Goal: Information Seeking & Learning: Find contact information

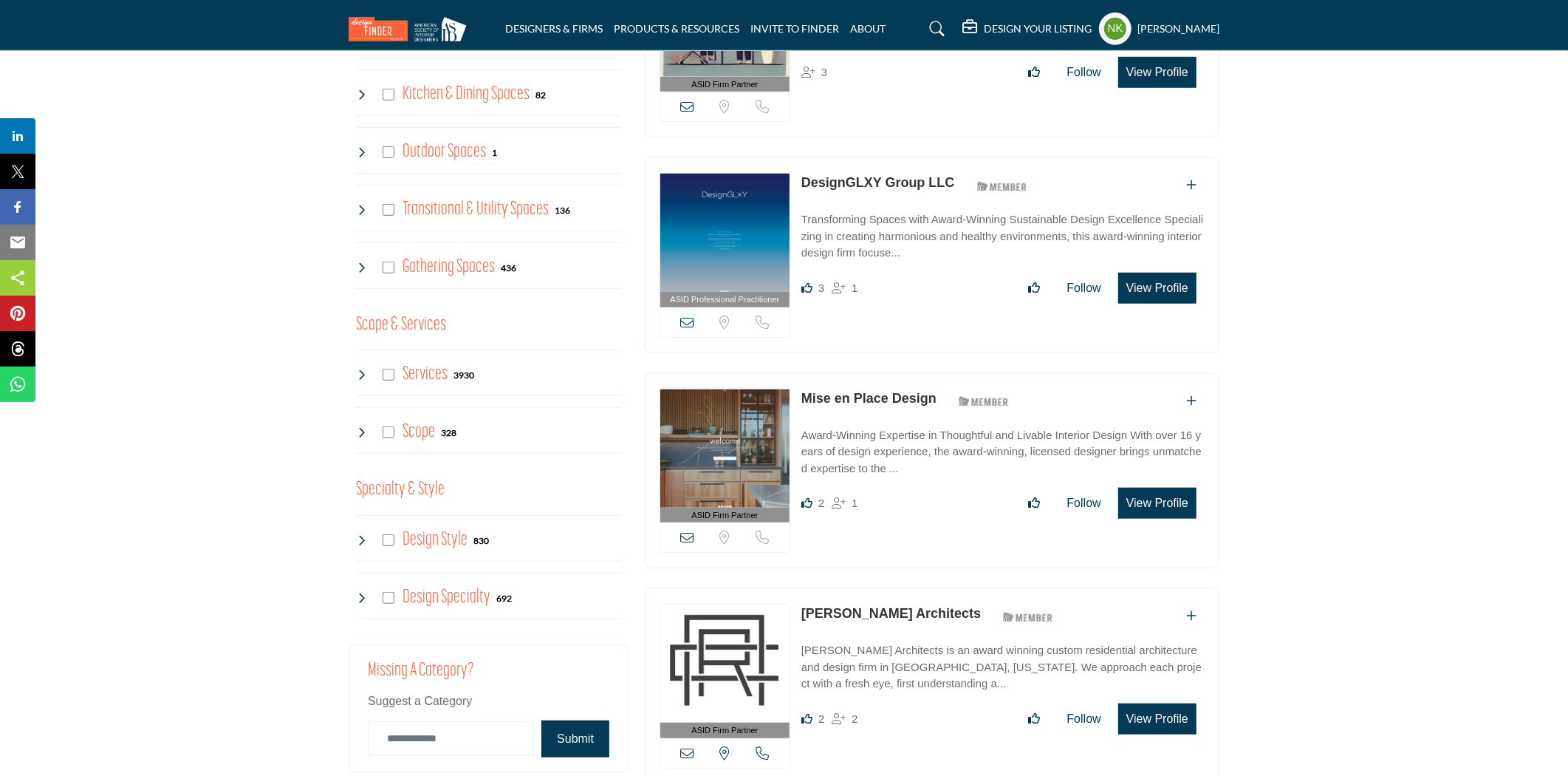
scroll to position [1395, 0]
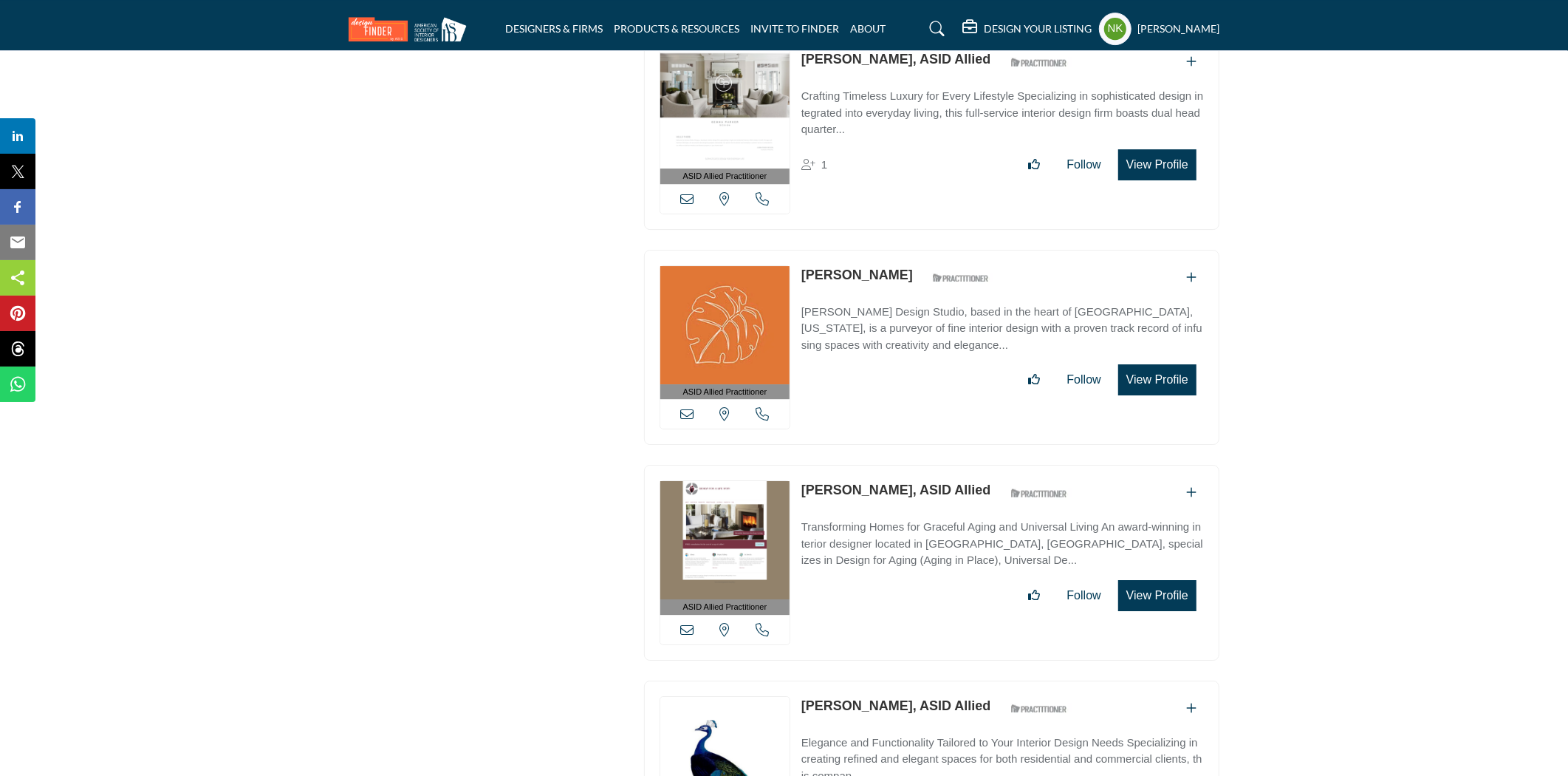
scroll to position [4734, 0]
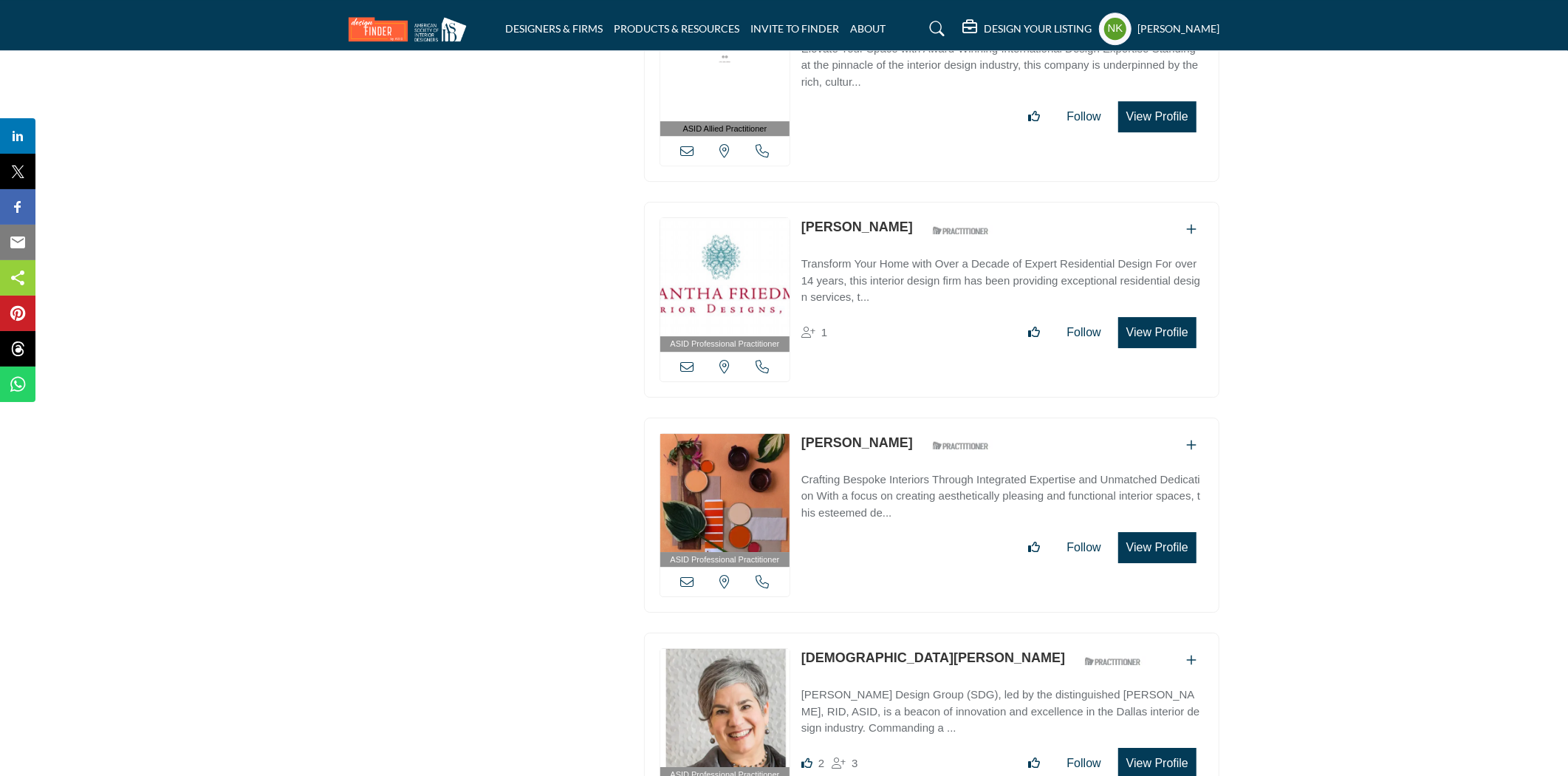
scroll to position [8214, 0]
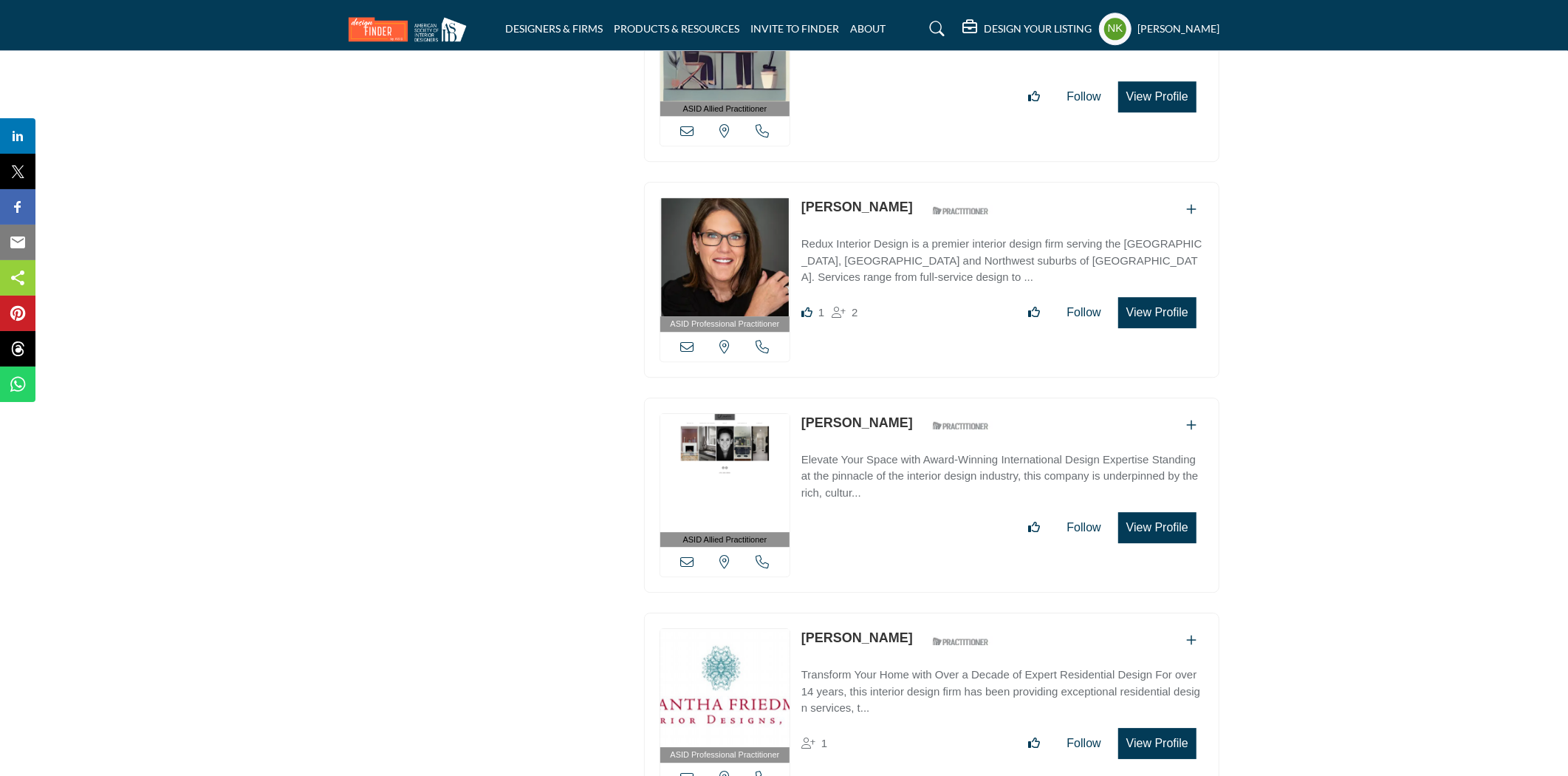
drag, startPoint x: 798, startPoint y: 189, endPoint x: 917, endPoint y: 191, distance: 119.0
click at [917, 191] on div "ASID Professional Practitioner ASID Professional Practitioners have successfull…" at bounding box center [932, 280] width 575 height 196
copy div "View email address of this listing View the location of this listing Call Numbe…"
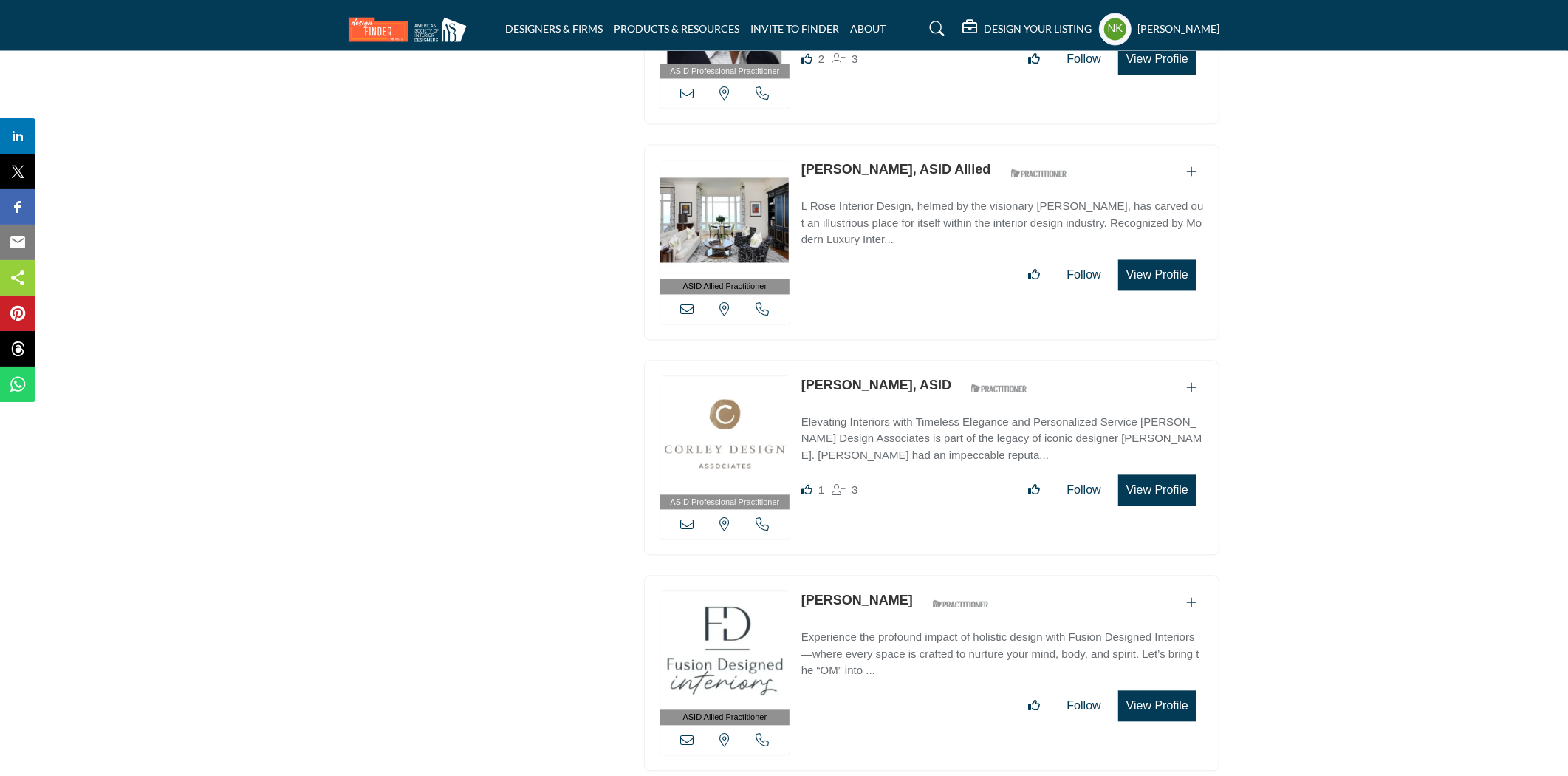
scroll to position [12321, 0]
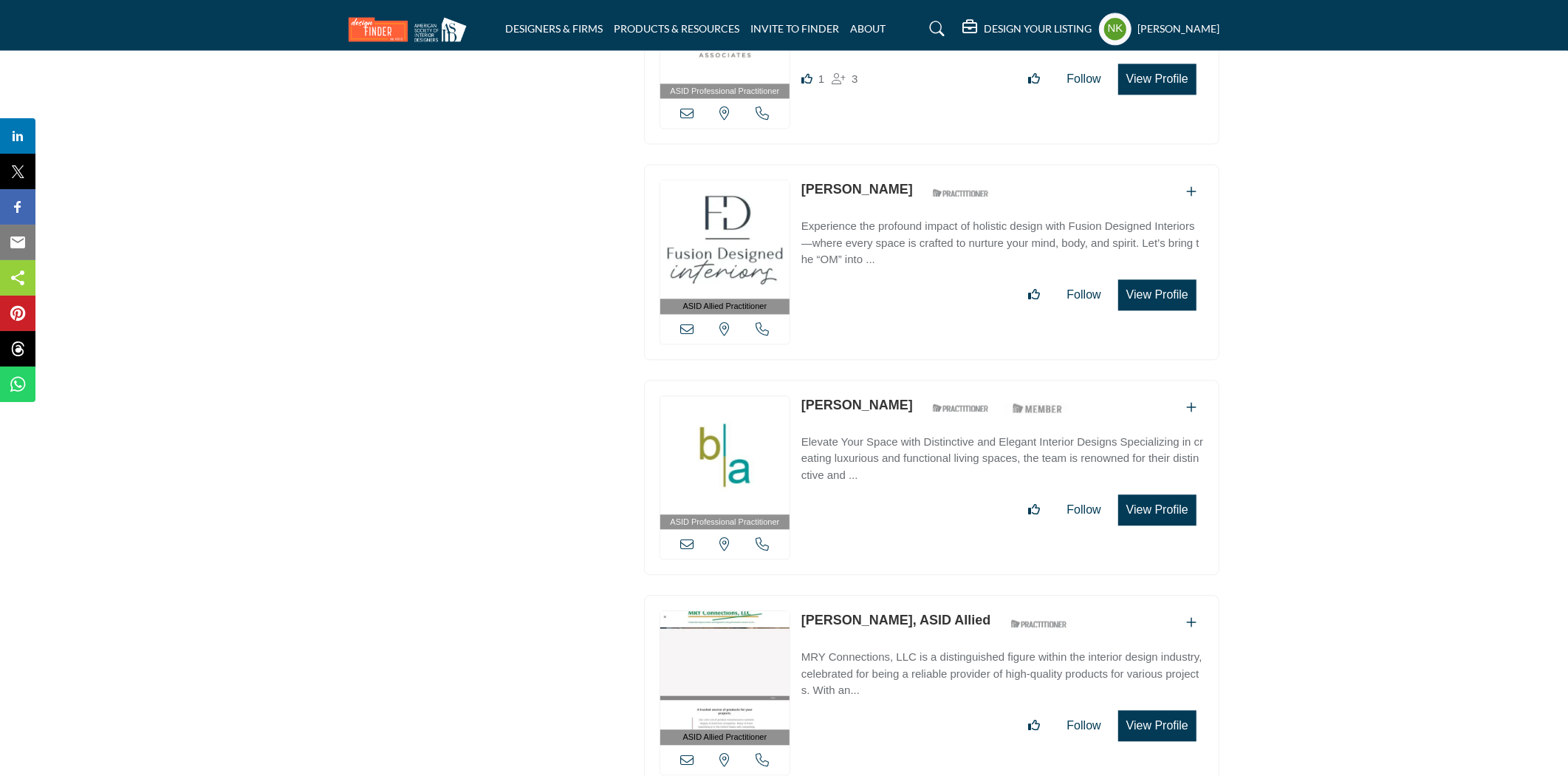
drag, startPoint x: 801, startPoint y: 366, endPoint x: 902, endPoint y: 396, distance: 105.4
click at [902, 396] on div "ASID Professional Practitioner ASID Professional Practitioners have successfull…" at bounding box center [932, 478] width 575 height 196
copy link "Glen Boudreaux"
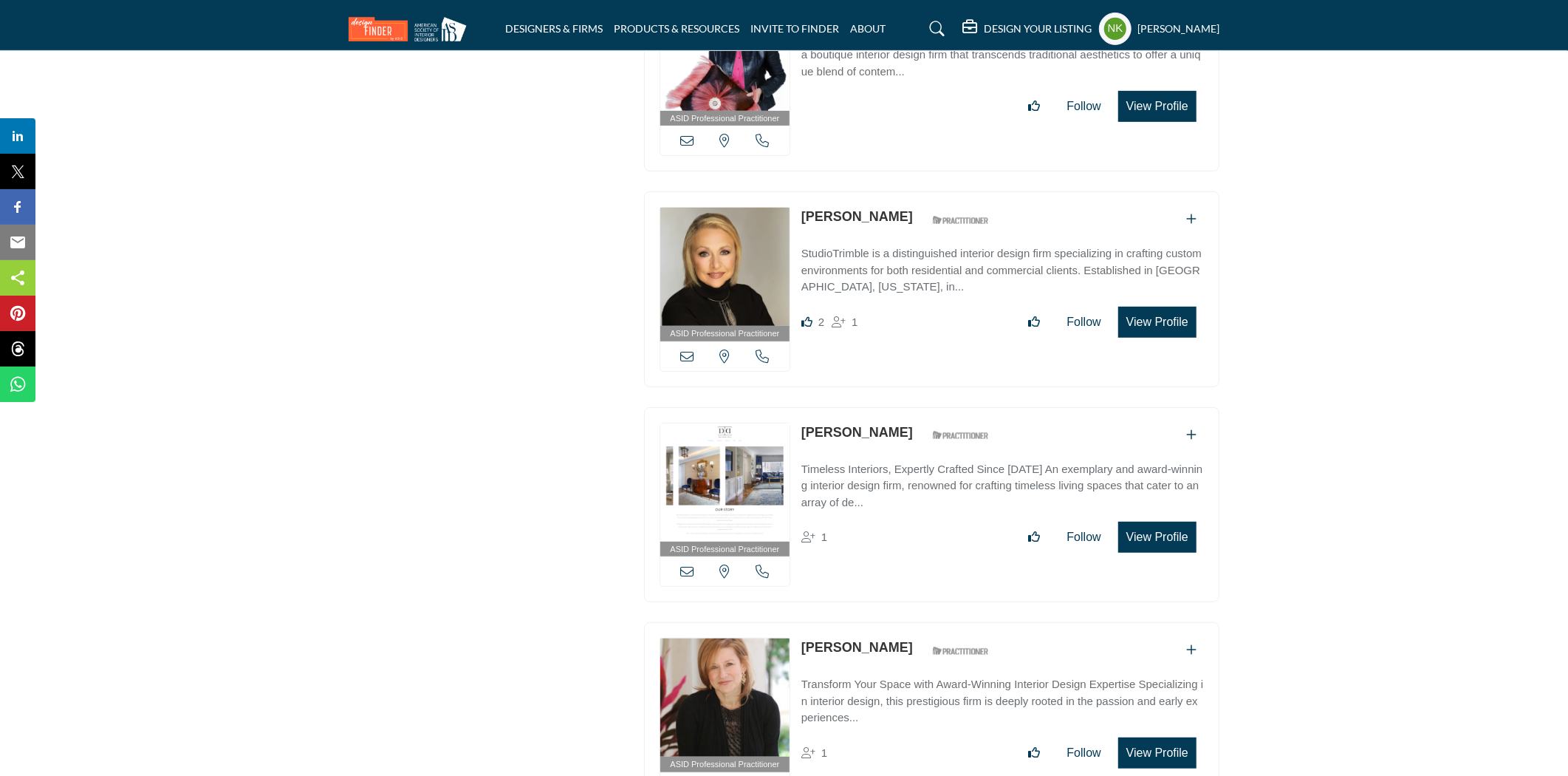
scroll to position [9857, 0]
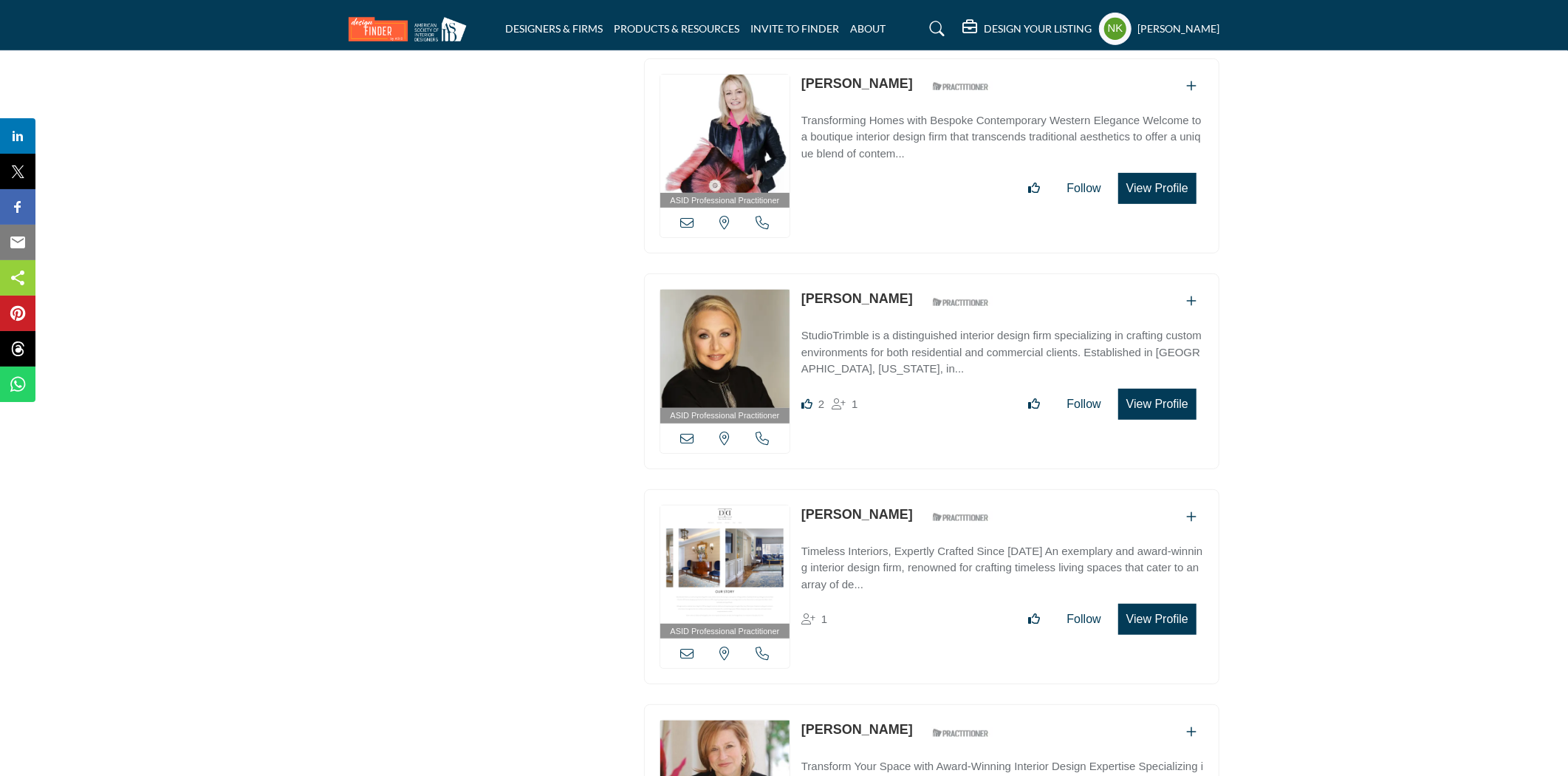
drag, startPoint x: 800, startPoint y: 275, endPoint x: 888, endPoint y: 290, distance: 89.3
click at [888, 290] on p "Cindy Trimble" at bounding box center [857, 298] width 112 height 20
copy link "Cindy Trimble"
drag, startPoint x: 800, startPoint y: 489, endPoint x: 908, endPoint y: 504, distance: 109.0
click at [909, 504] on div "ASID Professional Practitioner ASID Professional Practitioners have successfull…" at bounding box center [932, 587] width 575 height 196
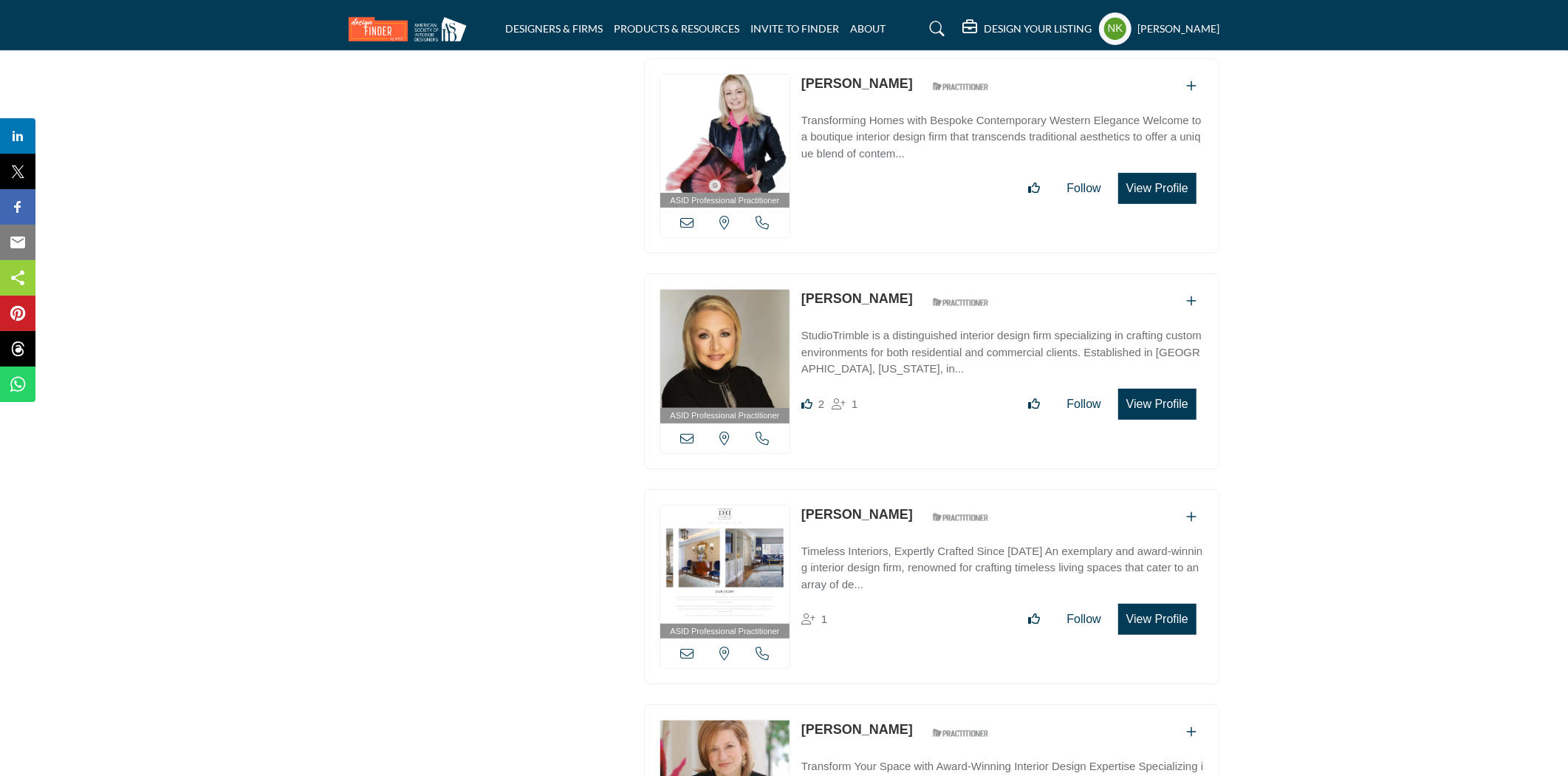
copy div "Diane Durocher"
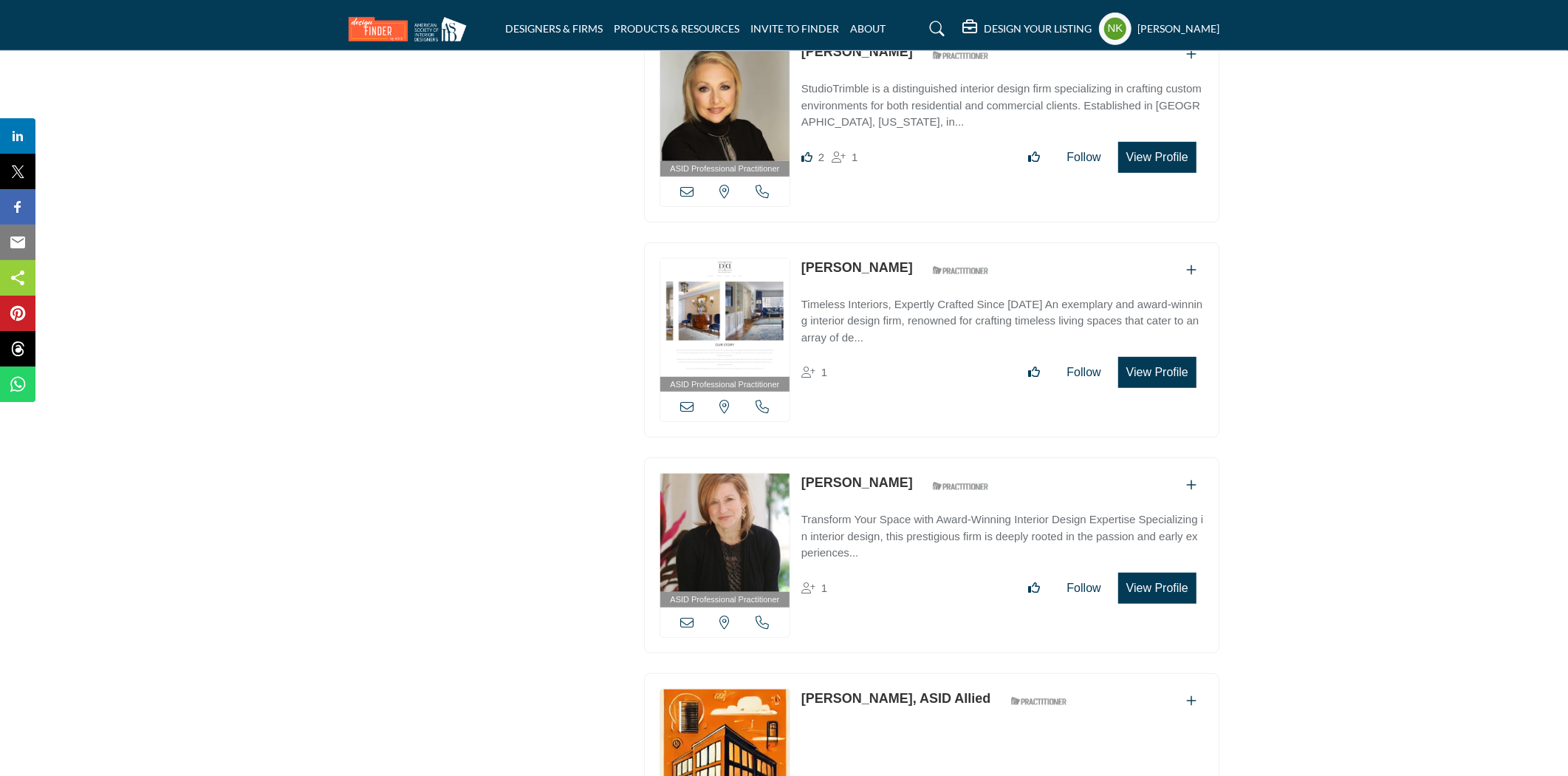
scroll to position [10186, 0]
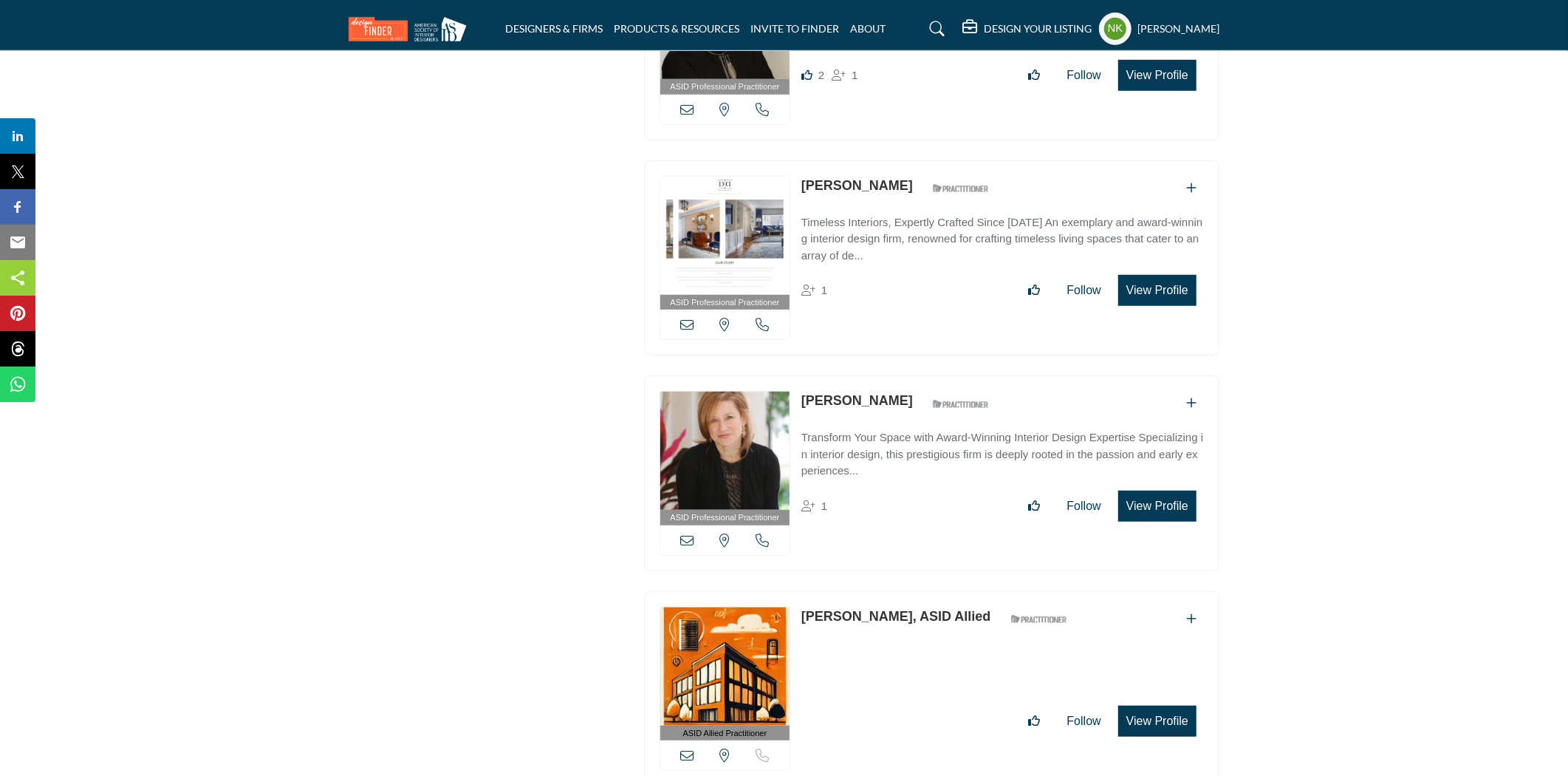
drag, startPoint x: 804, startPoint y: 370, endPoint x: 891, endPoint y: 388, distance: 88.8
click at [891, 388] on div "ASID Professional Practitioner ASID Professional Practitioners have successfull…" at bounding box center [932, 474] width 575 height 196
copy link "Rhonda Sacks"
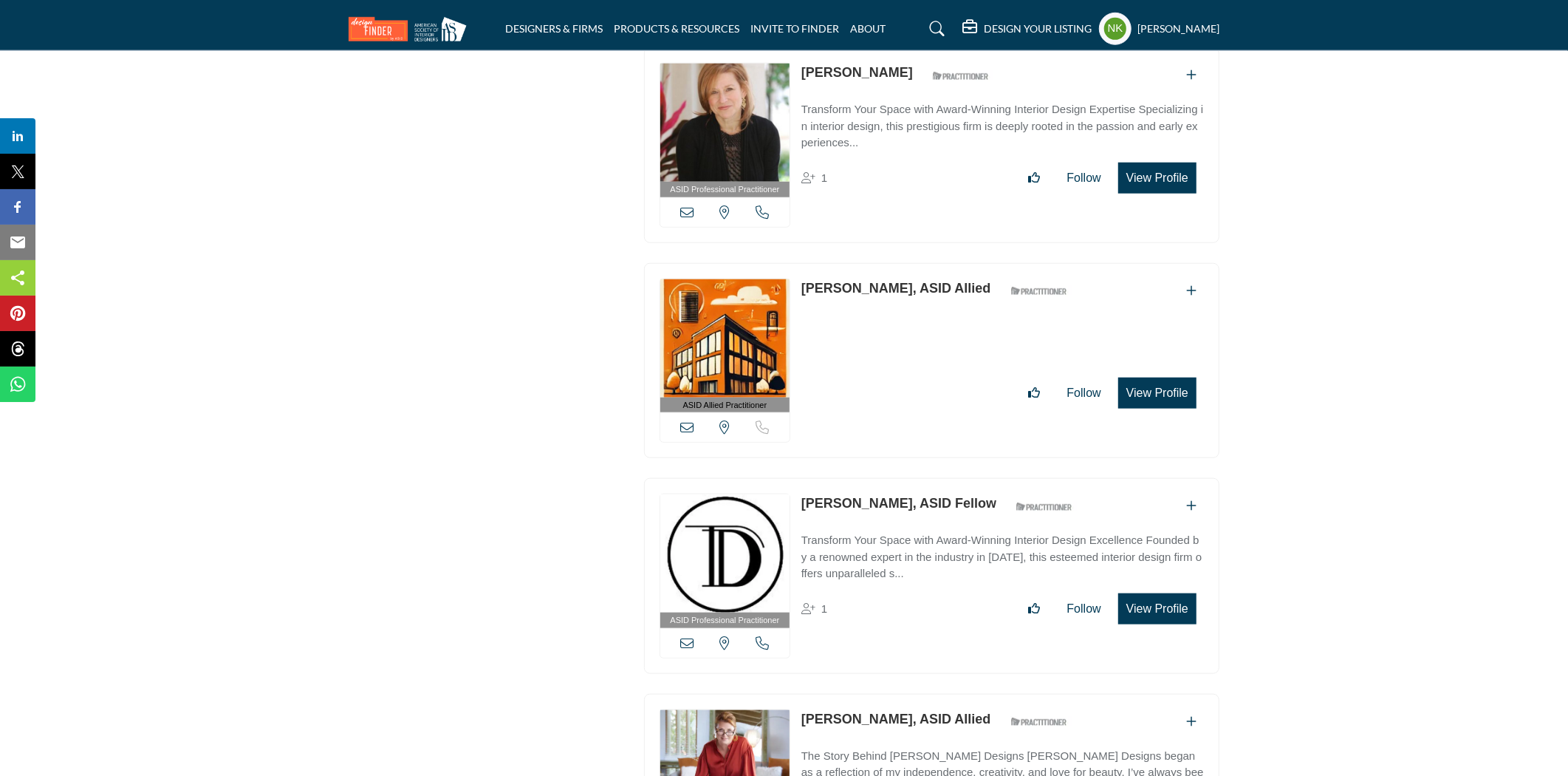
scroll to position [10760, 0]
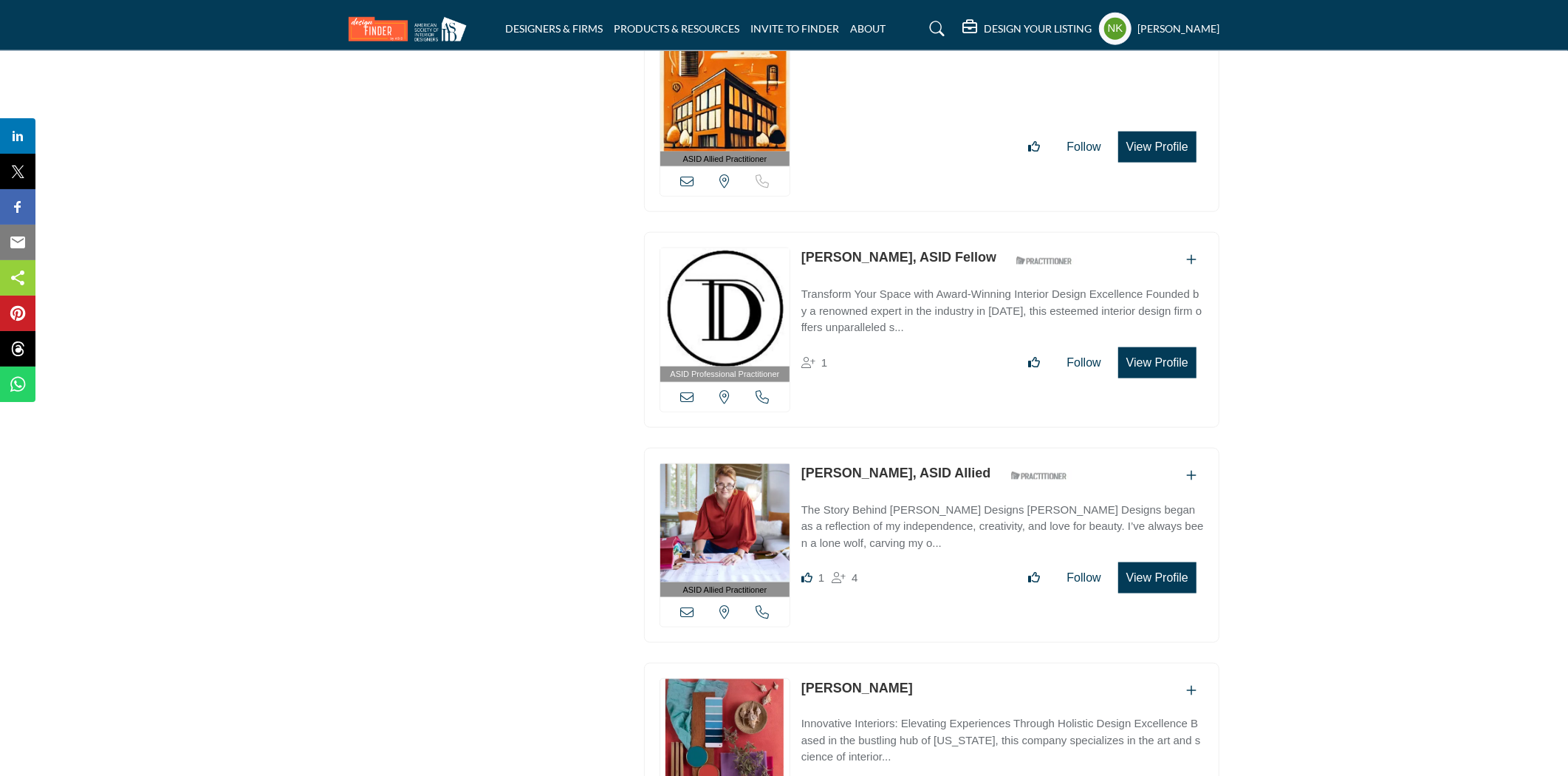
drag, startPoint x: 800, startPoint y: 439, endPoint x: 976, endPoint y: 455, distance: 176.7
click at [976, 455] on div "ASID Allied Practitioner ASID Allied Practitioners have successfully completed …" at bounding box center [932, 546] width 575 height 196
copy div "Saskia Snyder, ASID Allied"
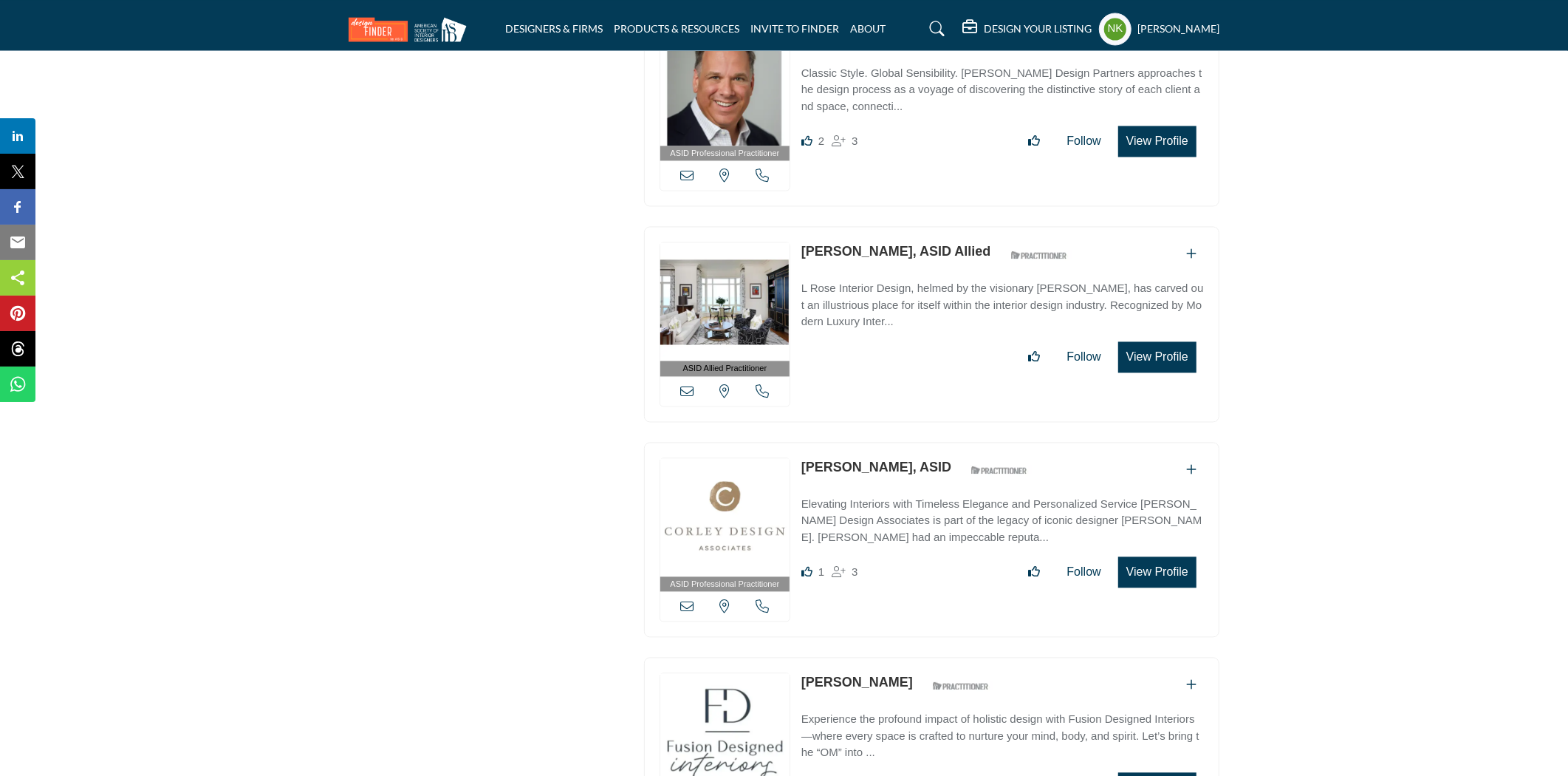
scroll to position [12156, 0]
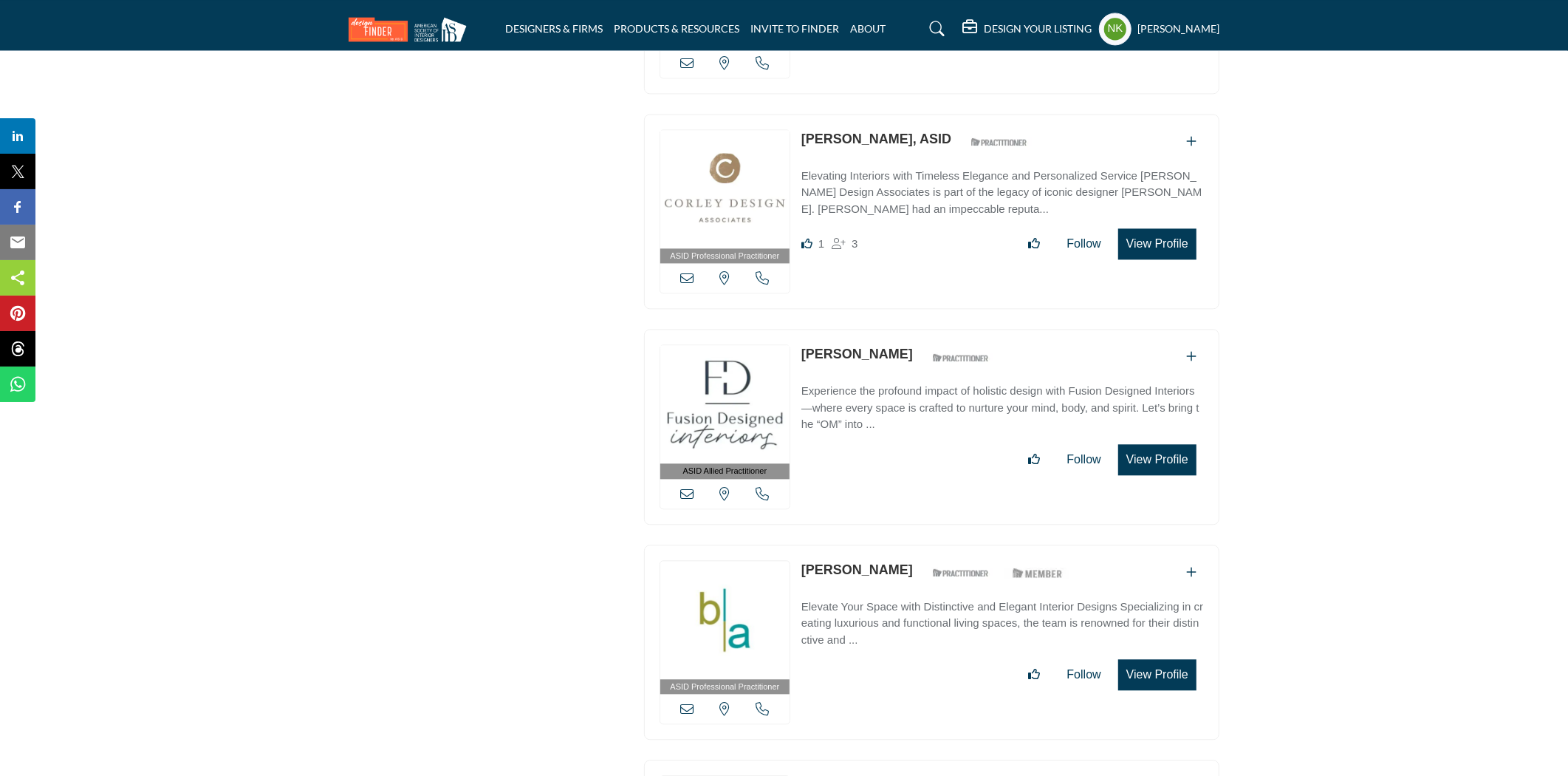
drag, startPoint x: 798, startPoint y: 320, endPoint x: 904, endPoint y: 322, distance: 106.0
click at [904, 329] on div "ASID Allied Practitioner ASID Allied Practitioners have successfully completed …" at bounding box center [932, 427] width 575 height 196
copy div "Sheree Vincent"
click at [870, 346] on link "Sheree Vincent" at bounding box center [857, 353] width 112 height 15
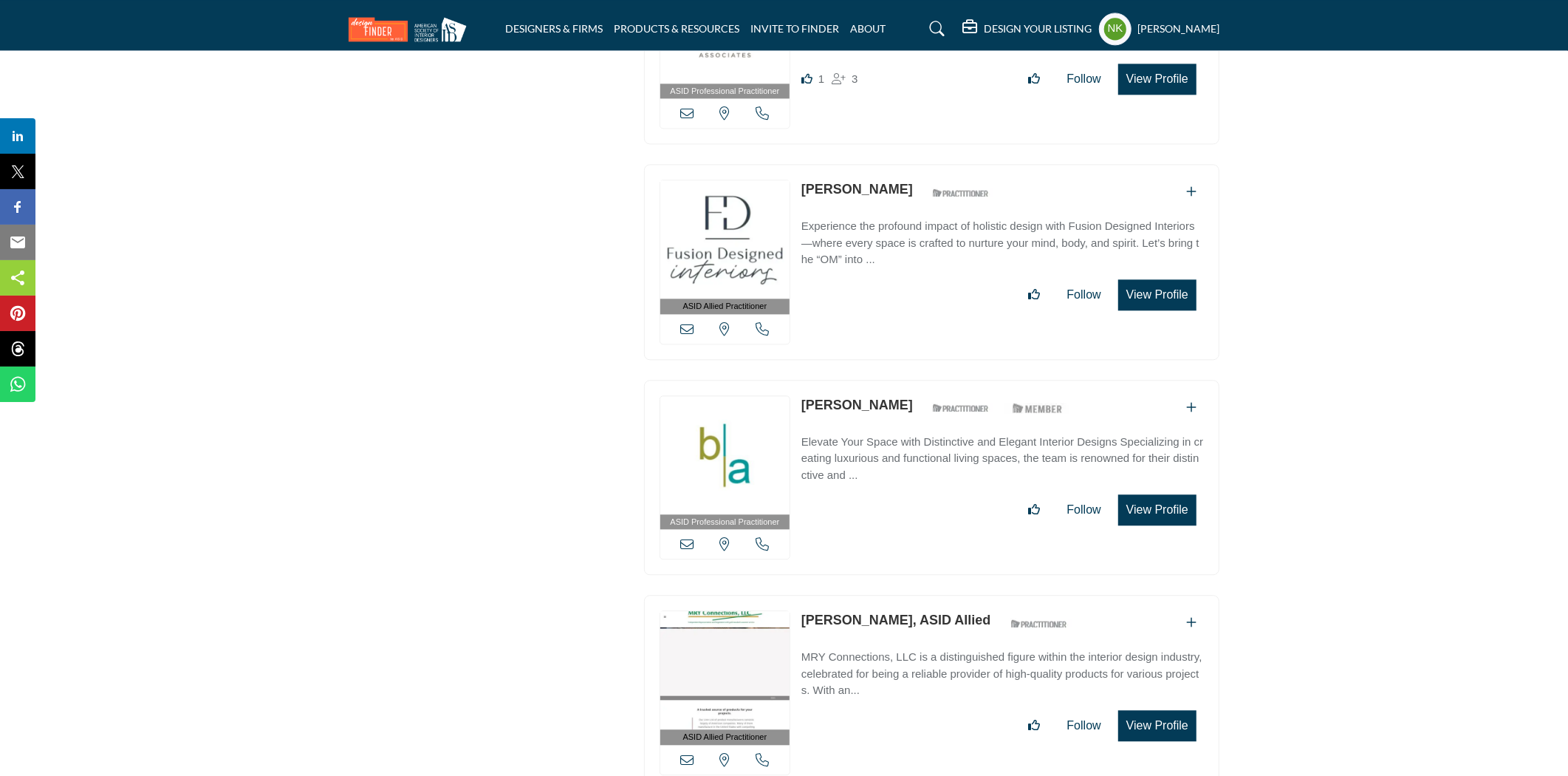
scroll to position [12403, 0]
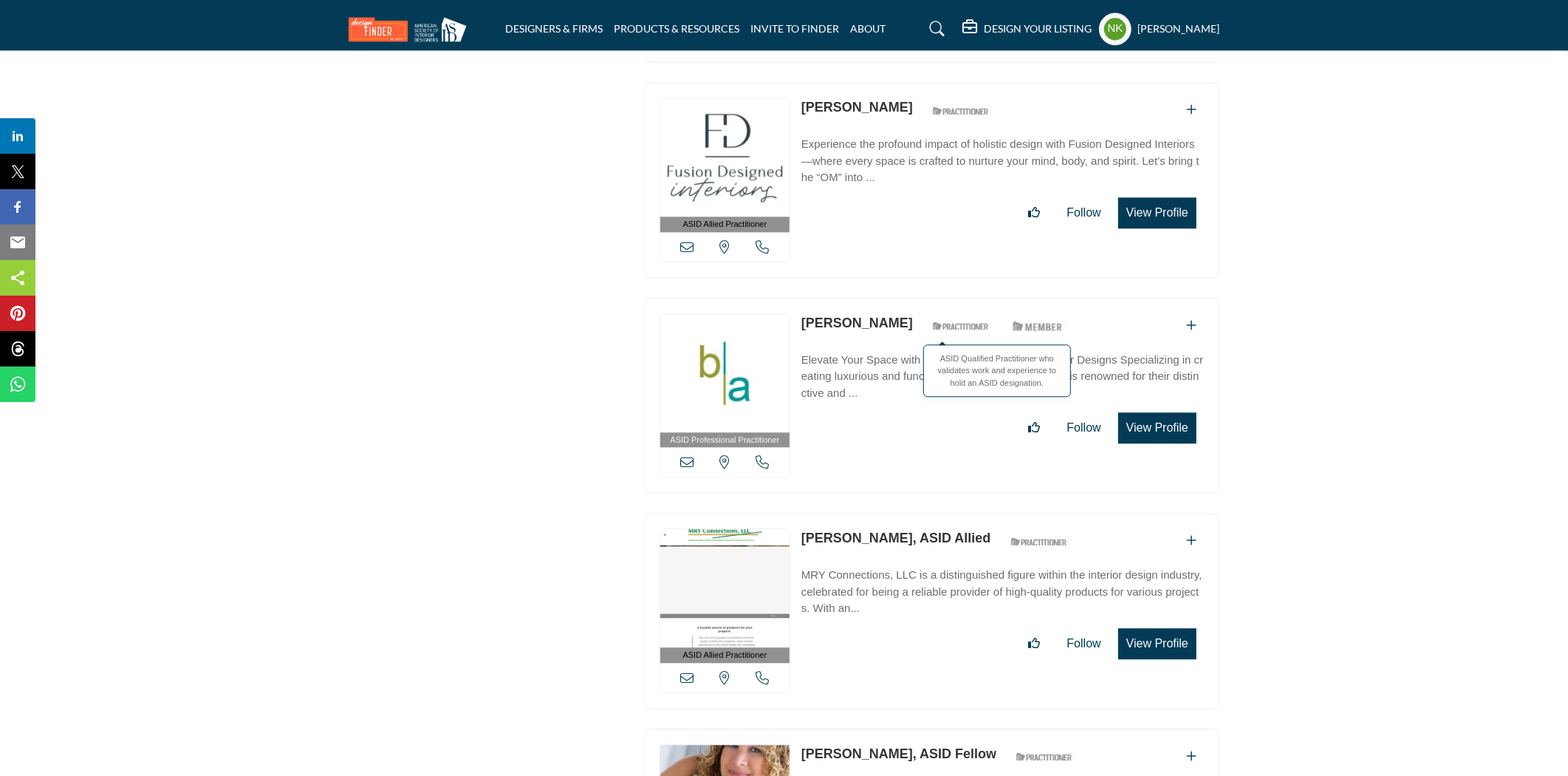
drag, startPoint x: 795, startPoint y: 289, endPoint x: 915, endPoint y: 297, distance: 120.3
click at [915, 297] on div "ASID Professional Practitioner ASID Professional Practitioners have successfull…" at bounding box center [932, 395] width 575 height 196
copy div "Glen Boudreaux"
click at [876, 316] on link "Glen Boudreaux" at bounding box center [857, 323] width 112 height 15
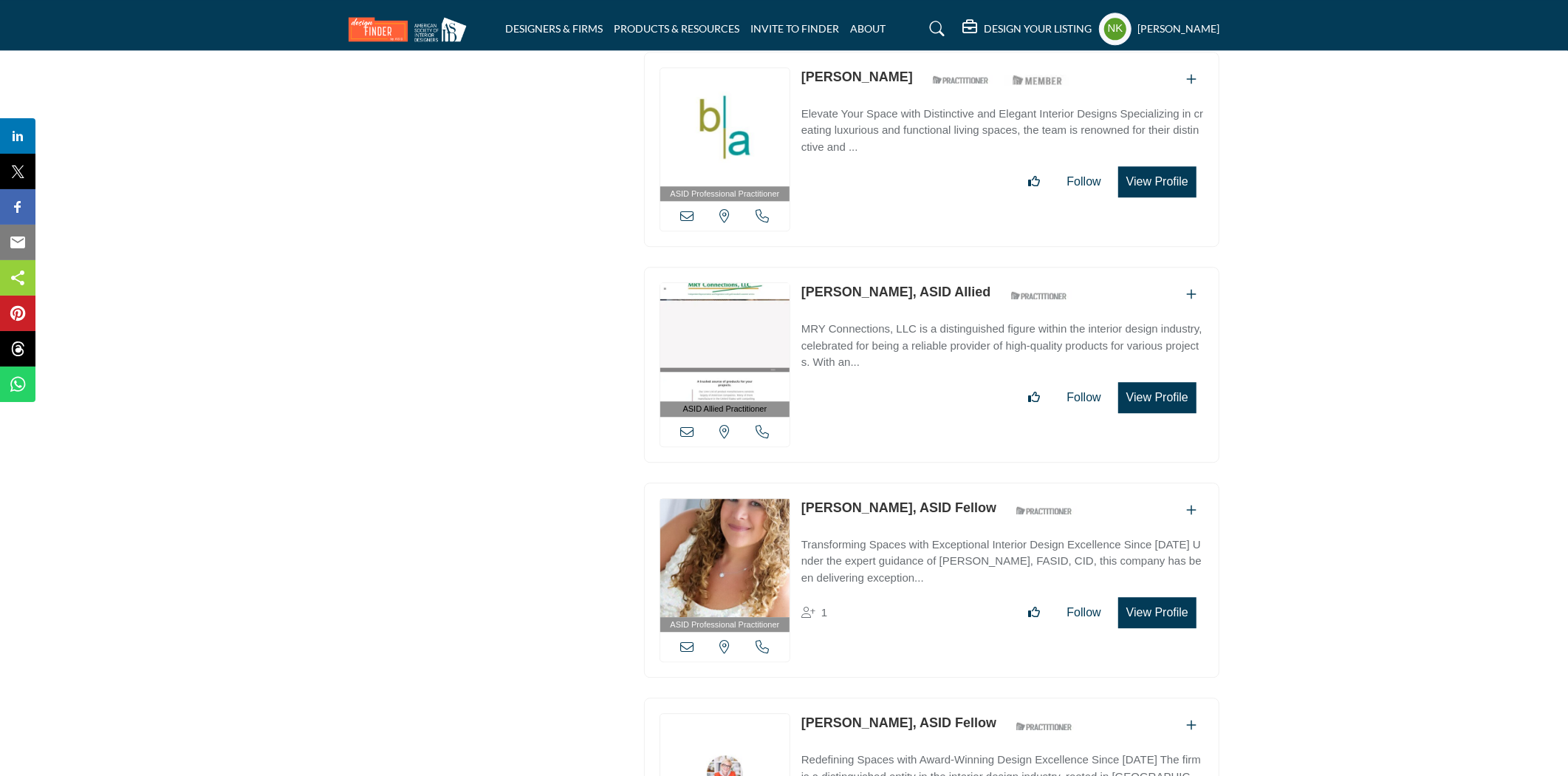
click at [867, 285] on link "Marcia Yoder, ASID Allied" at bounding box center [896, 292] width 190 height 15
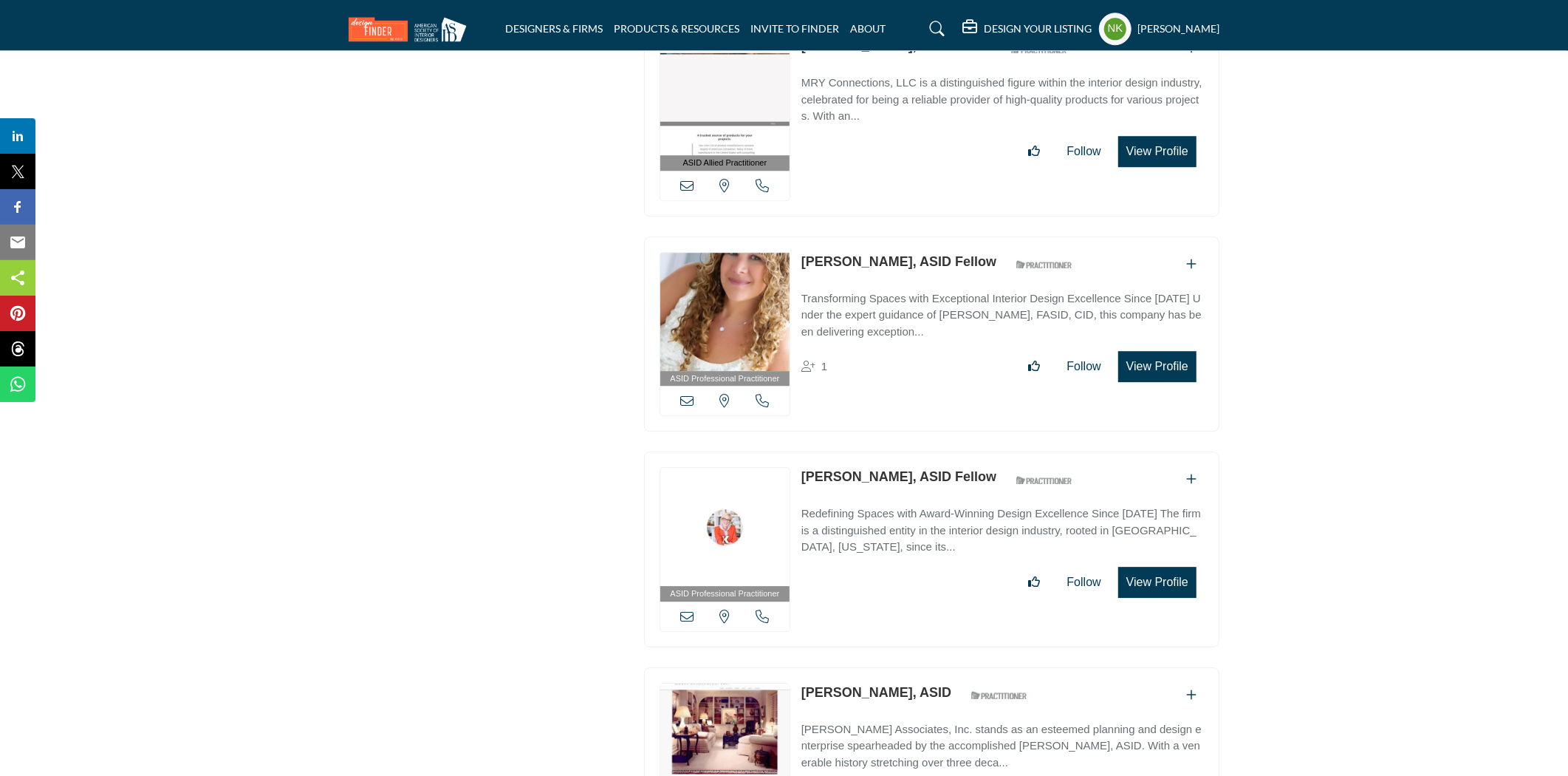
click at [867, 252] on p "Phyllis Harbinger, ASID Fellow" at bounding box center [898, 262] width 195 height 20
click at [867, 254] on link "Phyllis Harbinger, ASID Fellow" at bounding box center [898, 261] width 195 height 15
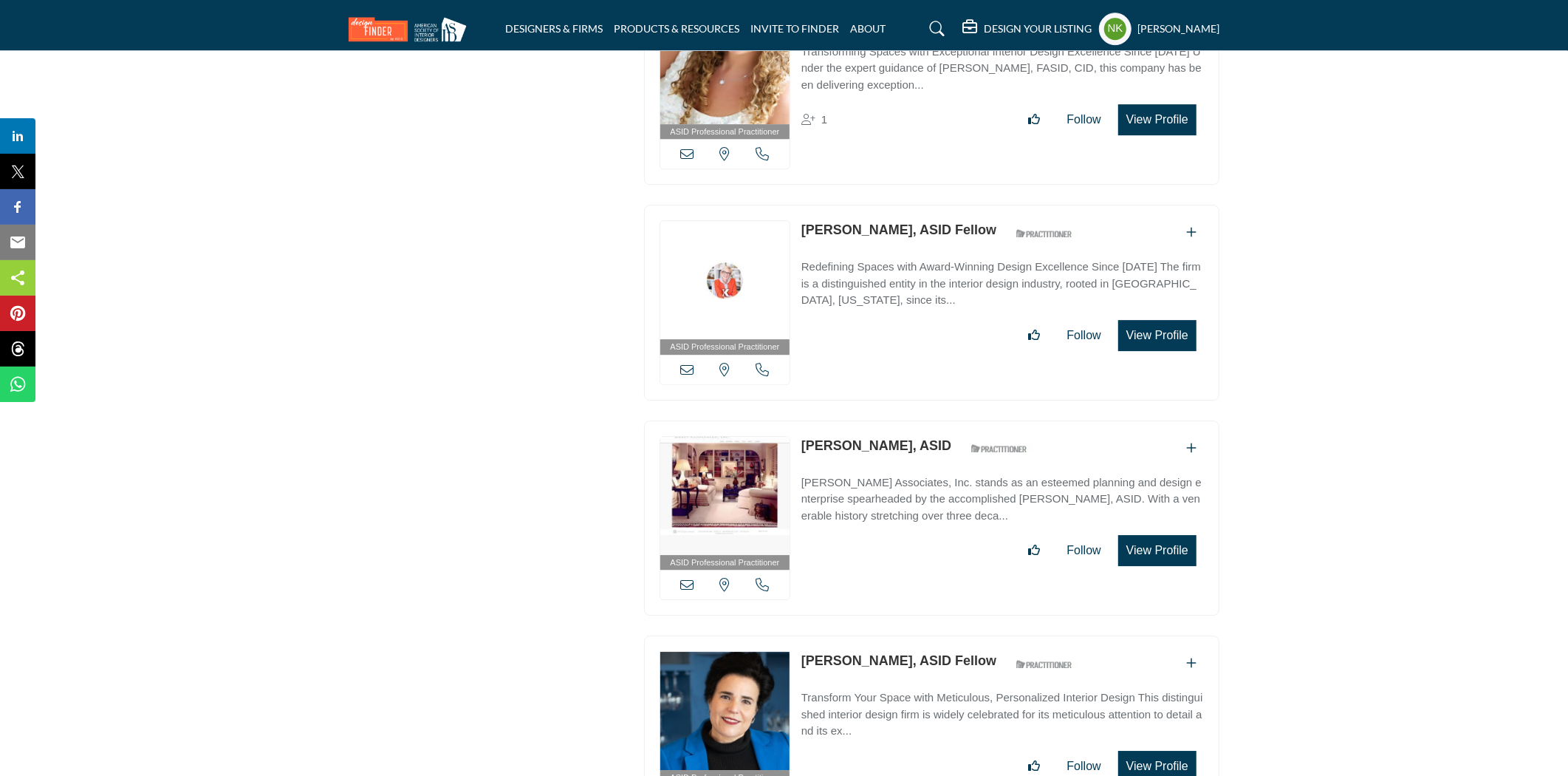
click at [860, 222] on link "Kerrie Kelly, ASID Fellow" at bounding box center [898, 229] width 195 height 15
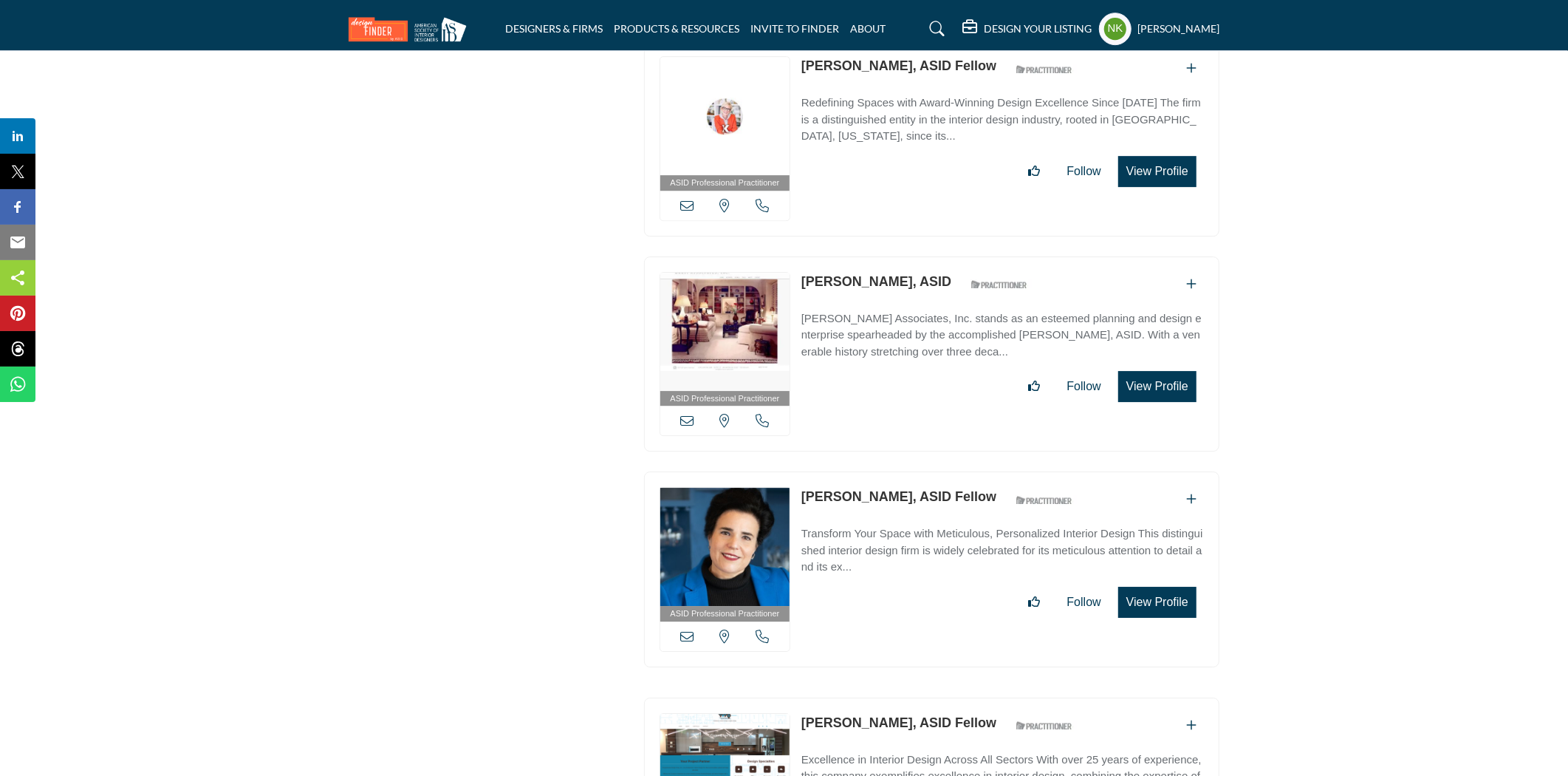
scroll to position [13388, 0]
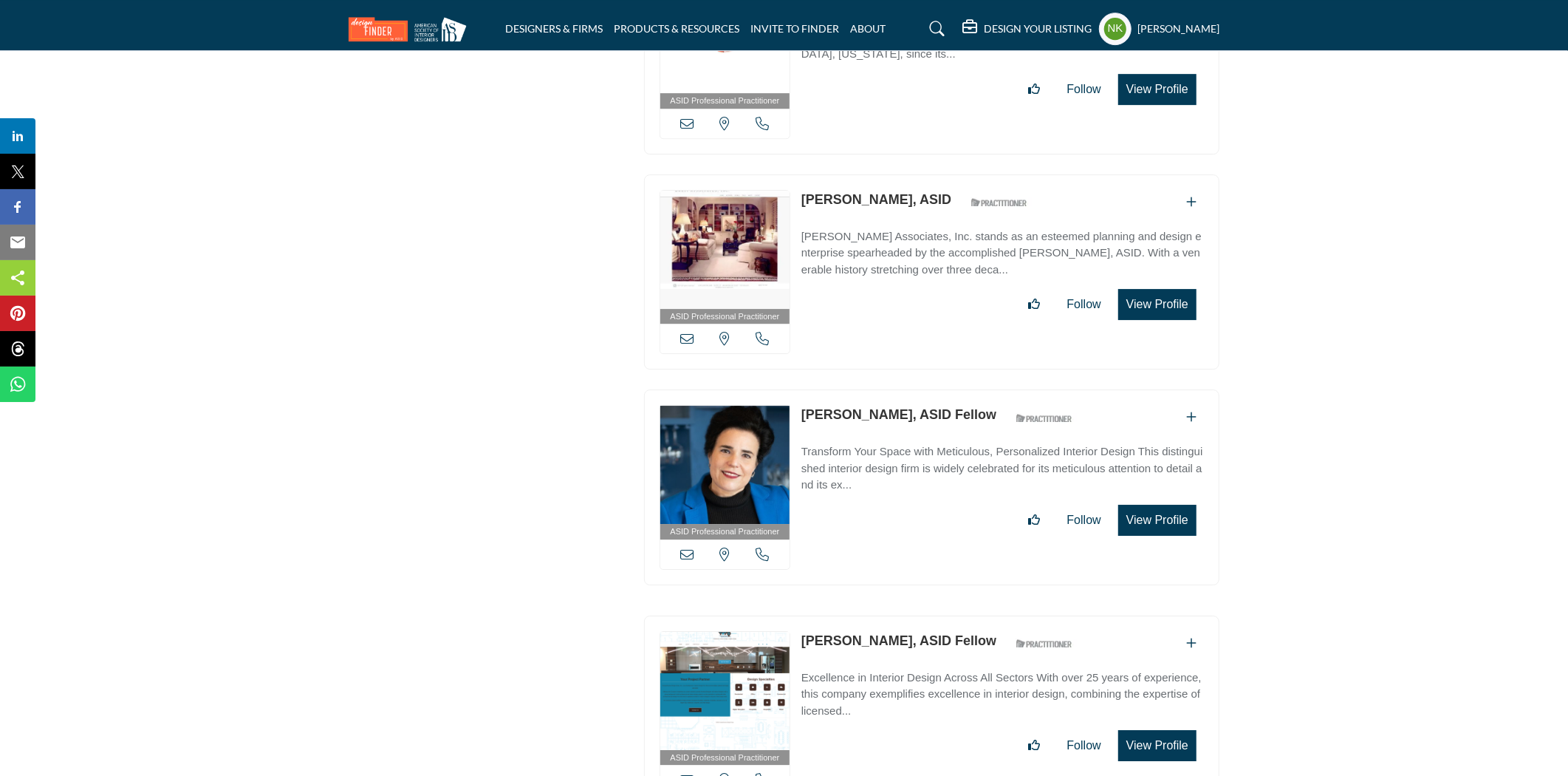
click at [857, 192] on link "Tito Piccolo, ASID" at bounding box center [875, 199] width 150 height 15
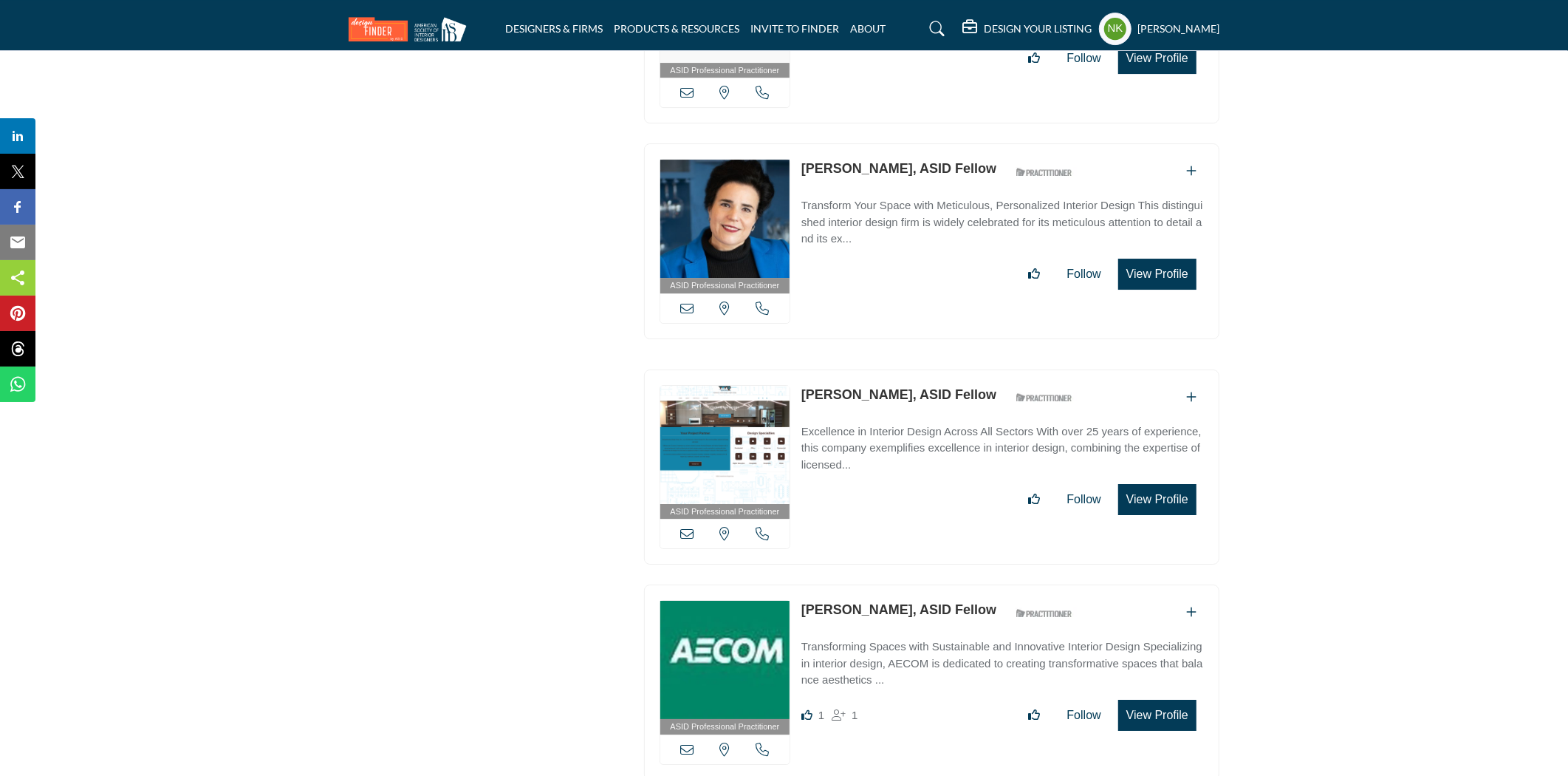
click at [853, 161] on link "Leslie Shankman-Cohn, ASID Fellow" at bounding box center [898, 168] width 195 height 15
click at [844, 388] on link "Dwane Adle, ASID Fellow" at bounding box center [898, 394] width 195 height 15
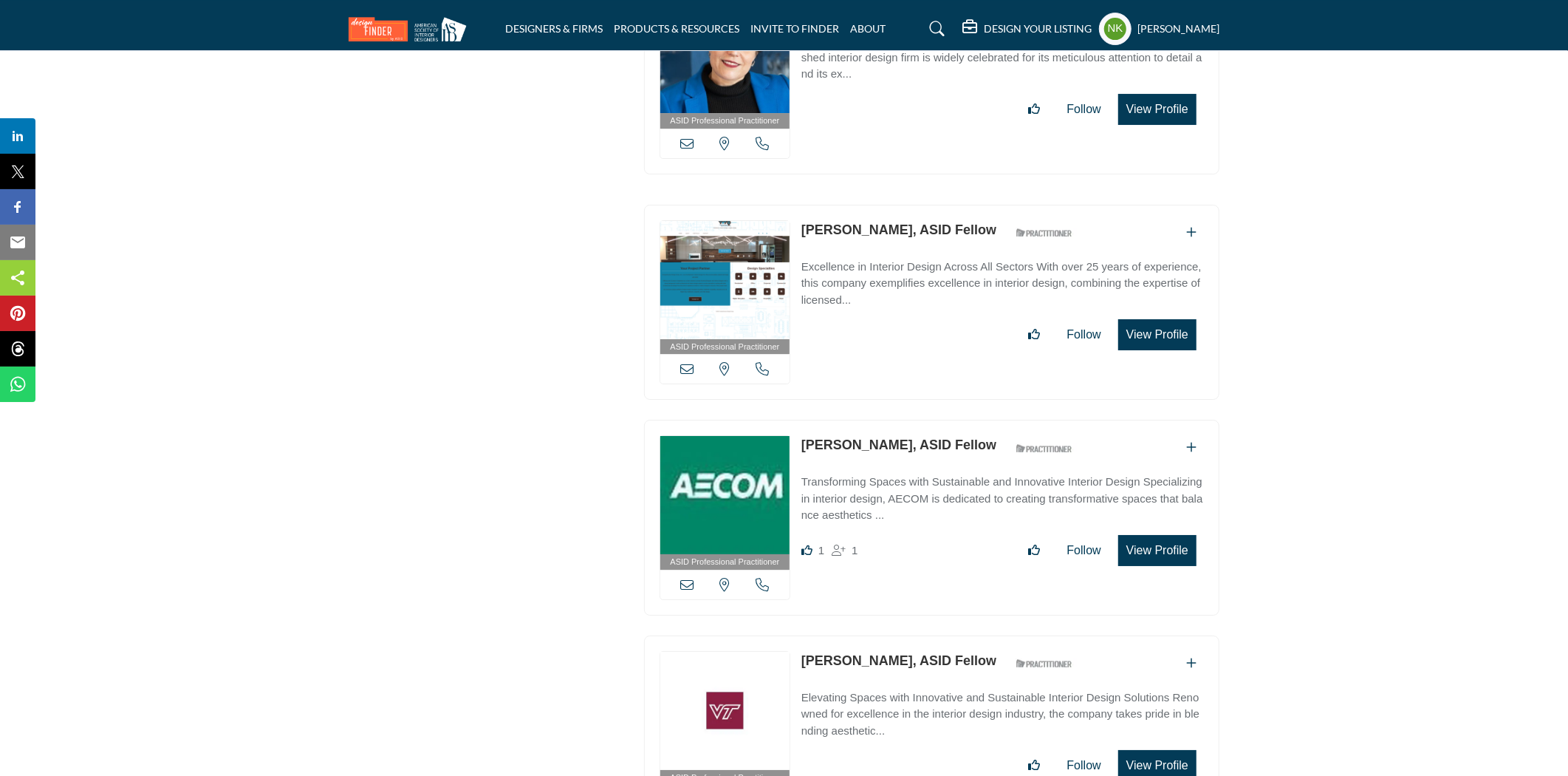
click at [830, 437] on link "Sarah Colandro, ASID Fellow" at bounding box center [898, 444] width 195 height 15
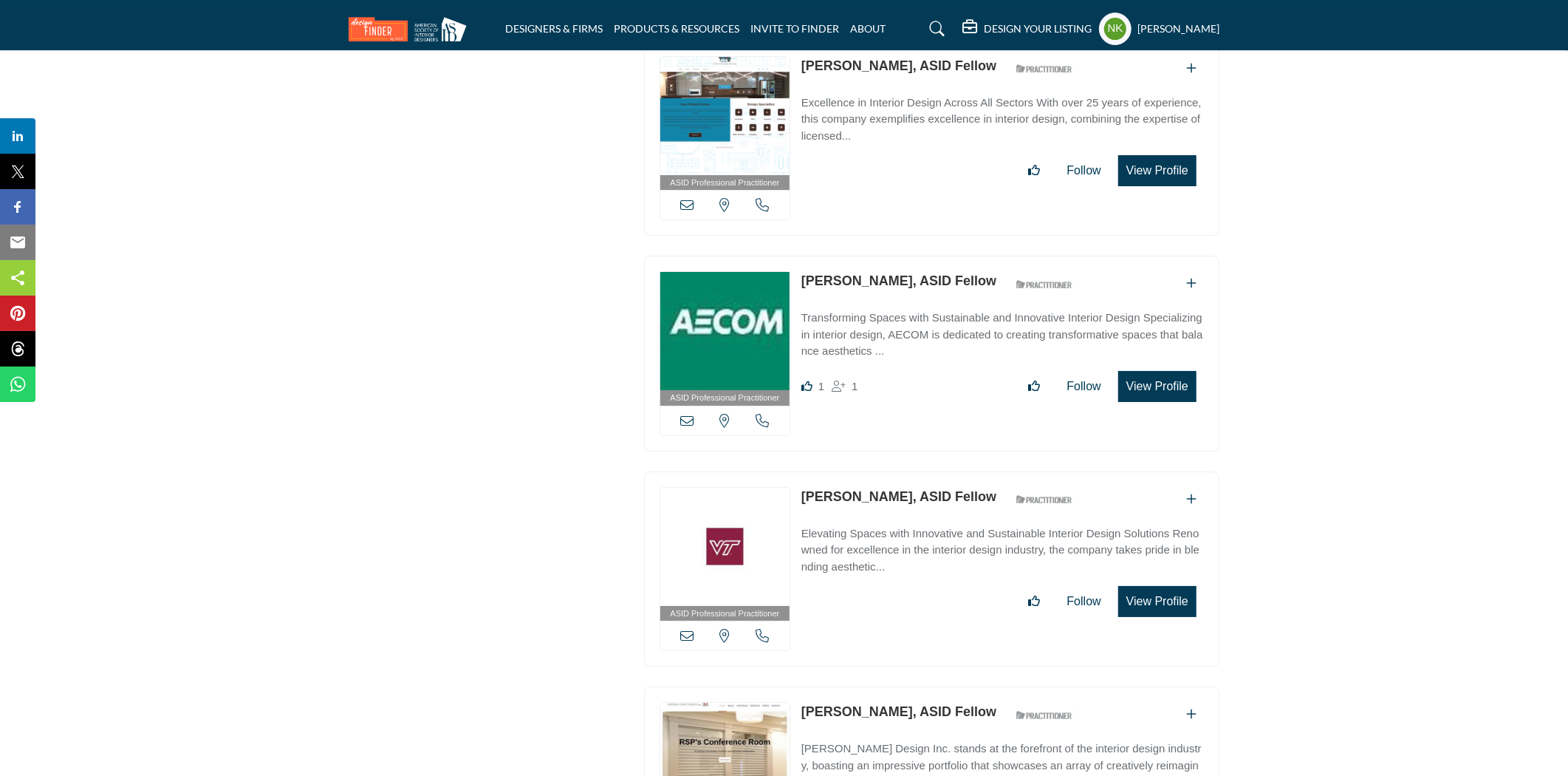
click at [845, 489] on link "Lisa Tucker, ASID Fellow" at bounding box center [898, 496] width 195 height 15
drag, startPoint x: 941, startPoint y: 574, endPoint x: 814, endPoint y: 484, distance: 155.7
click at [814, 487] on div "Lisa Tucker, ASID Fellow ASID Qualified Practitioner who validates work and exp…" at bounding box center [1003, 553] width 403 height 131
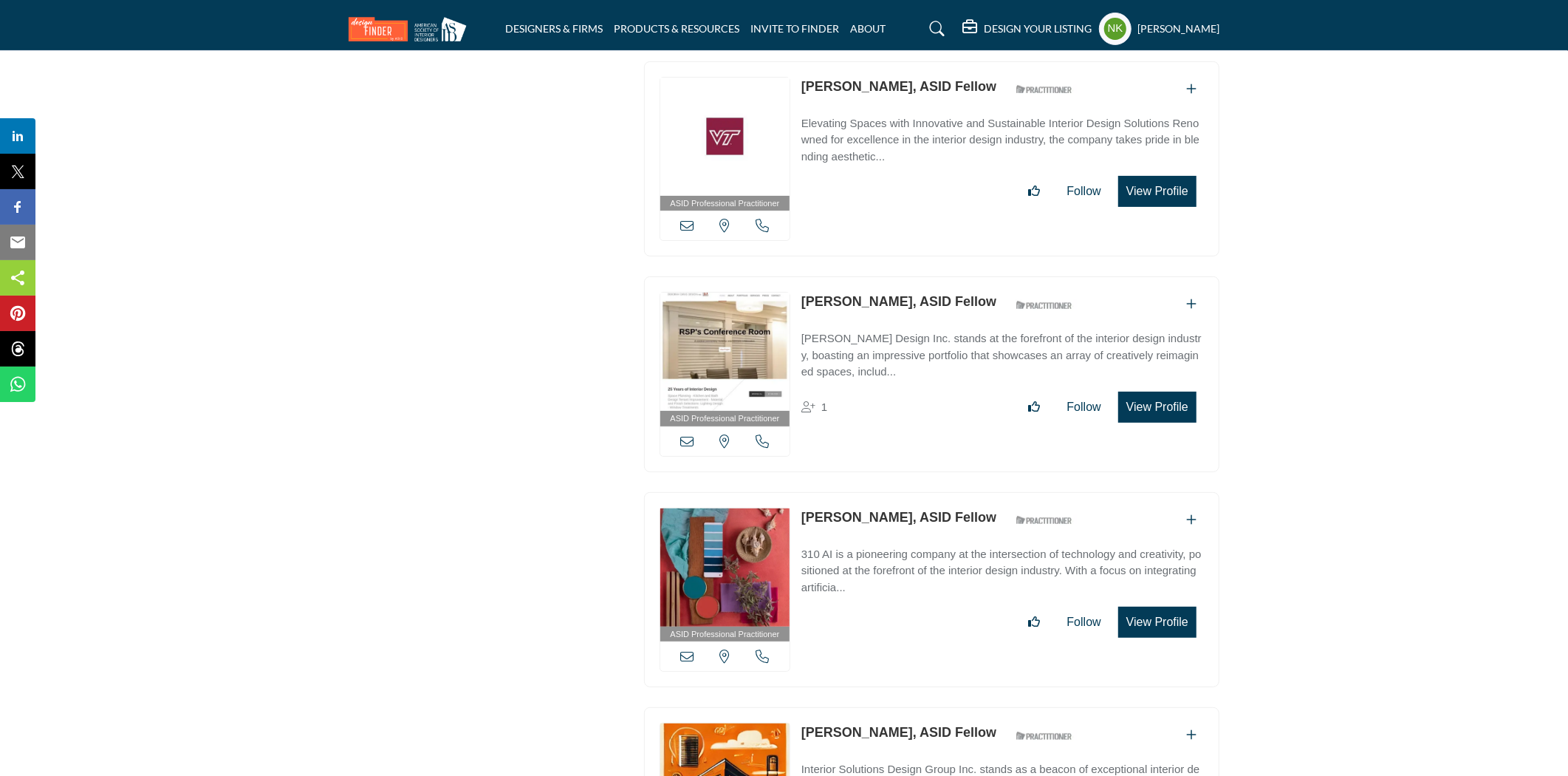
scroll to position [14455, 0]
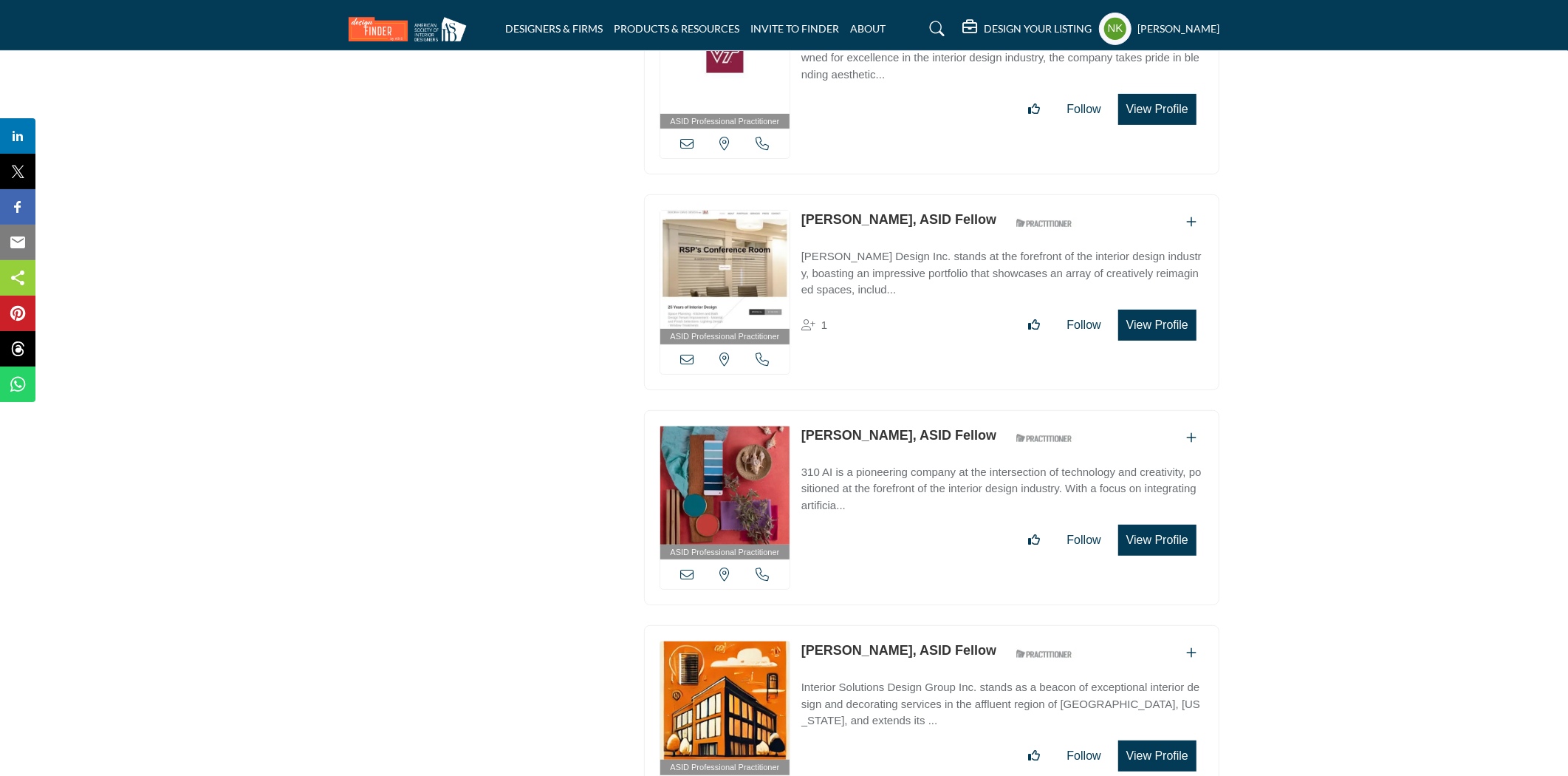
click at [847, 212] on link "Deborah Davis, ASID Fellow" at bounding box center [898, 219] width 195 height 15
click at [800, 417] on div "ASID Professional Practitioner ASID Professional Practitioners have successfull…" at bounding box center [932, 508] width 575 height 196
click at [815, 428] on link "Emily Walser, ASID Fellow" at bounding box center [898, 434] width 195 height 15
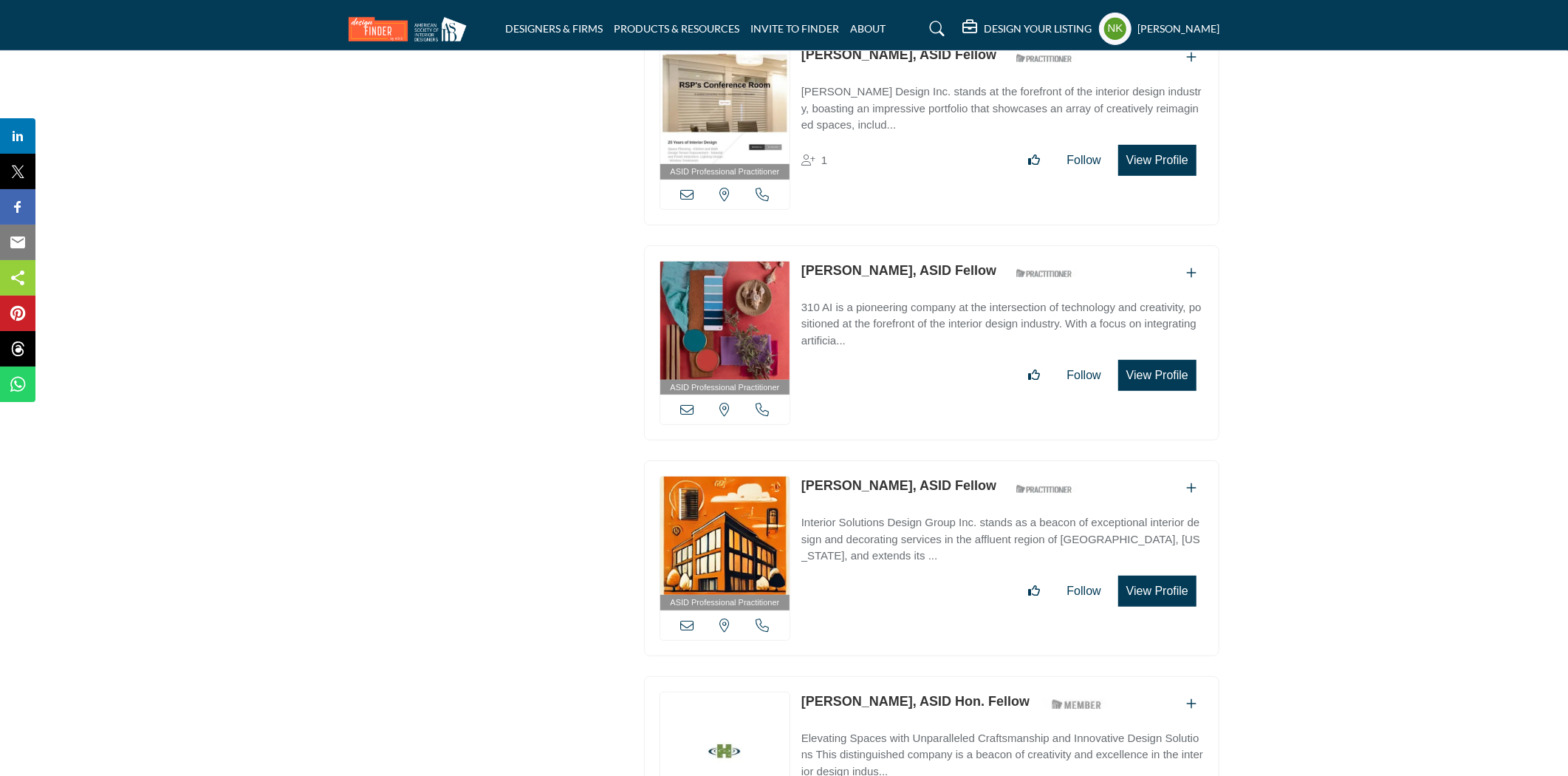
click at [826, 479] on link "Emmy Williams, ASID Fellow" at bounding box center [898, 485] width 195 height 15
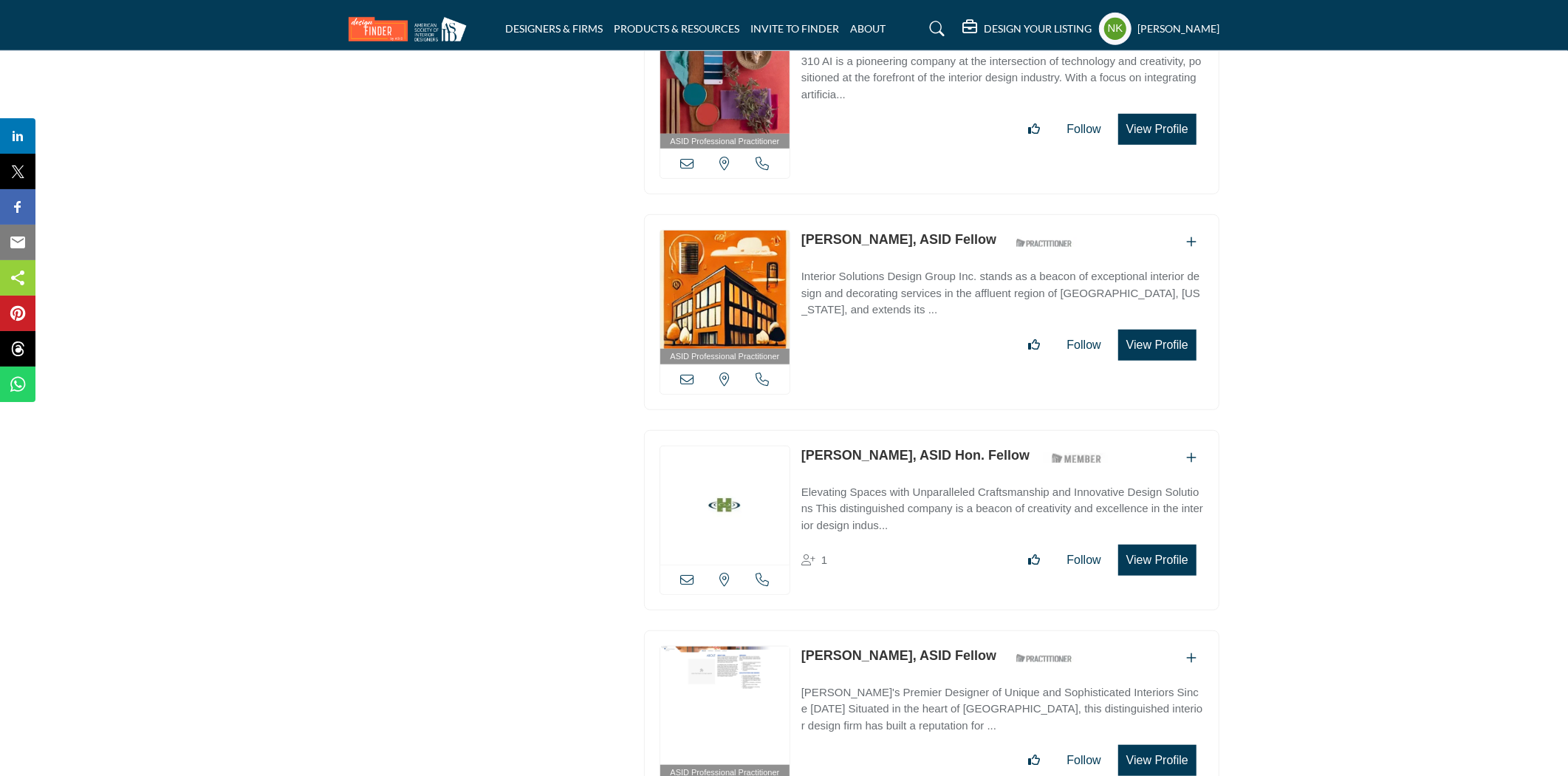
scroll to position [14949, 0]
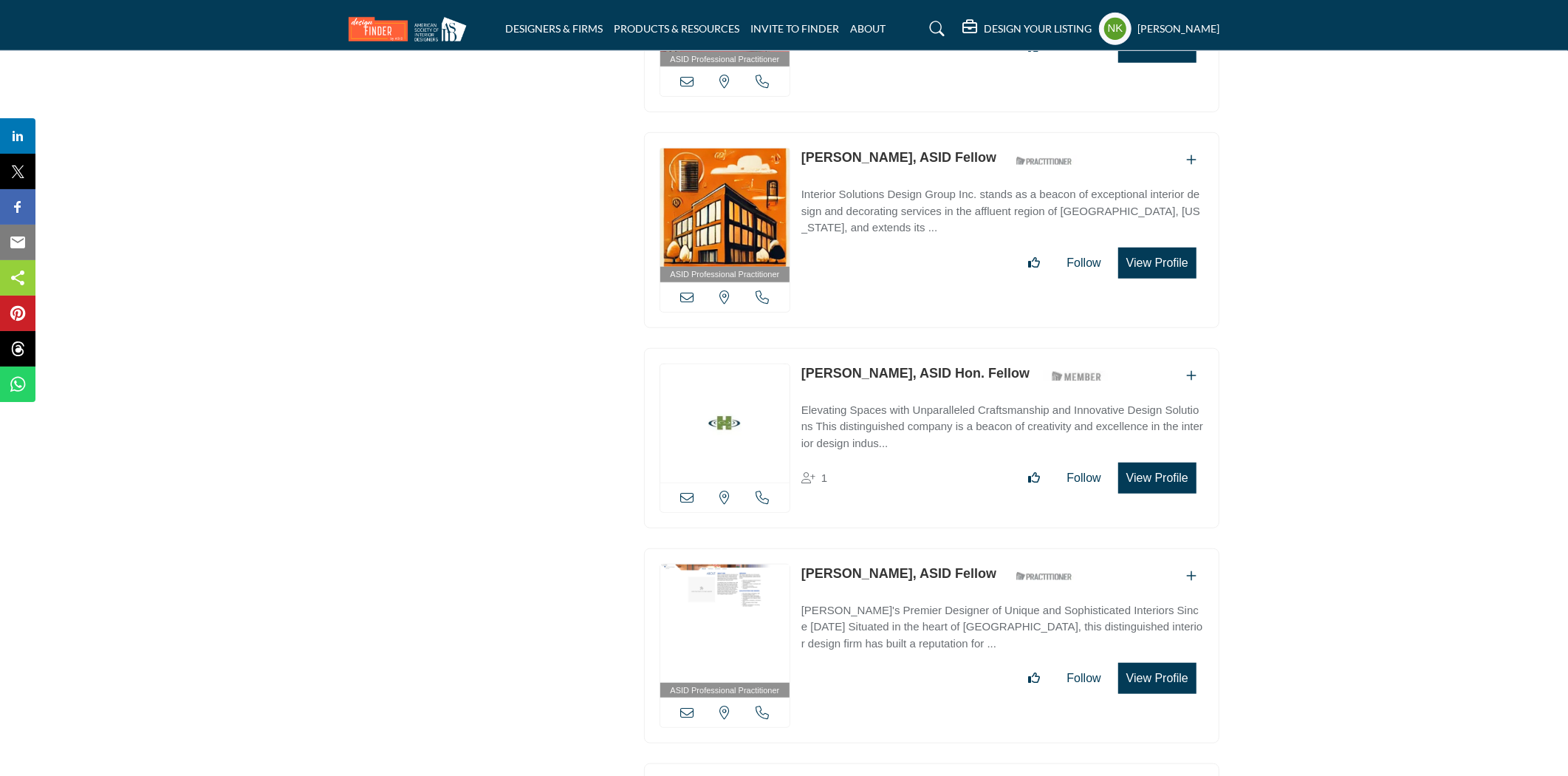
click at [836, 366] on link "[PERSON_NAME], ASID Hon. Fellow" at bounding box center [915, 373] width 228 height 15
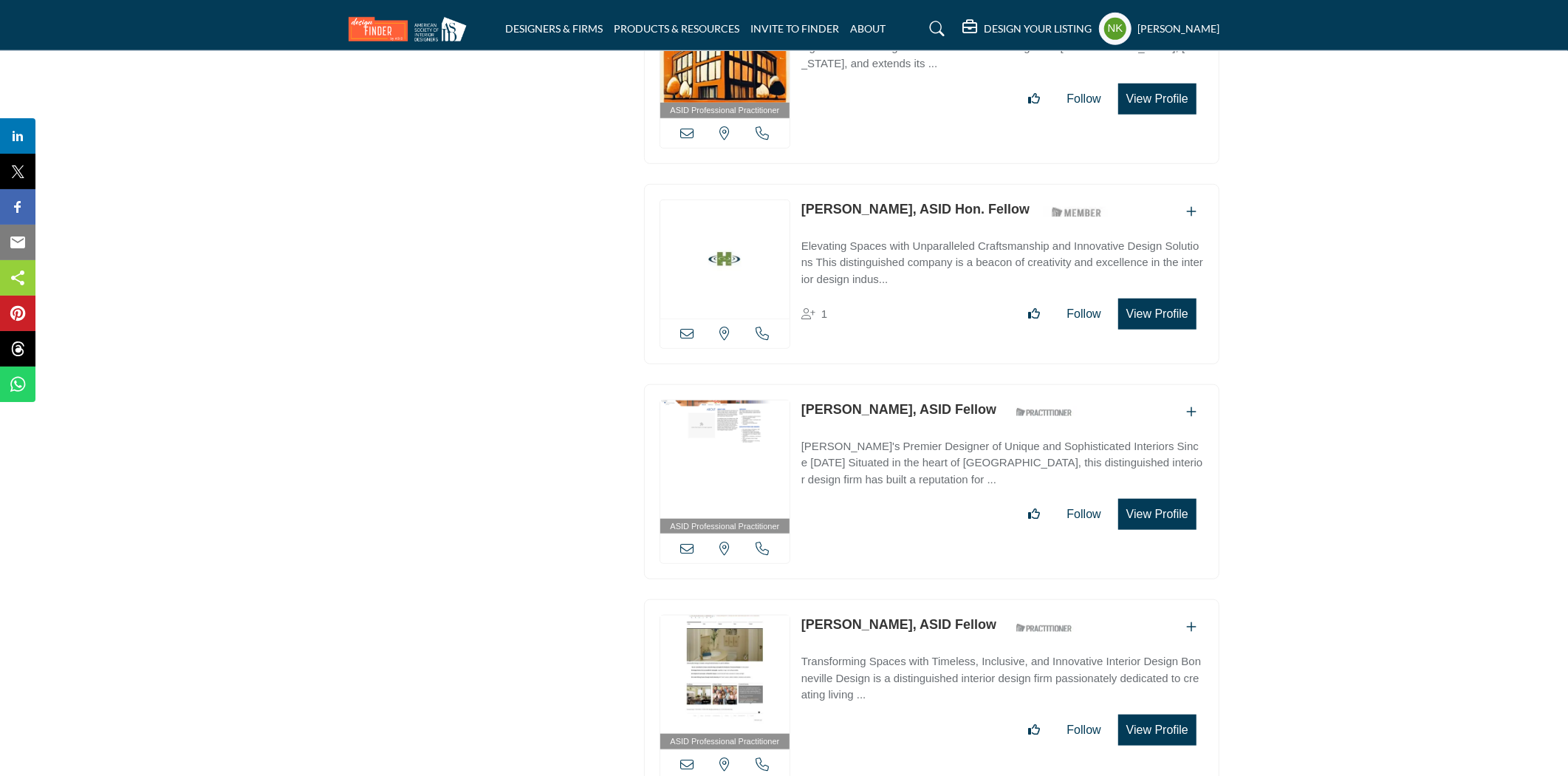
scroll to position [15194, 0]
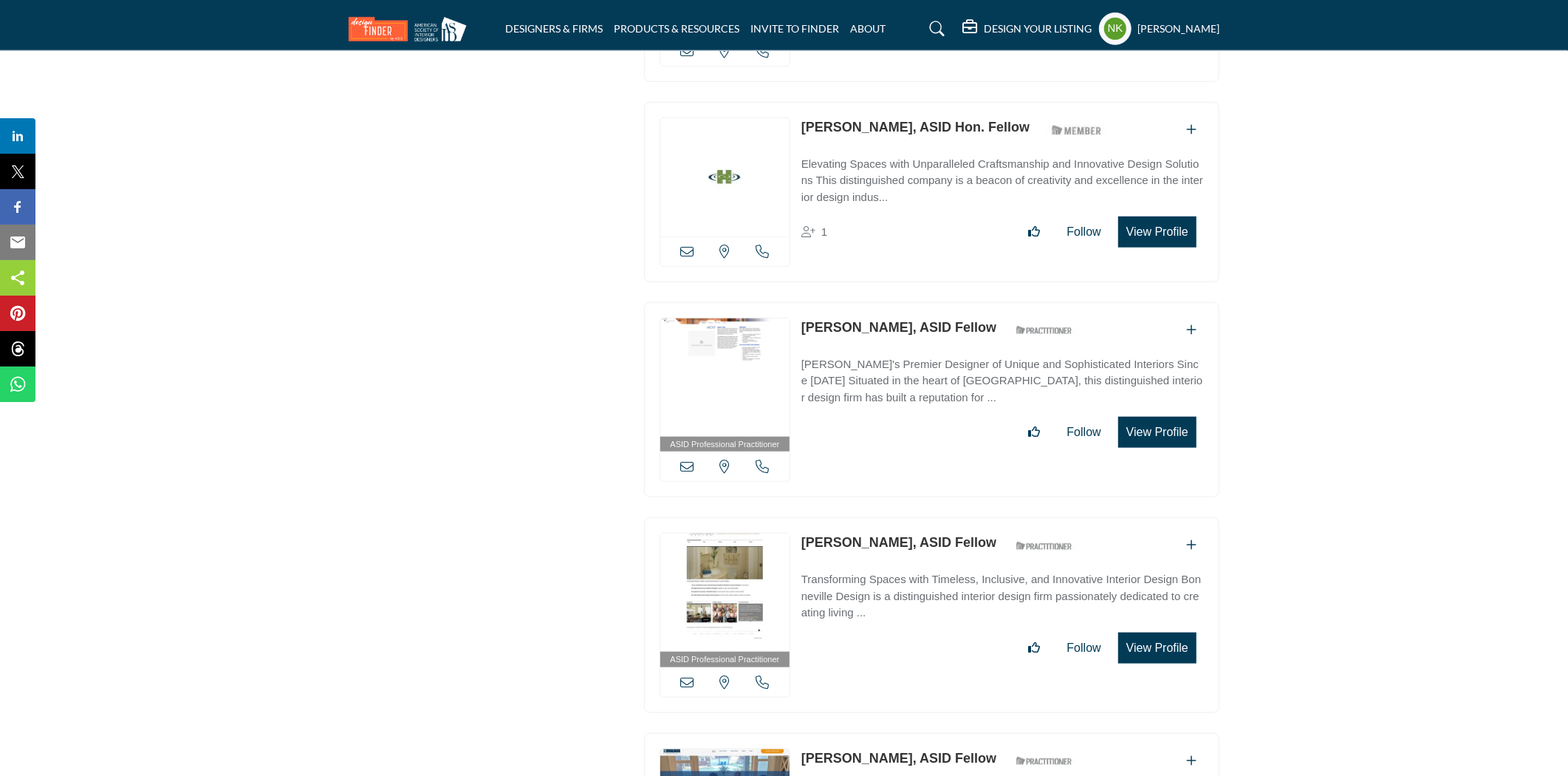
click at [844, 320] on link "Bill Beaudreau, ASID Fellow" at bounding box center [898, 327] width 195 height 15
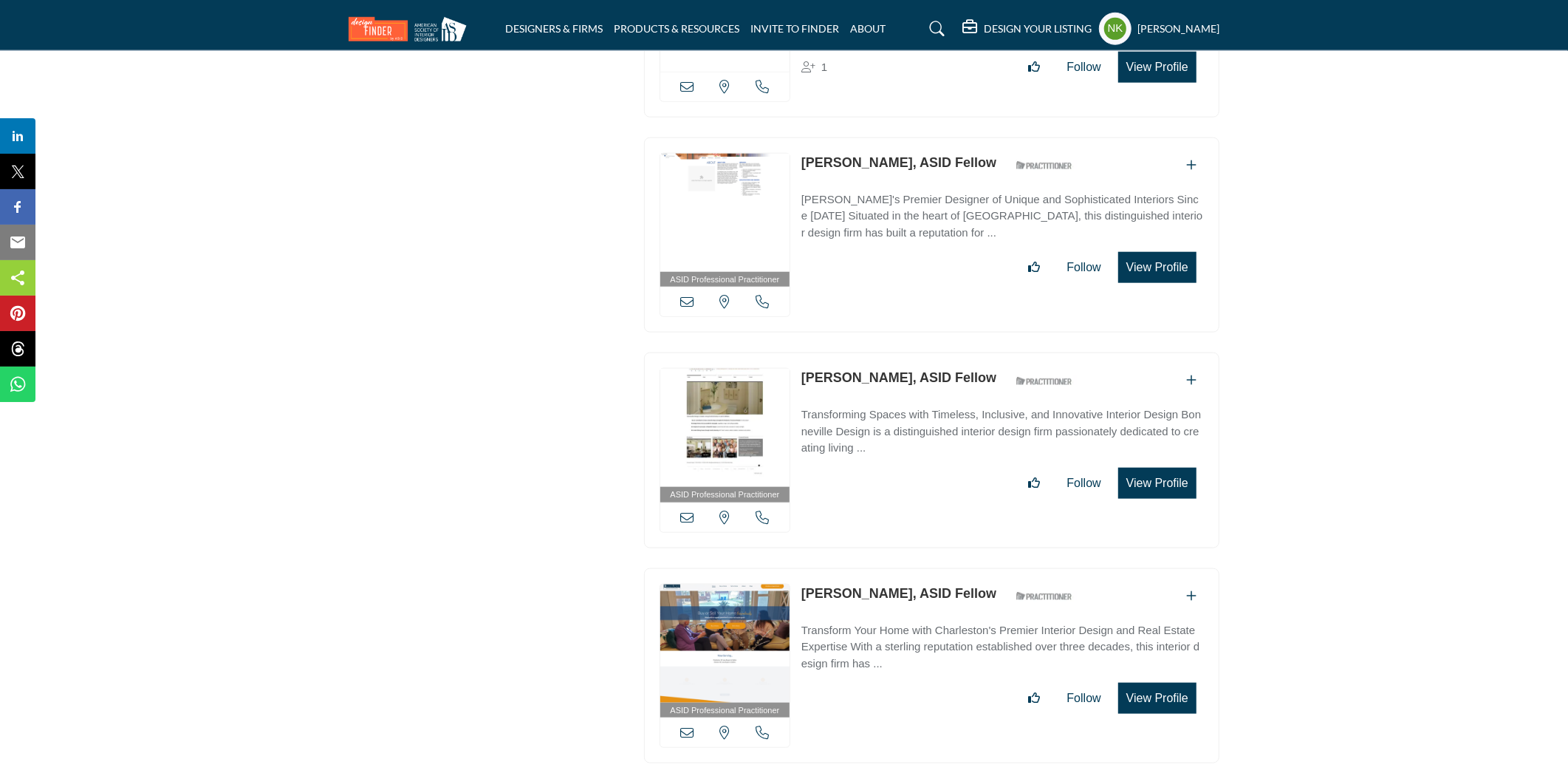
click at [841, 370] on link "[PERSON_NAME], ASID Fellow" at bounding box center [898, 377] width 195 height 15
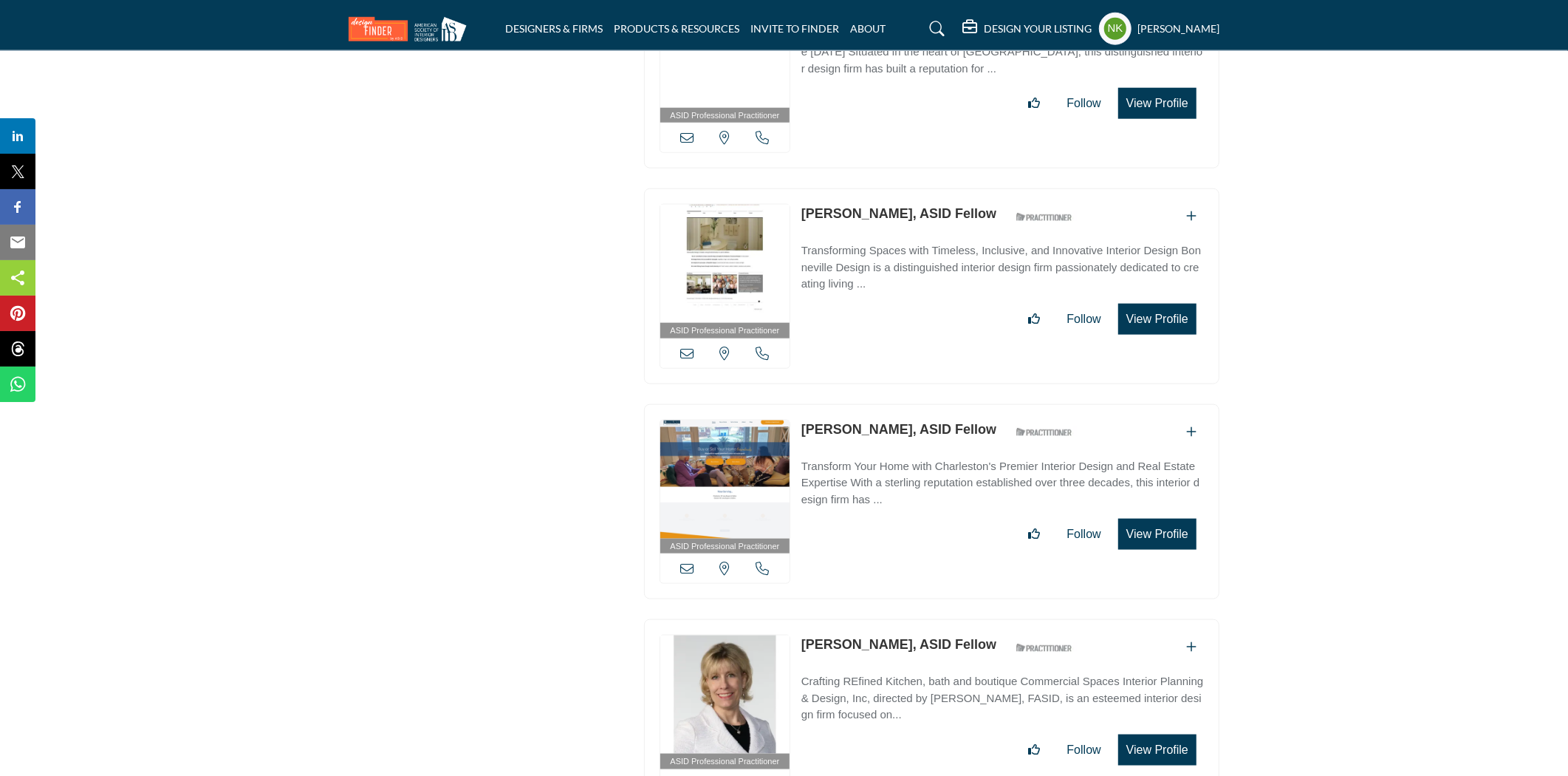
click at [858, 206] on link "[PERSON_NAME], ASID Fellow" at bounding box center [898, 213] width 195 height 15
click at [821, 422] on link "Duval Acker, ASID Fellow" at bounding box center [898, 429] width 195 height 15
click at [859, 637] on link "Joan Kaufman, ASID Fellow" at bounding box center [898, 644] width 195 height 15
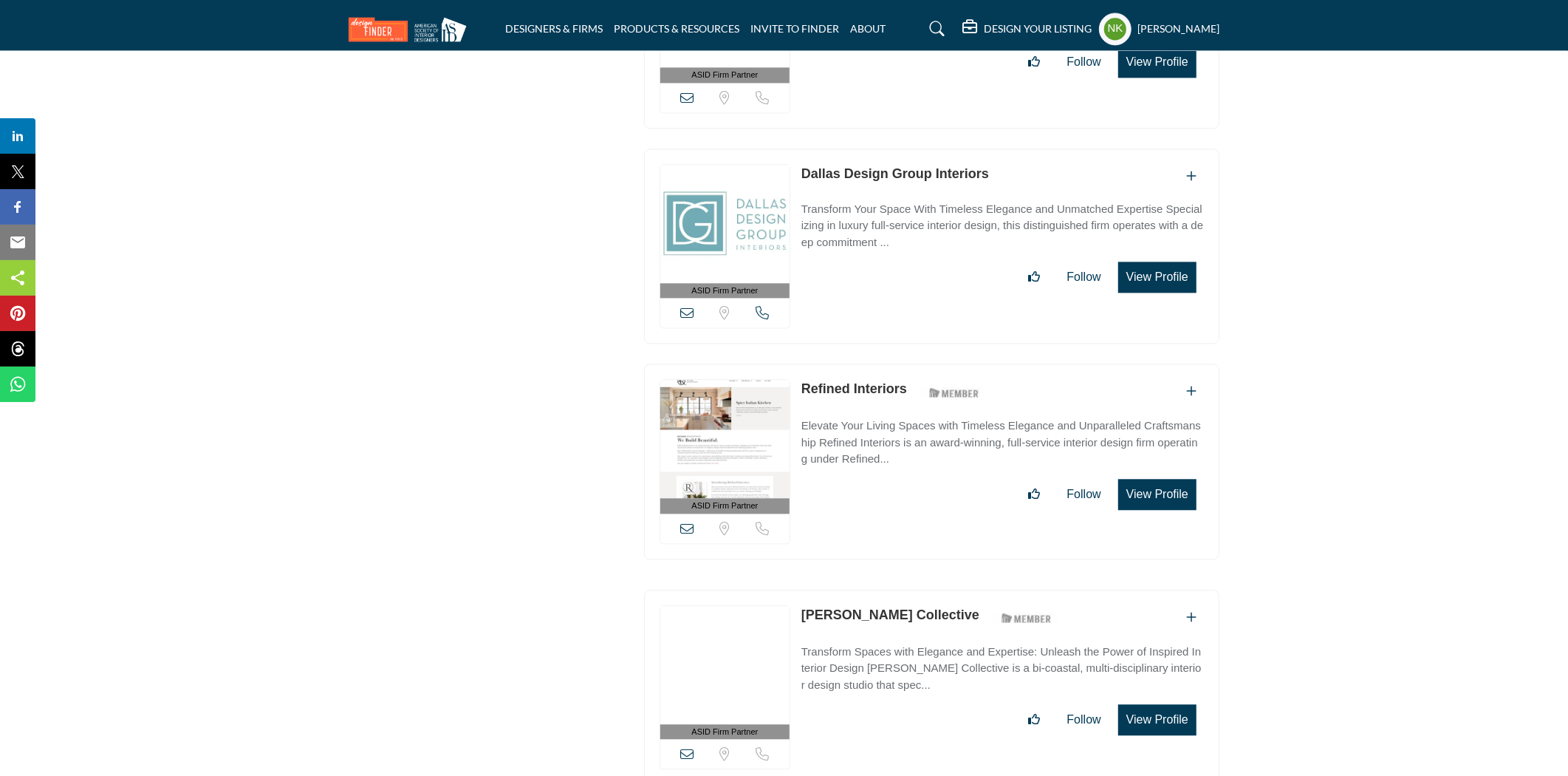
scroll to position [40904, 0]
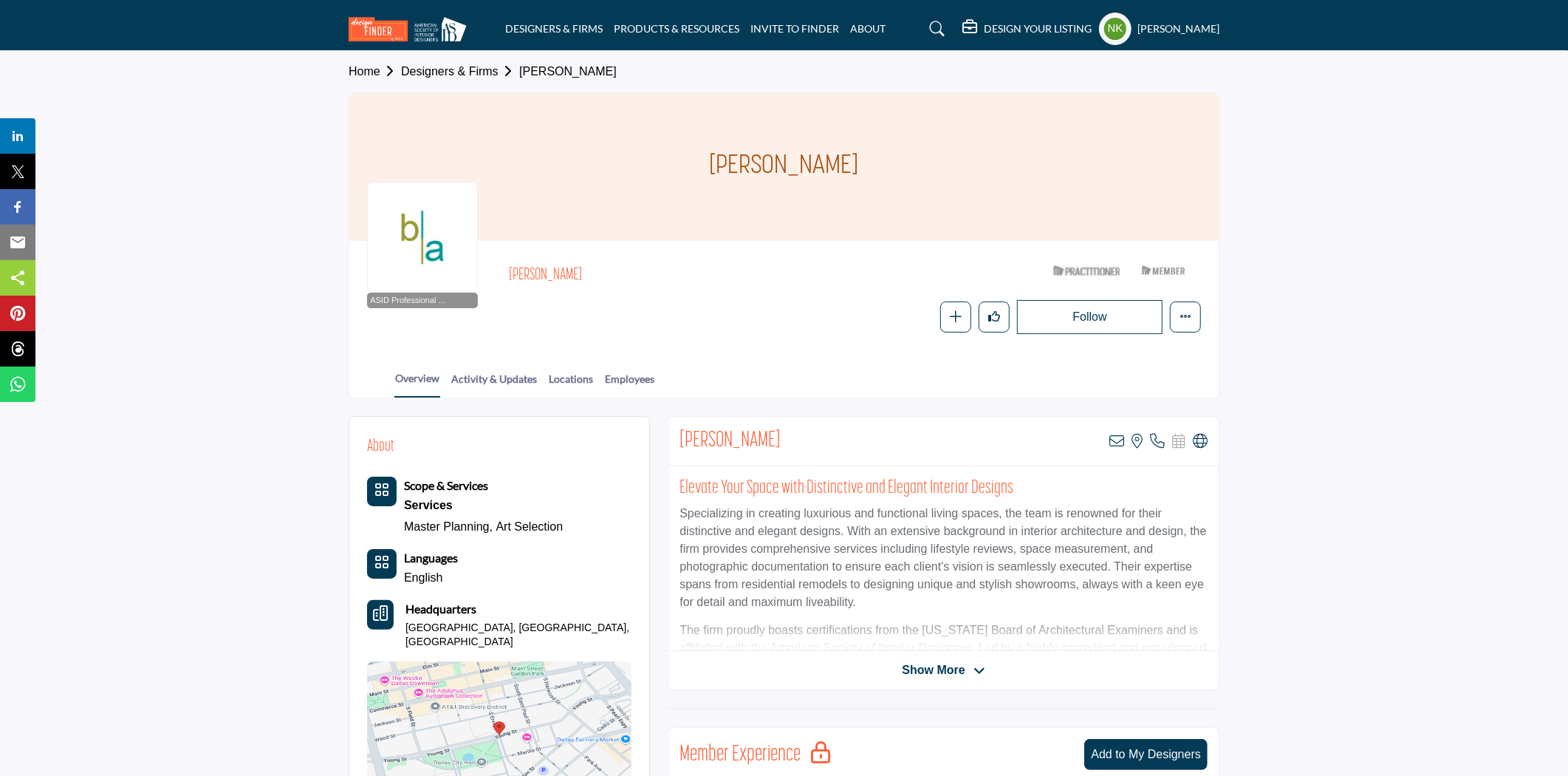
drag, startPoint x: 518, startPoint y: 277, endPoint x: 578, endPoint y: 279, distance: 60.0
click at [578, 279] on h2 "[PERSON_NAME]" at bounding box center [711, 276] width 406 height 20
copy h2 "en Boudreaux"
click at [593, 261] on div "Glen Boudreaux ASID Qualified Practitioner who validates work and experience to…" at bounding box center [855, 275] width 693 height 34
drag, startPoint x: 585, startPoint y: 270, endPoint x: 507, endPoint y: 274, distance: 78.1
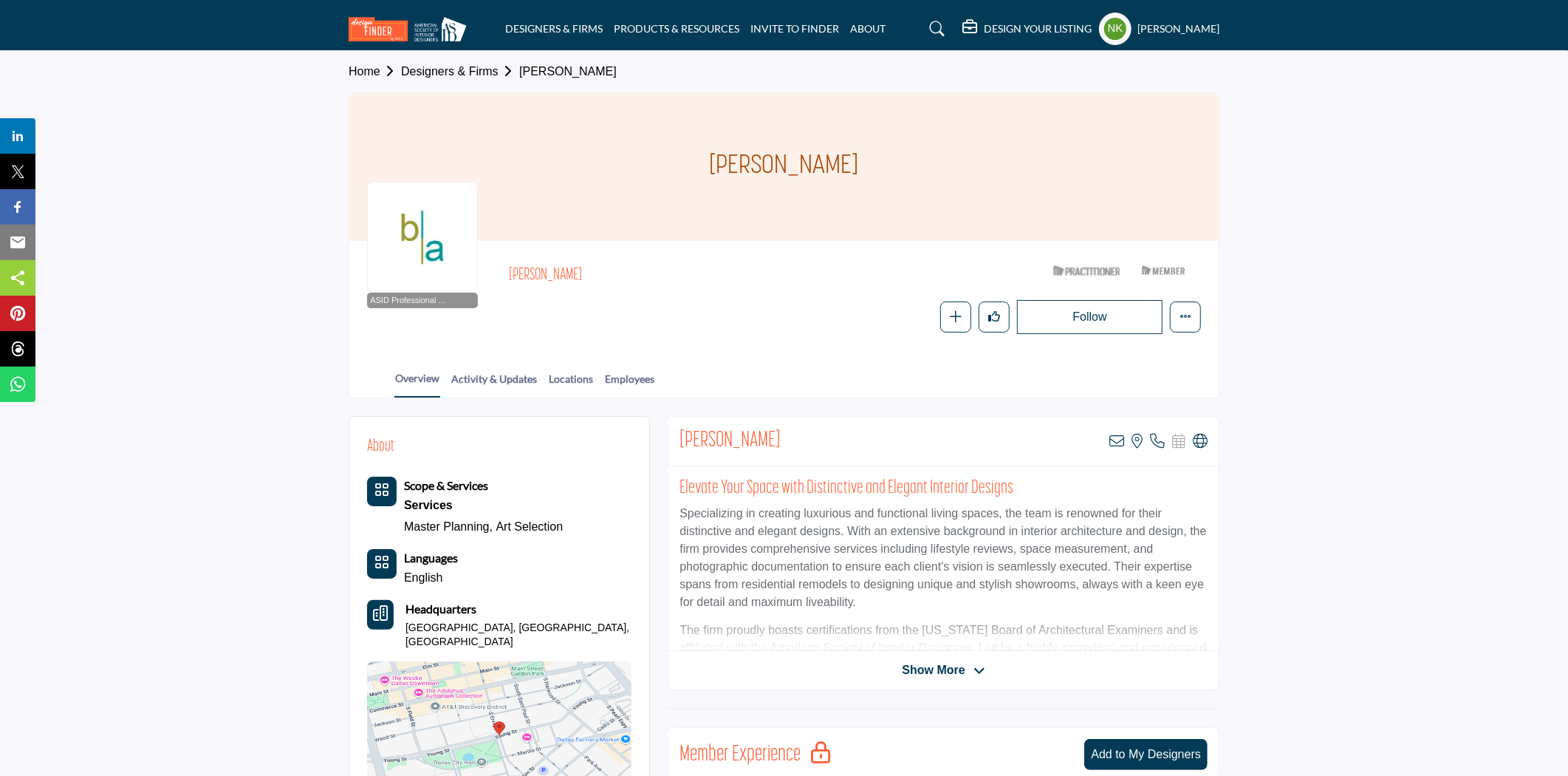
click at [507, 274] on div "ASID Professional Practitioner ASID Professional Practitioners have successfull…" at bounding box center [784, 296] width 834 height 75
copy h2 "Glen Boudreaux"
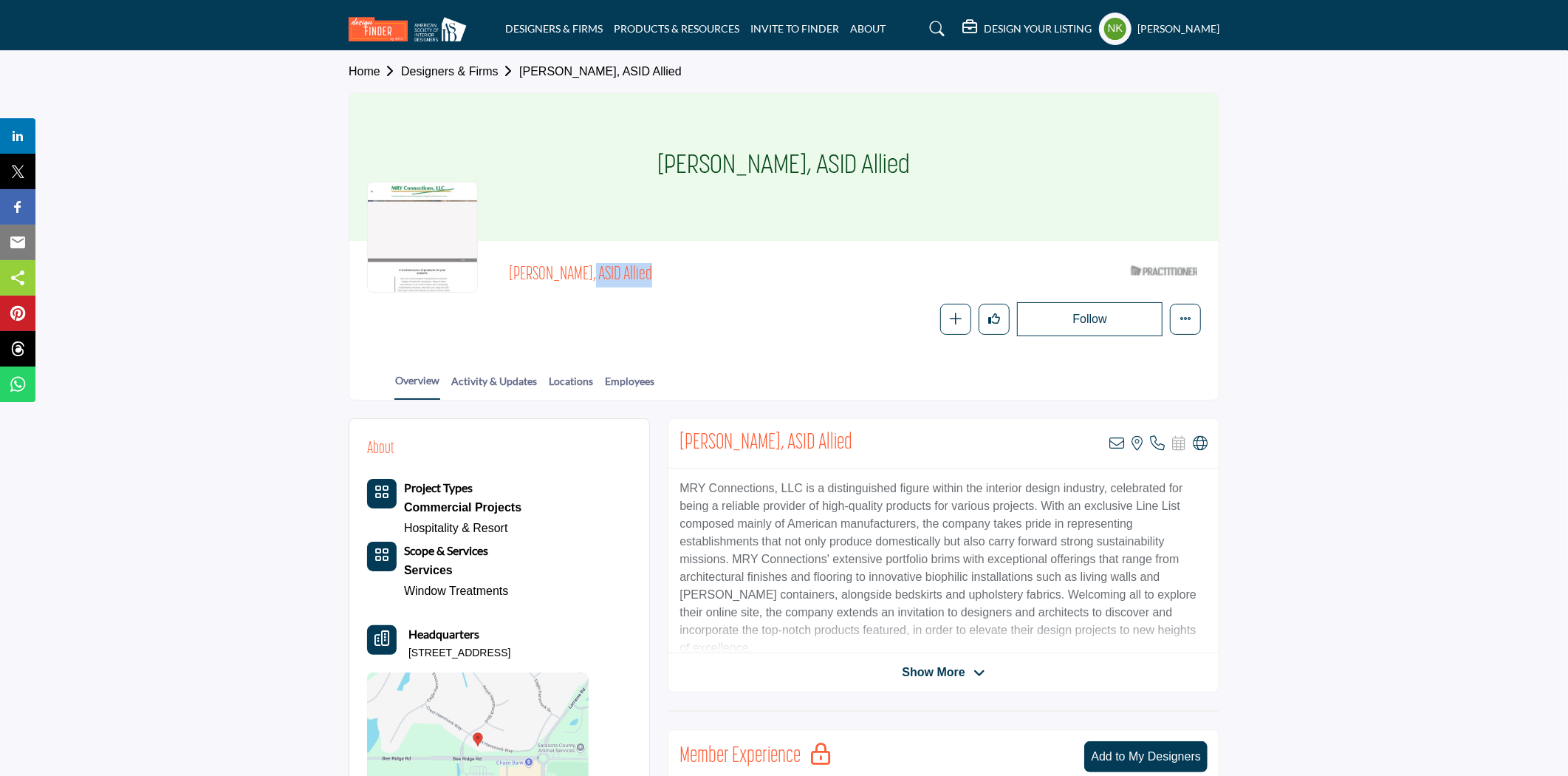
drag, startPoint x: 511, startPoint y: 277, endPoint x: 573, endPoint y: 270, distance: 62.4
click at [573, 270] on span "[PERSON_NAME], ASID Allied" at bounding box center [675, 275] width 334 height 24
copy span "Marcia Yoder"
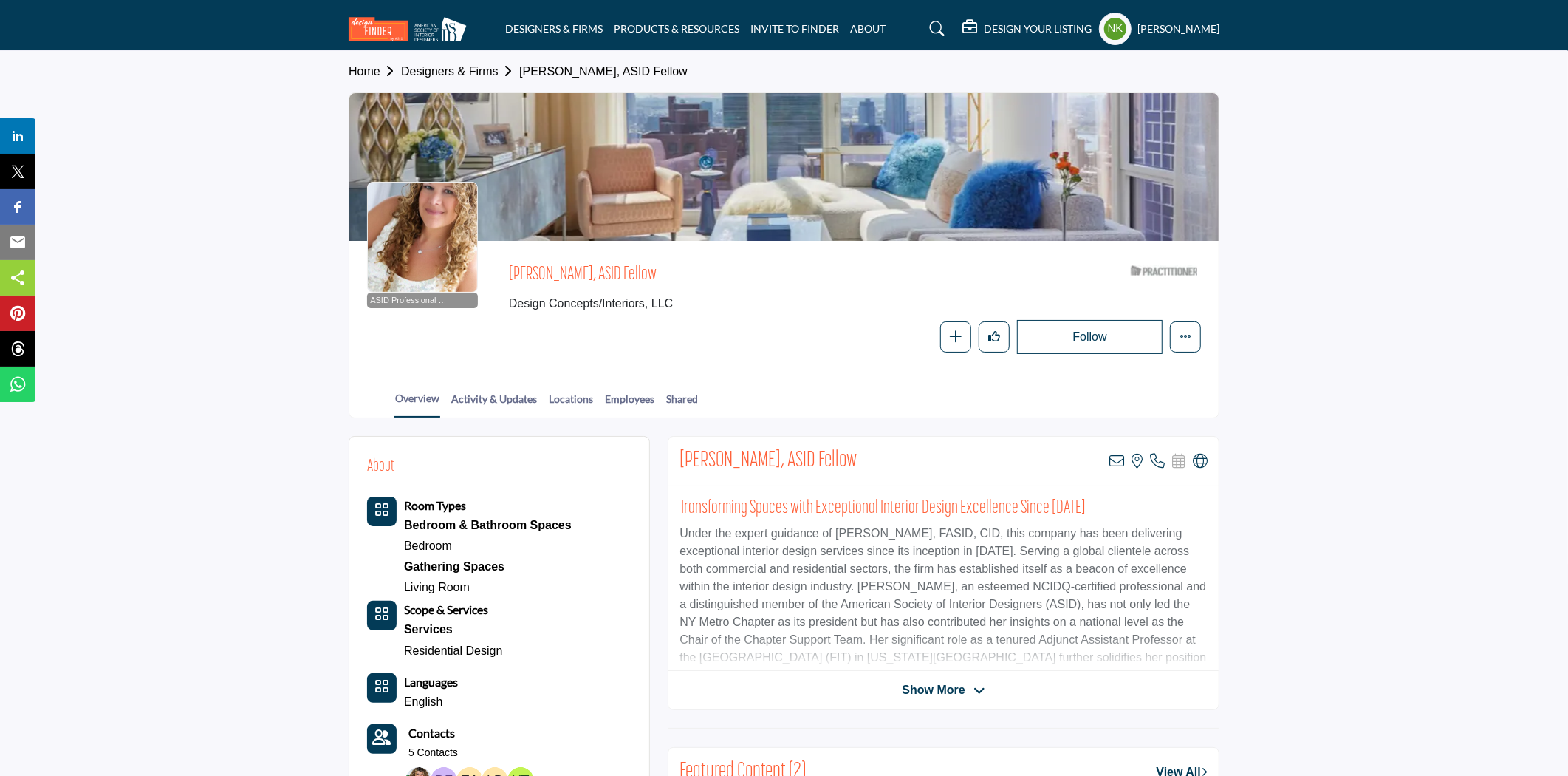
drag, startPoint x: 505, startPoint y: 272, endPoint x: 594, endPoint y: 264, distance: 89.4
click at [594, 264] on div "ASID Professional Practitioner ASID Professional Practitioners have successfull…" at bounding box center [784, 305] width 834 height 95
copy span "Phyllis Harbinger"
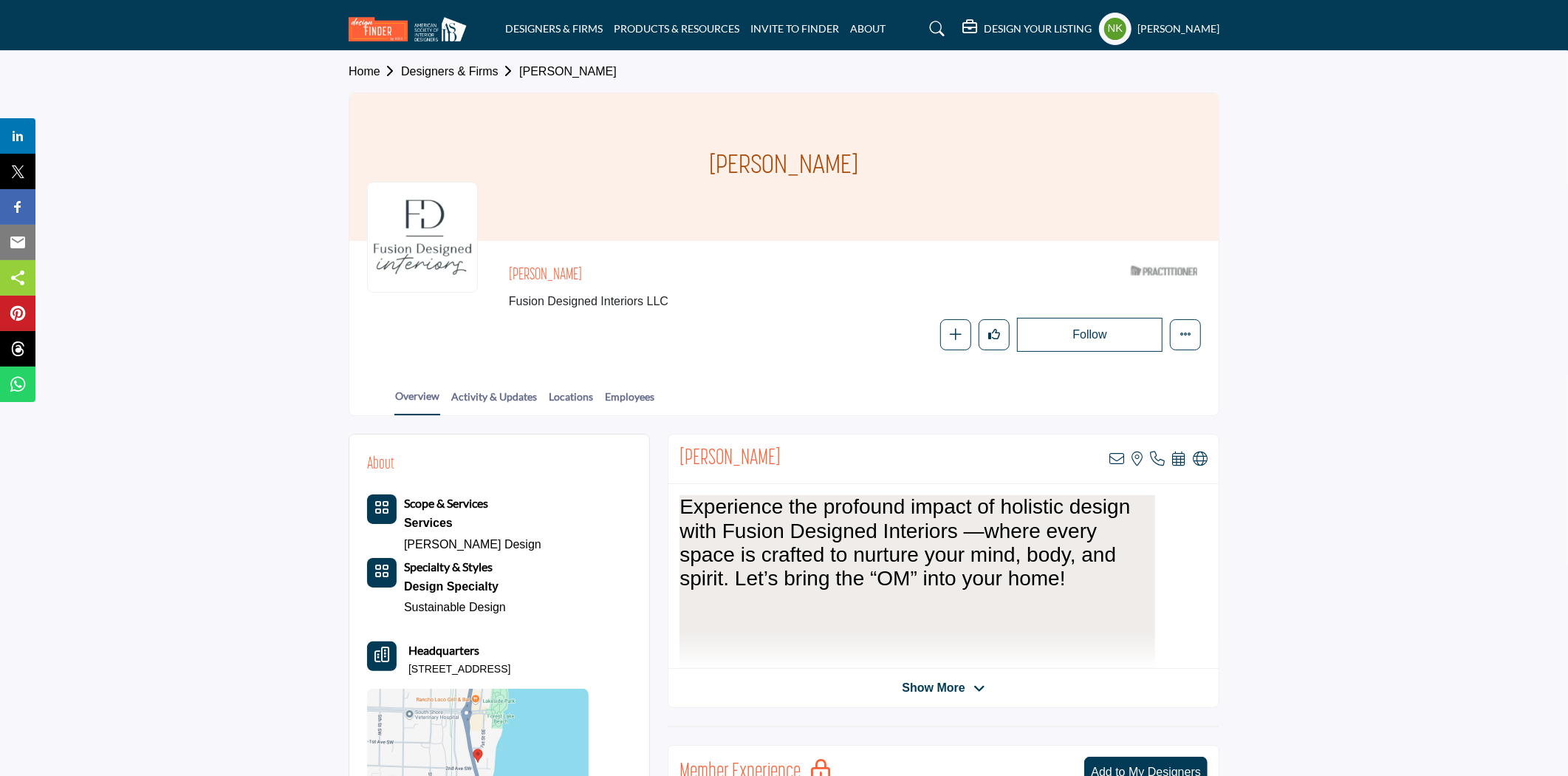
drag, startPoint x: 507, startPoint y: 281, endPoint x: 584, endPoint y: 274, distance: 77.3
click at [584, 274] on div "Sheree Vincent Fusion Designed Interiors LLC ASID Qualified Practitioner who va…" at bounding box center [784, 304] width 834 height 93
click at [1203, 458] on icon at bounding box center [1200, 458] width 15 height 15
click at [1117, 460] on icon at bounding box center [1116, 458] width 15 height 15
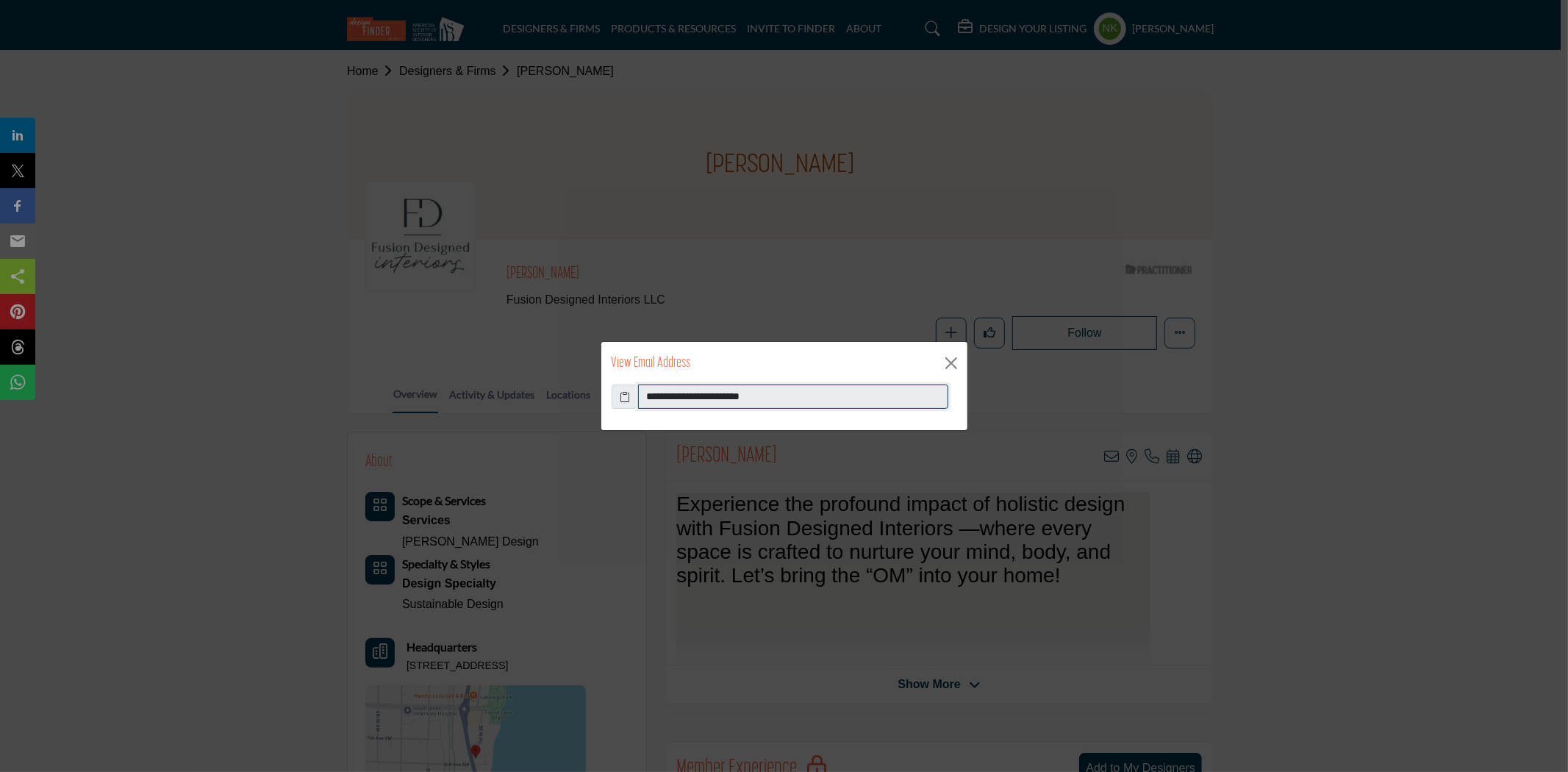
drag, startPoint x: 786, startPoint y: 403, endPoint x: 346, endPoint y: 410, distance: 440.1
click at [273, 449] on div "**********" at bounding box center [784, 386] width 1568 height 772
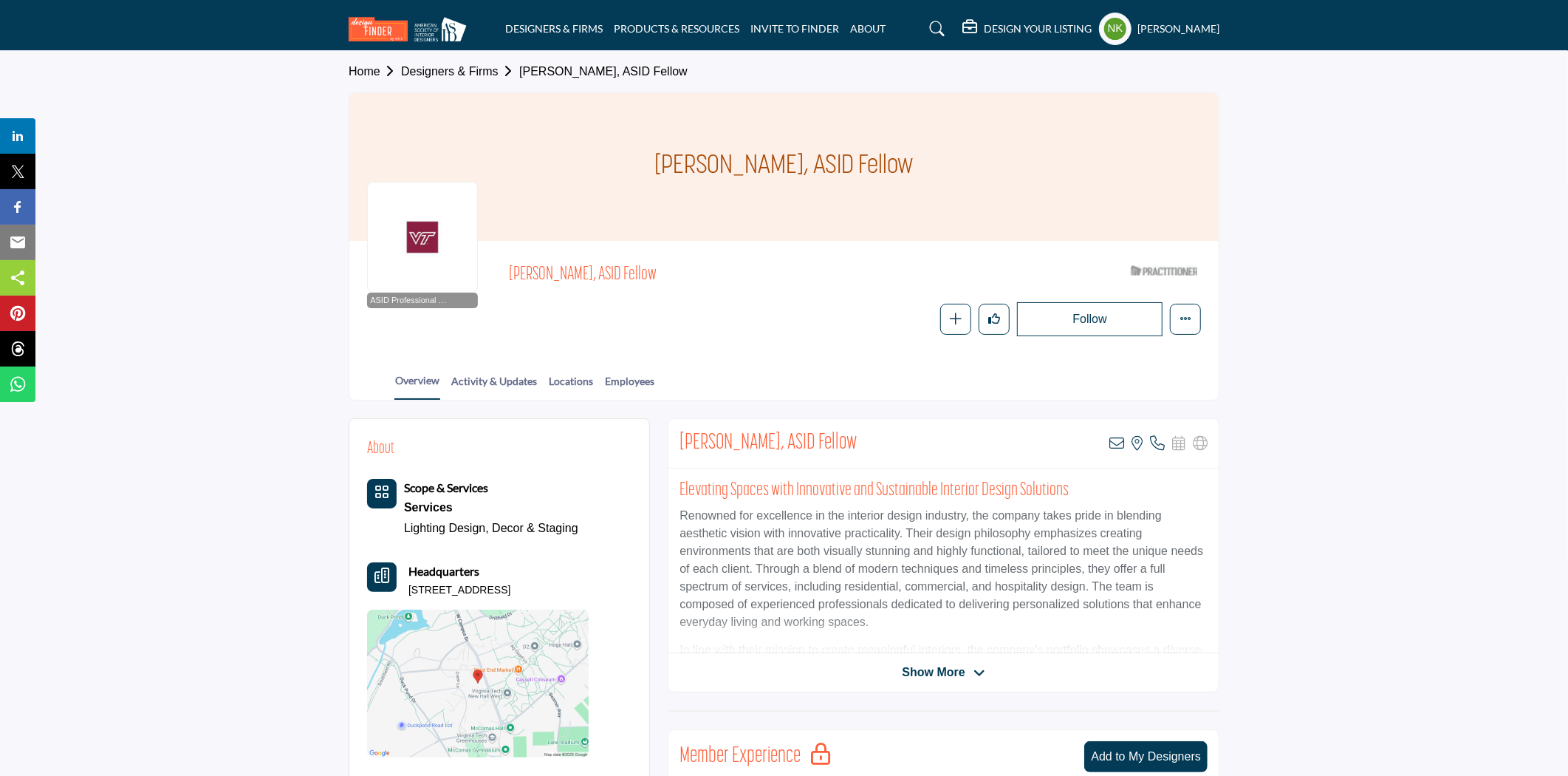
drag, startPoint x: 533, startPoint y: 259, endPoint x: 653, endPoint y: 267, distance: 120.3
click at [656, 266] on div "ASID Professional Practitioner ASID Professional Practitioners have successfull…" at bounding box center [784, 297] width 834 height 77
copy span "[PERSON_NAME], ASID Fellow"
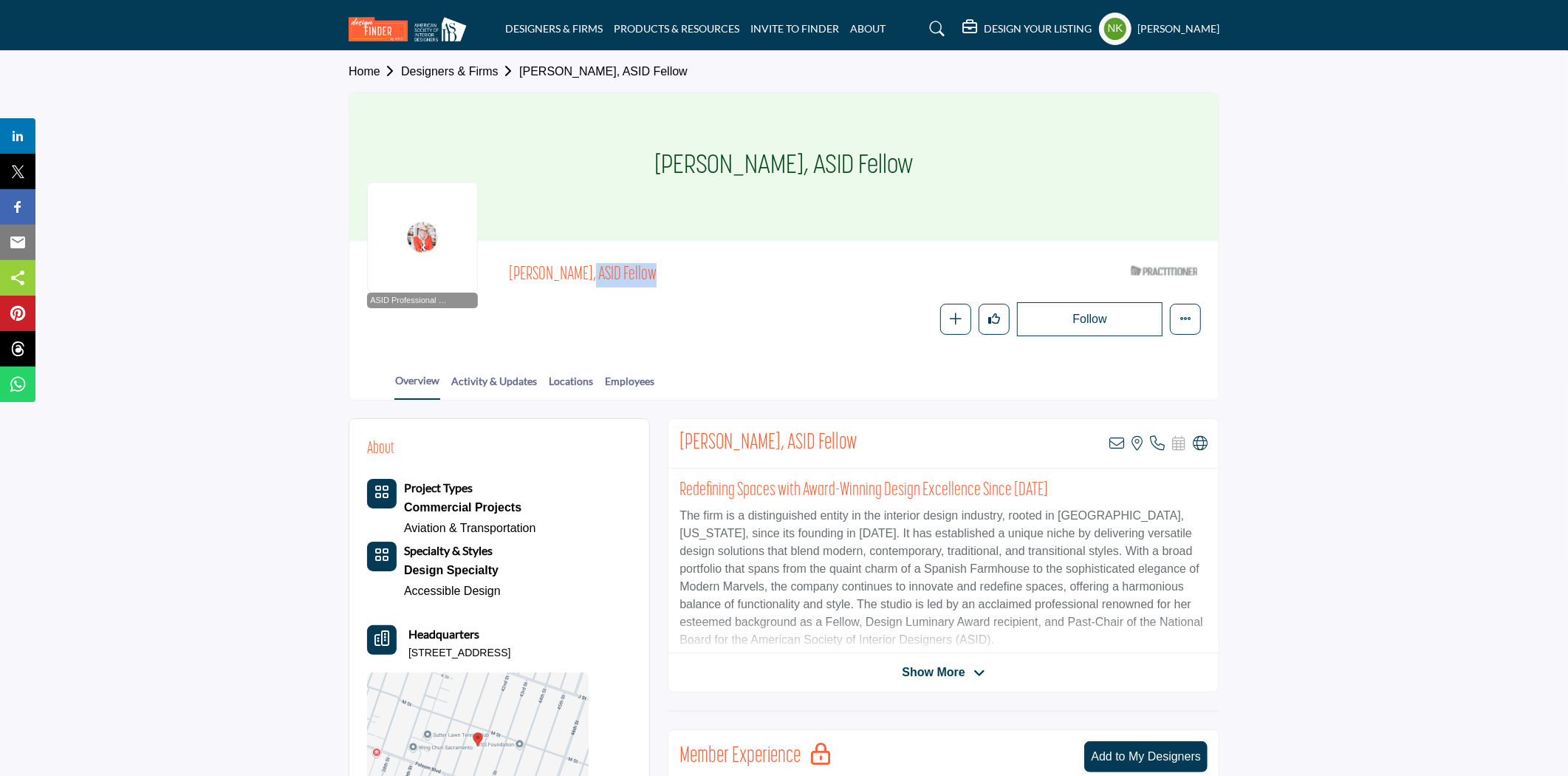
drag, startPoint x: 503, startPoint y: 268, endPoint x: 563, endPoint y: 267, distance: 60.0
click at [563, 267] on div "ASID Professional Practitioner ASID Professional Practitioners have successfull…" at bounding box center [784, 297] width 834 height 77
copy span "Kerrie Kelly"
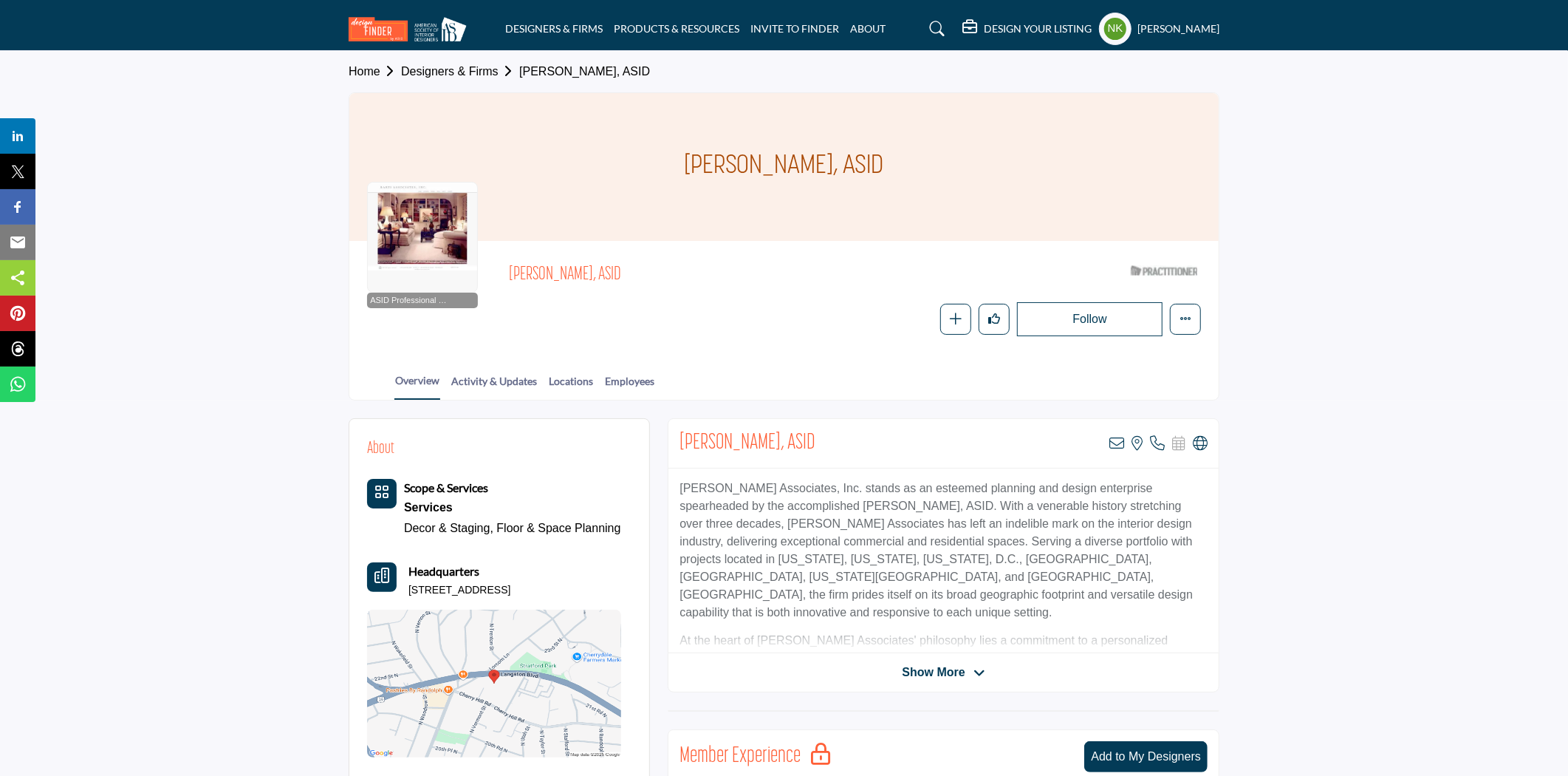
drag, startPoint x: 508, startPoint y: 275, endPoint x: 566, endPoint y: 283, distance: 58.5
click at [566, 283] on div "ASID Professional Practitioner ASID Professional Practitioners have successfull…" at bounding box center [784, 297] width 834 height 77
copy span "Tito Piccolo"
click at [1205, 445] on icon at bounding box center [1200, 443] width 15 height 15
click at [1110, 443] on icon at bounding box center [1116, 443] width 15 height 15
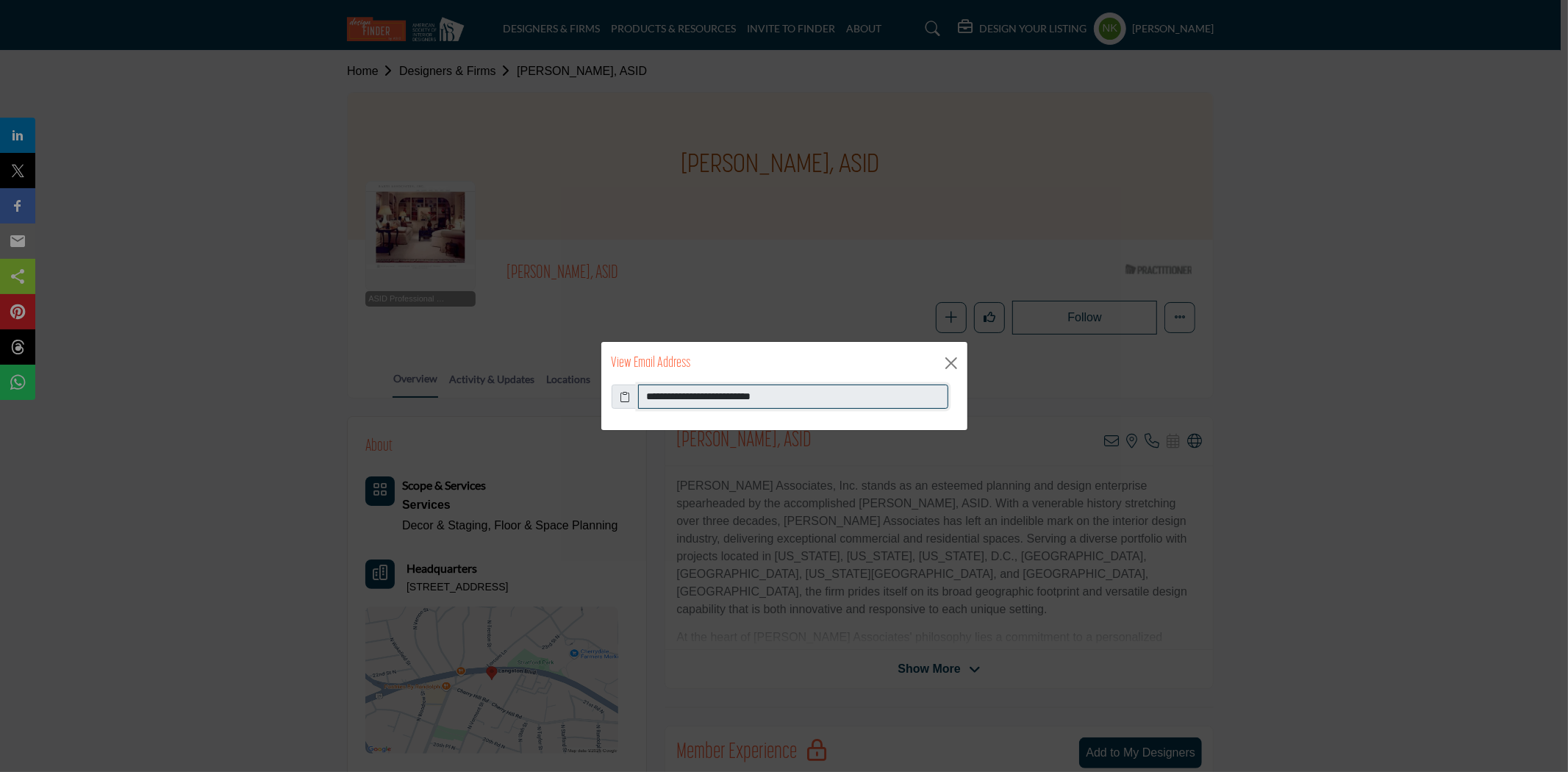
drag, startPoint x: 821, startPoint y: 403, endPoint x: 436, endPoint y: 363, distance: 387.1
click at [437, 393] on div "**********" at bounding box center [784, 386] width 1568 height 772
click at [942, 363] on button "Close" at bounding box center [951, 363] width 22 height 22
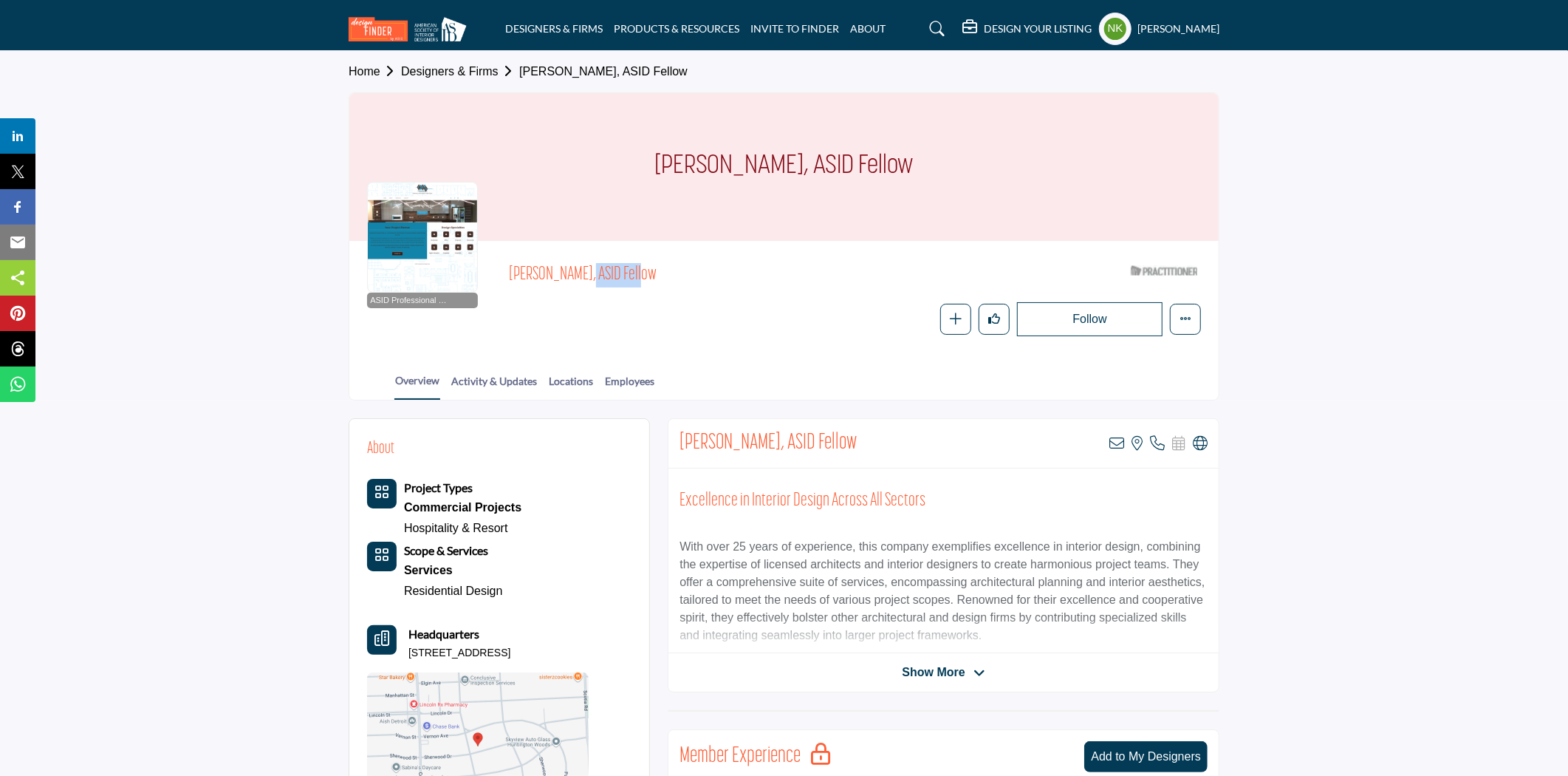
drag, startPoint x: 569, startPoint y: 269, endPoint x: 492, endPoint y: 267, distance: 77.0
click at [492, 267] on div "ASID Professional Practitioner ASID Professional Practitioners have successfull…" at bounding box center [784, 297] width 834 height 77
copy span "[PERSON_NAME]"
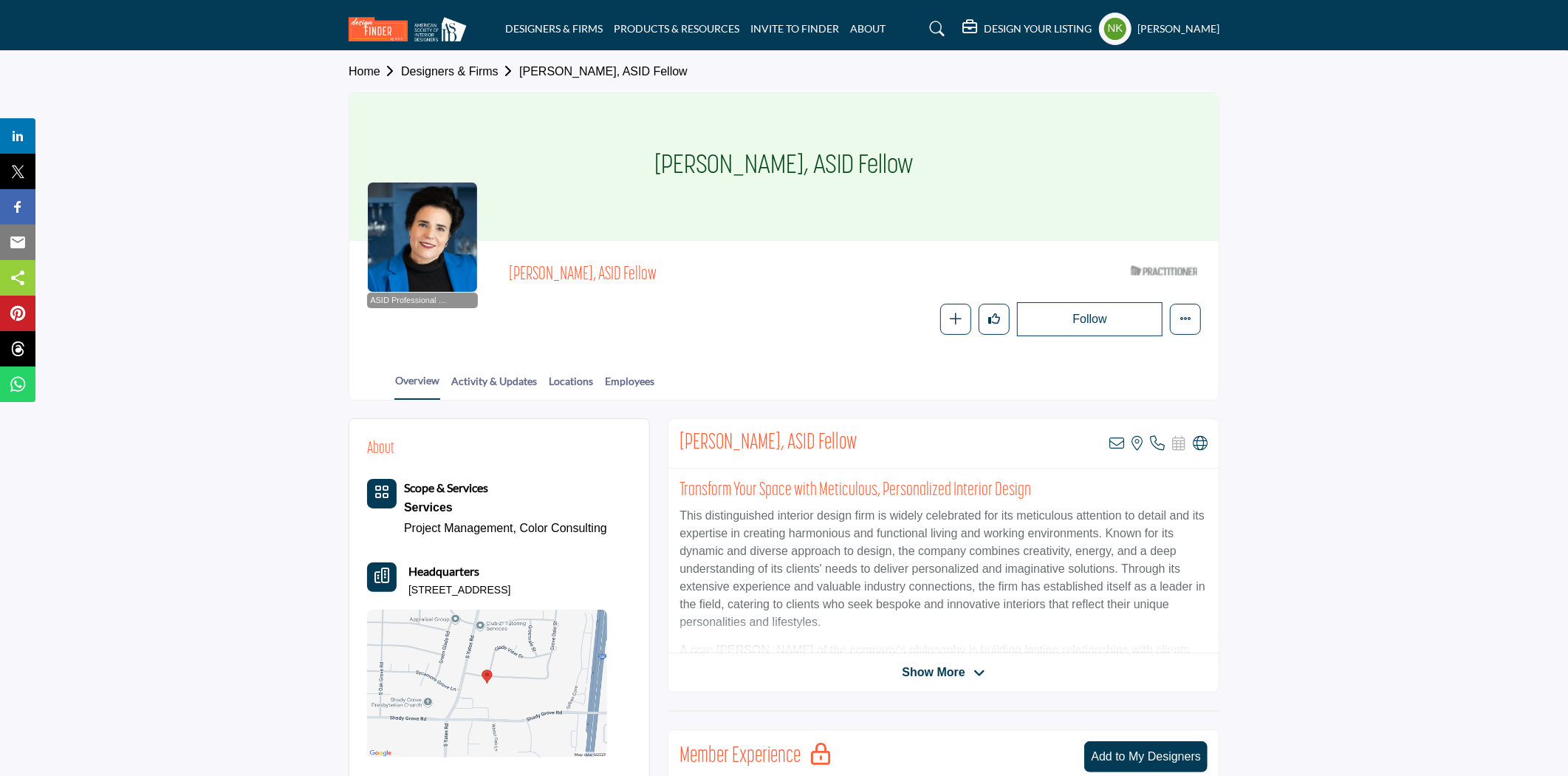
drag, startPoint x: 626, startPoint y: 271, endPoint x: 513, endPoint y: 256, distance: 114.0
click at [513, 256] on div "ASID Professional Practitioner ASID Professional Practitioners have successfull…" at bounding box center [784, 297] width 870 height 114
copy span "Leslie Shankman-Cohn"
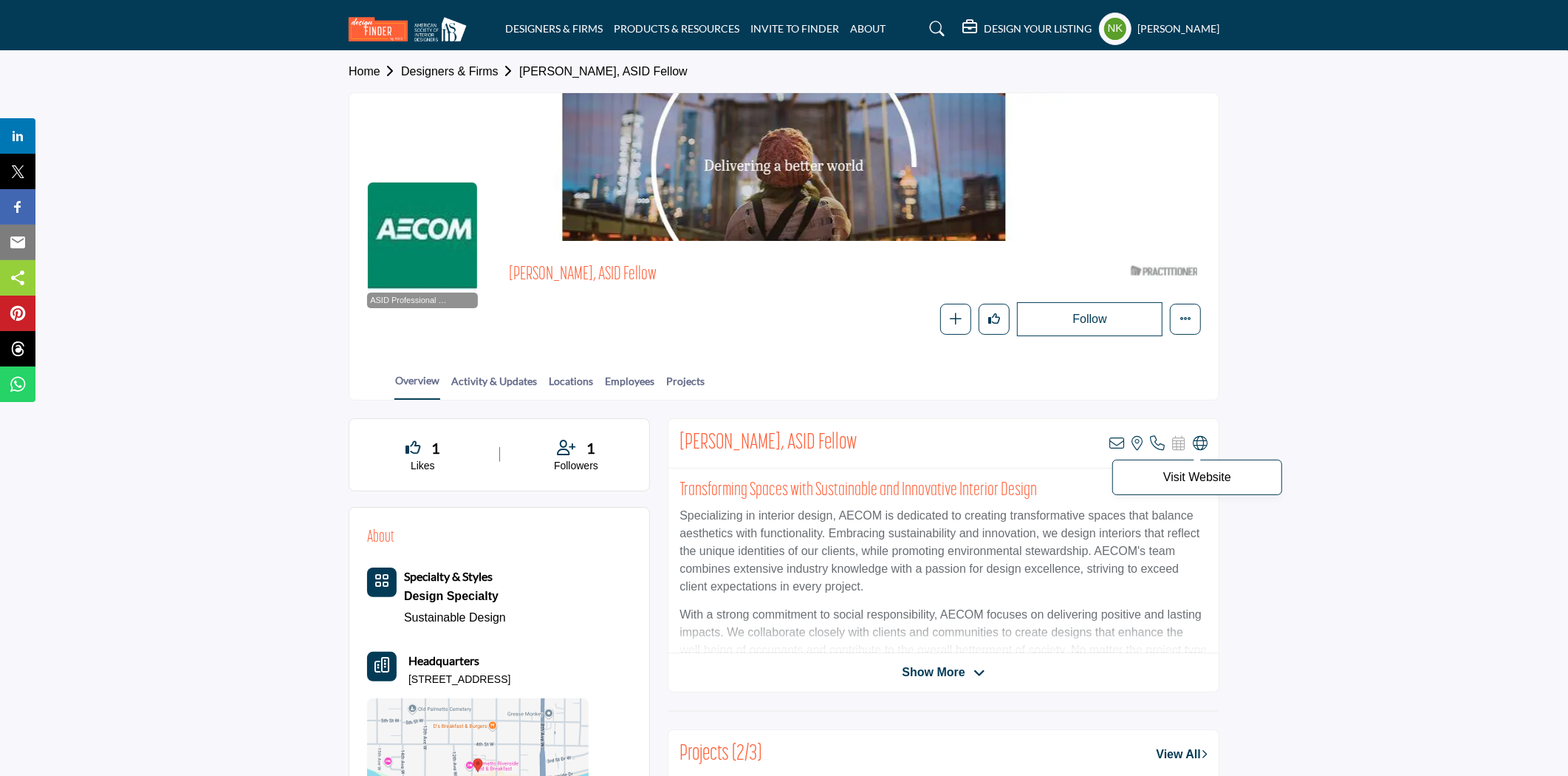
click at [1202, 442] on icon at bounding box center [1200, 443] width 15 height 15
click at [1121, 440] on icon at bounding box center [1116, 443] width 15 height 15
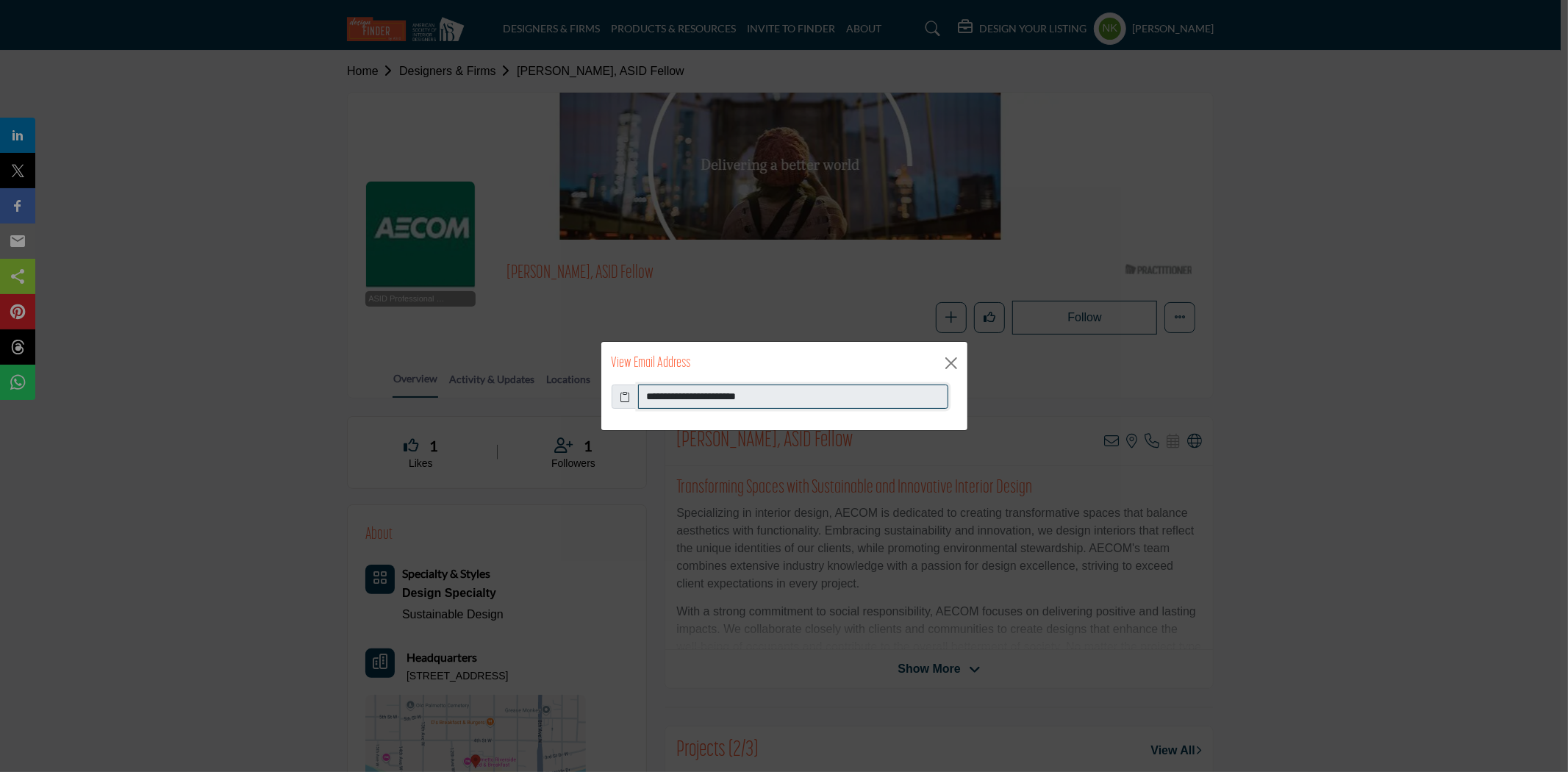
drag, startPoint x: 813, startPoint y: 397, endPoint x: 530, endPoint y: 378, distance: 283.6
click at [530, 378] on div "**********" at bounding box center [784, 386] width 1568 height 772
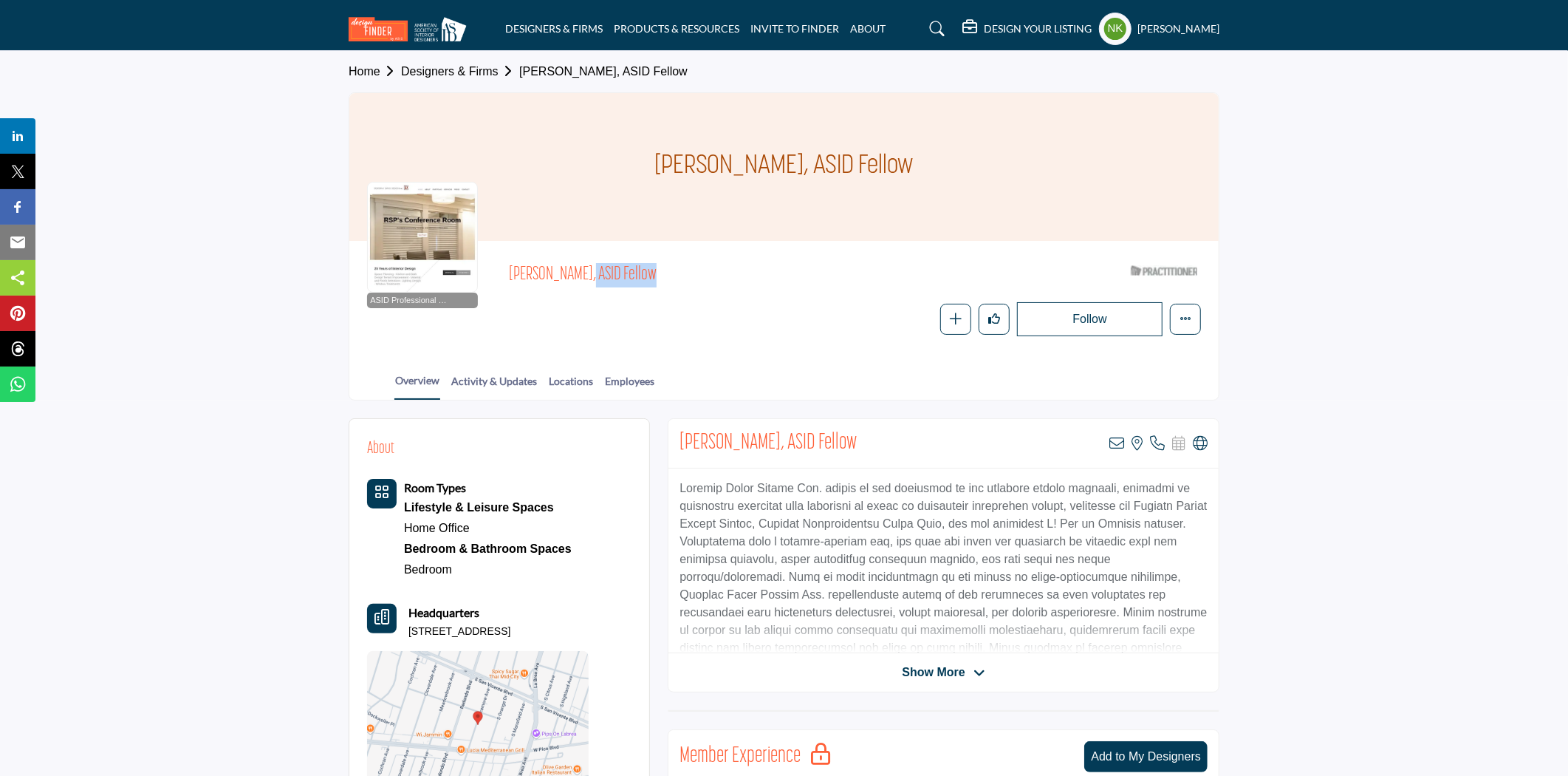
drag, startPoint x: 510, startPoint y: 272, endPoint x: 579, endPoint y: 262, distance: 69.7
click at [579, 263] on span "[PERSON_NAME], ASID Fellow" at bounding box center [675, 275] width 334 height 24
copy span "[PERSON_NAME]"
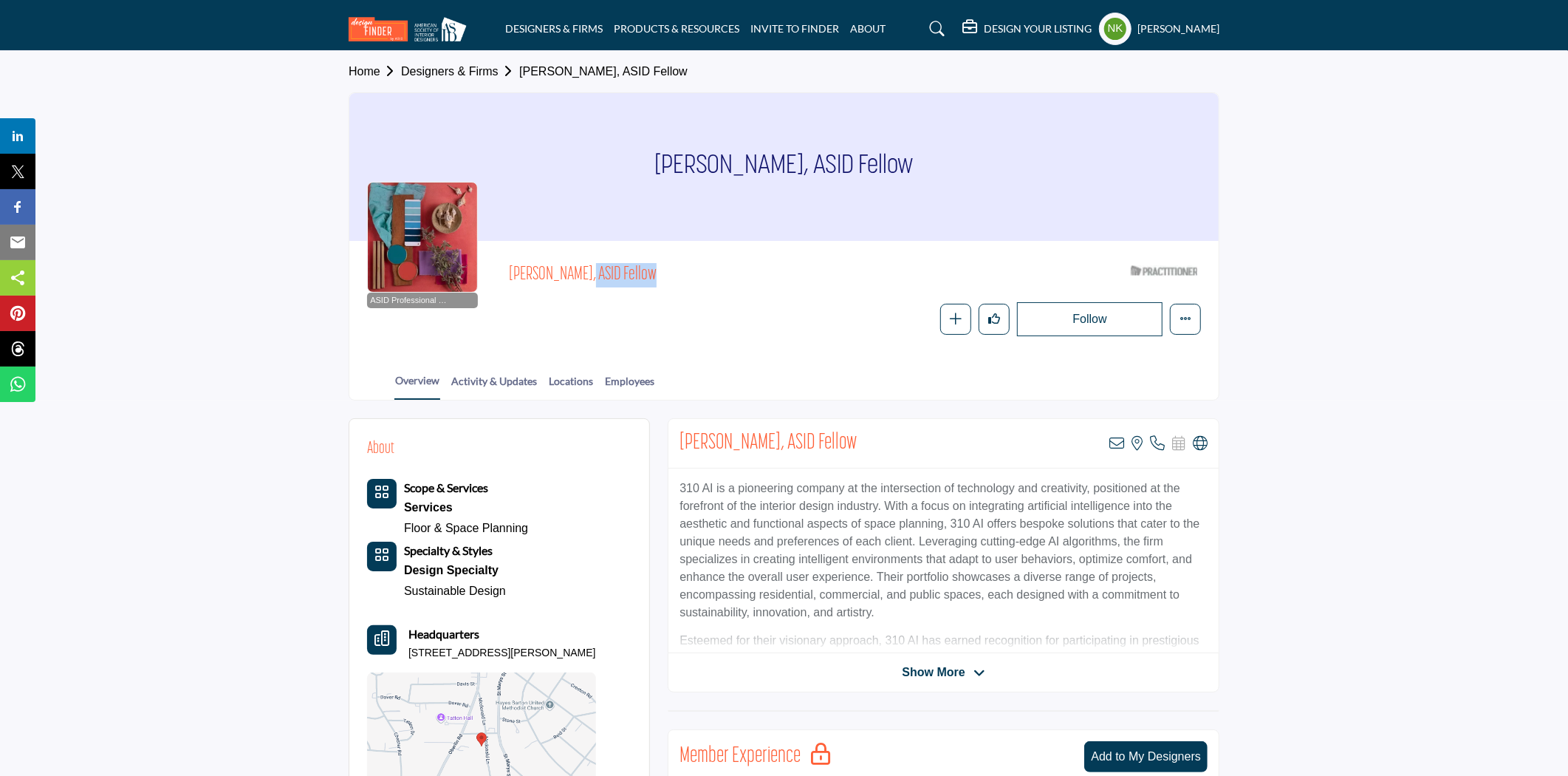
drag, startPoint x: 506, startPoint y: 272, endPoint x: 571, endPoint y: 274, distance: 65.0
click at [571, 274] on div "ASID Professional Practitioner ASID Professional Practitioners have successfull…" at bounding box center [784, 297] width 834 height 77
copy span "Emily Walser"
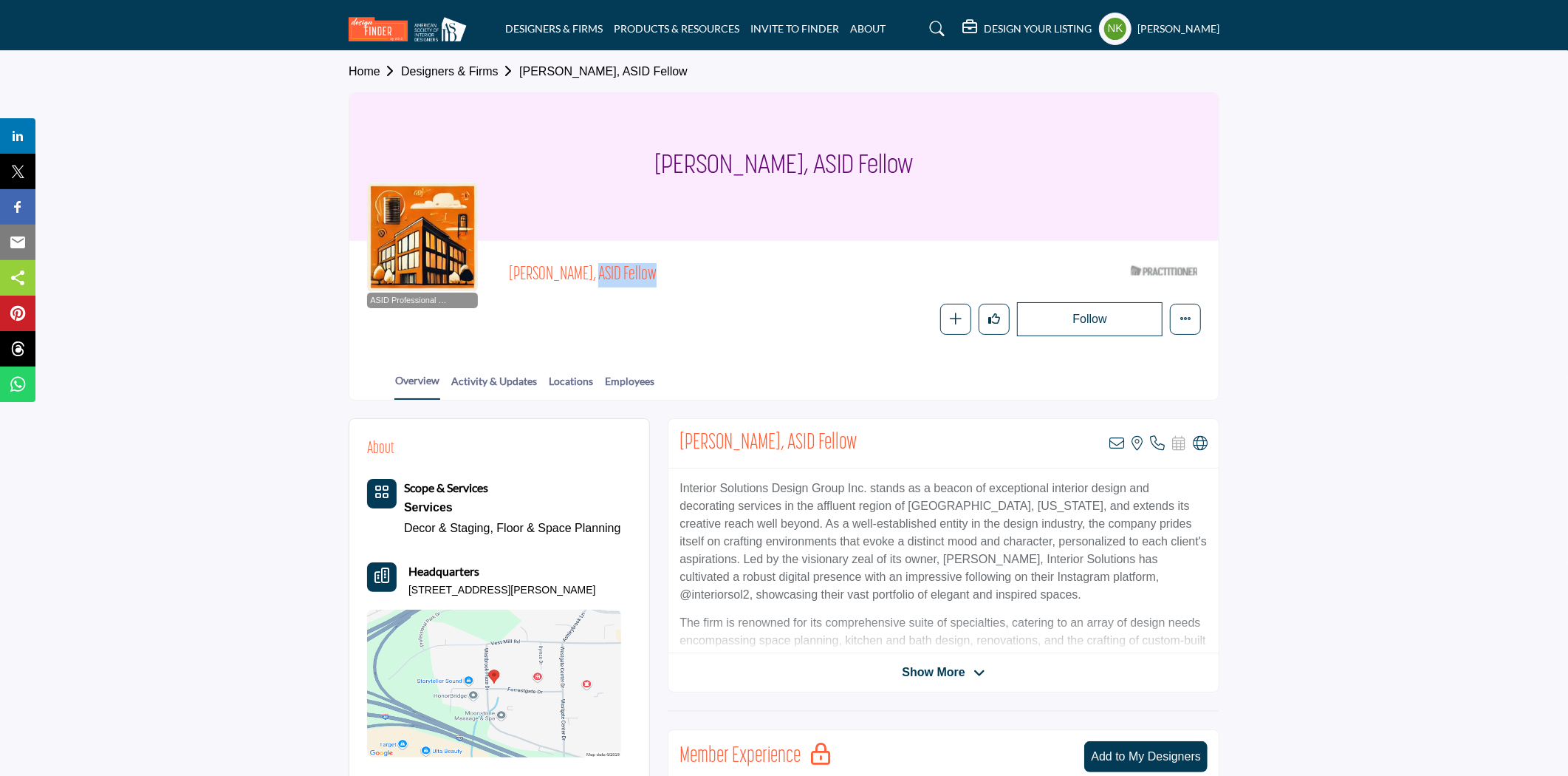
drag, startPoint x: 513, startPoint y: 262, endPoint x: 574, endPoint y: 267, distance: 61.2
click at [574, 267] on span "[PERSON_NAME], ASID Fellow" at bounding box center [675, 275] width 334 height 24
copy span "[PERSON_NAME]"
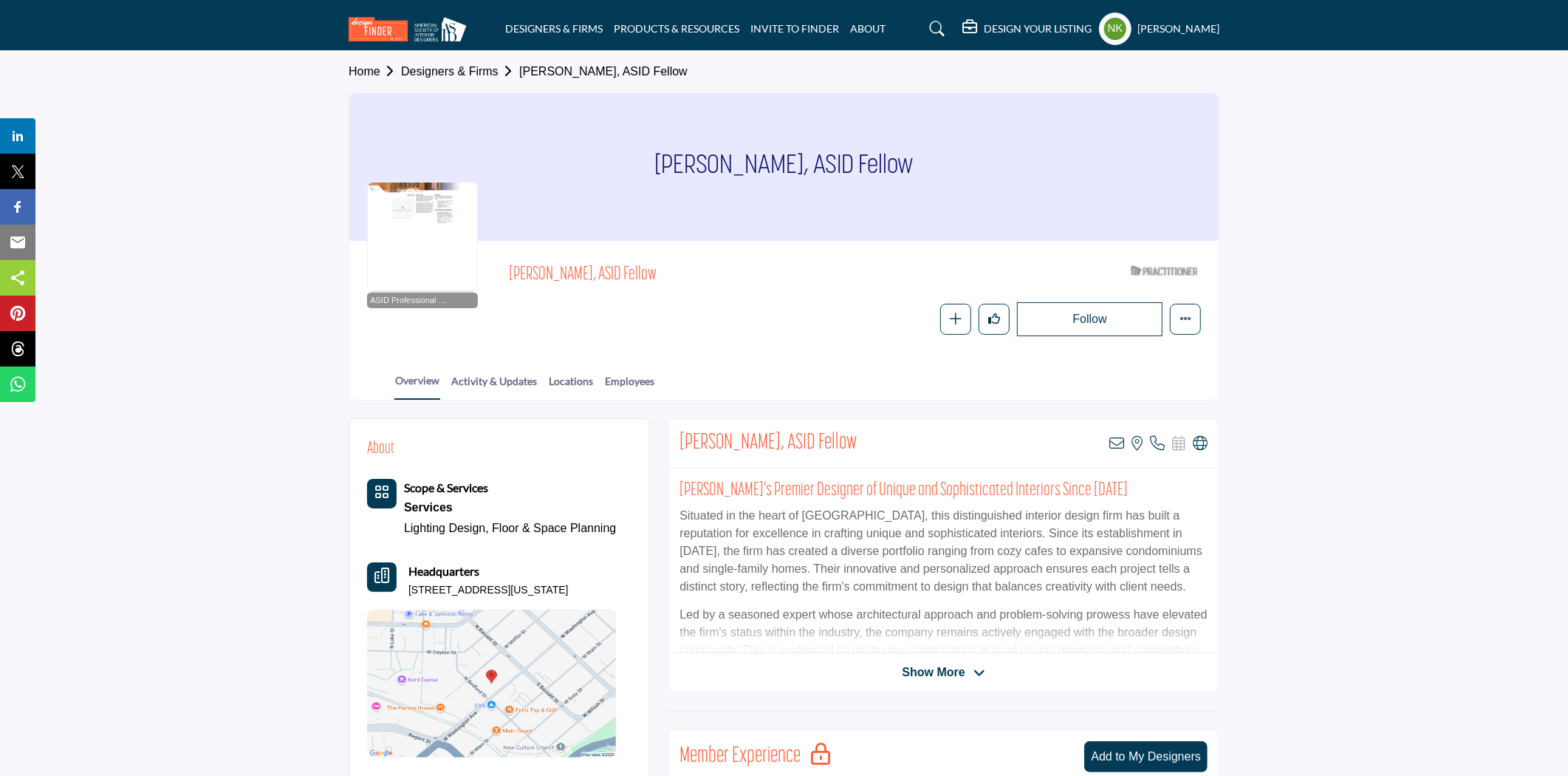
drag, startPoint x: 506, startPoint y: 279, endPoint x: 579, endPoint y: 291, distance: 74.0
click at [579, 291] on div "ASID Professional Practitioner ASID Professional Practitioners have successfull…" at bounding box center [784, 297] width 834 height 77
copy span "[PERSON_NAME]"
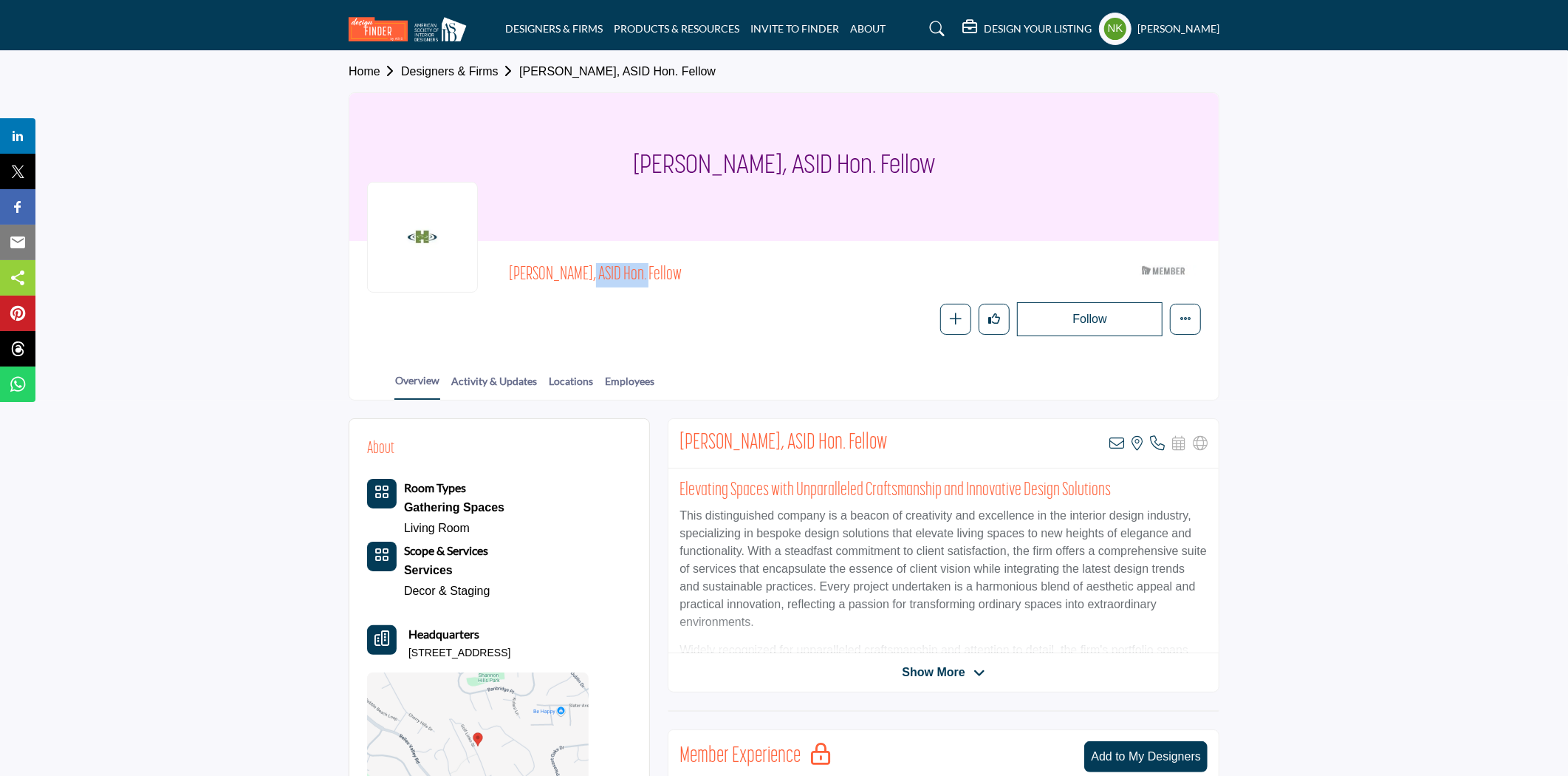
drag, startPoint x: 510, startPoint y: 267, endPoint x: 566, endPoint y: 270, distance: 56.1
click at [566, 270] on span "[PERSON_NAME], ASID Hon. Fellow" at bounding box center [675, 275] width 334 height 24
copy span "Debra Levin"
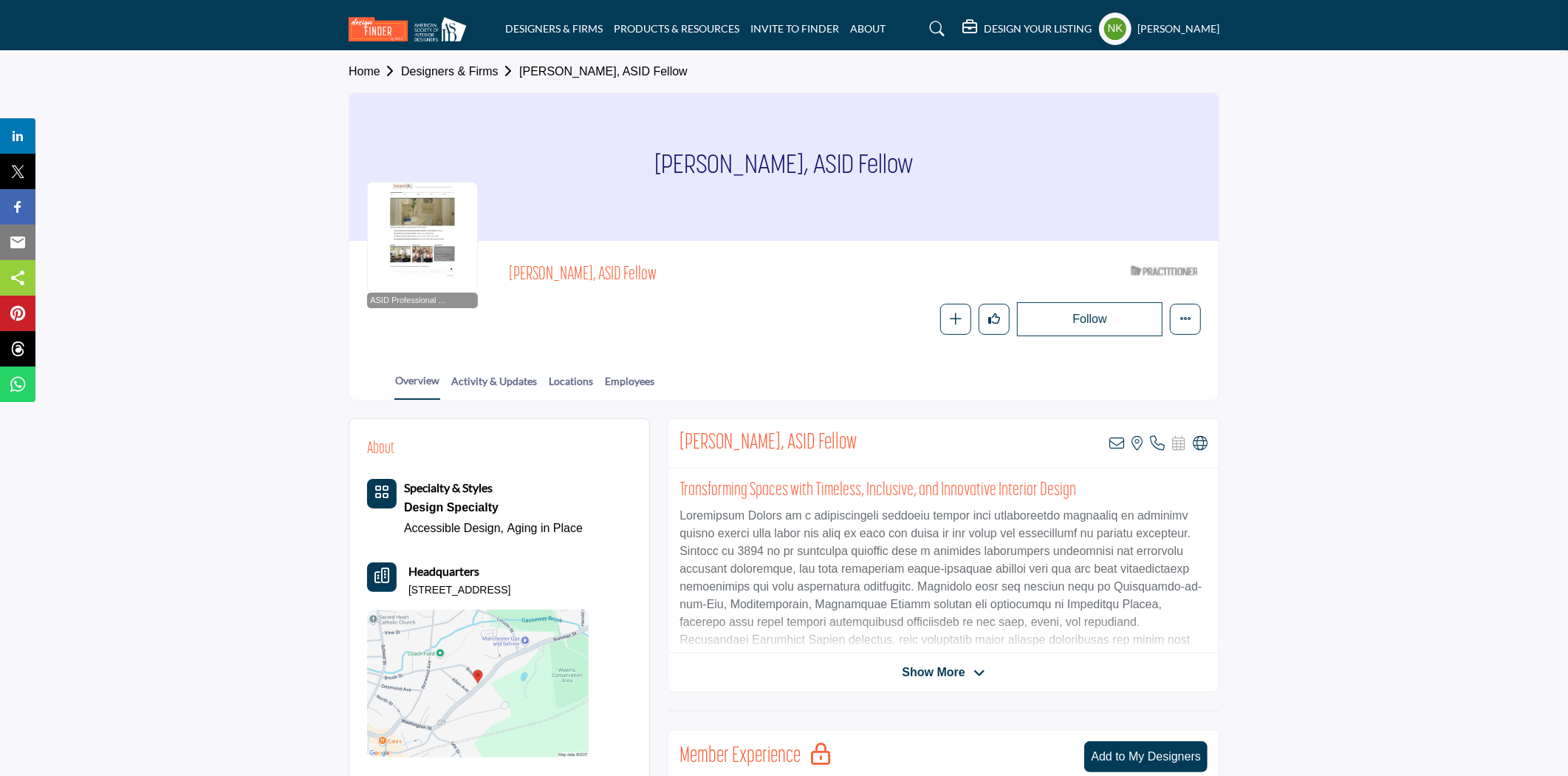
click at [506, 279] on div "ASID Professional Practitioner ASID Professional Practitioners have successfull…" at bounding box center [784, 297] width 834 height 77
drag, startPoint x: 508, startPoint y: 275, endPoint x: 582, endPoint y: 283, distance: 74.4
click at [584, 279] on div "ASID Professional Practitioner ASID Professional Practitioners have successfull…" at bounding box center [784, 297] width 834 height 77
copy span "Lisa Bonneville"
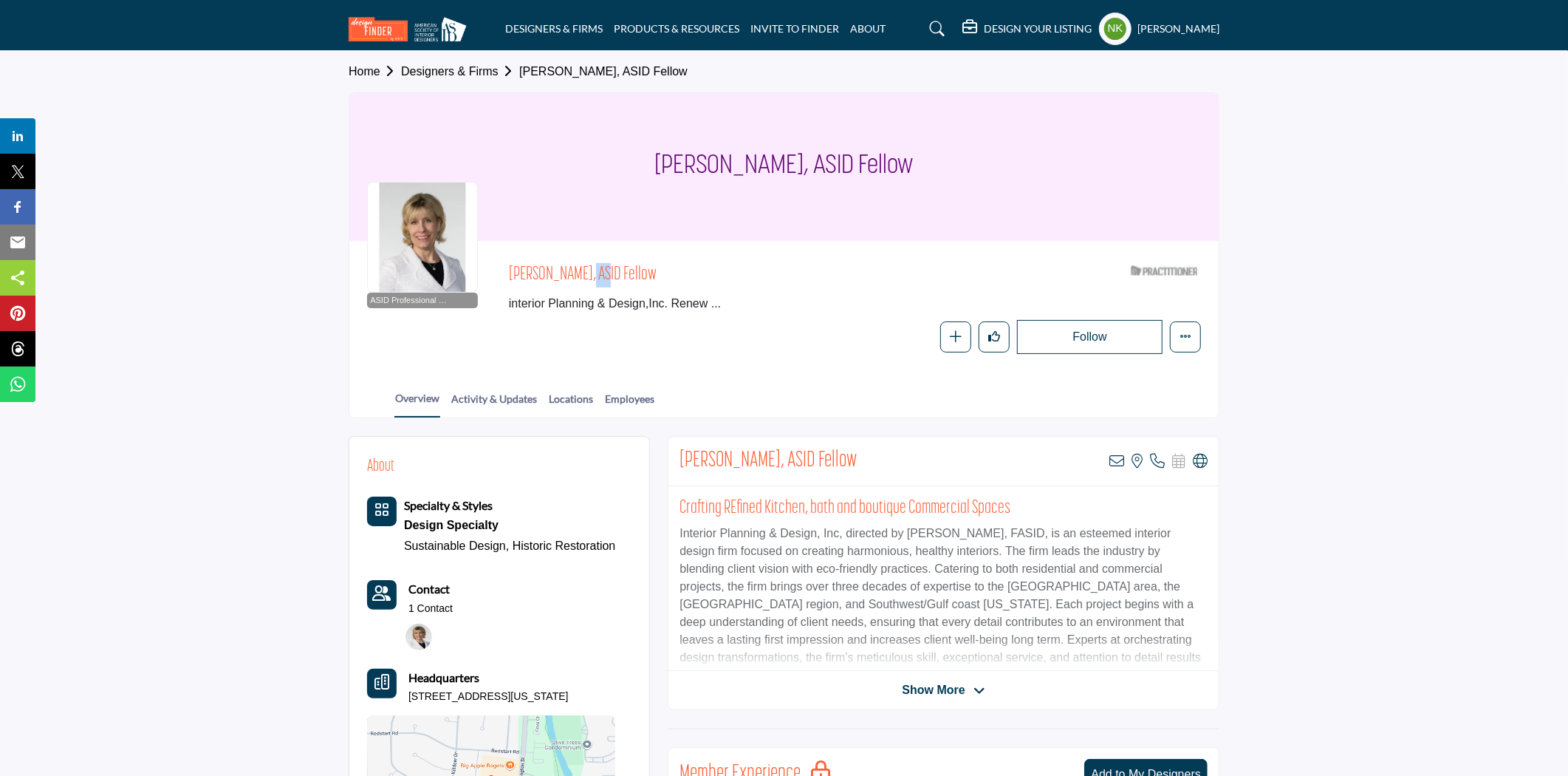
drag, startPoint x: 512, startPoint y: 269, endPoint x: 579, endPoint y: 277, distance: 67.5
click at [579, 277] on span "[PERSON_NAME], ASID Fellow" at bounding box center [675, 275] width 334 height 24
copy span "[PERSON_NAME]"
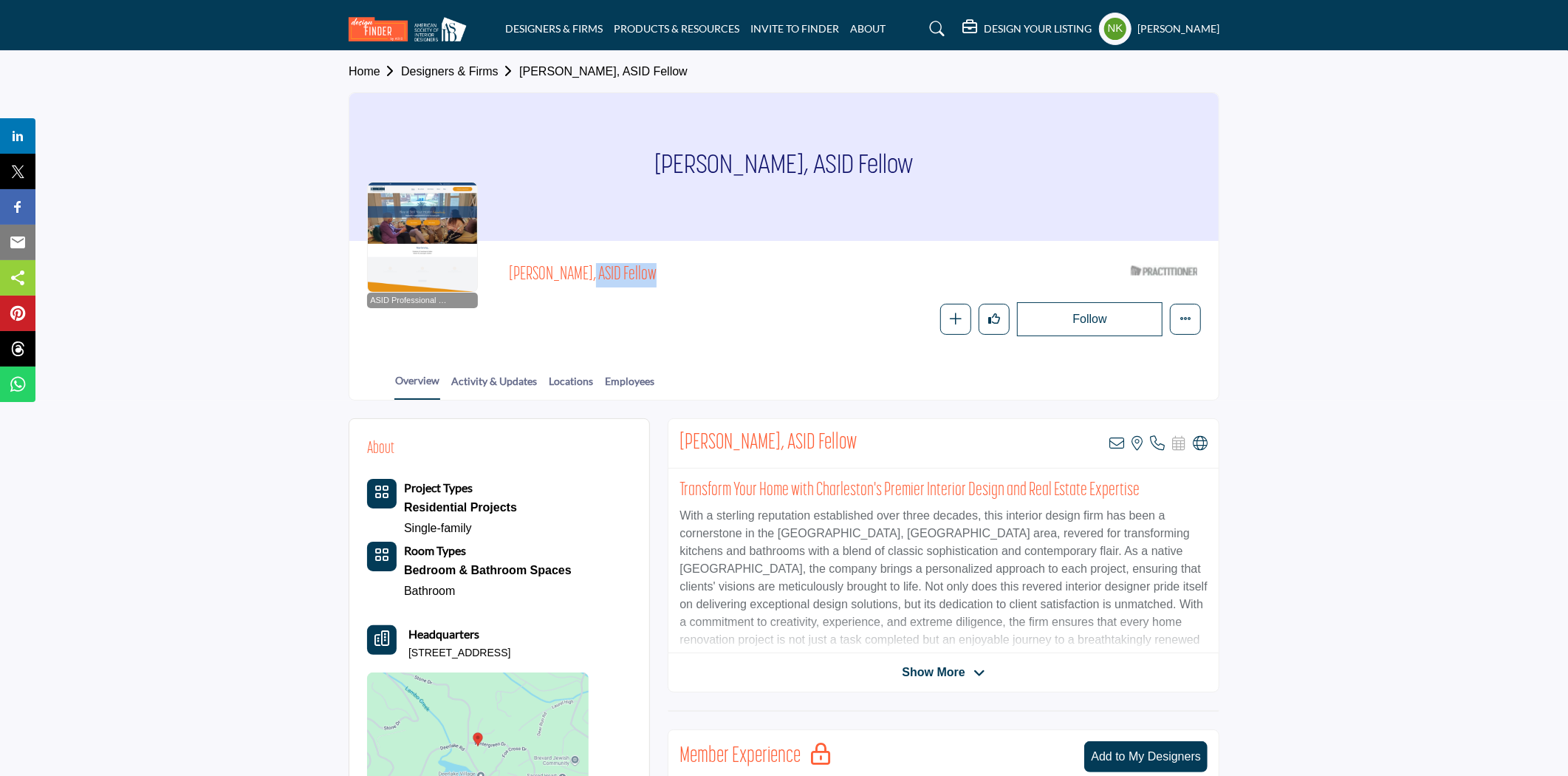
drag, startPoint x: 504, startPoint y: 278, endPoint x: 571, endPoint y: 269, distance: 67.6
click at [571, 269] on div "ASID Professional Practitioner ASID Professional Practitioners have successfull…" at bounding box center [784, 297] width 834 height 77
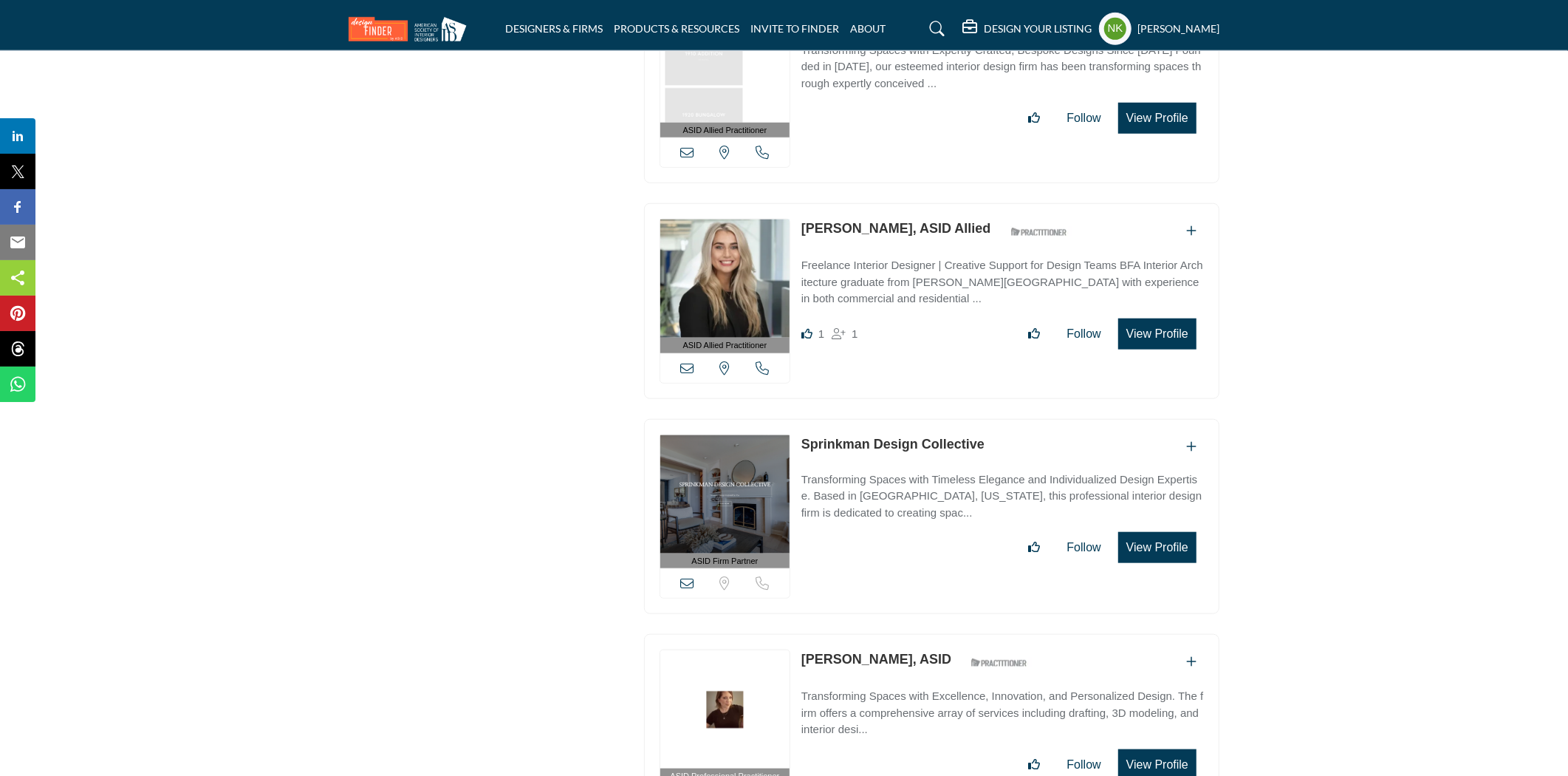
scroll to position [43942, 0]
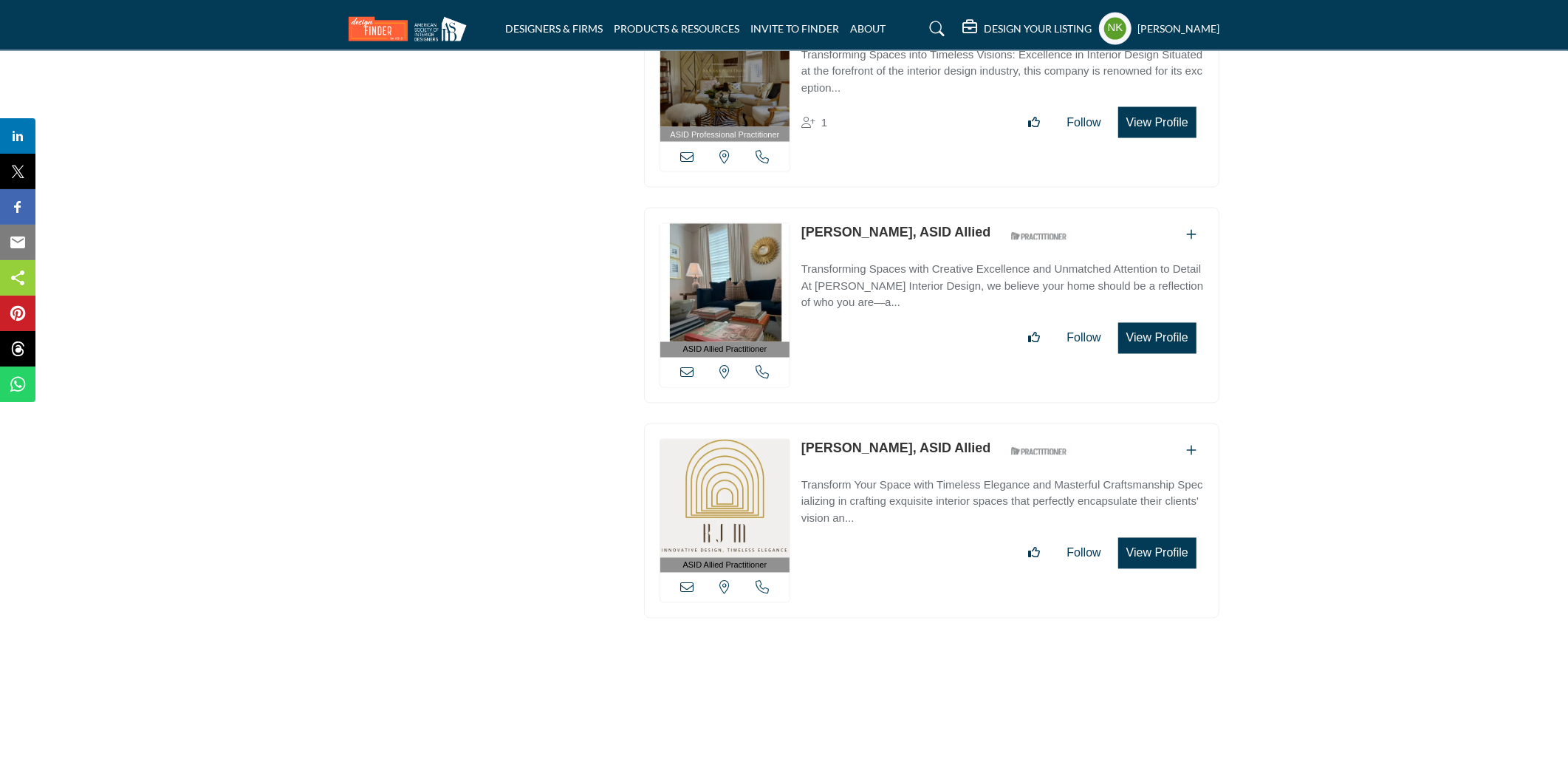
drag, startPoint x: 800, startPoint y: 139, endPoint x: 892, endPoint y: 161, distance: 94.6
click at [892, 207] on div "ASID Allied Practitioner ASID Allied Practitioners have successfully completed …" at bounding box center [932, 305] width 575 height 196
copy link "Christi Bowen"
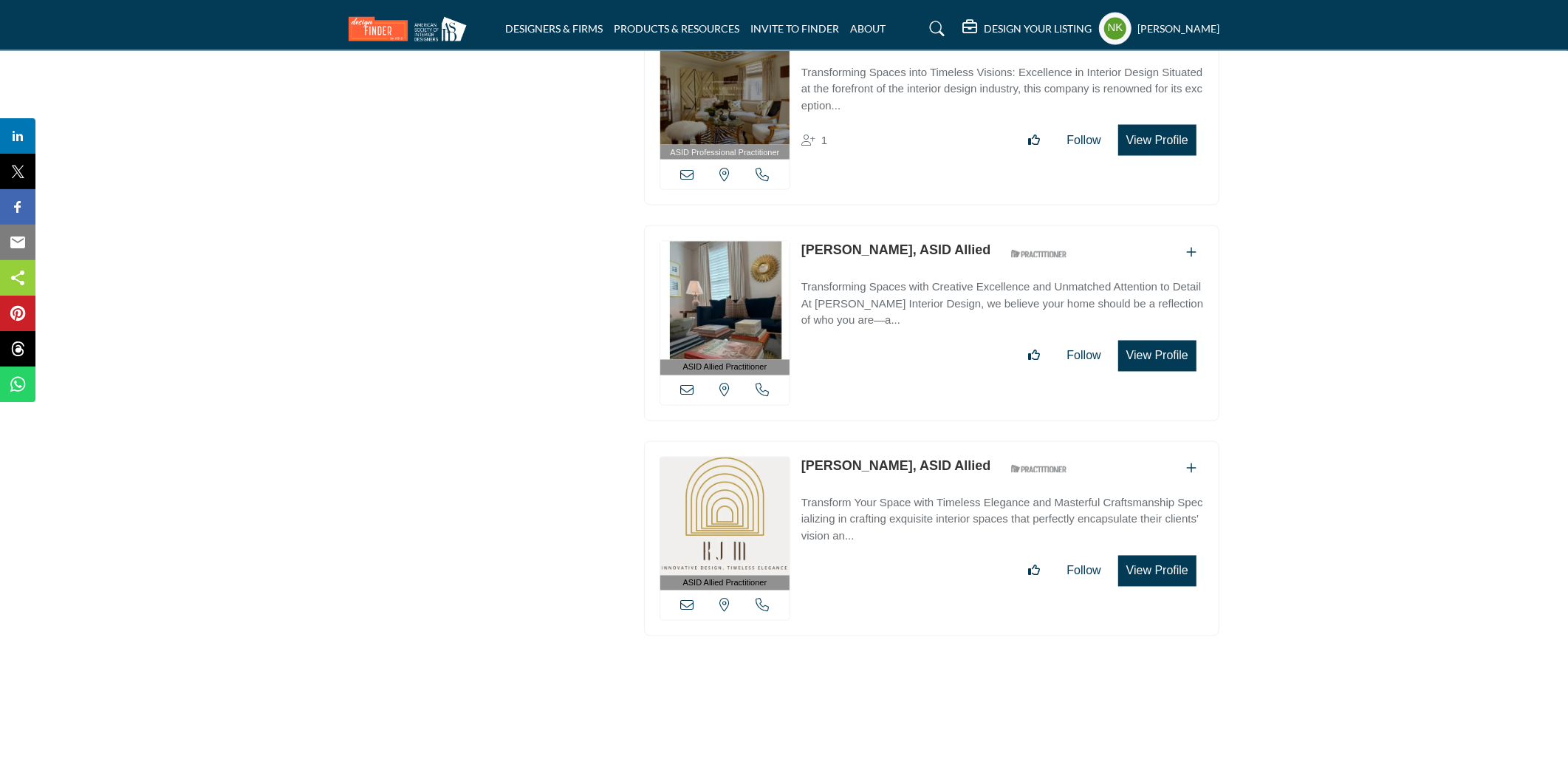
scroll to position [54418, 0]
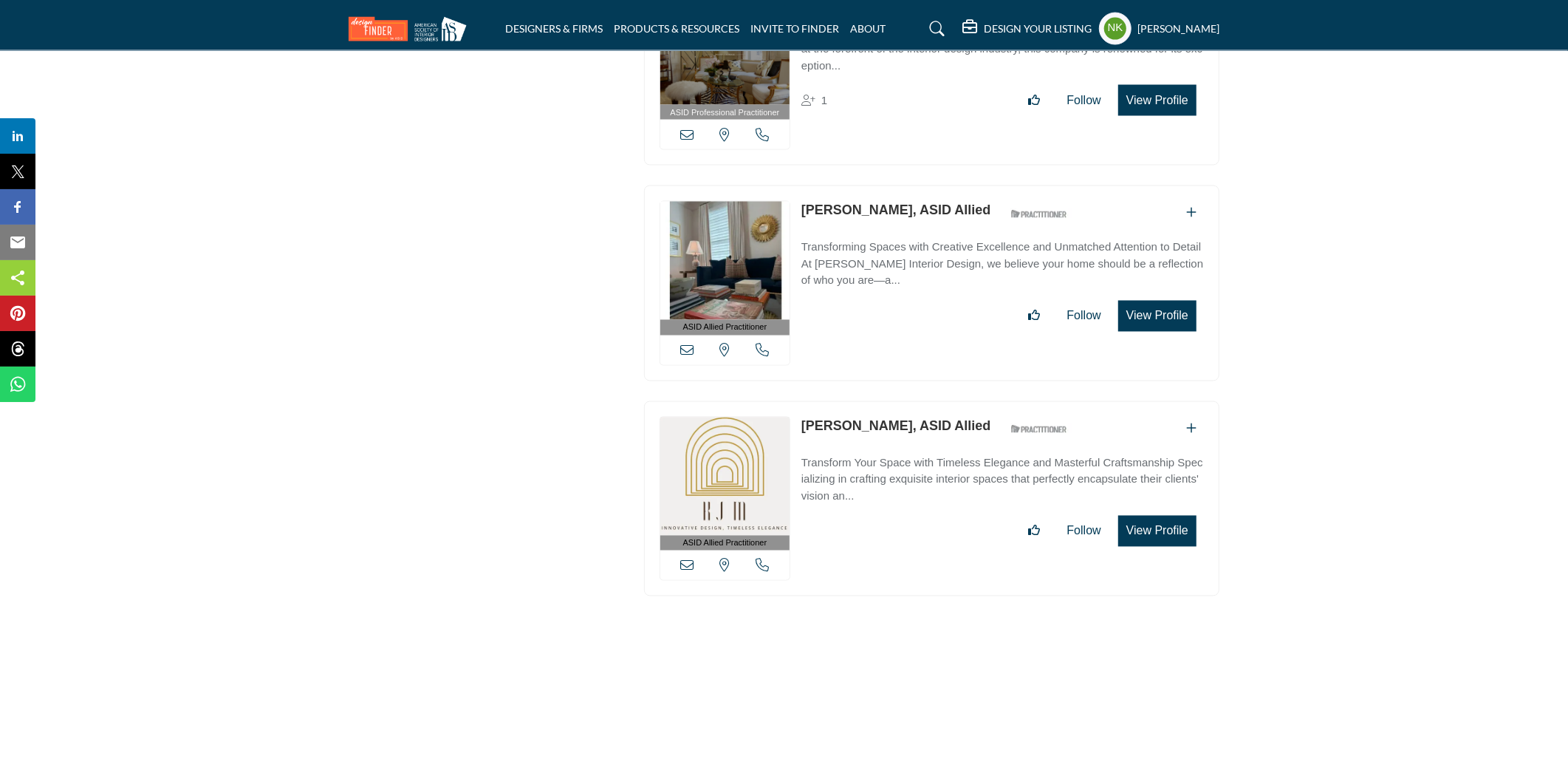
scroll to position [54550, 0]
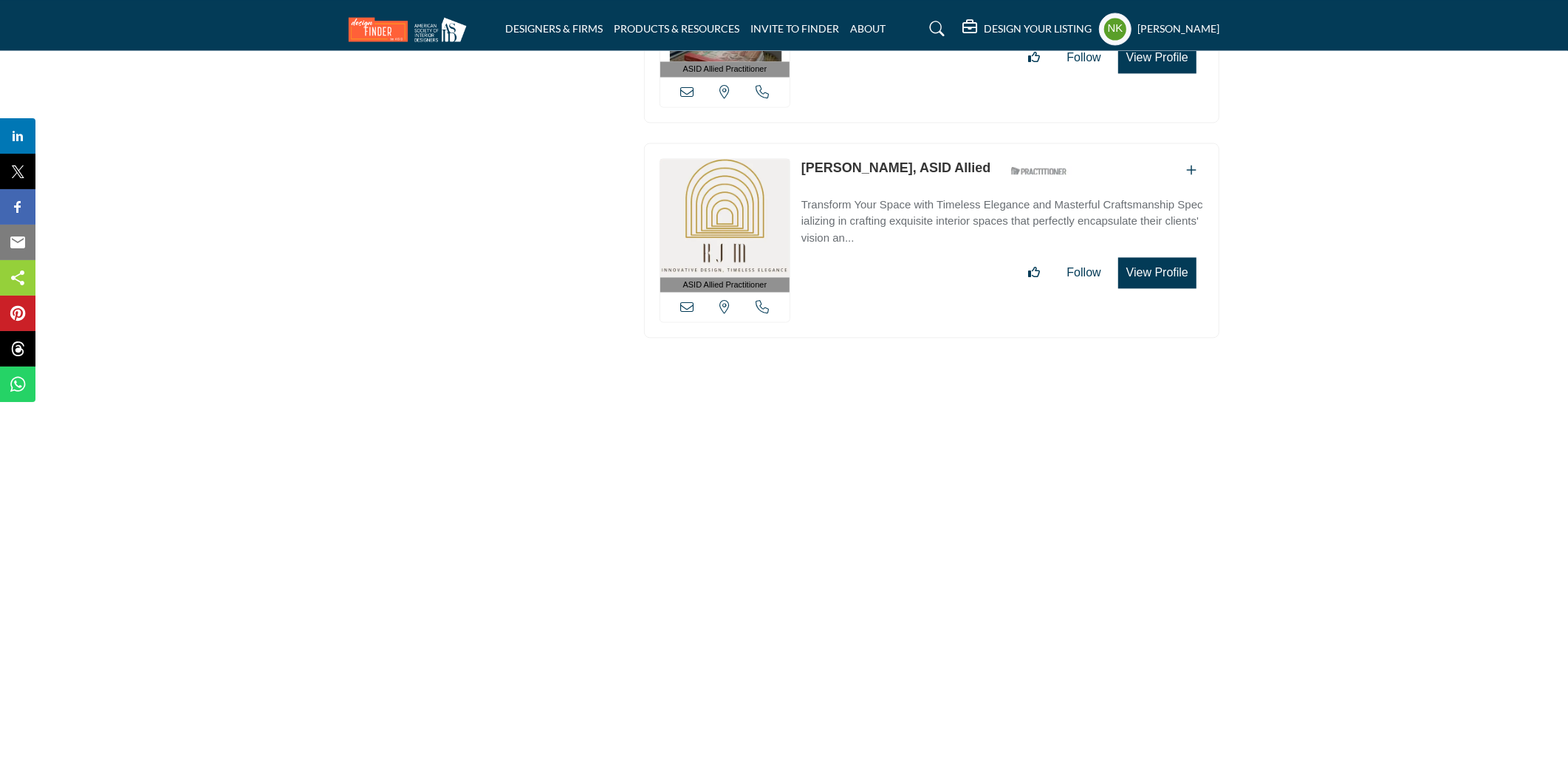
drag, startPoint x: 805, startPoint y: 67, endPoint x: 882, endPoint y: 82, distance: 78.4
click at [882, 143] on div "ASID Allied Practitioner ASID Allied Practitioners have successfully completed …" at bounding box center [932, 241] width 575 height 196
copy link "Kevin Maher,"
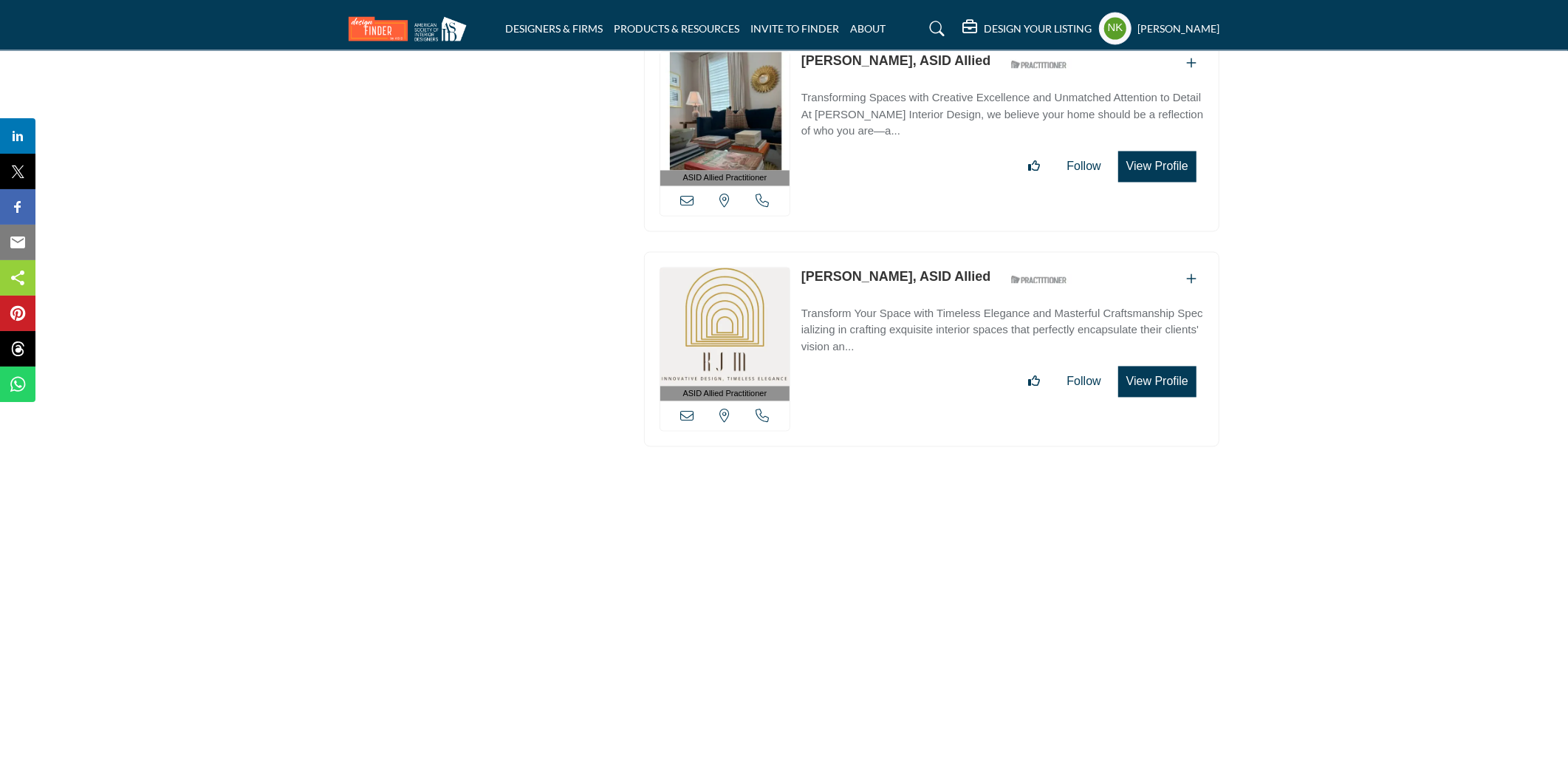
scroll to position [53768, 0]
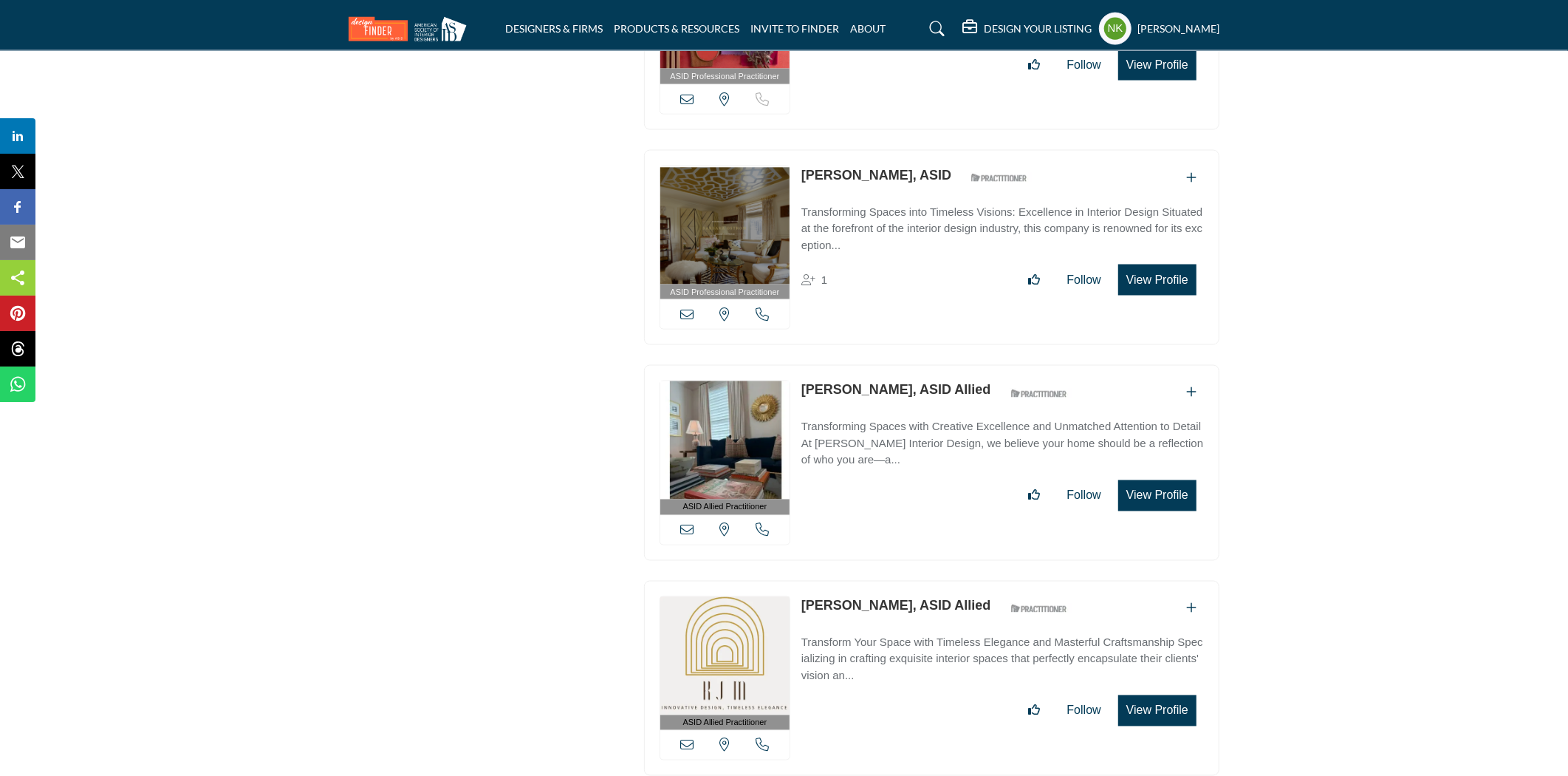
drag, startPoint x: 799, startPoint y: 292, endPoint x: 887, endPoint y: 309, distance: 89.6
click at [887, 365] on div "ASID Allied Practitioner ASID Allied Practitioners have successfully completed …" at bounding box center [932, 463] width 575 height 196
copy link "Christi Bowen"
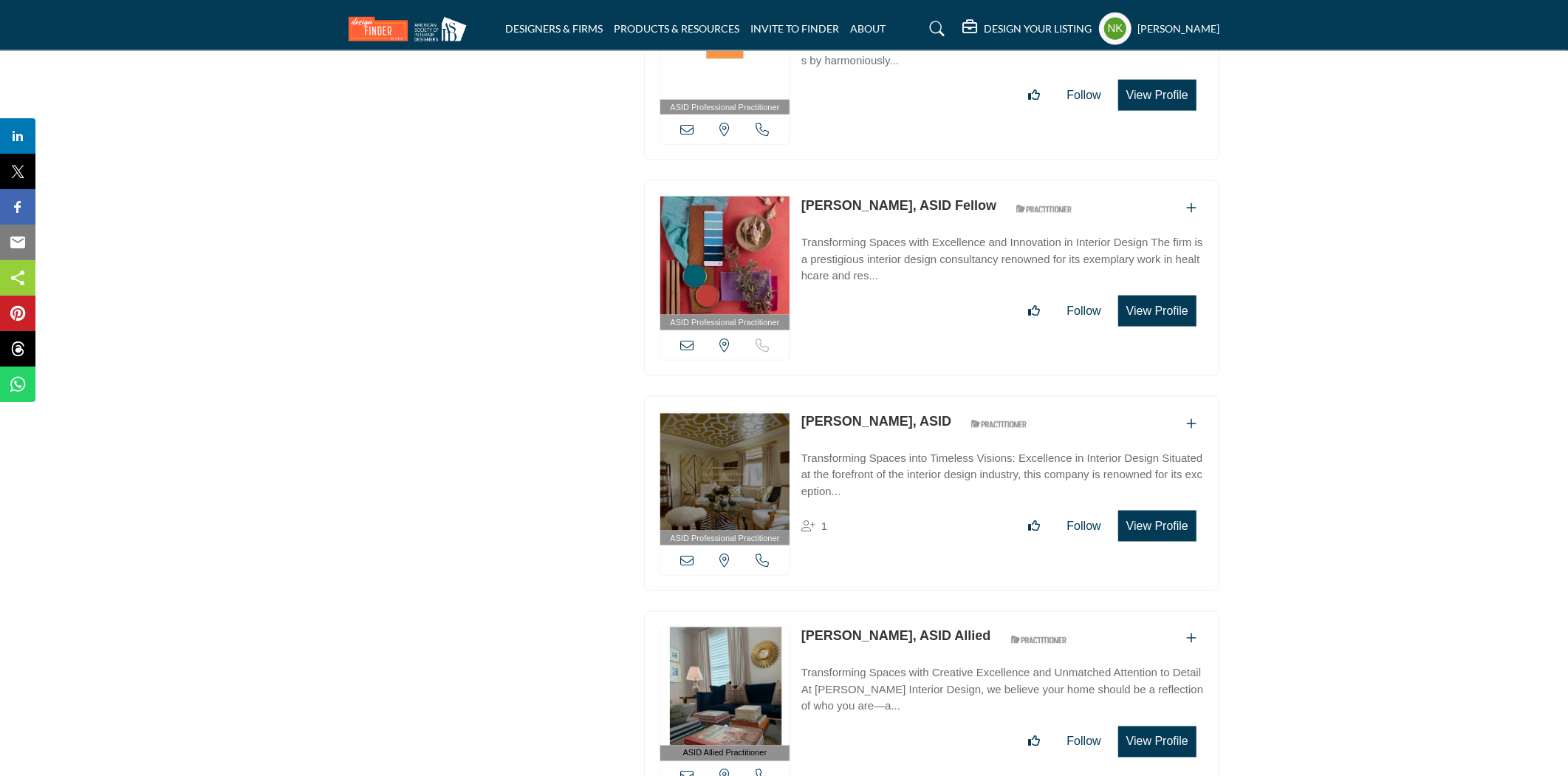
drag, startPoint x: 799, startPoint y: 330, endPoint x: 898, endPoint y: 344, distance: 100.0
click at [898, 396] on div "ASID Professional Practitioner ASID Professional Practitioners have successfull…" at bounding box center [932, 494] width 575 height 196
copy link "Barbara Ostrom"
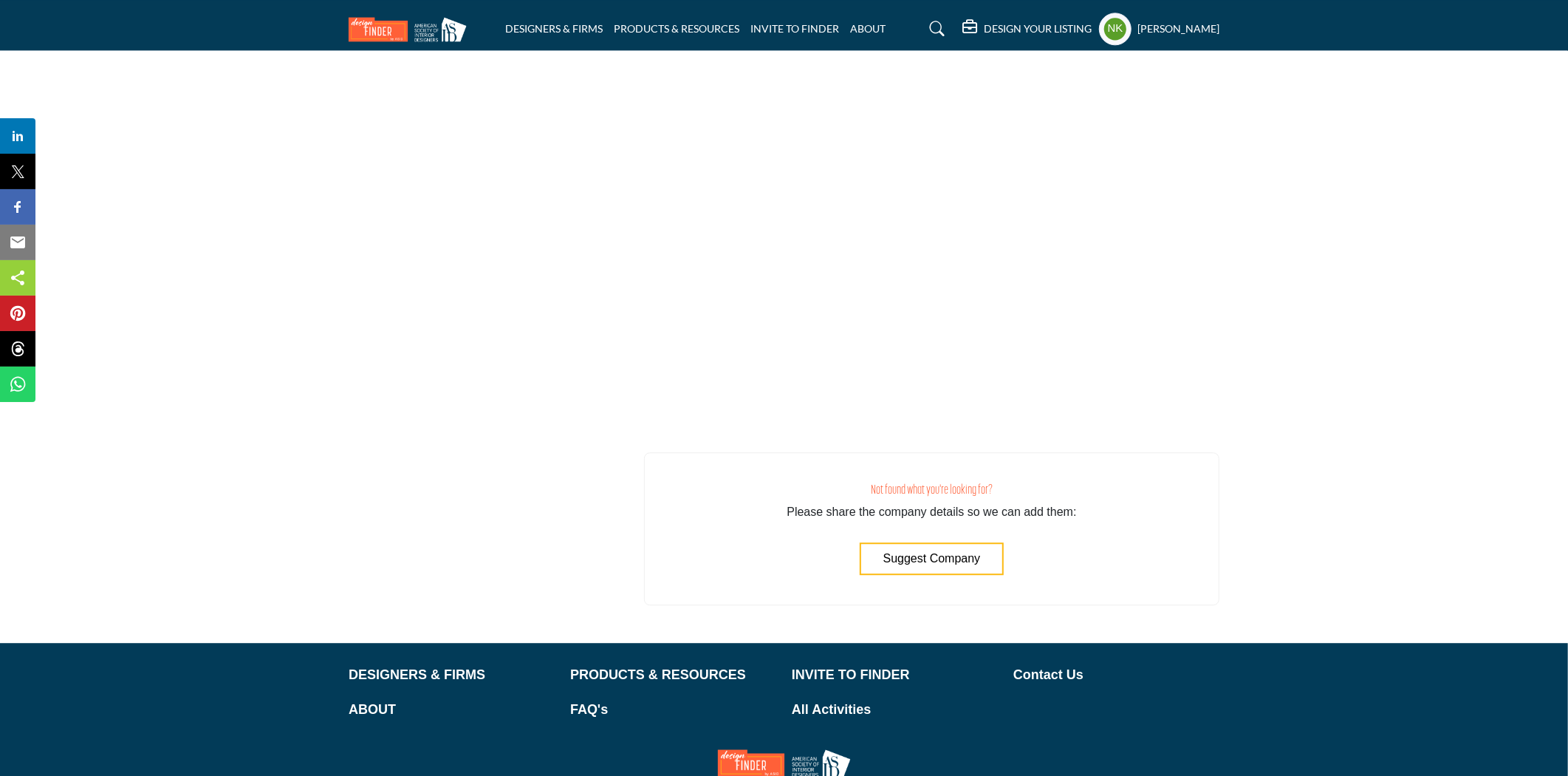
scroll to position [54589, 0]
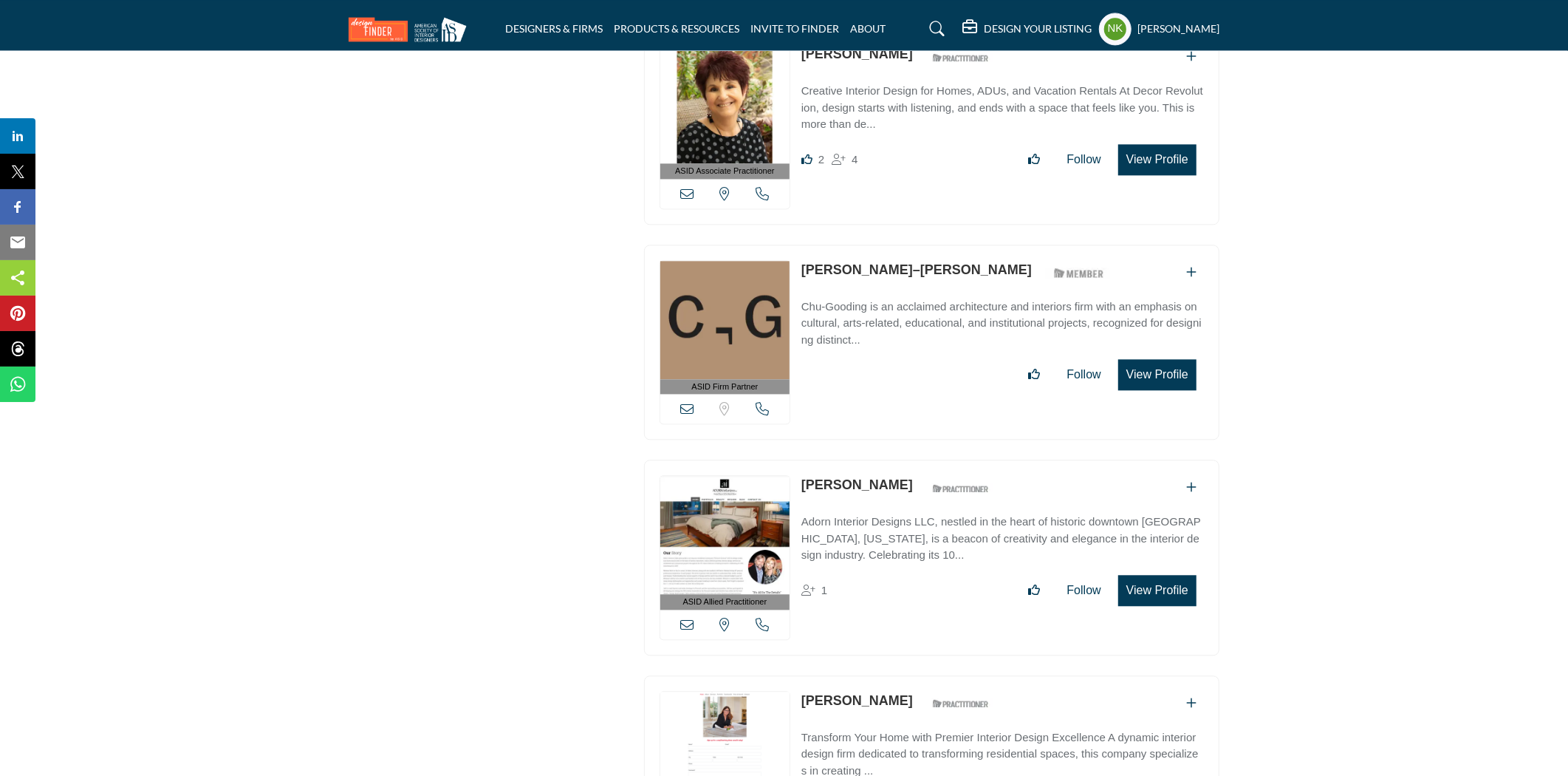
scroll to position [1195, 0]
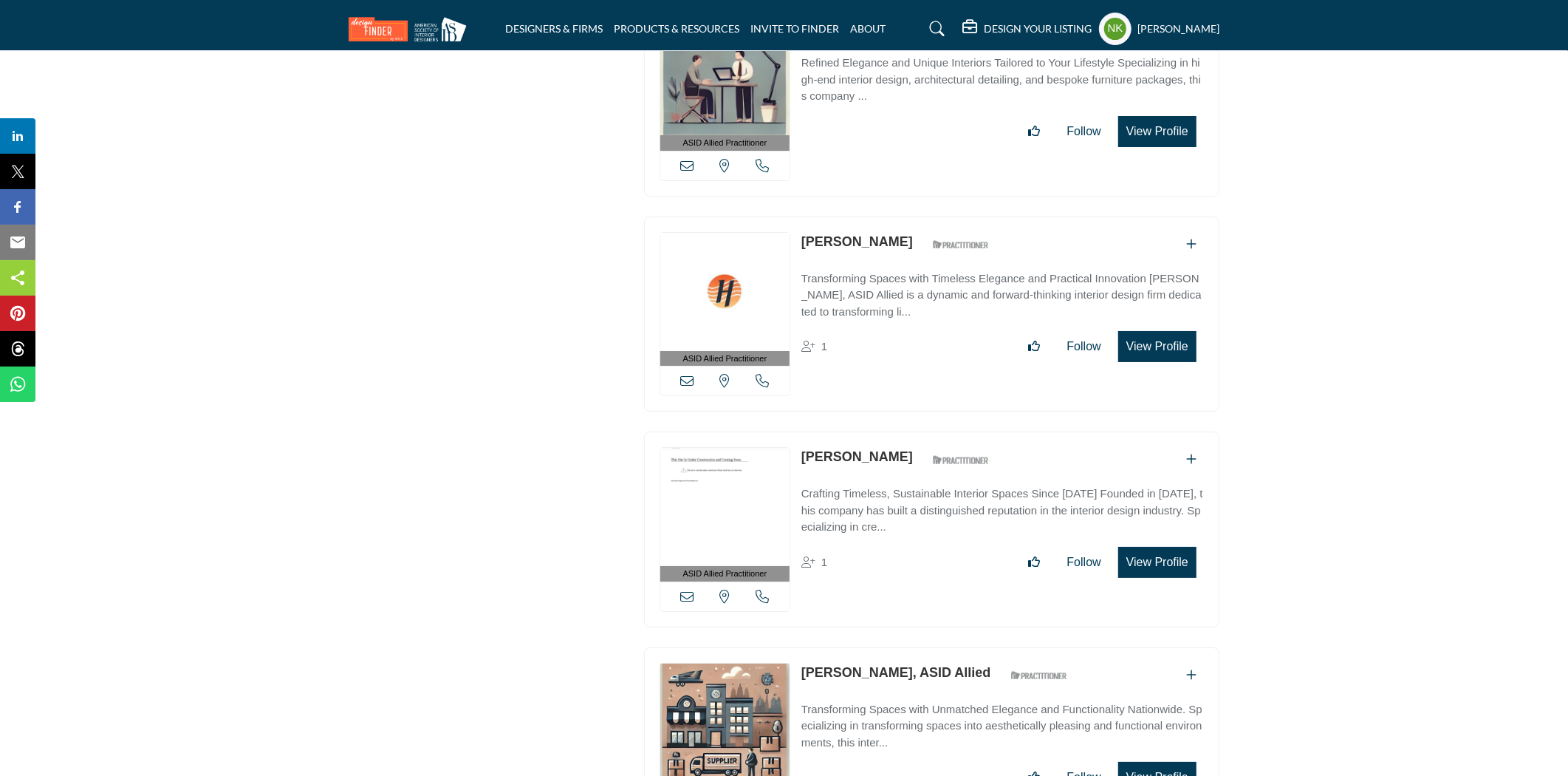
scroll to position [54541, 0]
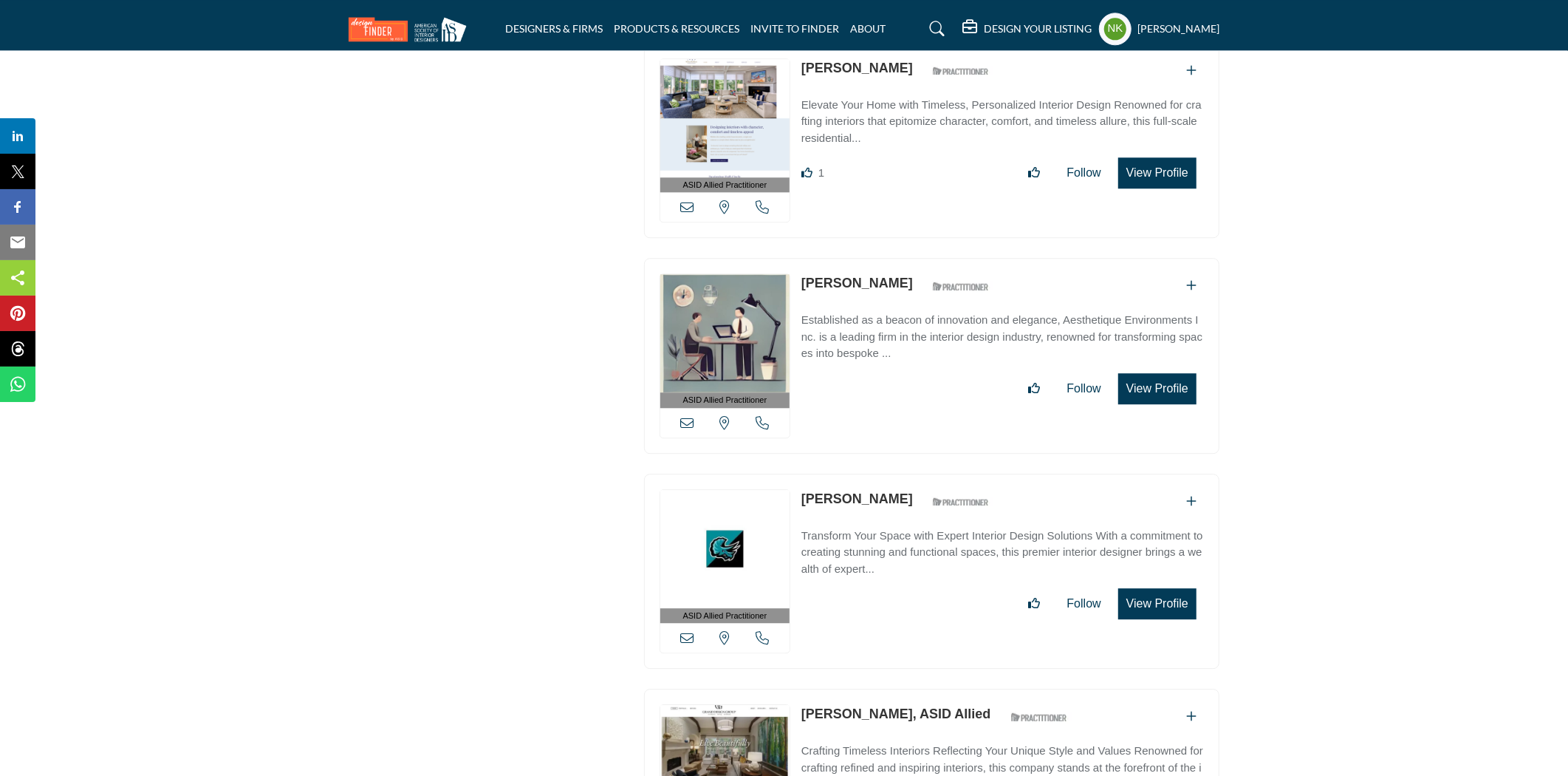
scroll to position [26606, 0]
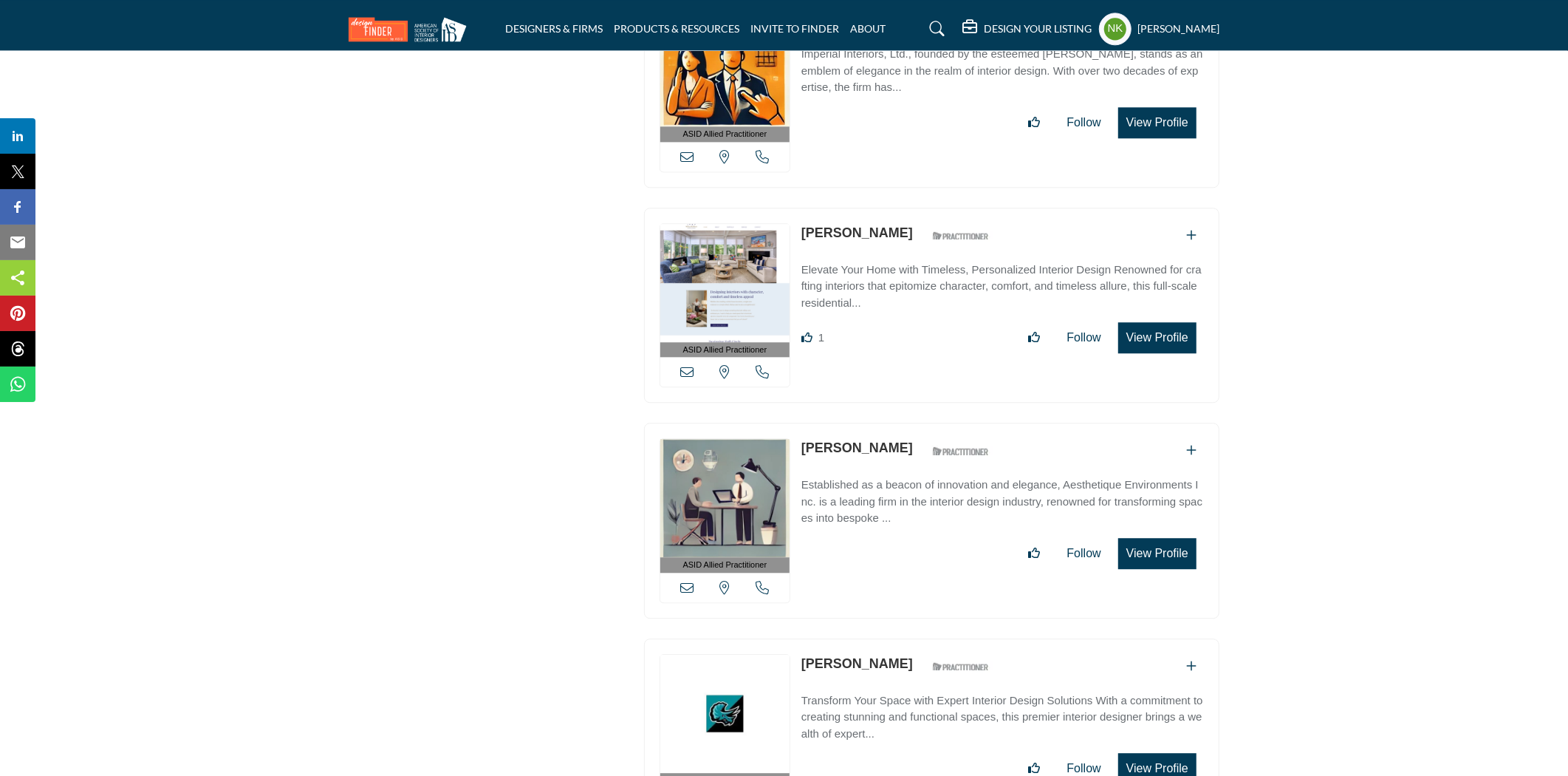
click at [824, 440] on link "Harriet Liroff" at bounding box center [857, 447] width 112 height 15
click at [819, 657] on link "Nancy Kraig" at bounding box center [857, 663] width 112 height 15
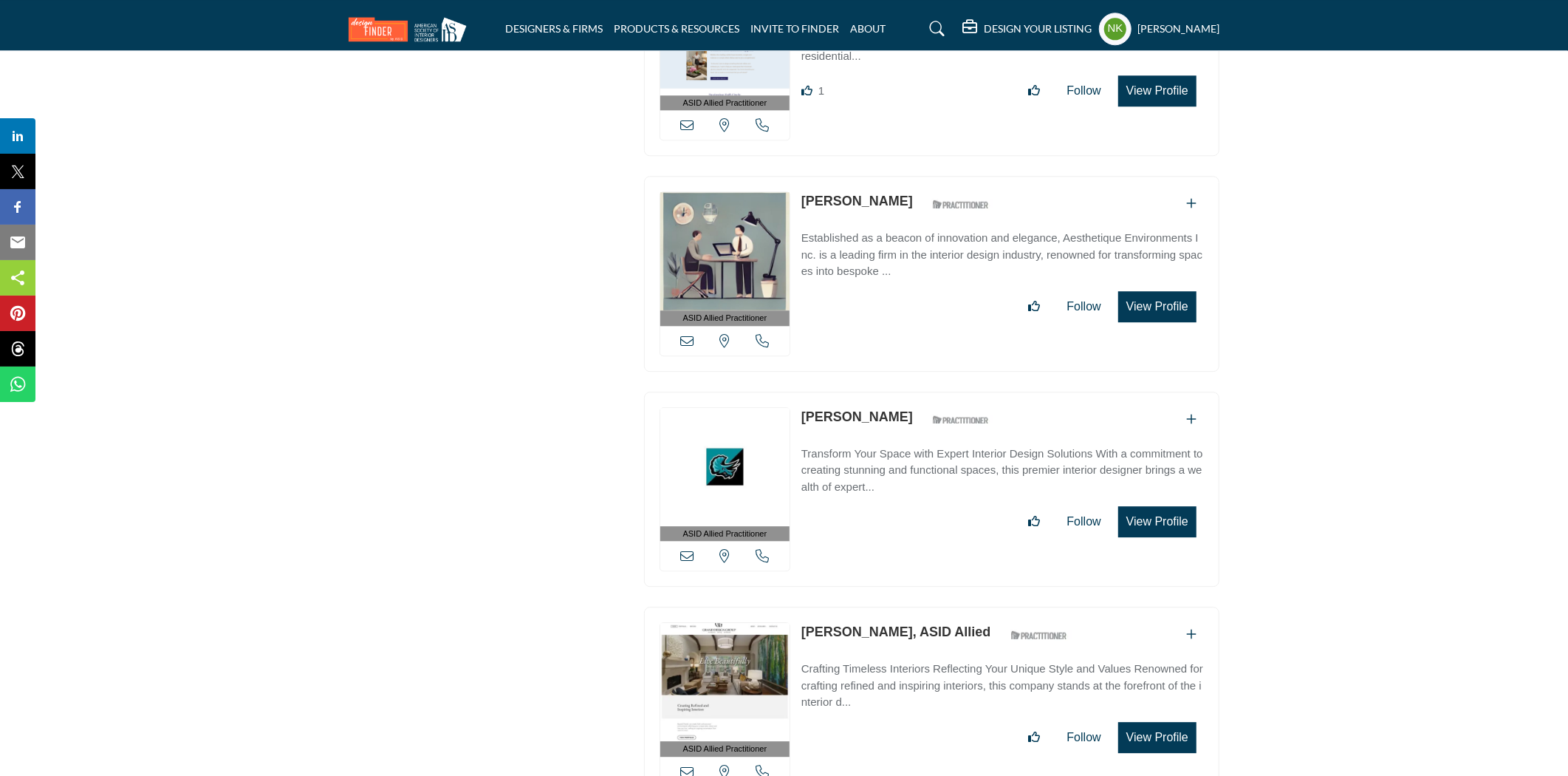
click at [814, 624] on link "[PERSON_NAME], ASID Allied" at bounding box center [896, 631] width 190 height 15
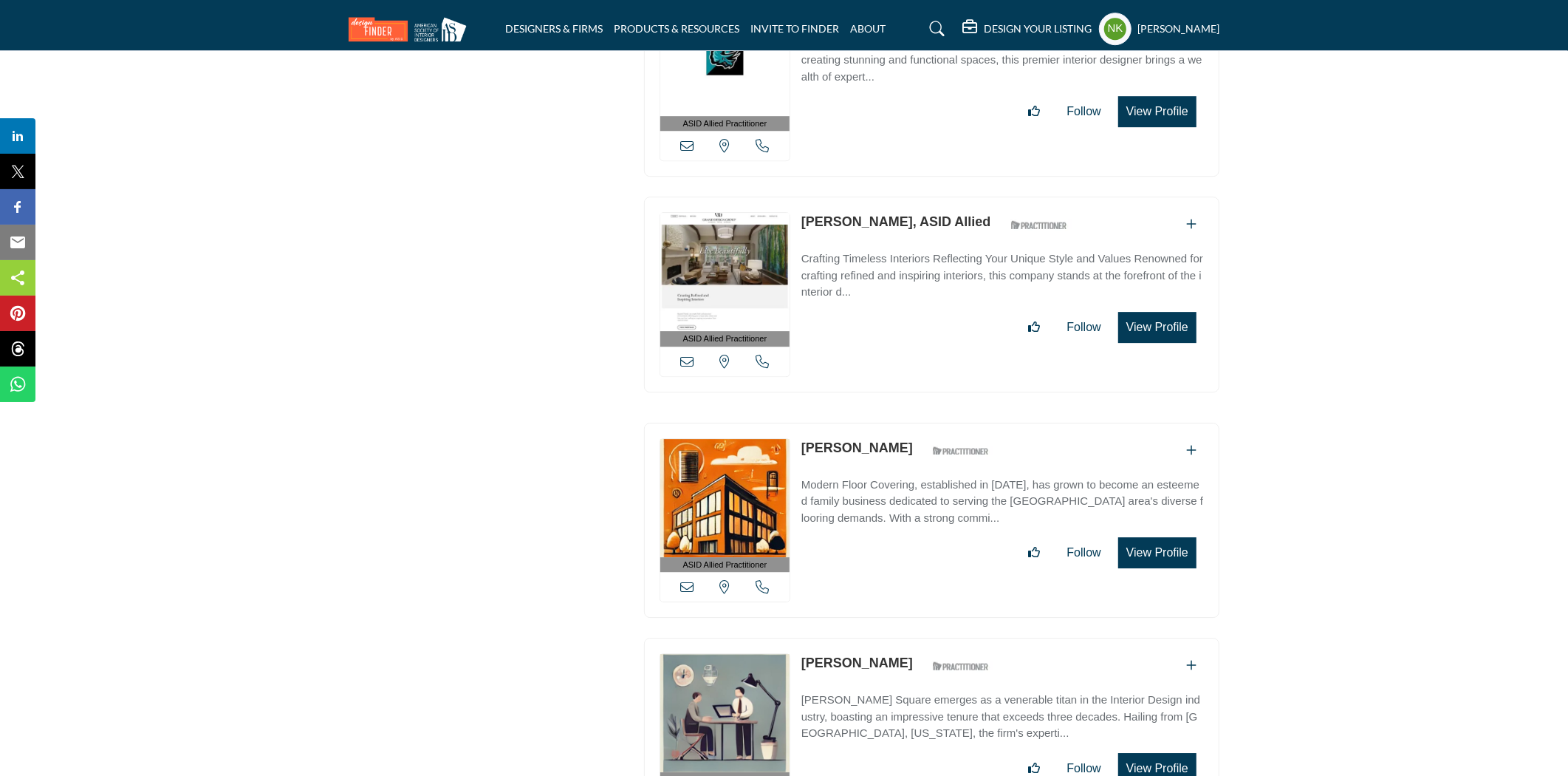
click at [844, 440] on link "[PERSON_NAME]" at bounding box center [857, 447] width 112 height 15
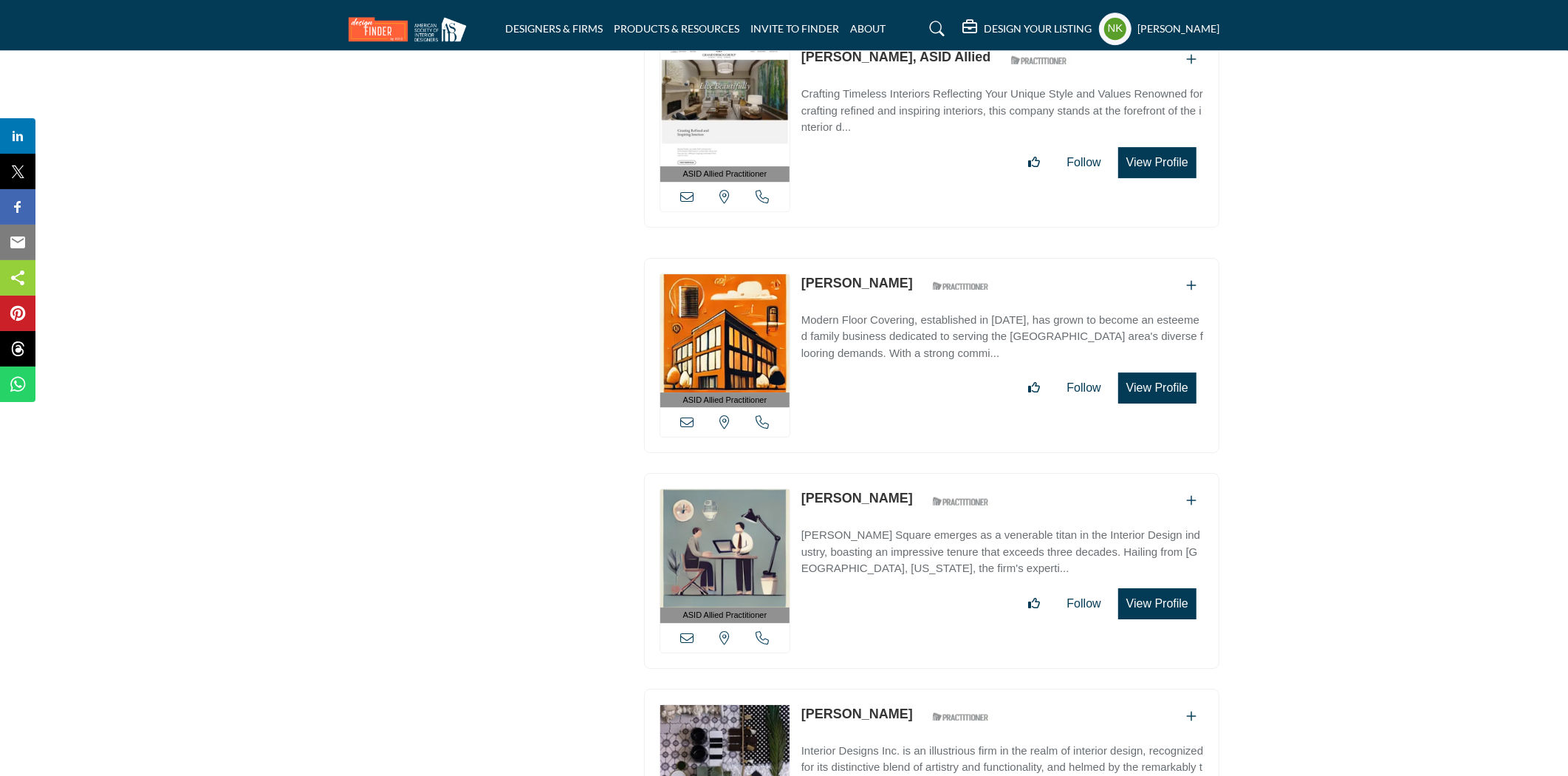
scroll to position [27510, 0]
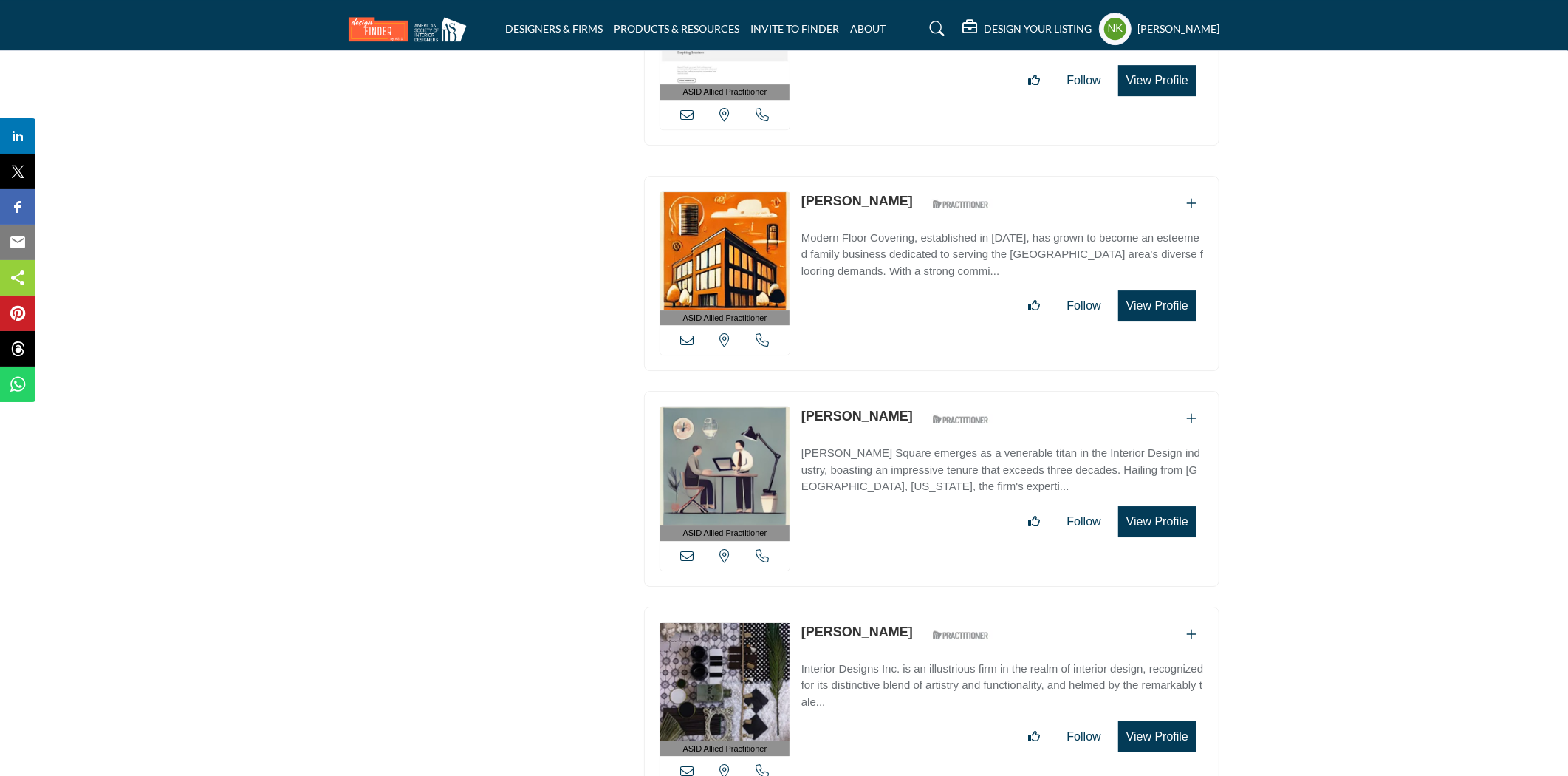
click at [839, 409] on link "Sayre Gant" at bounding box center [857, 416] width 112 height 15
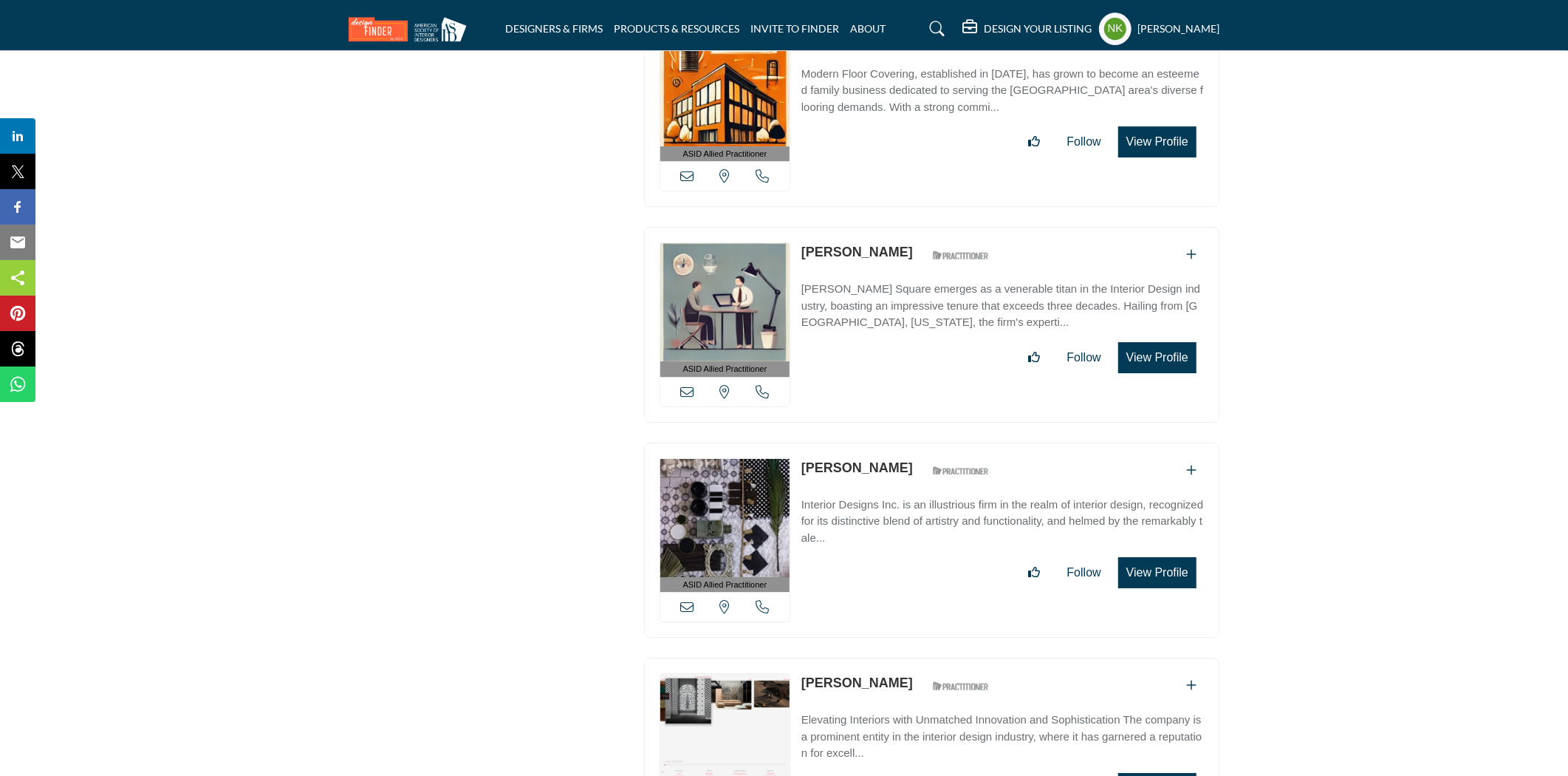
click at [831, 461] on link "[PERSON_NAME]" at bounding box center [857, 468] width 112 height 15
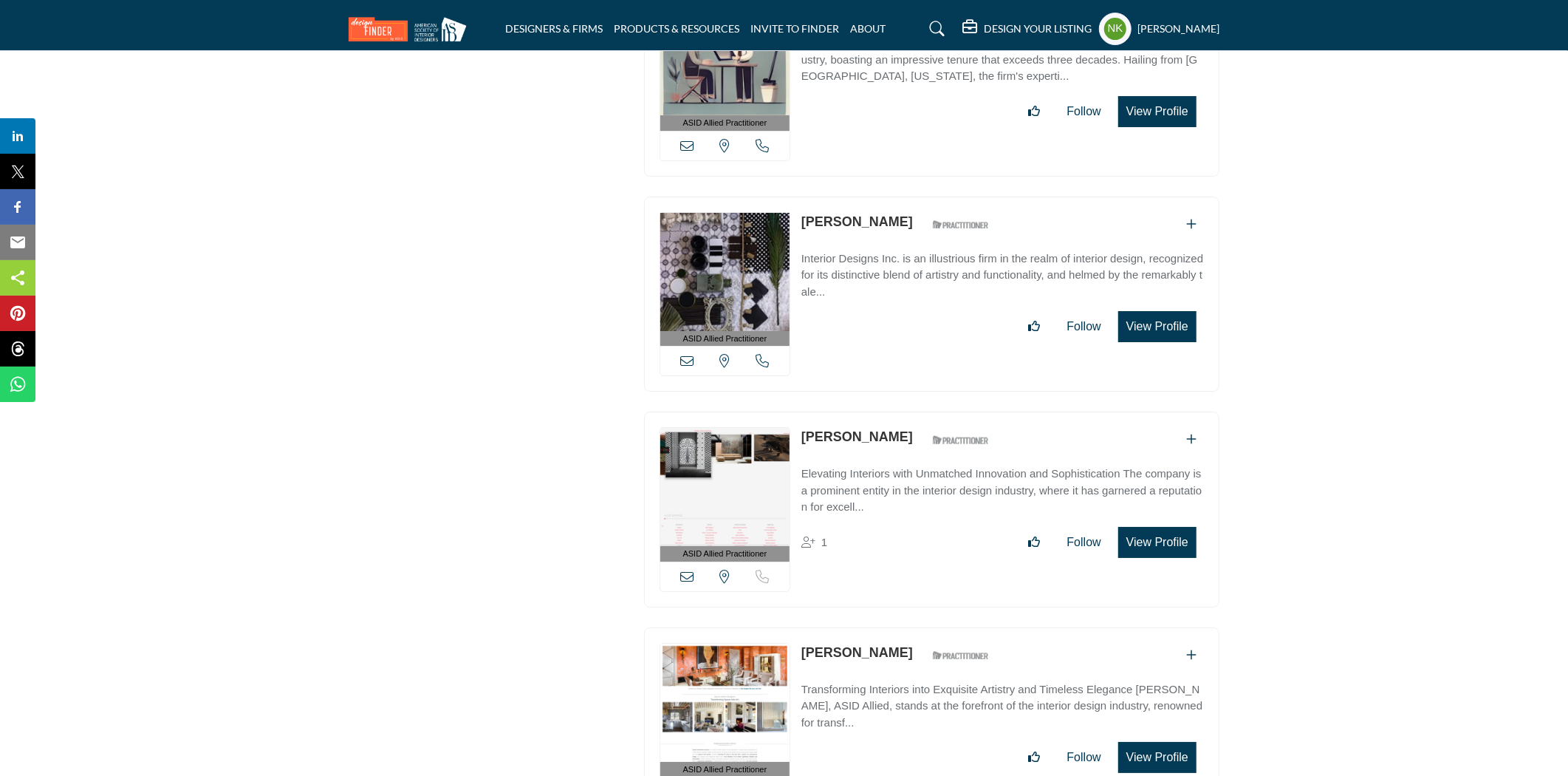
click at [833, 430] on link "[PERSON_NAME]" at bounding box center [857, 436] width 112 height 15
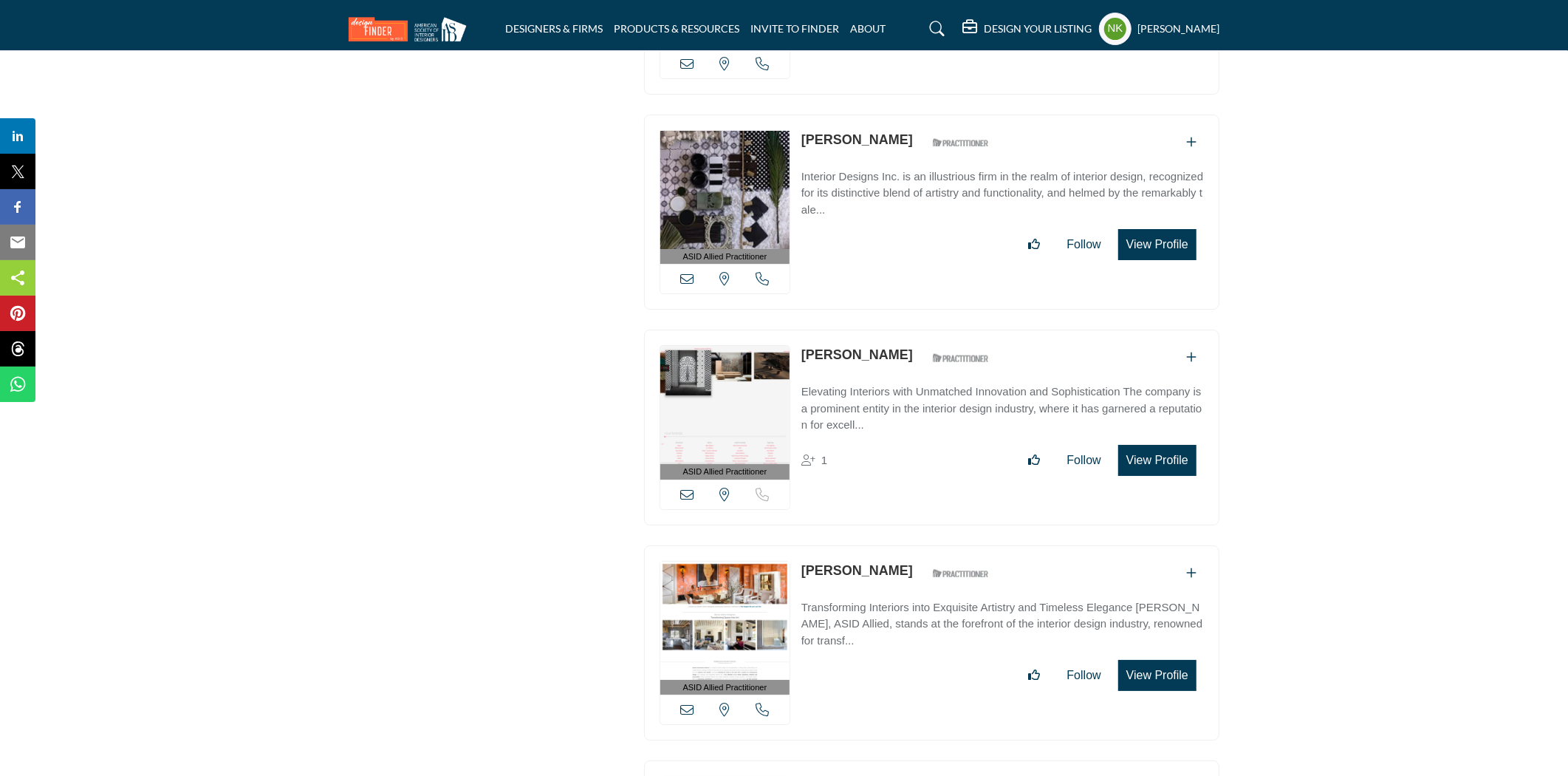
scroll to position [28249, 0]
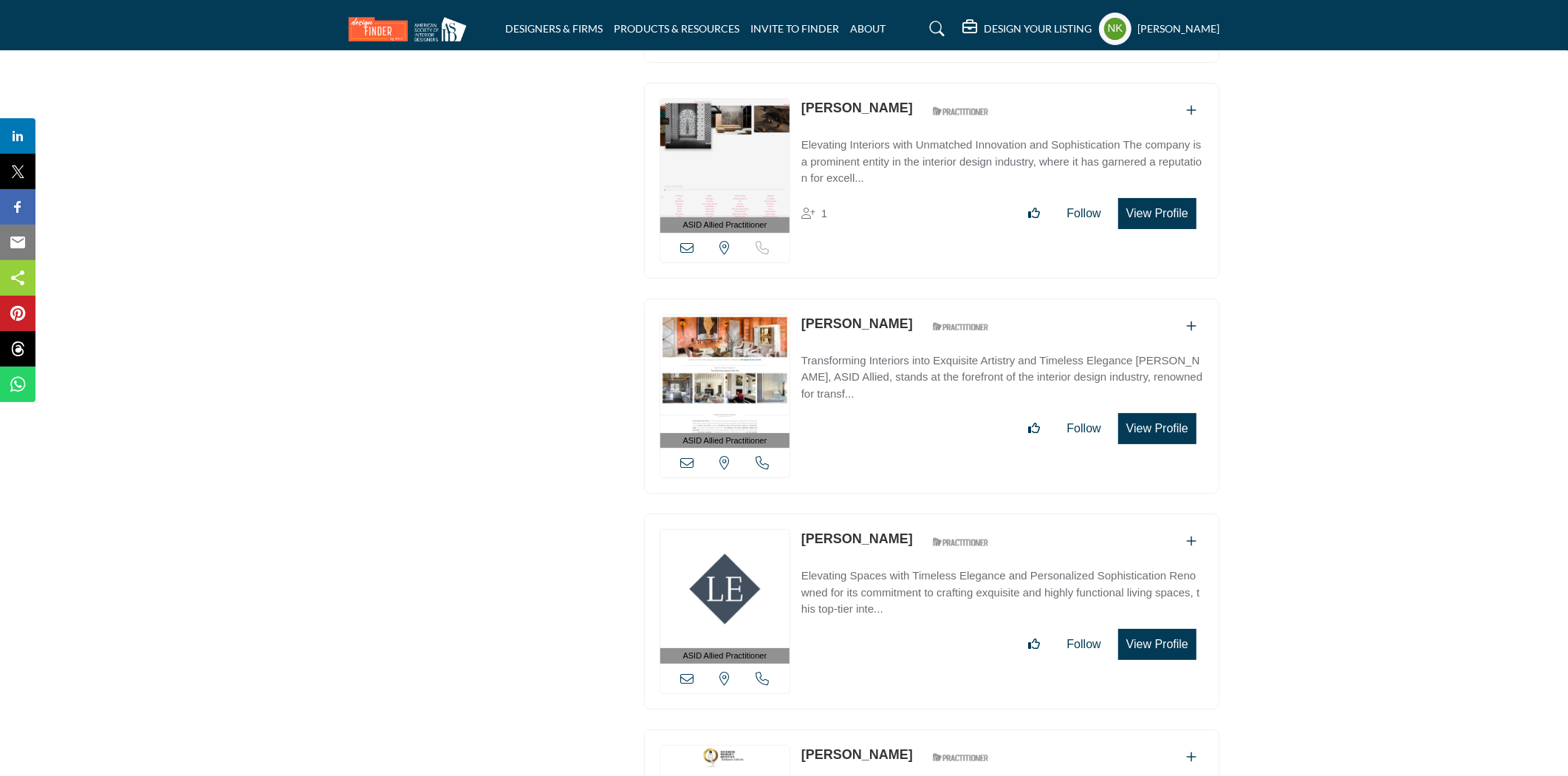
click at [833, 316] on link "Andrea Schumacher" at bounding box center [857, 323] width 112 height 15
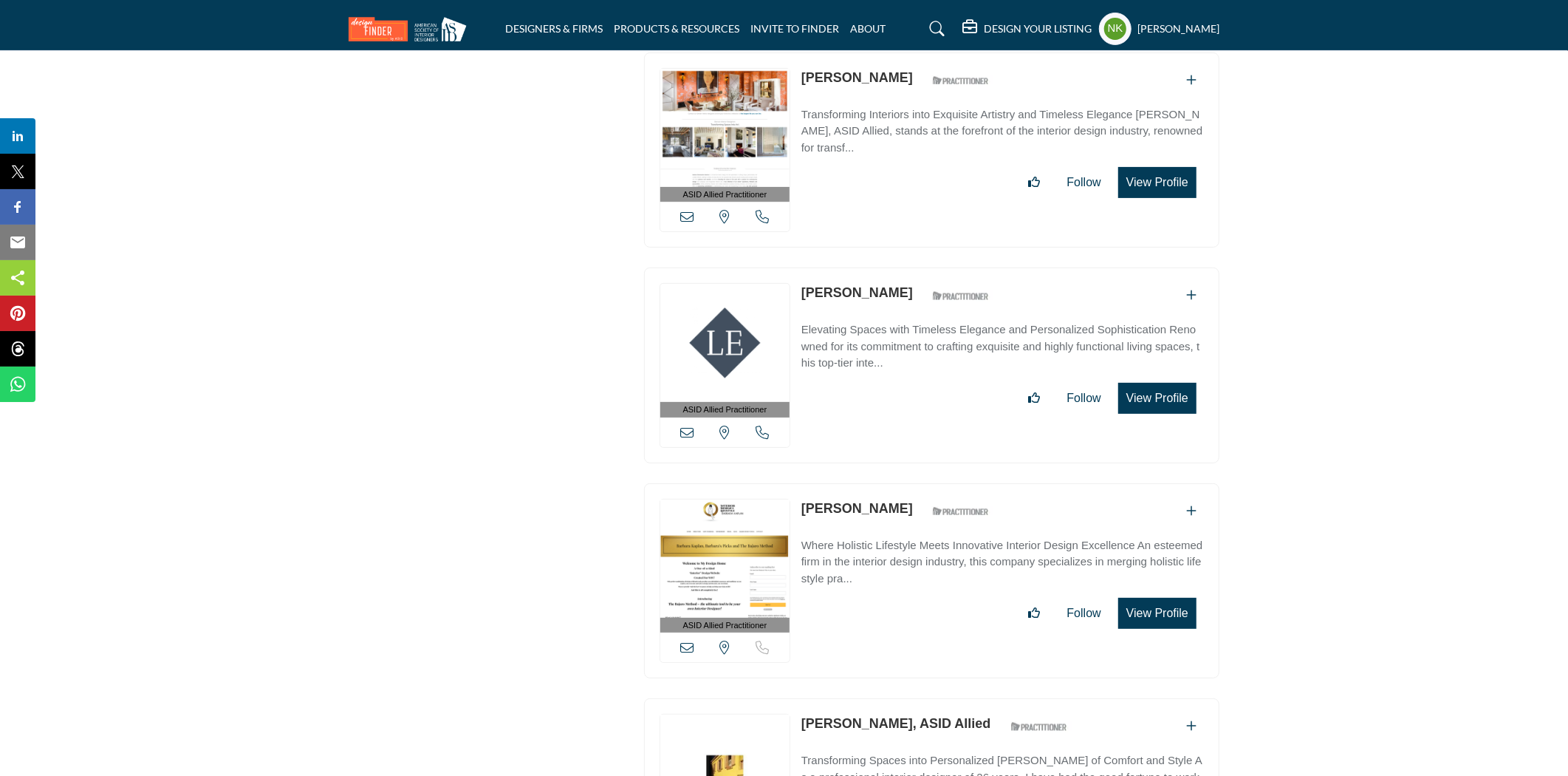
scroll to position [28578, 0]
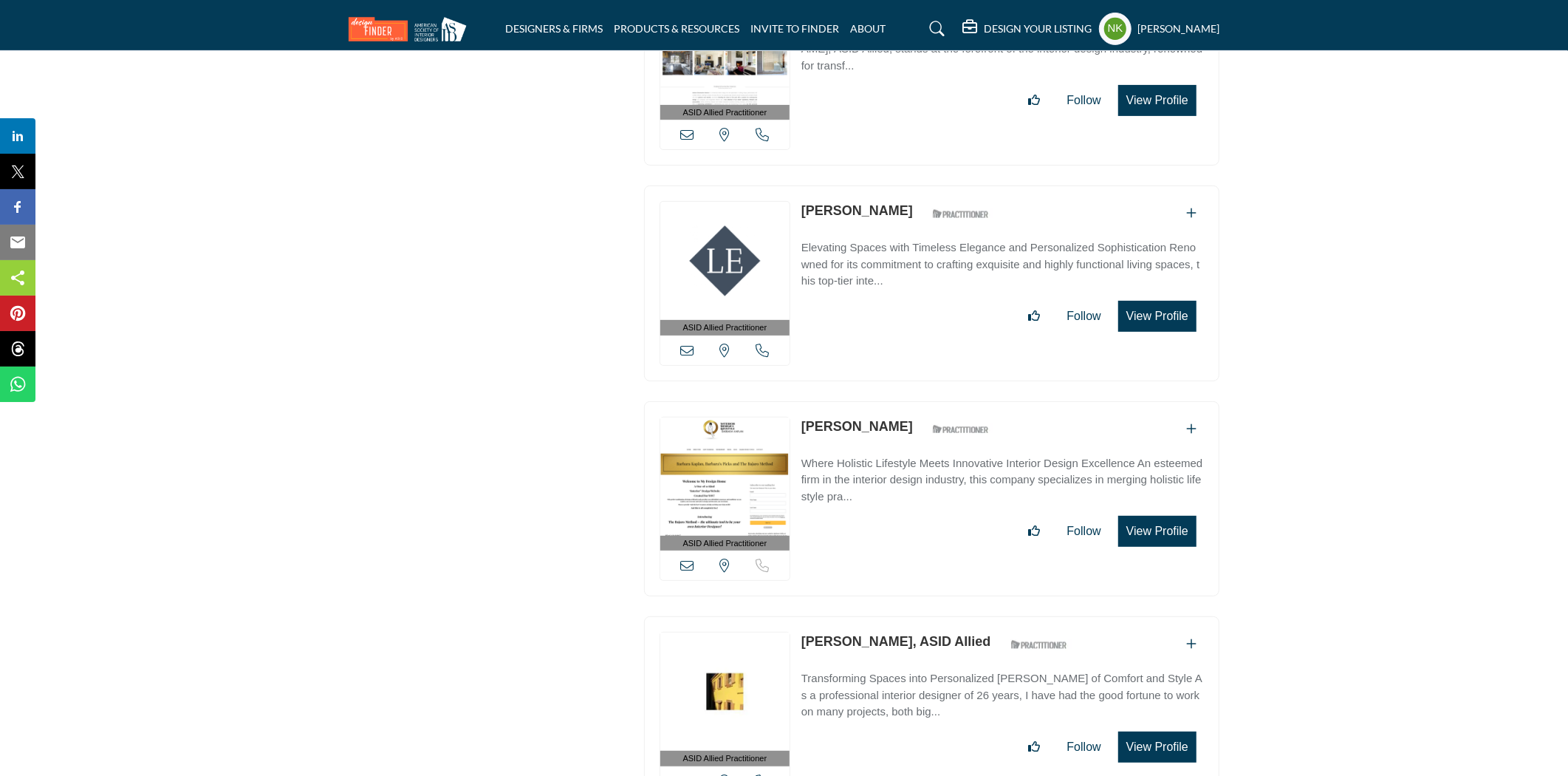
click at [815, 204] on link "Linda Eyles" at bounding box center [857, 210] width 112 height 15
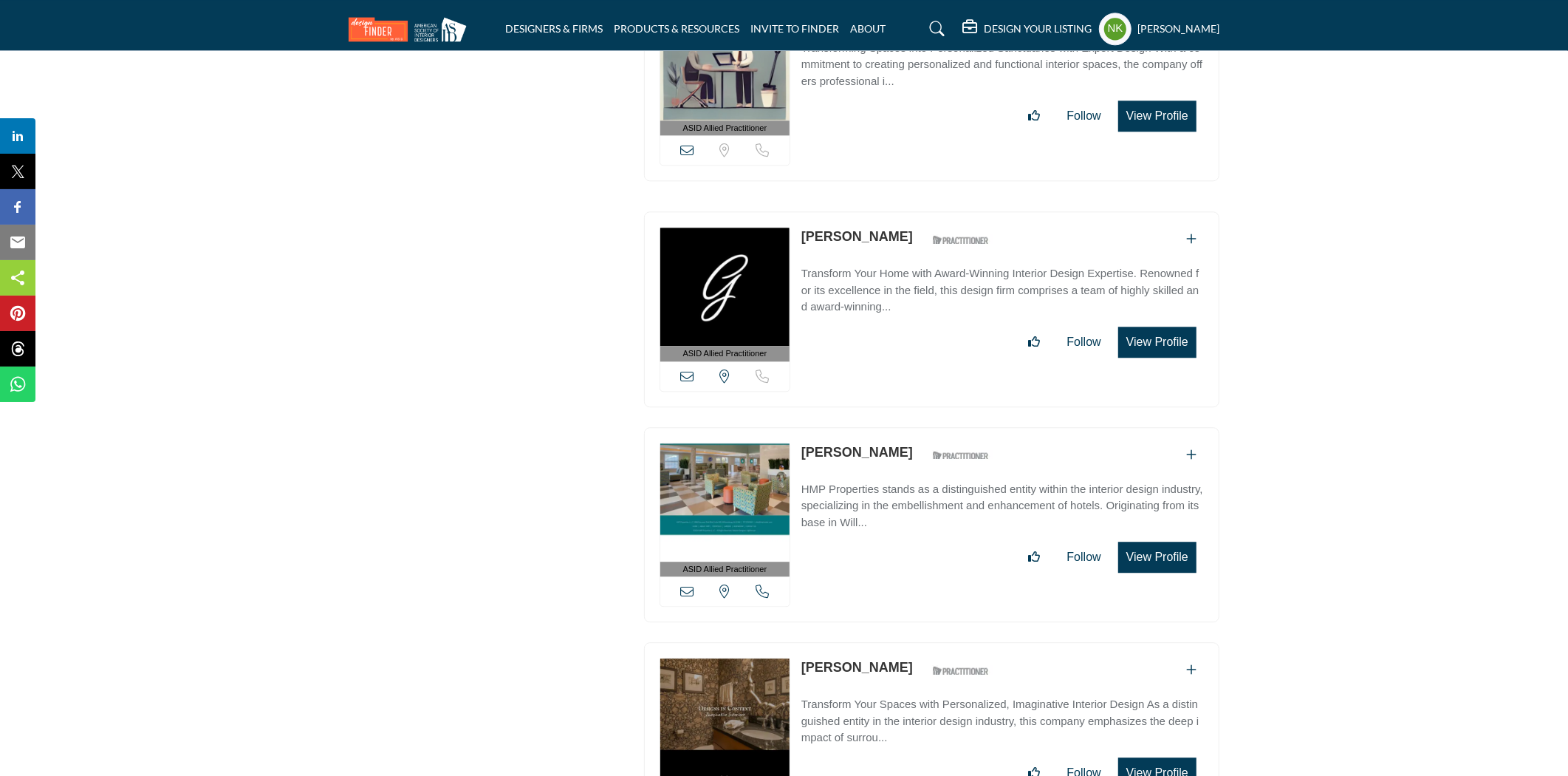
scroll to position [54563, 0]
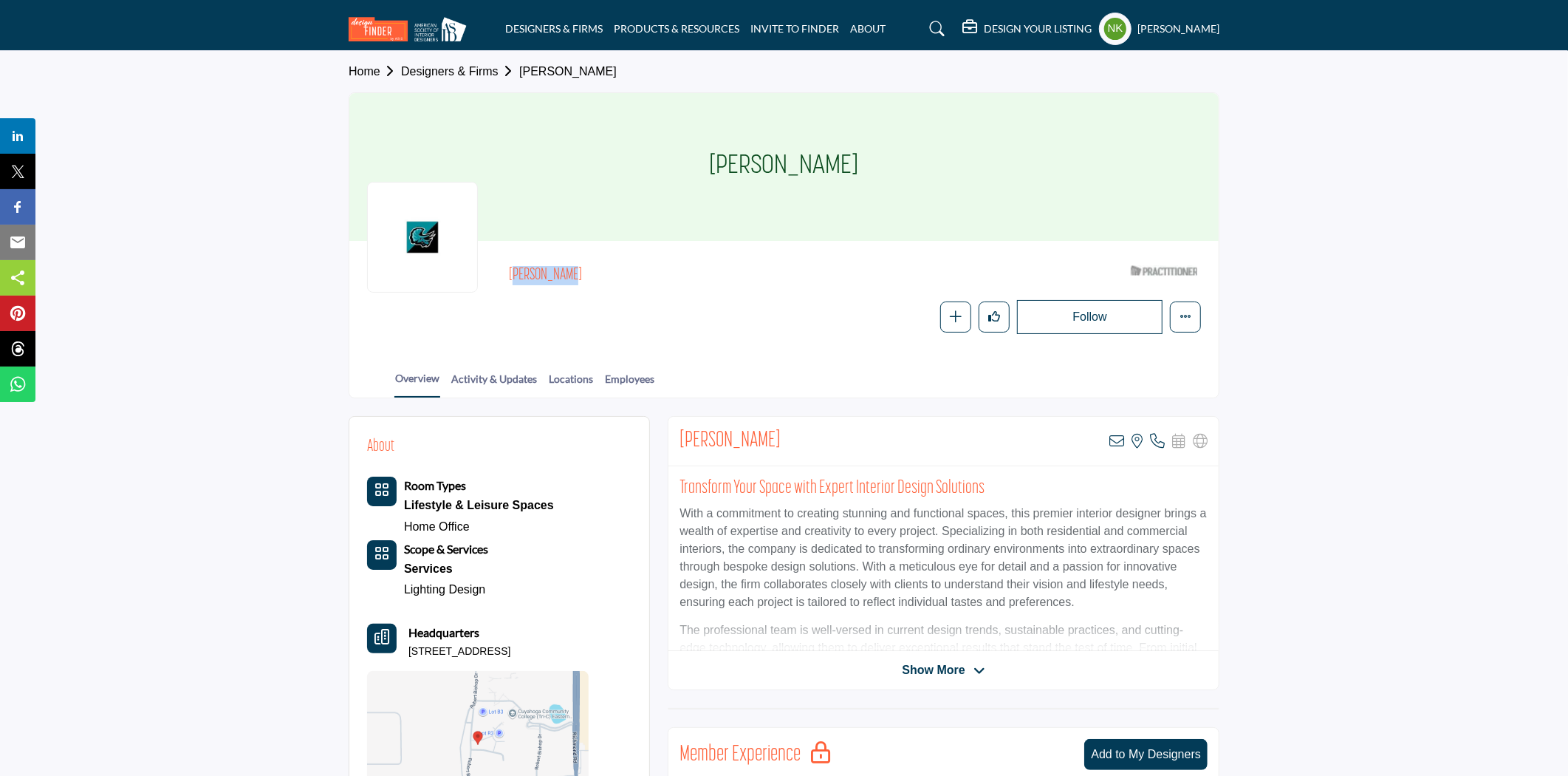
drag, startPoint x: 569, startPoint y: 271, endPoint x: 506, endPoint y: 258, distance: 64.3
click at [506, 258] on div "Nancy Kraig ASID Qualified Practitioner who validates work and experience to ho…" at bounding box center [784, 296] width 834 height 75
copy h2 "Nancy Kraig"
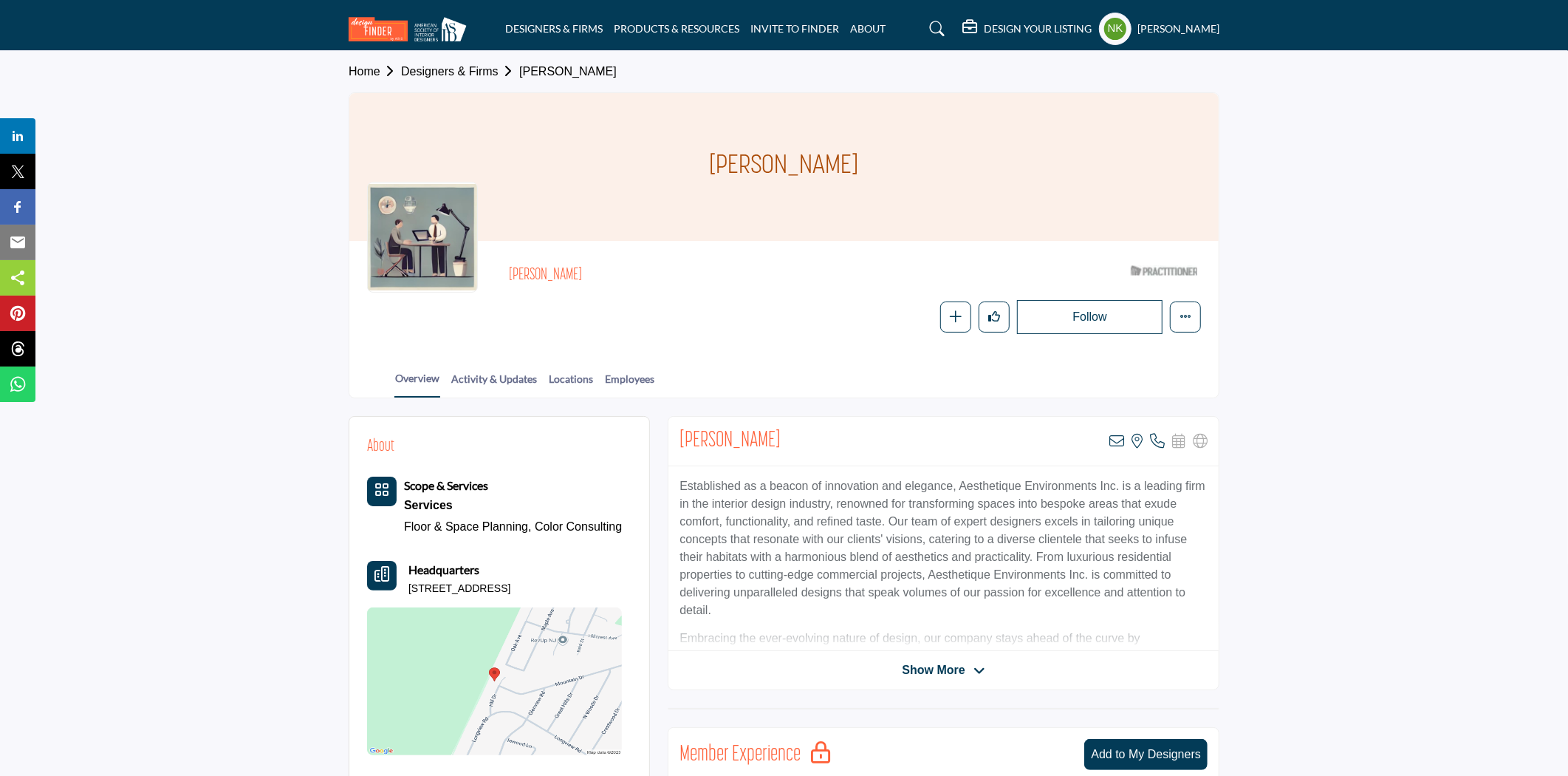
drag, startPoint x: 616, startPoint y: 255, endPoint x: 501, endPoint y: 270, distance: 116.0
click at [501, 270] on div "[PERSON_NAME] ASID Qualified Practitioner who validates work and experience to …" at bounding box center [784, 296] width 870 height 111
copy h2 "[PERSON_NAME]"
click at [1117, 439] on icon at bounding box center [1116, 440] width 15 height 15
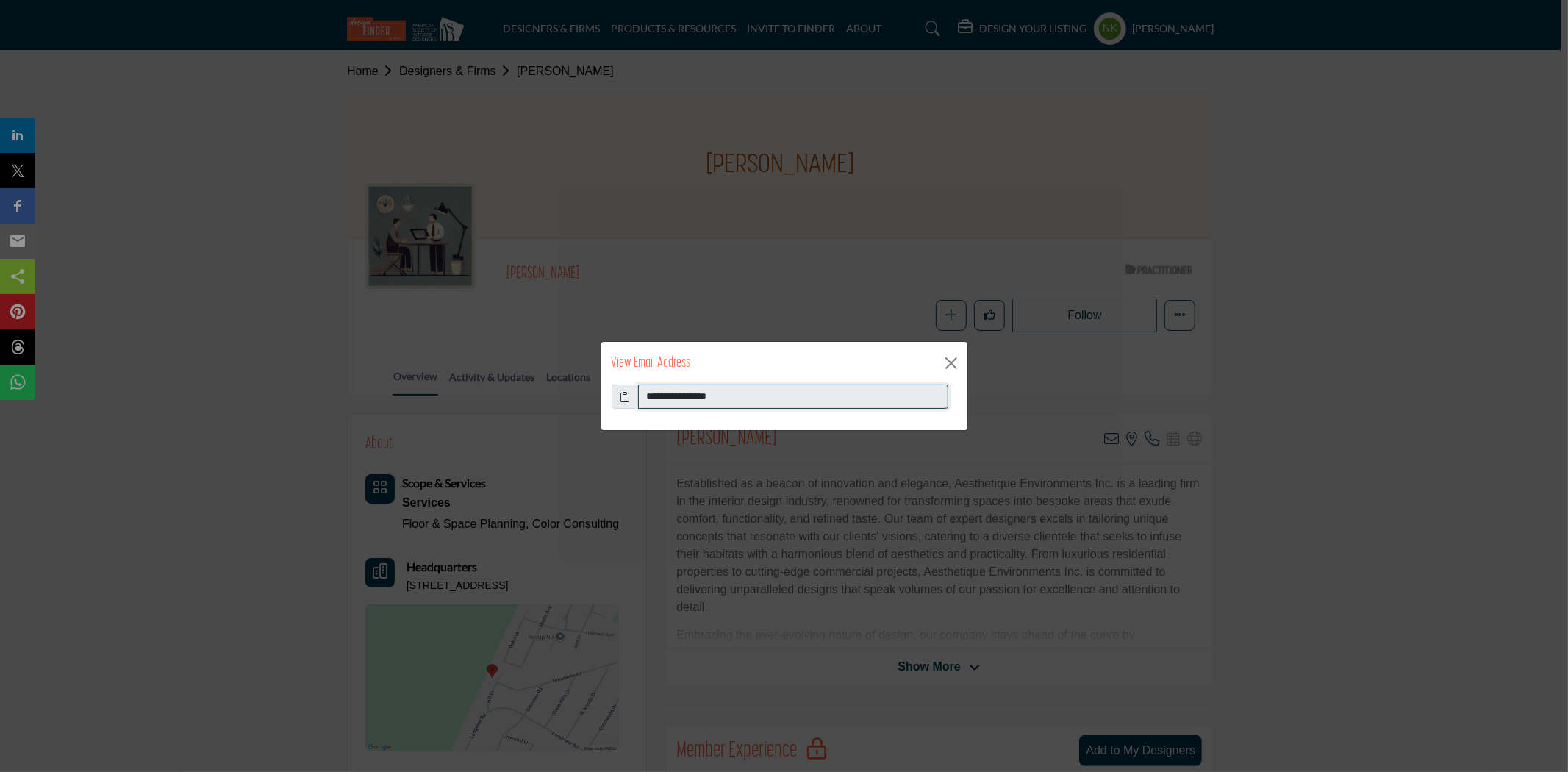
drag, startPoint x: 599, startPoint y: 397, endPoint x: 464, endPoint y: 393, distance: 135.1
click at [464, 393] on div "**********" at bounding box center [784, 386] width 1568 height 772
click at [946, 362] on button "Close" at bounding box center [951, 363] width 22 height 22
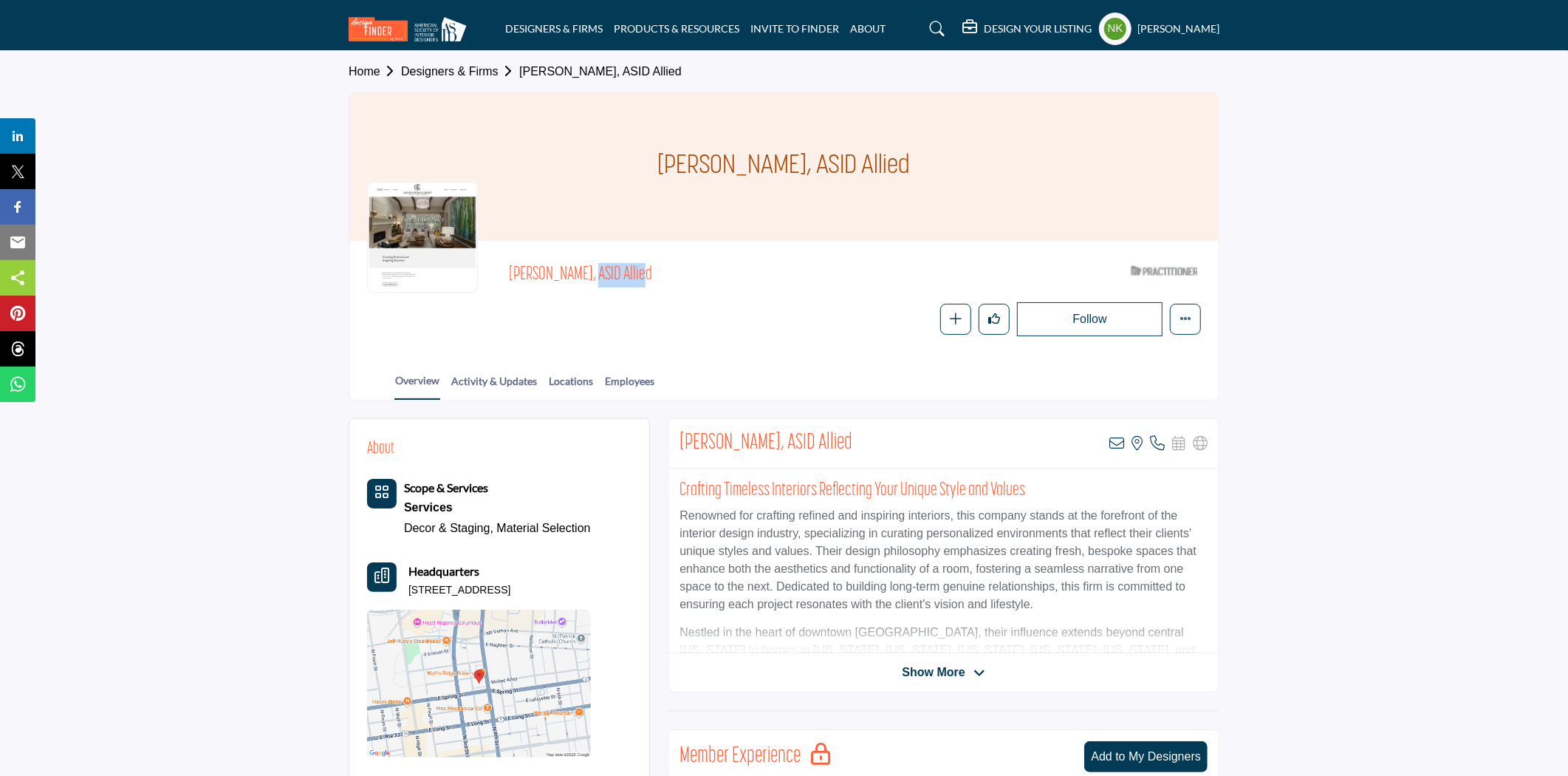
drag, startPoint x: 548, startPoint y: 272, endPoint x: 570, endPoint y: 273, distance: 22.0
click at [570, 273] on span "[PERSON_NAME], ASID Allied" at bounding box center [675, 275] width 334 height 24
click at [659, 328] on div "Follow Following Message Recommend Add to My Suppliers Phone Number Claim Listi…" at bounding box center [855, 319] width 693 height 34
drag, startPoint x: 506, startPoint y: 269, endPoint x: 572, endPoint y: 270, distance: 66.0
click at [572, 270] on div "[PERSON_NAME], ASID Allied ASID Qualified Practitioner who validates work and e…" at bounding box center [784, 297] width 834 height 77
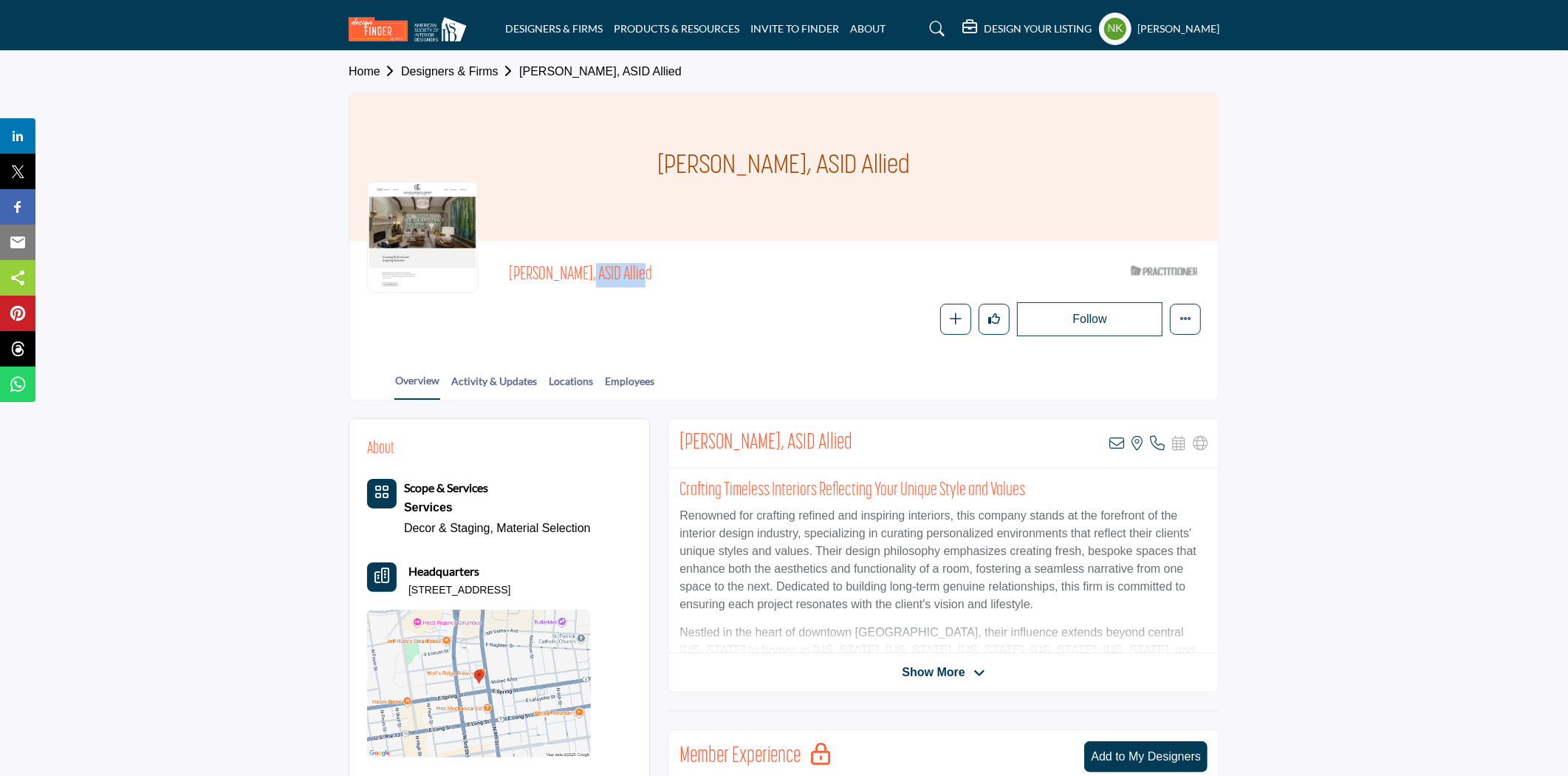
copy span "[PERSON_NAME]"
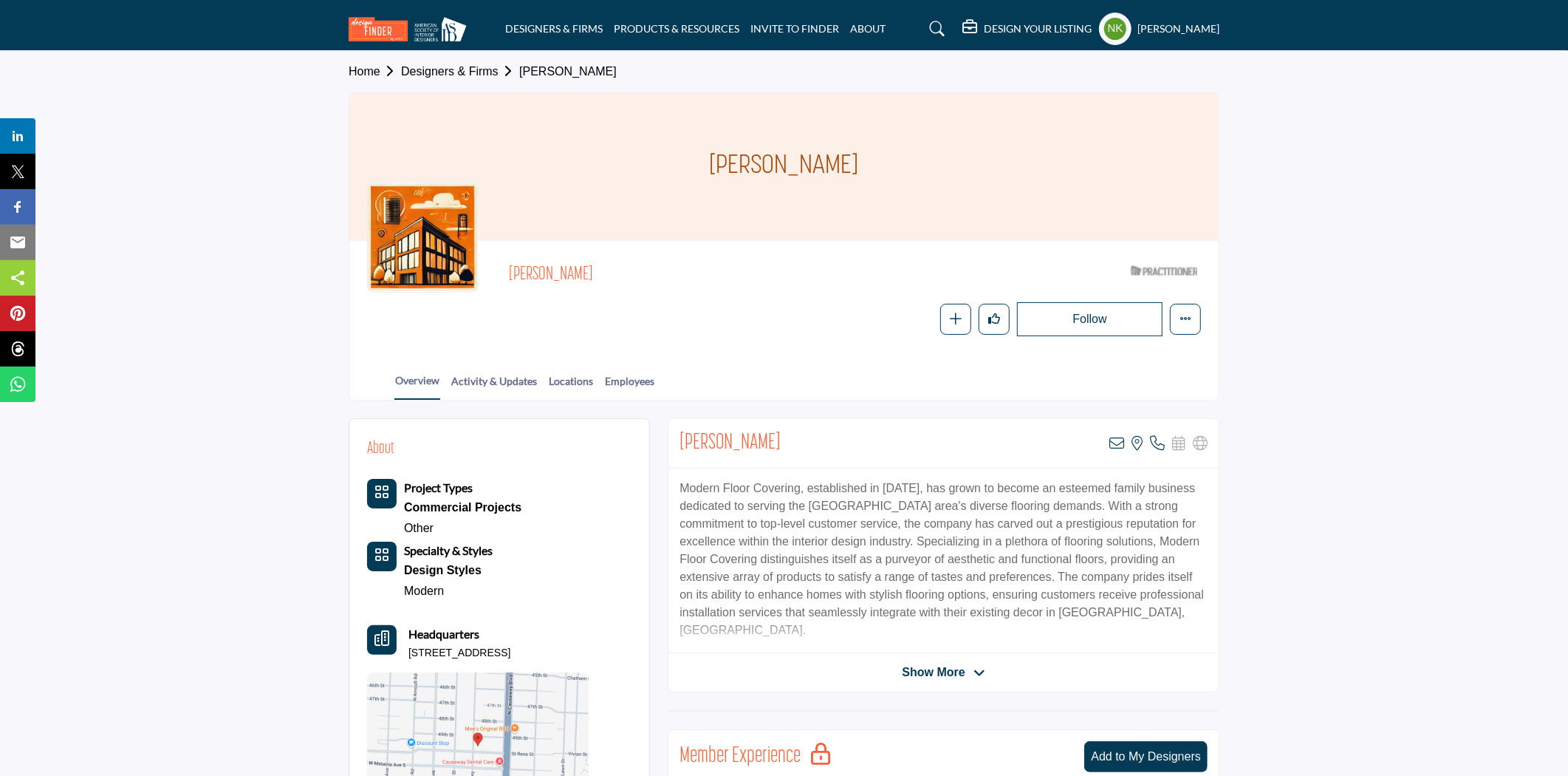
drag, startPoint x: 628, startPoint y: 270, endPoint x: 481, endPoint y: 270, distance: 147.0
click at [481, 270] on div "[PERSON_NAME] ASID Qualified Practitioner who validates work and experience to …" at bounding box center [784, 297] width 834 height 77
copy span "[PERSON_NAME]"
click at [1115, 441] on icon at bounding box center [1116, 443] width 15 height 15
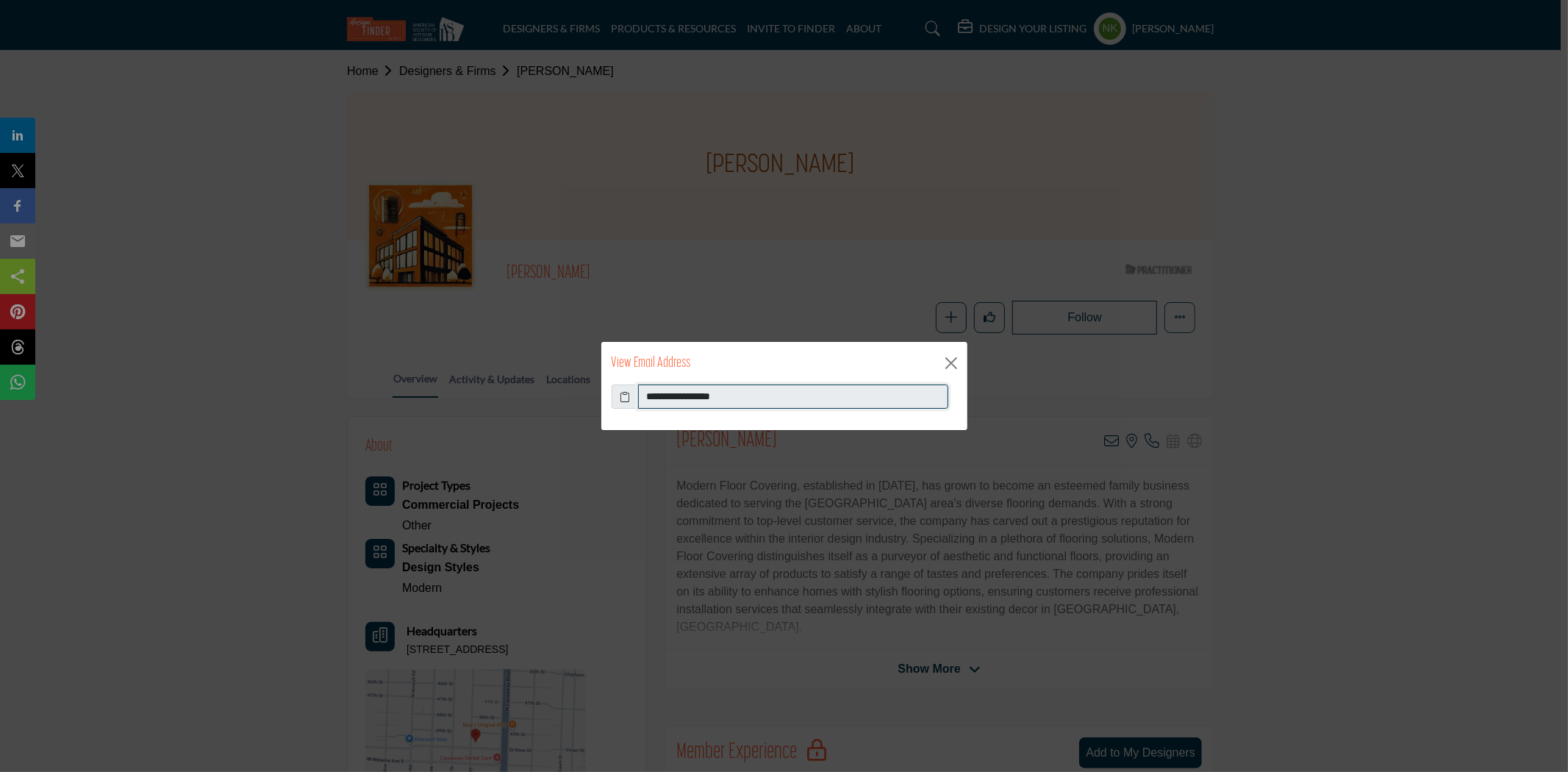
drag, startPoint x: 744, startPoint y: 393, endPoint x: 483, endPoint y: 375, distance: 261.6
click at [487, 371] on div "**********" at bounding box center [784, 386] width 1568 height 772
click at [942, 365] on button "Close" at bounding box center [951, 363] width 22 height 22
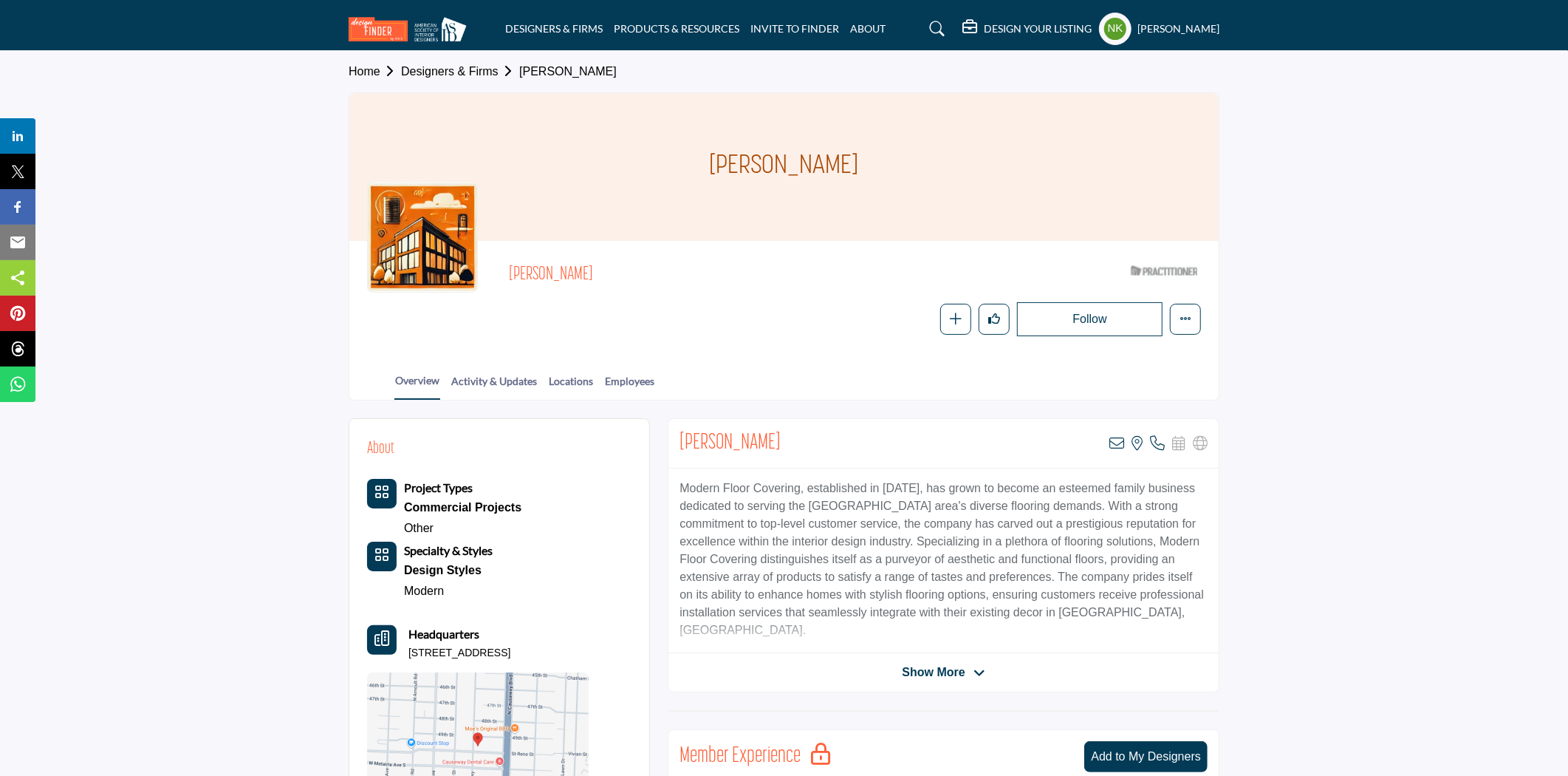
drag, startPoint x: 651, startPoint y: 289, endPoint x: 508, endPoint y: 272, distance: 144.0
click at [508, 272] on div "Monique Roy-Cooper ASID Qualified Practitioner who validates work and experienc…" at bounding box center [784, 297] width 834 height 77
click at [653, 292] on div "Monique Roy-Cooper" at bounding box center [814, 279] width 611 height 31
drag, startPoint x: 618, startPoint y: 268, endPoint x: 511, endPoint y: 280, distance: 107.7
click at [511, 280] on span "Monique Roy-Cooper" at bounding box center [675, 275] width 334 height 24
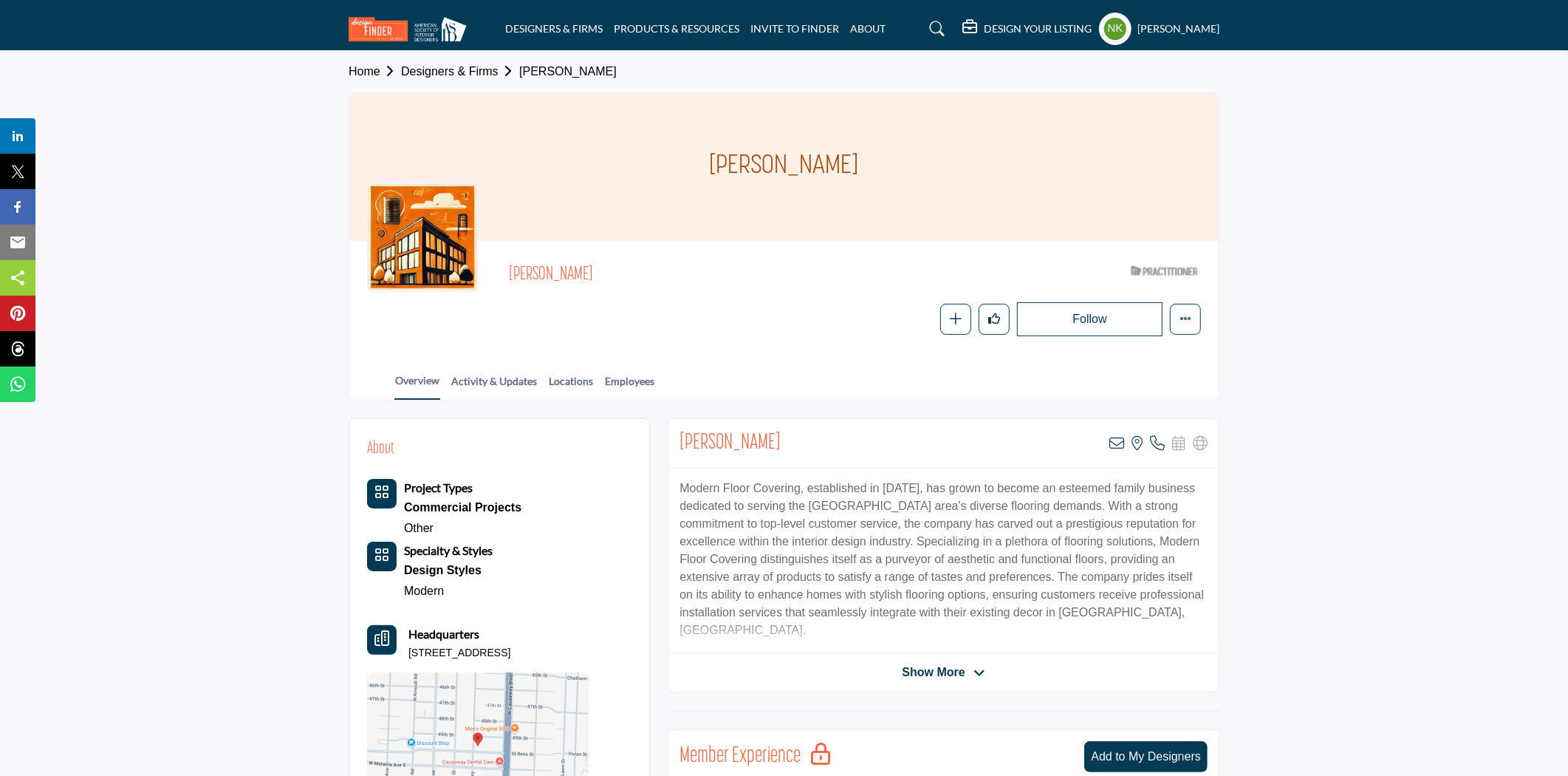
copy span "Monique Roy-Cooper"
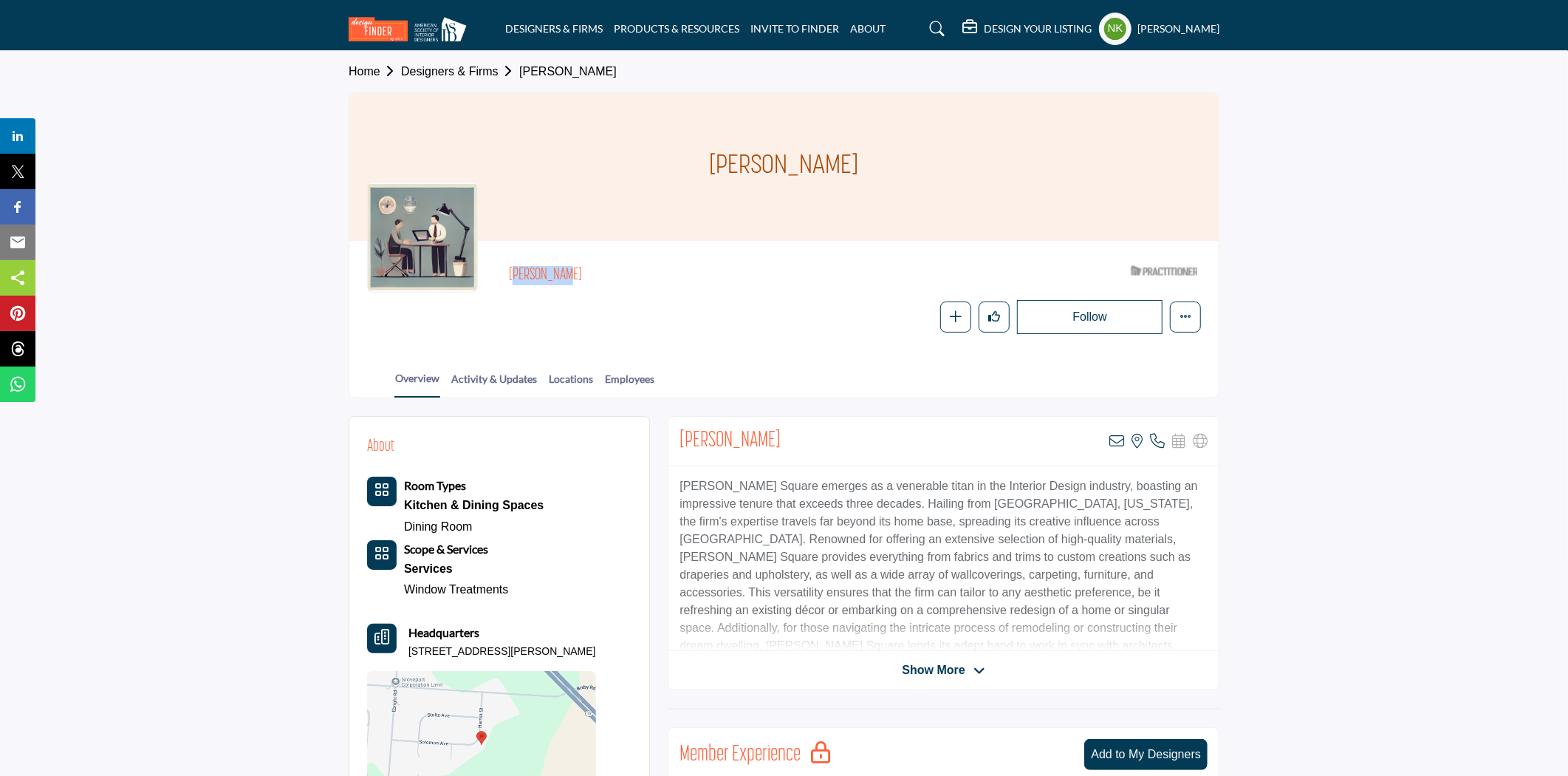
drag, startPoint x: 590, startPoint y: 276, endPoint x: 506, endPoint y: 264, distance: 84.9
click at [506, 264] on div "[PERSON_NAME] ASID Qualified Practitioner who validates work and experience to …" at bounding box center [784, 296] width 834 height 75
copy h2 "[PERSON_NAME]"
click at [1117, 443] on icon at bounding box center [1116, 440] width 15 height 15
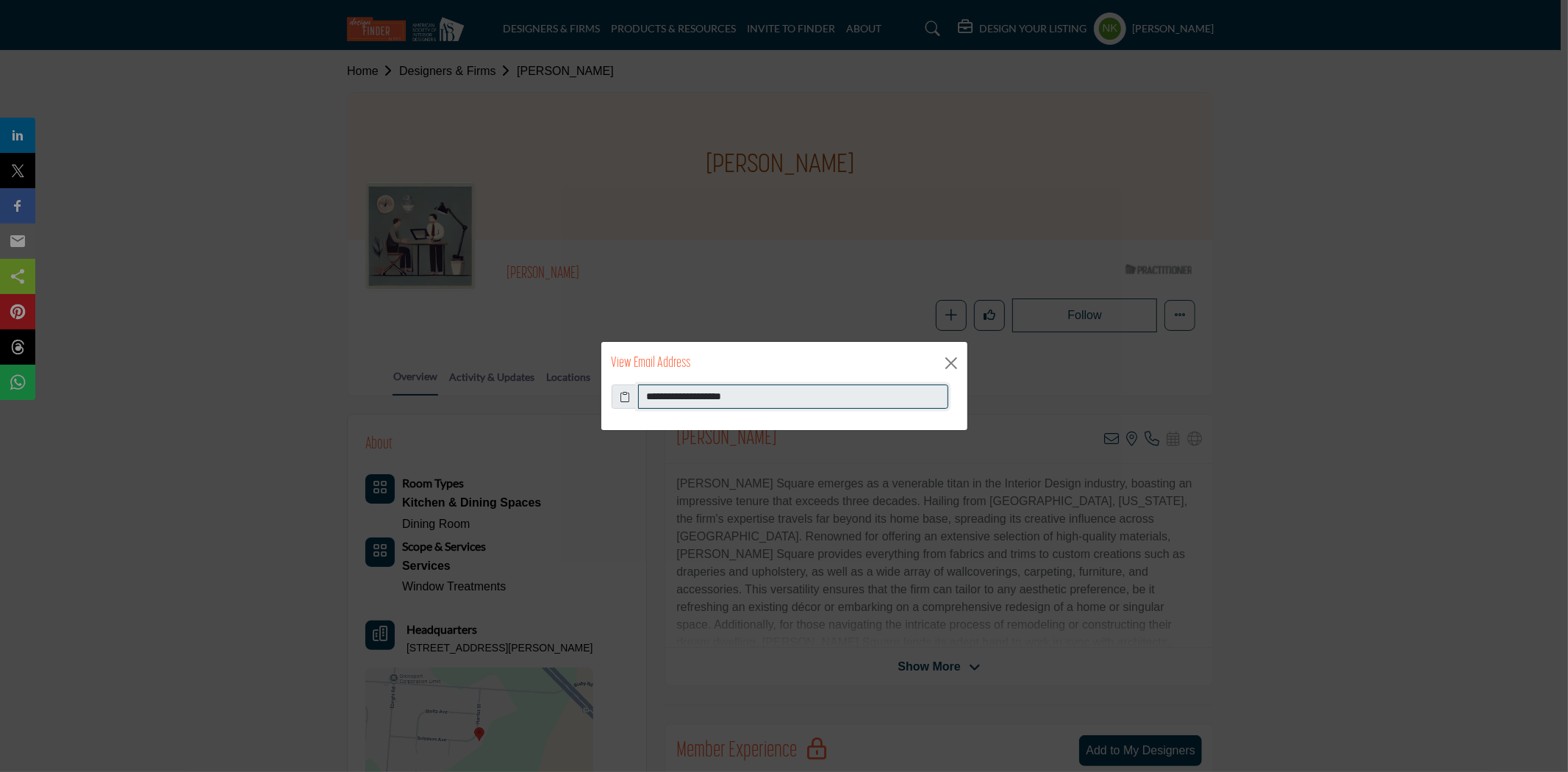
drag, startPoint x: 795, startPoint y: 389, endPoint x: 605, endPoint y: 404, distance: 190.6
click at [605, 404] on div "**********" at bounding box center [784, 408] width 366 height 47
click at [951, 359] on button "Close" at bounding box center [951, 363] width 22 height 22
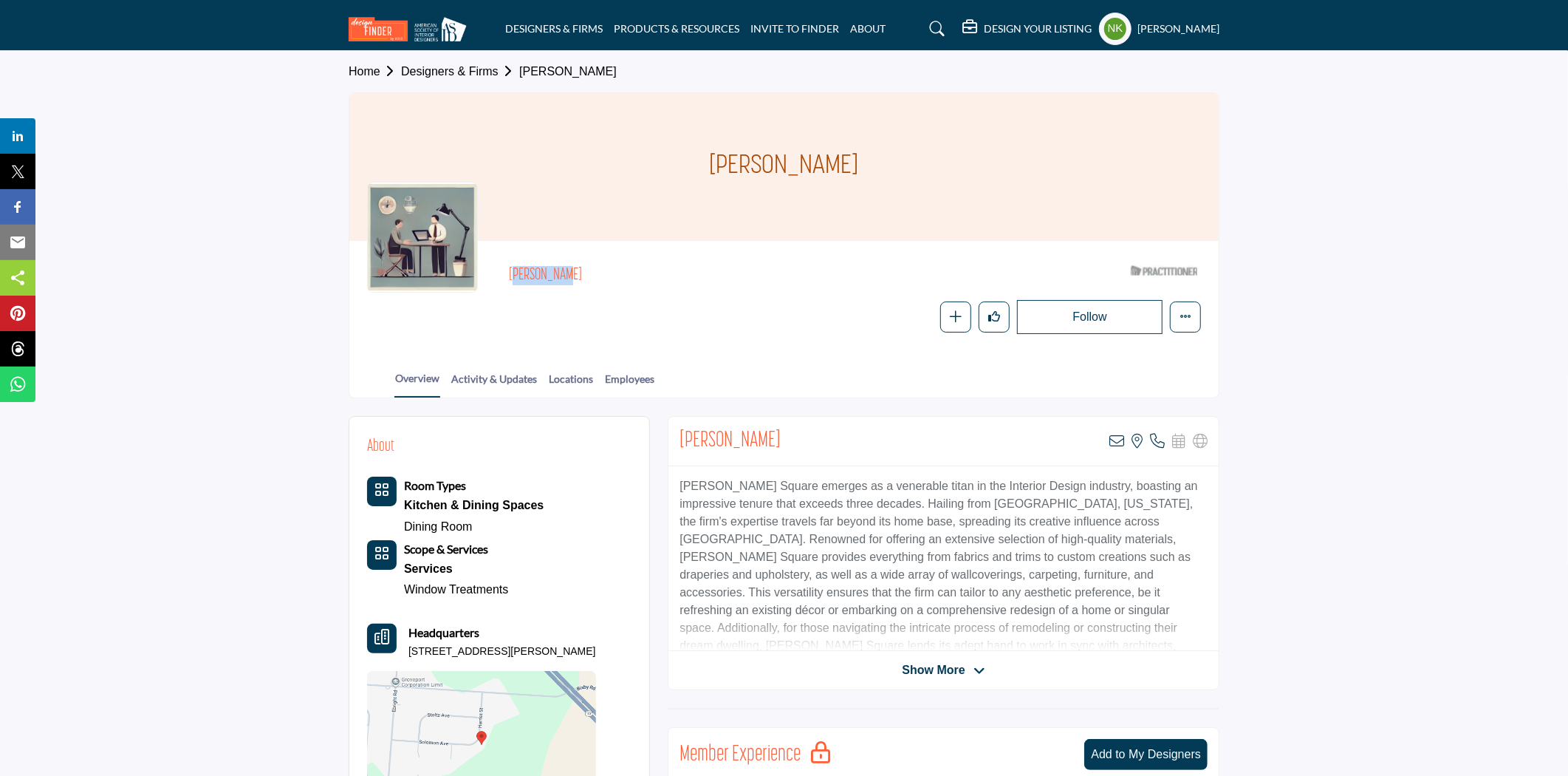
drag, startPoint x: 617, startPoint y: 269, endPoint x: 512, endPoint y: 273, distance: 105.1
click at [512, 273] on h2 "[PERSON_NAME]" at bounding box center [711, 276] width 406 height 20
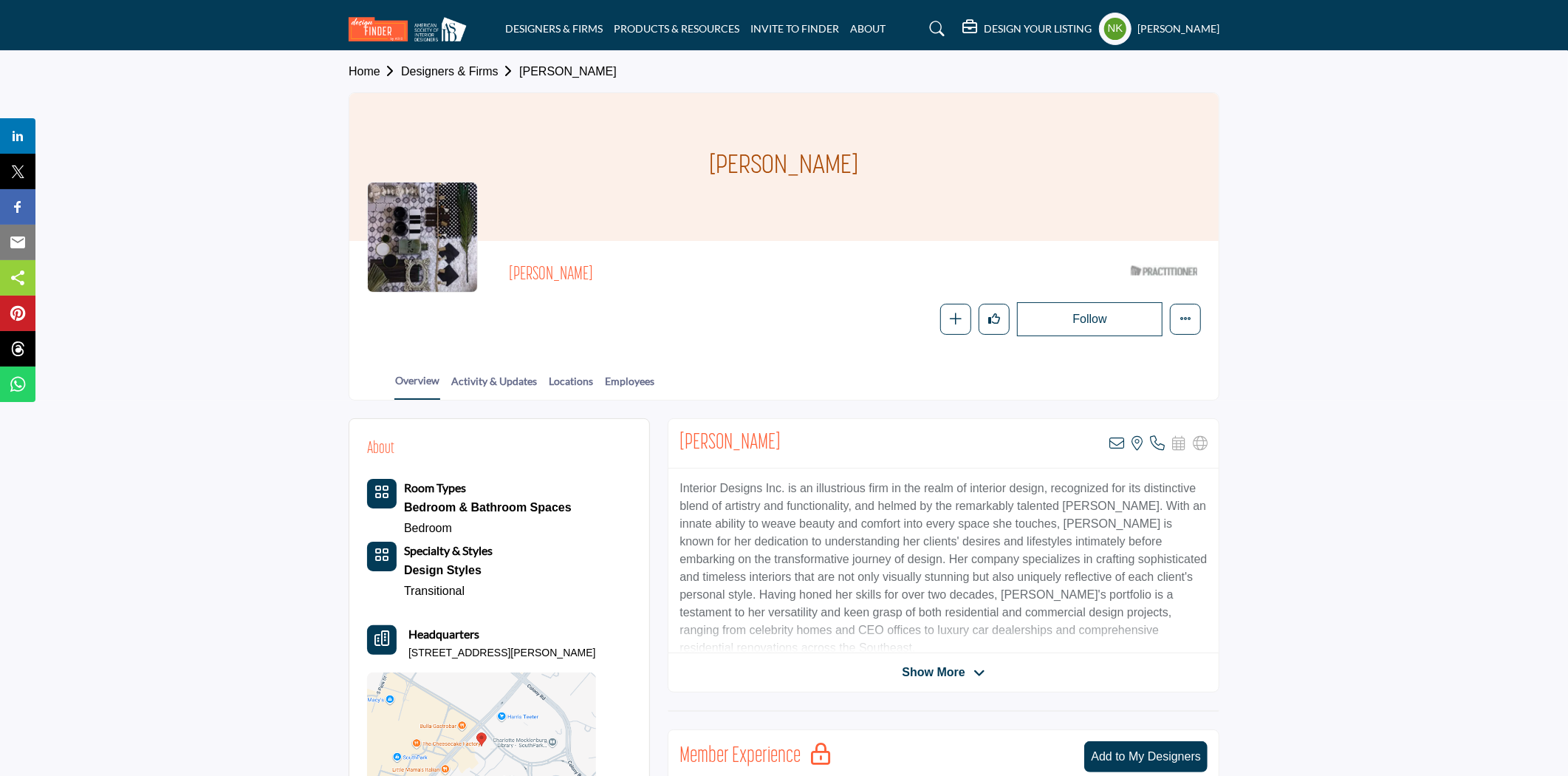
drag, startPoint x: 641, startPoint y: 278, endPoint x: 510, endPoint y: 262, distance: 132.0
click at [510, 263] on span "[PERSON_NAME]" at bounding box center [675, 275] width 334 height 24
copy span "[PERSON_NAME]"
click at [1124, 439] on icon at bounding box center [1116, 443] width 15 height 15
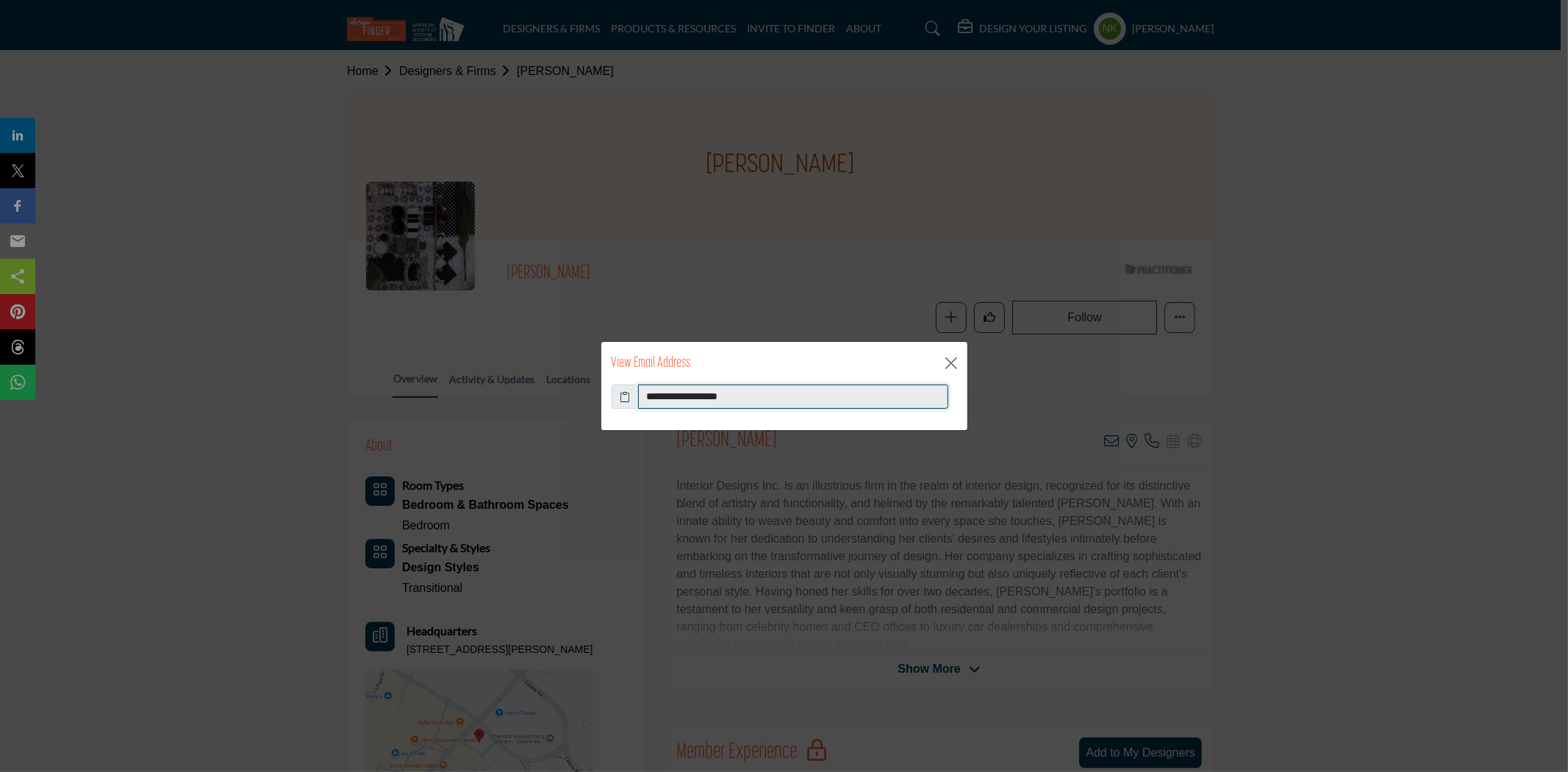
drag, startPoint x: 772, startPoint y: 393, endPoint x: 552, endPoint y: 360, distance: 222.5
click at [552, 360] on div "**********" at bounding box center [784, 386] width 1568 height 772
click at [951, 365] on button "Close" at bounding box center [951, 363] width 22 height 22
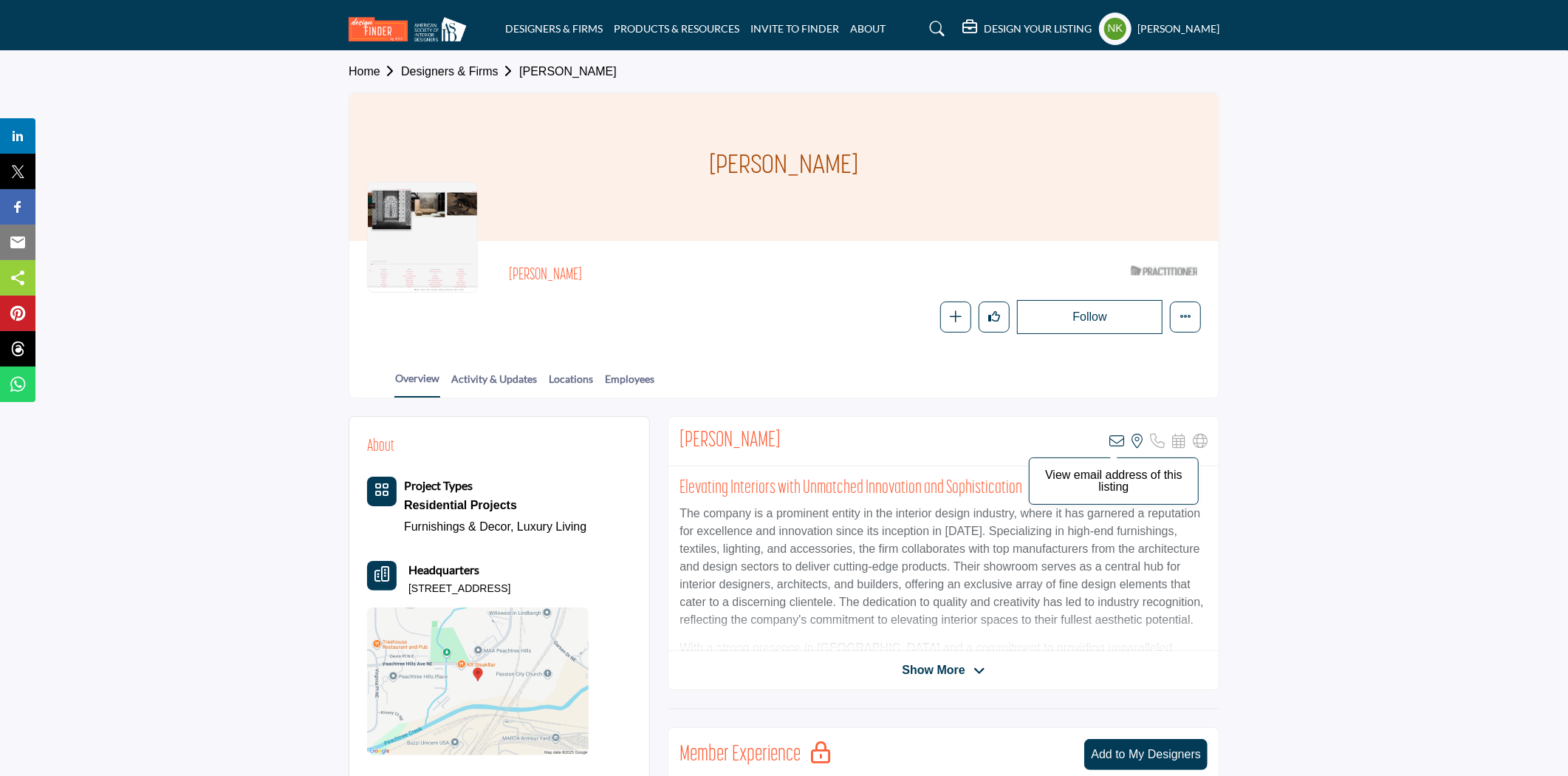
click at [1120, 437] on icon at bounding box center [1116, 440] width 15 height 15
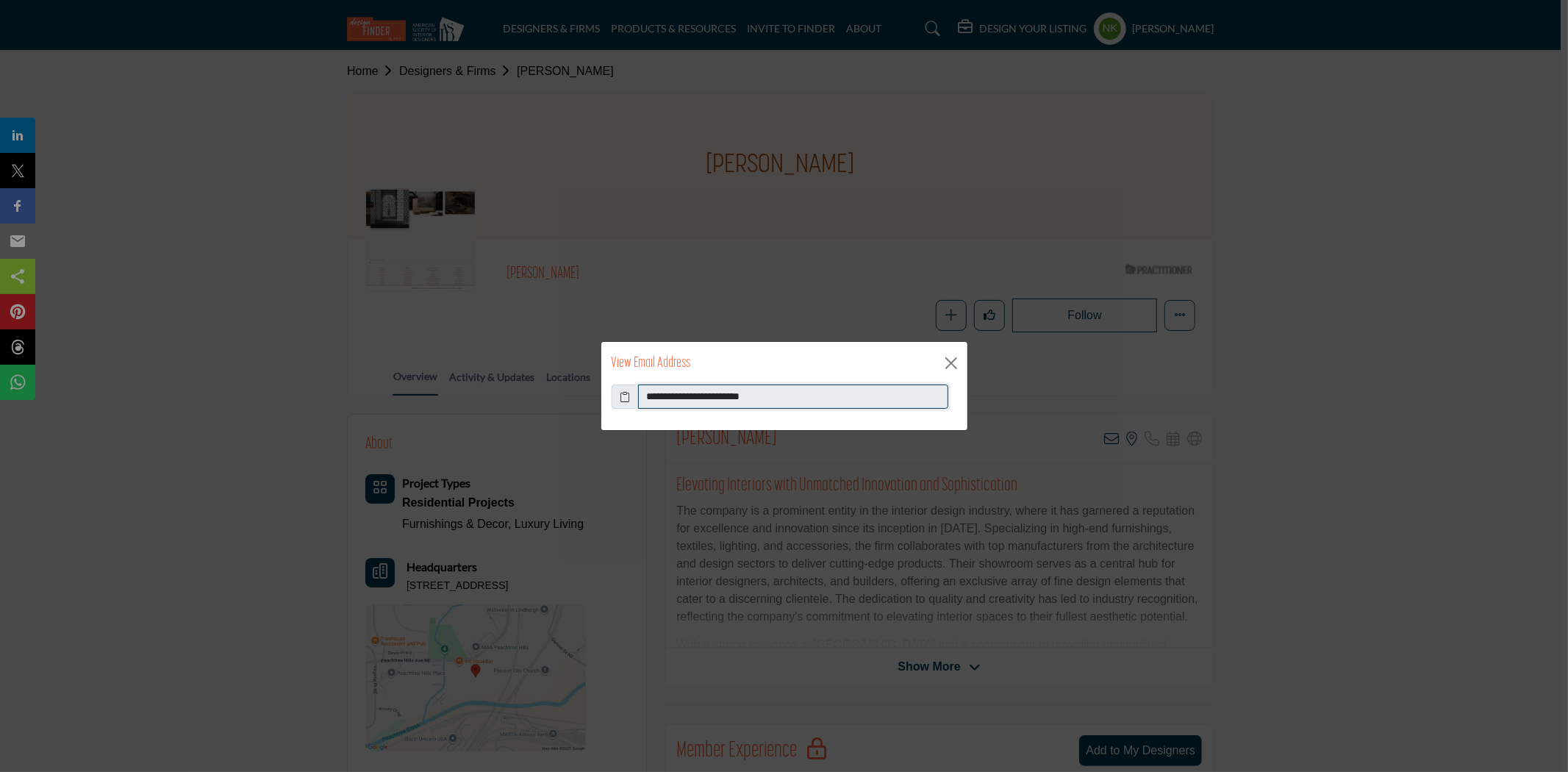
drag, startPoint x: 791, startPoint y: 390, endPoint x: 416, endPoint y: 420, distance: 376.2
click at [416, 418] on div "**********" at bounding box center [784, 386] width 1568 height 772
click at [948, 360] on button "Close" at bounding box center [951, 363] width 22 height 22
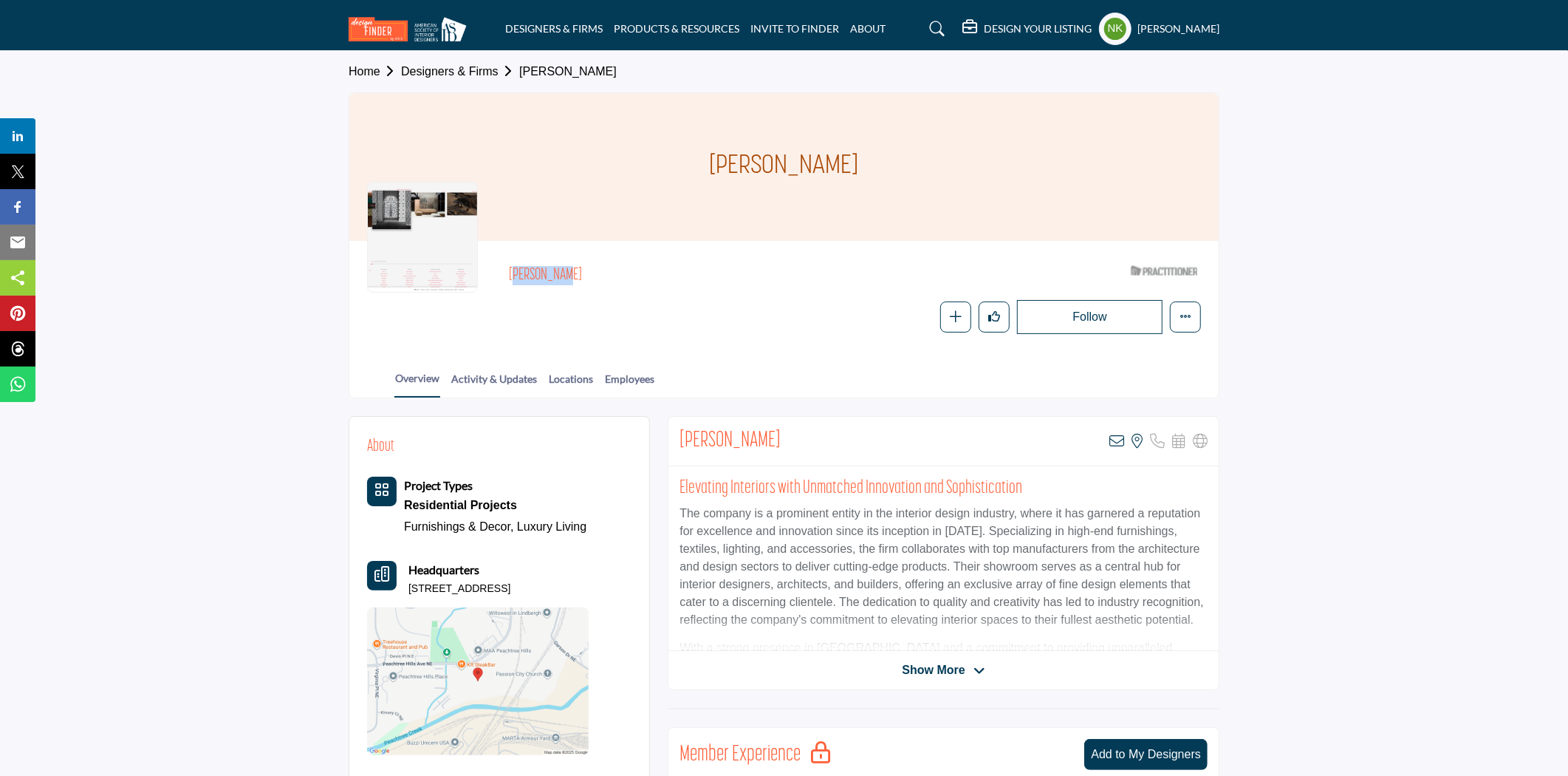
drag, startPoint x: 572, startPoint y: 268, endPoint x: 590, endPoint y: 295, distance: 32.4
click at [504, 263] on div "[PERSON_NAME] ASID Qualified Practitioner who validates work and experience to …" at bounding box center [784, 296] width 834 height 75
copy h2 "[PERSON_NAME]"
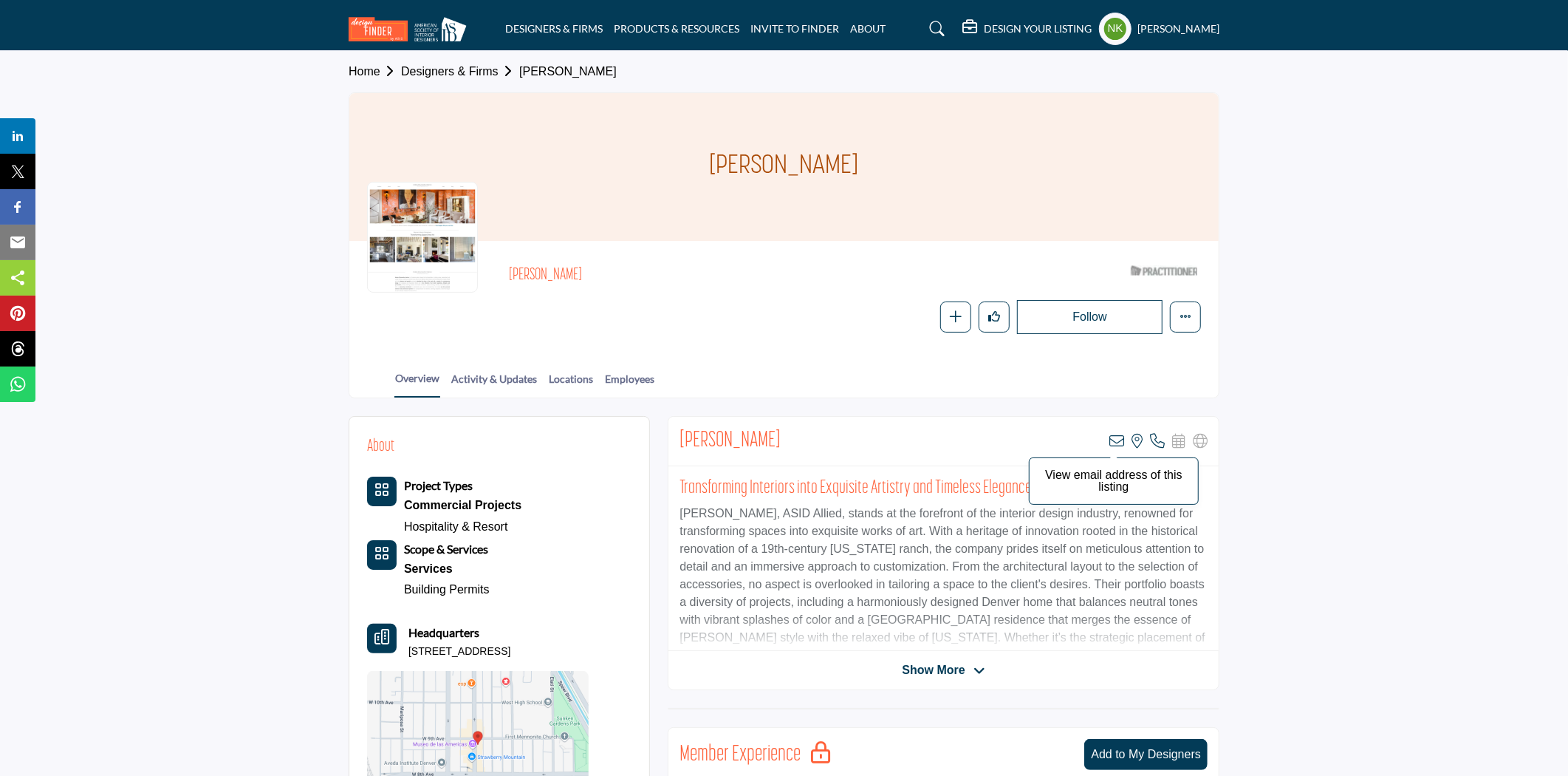
click at [1115, 440] on icon at bounding box center [1116, 440] width 15 height 15
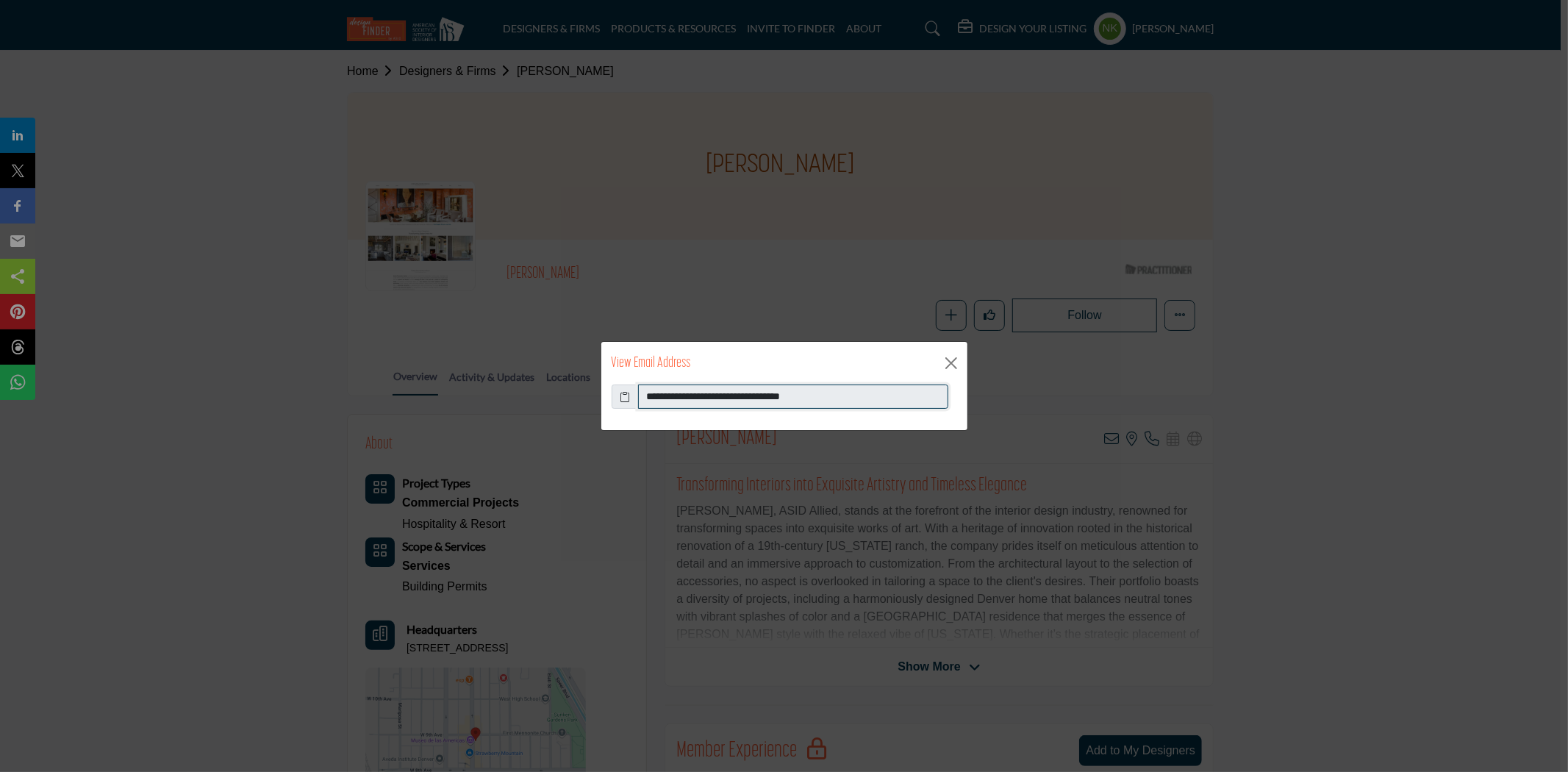
drag, startPoint x: 860, startPoint y: 392, endPoint x: 316, endPoint y: 372, distance: 544.4
click at [344, 378] on div "**********" at bounding box center [784, 386] width 1568 height 772
click at [951, 362] on button "Close" at bounding box center [951, 363] width 22 height 22
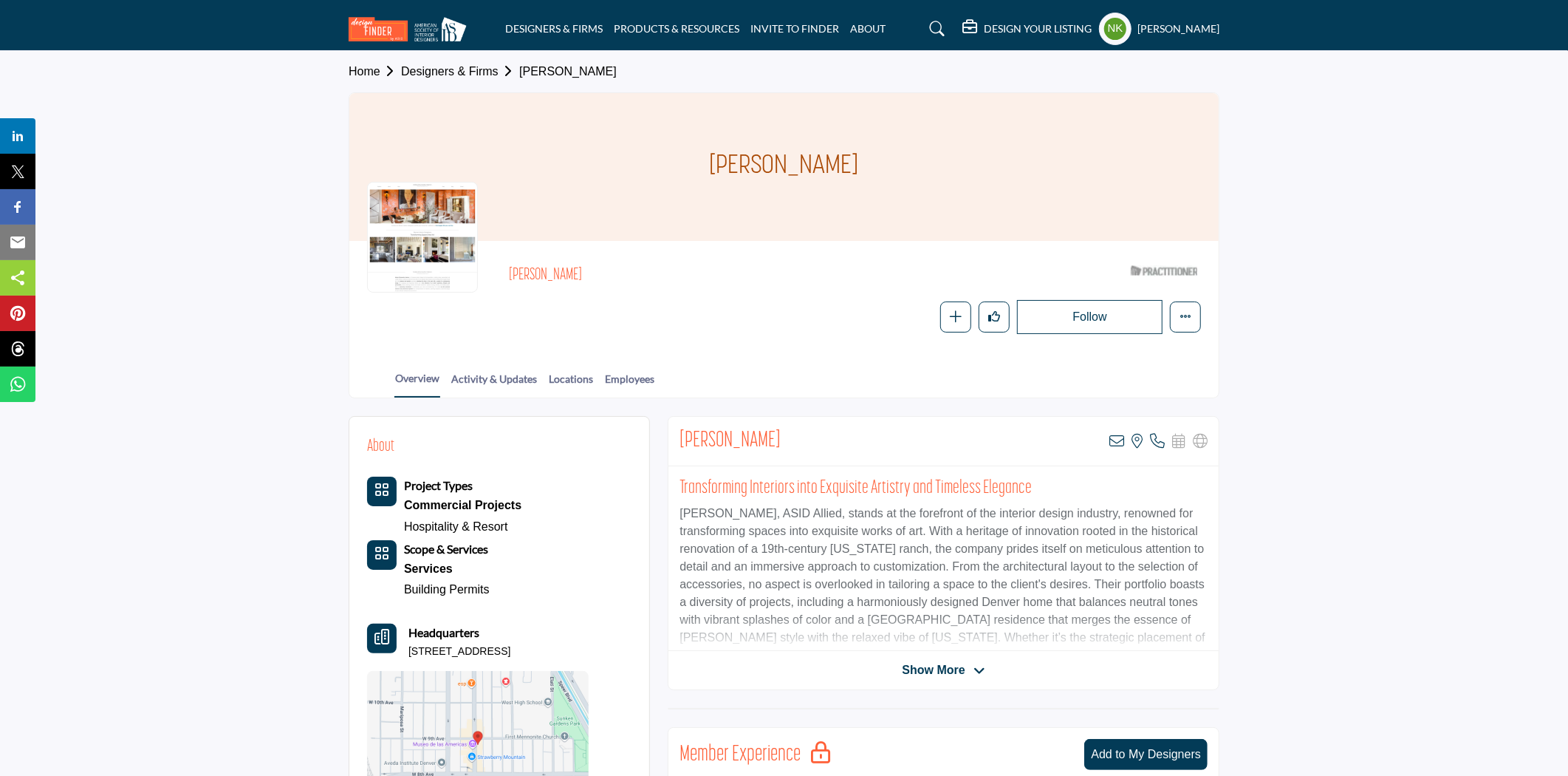
drag, startPoint x: 621, startPoint y: 261, endPoint x: 483, endPoint y: 272, distance: 138.4
click at [483, 272] on div "Andrea Schumacher ASID Qualified Practitioner who validates work and experience…" at bounding box center [784, 296] width 834 height 75
copy h2 "Andrea Schumacher"
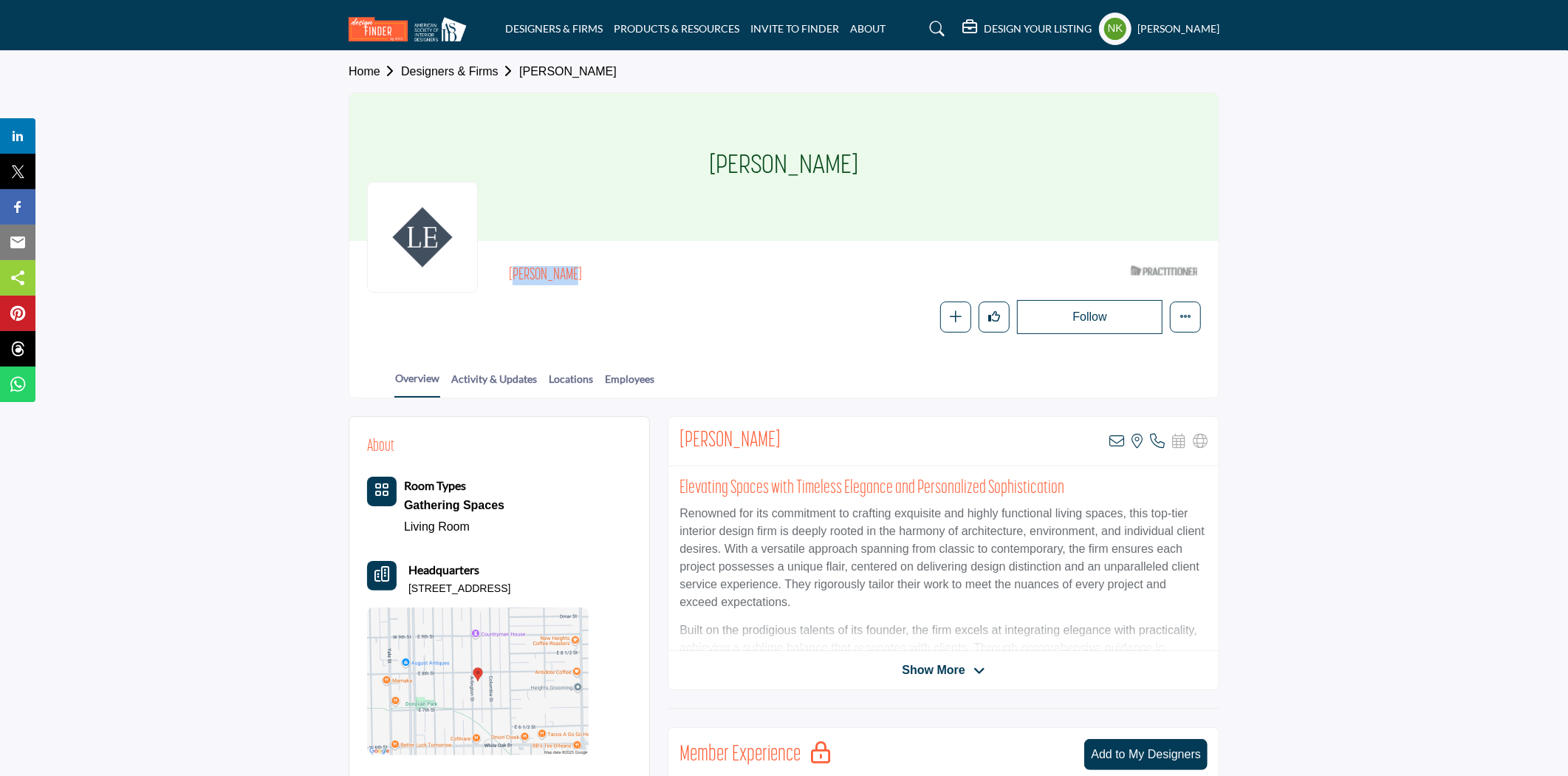
drag, startPoint x: 544, startPoint y: 267, endPoint x: 509, endPoint y: 267, distance: 35.0
click at [509, 267] on h2 "[PERSON_NAME]" at bounding box center [711, 276] width 406 height 20
copy h2 "[PERSON_NAME]"
click at [1113, 437] on icon at bounding box center [1116, 440] width 15 height 15
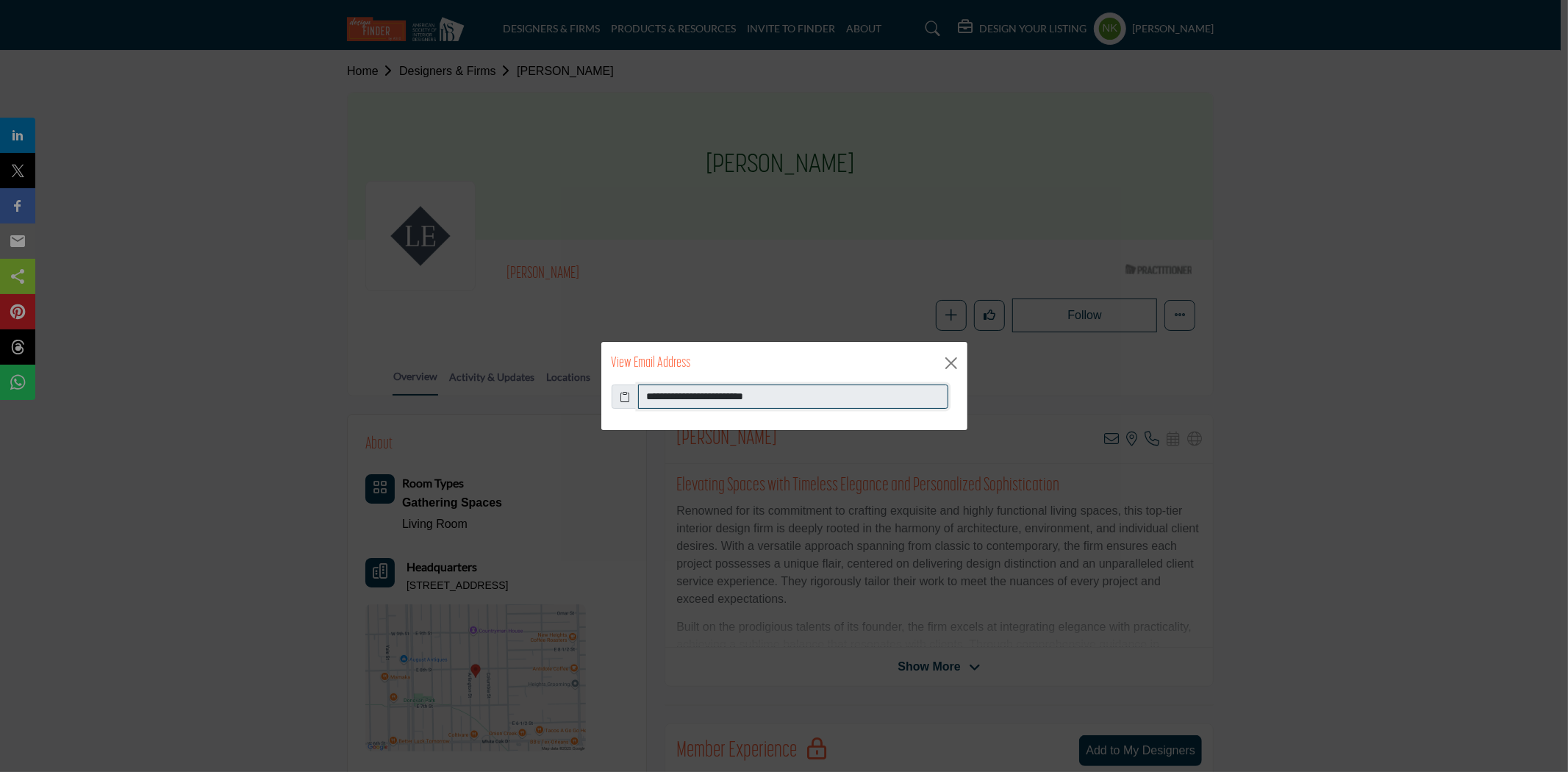
drag, startPoint x: 810, startPoint y: 392, endPoint x: 312, endPoint y: 370, distance: 498.5
click at [313, 369] on div "**********" at bounding box center [784, 386] width 1568 height 772
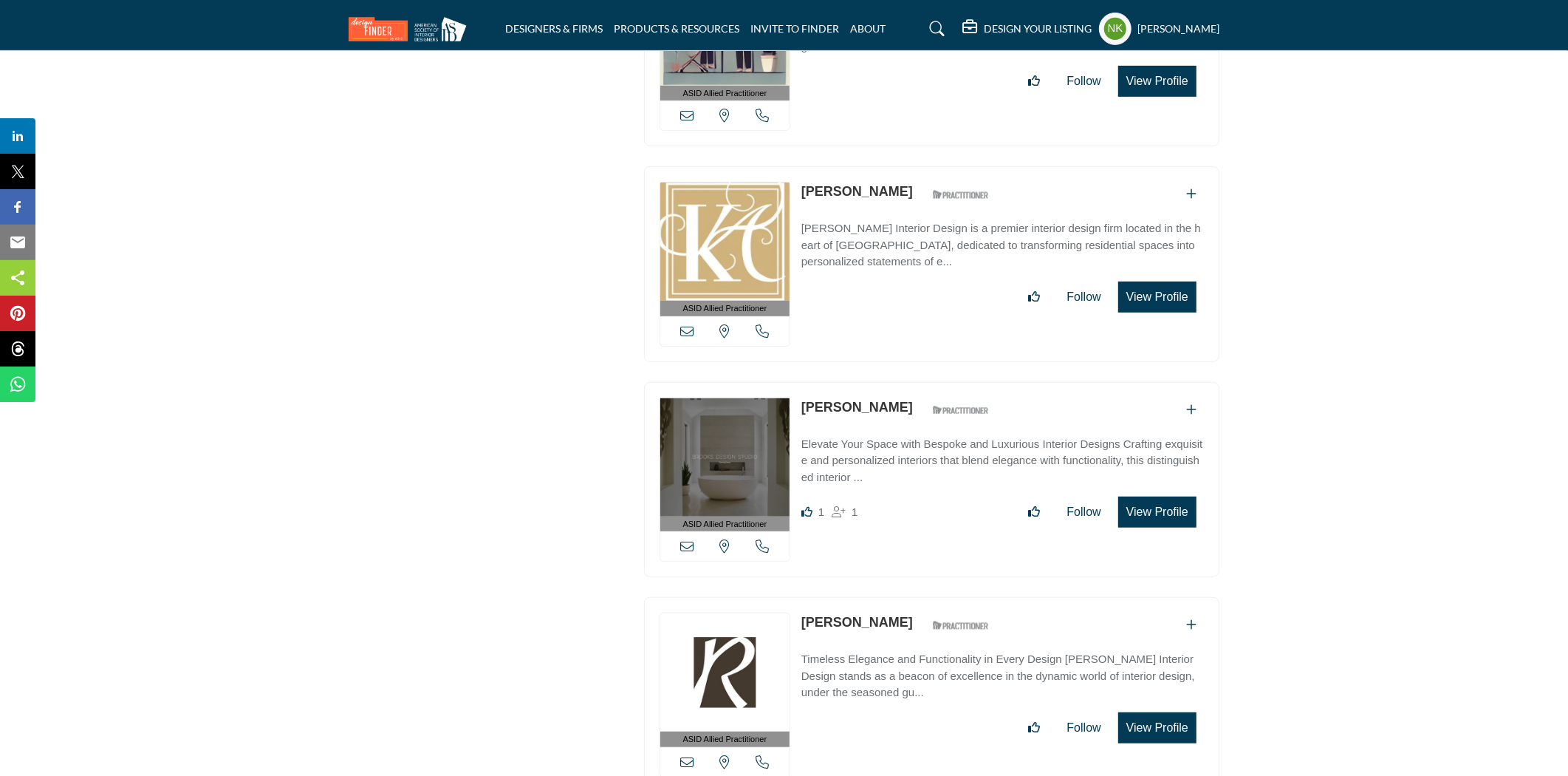
scroll to position [43340, 0]
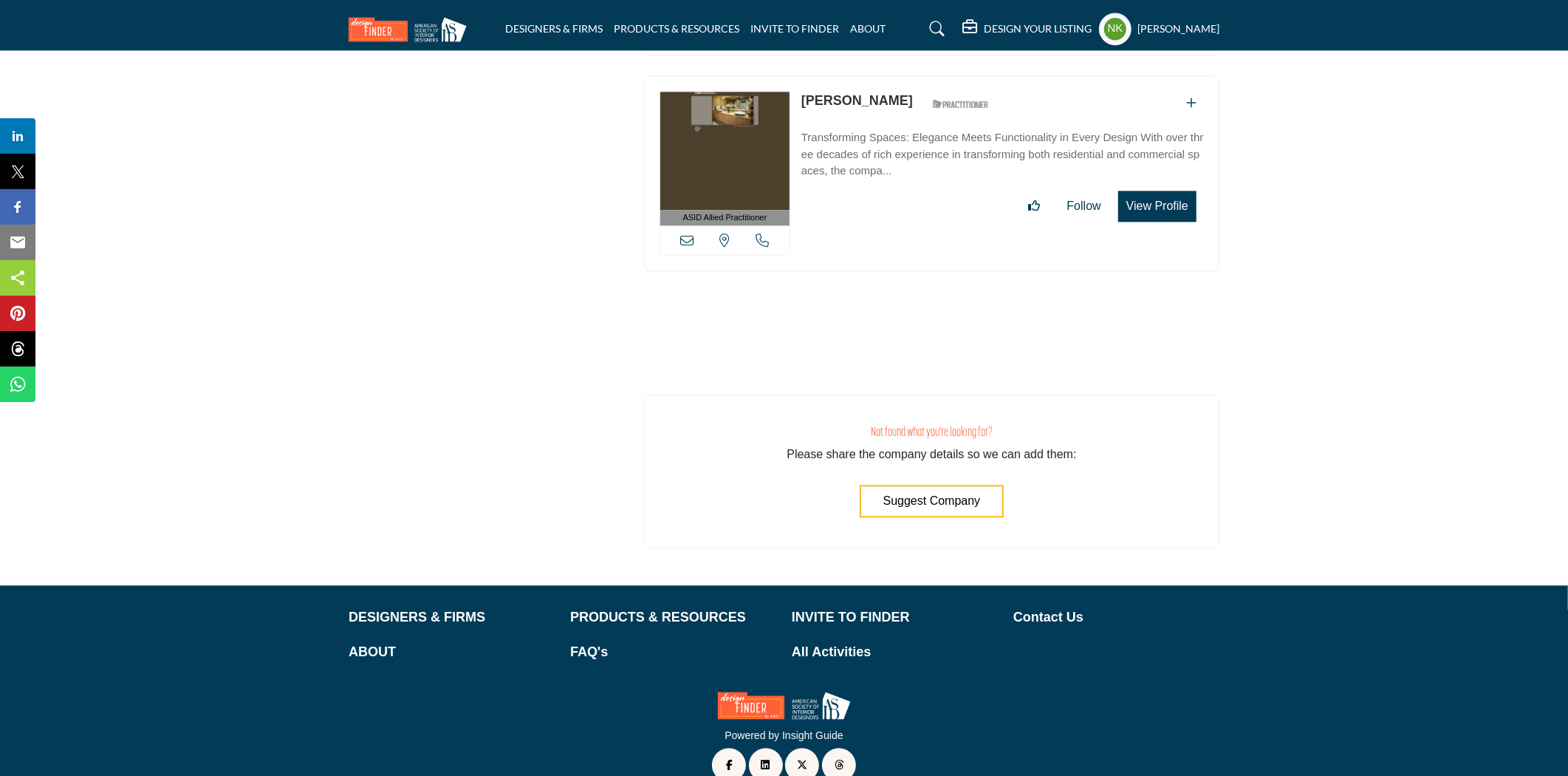
scroll to position [54615, 0]
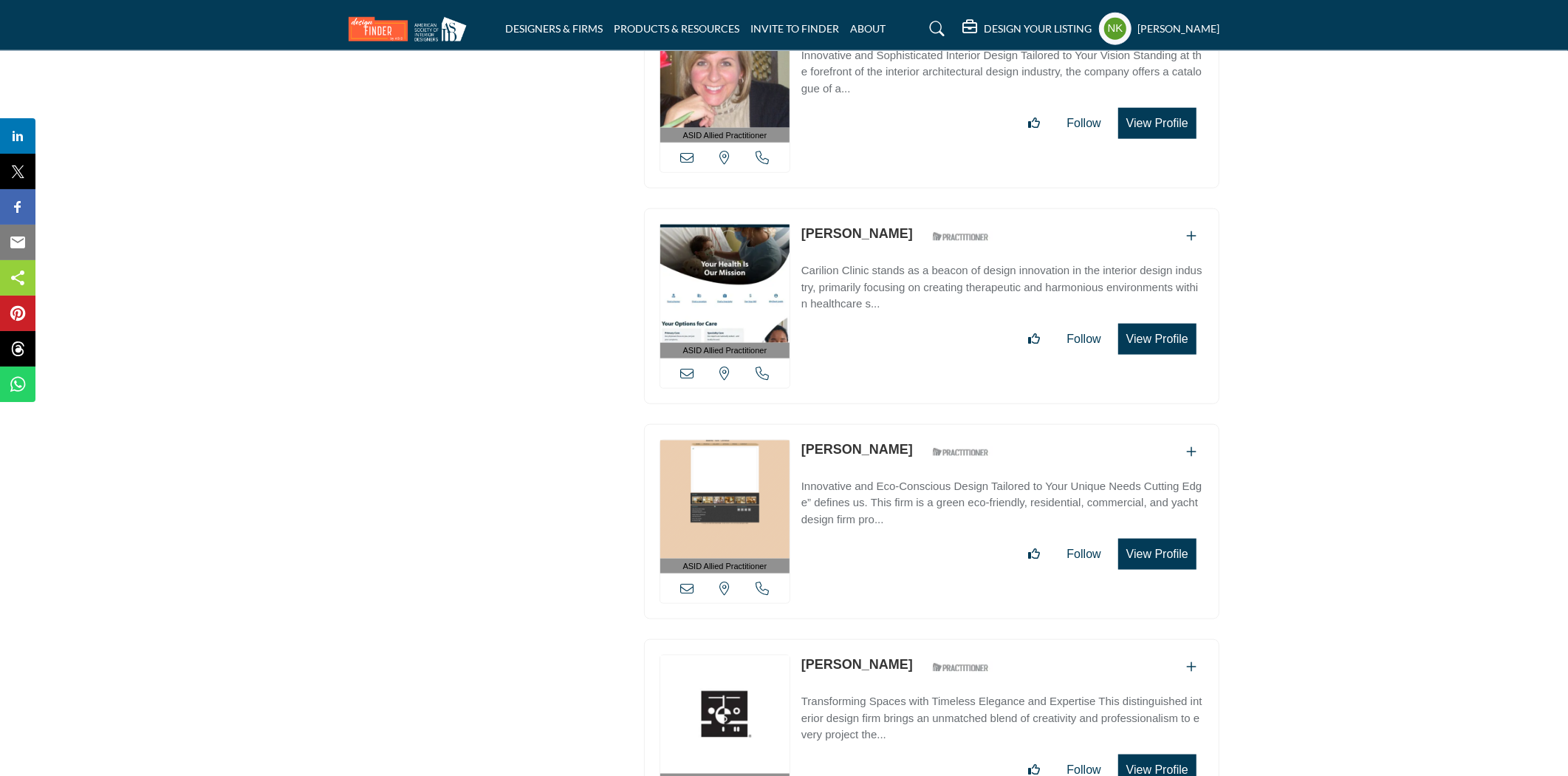
scroll to position [53249, 0]
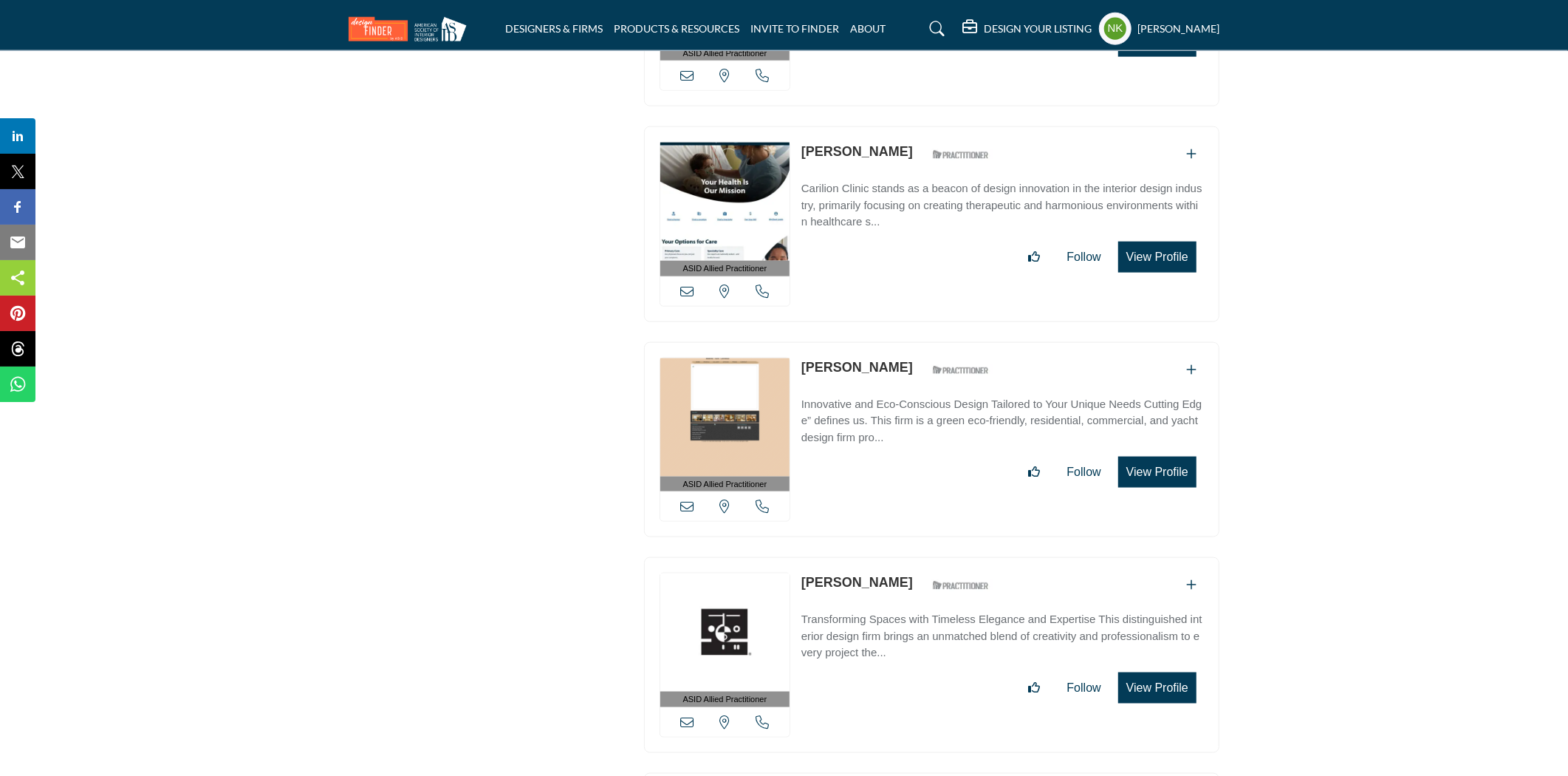
click at [817, 575] on link "[PERSON_NAME]" at bounding box center [857, 582] width 112 height 15
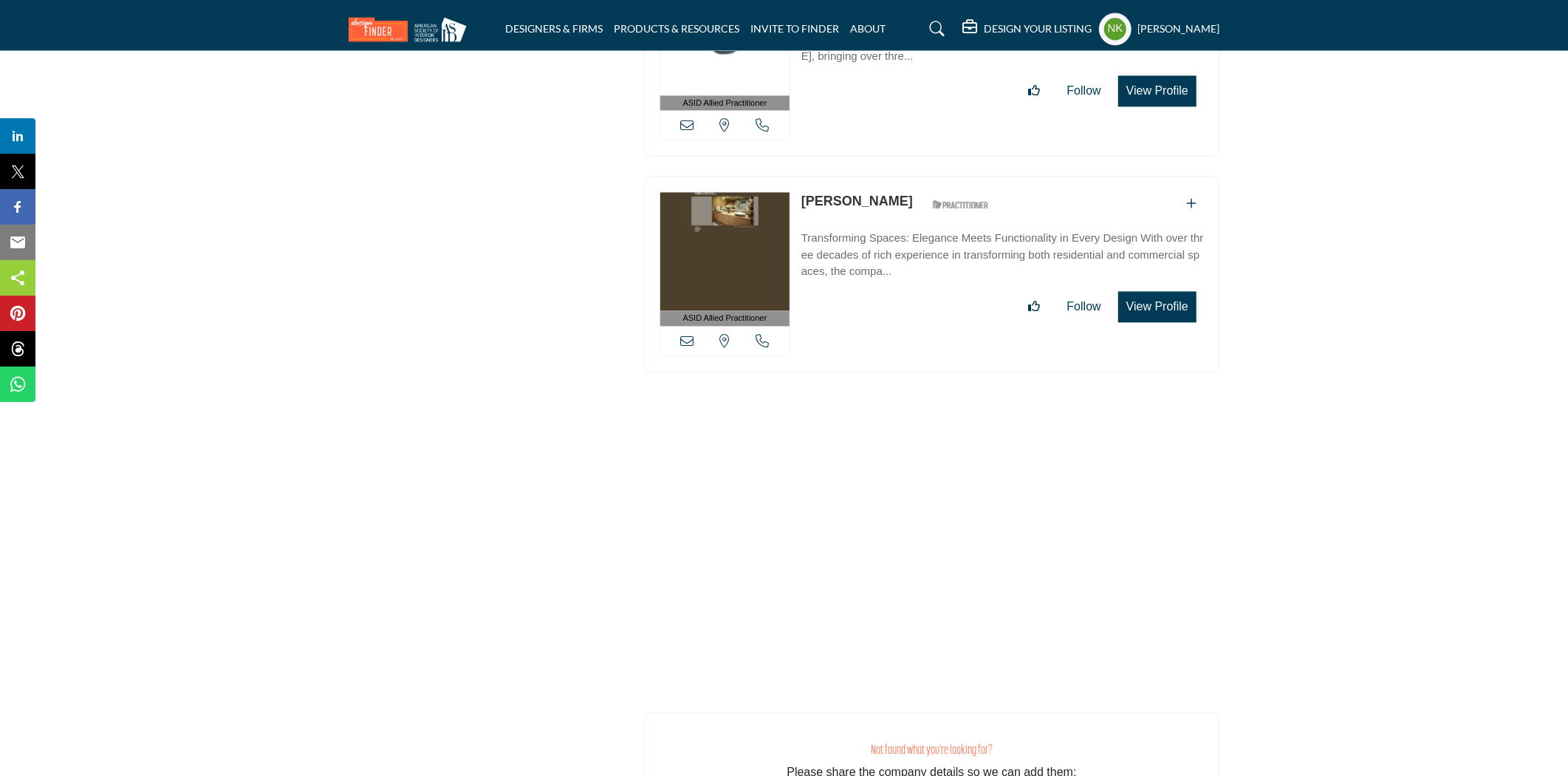
scroll to position [54822, 0]
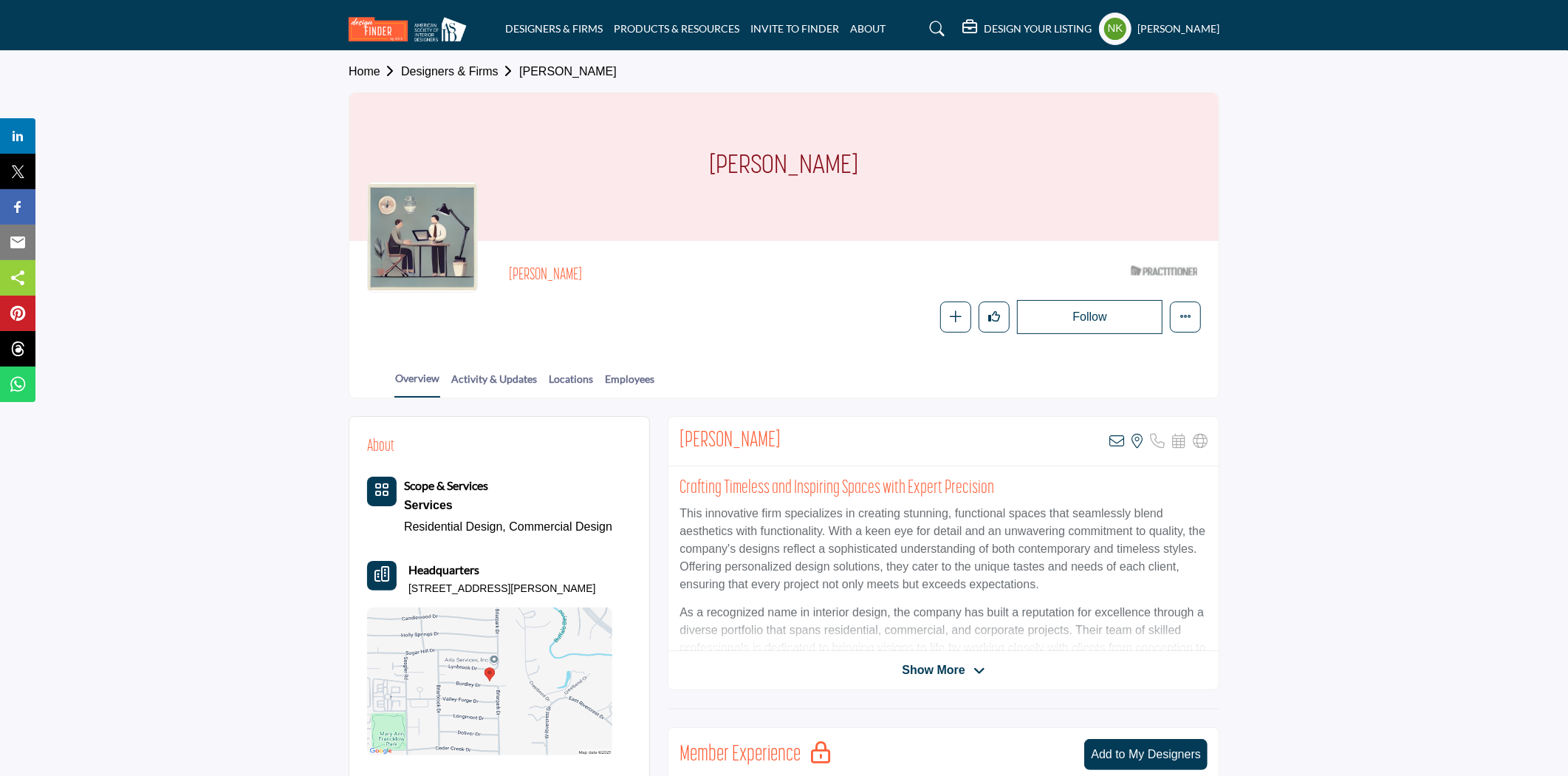
drag, startPoint x: 605, startPoint y: 270, endPoint x: 503, endPoint y: 264, distance: 102.2
click at [503, 264] on div "Patricia Cryer ASID Qualified Practitioner who validates work and experience to…" at bounding box center [784, 296] width 834 height 75
copy h2 "[PERSON_NAME]"
click at [1125, 436] on icon at bounding box center [1116, 440] width 15 height 15
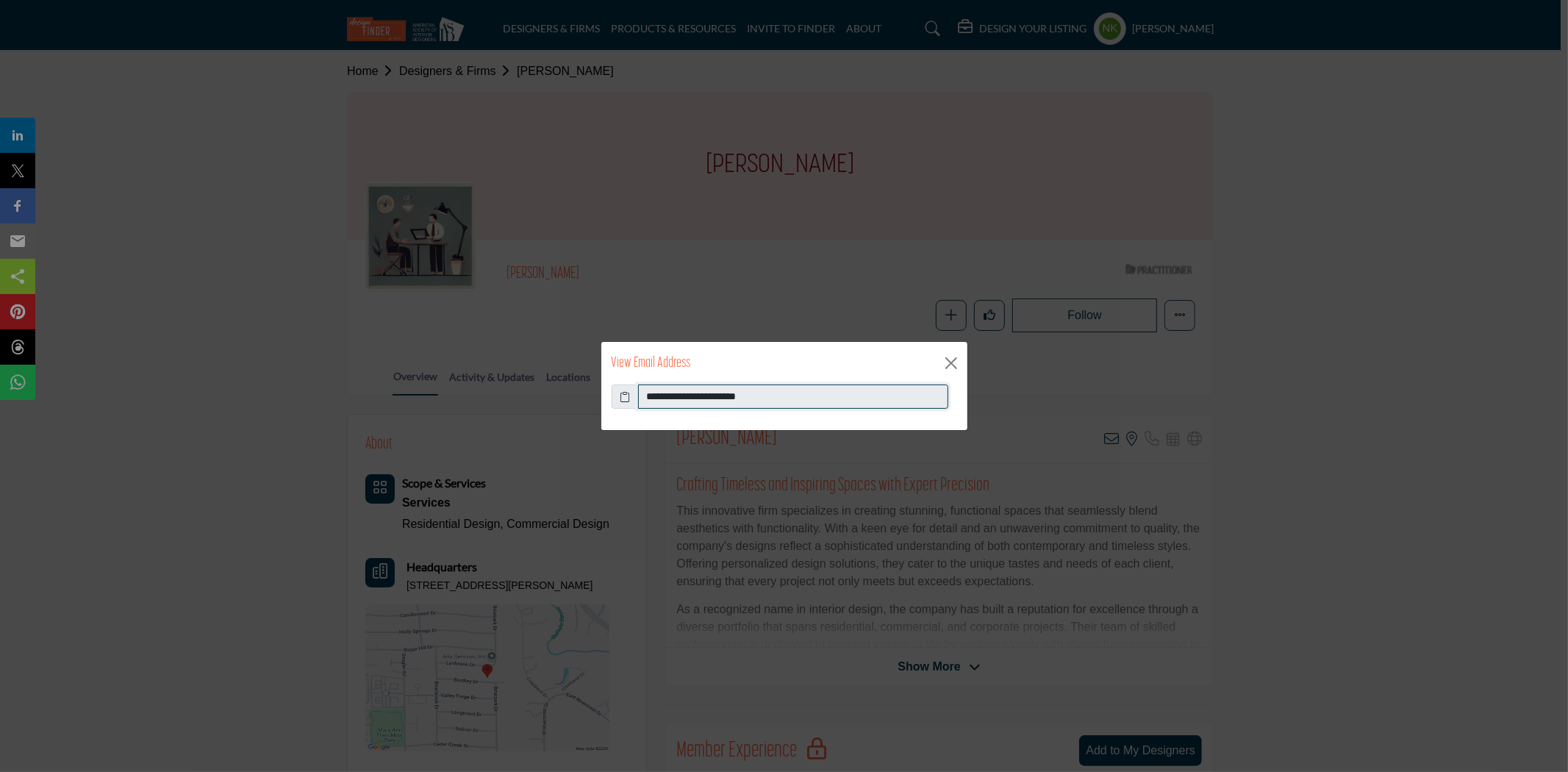
drag, startPoint x: 801, startPoint y: 395, endPoint x: 196, endPoint y: 387, distance: 605.1
click at [196, 387] on div "**********" at bounding box center [784, 386] width 1568 height 772
click at [952, 368] on button "Close" at bounding box center [951, 363] width 22 height 22
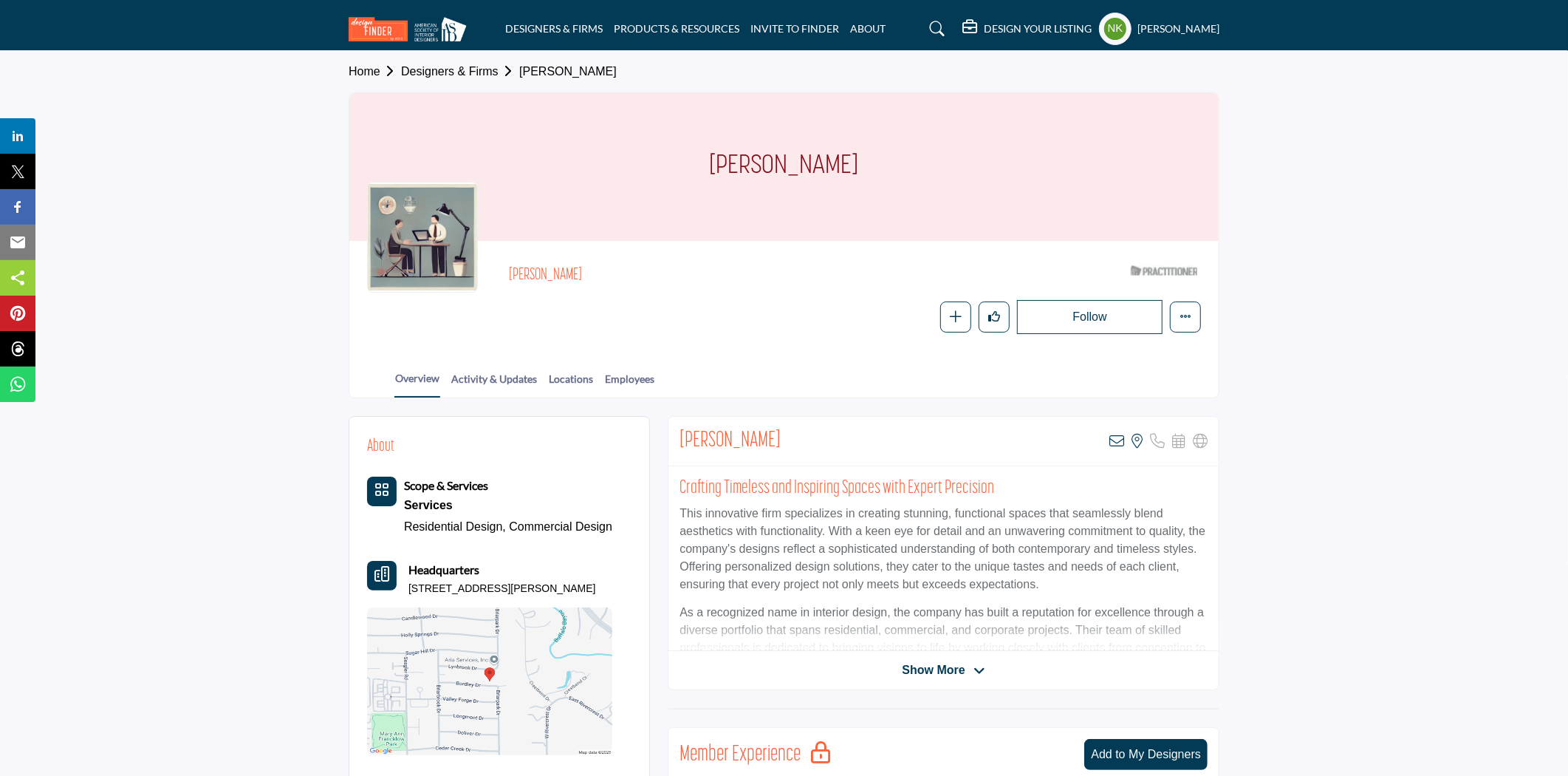
drag, startPoint x: 591, startPoint y: 270, endPoint x: 507, endPoint y: 270, distance: 84.0
click at [507, 270] on div "Patricia Cryer ASID Qualified Practitioner who validates work and experience to…" at bounding box center [784, 296] width 834 height 75
copy h2 "[PERSON_NAME]"
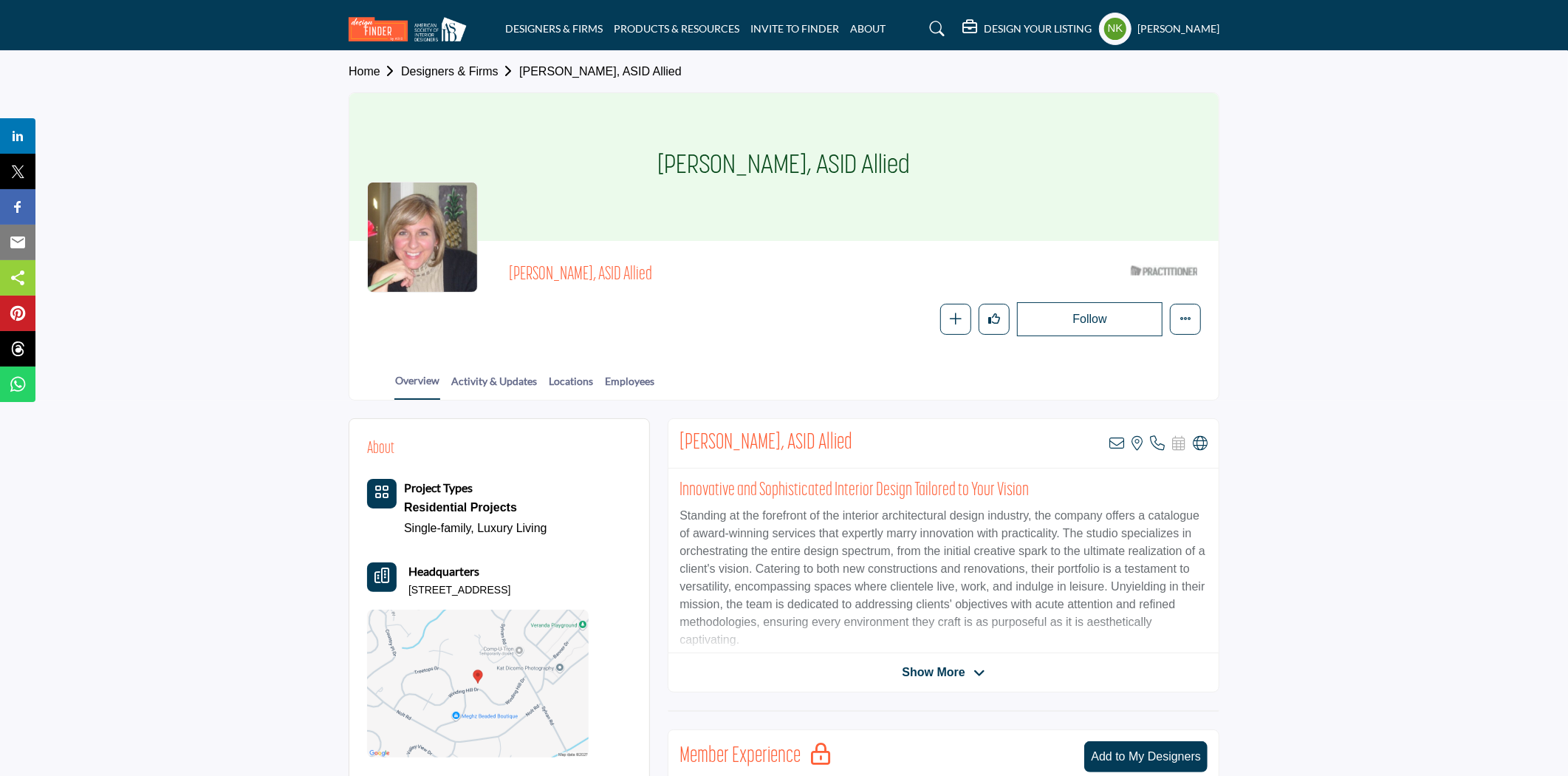
drag, startPoint x: 589, startPoint y: 270, endPoint x: 503, endPoint y: 269, distance: 86.0
click at [503, 269] on div "Karen Dussinger, ASID Allied ASID Qualified Practitioner who validates work and…" at bounding box center [784, 297] width 834 height 77
copy span "Karen Dussinge"
click at [1200, 448] on icon at bounding box center [1200, 443] width 15 height 15
click at [1118, 445] on icon at bounding box center [1116, 443] width 15 height 15
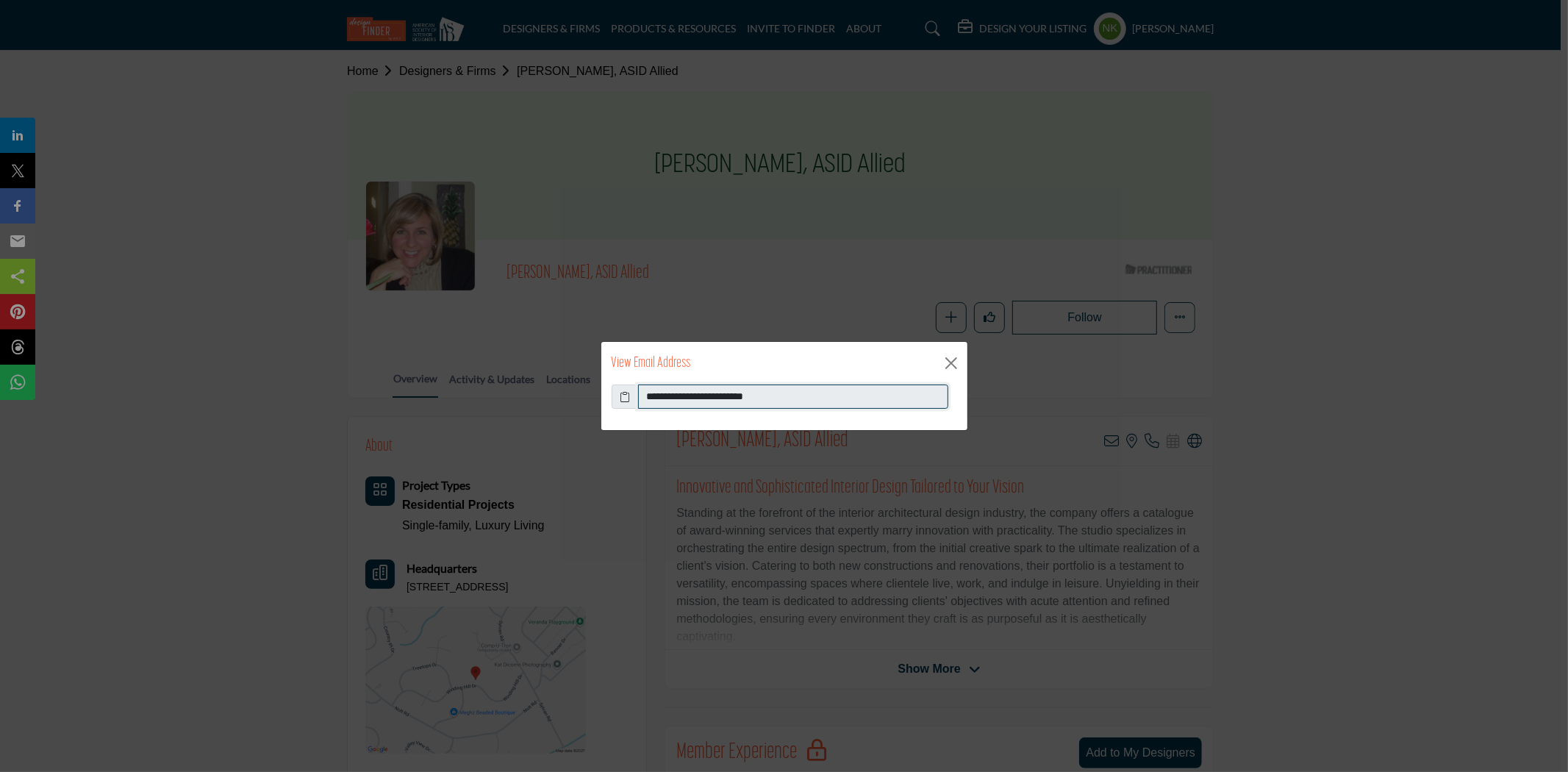
drag, startPoint x: 798, startPoint y: 403, endPoint x: 545, endPoint y: 395, distance: 253.1
click at [545, 395] on div "**********" at bounding box center [784, 386] width 1568 height 772
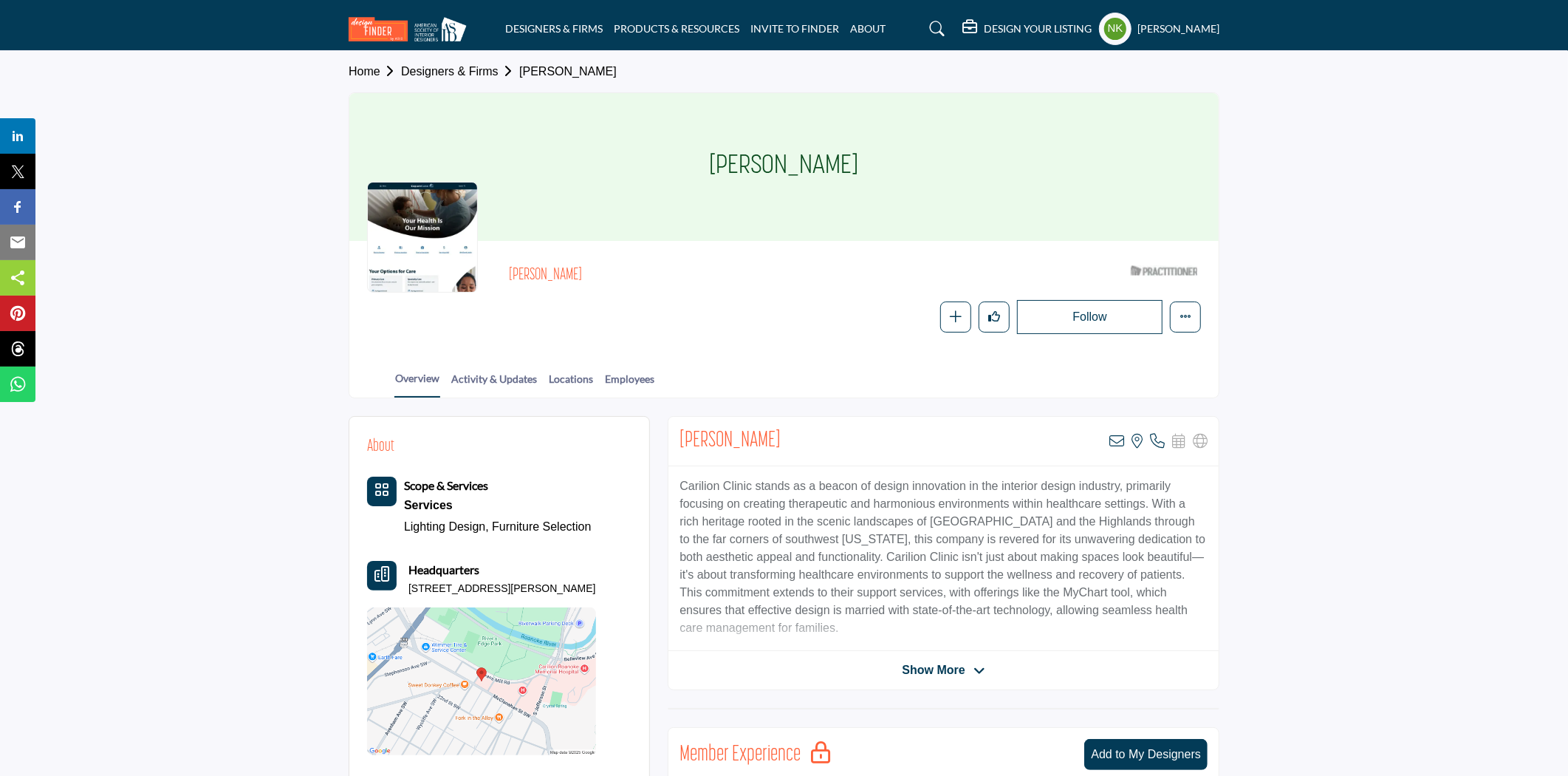
drag, startPoint x: 596, startPoint y: 276, endPoint x: 476, endPoint y: 282, distance: 120.1
click at [476, 282] on div "[PERSON_NAME] ASID Qualified Practitioner who validates work and experience to …" at bounding box center [784, 296] width 834 height 75
copy div "[PERSON_NAME]"
click at [1119, 445] on icon at bounding box center [1116, 440] width 15 height 15
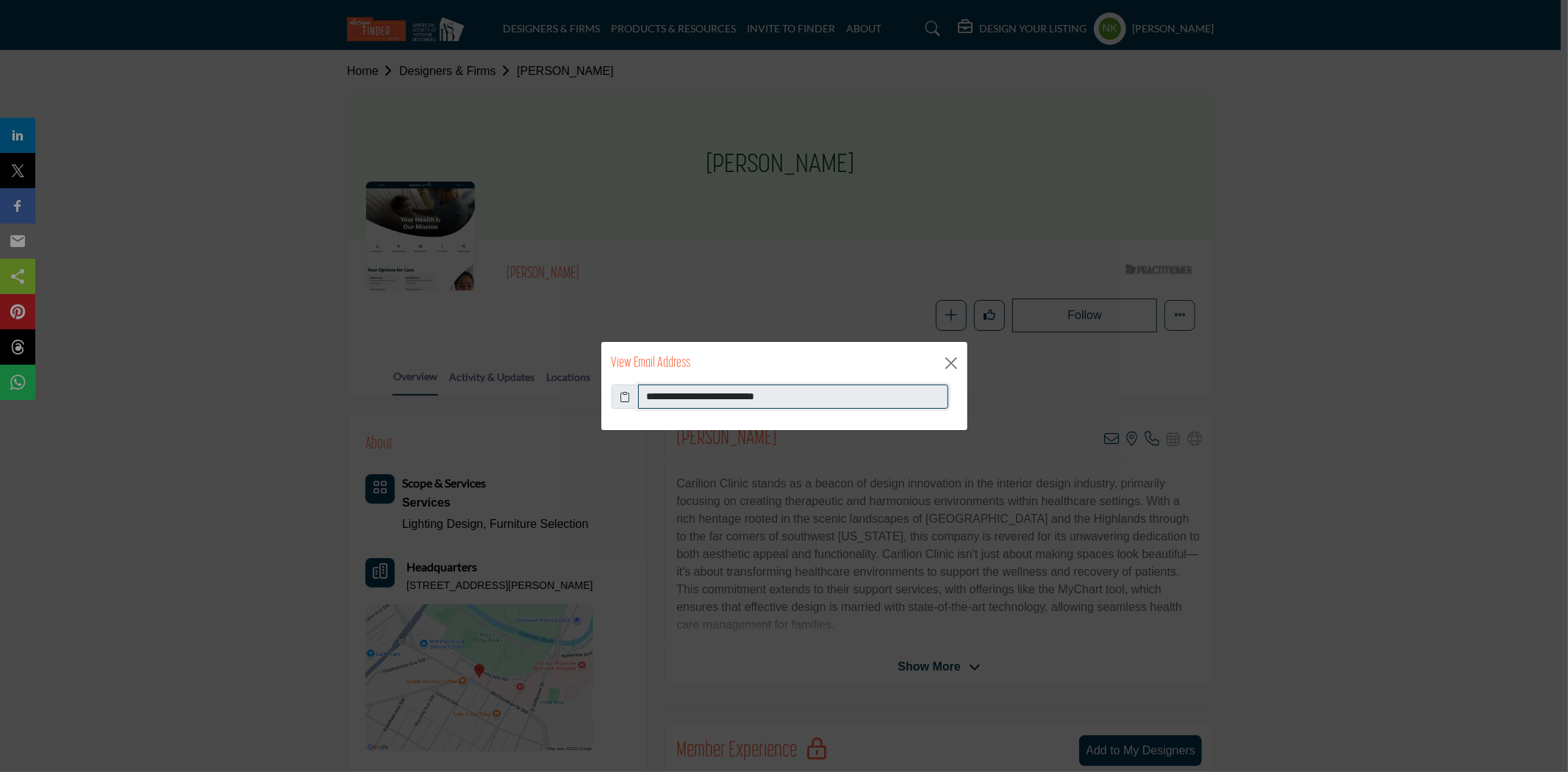
drag, startPoint x: 831, startPoint y: 402, endPoint x: 509, endPoint y: 402, distance: 322.0
click at [509, 402] on div "**********" at bounding box center [784, 386] width 1568 height 772
click at [950, 368] on button "Close" at bounding box center [951, 363] width 22 height 22
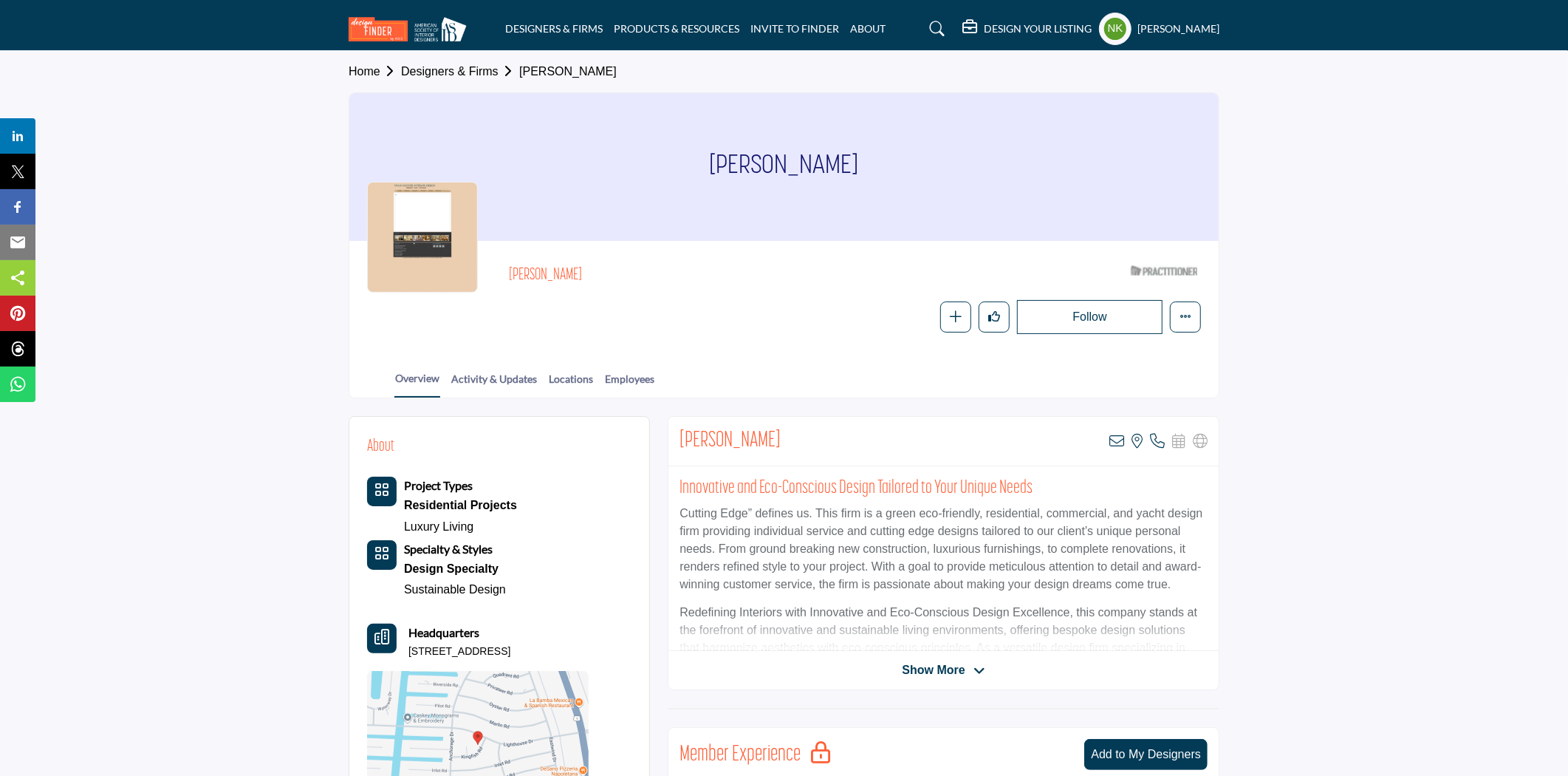
drag, startPoint x: 585, startPoint y: 271, endPoint x: 478, endPoint y: 267, distance: 107.1
click at [478, 267] on div "Vivian Hoover ASID Qualified Practitioner who validates work and experience to …" at bounding box center [784, 296] width 834 height 75
copy h2 "Vivian Hoover"
click at [1119, 445] on icon at bounding box center [1116, 440] width 15 height 15
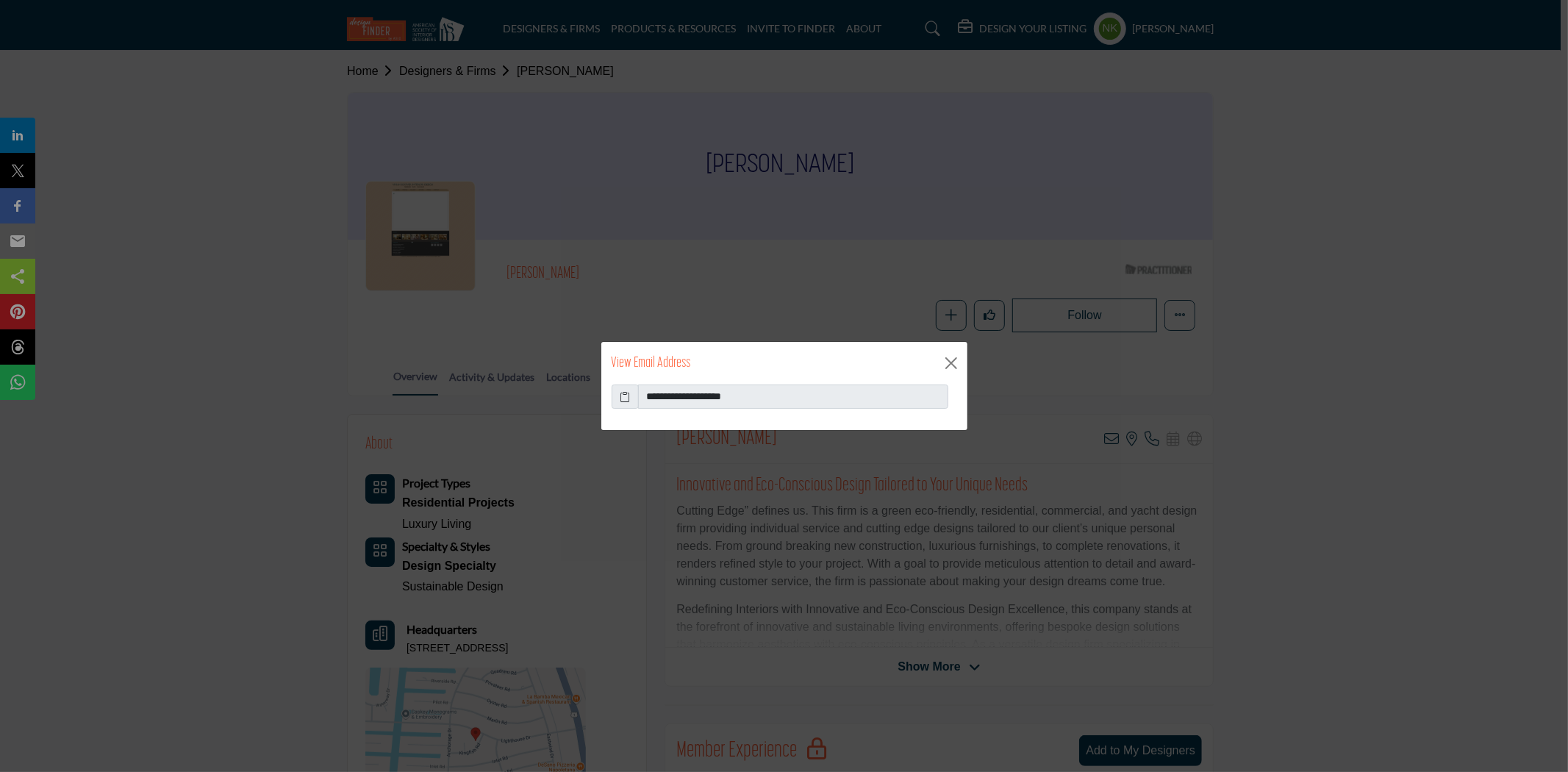
drag, startPoint x: 723, startPoint y: 378, endPoint x: 515, endPoint y: 397, distance: 208.9
click at [515, 397] on div "**********" at bounding box center [784, 386] width 1568 height 772
drag, startPoint x: 784, startPoint y: 398, endPoint x: 417, endPoint y: 392, distance: 367.0
click at [417, 392] on div "**********" at bounding box center [784, 386] width 1568 height 772
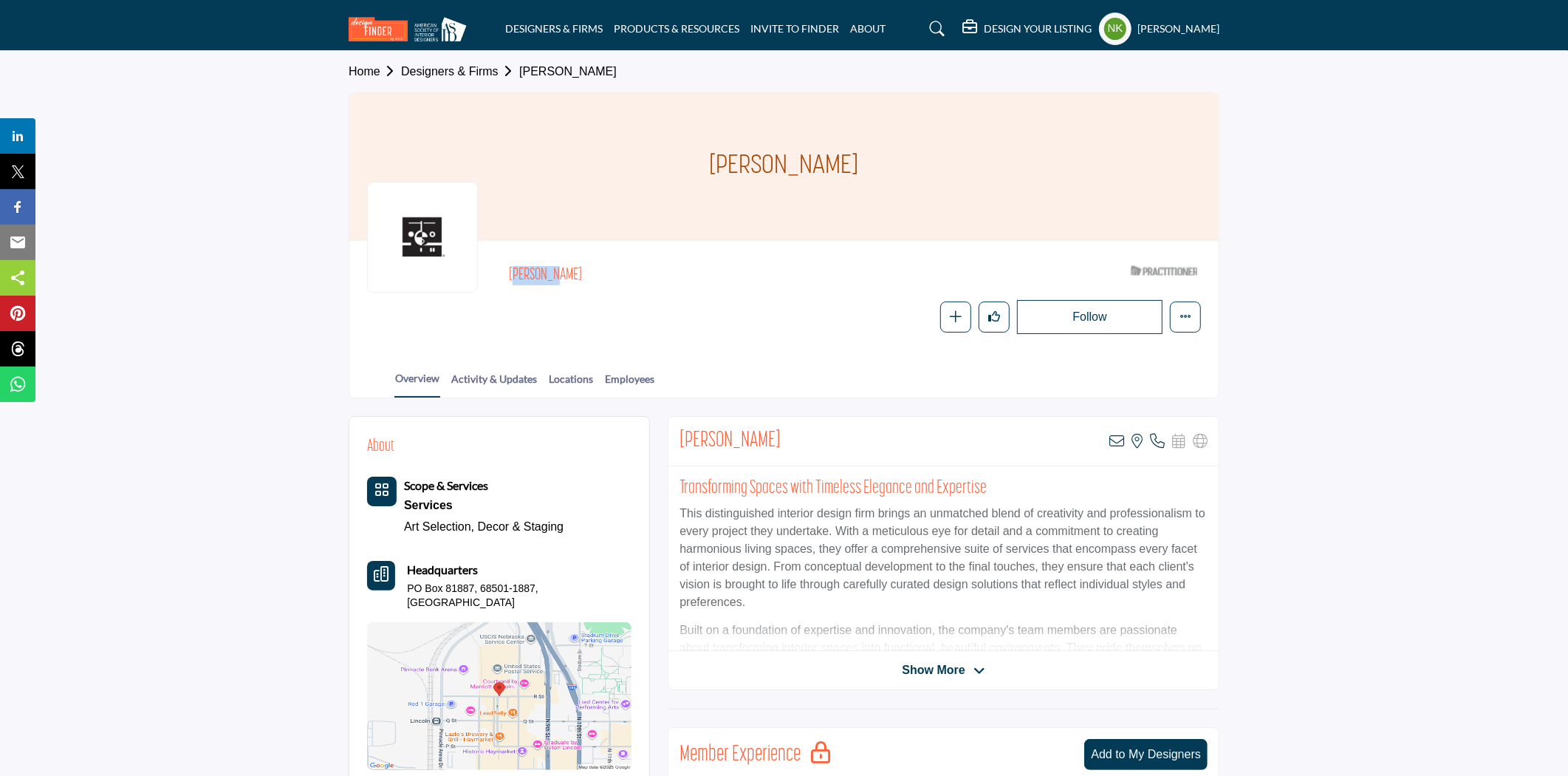
drag, startPoint x: 588, startPoint y: 264, endPoint x: 484, endPoint y: 259, distance: 104.1
click at [484, 259] on div "[PERSON_NAME] ASID Qualified Practitioner who validates work and experience to …" at bounding box center [784, 296] width 834 height 75
copy h2 "[PERSON_NAME]"
click at [1118, 444] on icon at bounding box center [1116, 440] width 15 height 15
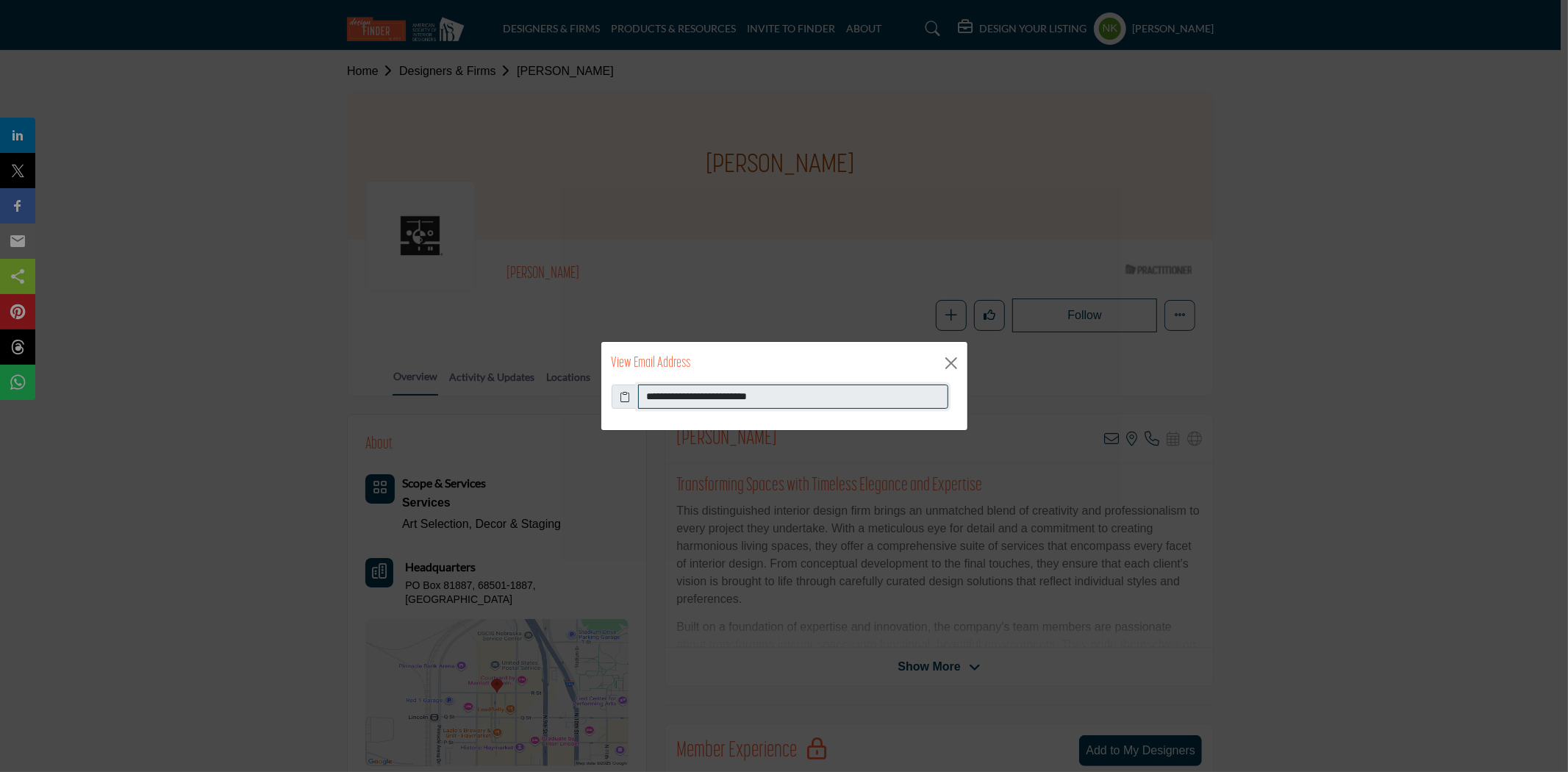
drag, startPoint x: 815, startPoint y: 398, endPoint x: 428, endPoint y: 403, distance: 387.0
click at [428, 402] on div "**********" at bounding box center [784, 386] width 1568 height 772
click at [952, 360] on button "Close" at bounding box center [951, 363] width 22 height 22
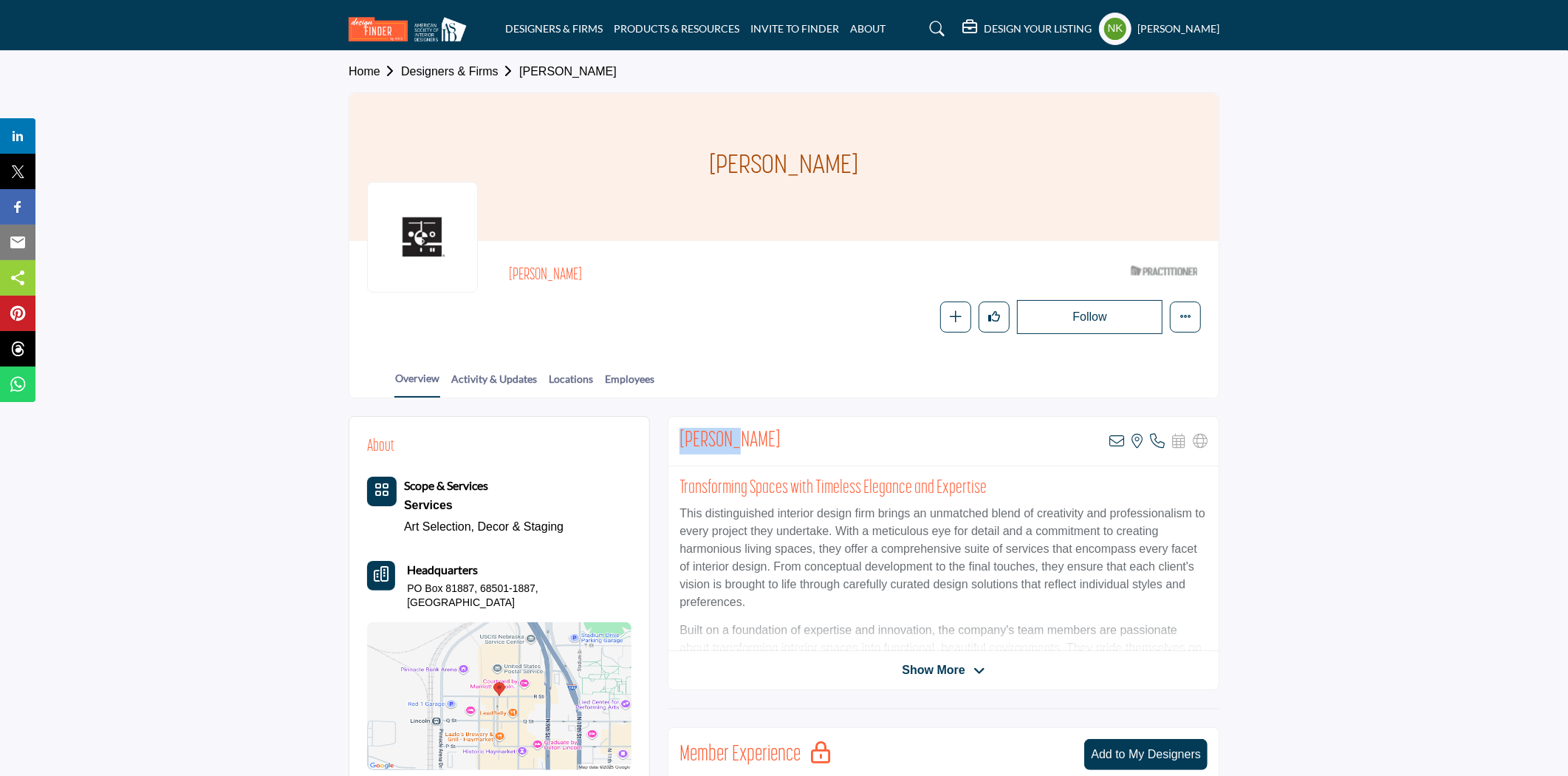
drag, startPoint x: 740, startPoint y: 440, endPoint x: 680, endPoint y: 436, distance: 60.1
click at [680, 436] on div "[PERSON_NAME] View email address of this listing View the location of this list…" at bounding box center [944, 441] width 551 height 50
copy h2 "Mary Lee"
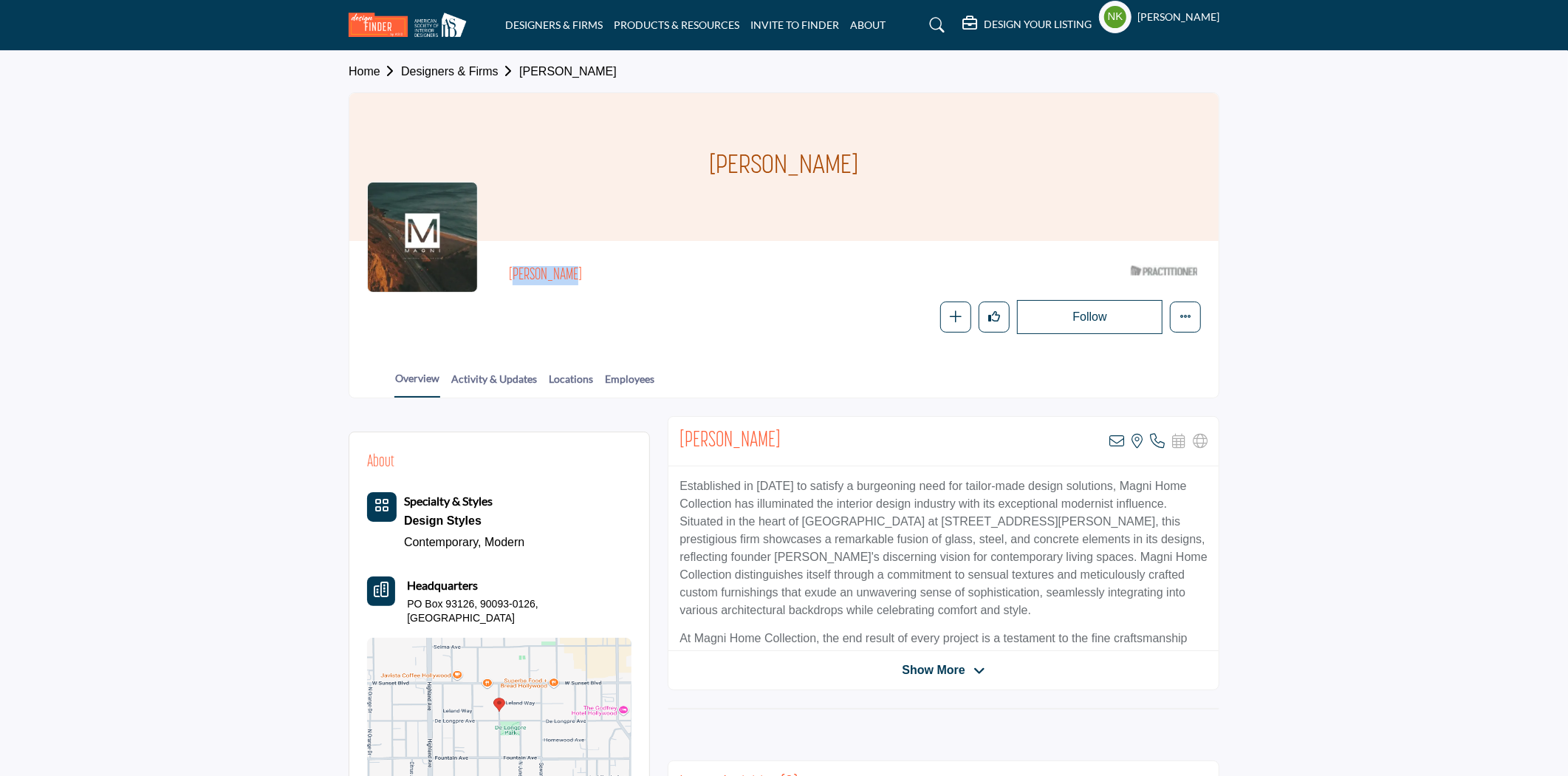
drag, startPoint x: 522, startPoint y: 267, endPoint x: 519, endPoint y: 280, distance: 13.3
click at [509, 271] on h2 "[PERSON_NAME]" at bounding box center [711, 276] width 406 height 20
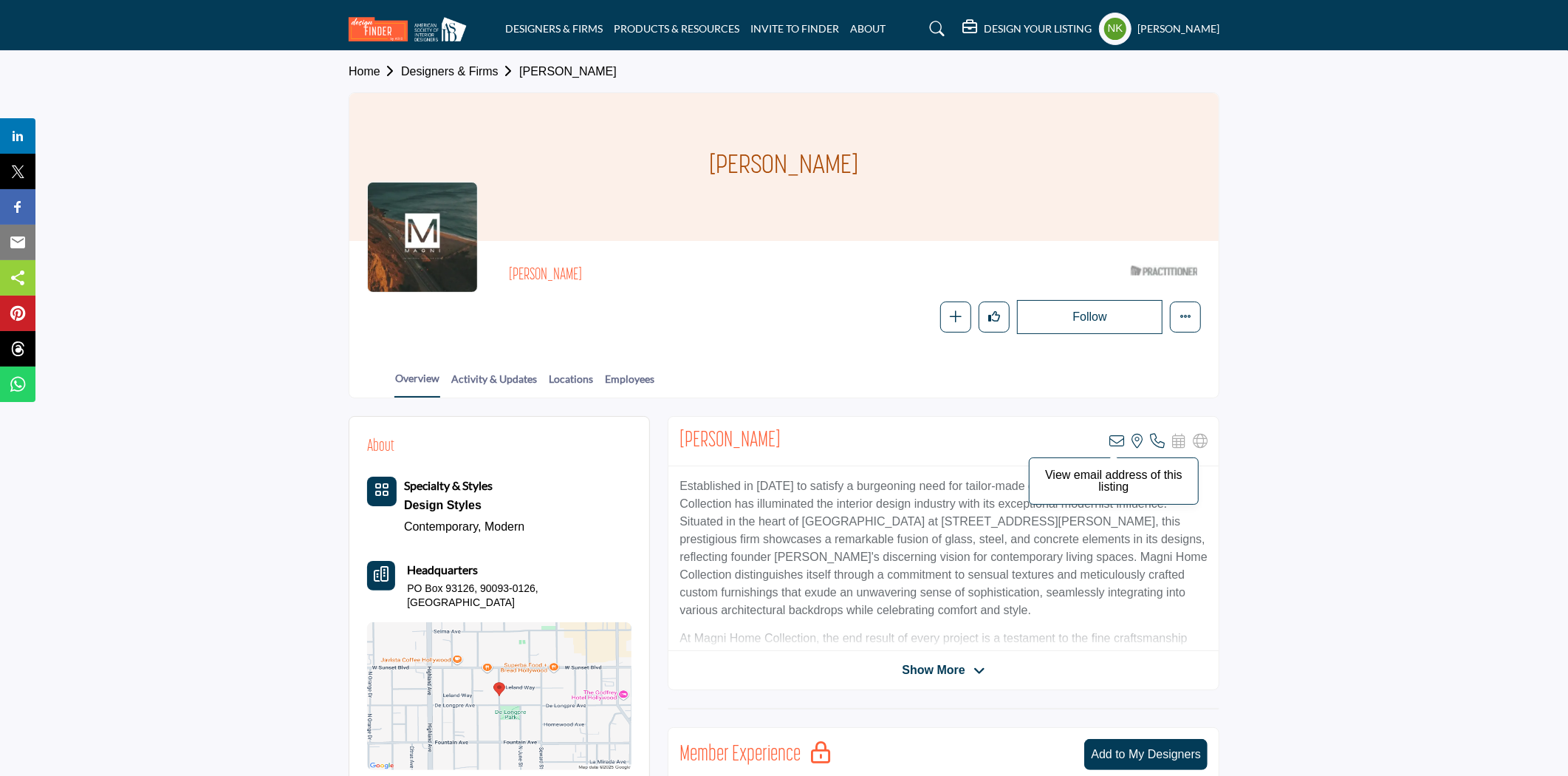
click at [1117, 442] on icon at bounding box center [1116, 440] width 15 height 15
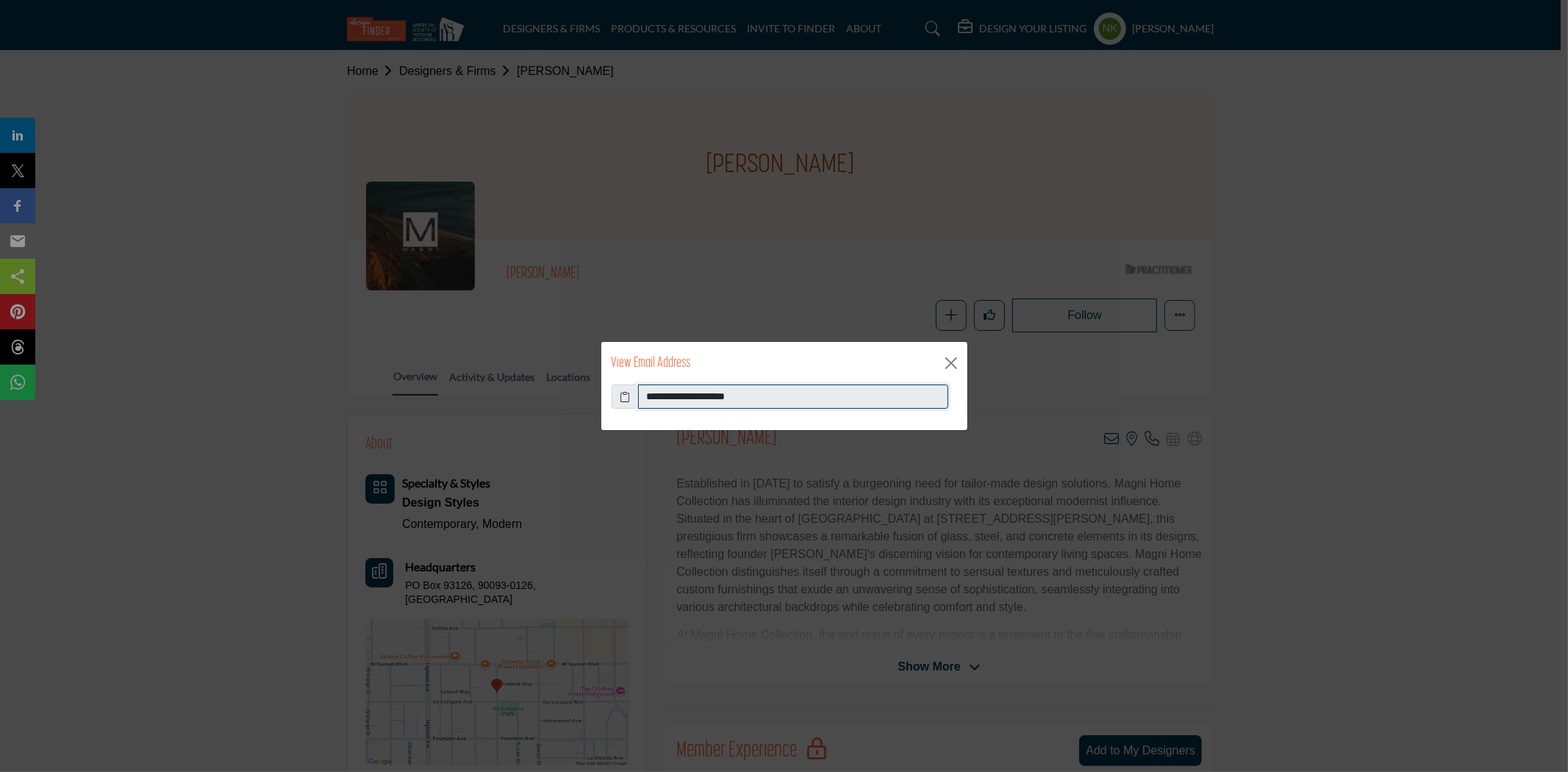
drag, startPoint x: 803, startPoint y: 394, endPoint x: 384, endPoint y: 398, distance: 419.0
click at [384, 398] on div "**********" at bounding box center [784, 386] width 1568 height 772
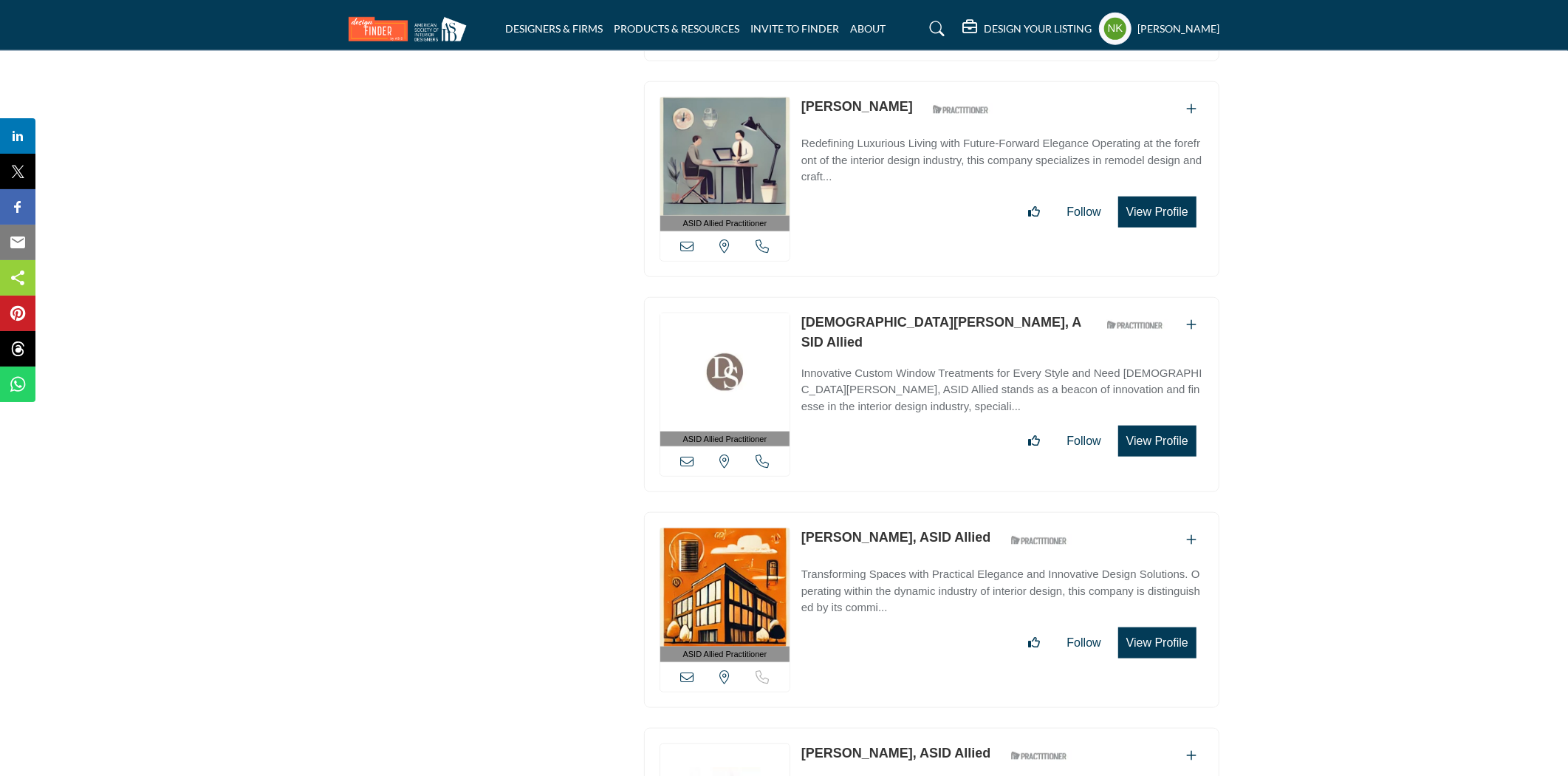
scroll to position [20126, 0]
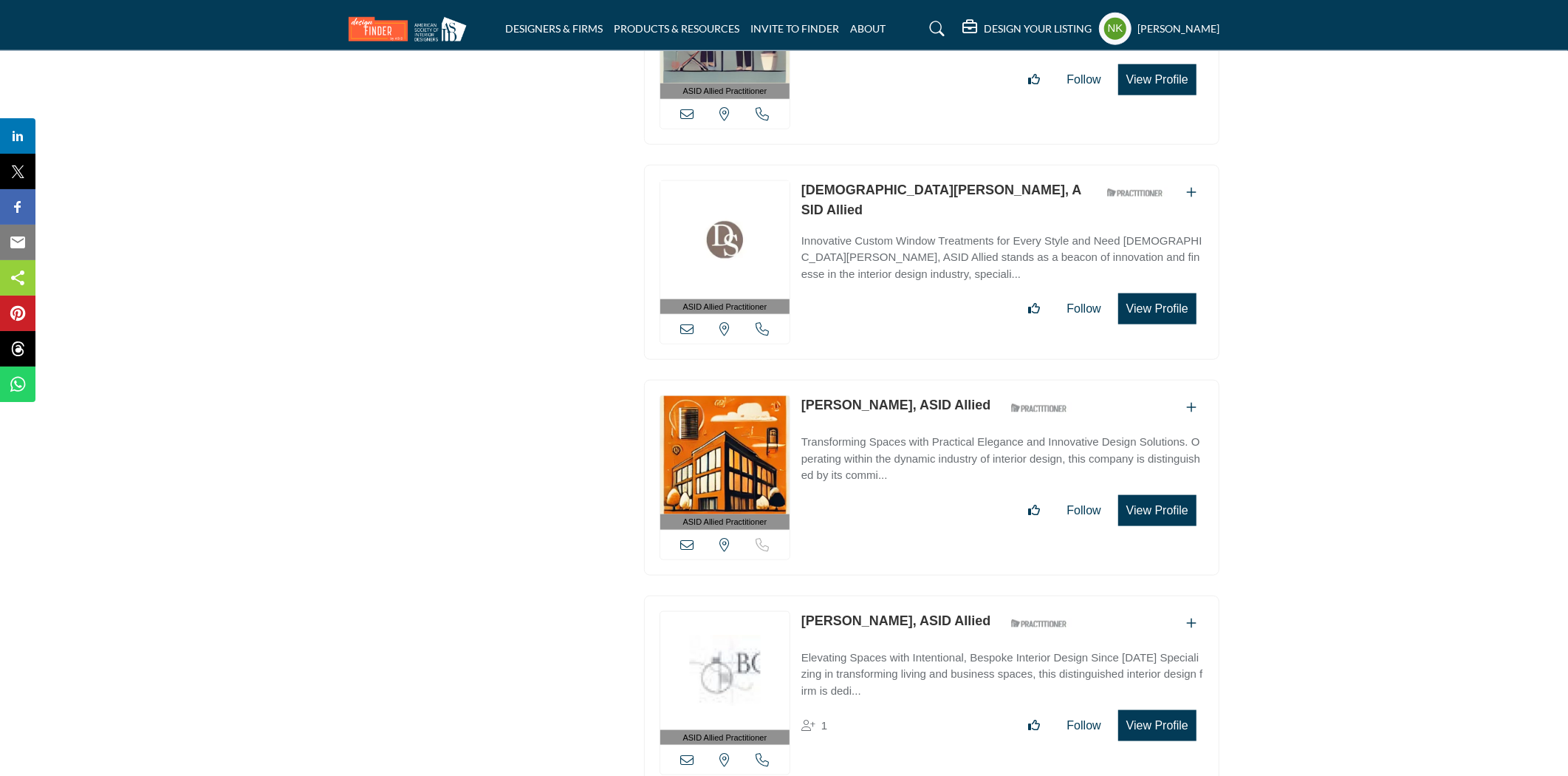
drag, startPoint x: 1568, startPoint y: 671, endPoint x: 1575, endPoint y: 767, distance: 96.3
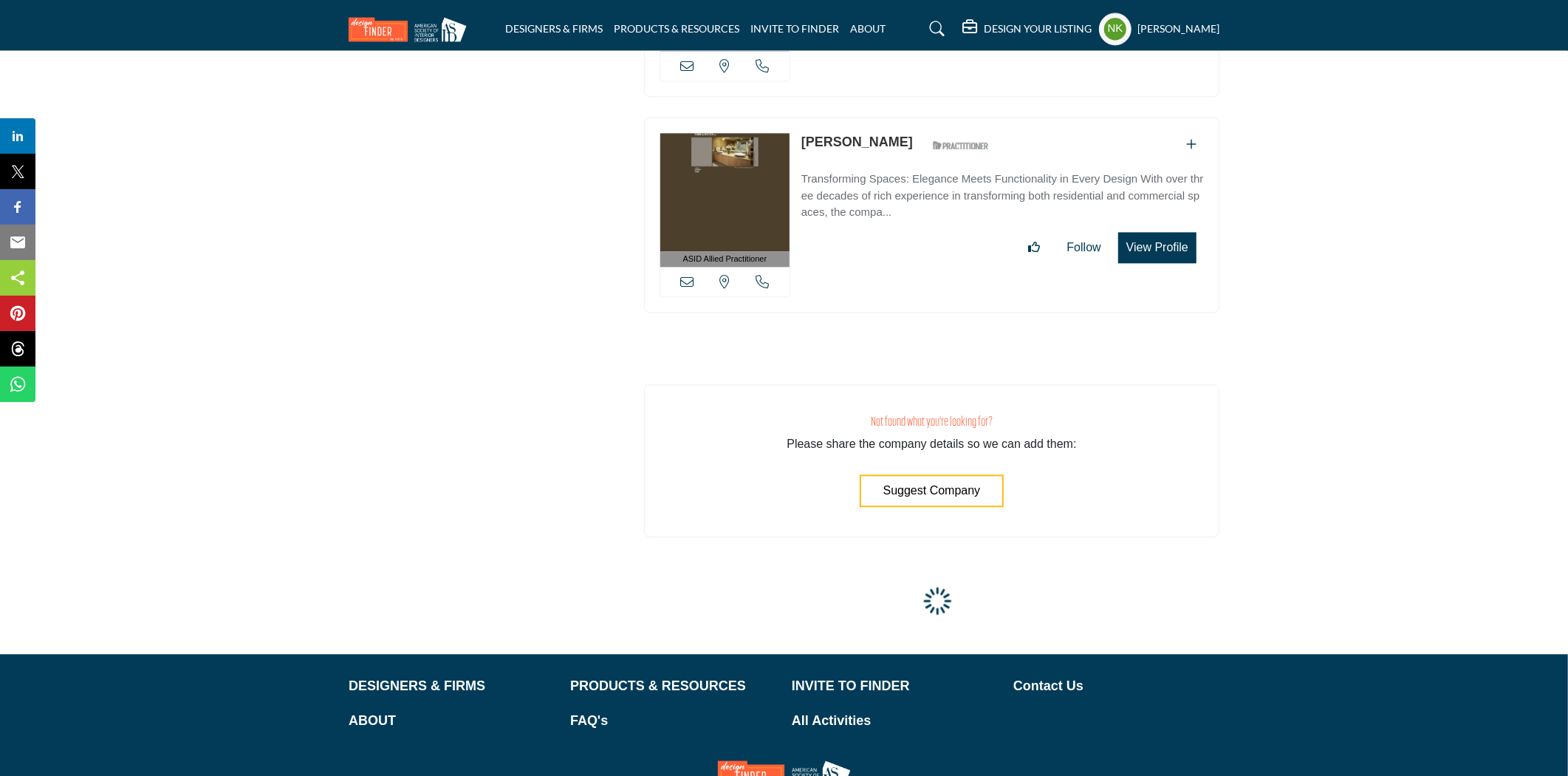
scroll to position [54305, 0]
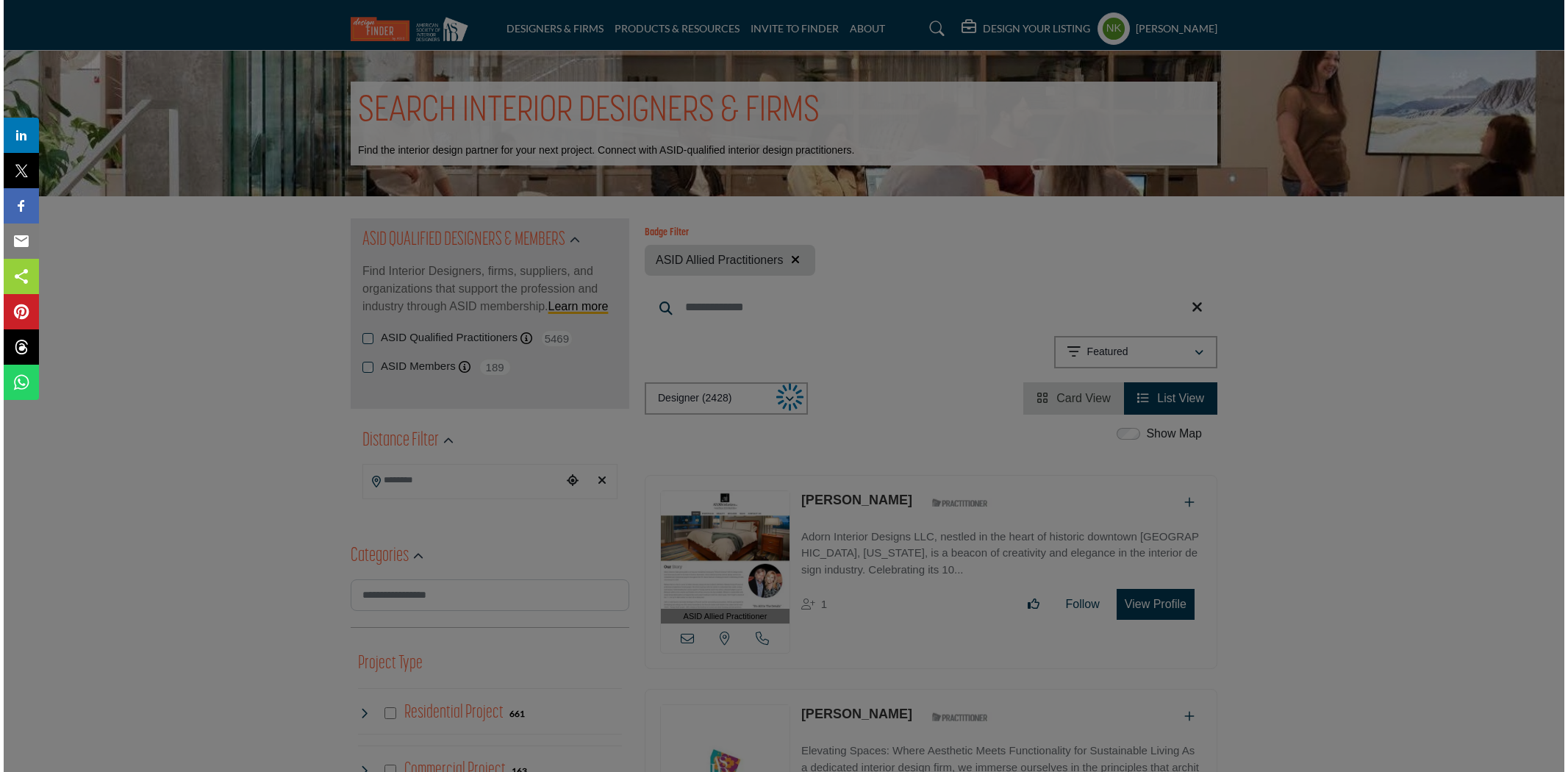
scroll to position [54312, 0]
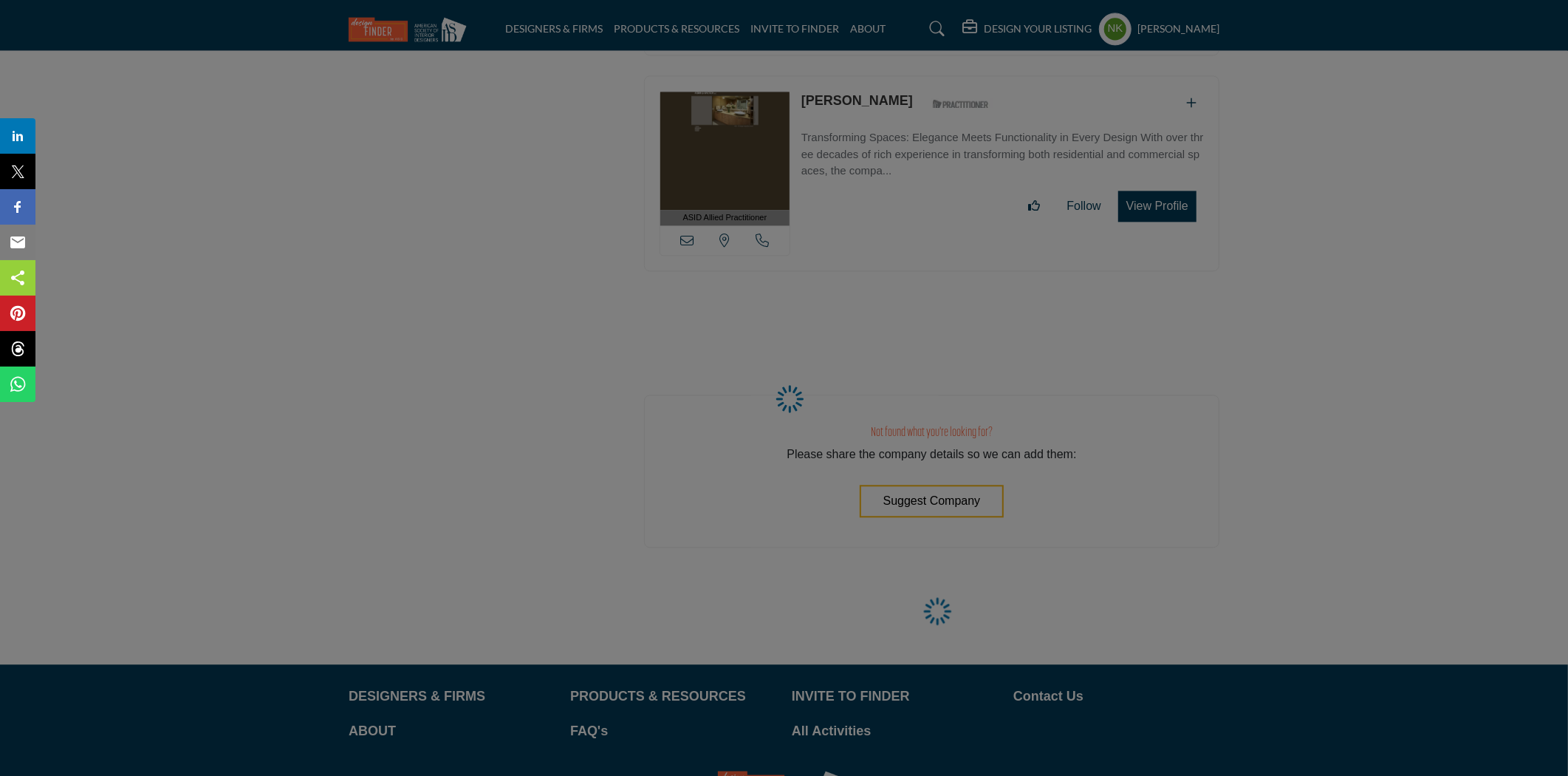
select select "**********"
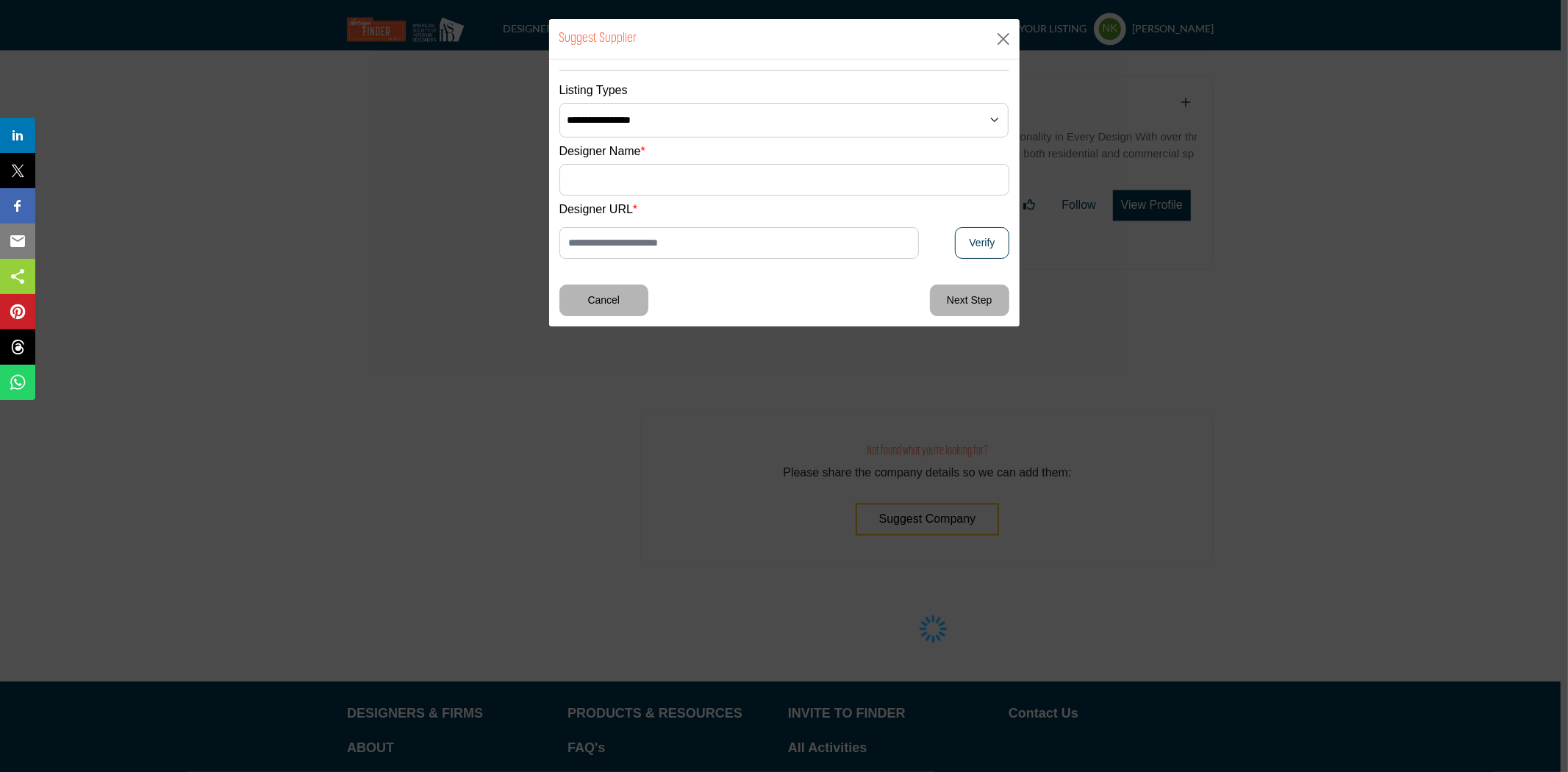
scroll to position [0, 0]
click at [581, 304] on button "Cancel" at bounding box center [604, 300] width 90 height 31
click at [581, 304] on div "**********" at bounding box center [784, 386] width 1568 height 772
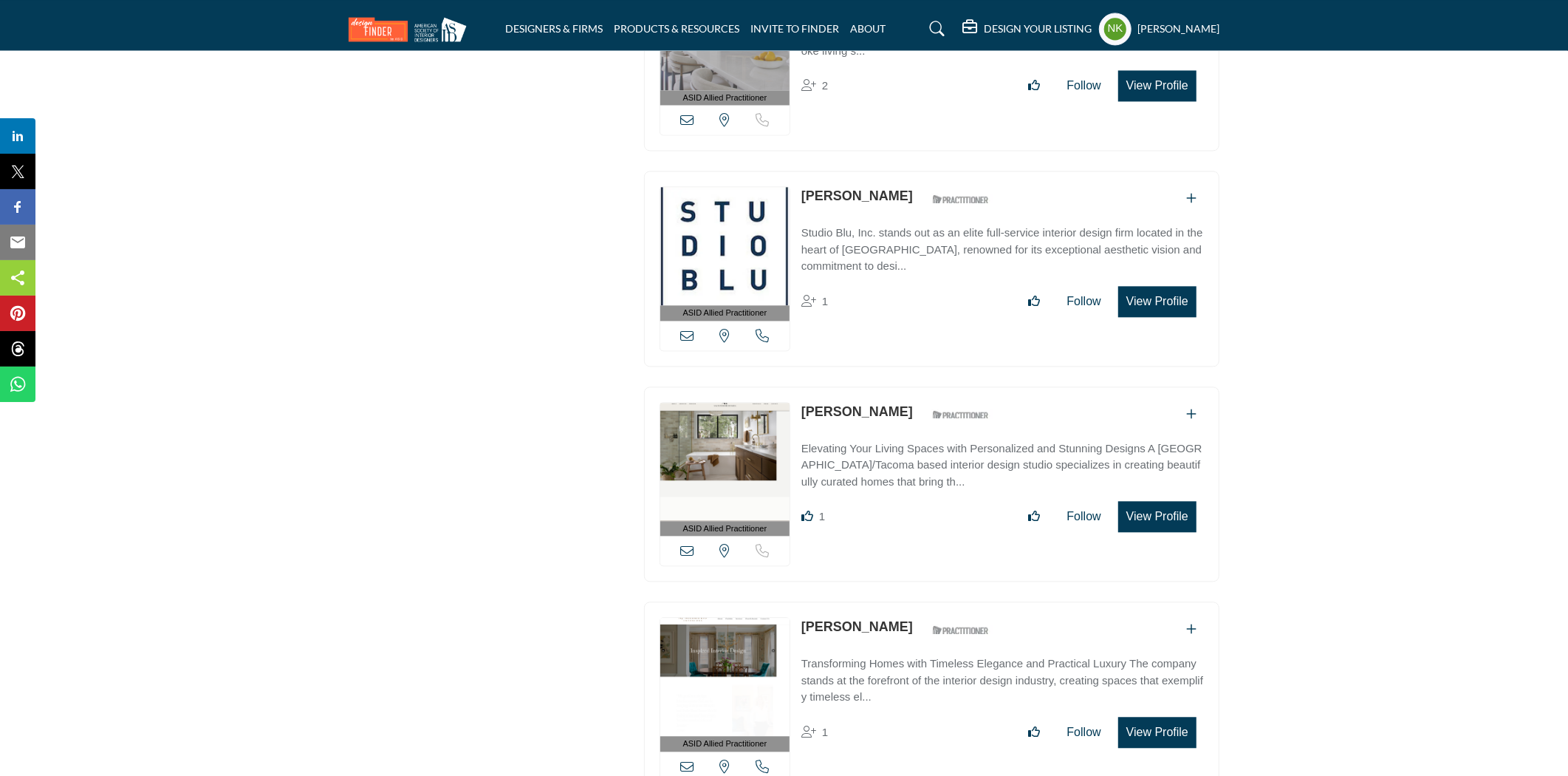
scroll to position [2922, 0]
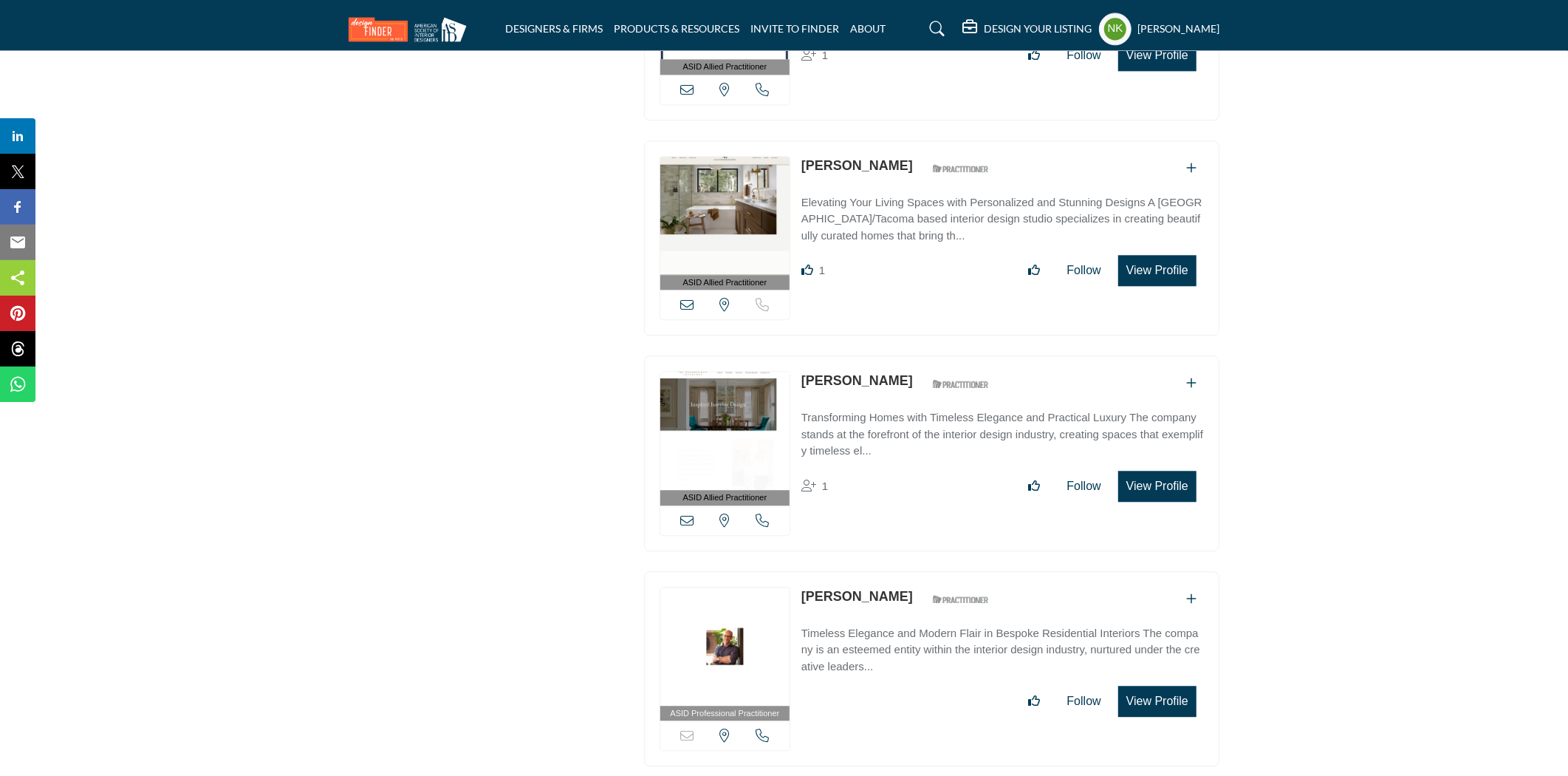
click at [844, 375] on link "AJ Schmidt" at bounding box center [857, 380] width 112 height 15
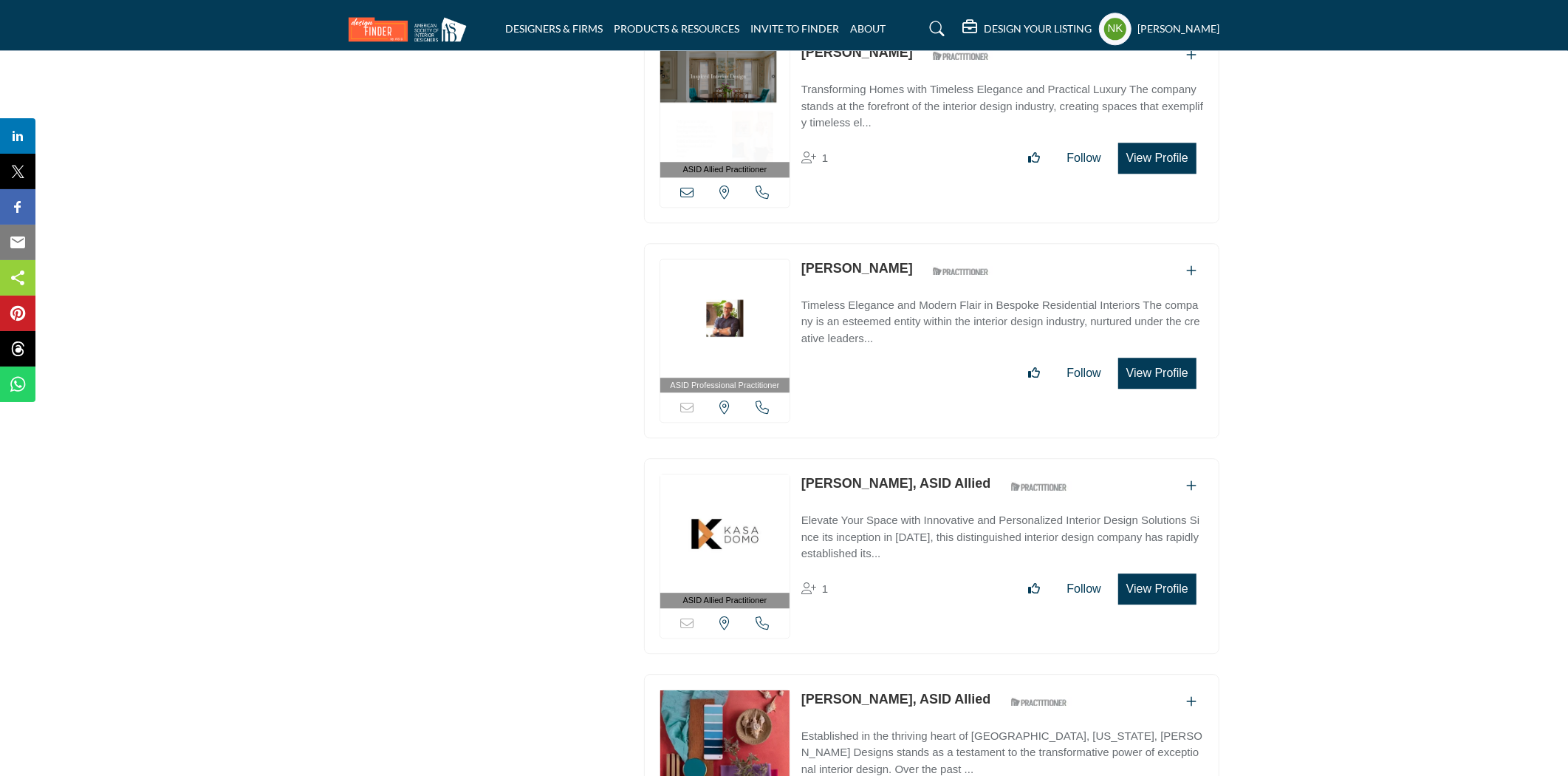
click at [851, 261] on link "Alan Tanksley" at bounding box center [857, 268] width 112 height 15
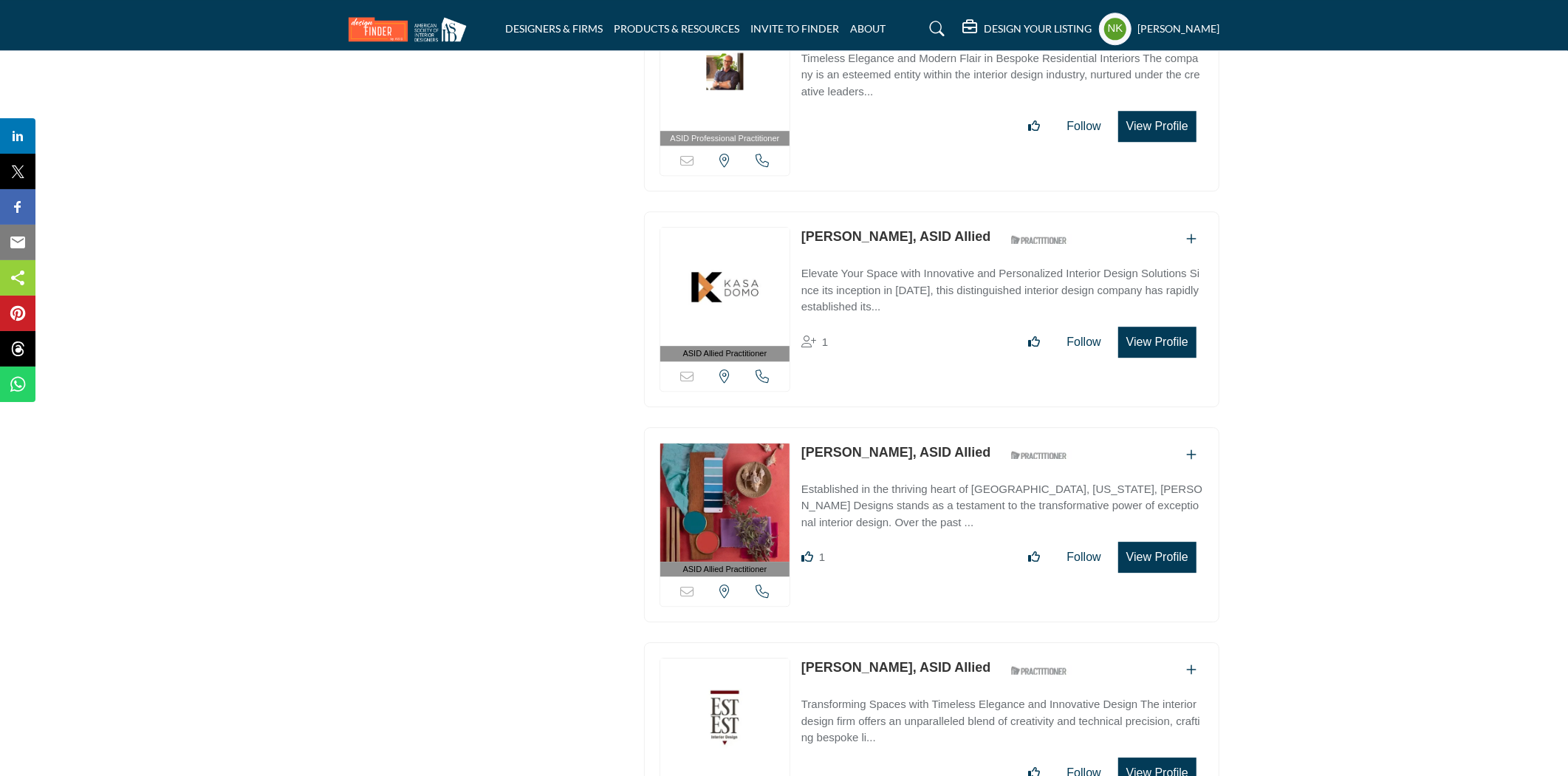
click at [852, 229] on link "Alejandra Enriquez, ASID Allied" at bounding box center [896, 236] width 190 height 15
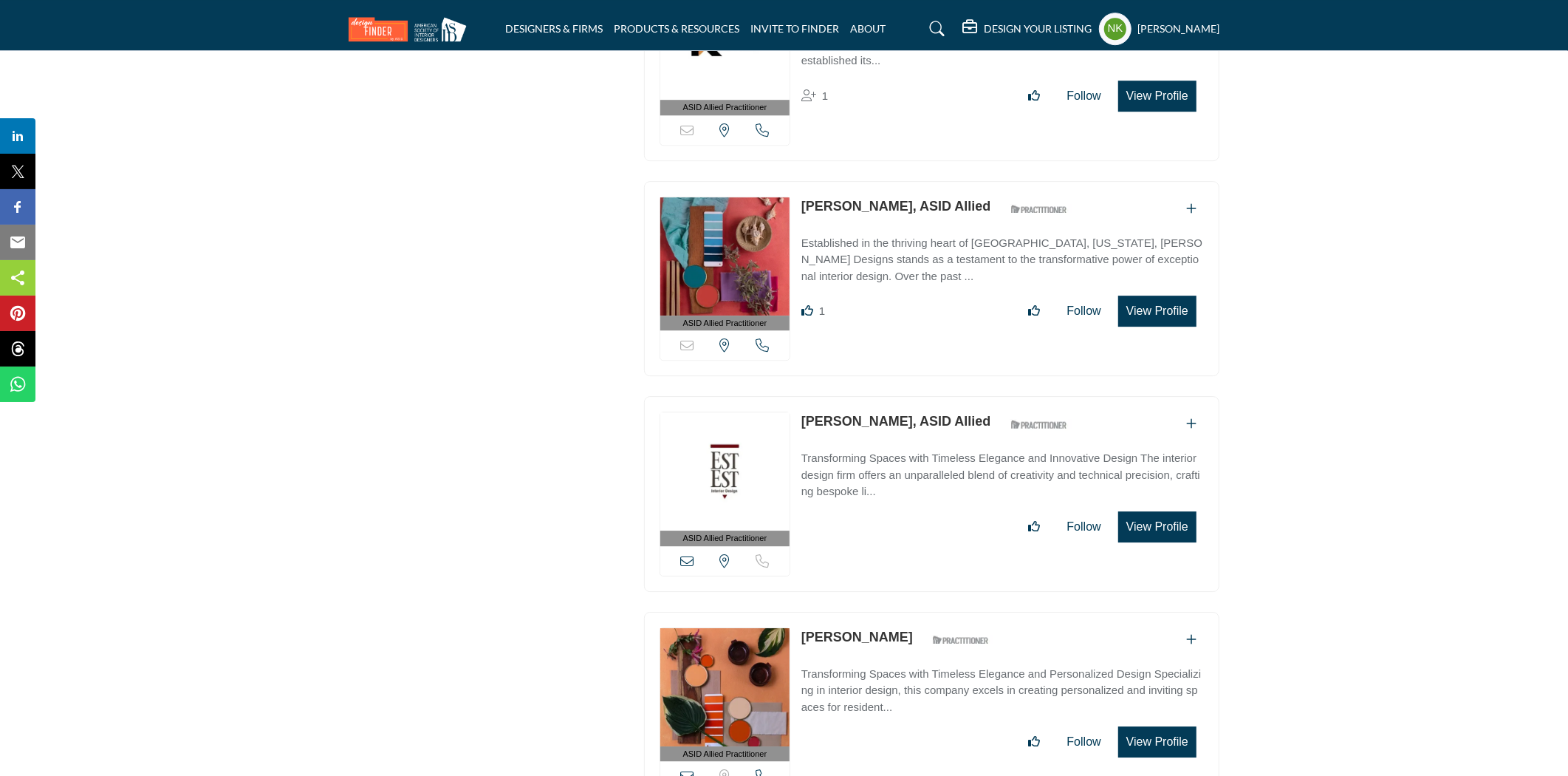
click at [850, 199] on link "Alena Capra, ASID Allied" at bounding box center [896, 205] width 190 height 15
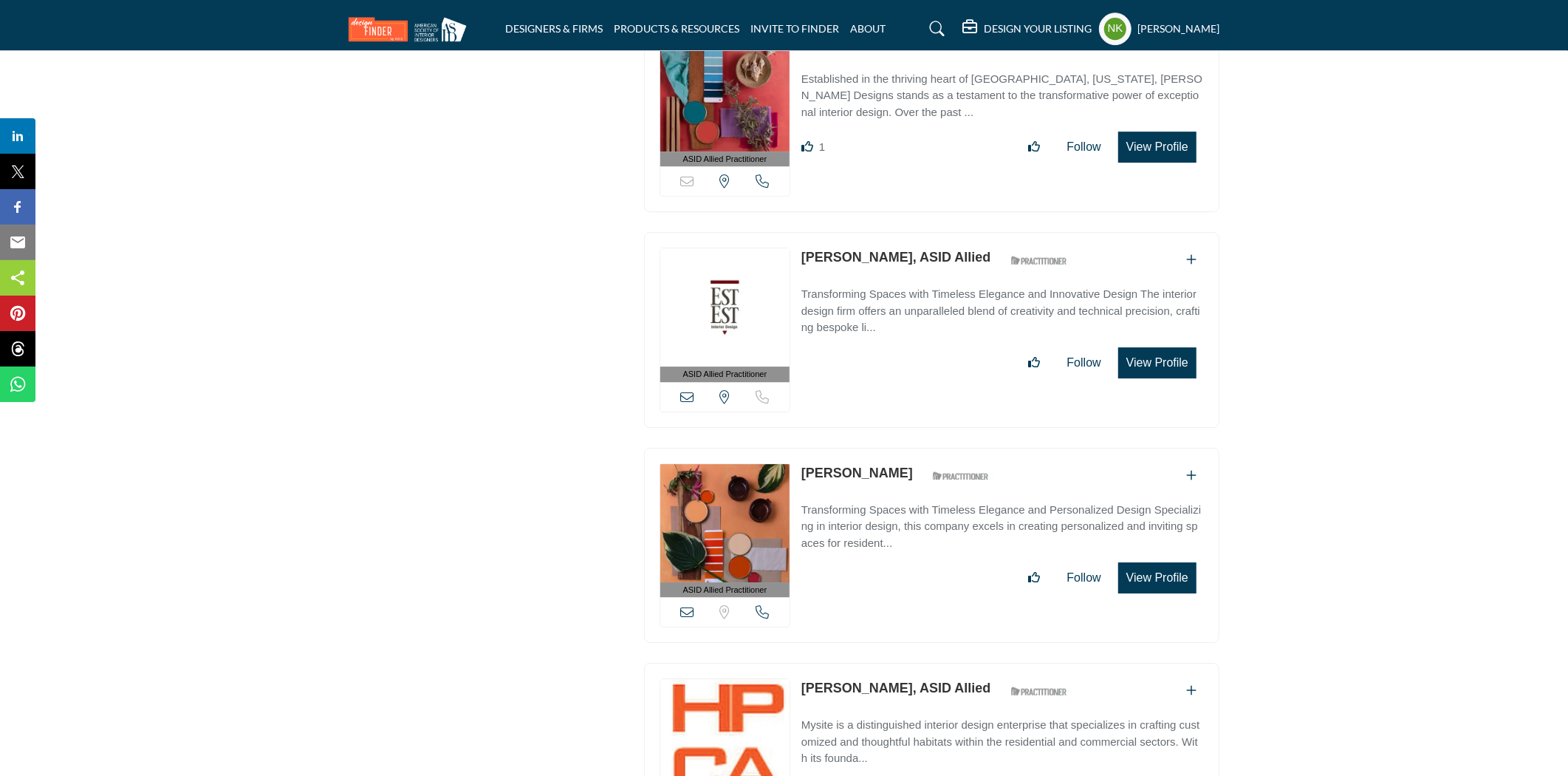
click at [836, 250] on link "Alessandra Peters, ASID Allied" at bounding box center [896, 256] width 190 height 15
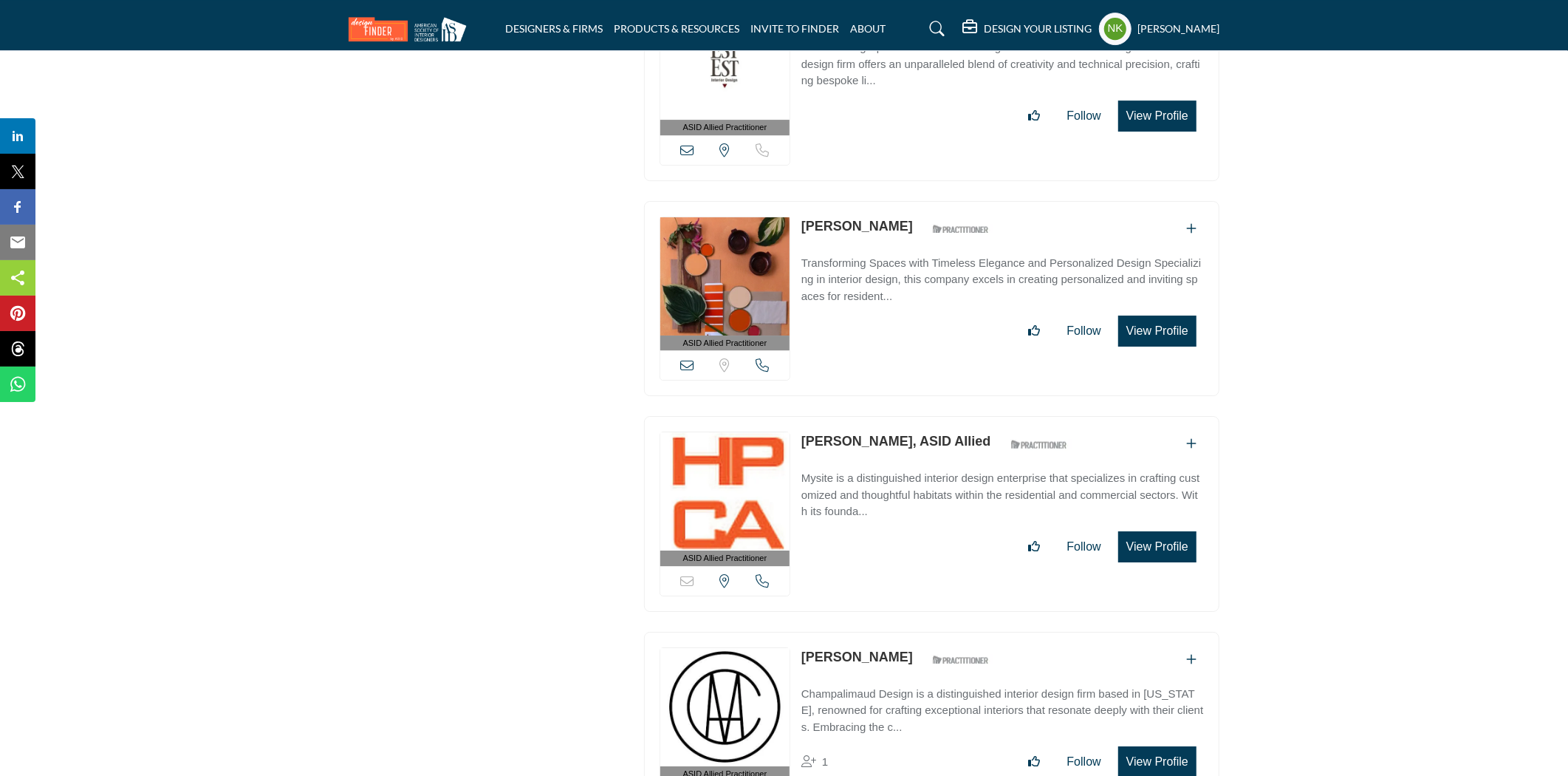
click at [838, 219] on link "Alexa Scholz" at bounding box center [857, 226] width 112 height 15
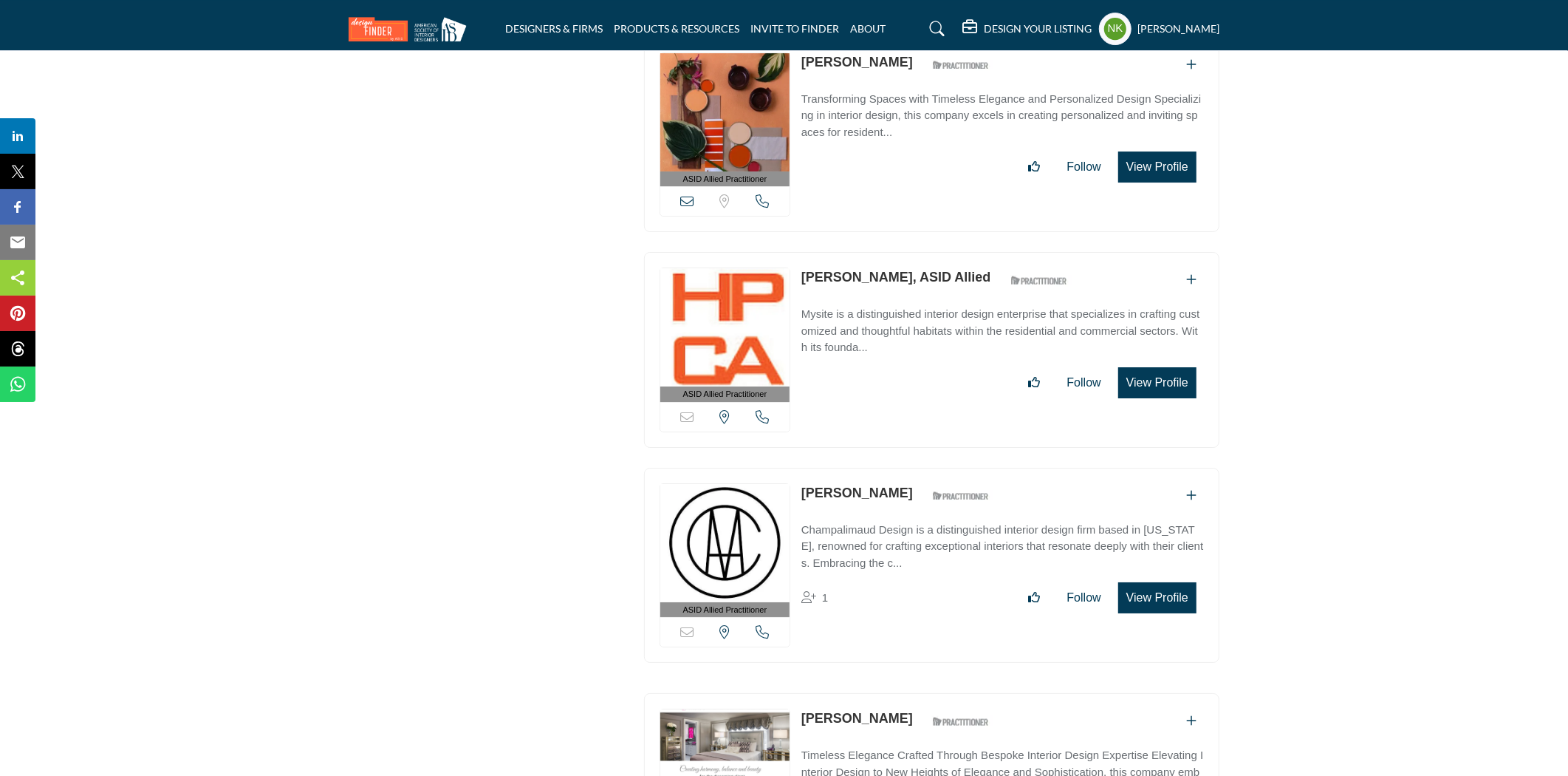
scroll to position [4401, 0]
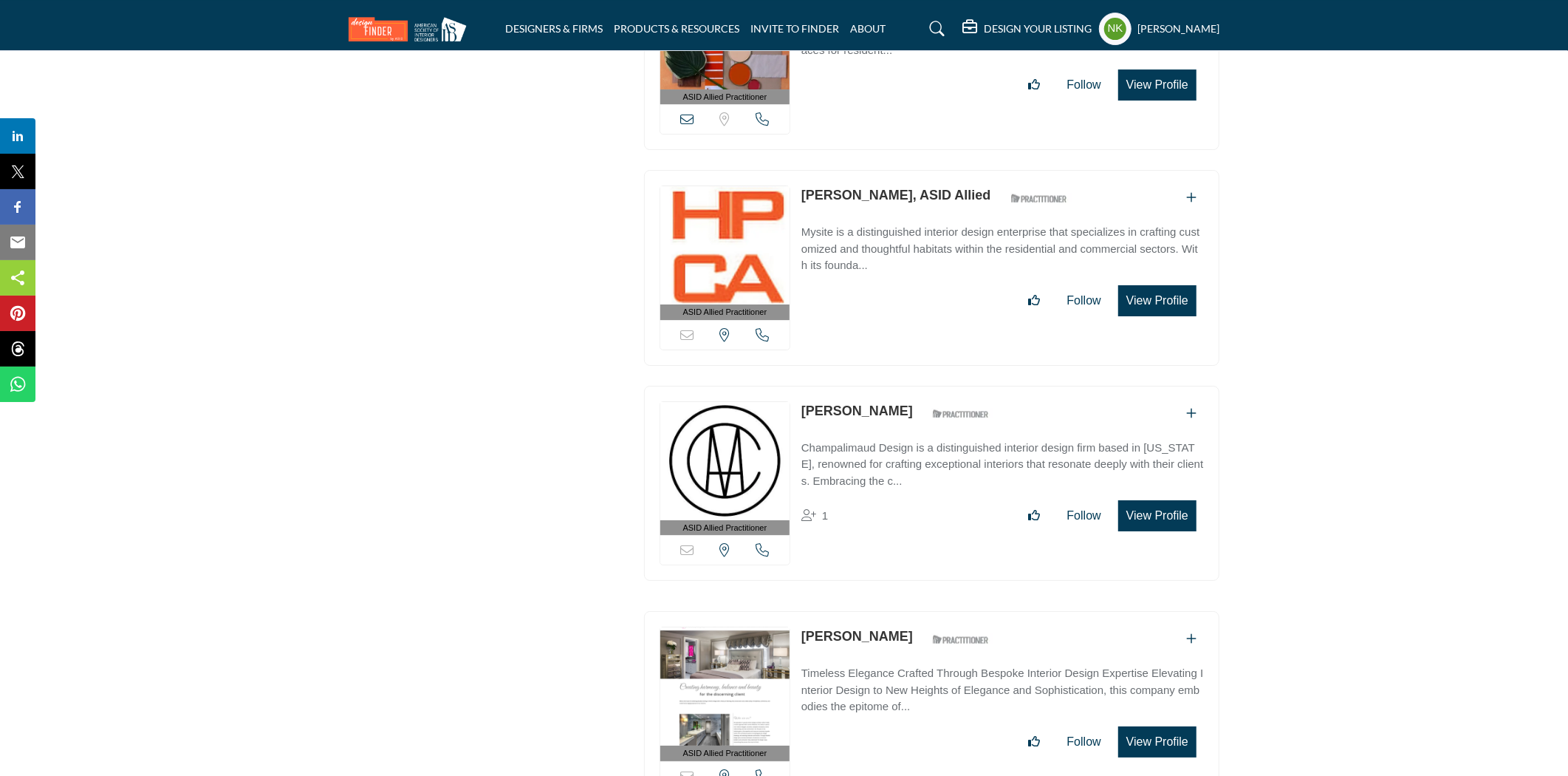
click at [844, 188] on link "Alexandra Biancofiore, ASID Allied" at bounding box center [896, 195] width 190 height 15
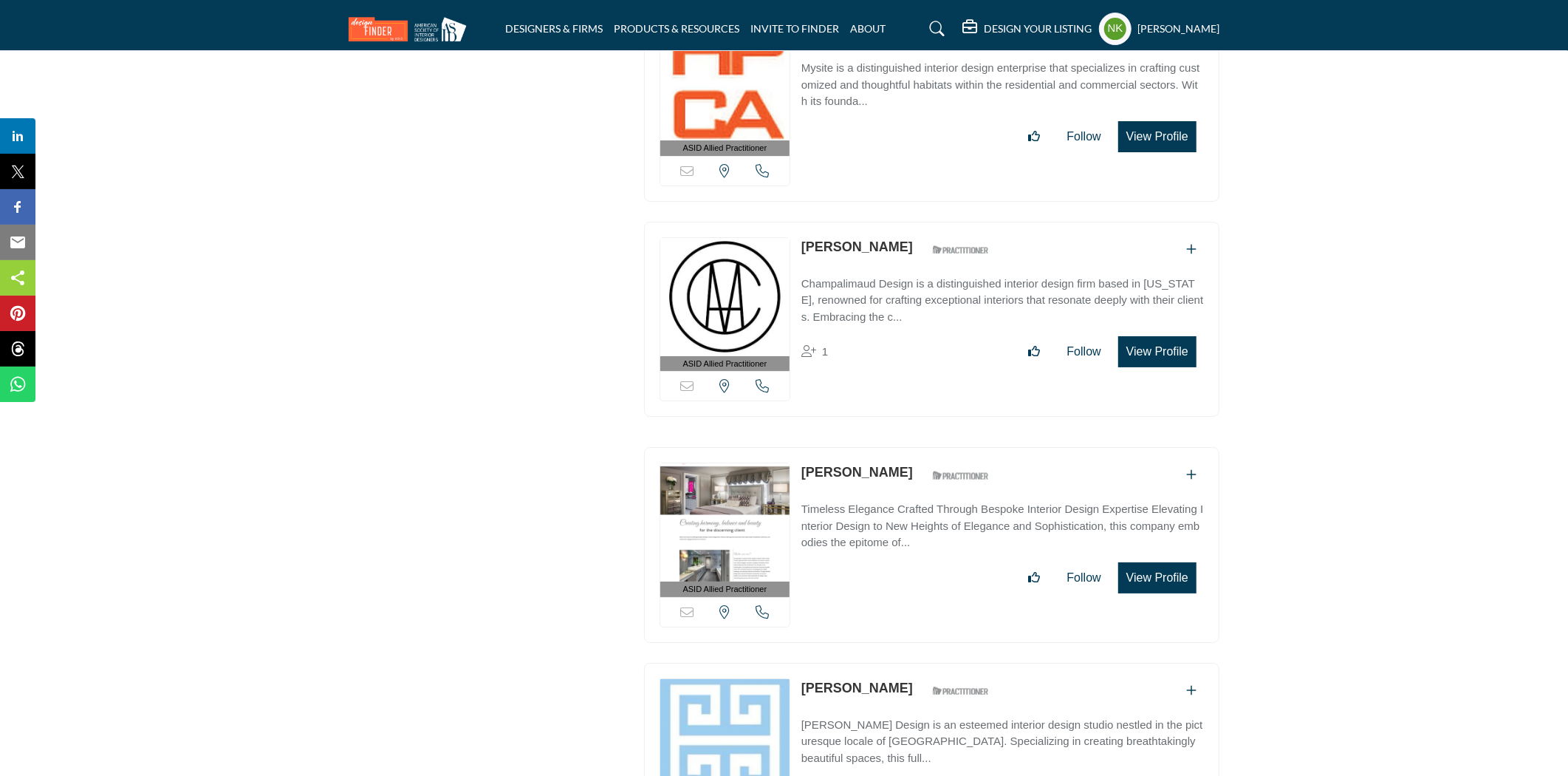
scroll to position [4647, 0]
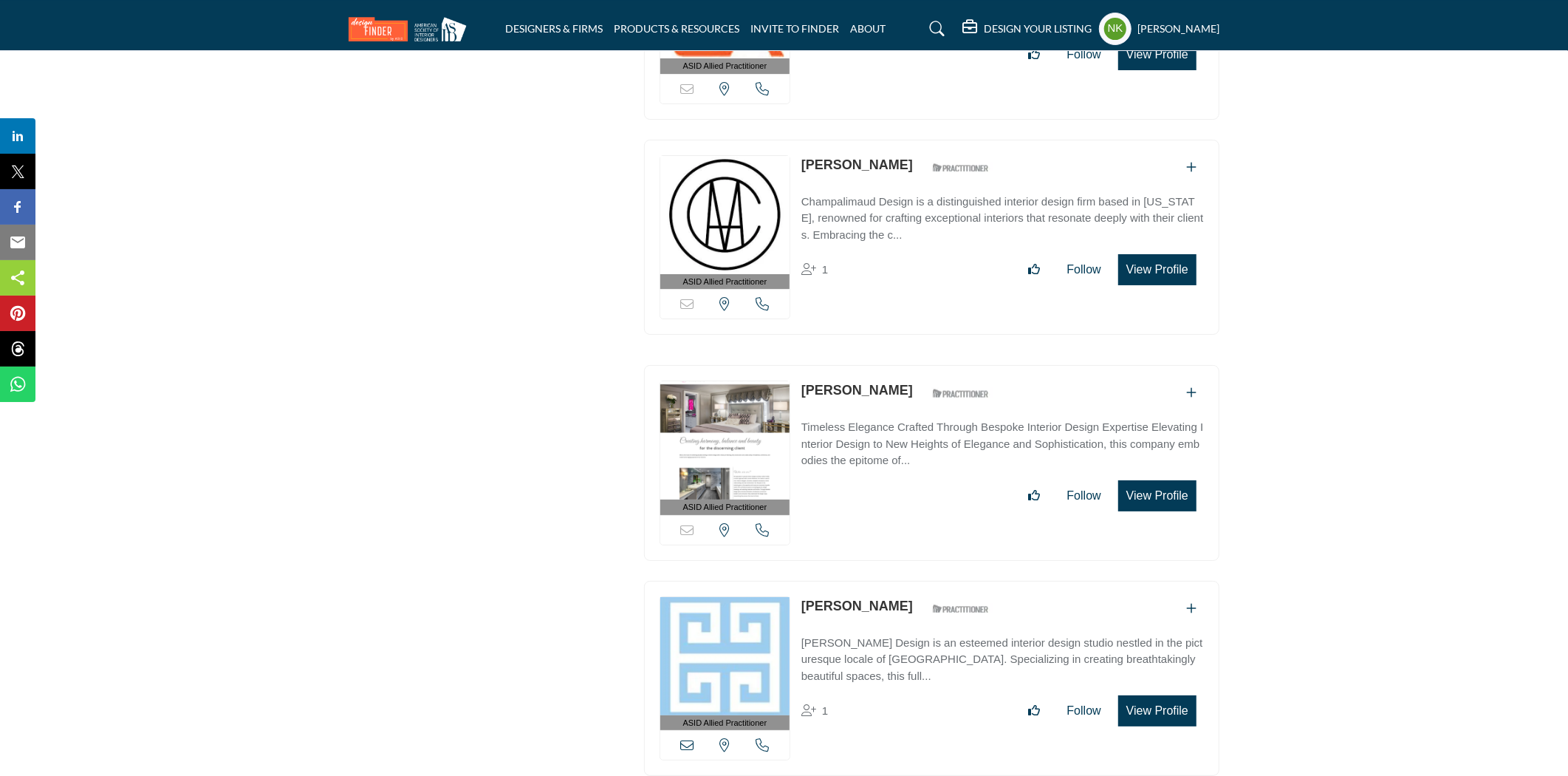
click at [839, 158] on link "Alexandra Champalimaud" at bounding box center [857, 164] width 112 height 15
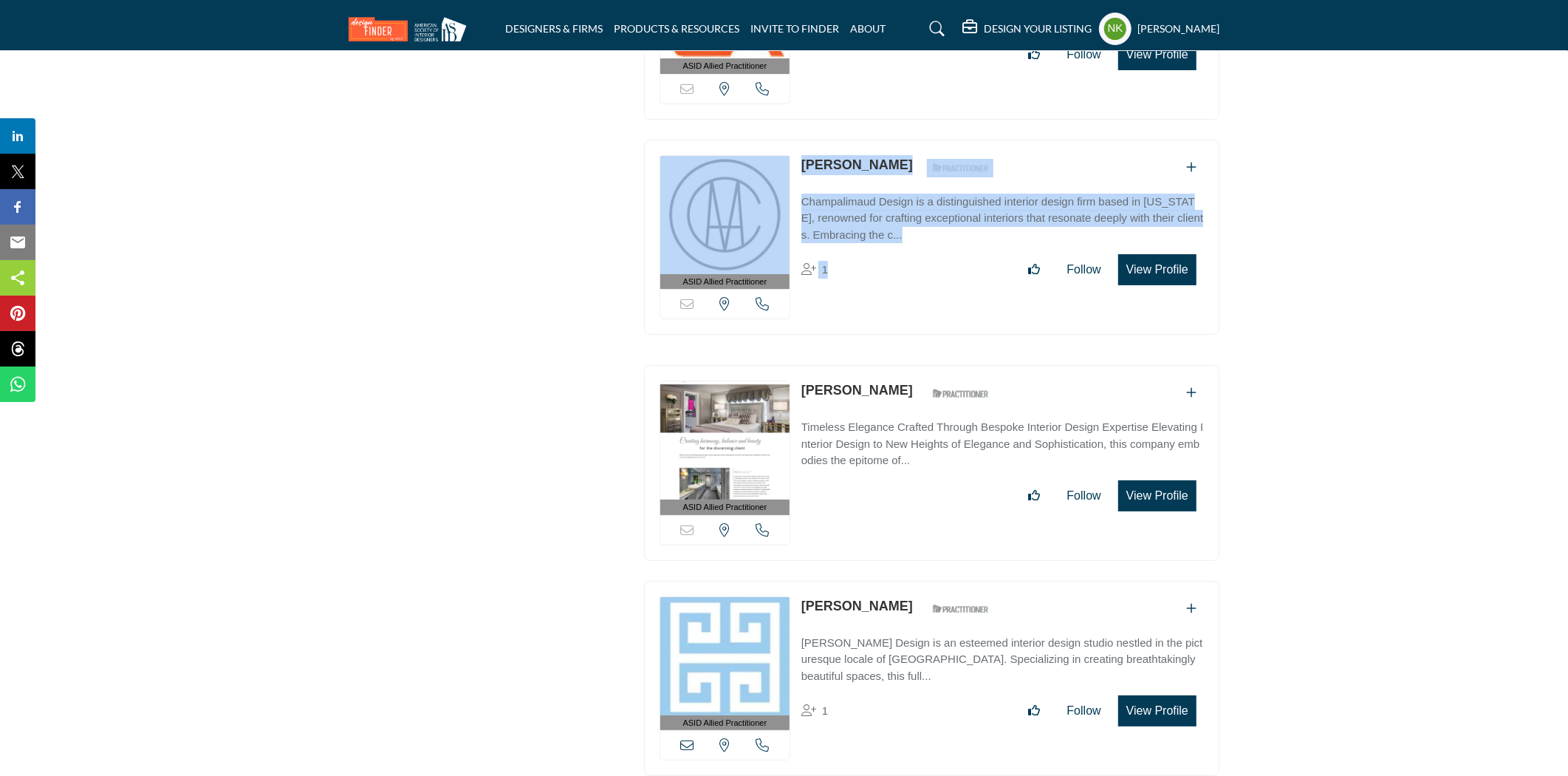
drag, startPoint x: 882, startPoint y: 283, endPoint x: 789, endPoint y: 153, distance: 159.8
click at [789, 153] on div "ASID Allied Practitioner ASID Allied Practitioners have successfully completed …" at bounding box center [932, 238] width 575 height 196
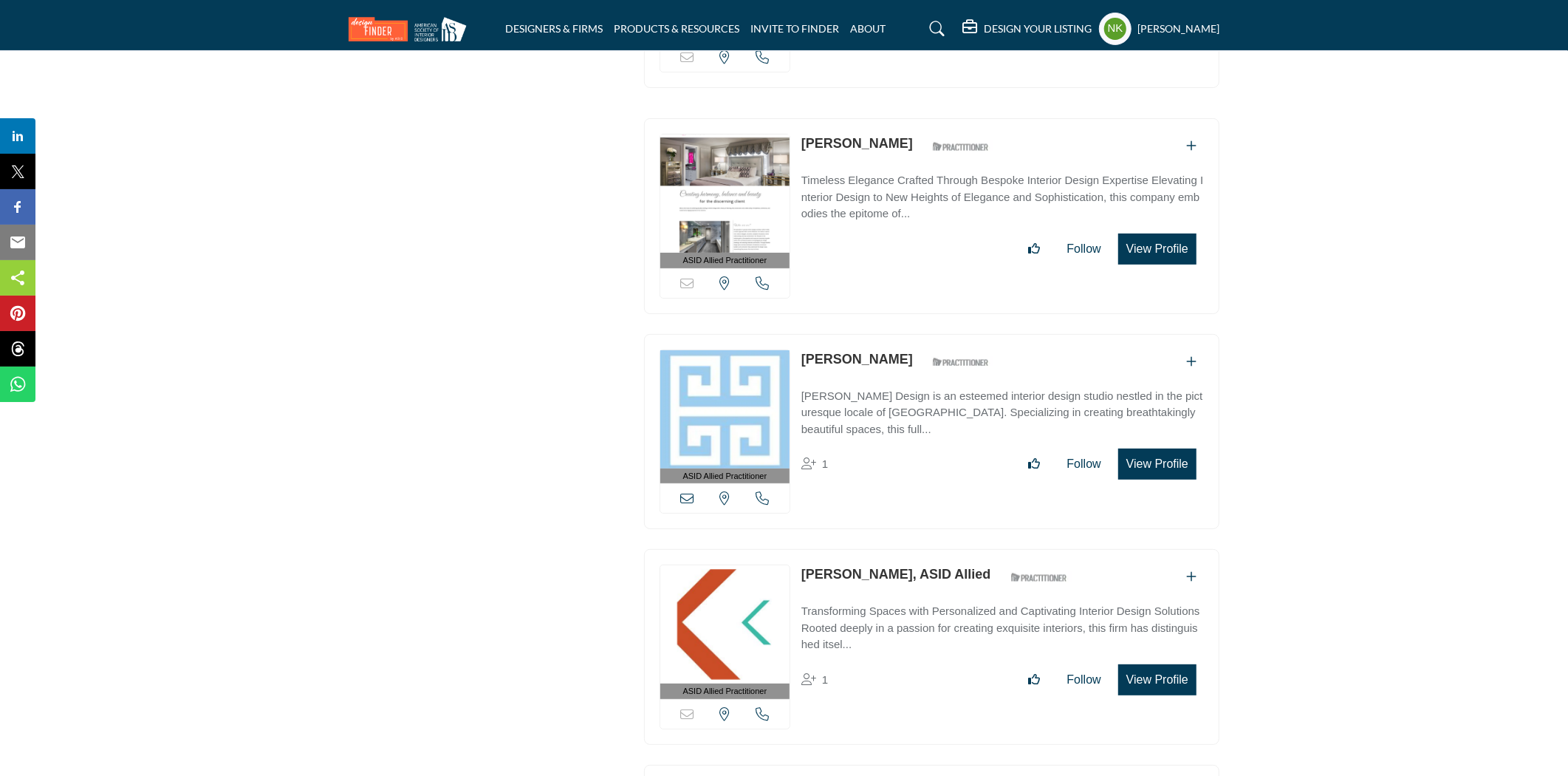
click at [832, 352] on link "Alexandra Nuttall" at bounding box center [857, 359] width 112 height 15
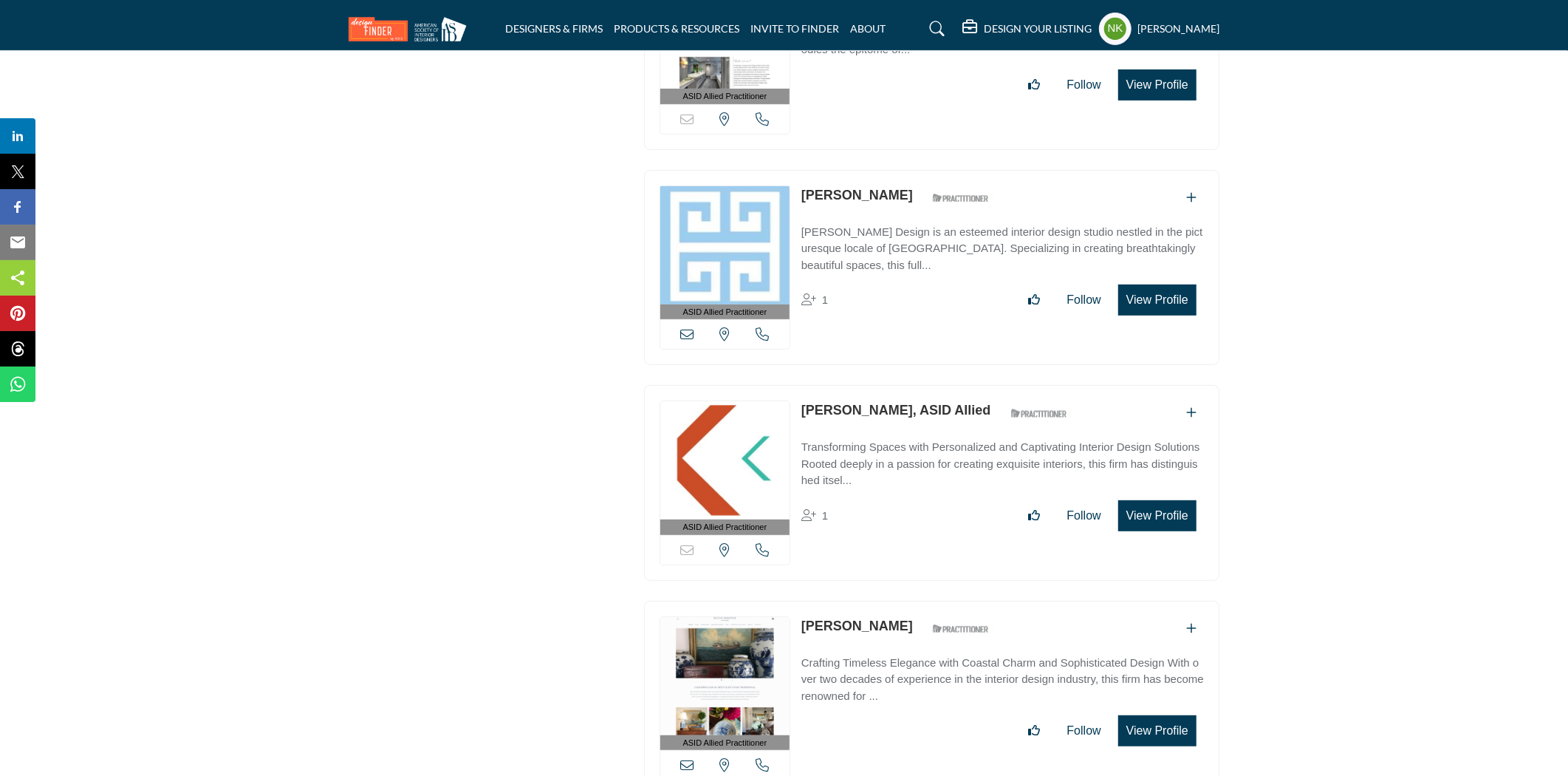
click at [840, 403] on link "Alexandra Peterson, ASID Allied" at bounding box center [896, 410] width 190 height 15
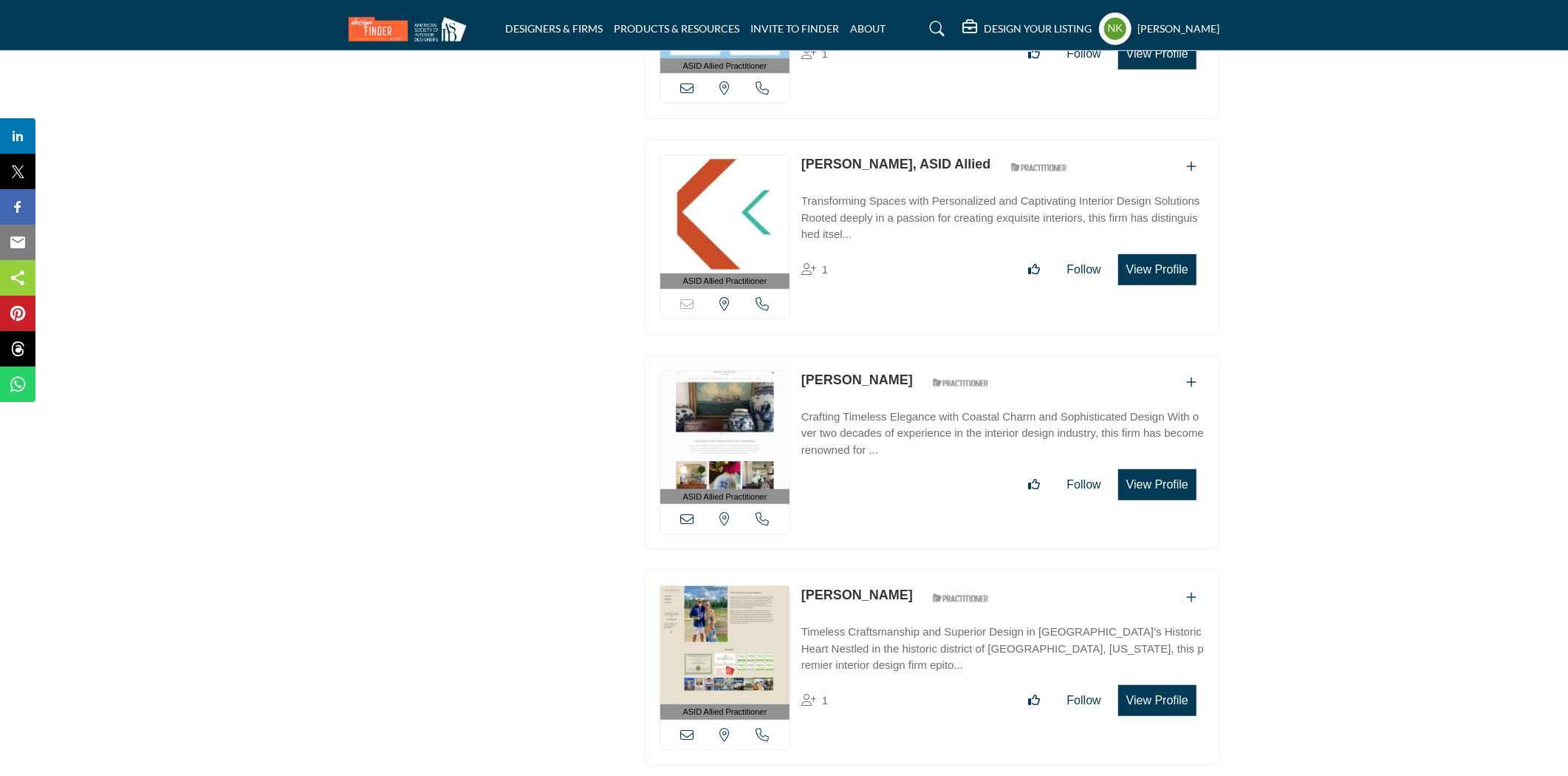
scroll to position [5386, 0]
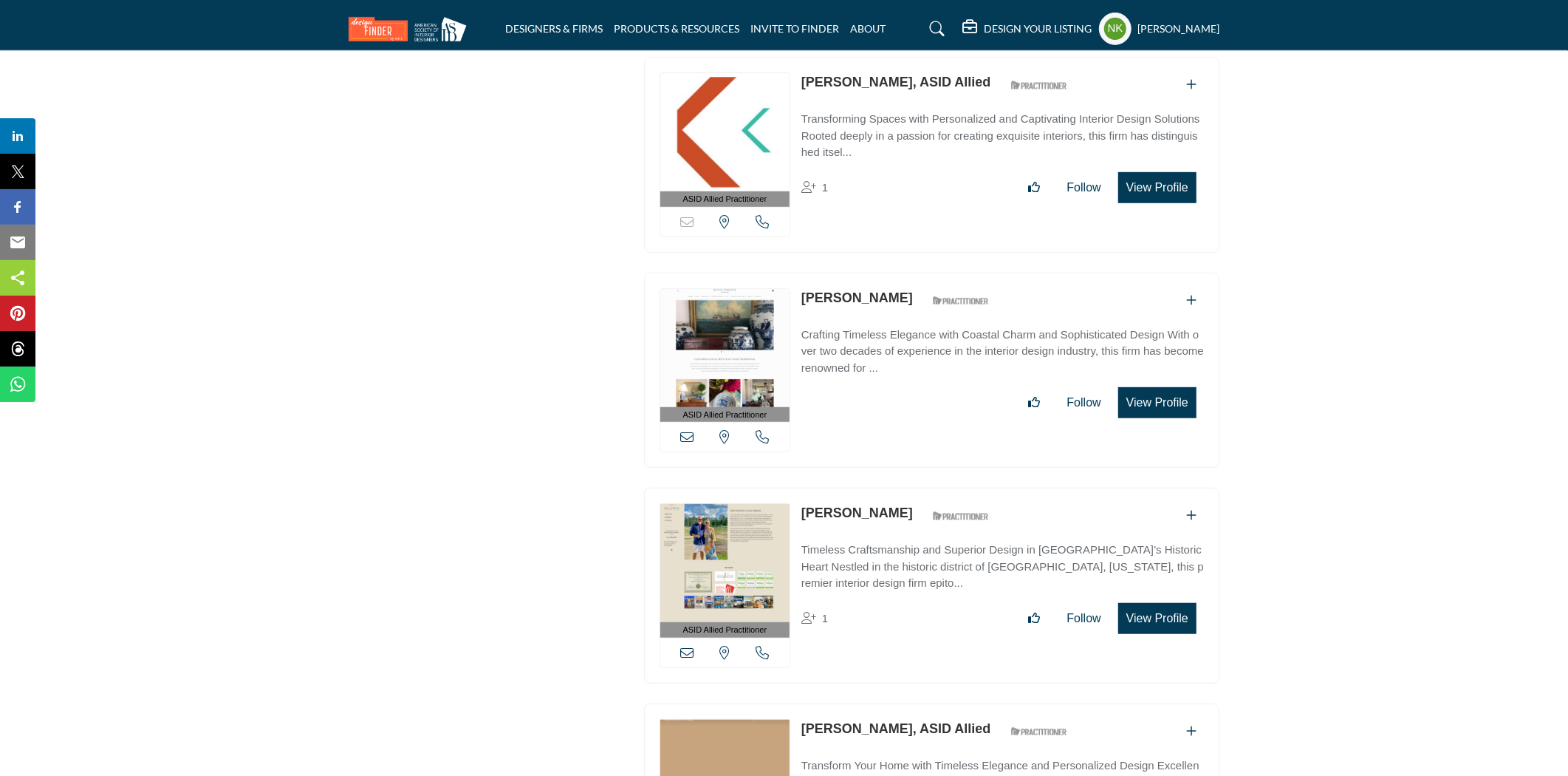
click at [829, 291] on link "Alexandra Scully" at bounding box center [857, 297] width 112 height 15
click at [846, 506] on link "Alexandria Gebicke" at bounding box center [857, 513] width 112 height 15
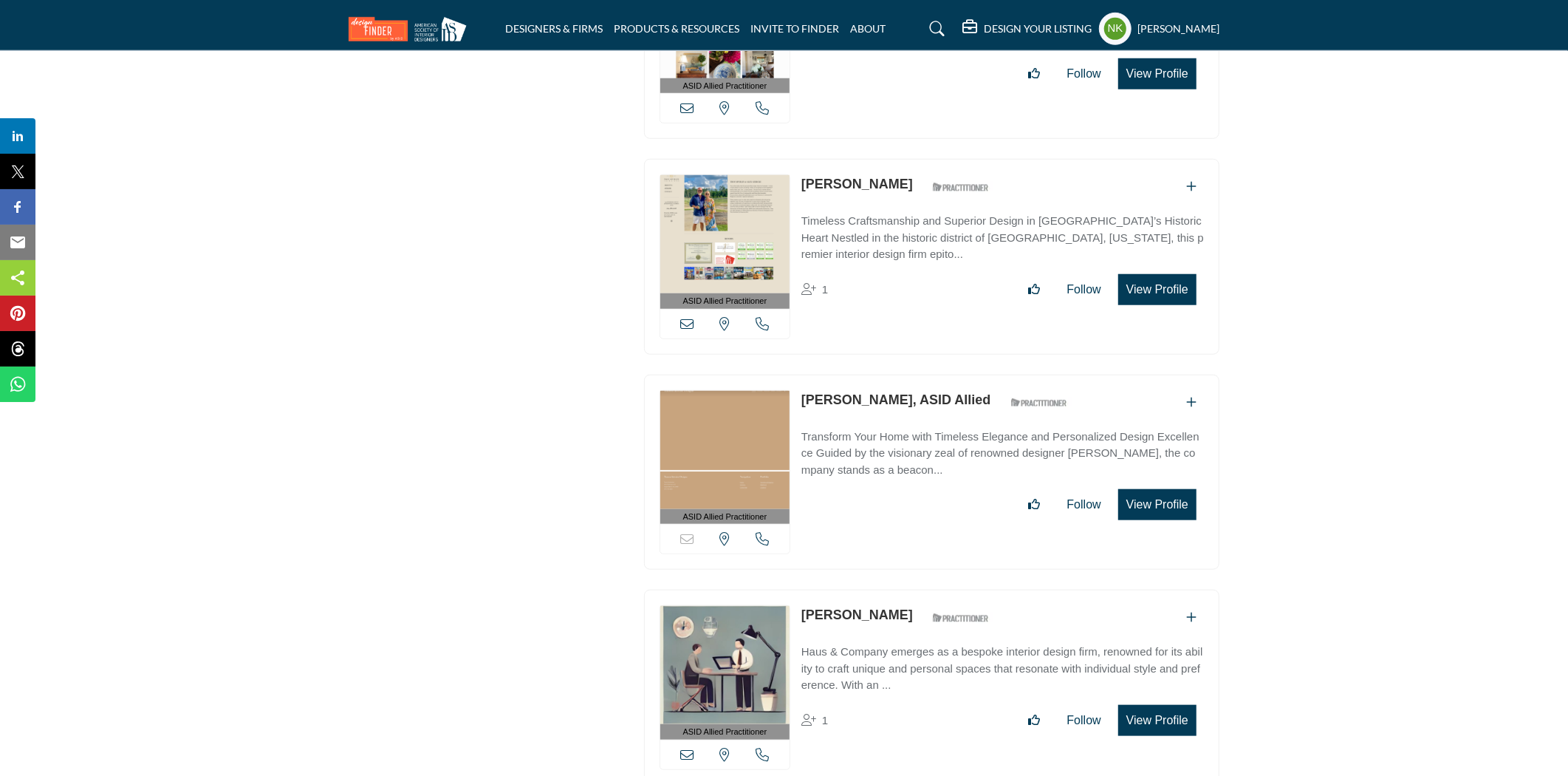
scroll to position [5797, 0]
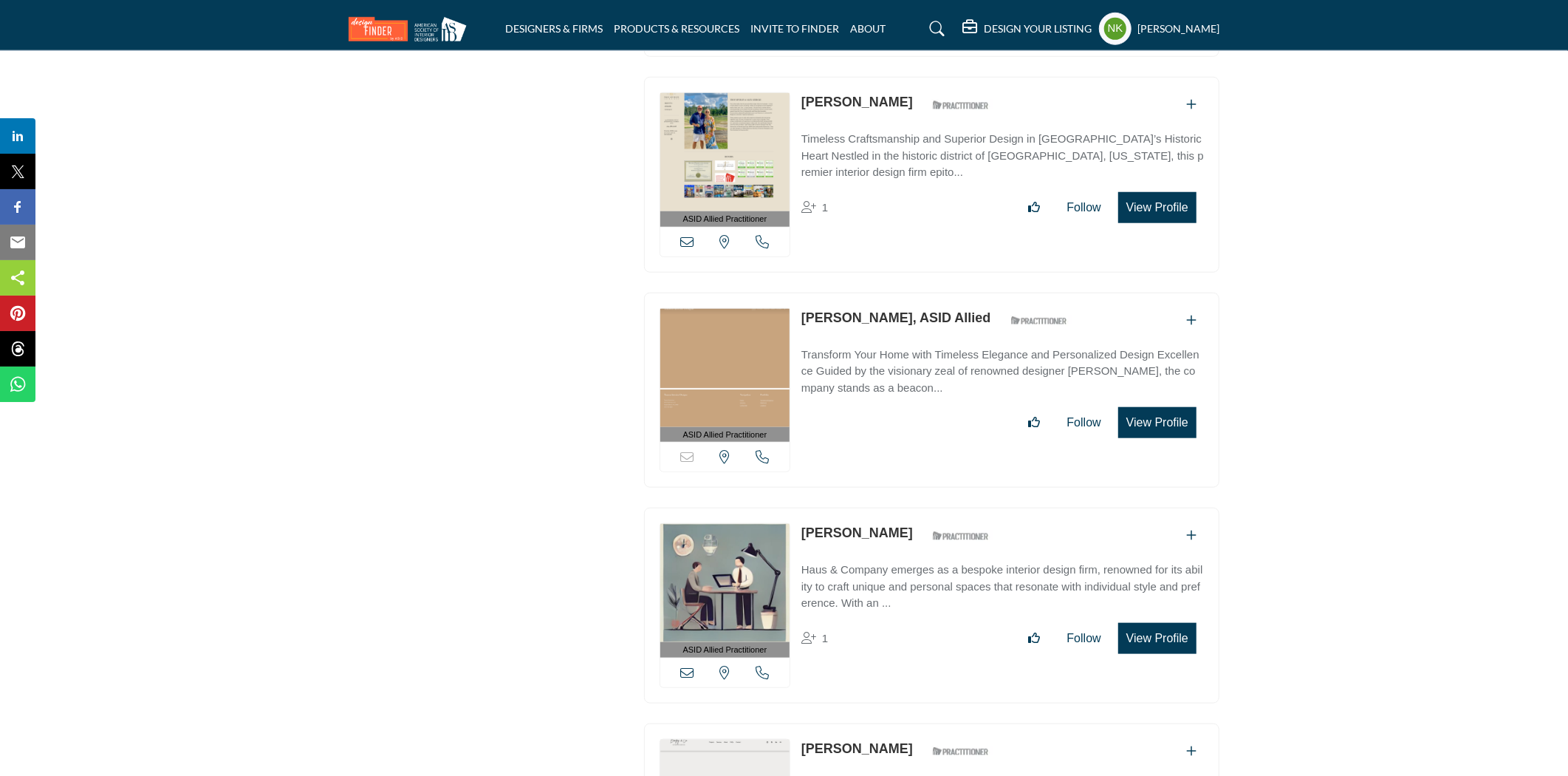
click at [831, 310] on link "Alexandria Herbertson, ASID Allied" at bounding box center [896, 317] width 190 height 15
click at [831, 525] on link "Alexis Anthony" at bounding box center [857, 532] width 112 height 15
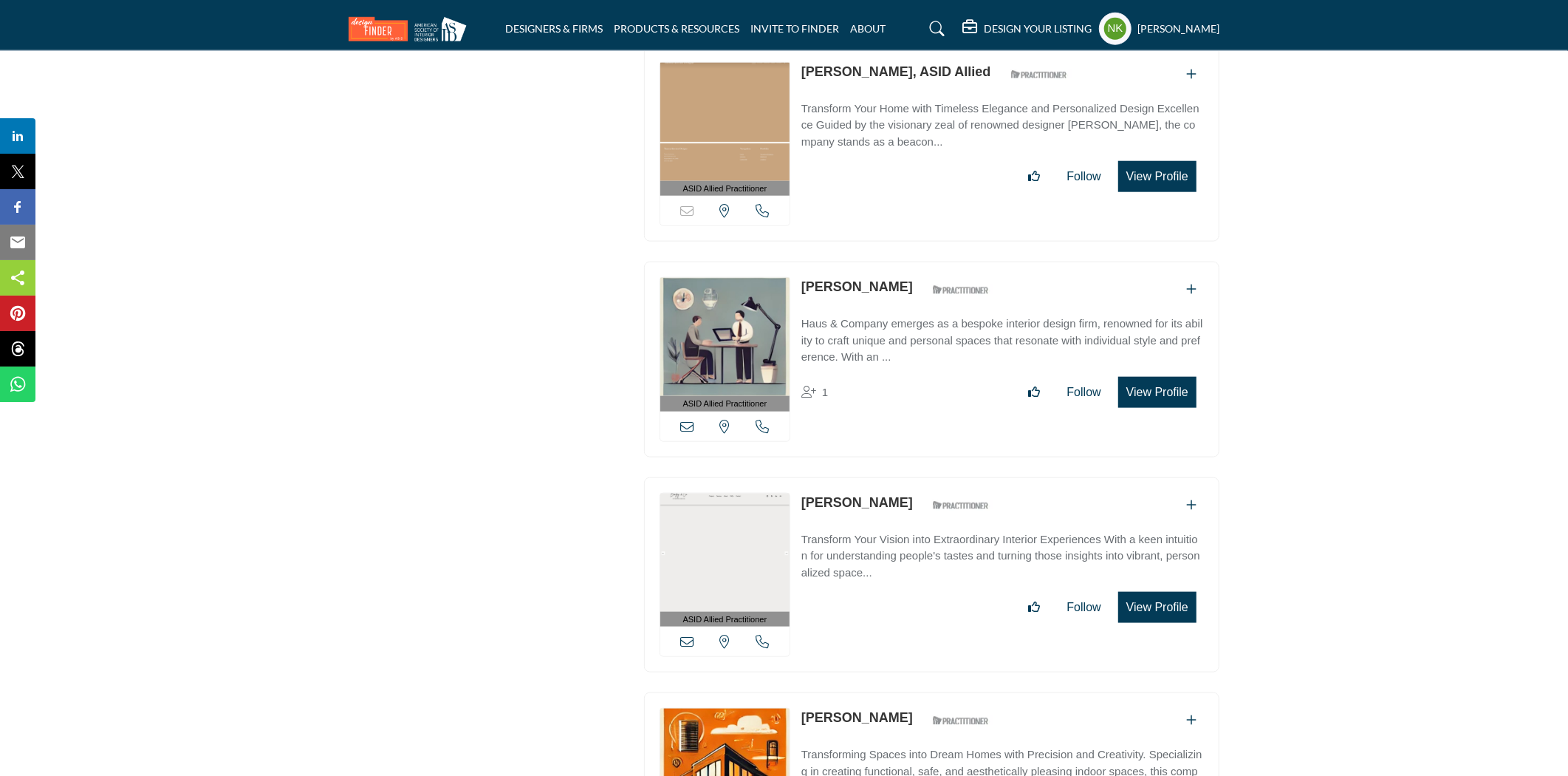
scroll to position [6125, 0]
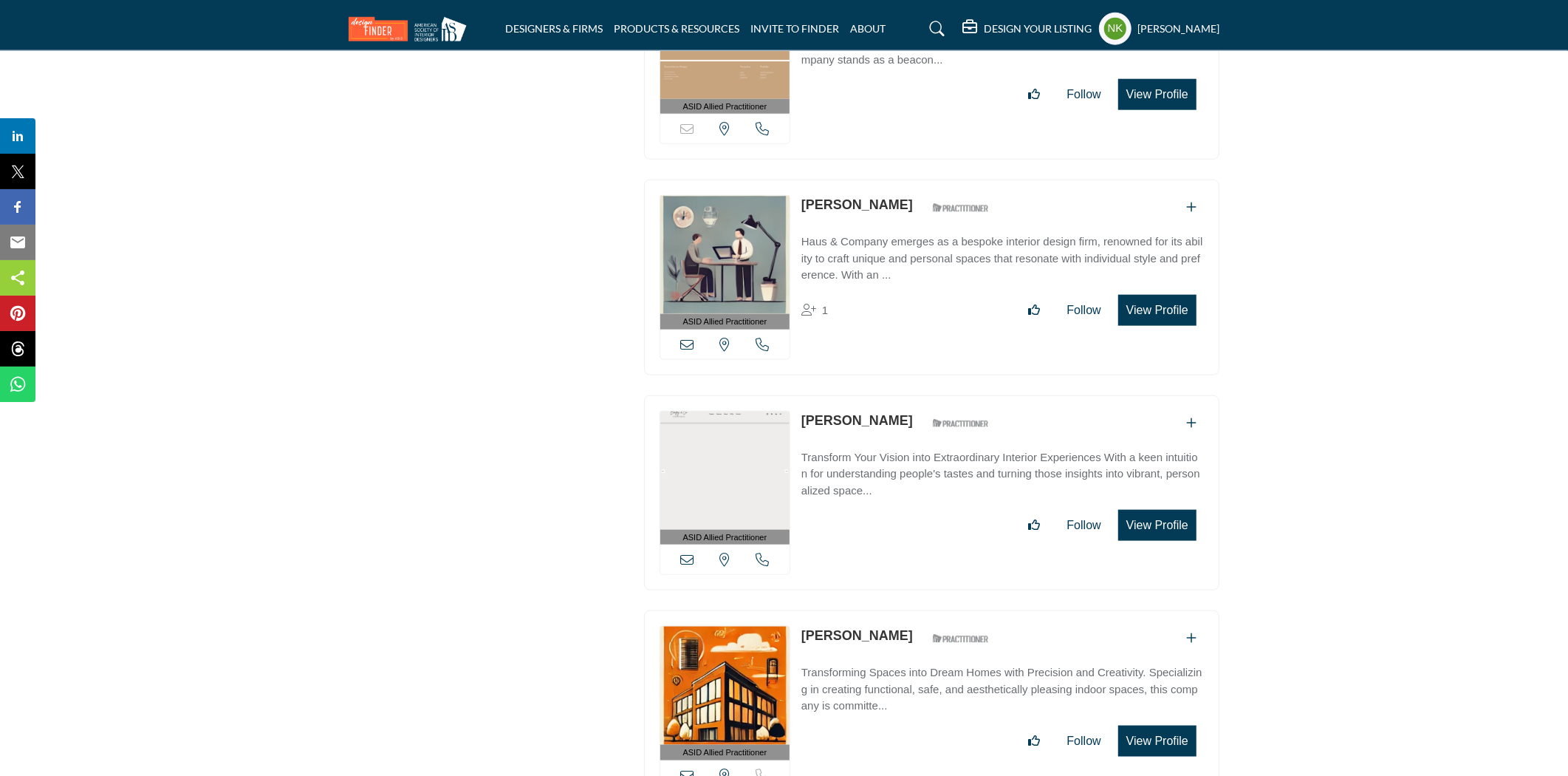
click at [824, 419] on p "Alexis Bentley" at bounding box center [857, 421] width 112 height 20
click at [823, 413] on link "Alexis Bentley" at bounding box center [857, 420] width 112 height 15
click at [821, 628] on link "Alexis Holcombe" at bounding box center [857, 635] width 112 height 15
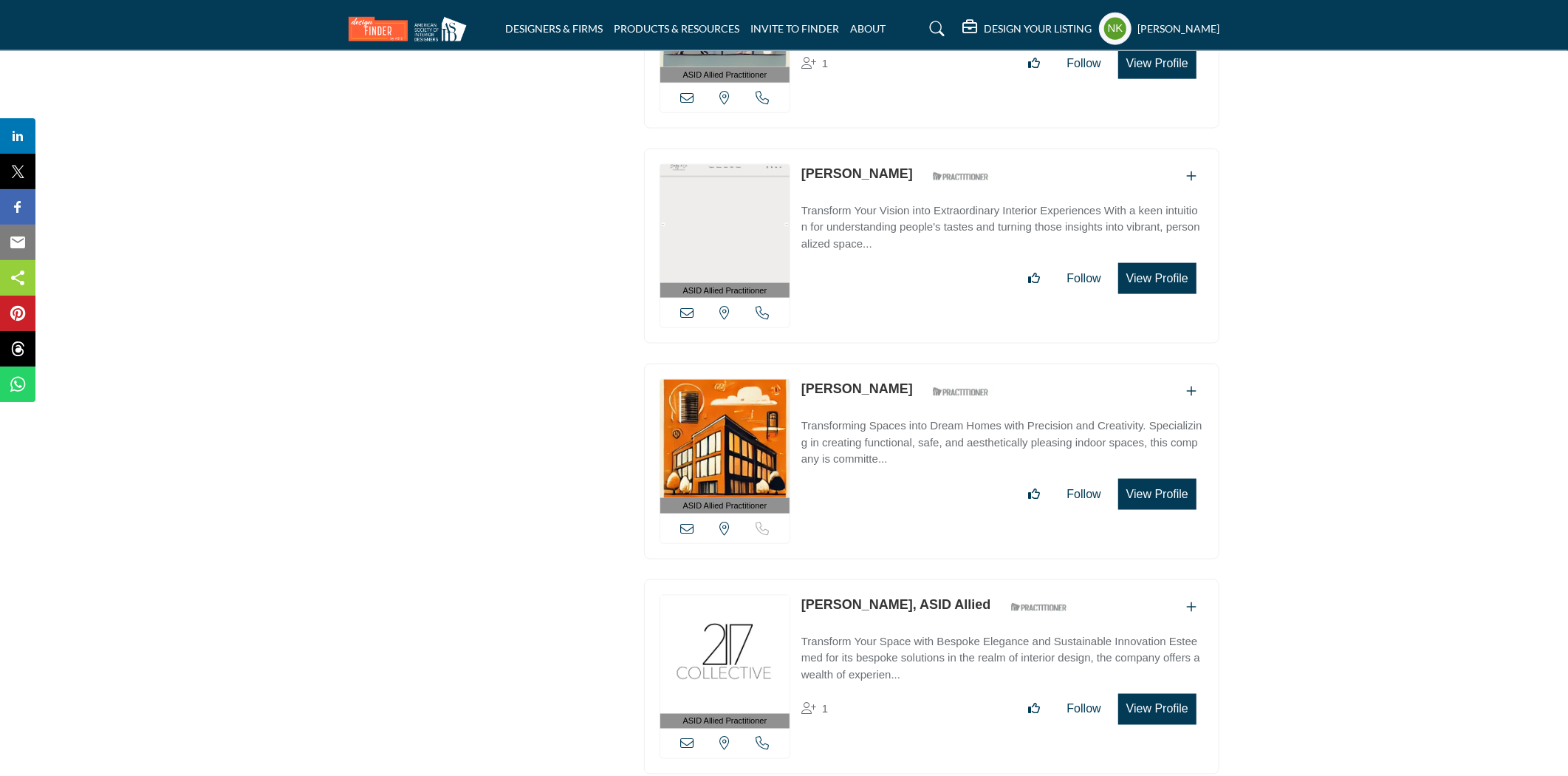
scroll to position [6454, 0]
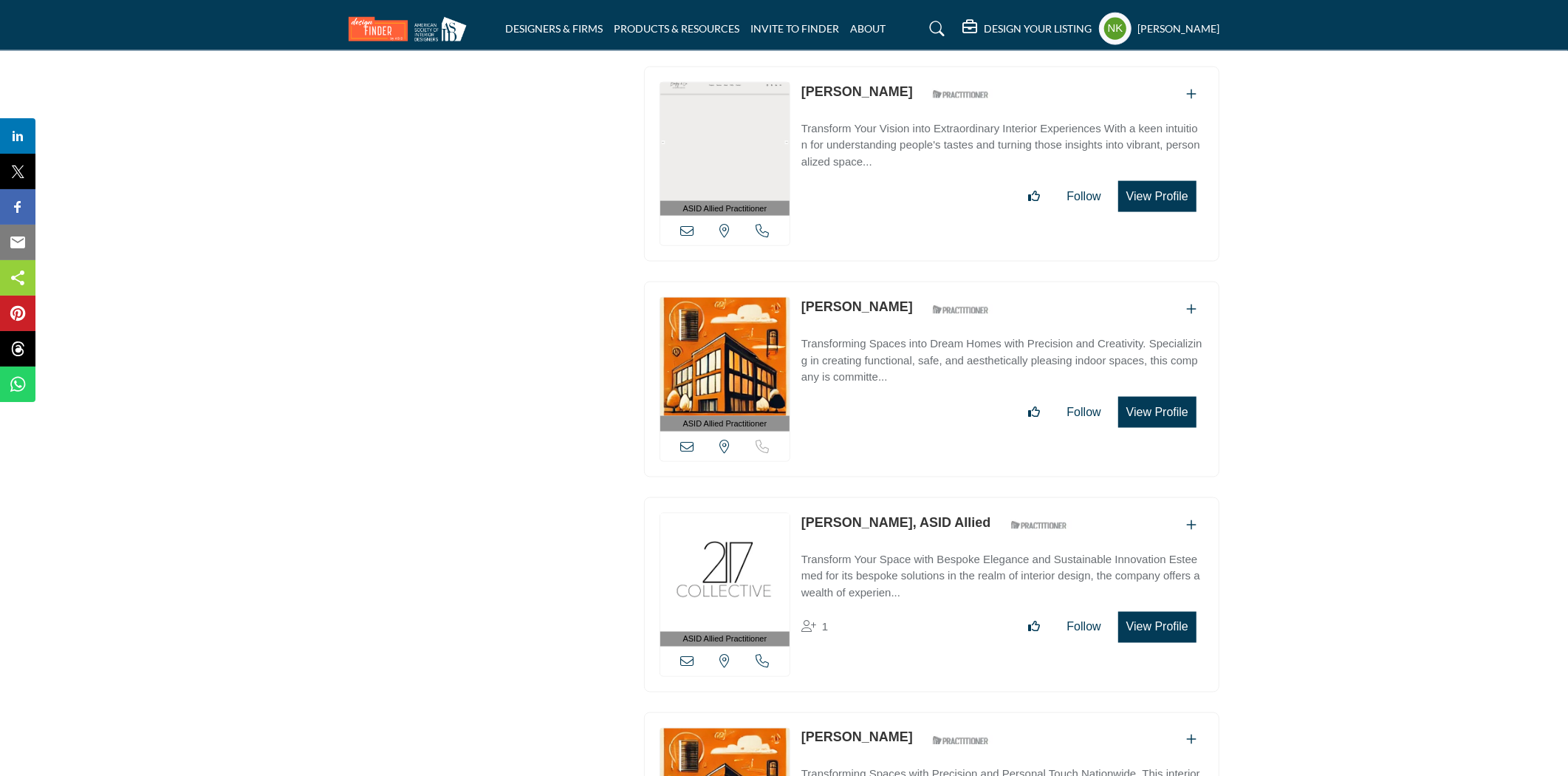
click at [829, 515] on link "Alexis King, ASID Allied" at bounding box center [896, 522] width 190 height 15
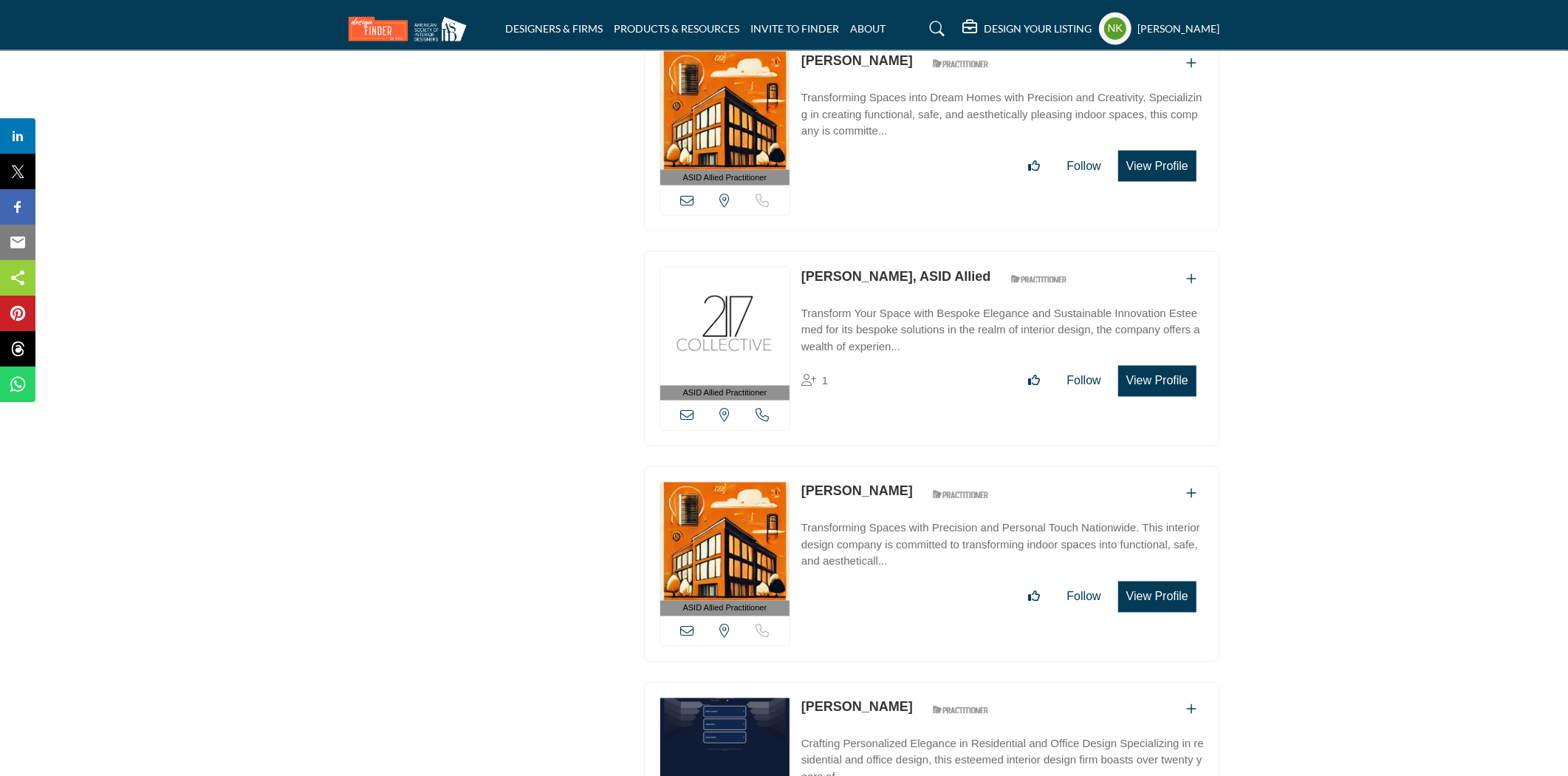
click at [829, 484] on link "Alexis Odette" at bounding box center [857, 491] width 112 height 15
click at [526, 485] on div "ASID QUALIFIED DESIGNERS & MEMBERS Find Interior Designers, firms, suppliers, a…" at bounding box center [489, 545] width 295 height 14051
drag, startPoint x: 911, startPoint y: 577, endPoint x: 803, endPoint y: 473, distance: 149.9
click at [802, 481] on div "Alexis Odette ASID Qualified Practitioner who validates work and experience to …" at bounding box center [1003, 547] width 403 height 131
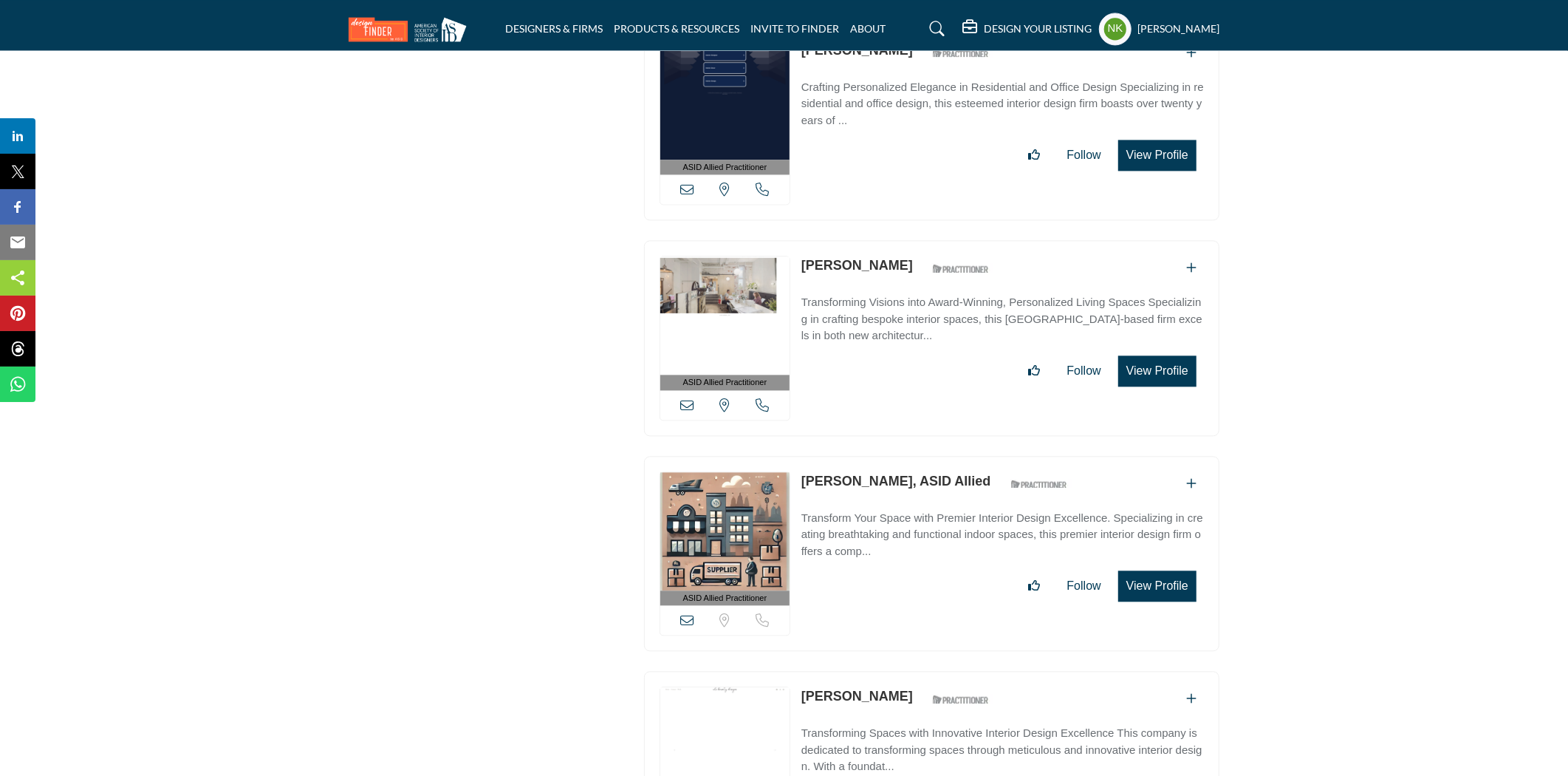
scroll to position [7111, 0]
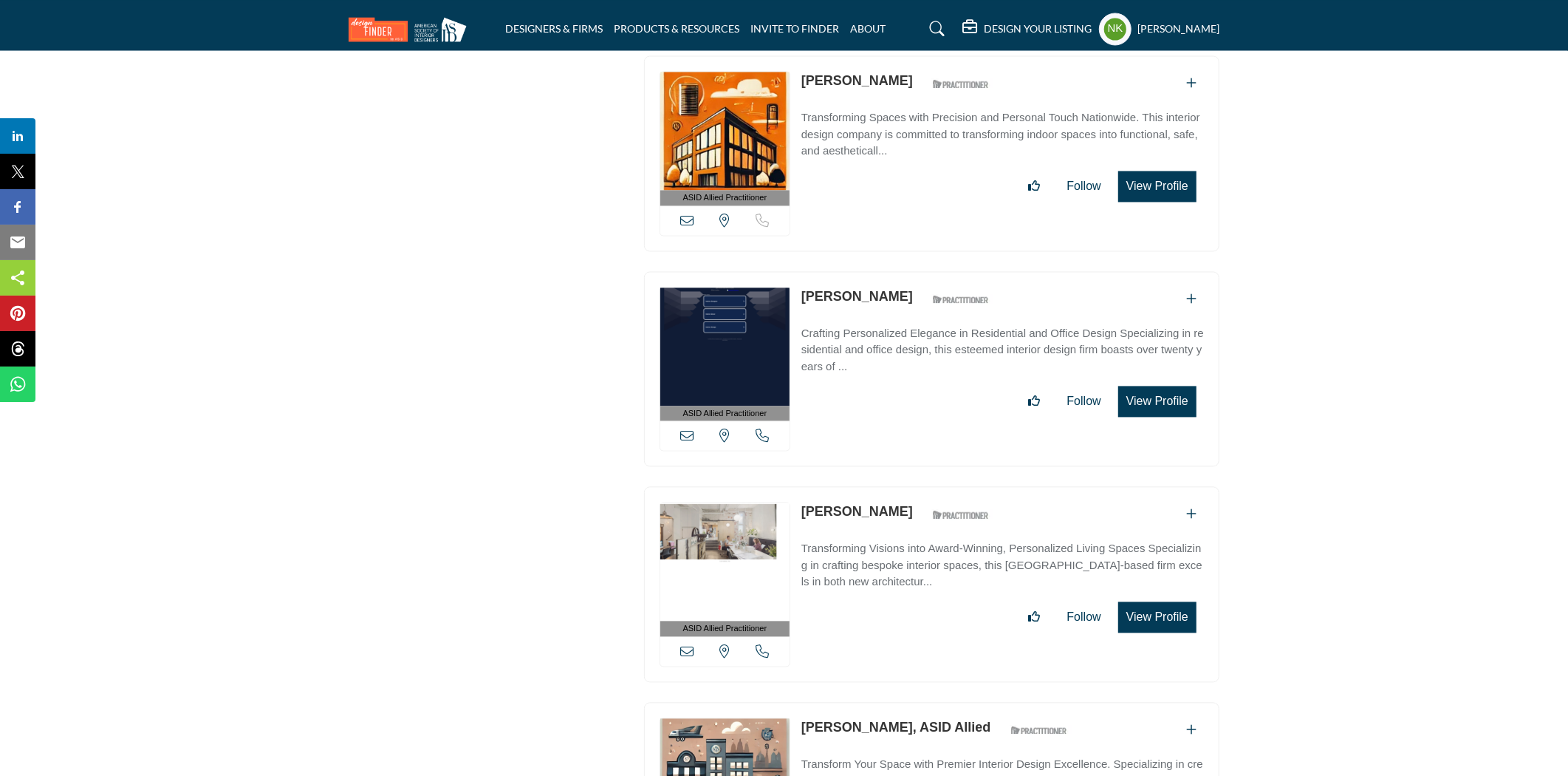
click at [819, 289] on link "Alexis Petras" at bounding box center [857, 296] width 112 height 15
click at [829, 504] on link "Alexis Pew" at bounding box center [857, 511] width 112 height 15
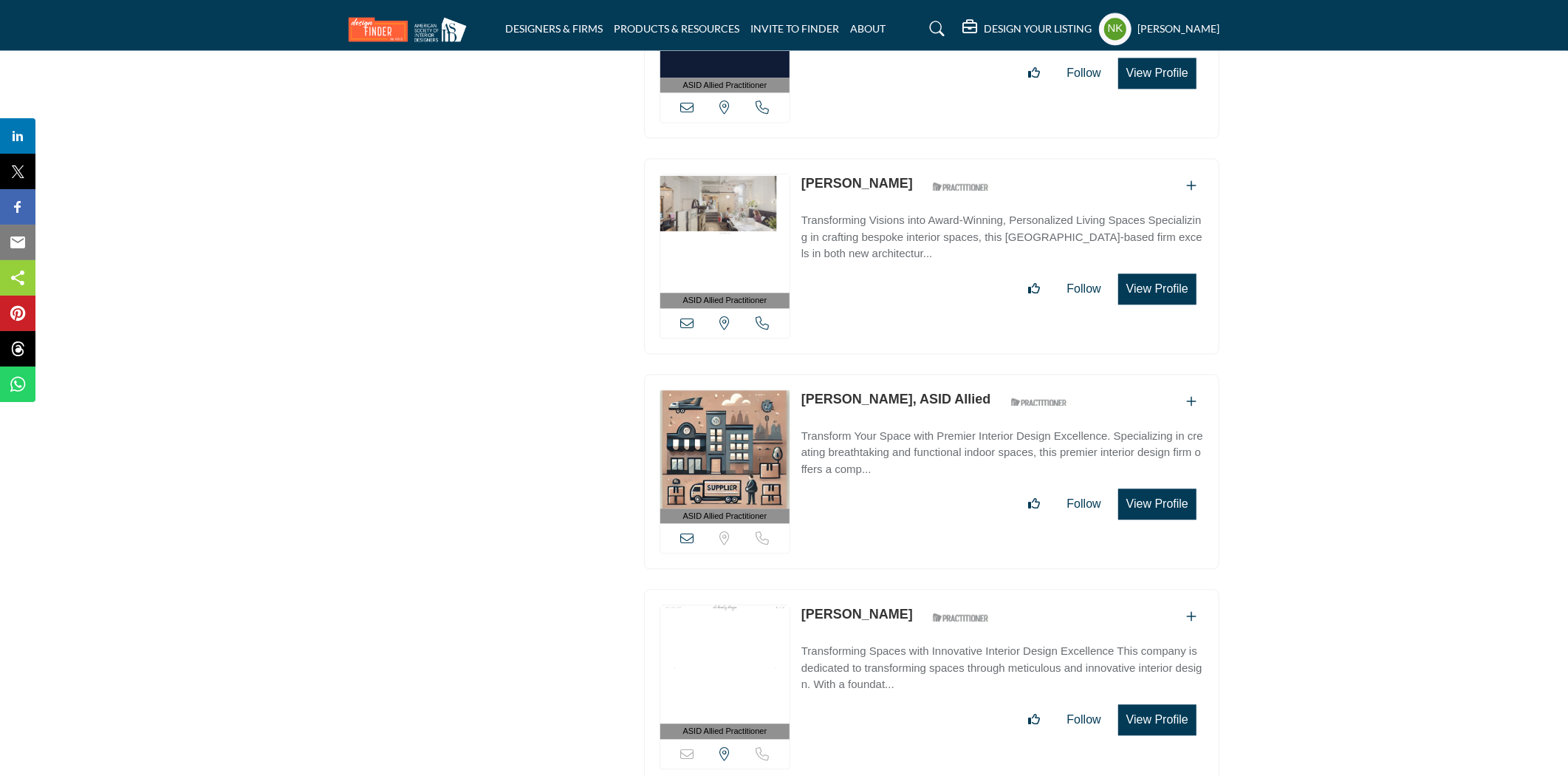
click at [828, 391] on link "Alexzandra Aguirre, ASID Allied" at bounding box center [896, 398] width 190 height 15
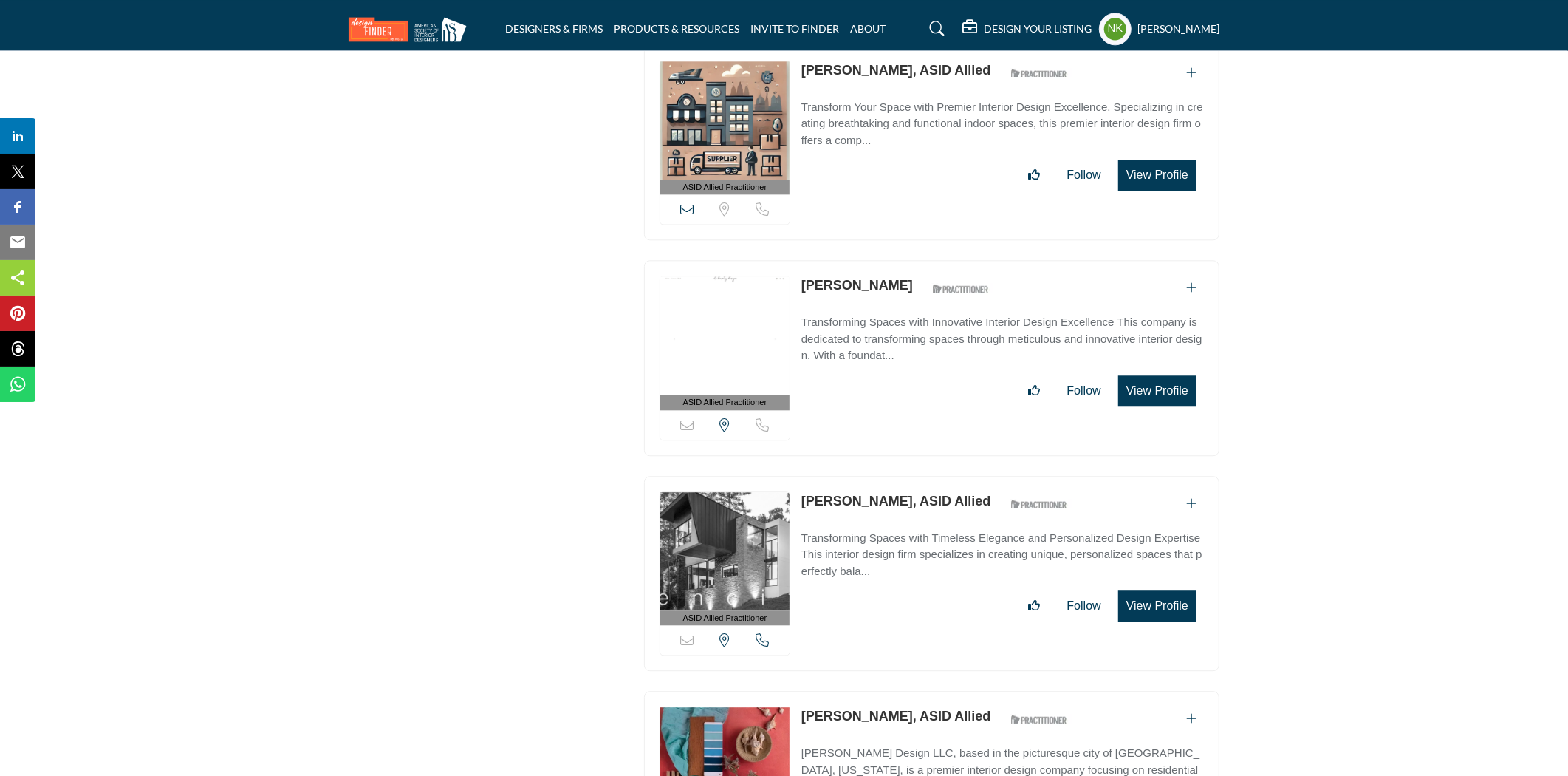
click at [841, 278] on link "Ali Horwitz" at bounding box center [857, 285] width 112 height 15
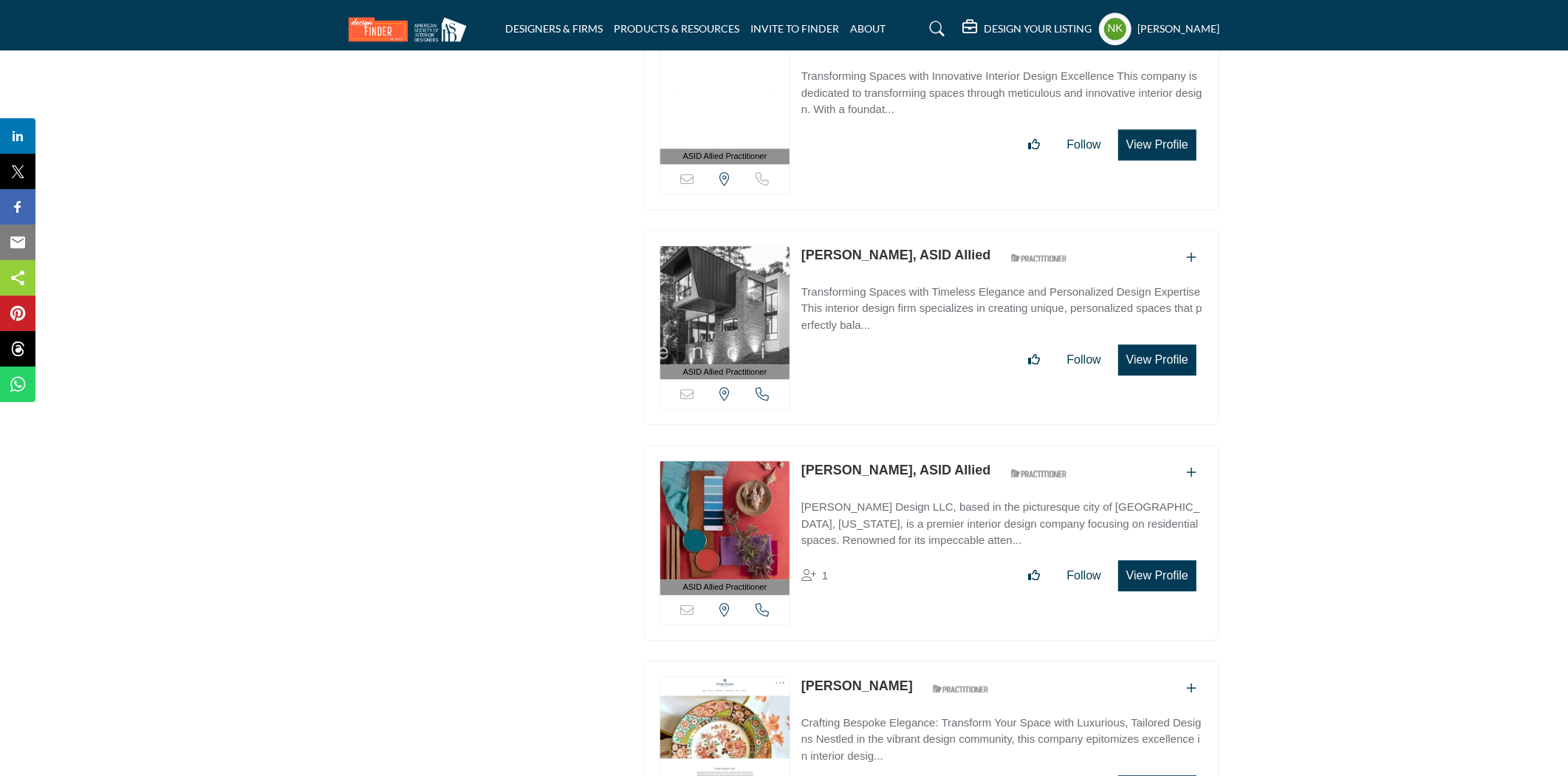
click at [844, 248] on link "Ali Knox, ASID Allied" at bounding box center [896, 254] width 190 height 15
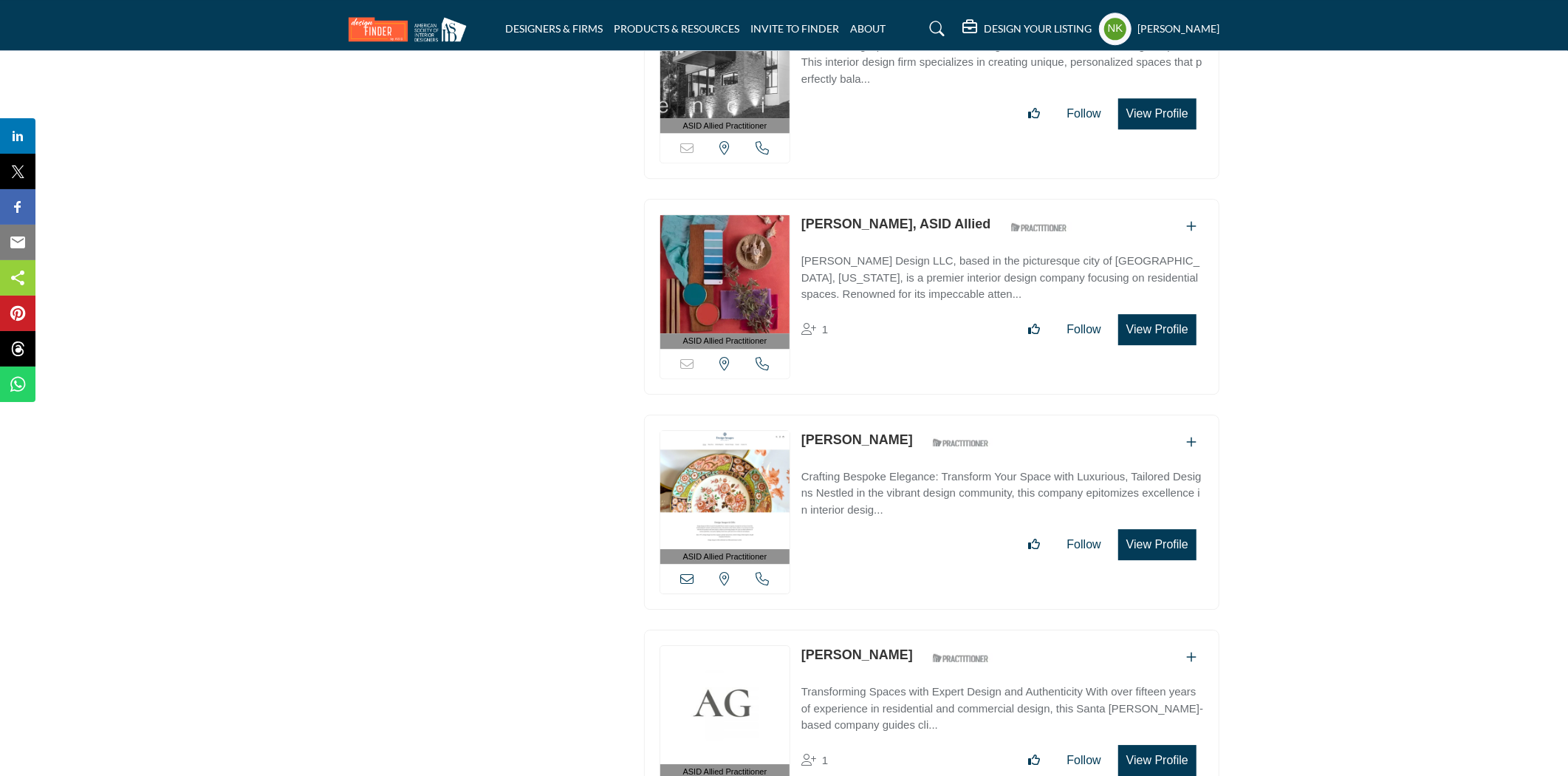
click at [850, 216] on link "Alice Dunn, ASID Allied" at bounding box center [896, 223] width 190 height 15
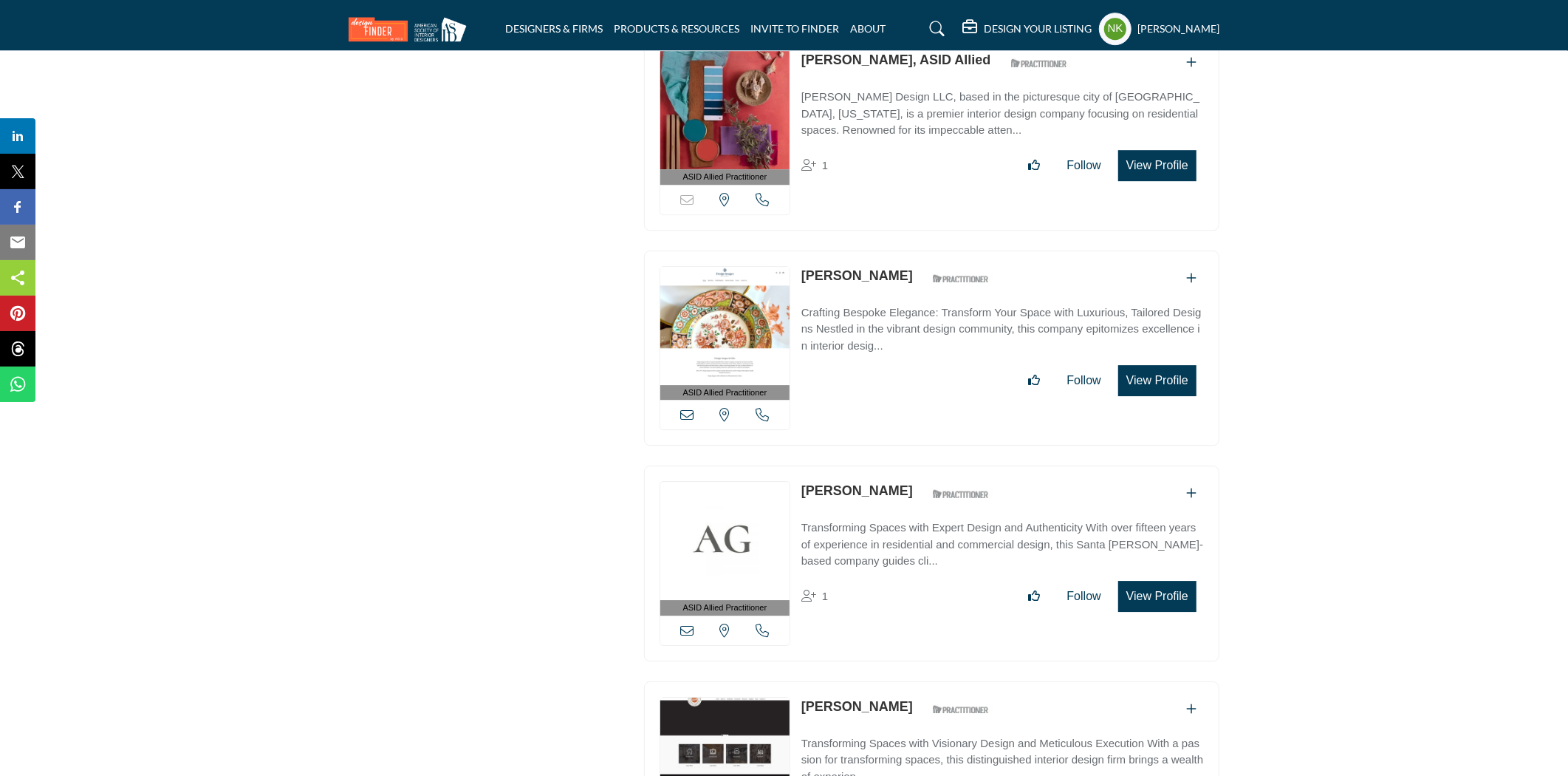
click at [844, 268] on link "Alice Salley" at bounding box center [857, 275] width 112 height 15
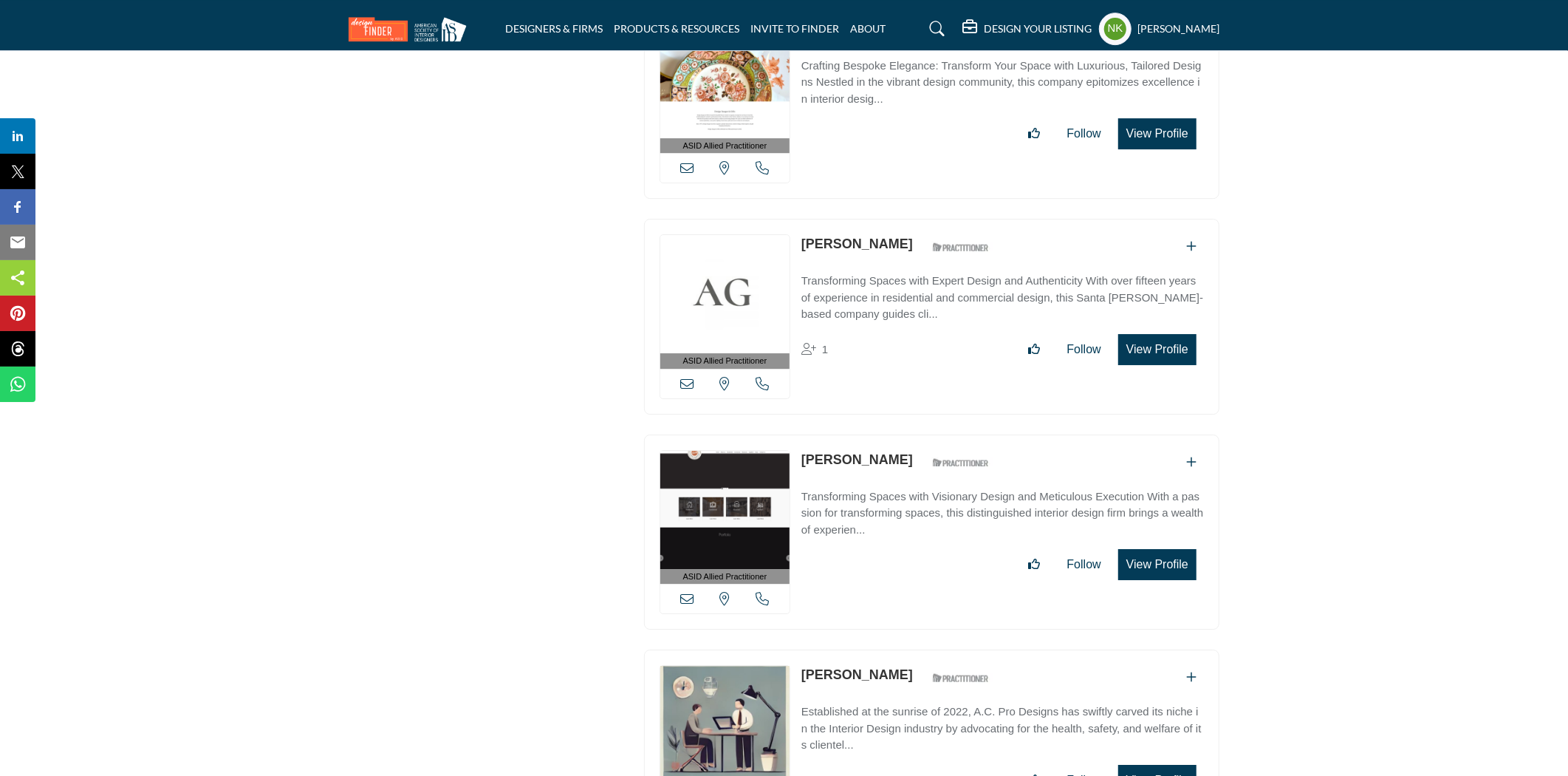
click at [847, 237] on link "Alicia Garey" at bounding box center [857, 244] width 112 height 15
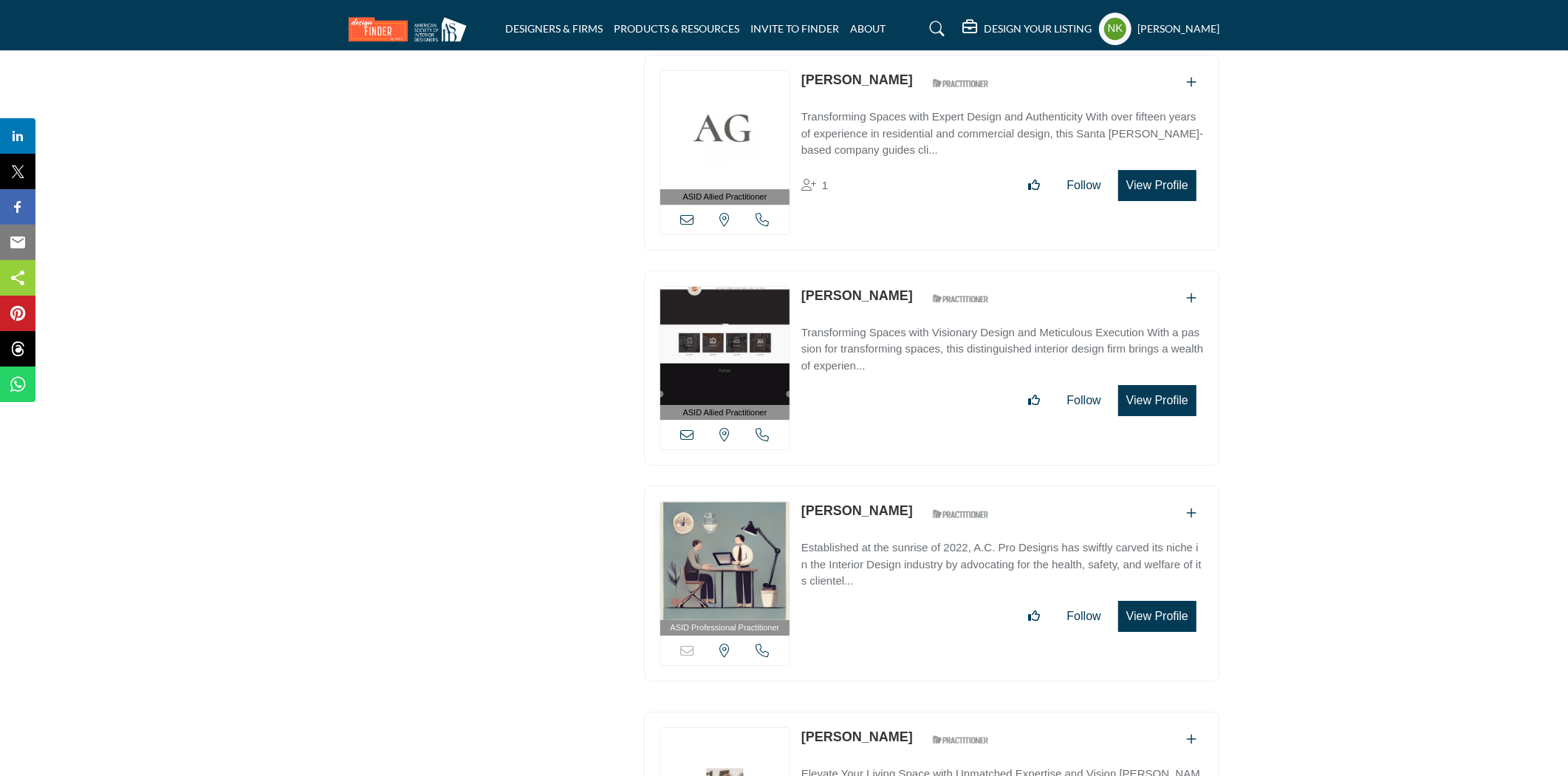
click at [853, 289] on link "Alicia Hegeler" at bounding box center [857, 296] width 112 height 15
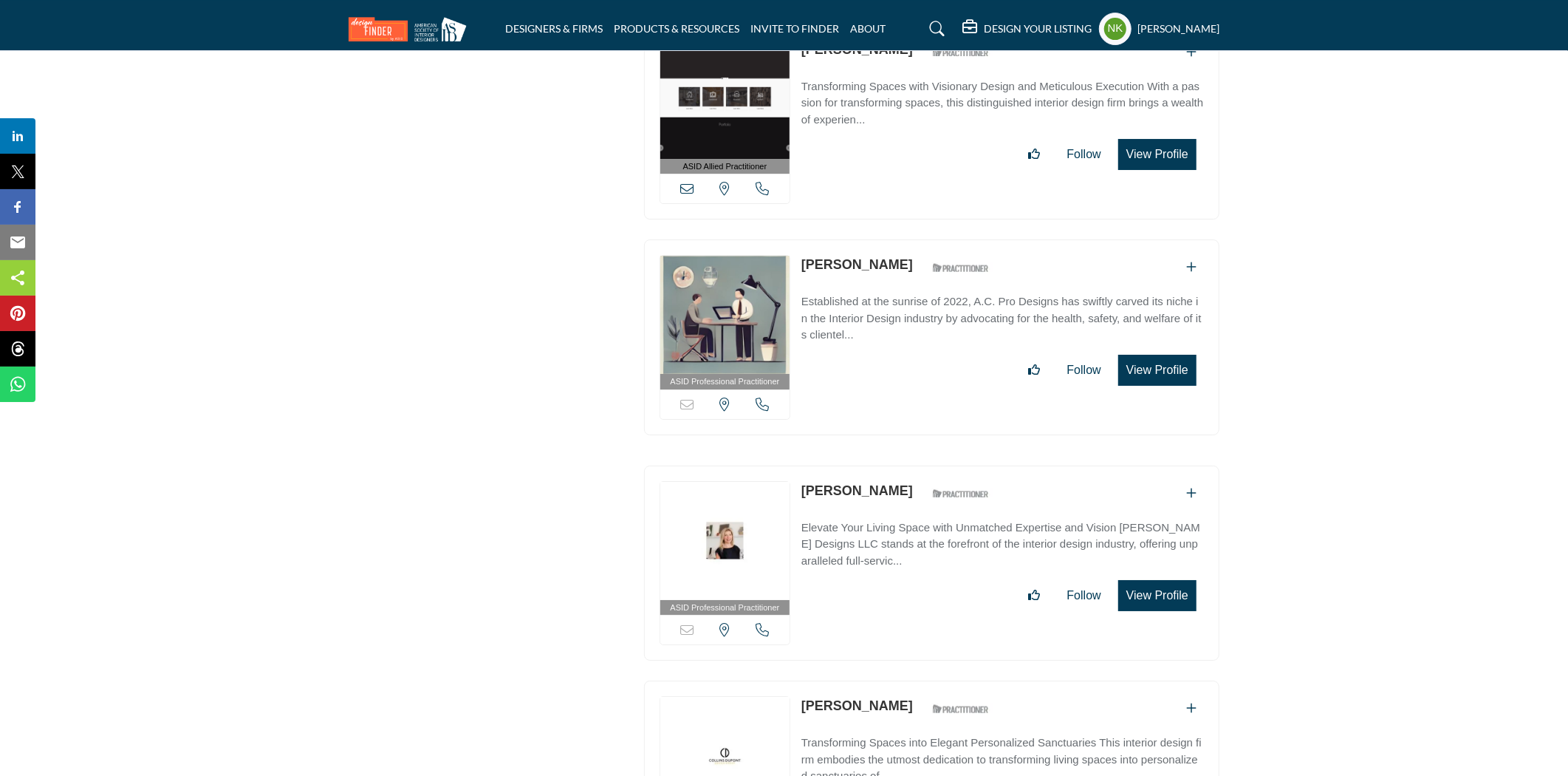
click at [858, 257] on link "Alicia ORourke" at bounding box center [857, 264] width 112 height 15
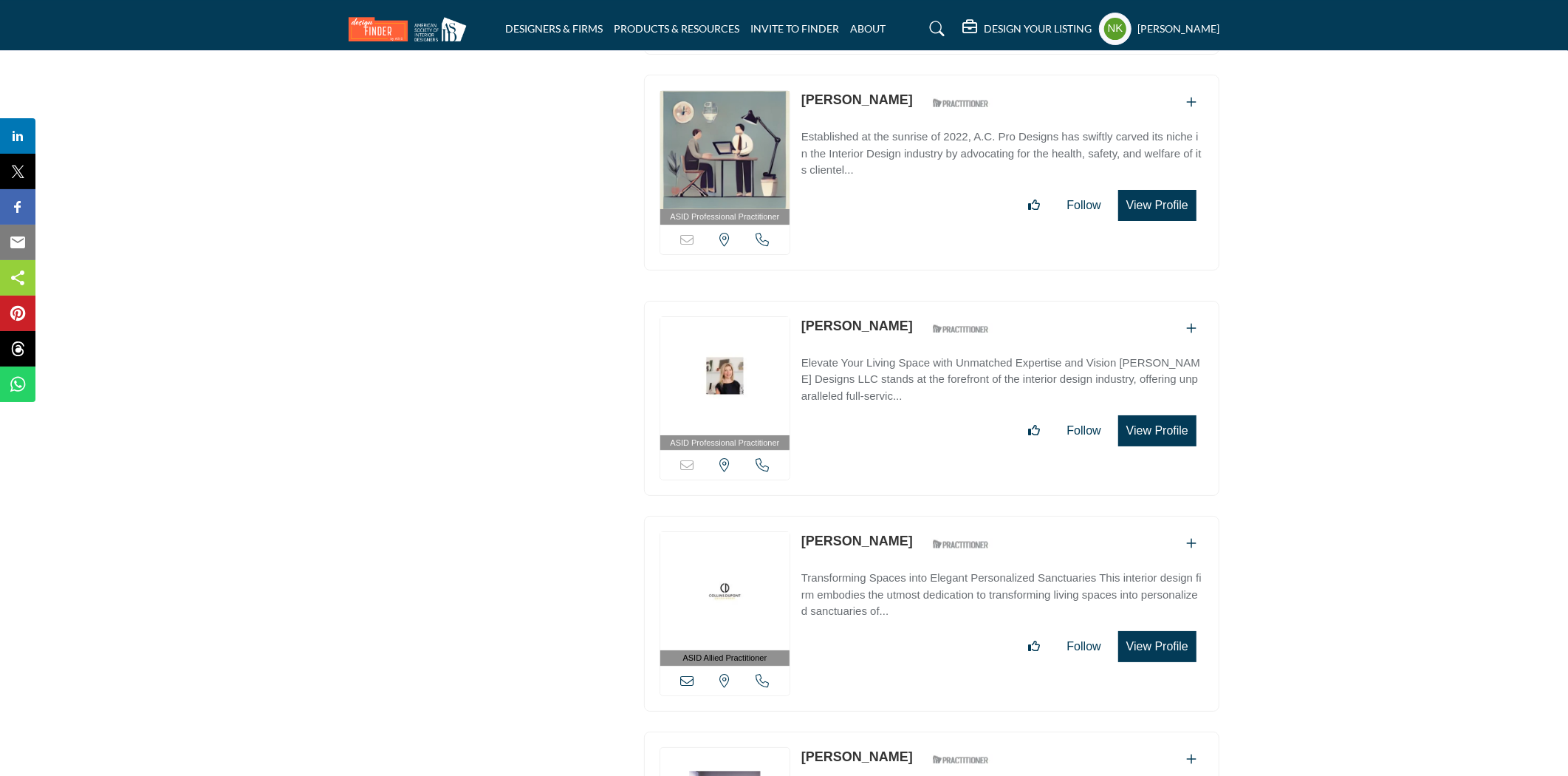
click at [848, 319] on link "Alicia Zupan" at bounding box center [857, 326] width 112 height 15
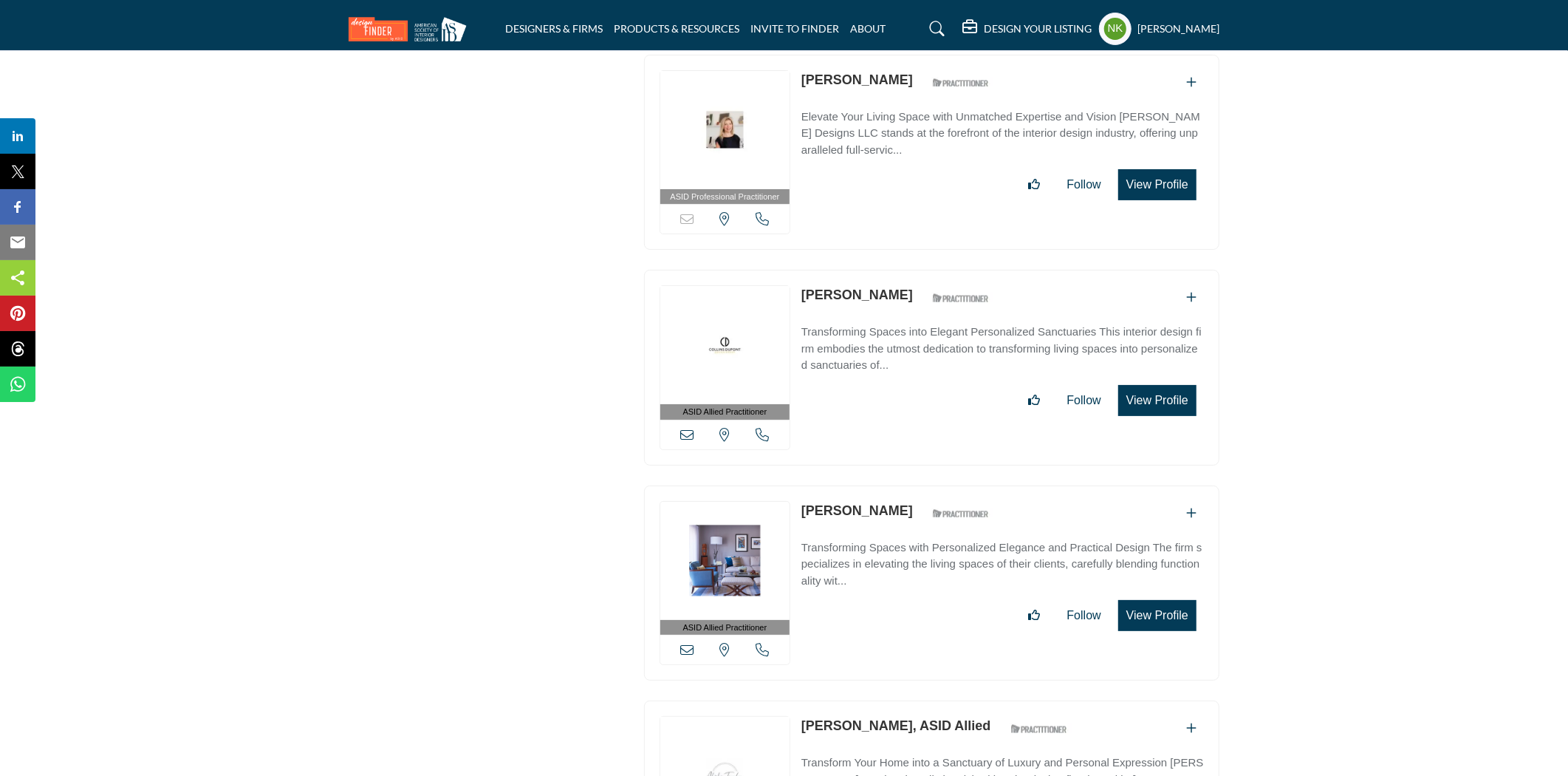
click at [857, 288] on link "Alina Dolan" at bounding box center [857, 295] width 112 height 15
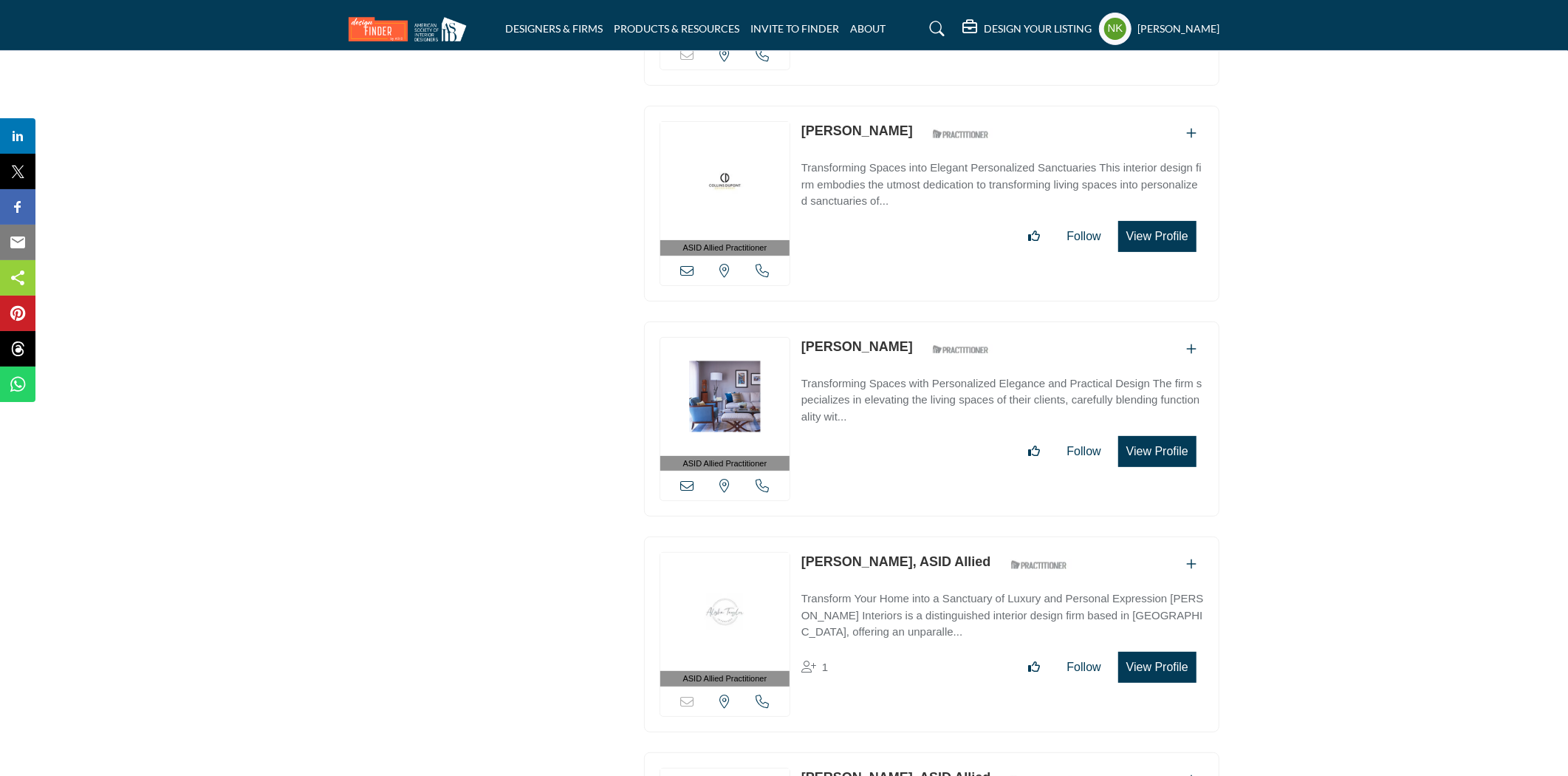
click at [847, 340] on link "[PERSON_NAME]" at bounding box center [857, 346] width 112 height 15
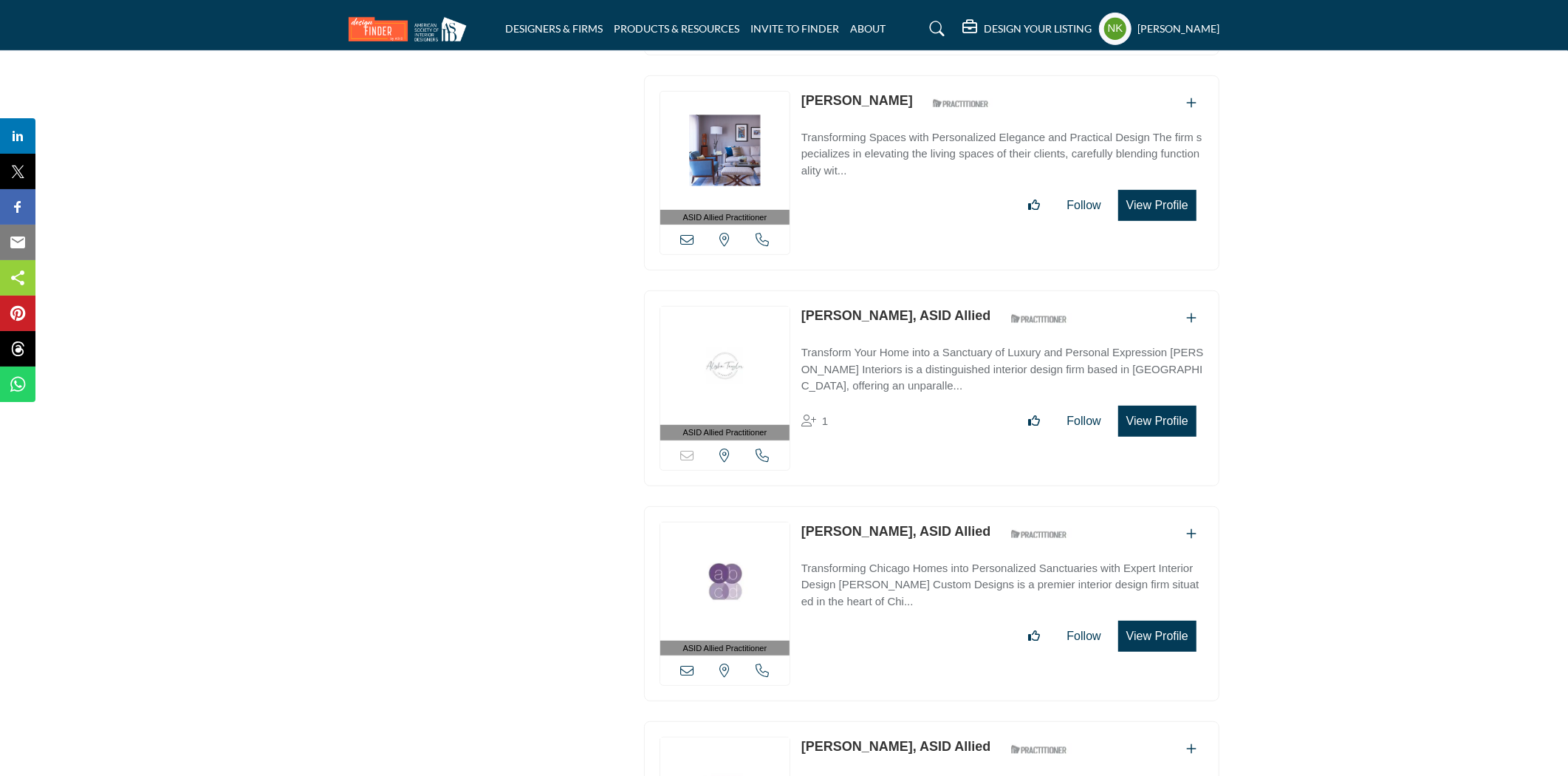
click at [847, 308] on link "Alisha Taylor, ASID Allied" at bounding box center [896, 315] width 190 height 15
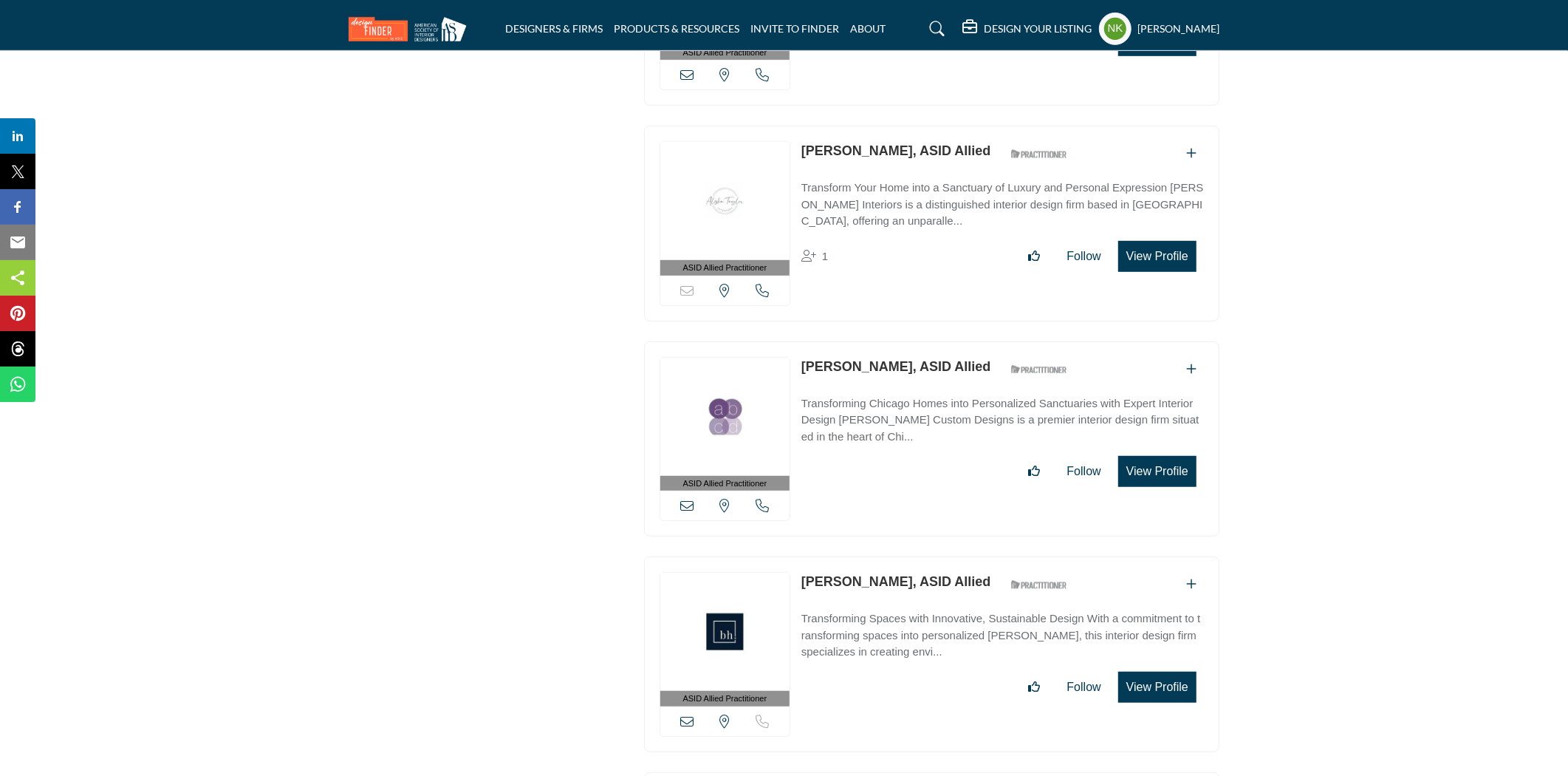
click at [848, 359] on link "Alison Besikof, ASID Allied" at bounding box center [896, 366] width 190 height 15
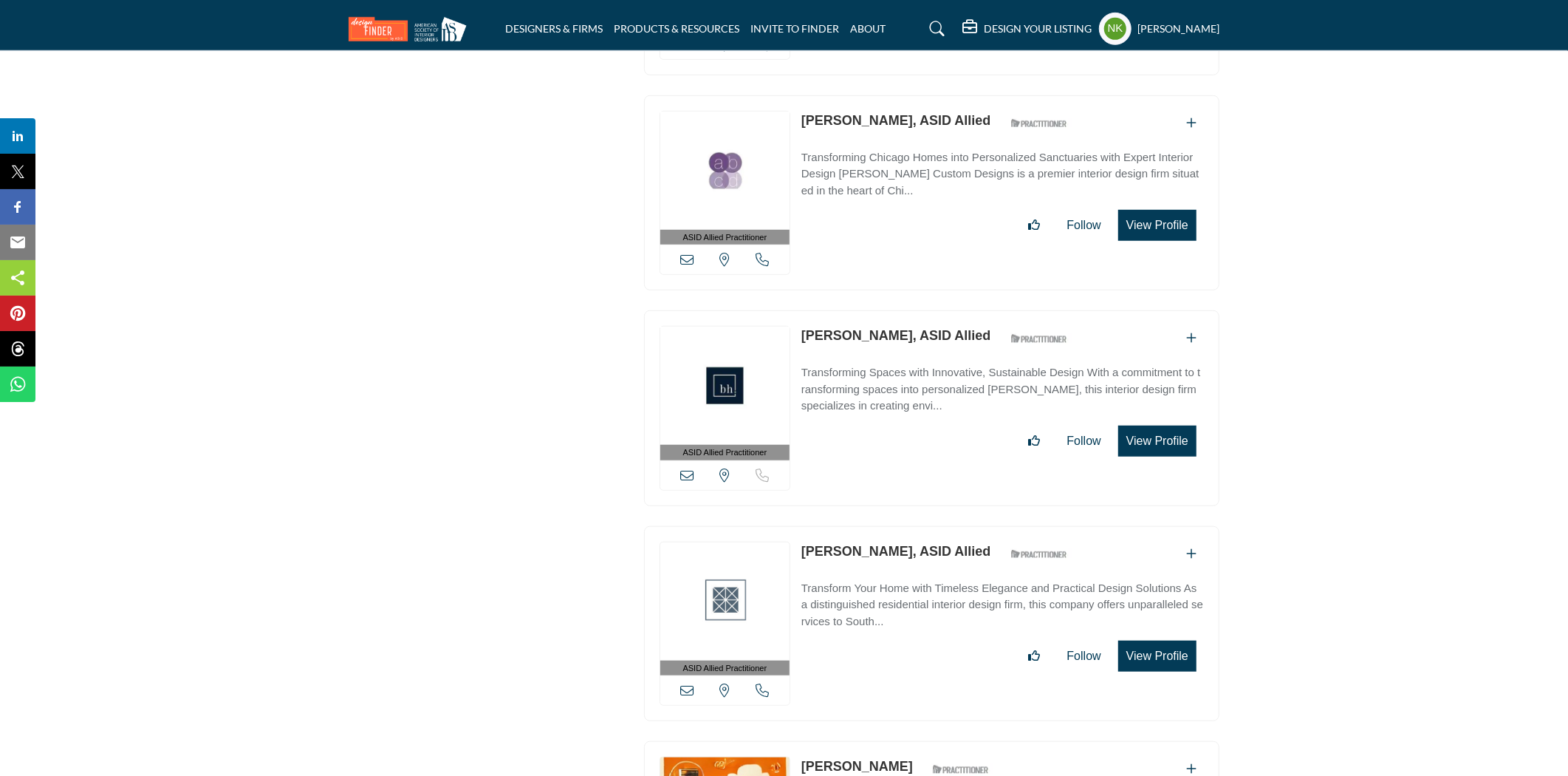
click at [848, 328] on link "Alison Cox, ASID Allied" at bounding box center [896, 335] width 190 height 15
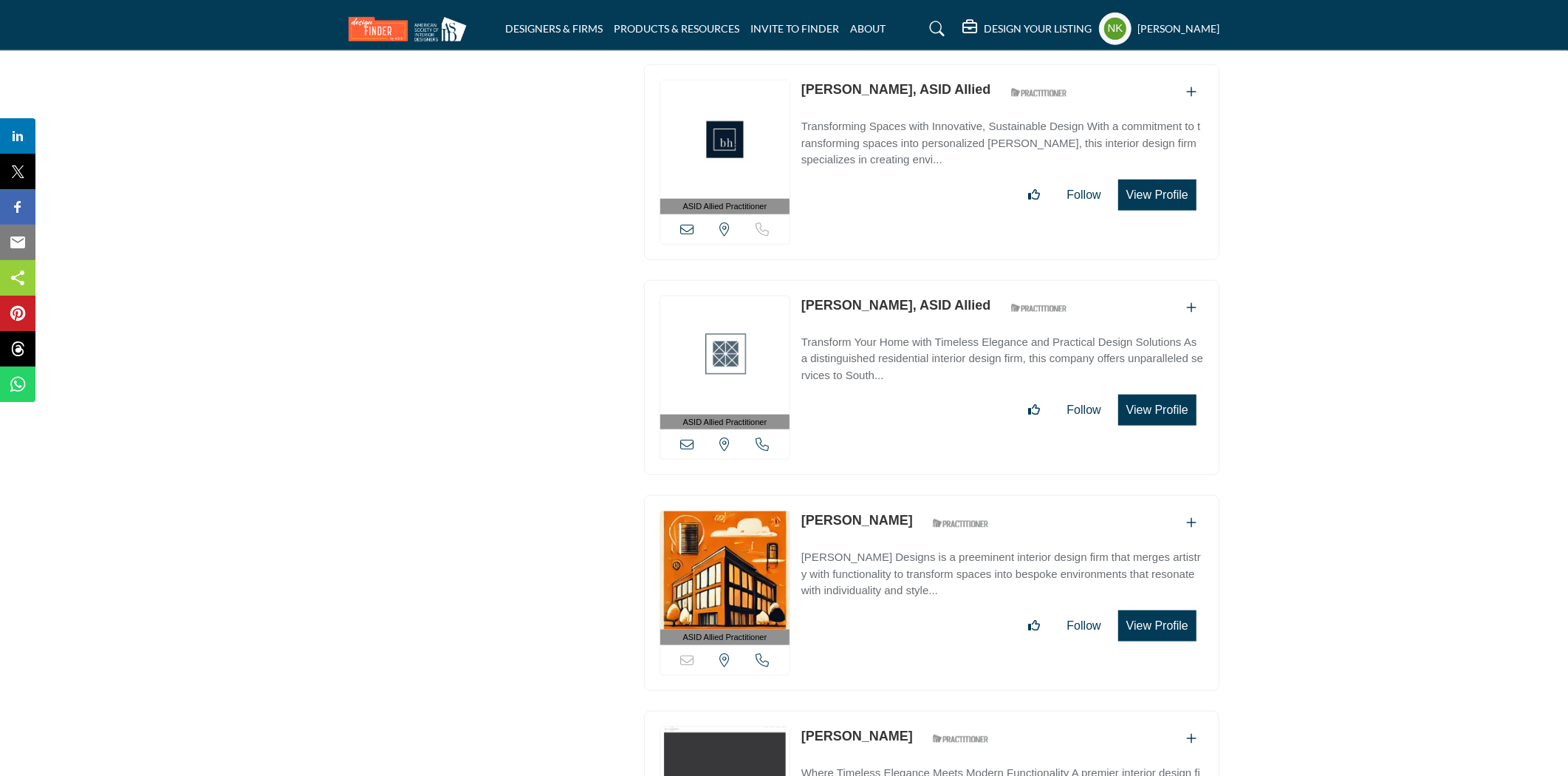
click at [859, 297] on link "Alison Rogove, ASID Allied" at bounding box center [896, 304] width 190 height 15
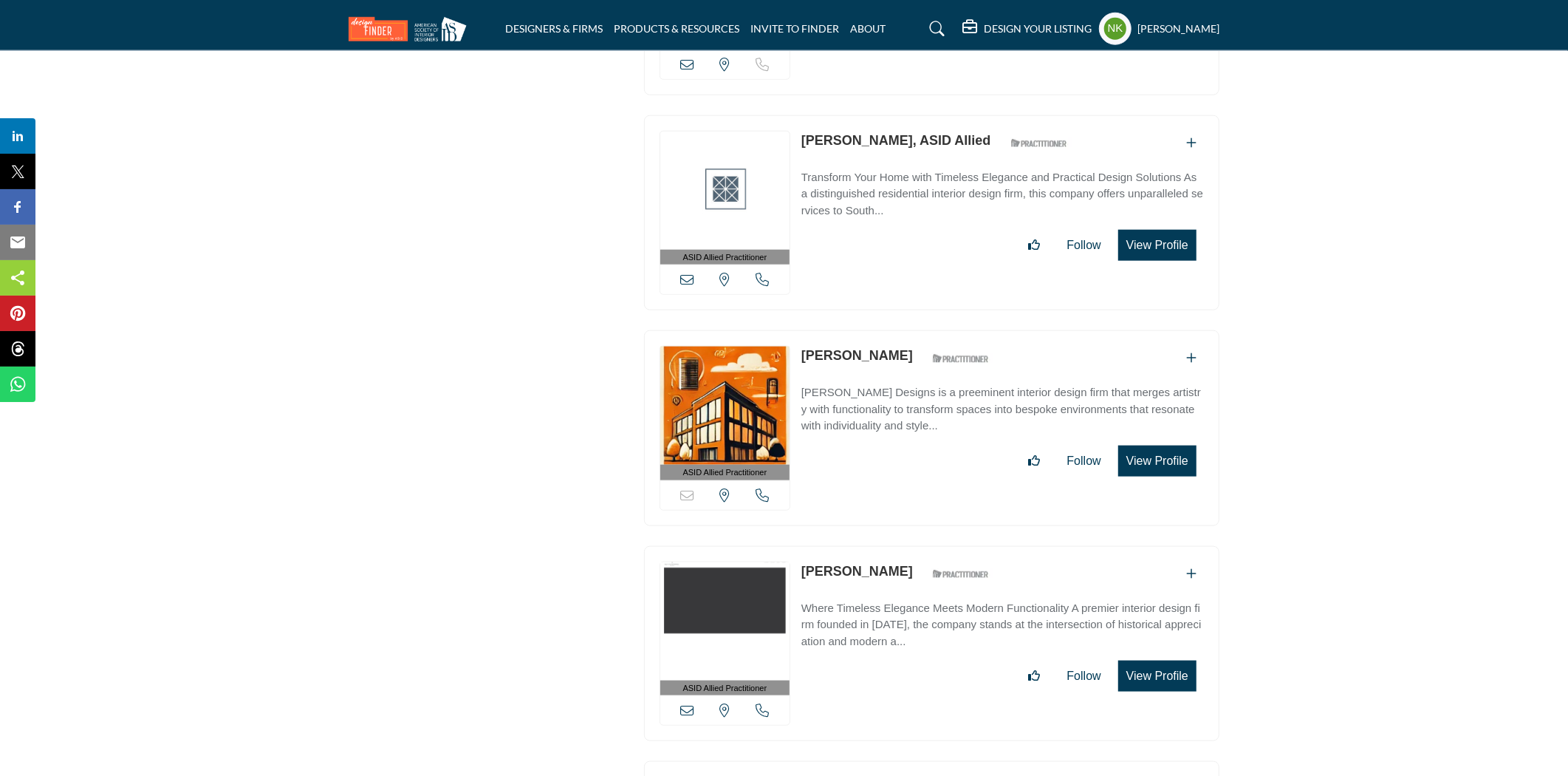
click at [844, 348] on link "Alison Speer" at bounding box center [857, 355] width 112 height 15
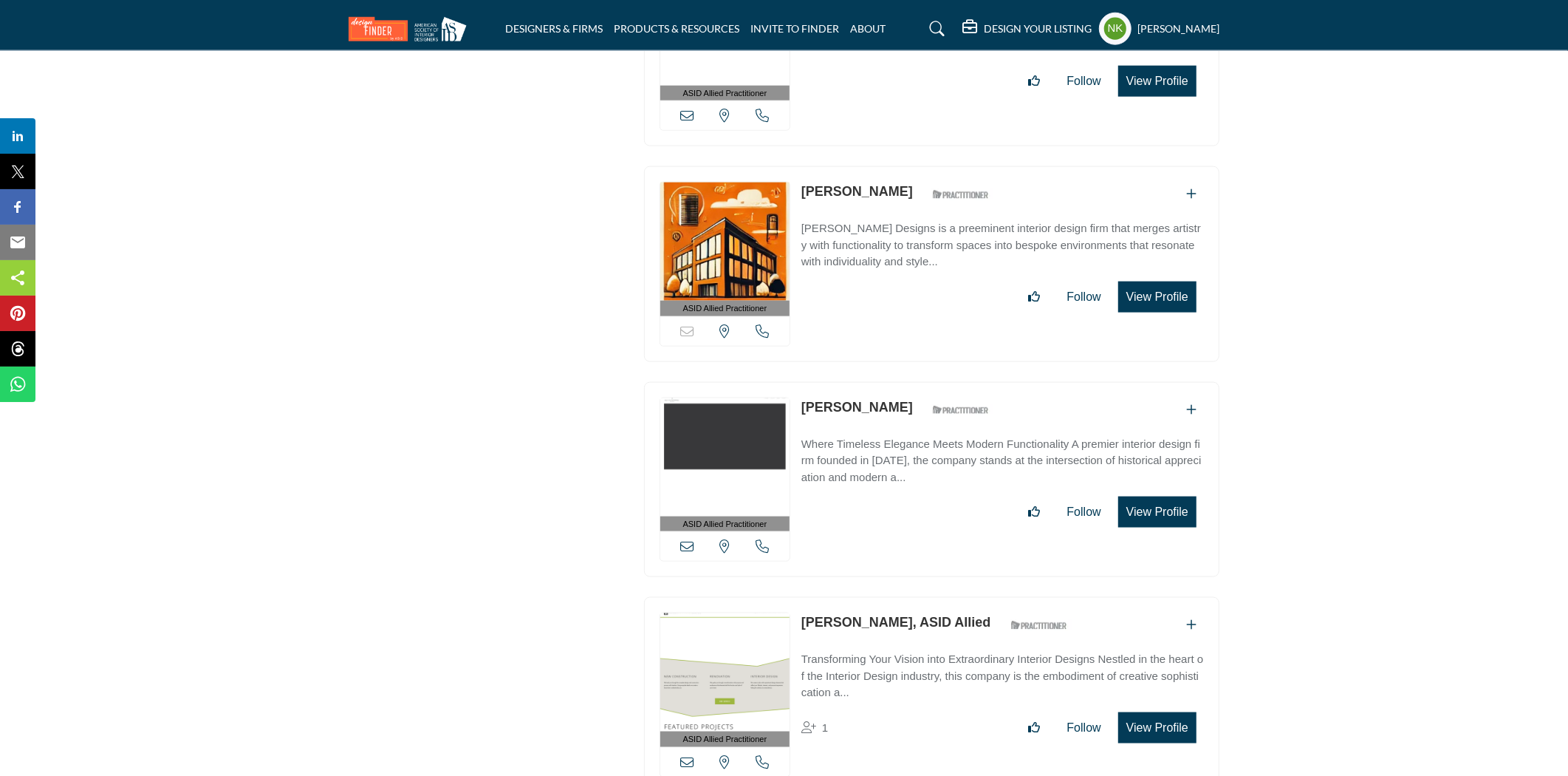
click at [844, 400] on link "Alison Vanderpool" at bounding box center [857, 407] width 112 height 15
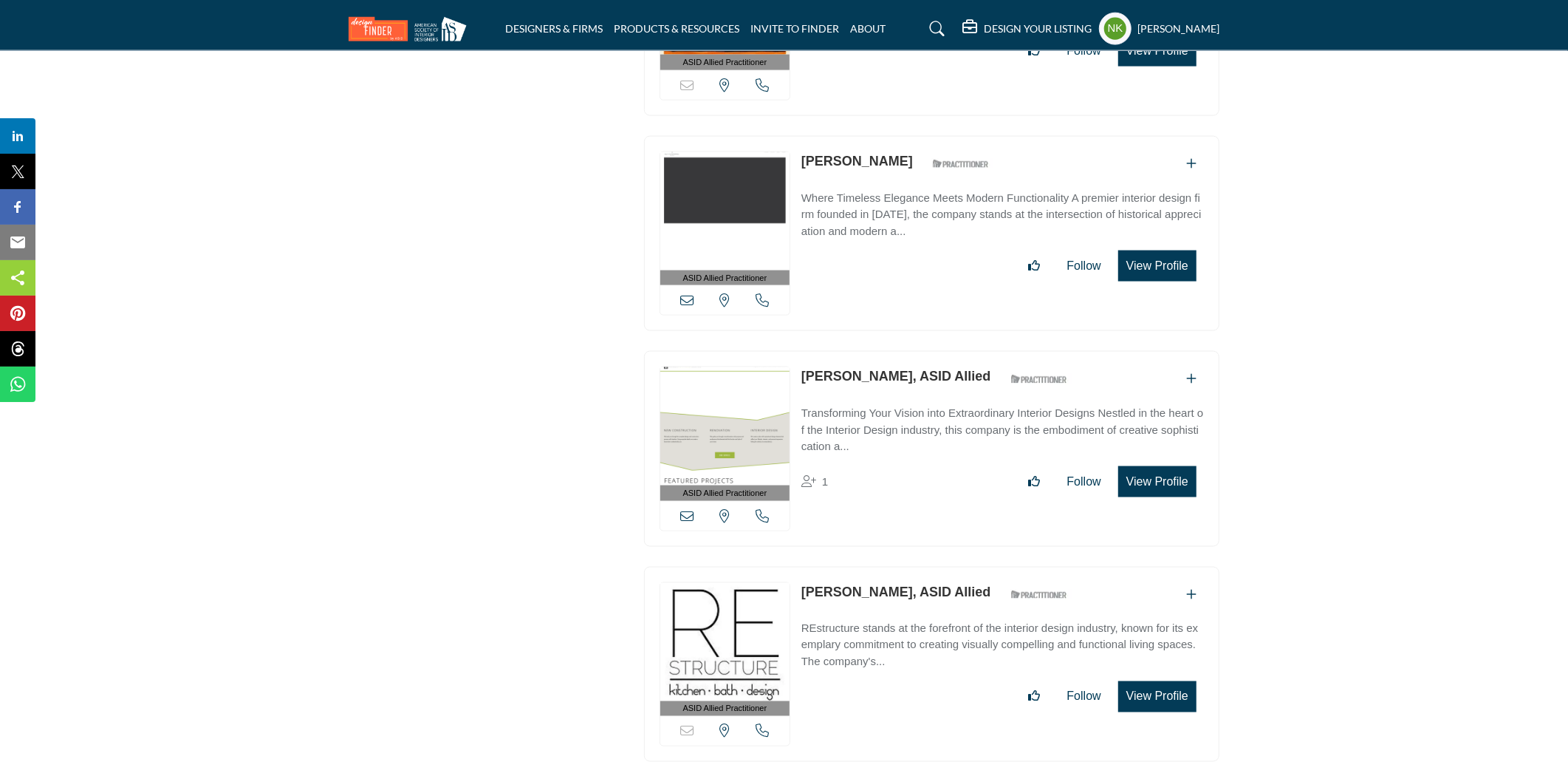
click at [842, 369] on link "Alison Whittaker, ASID Allied" at bounding box center [896, 376] width 190 height 15
drag, startPoint x: 904, startPoint y: 464, endPoint x: 803, endPoint y: 381, distance: 130.7
click at [803, 381] on div "Alison Whittaker, ASID Allied ASID Qualified Practitioner who validates work an…" at bounding box center [1003, 433] width 403 height 131
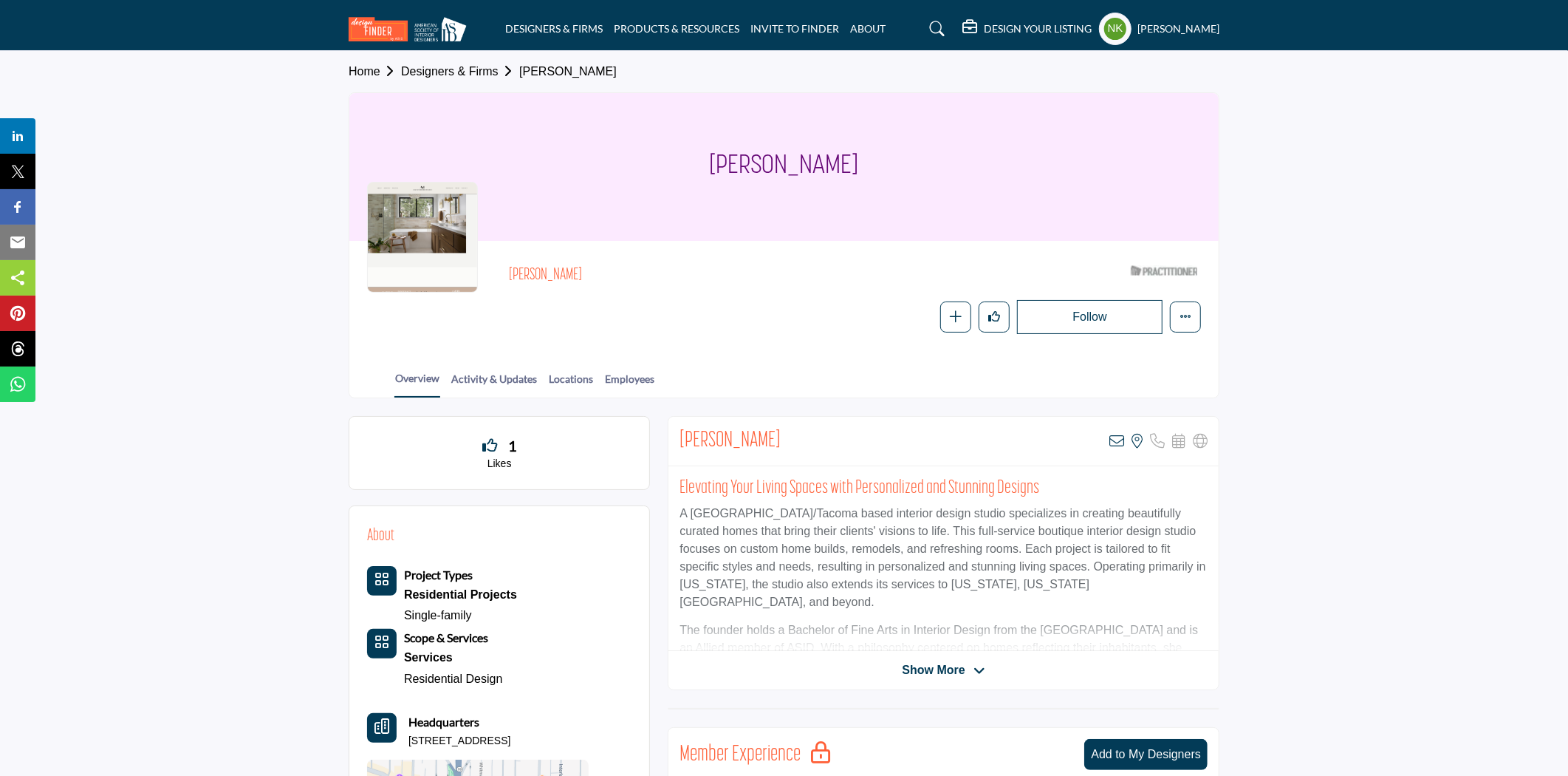
drag, startPoint x: 617, startPoint y: 259, endPoint x: 509, endPoint y: 267, distance: 108.3
click at [509, 267] on div "[PERSON_NAME] ASID Qualified Practitioner who validates work and experience to …" at bounding box center [855, 275] width 693 height 34
copy h2 "[PERSON_NAME]"
click at [1113, 445] on icon at bounding box center [1116, 440] width 15 height 15
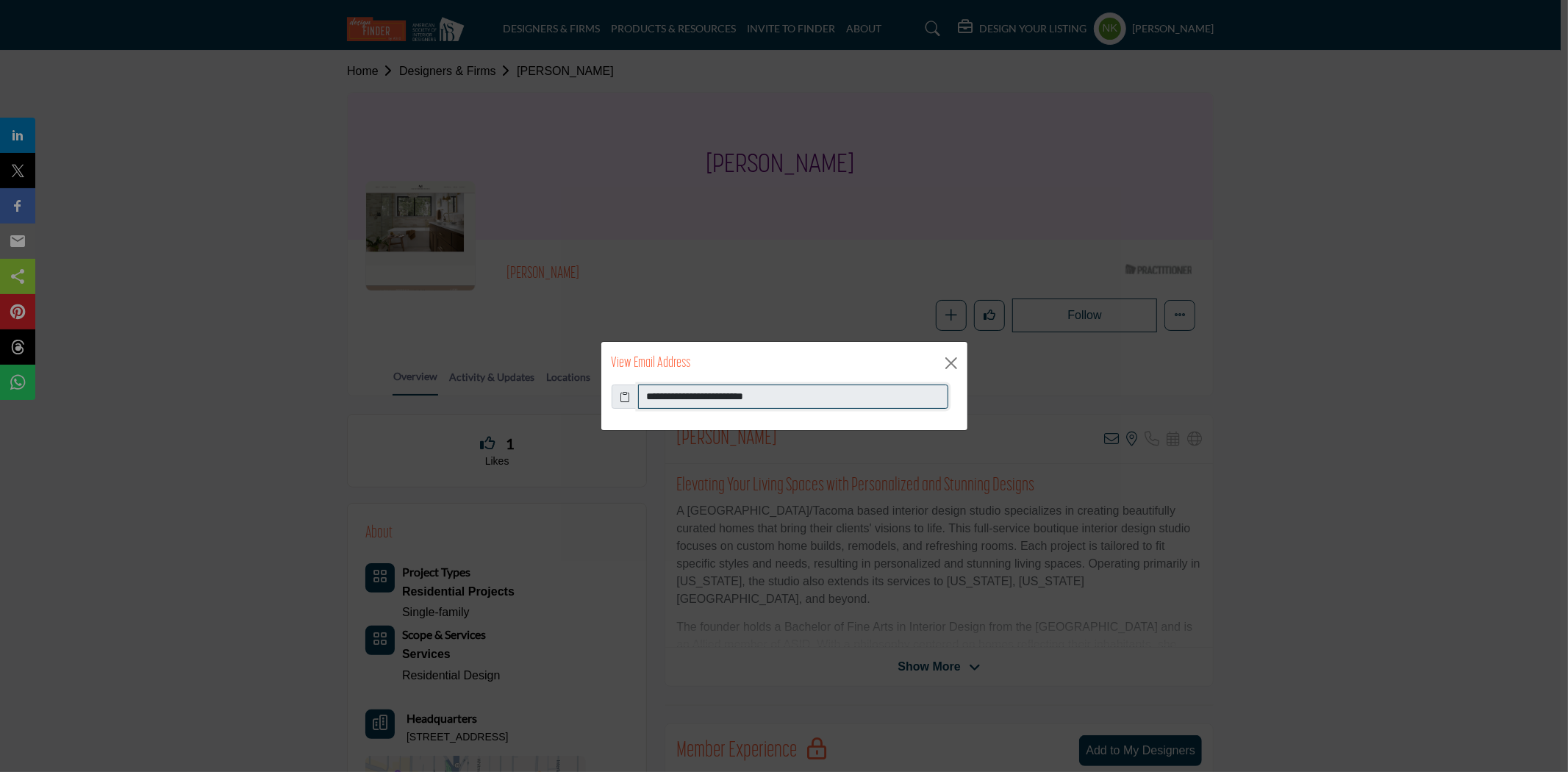
drag, startPoint x: 801, startPoint y: 392, endPoint x: 520, endPoint y: 387, distance: 281.0
click at [522, 398] on div "**********" at bounding box center [784, 386] width 1568 height 772
click at [949, 360] on button "Close" at bounding box center [951, 363] width 22 height 22
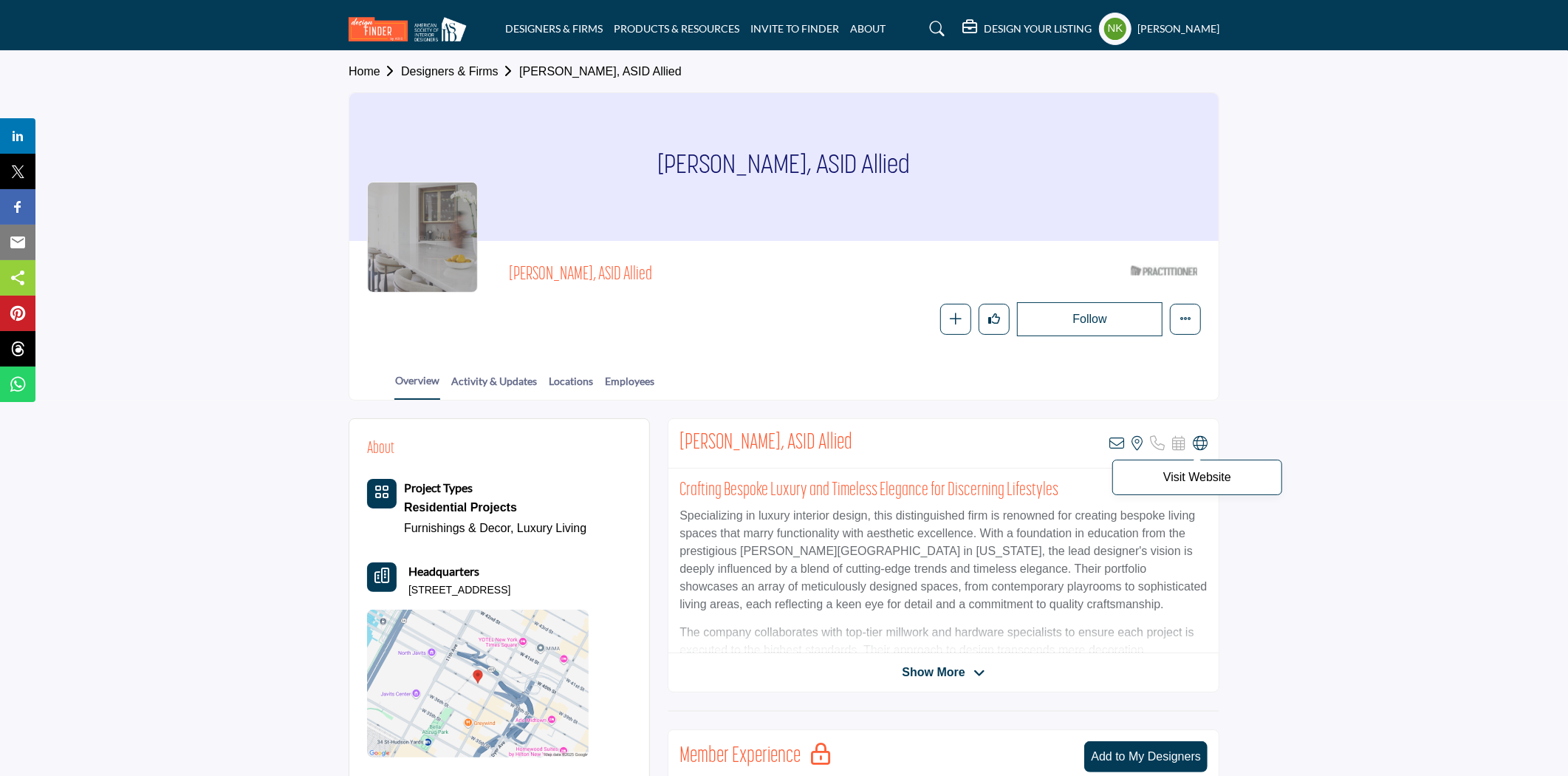
click at [1198, 445] on icon at bounding box center [1200, 443] width 15 height 15
drag, startPoint x: 1112, startPoint y: 439, endPoint x: 1097, endPoint y: 428, distance: 18.6
click at [1106, 436] on div "[PERSON_NAME], ASID Allied View email address of this listing View the location…" at bounding box center [944, 443] width 551 height 50
drag, startPoint x: 605, startPoint y: 273, endPoint x: 513, endPoint y: 267, distance: 92.2
click at [513, 267] on span "[PERSON_NAME], ASID Allied" at bounding box center [675, 275] width 334 height 24
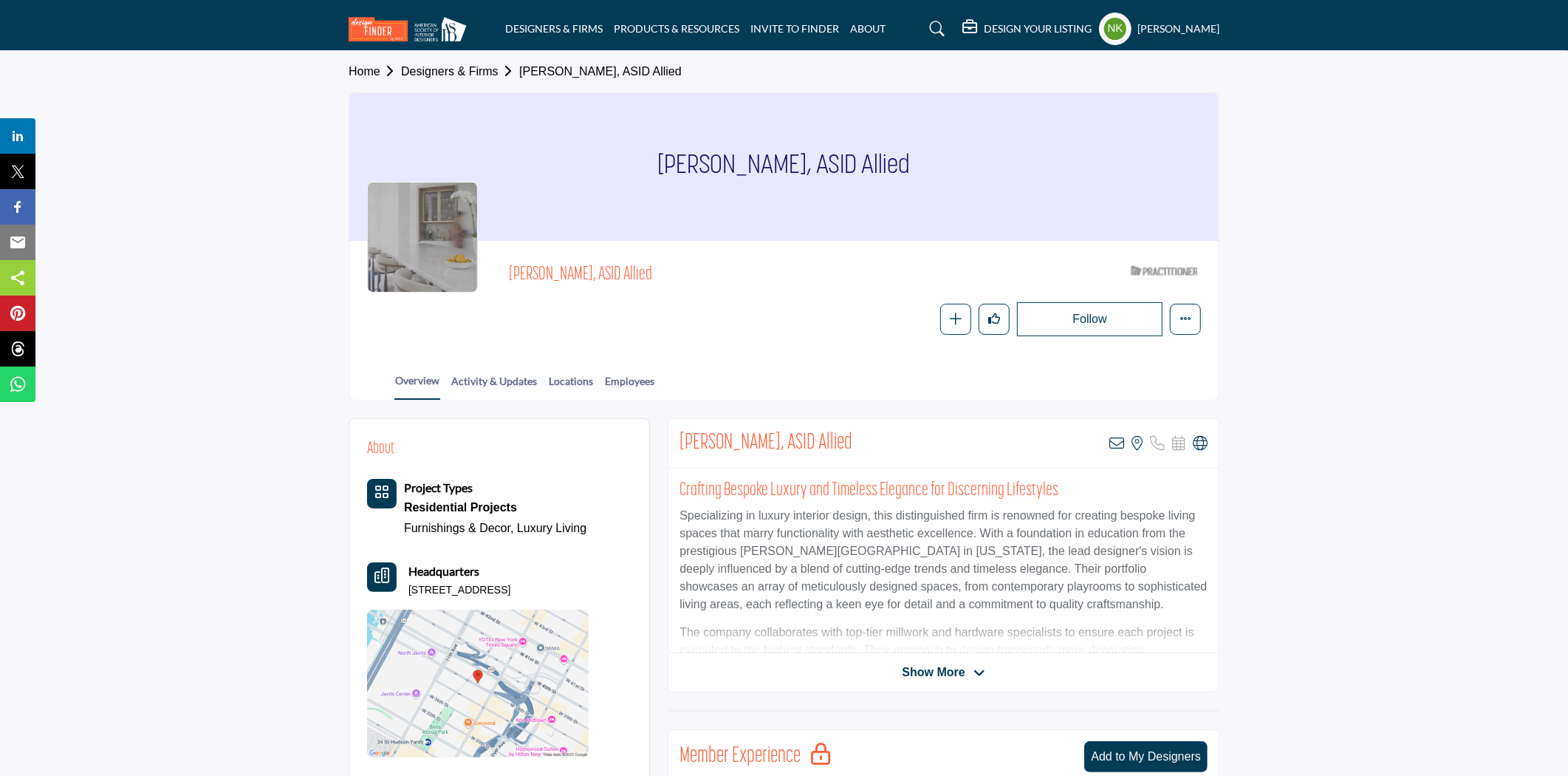
copy span "[PERSON_NAME],"
click at [1105, 445] on div "[PERSON_NAME], ASID Allied View email address of this listing View the location…" at bounding box center [944, 443] width 551 height 50
click at [1119, 445] on icon at bounding box center [1116, 443] width 15 height 15
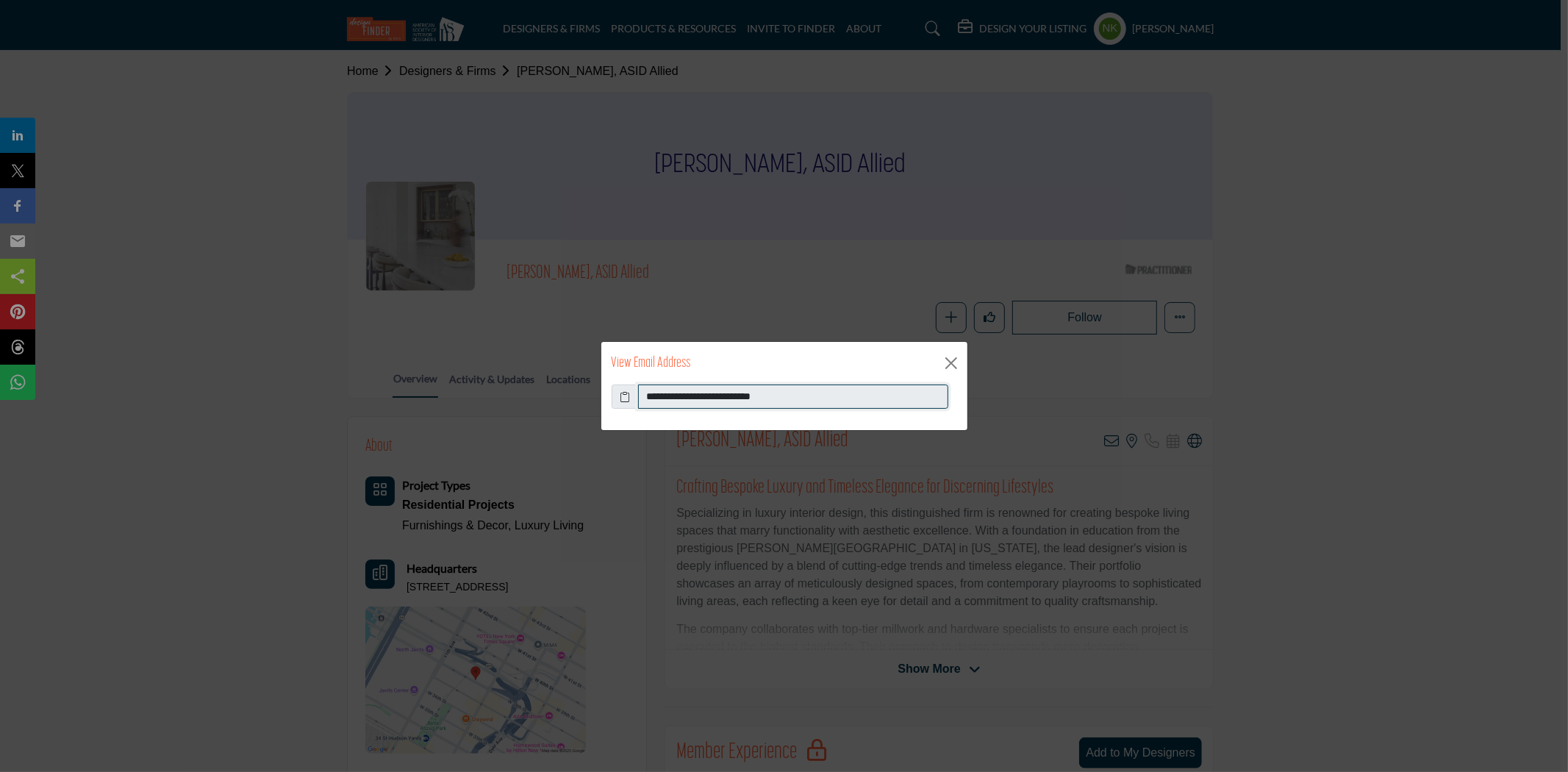
drag, startPoint x: 804, startPoint y: 392, endPoint x: 309, endPoint y: 420, distance: 495.8
click at [332, 420] on div "**********" at bounding box center [784, 386] width 1568 height 772
click at [958, 361] on button "Close" at bounding box center [951, 363] width 22 height 22
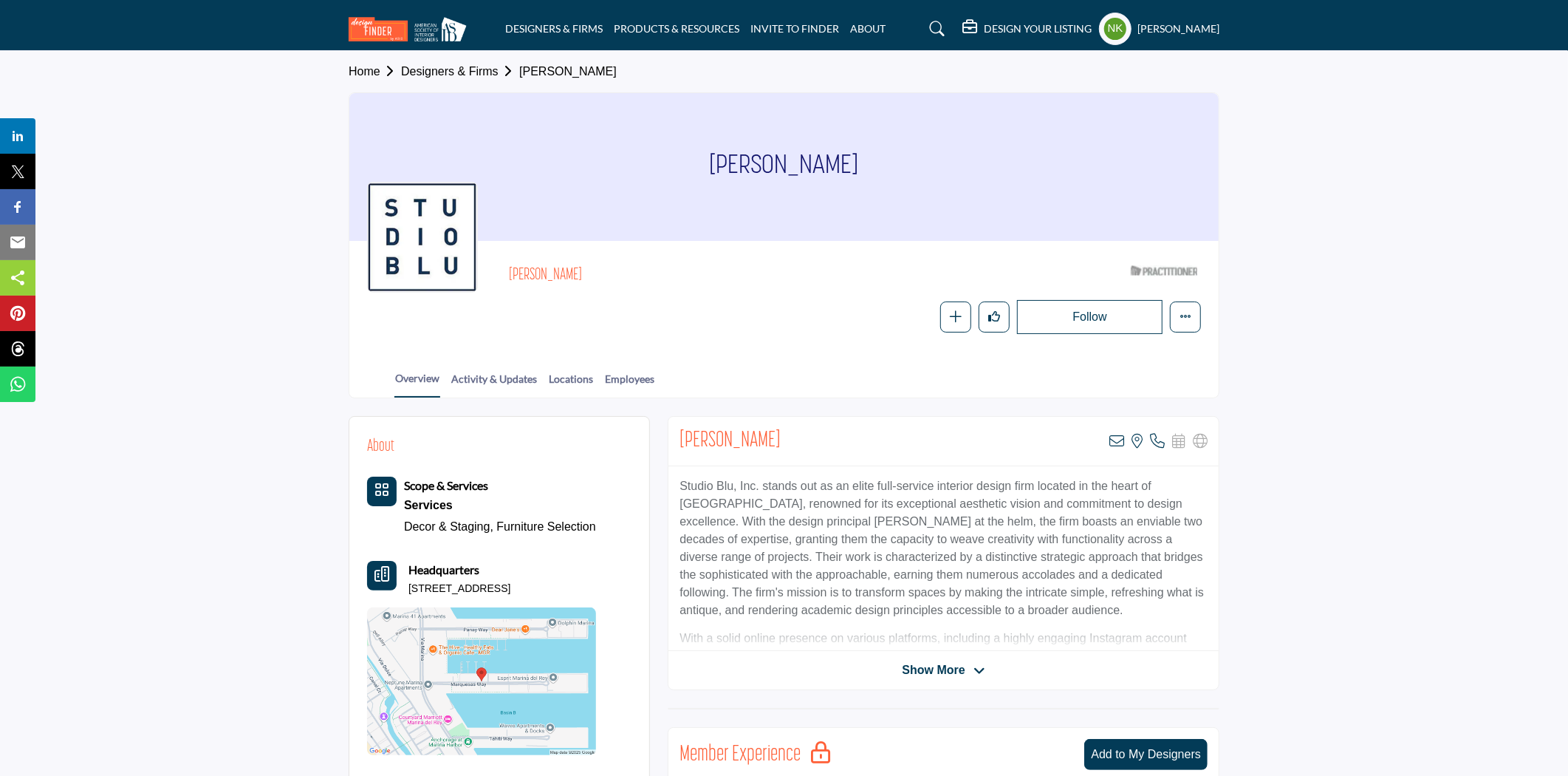
drag, startPoint x: 636, startPoint y: 289, endPoint x: 490, endPoint y: 290, distance: 146.0
click at [490, 290] on div "[PERSON_NAME] ASID Qualified Practitioner who validates work and experience to …" at bounding box center [784, 296] width 834 height 75
copy h2 "[PERSON_NAME]"
click at [1119, 442] on icon at bounding box center [1116, 440] width 15 height 15
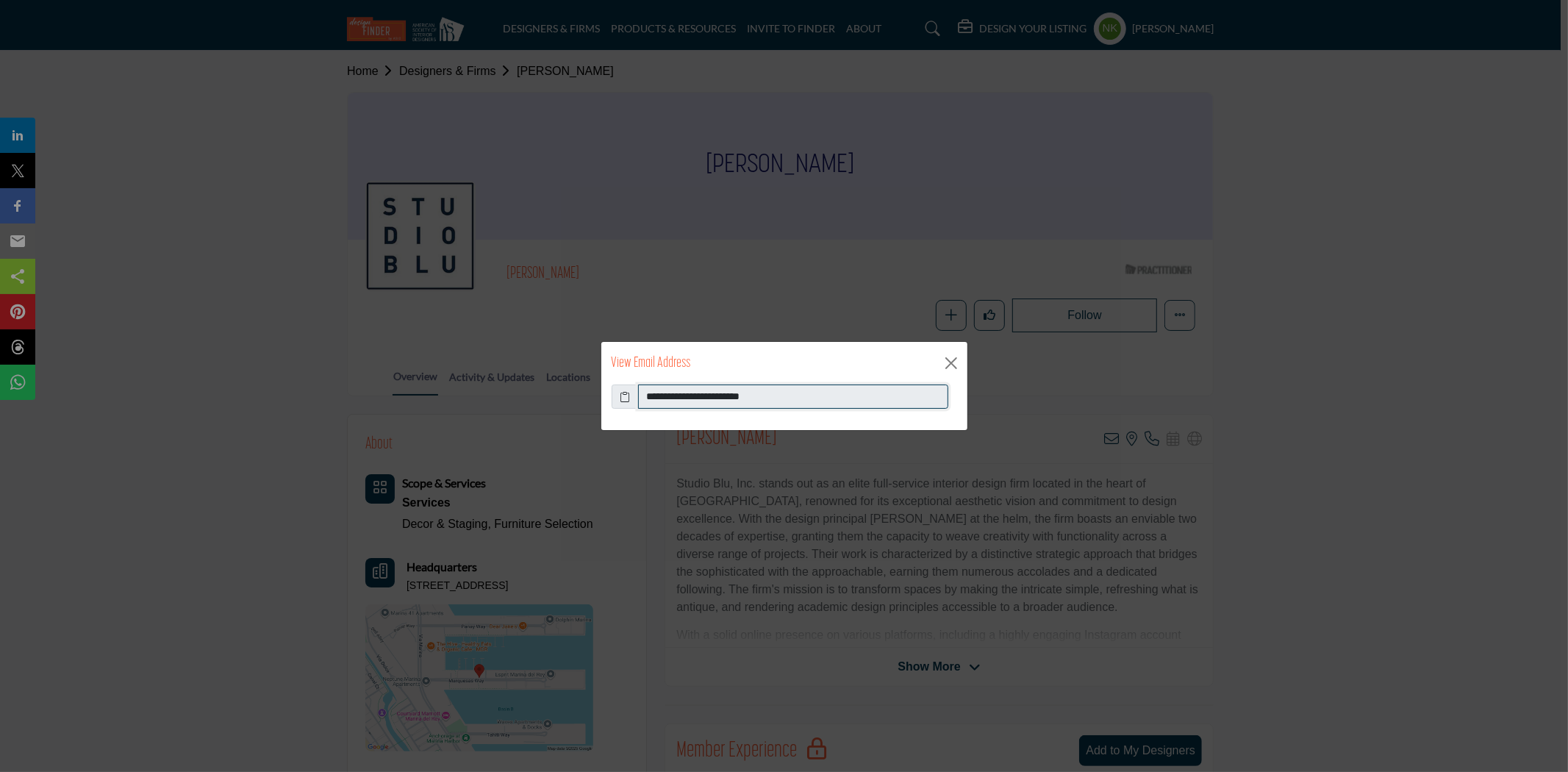
drag, startPoint x: 813, startPoint y: 385, endPoint x: 413, endPoint y: 357, distance: 401.0
click at [413, 357] on div "**********" at bounding box center [784, 386] width 1568 height 772
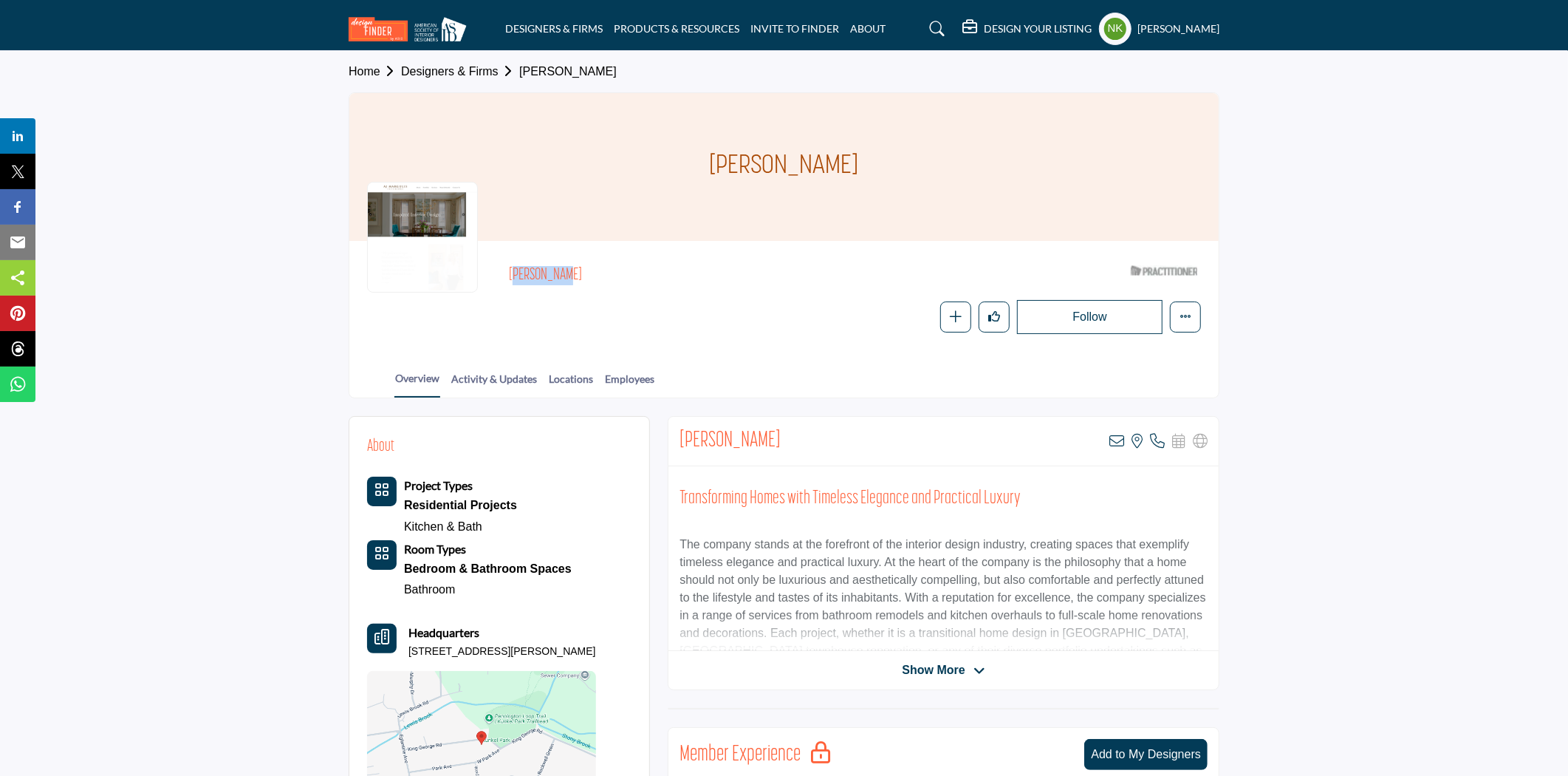
drag, startPoint x: 597, startPoint y: 267, endPoint x: 503, endPoint y: 274, distance: 94.3
click at [503, 274] on div "[PERSON_NAME] ASID Qualified Practitioner who validates work and experience to …" at bounding box center [784, 296] width 834 height 75
copy h2 "[PERSON_NAME]"
click at [1119, 438] on icon at bounding box center [1116, 440] width 15 height 15
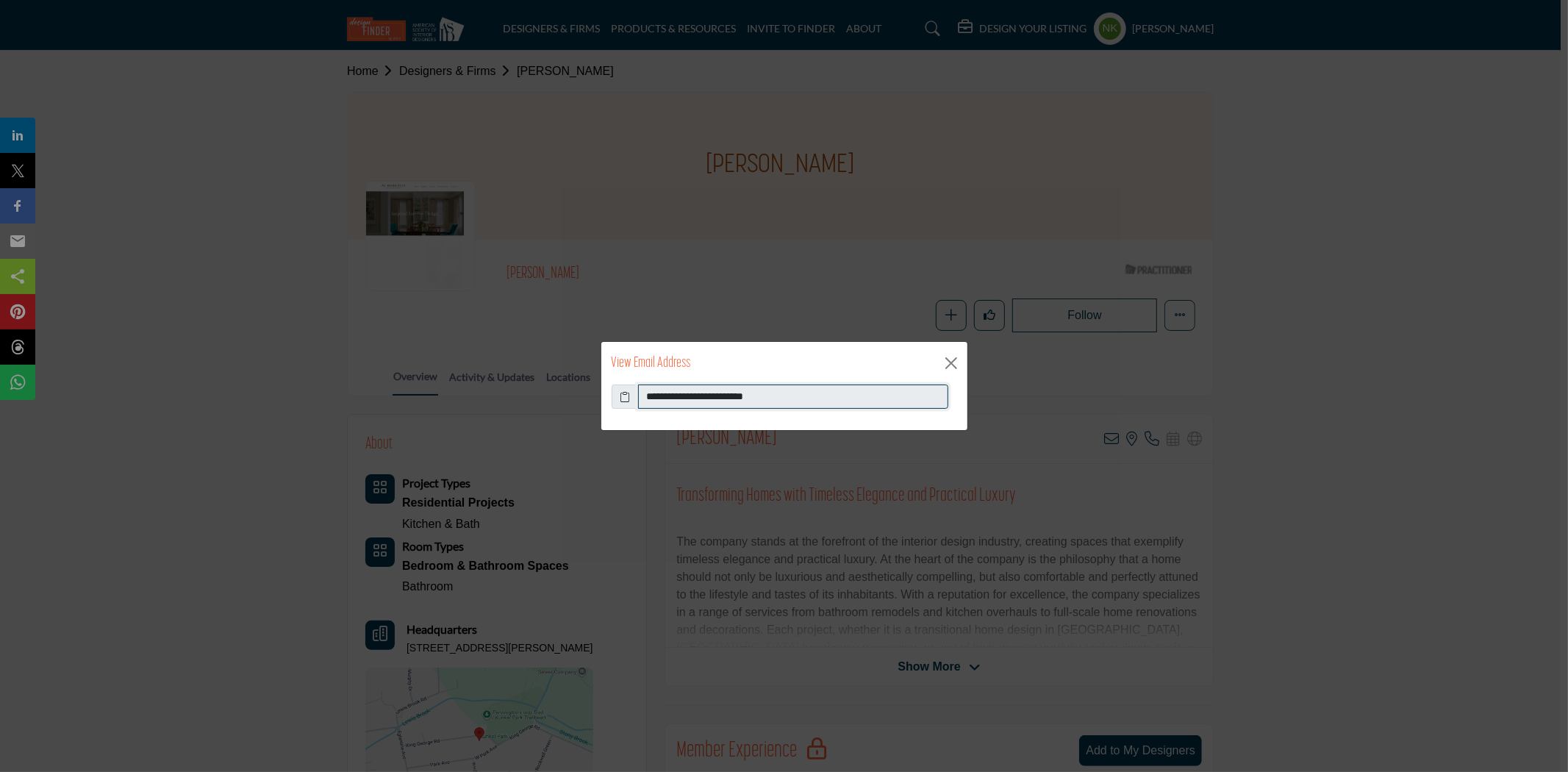
drag, startPoint x: 802, startPoint y: 393, endPoint x: 635, endPoint y: 391, distance: 167.0
click at [635, 391] on div "**********" at bounding box center [784, 397] width 346 height 25
click at [954, 361] on button "Close" at bounding box center [951, 363] width 22 height 22
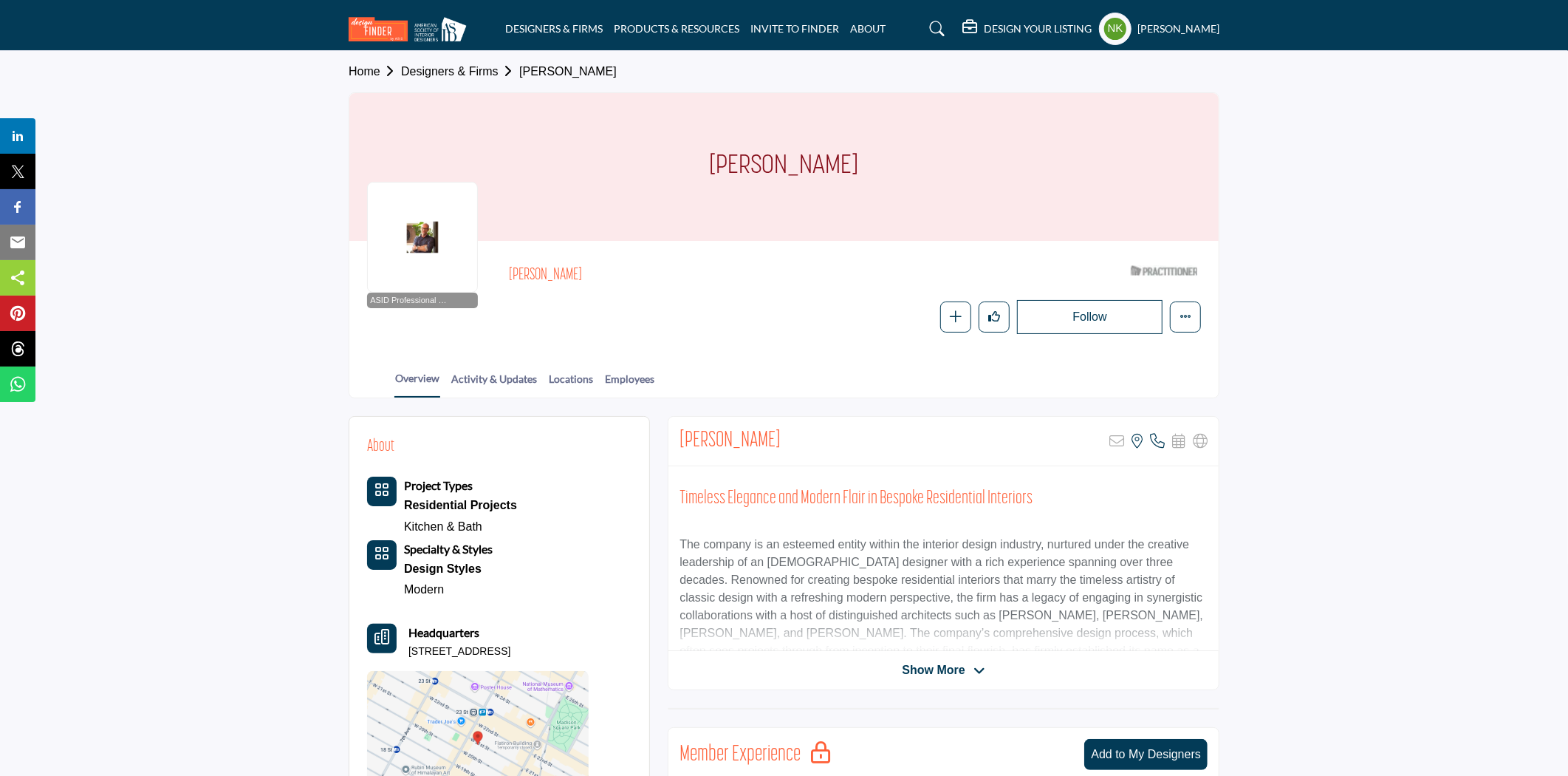
drag, startPoint x: 572, startPoint y: 268, endPoint x: 482, endPoint y: 269, distance: 90.0
click at [482, 269] on div "ASID Professional Practitioner ASID Professional Practitioners have successfull…" at bounding box center [784, 296] width 834 height 75
copy h2 "Alan Tanksley"
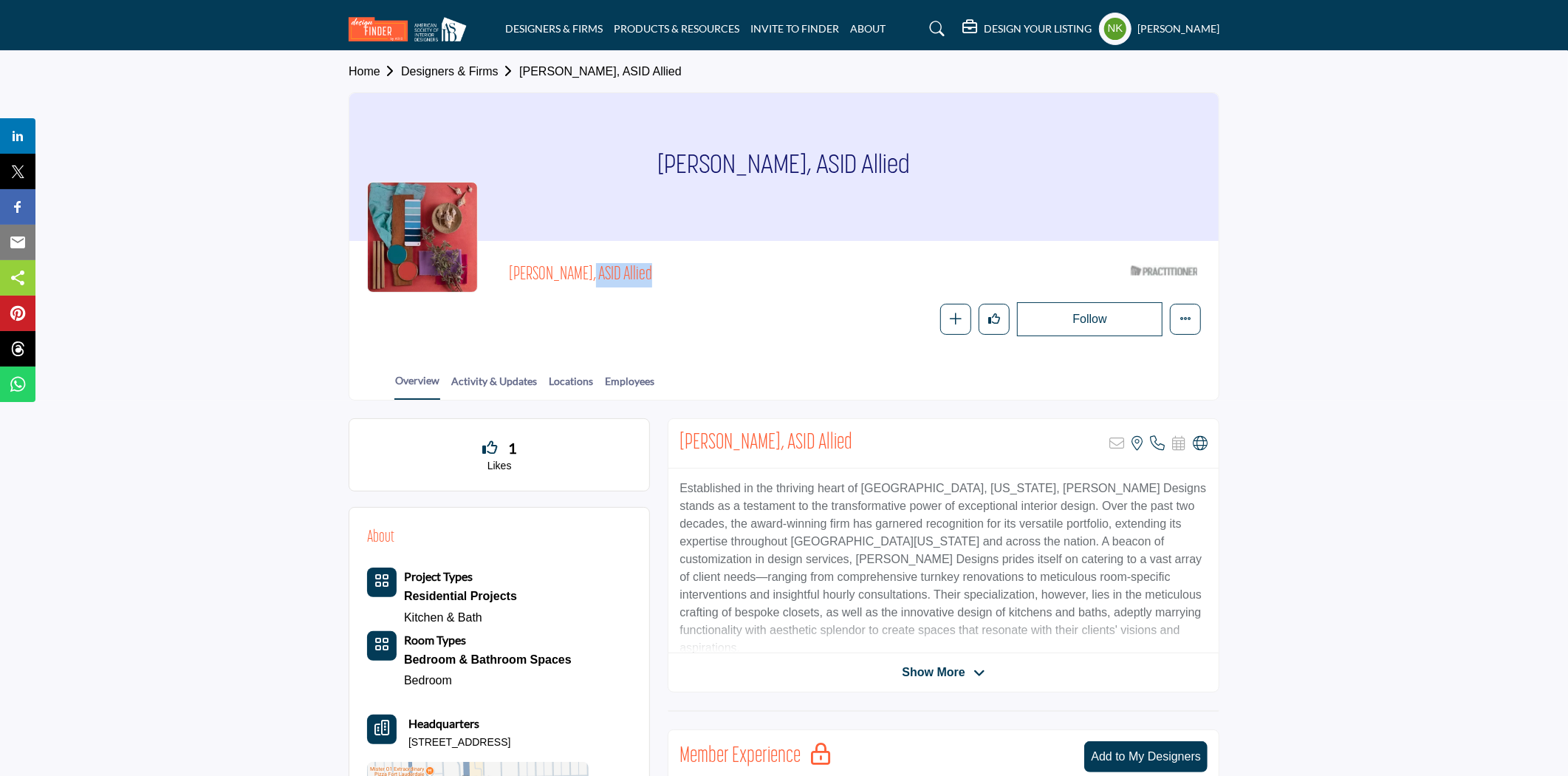
drag, startPoint x: 511, startPoint y: 267, endPoint x: 573, endPoint y: 286, distance: 64.8
click at [573, 286] on span "[PERSON_NAME], ASID Allied" at bounding box center [675, 275] width 334 height 24
copy span "[PERSON_NAME],"
click at [1201, 448] on icon at bounding box center [1200, 443] width 15 height 15
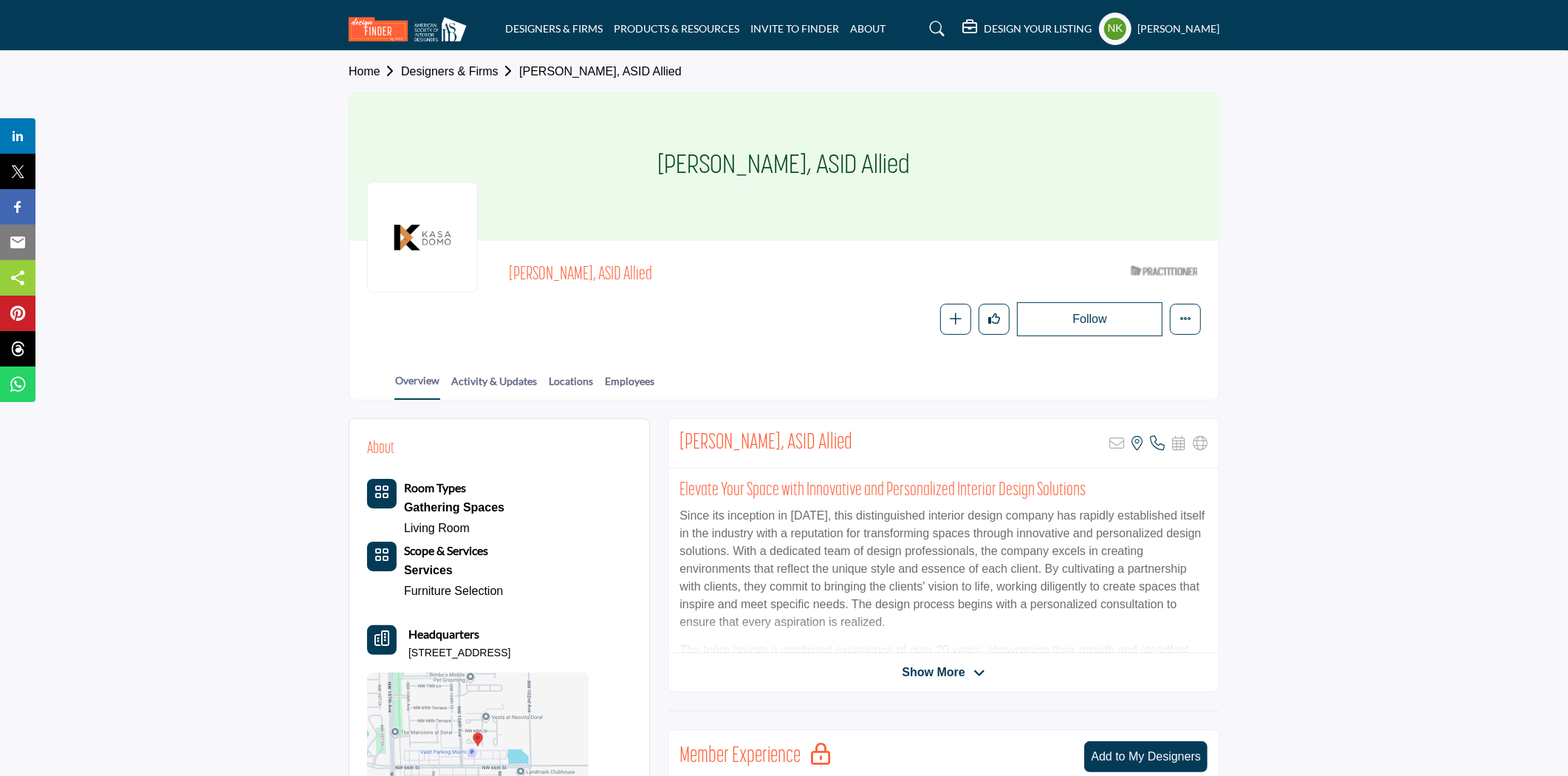
drag, startPoint x: 512, startPoint y: 270, endPoint x: 606, endPoint y: 294, distance: 97.0
click at [606, 294] on div "[PERSON_NAME], ASID Allied" at bounding box center [814, 279] width 611 height 31
copy span "[PERSON_NAME]"
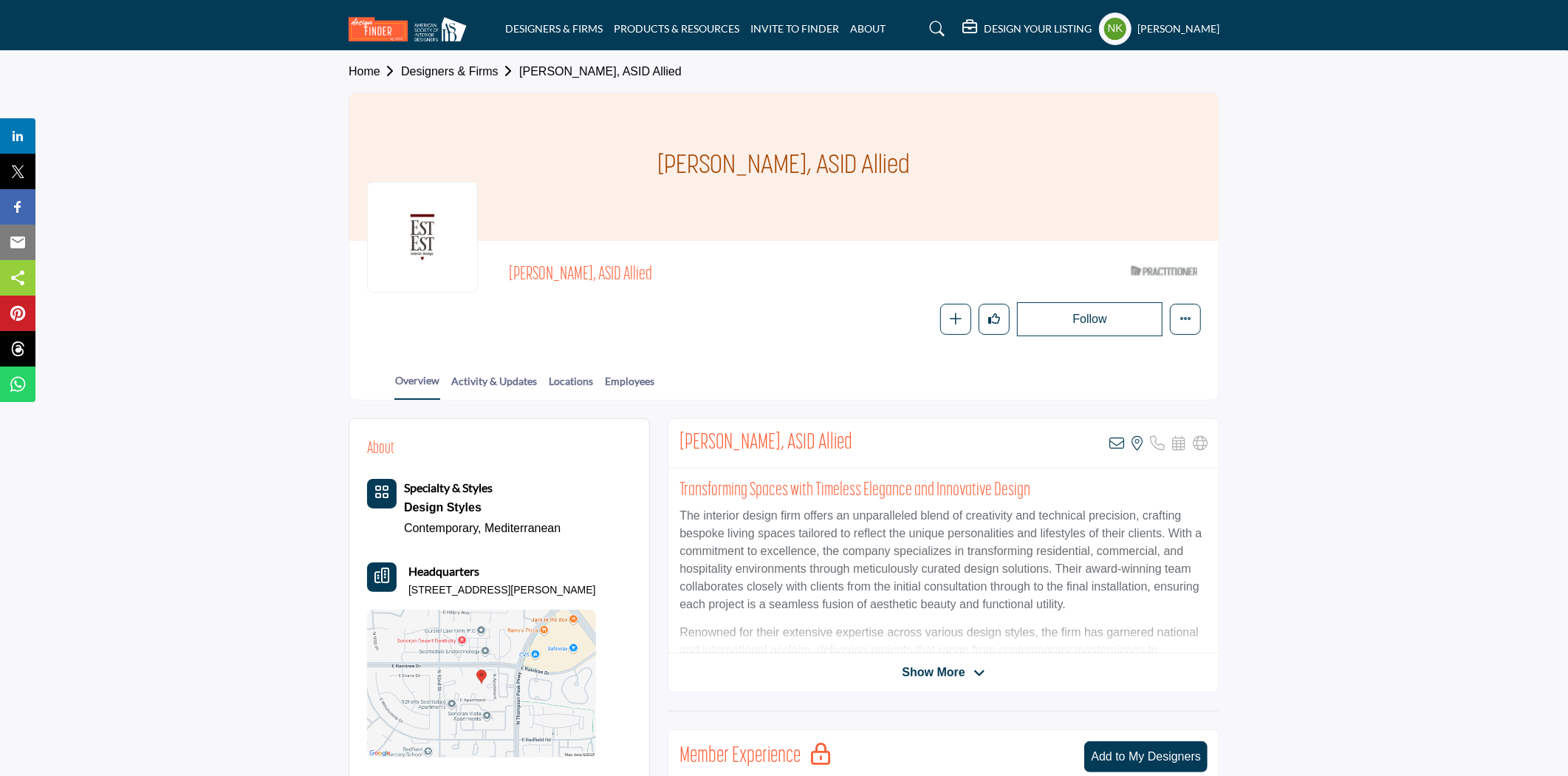
drag, startPoint x: 1119, startPoint y: 449, endPoint x: 935, endPoint y: 387, distance: 194.2
click at [1114, 445] on div "[PERSON_NAME], ASID Allied View email address of this listing View the location…" at bounding box center [944, 443] width 551 height 50
drag, startPoint x: 511, startPoint y: 267, endPoint x: 603, endPoint y: 270, distance: 92.0
click at [603, 270] on span "Alessandra Peters, ASID Allied" at bounding box center [675, 275] width 334 height 24
copy span "Alessandra Peters"
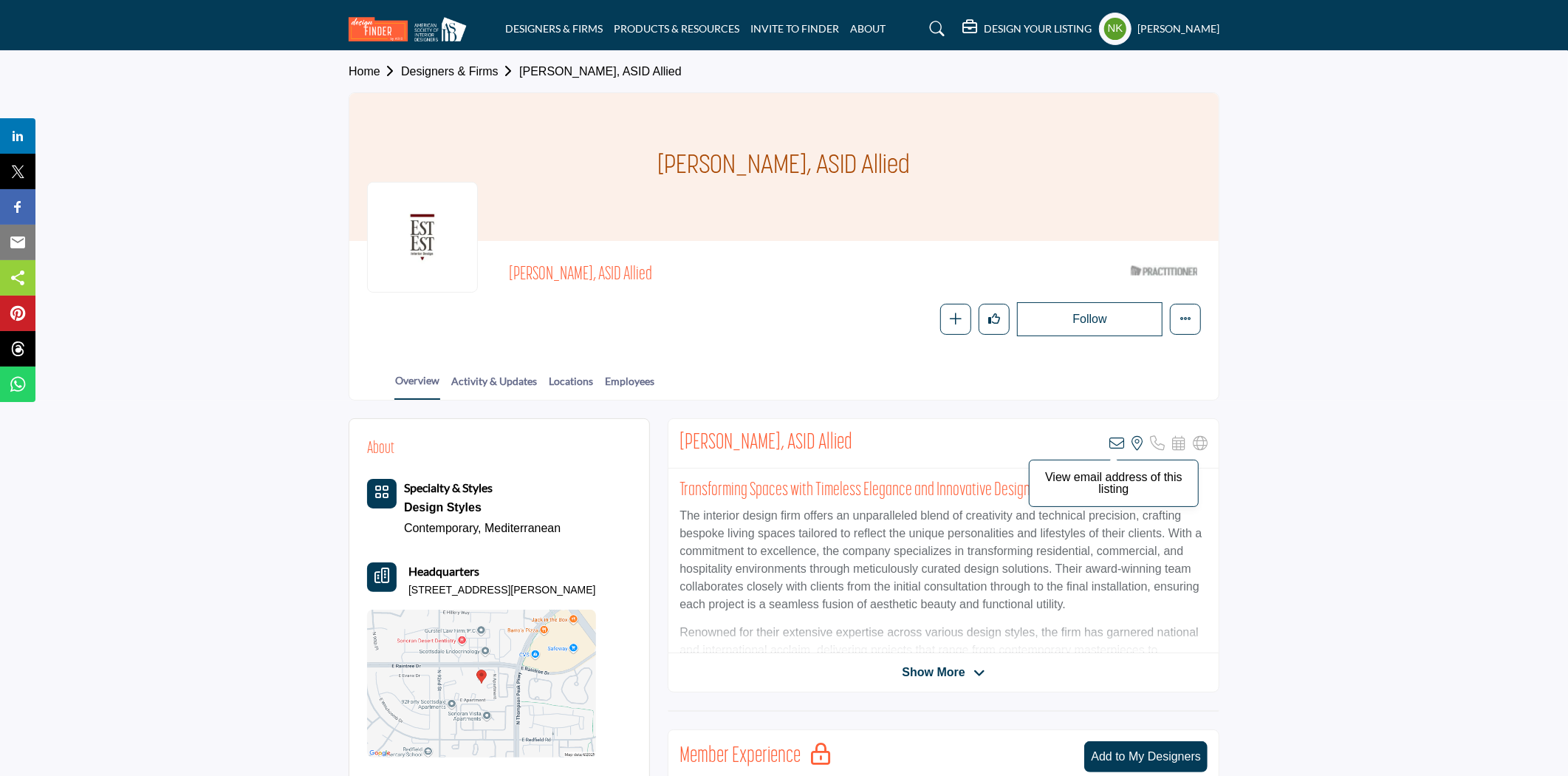
click at [1118, 442] on icon at bounding box center [1116, 443] width 15 height 15
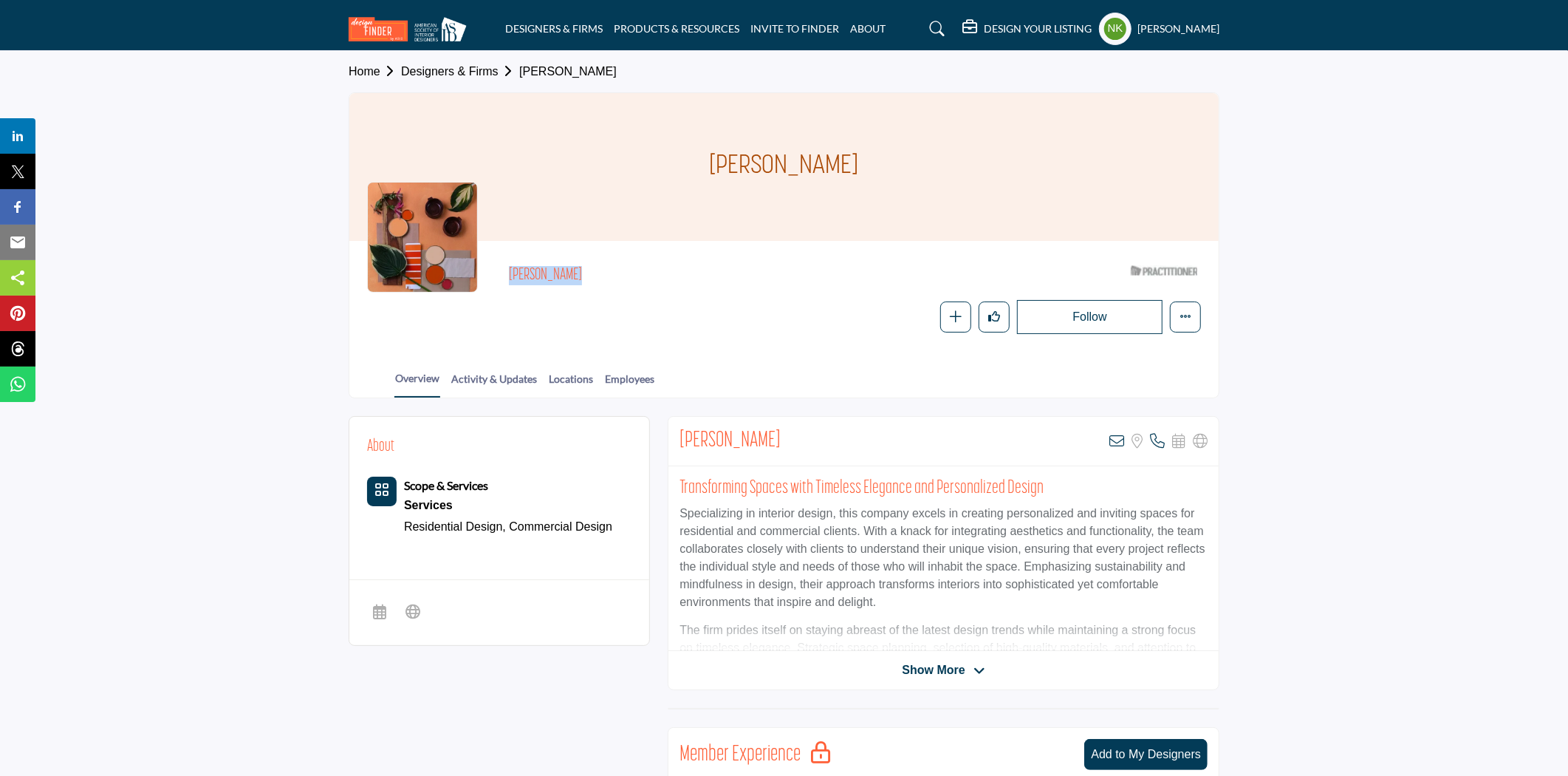
drag, startPoint x: 600, startPoint y: 269, endPoint x: 470, endPoint y: 267, distance: 130.0
click at [470, 267] on div "[PERSON_NAME] ASID Qualified Practitioner who validates work and experience to …" at bounding box center [784, 296] width 834 height 75
copy div "[PERSON_NAME]"
click at [1112, 433] on div "[PERSON_NAME] View email address of this listing Sorry, but we don't have a loc…" at bounding box center [944, 441] width 551 height 50
click at [1109, 439] on icon at bounding box center [1116, 440] width 15 height 15
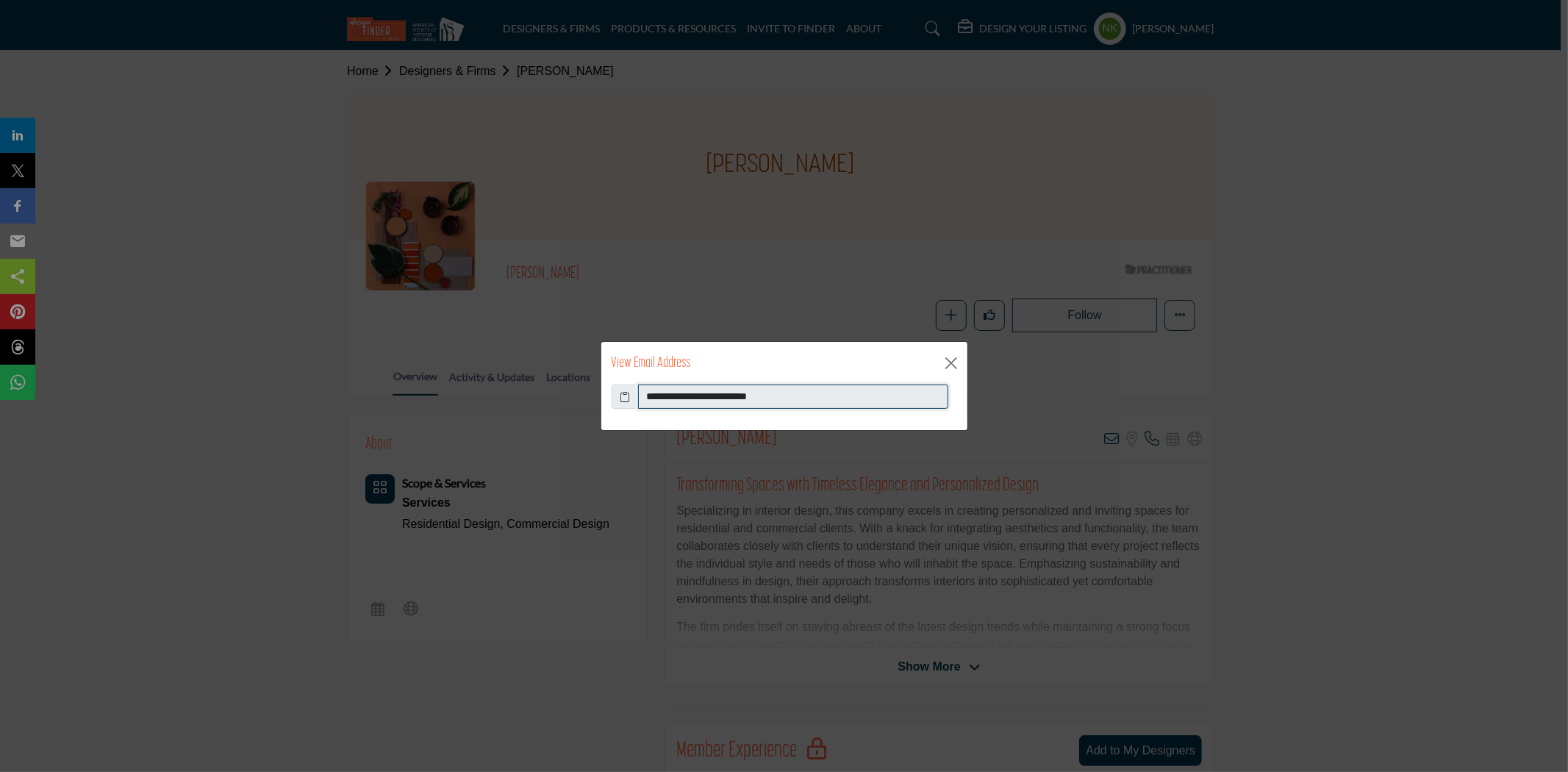
drag, startPoint x: 842, startPoint y: 386, endPoint x: 458, endPoint y: 414, distance: 385.0
click at [458, 414] on div "**********" at bounding box center [784, 386] width 1568 height 772
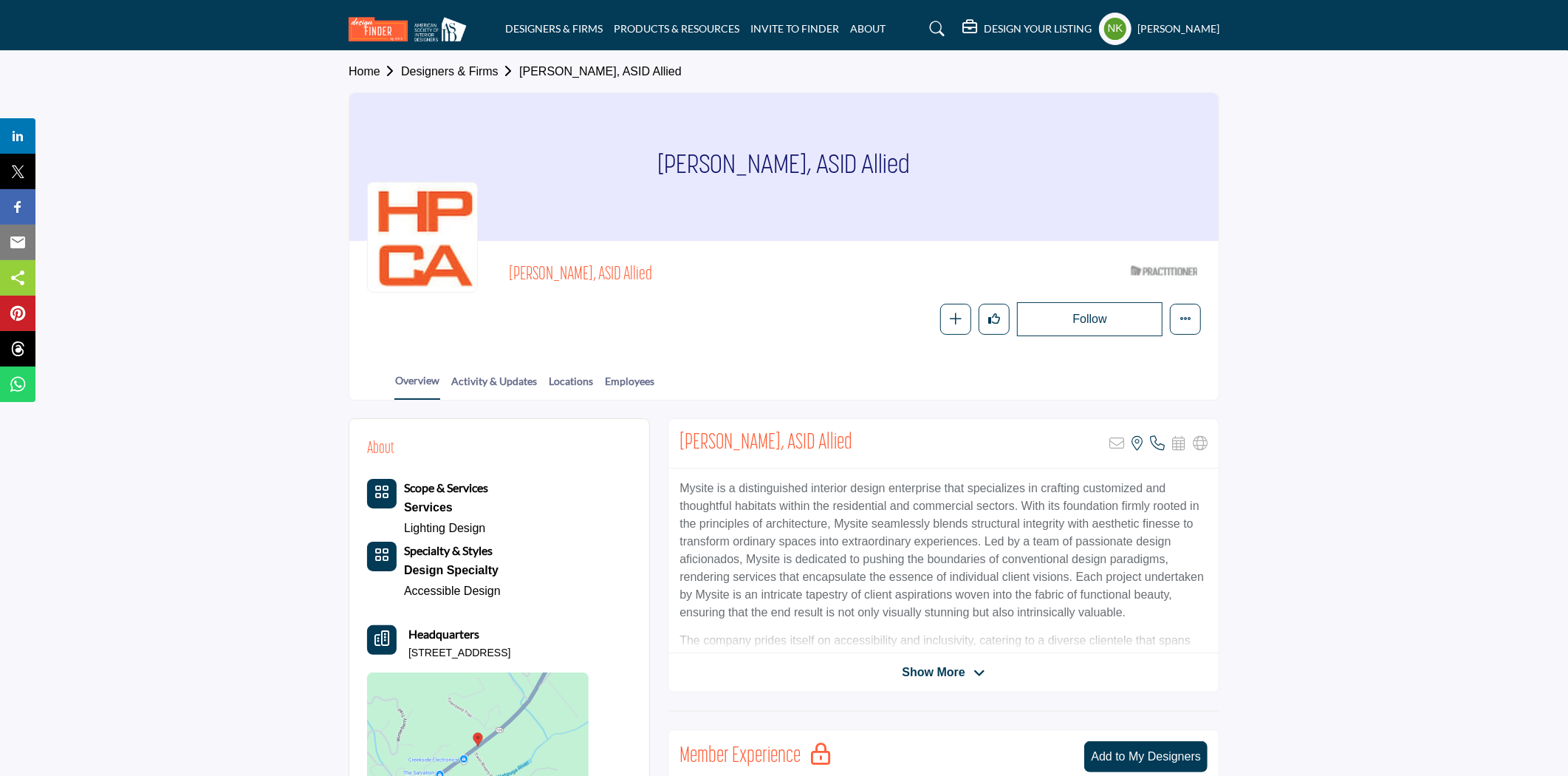
drag, startPoint x: 622, startPoint y: 268, endPoint x: 508, endPoint y: 264, distance: 114.1
click at [508, 264] on div "Alexandra Biancofiore, ASID Allied ASID Qualified Practitioner who validates wo…" at bounding box center [784, 297] width 834 height 77
copy span "Alexandra Biancofiore"
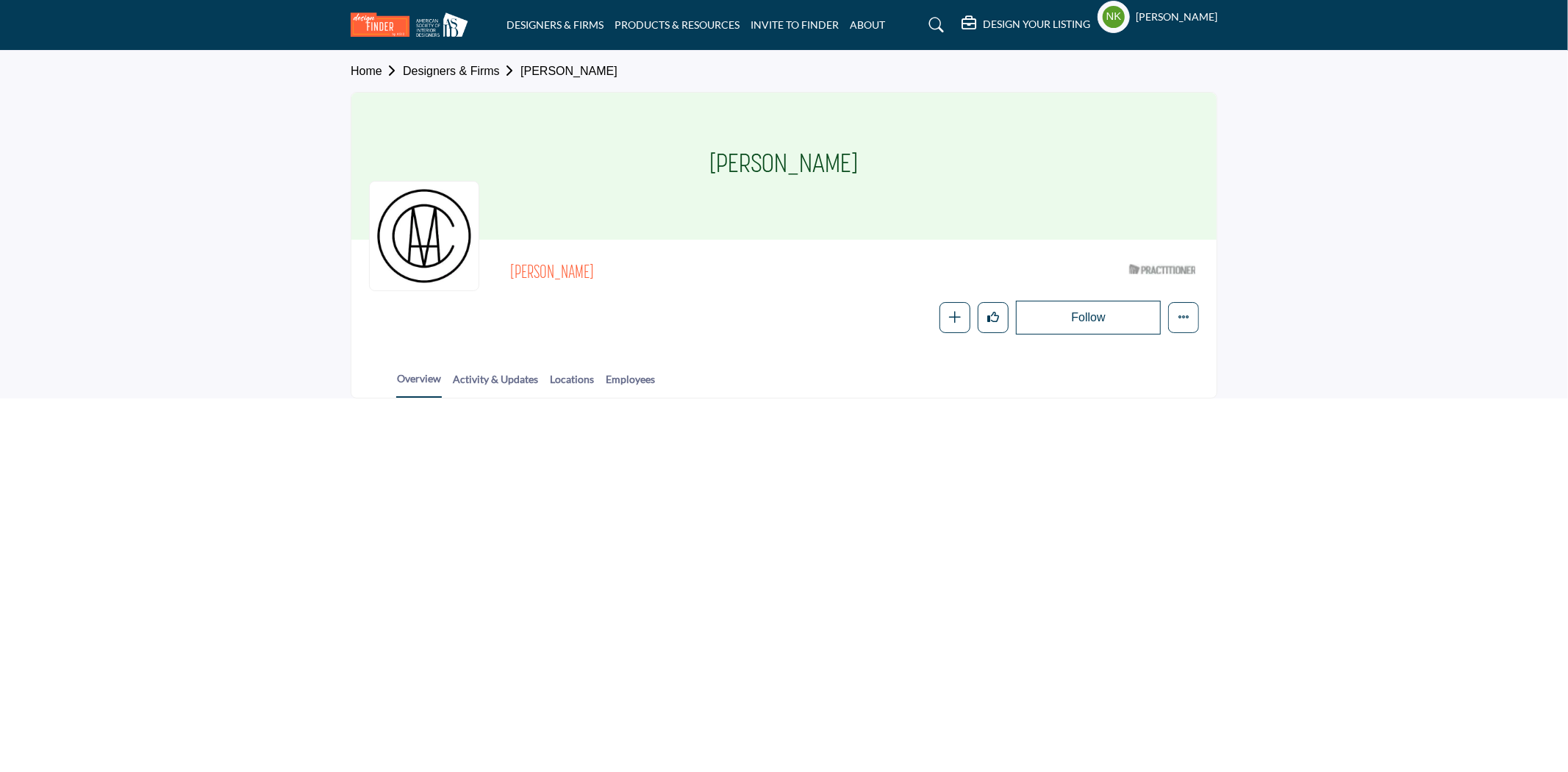
drag, startPoint x: 689, startPoint y: 273, endPoint x: 493, endPoint y: 258, distance: 196.6
click at [493, 258] on div "[PERSON_NAME] ASID Qualified Practitioner who validates work and experience to …" at bounding box center [784, 295] width 830 height 77
copy span "[PERSON_NAME]"
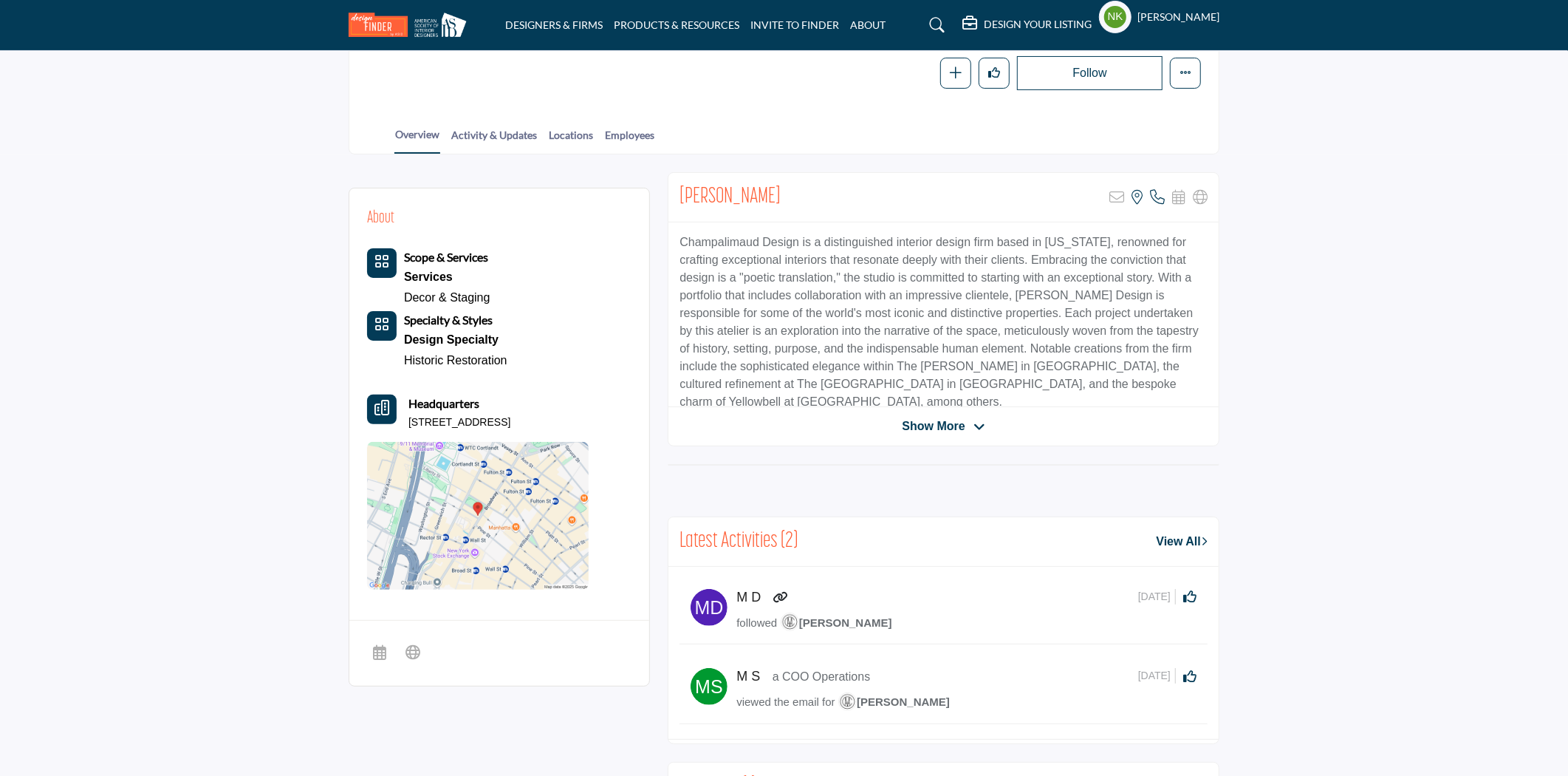
scroll to position [82, 0]
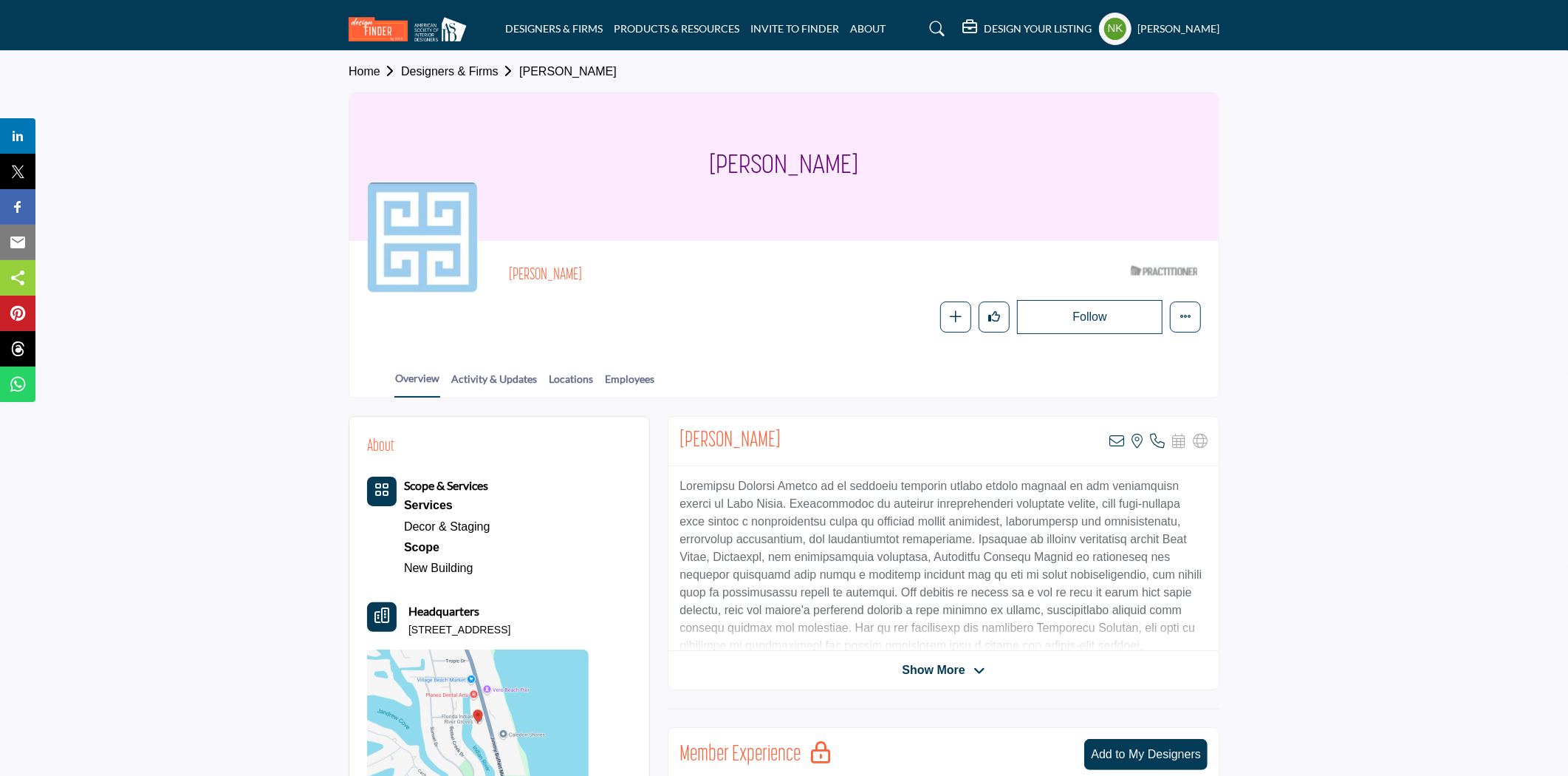
drag, startPoint x: 601, startPoint y: 276, endPoint x: 505, endPoint y: 267, distance: 96.4
click at [505, 267] on div "[PERSON_NAME] ASID Qualified Practitioner who validates work and experience to …" at bounding box center [784, 296] width 834 height 75
copy h2 "[PERSON_NAME]"
click at [1106, 436] on div "Alexandra Nuttall View email address of this listing View the location of this …" at bounding box center [944, 441] width 551 height 50
click at [1109, 442] on div "Alexandra Nuttall View email address of this listing View the location of this …" at bounding box center [944, 441] width 551 height 50
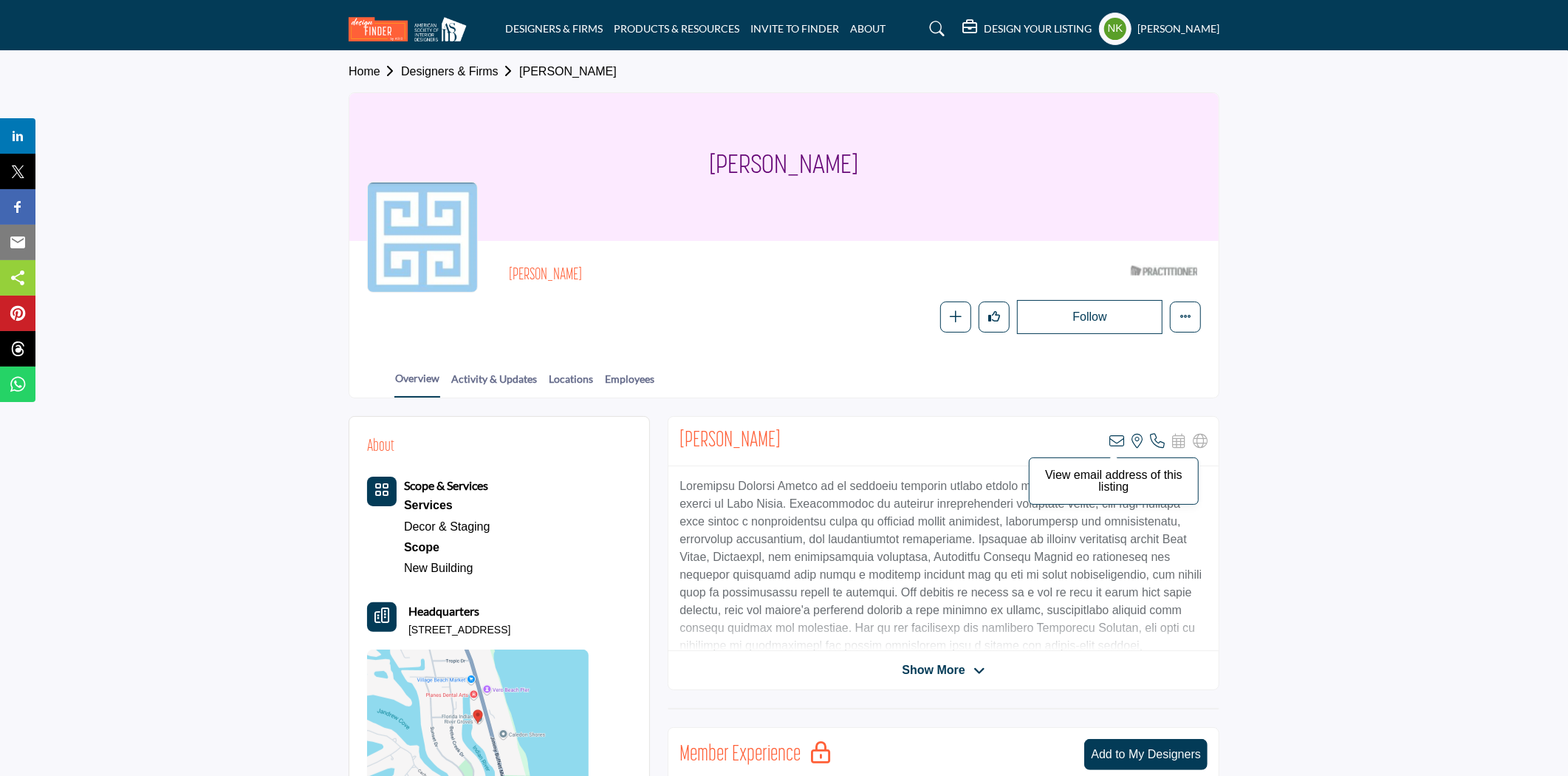
click at [1118, 444] on icon at bounding box center [1116, 440] width 15 height 15
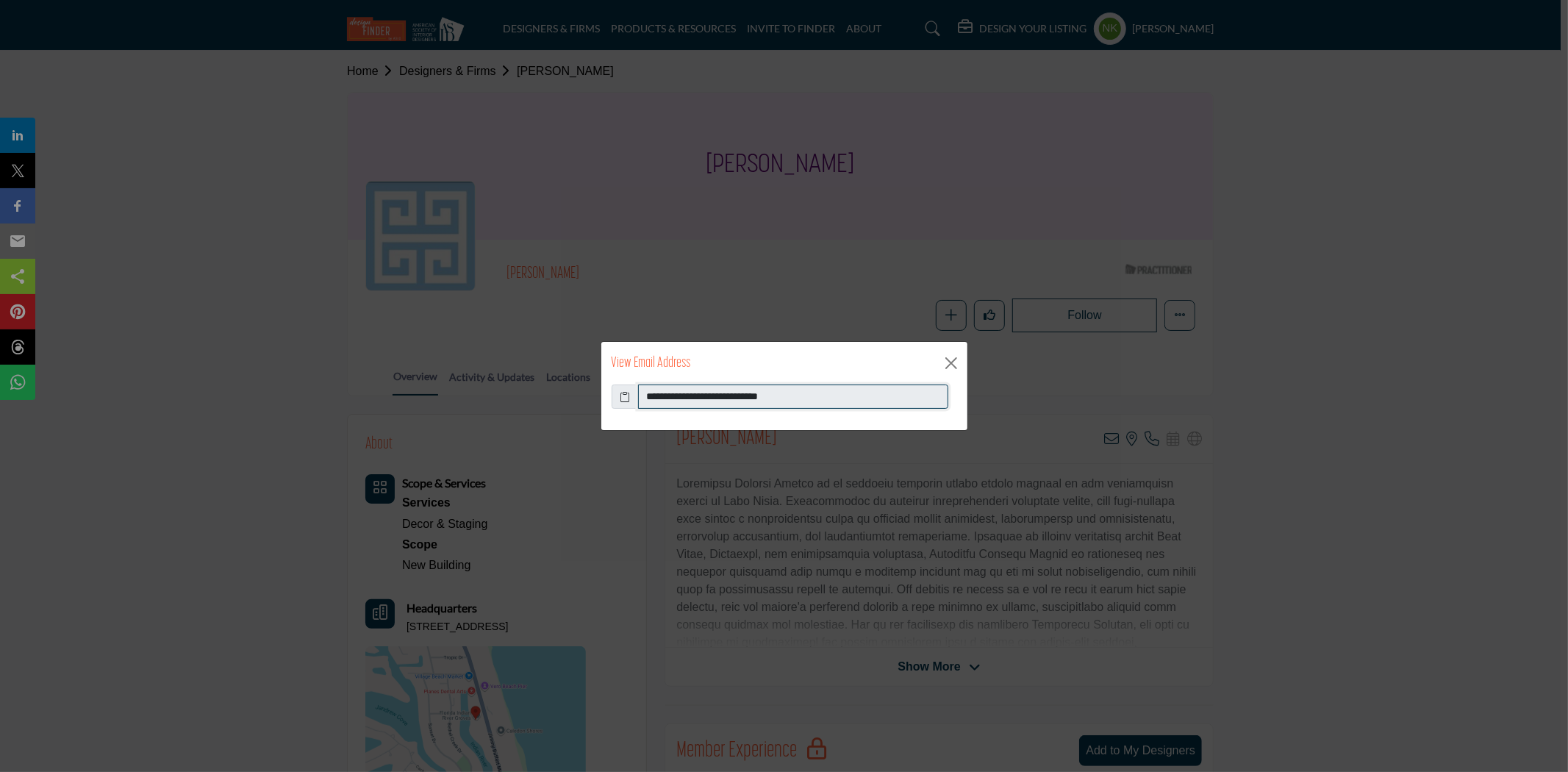
drag, startPoint x: 815, startPoint y: 392, endPoint x: 383, endPoint y: 371, distance: 432.5
click at [413, 390] on div "**********" at bounding box center [784, 386] width 1568 height 772
click at [939, 353] on div "View Email Address" at bounding box center [784, 363] width 366 height 43
click at [948, 365] on button "Close" at bounding box center [951, 363] width 22 height 22
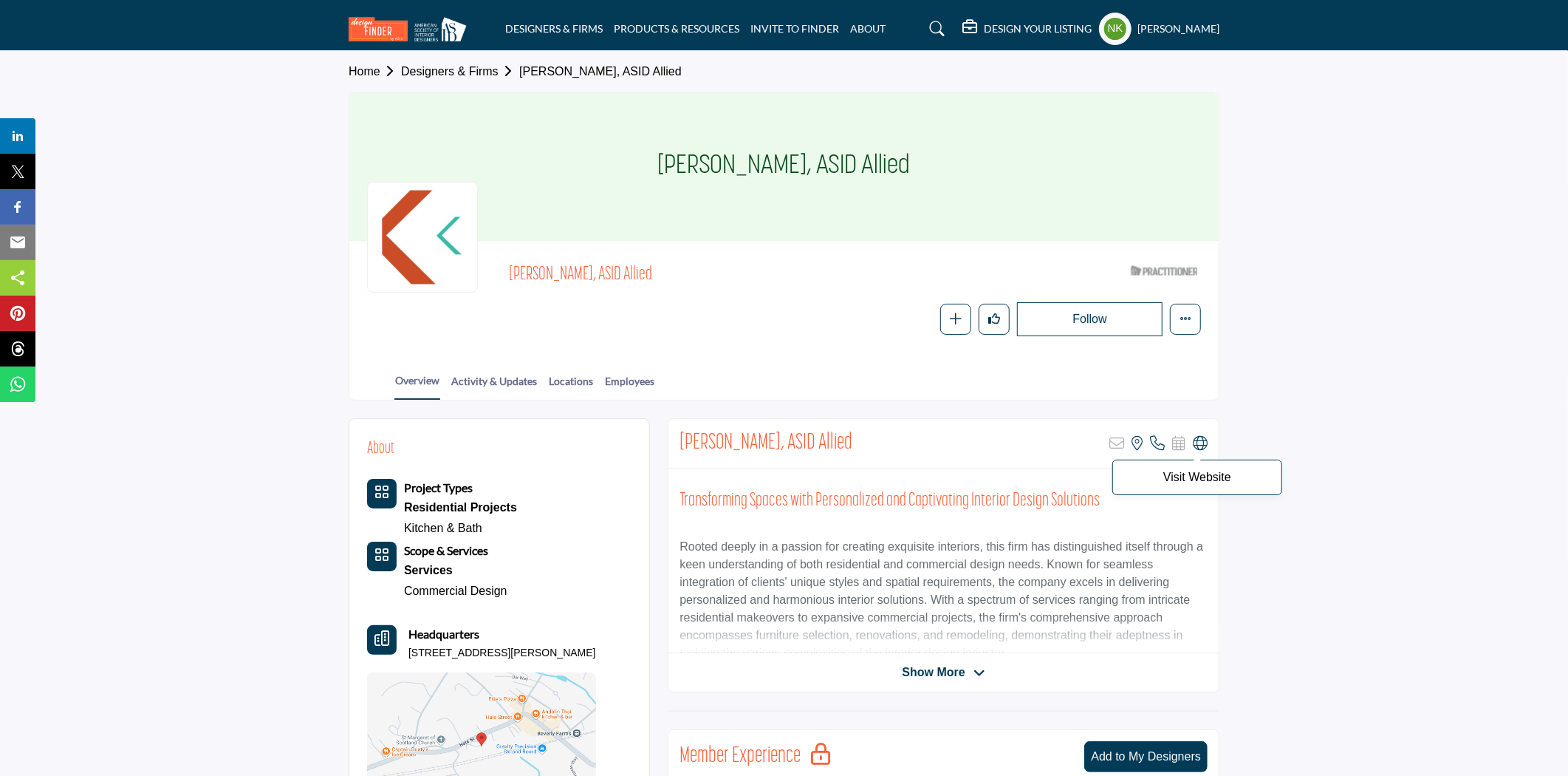
click at [1200, 445] on icon at bounding box center [1200, 443] width 15 height 15
drag, startPoint x: 500, startPoint y: 267, endPoint x: 608, endPoint y: 279, distance: 108.7
click at [608, 279] on div "Alexandra Peterson, ASID Allied ASID Qualified Practitioner who validates work …" at bounding box center [784, 297] width 834 height 77
copy span "Alexandra Peterson"
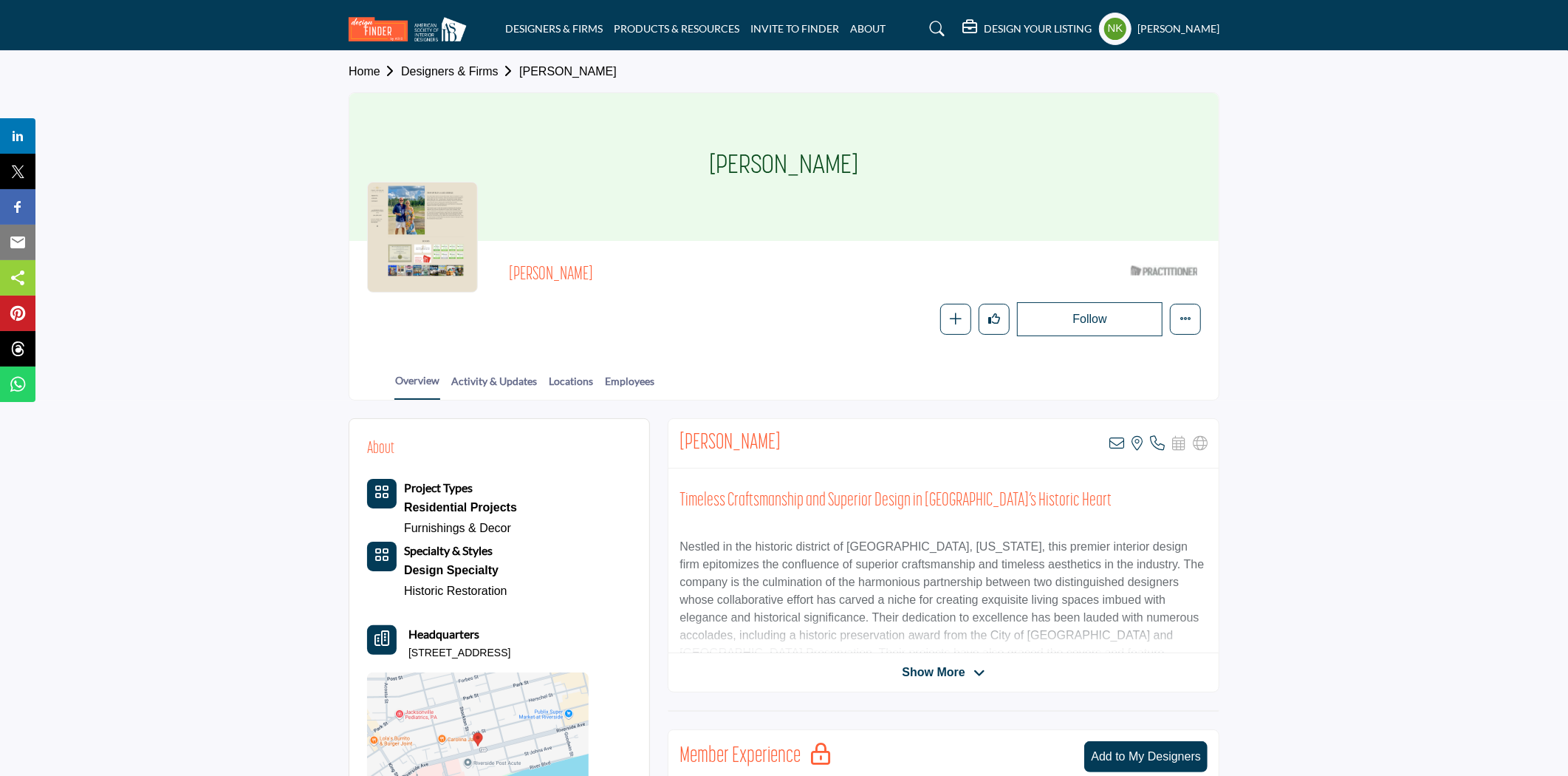
drag, startPoint x: 652, startPoint y: 274, endPoint x: 483, endPoint y: 258, distance: 169.8
click at [483, 258] on div "Alexandria Gebicke ASID Qualified Practitioner who validates work and experienc…" at bounding box center [784, 297] width 834 height 77
copy span "Alexandria Gebicke"
click at [1124, 442] on icon at bounding box center [1116, 443] width 15 height 15
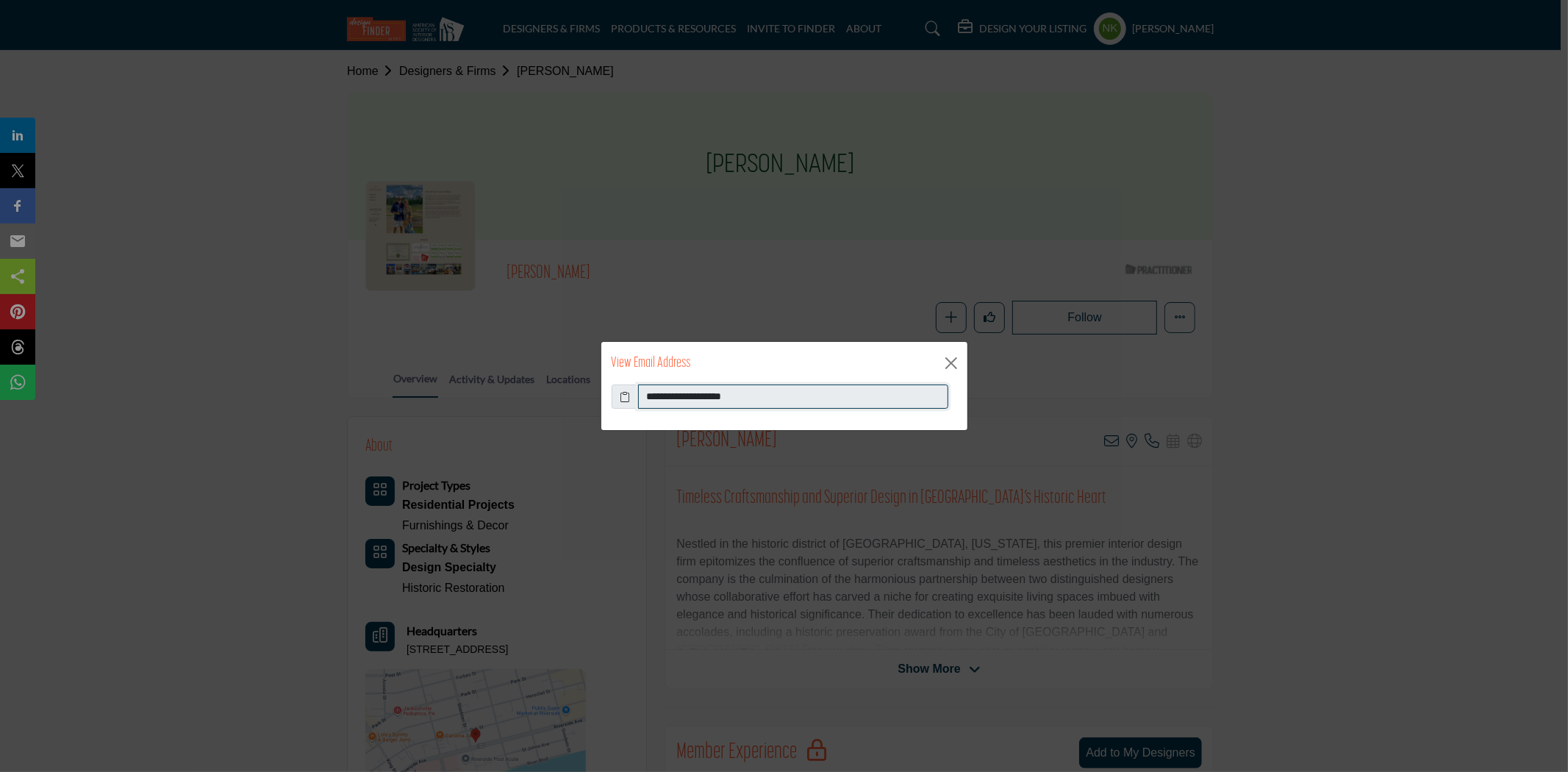
drag, startPoint x: 752, startPoint y: 393, endPoint x: 641, endPoint y: 393, distance: 111.0
click at [641, 393] on input "**********" at bounding box center [793, 397] width 310 height 25
click at [951, 356] on button "Close" at bounding box center [951, 363] width 22 height 22
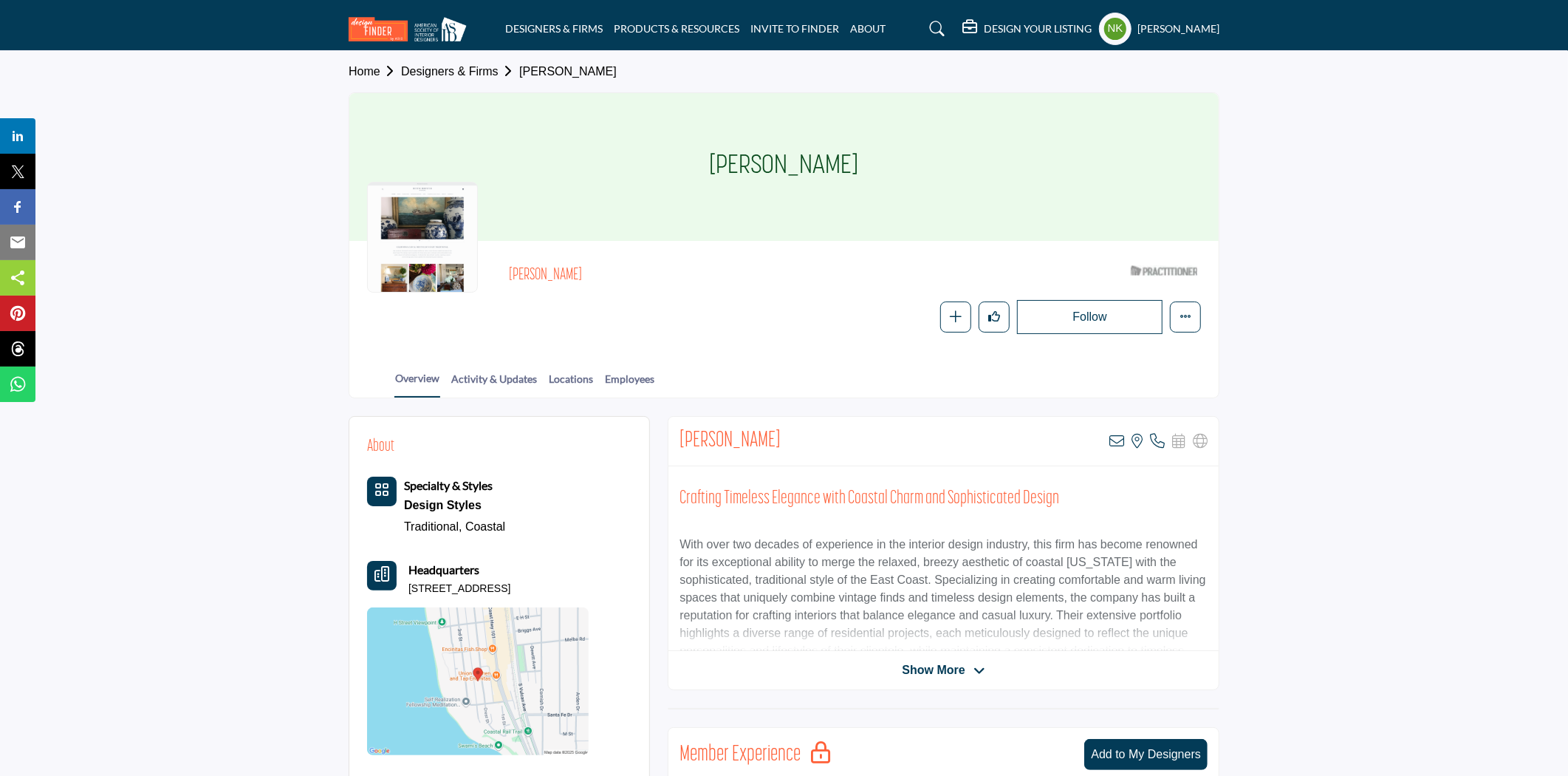
drag, startPoint x: 632, startPoint y: 261, endPoint x: 501, endPoint y: 261, distance: 131.0
click at [501, 261] on div "[PERSON_NAME] ASID Qualified Practitioner who validates work and experience to …" at bounding box center [784, 296] width 834 height 75
copy h2 "Alexandra Scully"
click at [1112, 445] on icon at bounding box center [1116, 440] width 15 height 15
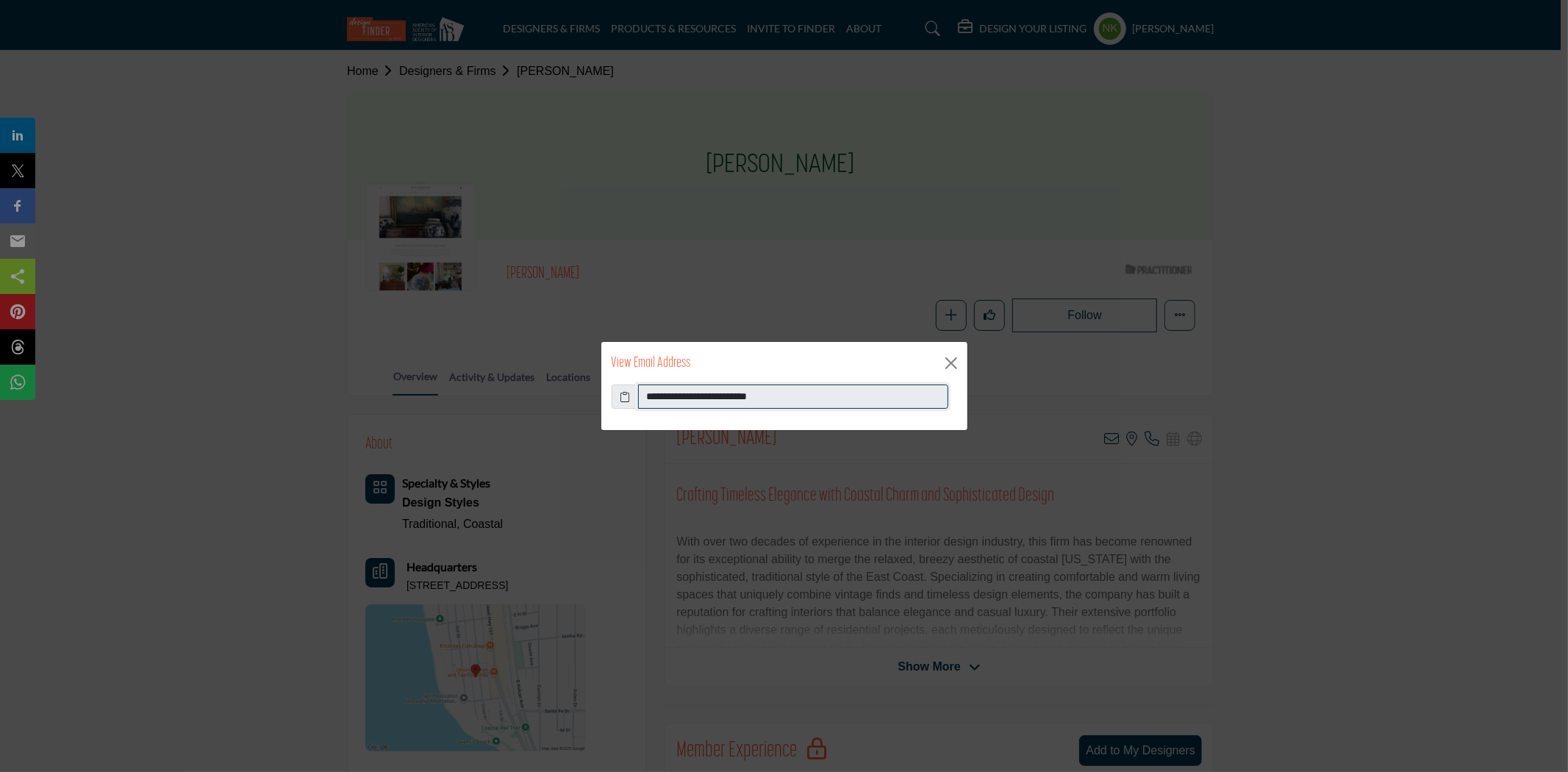
drag, startPoint x: 819, startPoint y: 388, endPoint x: 547, endPoint y: 388, distance: 272.0
click at [547, 388] on div "**********" at bounding box center [784, 386] width 1568 height 772
click at [947, 362] on button "Close" at bounding box center [951, 363] width 22 height 22
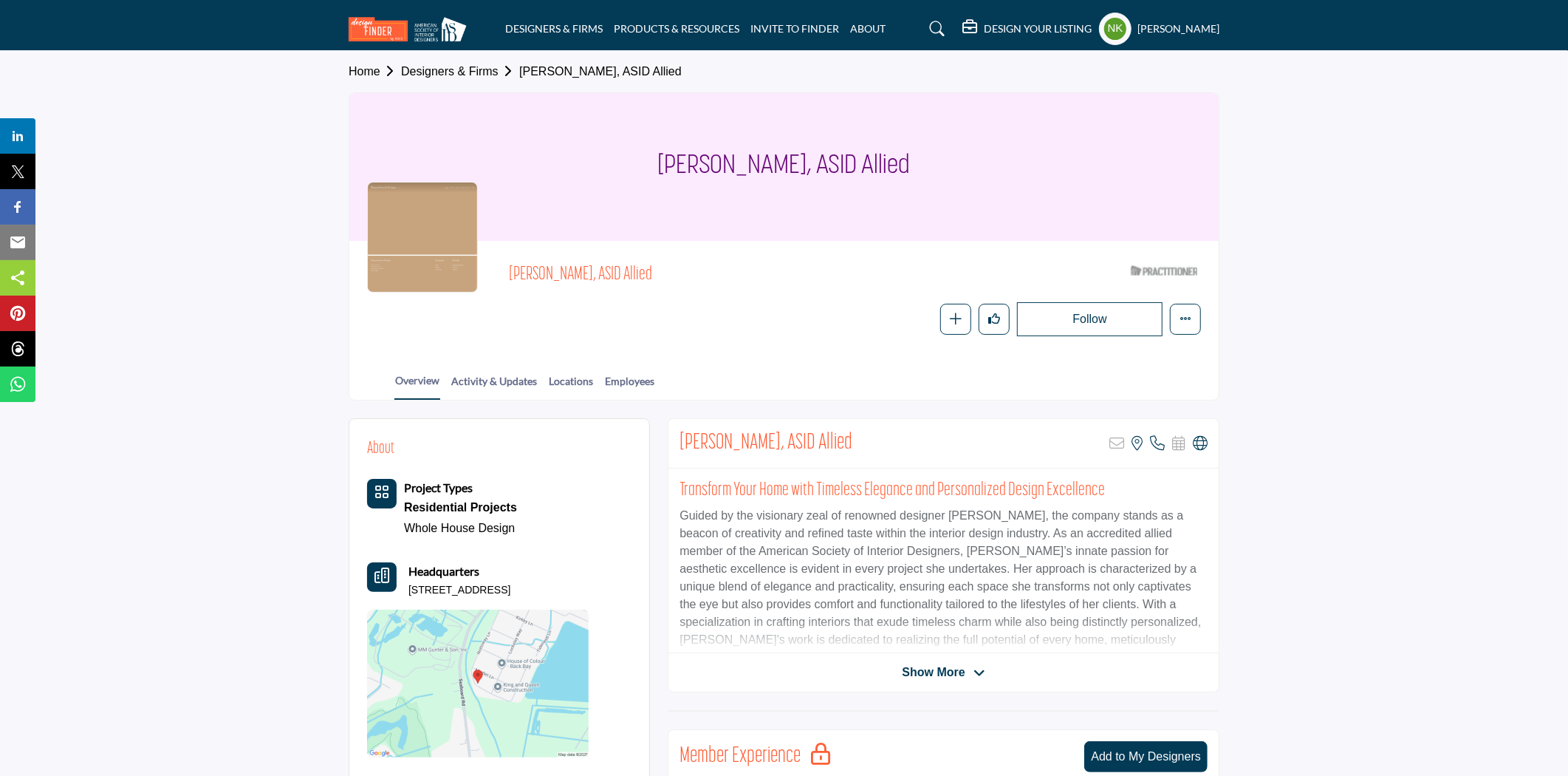
drag, startPoint x: 512, startPoint y: 258, endPoint x: 623, endPoint y: 258, distance: 111.0
click at [623, 258] on div "[PERSON_NAME], ASID Allied ASID Qualified Practitioner who validates work and e…" at bounding box center [855, 276] width 693 height 36
copy span "[PERSON_NAME]"
click at [1197, 443] on icon at bounding box center [1200, 443] width 15 height 15
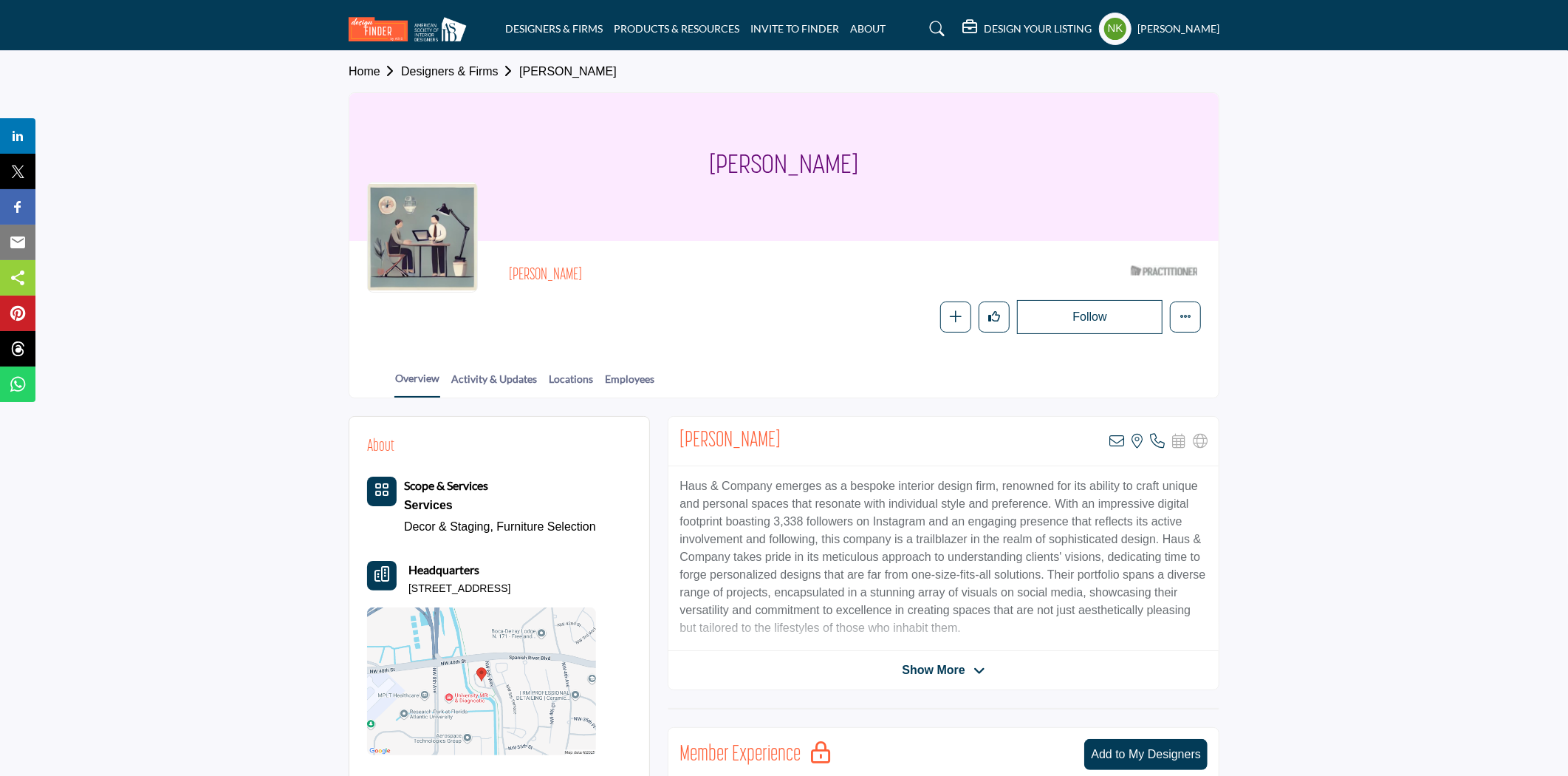
drag, startPoint x: 603, startPoint y: 261, endPoint x: 506, endPoint y: 264, distance: 97.0
click at [506, 264] on div "[PERSON_NAME] ASID Qualified Practitioner who validates work and experience to …" at bounding box center [784, 296] width 834 height 75
copy h2 "[PERSON_NAME]"
click at [1116, 447] on icon at bounding box center [1116, 440] width 15 height 15
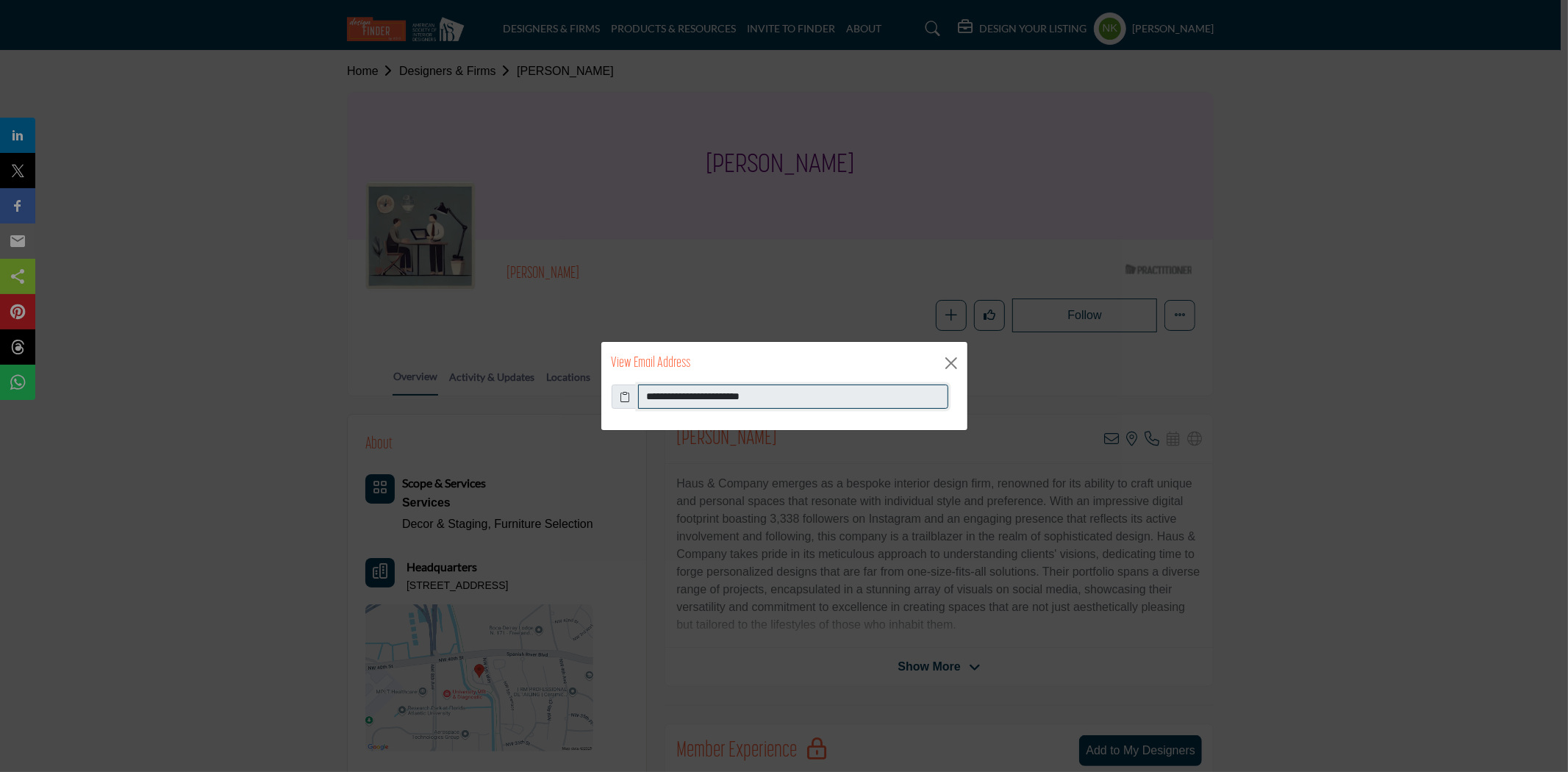
drag, startPoint x: 821, startPoint y: 390, endPoint x: 468, endPoint y: 390, distance: 353.0
click at [468, 390] on div "**********" at bounding box center [784, 386] width 1568 height 772
click at [945, 361] on button "Close" at bounding box center [951, 363] width 22 height 22
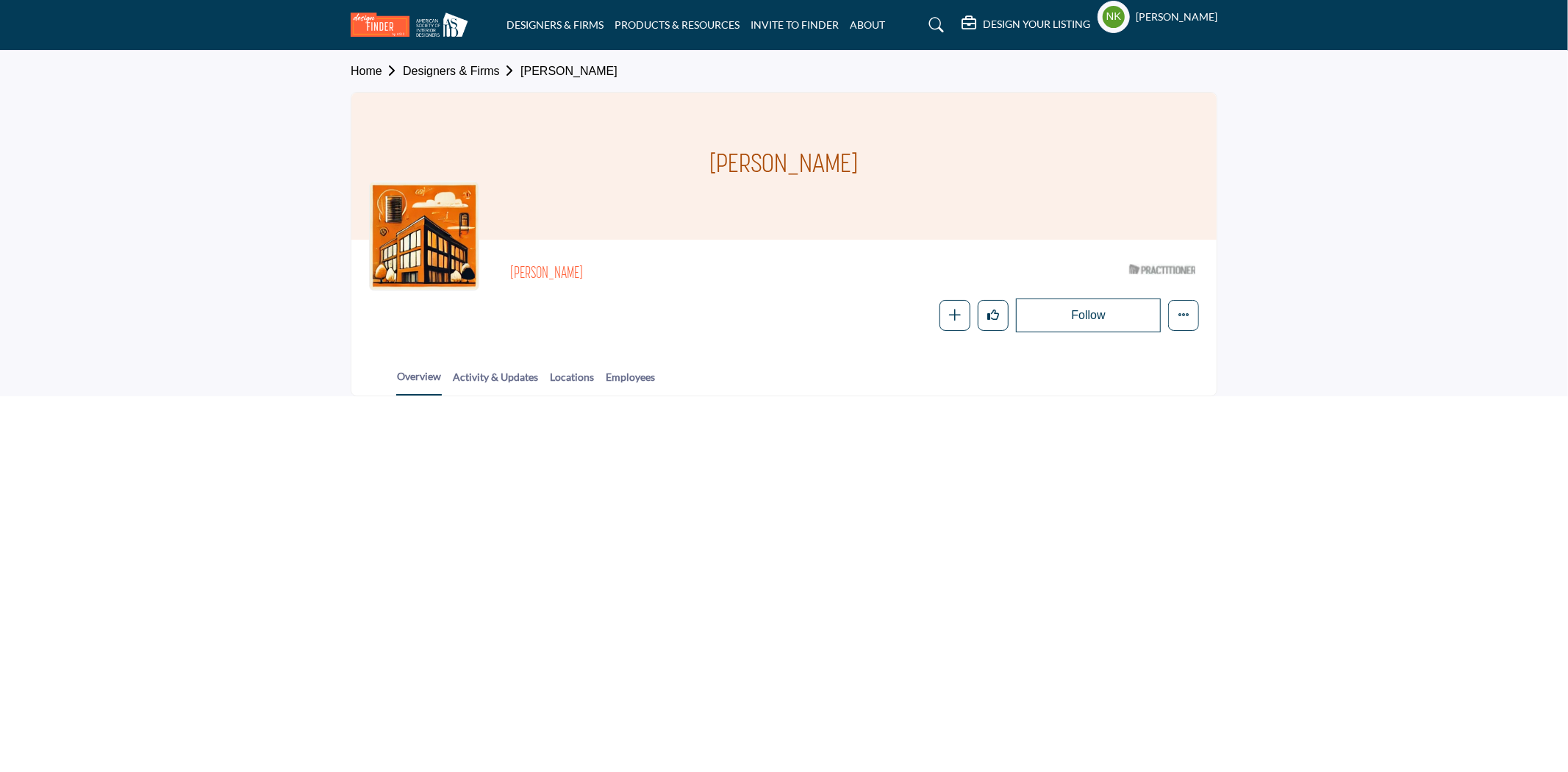
drag, startPoint x: 587, startPoint y: 266, endPoint x: 623, endPoint y: 275, distance: 37.1
click at [511, 260] on div "[PERSON_NAME] ASID Qualified Practitioner who validates work and experience to …" at bounding box center [855, 274] width 689 height 34
copy h2 "[PERSON_NAME]"
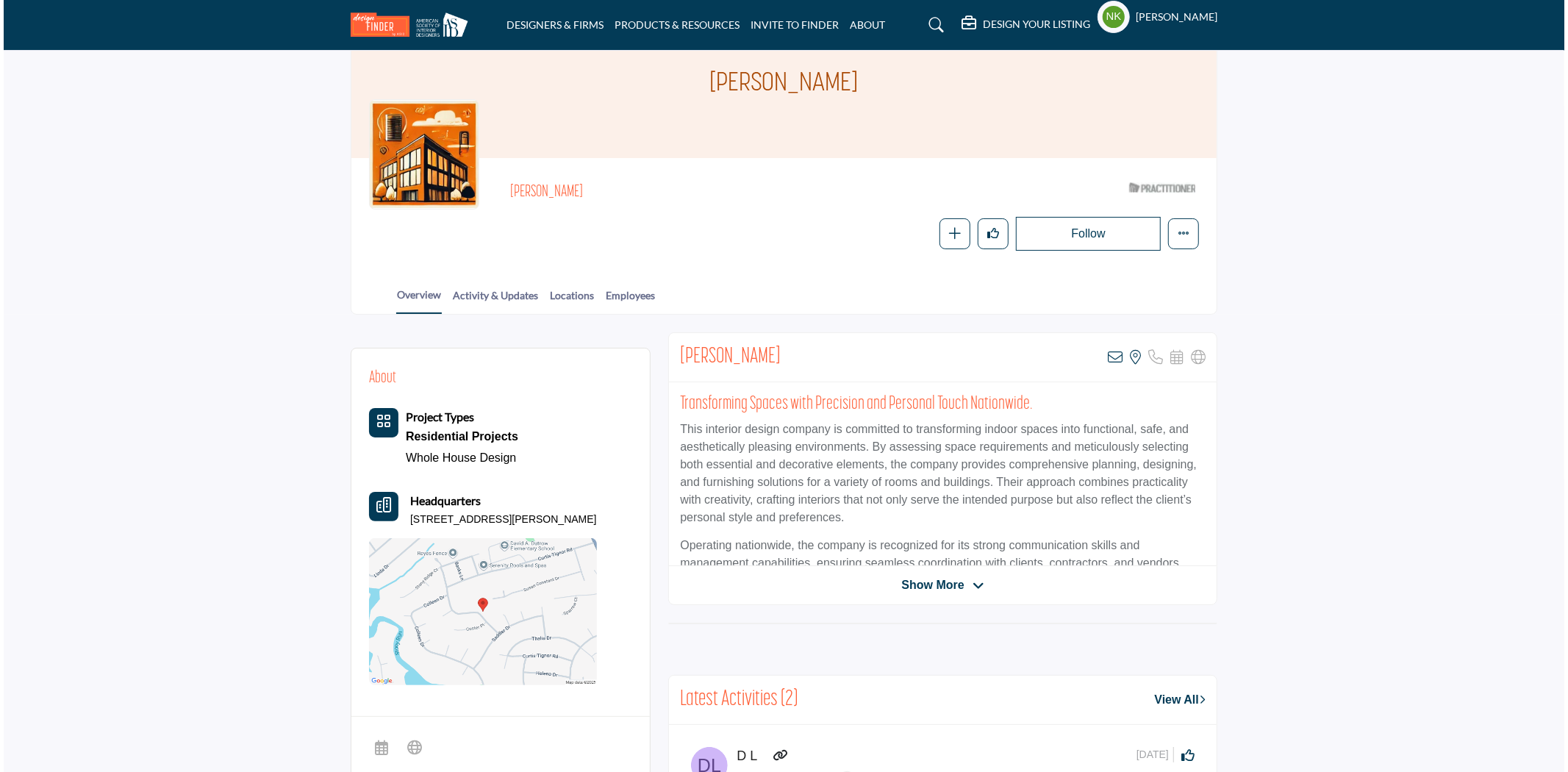
scroll to position [164, 0]
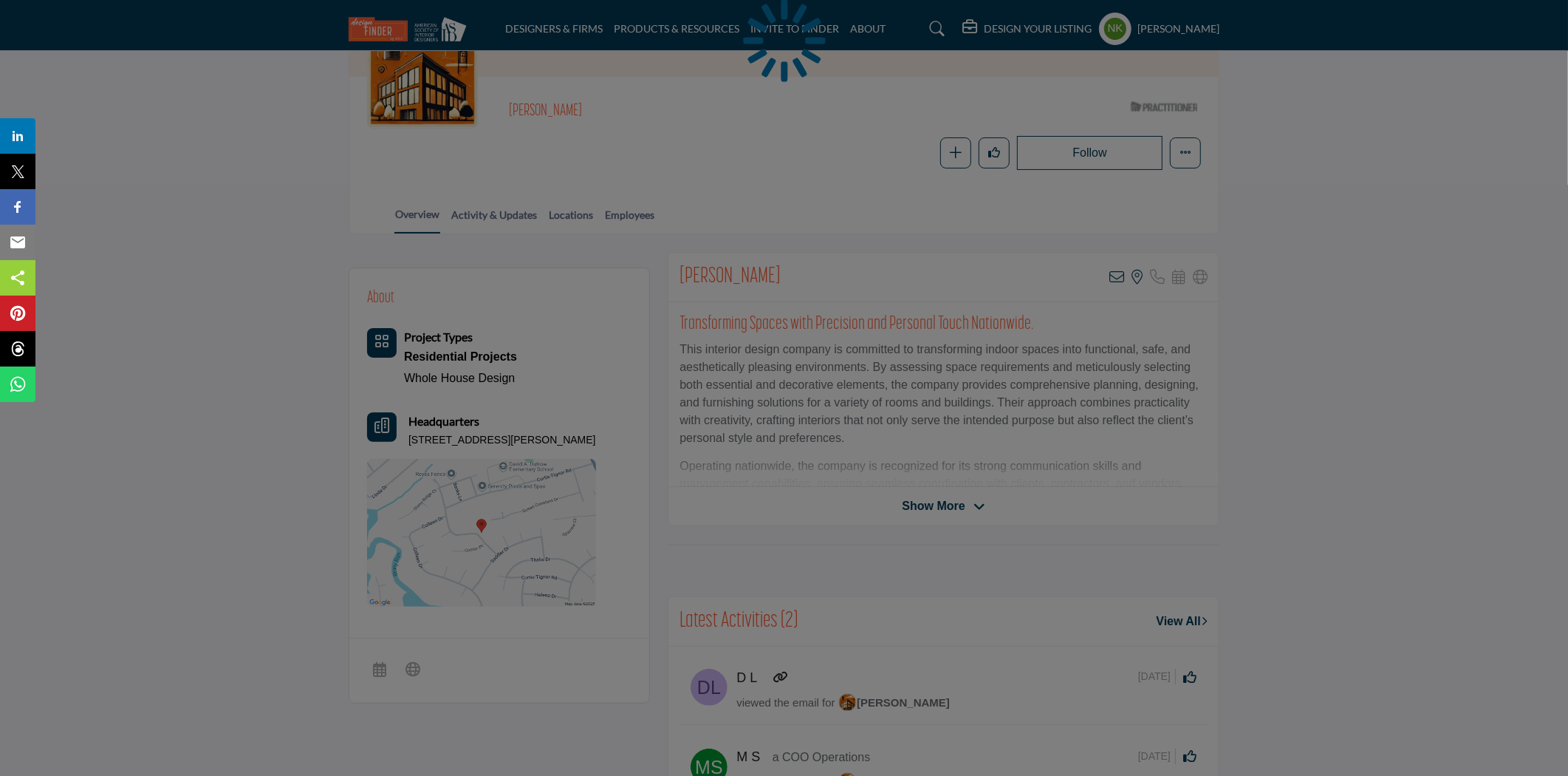
click at [1112, 283] on div at bounding box center [784, 388] width 1568 height 776
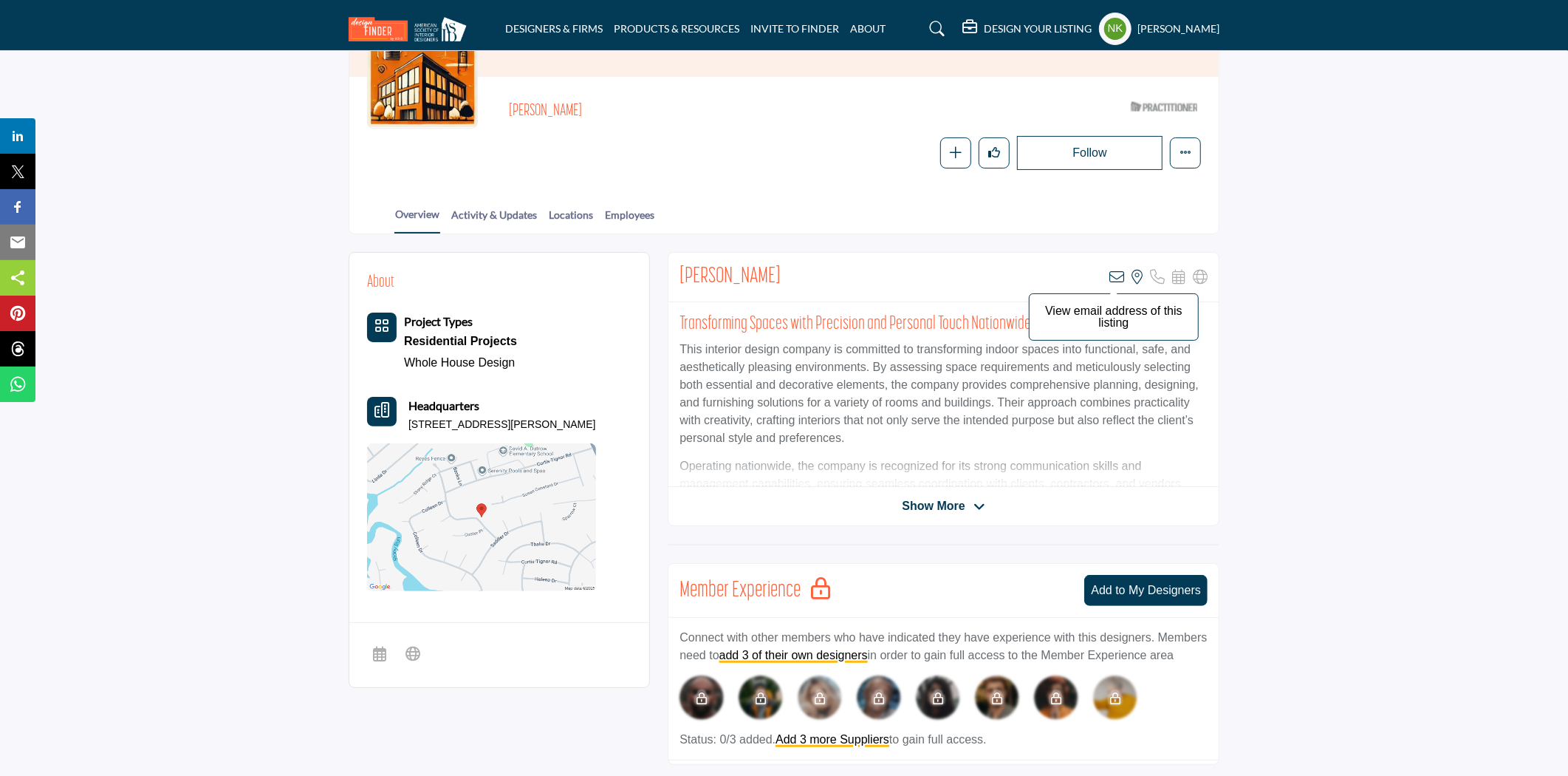
click at [1116, 279] on icon at bounding box center [1116, 277] width 15 height 15
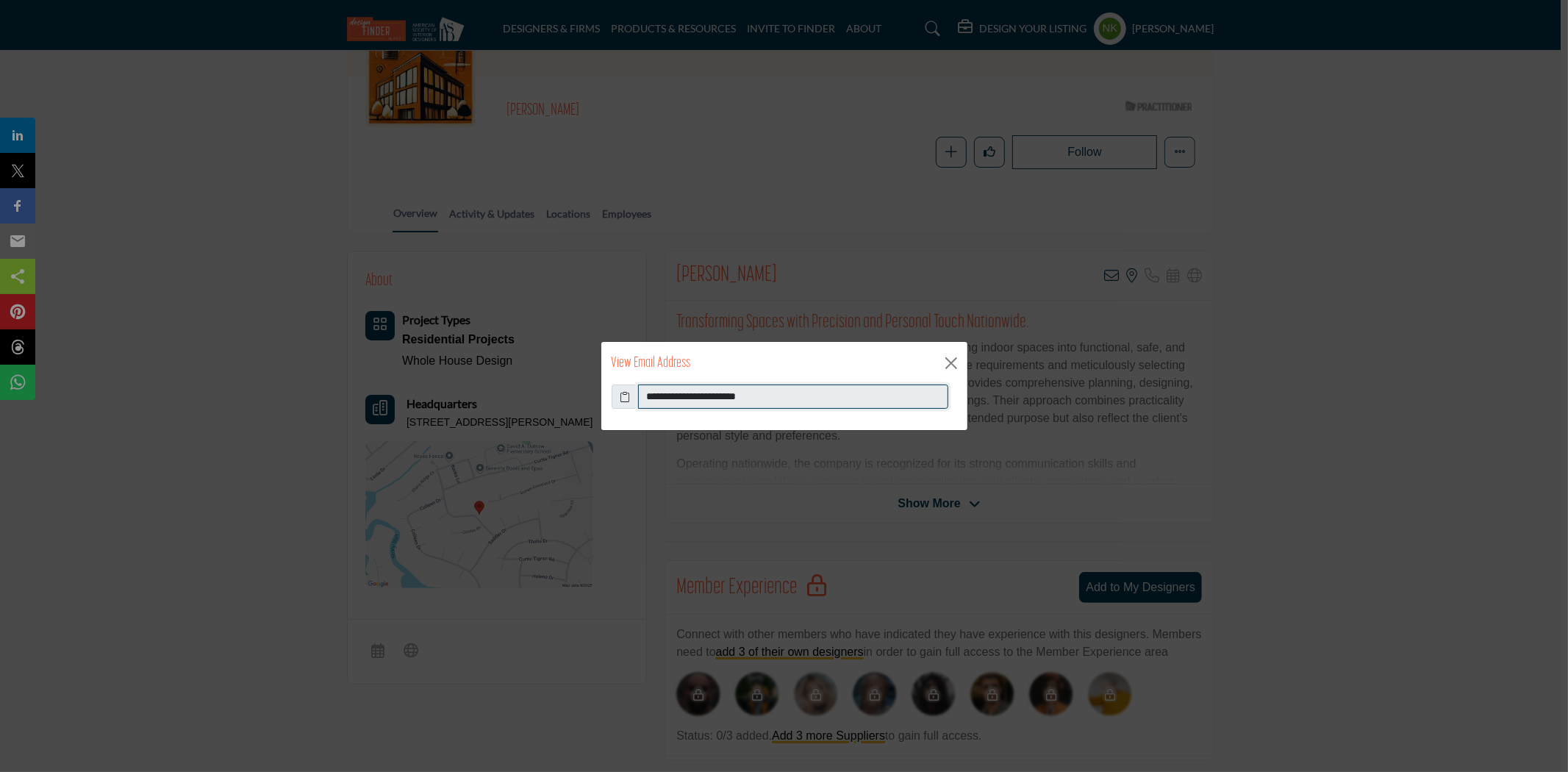
drag, startPoint x: 804, startPoint y: 395, endPoint x: 457, endPoint y: 391, distance: 347.0
click at [457, 391] on div "**********" at bounding box center [784, 386] width 1568 height 772
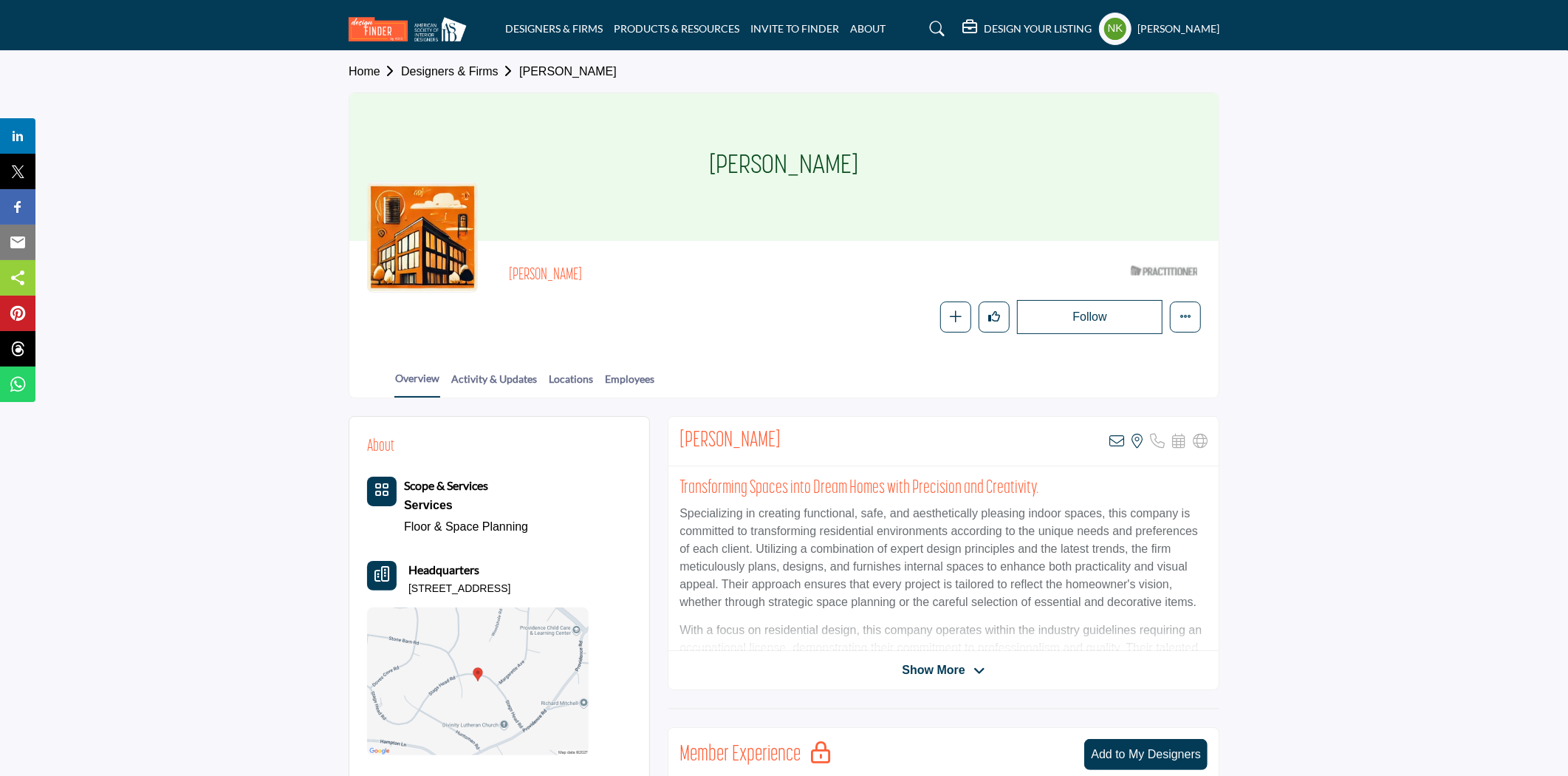
drag, startPoint x: 608, startPoint y: 267, endPoint x: 485, endPoint y: 267, distance: 123.0
click at [485, 267] on div "[PERSON_NAME] ASID Qualified Practitioner who validates work and experience to …" at bounding box center [784, 296] width 834 height 75
copy h2 "[PERSON_NAME]"
click at [1112, 441] on icon at bounding box center [1116, 440] width 15 height 15
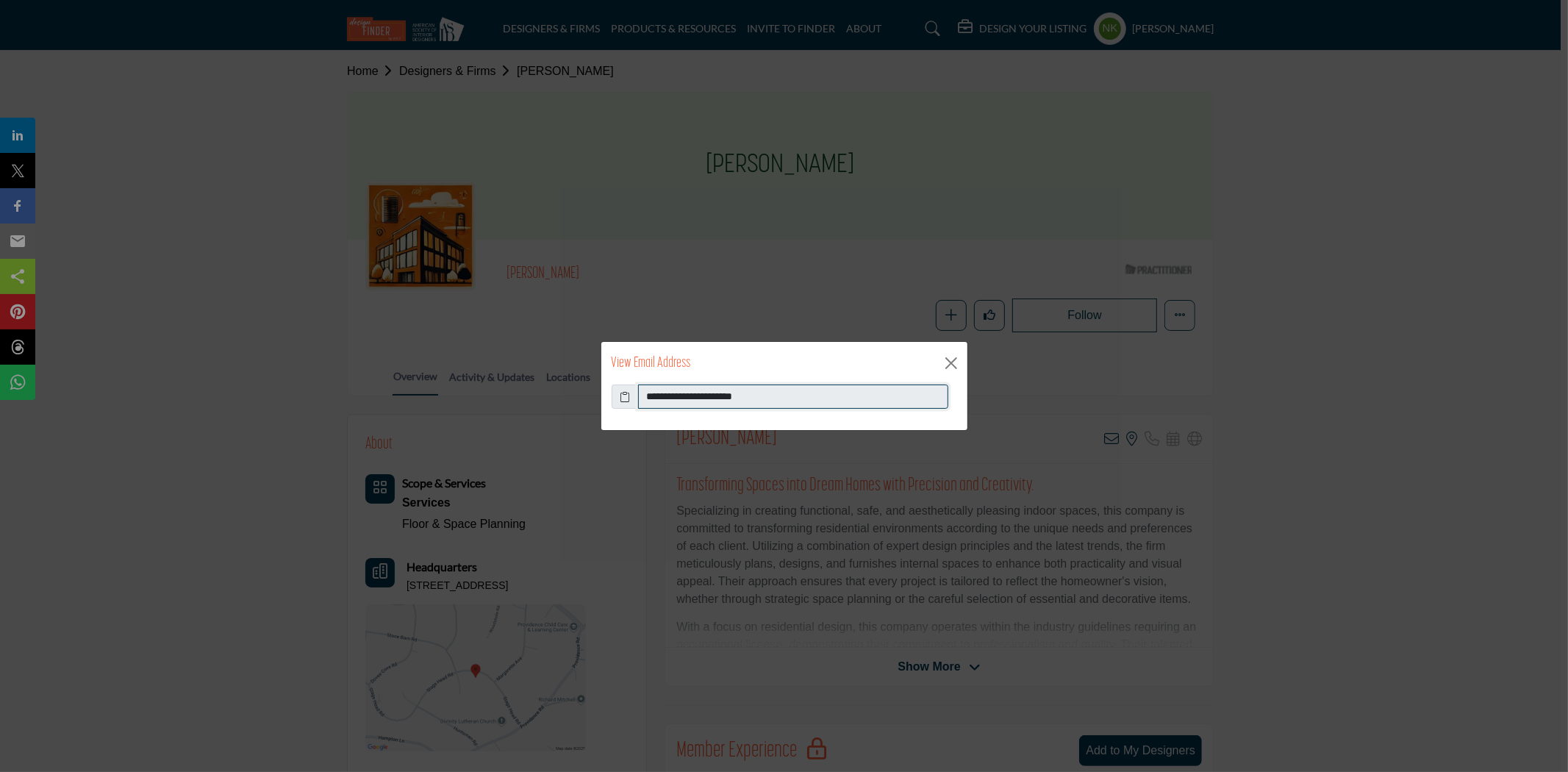
drag, startPoint x: 789, startPoint y: 391, endPoint x: 463, endPoint y: 409, distance: 326.5
click at [464, 410] on div "**********" at bounding box center [784, 386] width 1568 height 772
click at [942, 362] on div "View Email Address" at bounding box center [784, 363] width 366 height 43
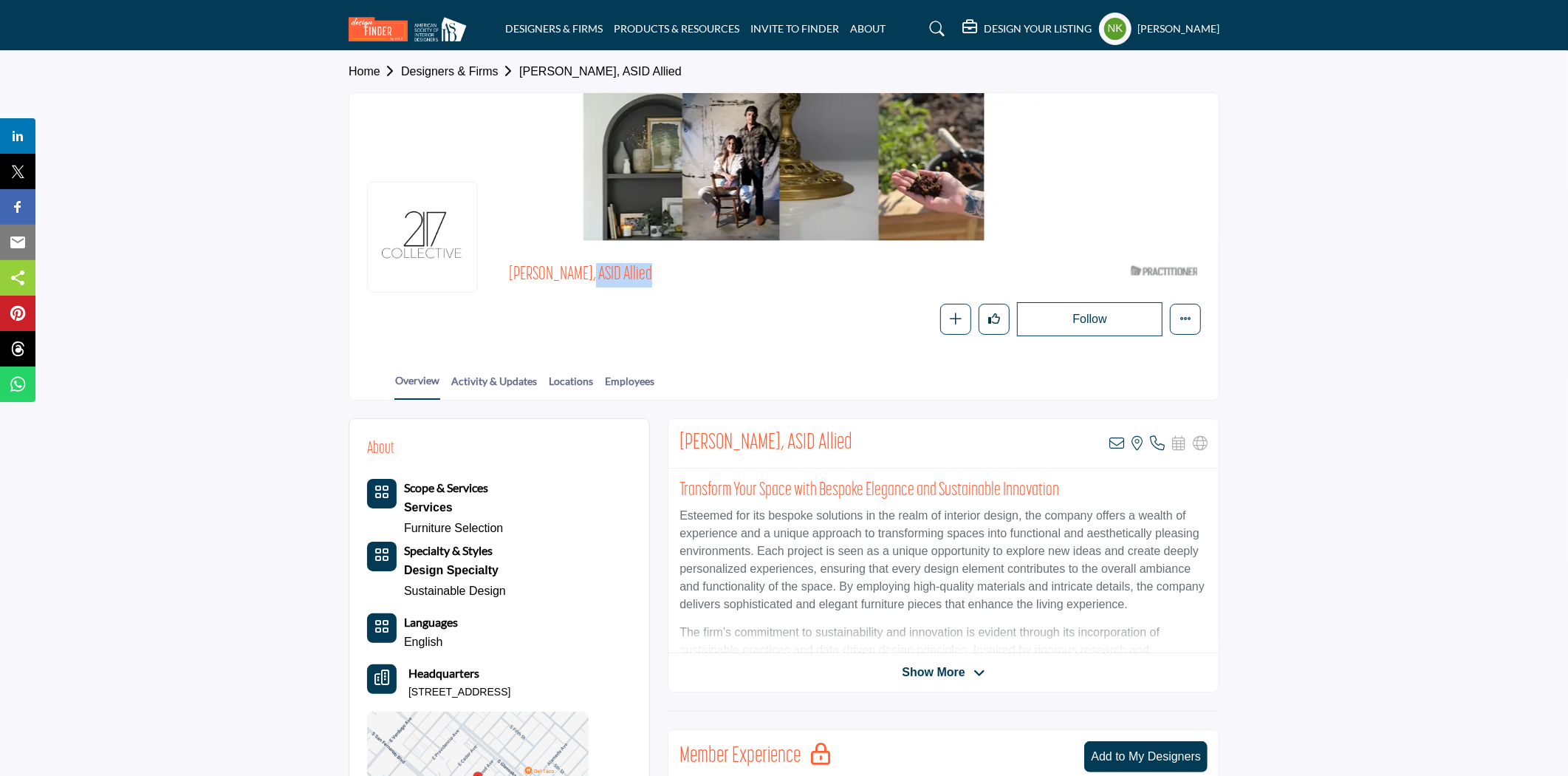
drag, startPoint x: 566, startPoint y: 268, endPoint x: 482, endPoint y: 264, distance: 84.1
click at [482, 264] on div "[PERSON_NAME], ASID Allied ASID Qualified Practitioner who validates work and e…" at bounding box center [784, 297] width 834 height 77
copy span "[PERSON_NAME],"
drag, startPoint x: 1127, startPoint y: 444, endPoint x: 1120, endPoint y: 440, distance: 8.1
click at [1120, 440] on div "View email address of this listing View the location of this listing Call Number" at bounding box center [1158, 443] width 98 height 15
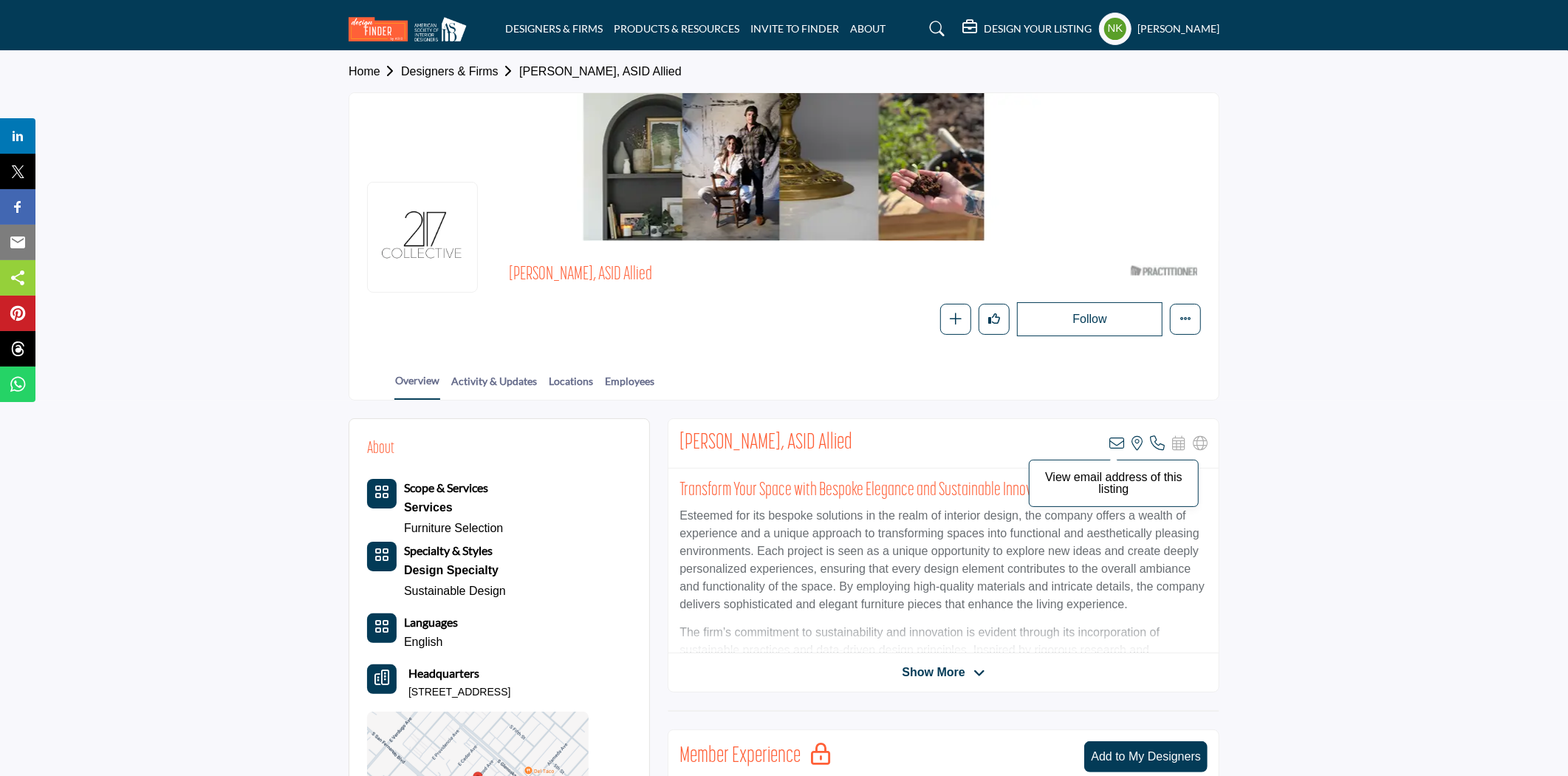
click at [1118, 439] on icon at bounding box center [1116, 443] width 15 height 15
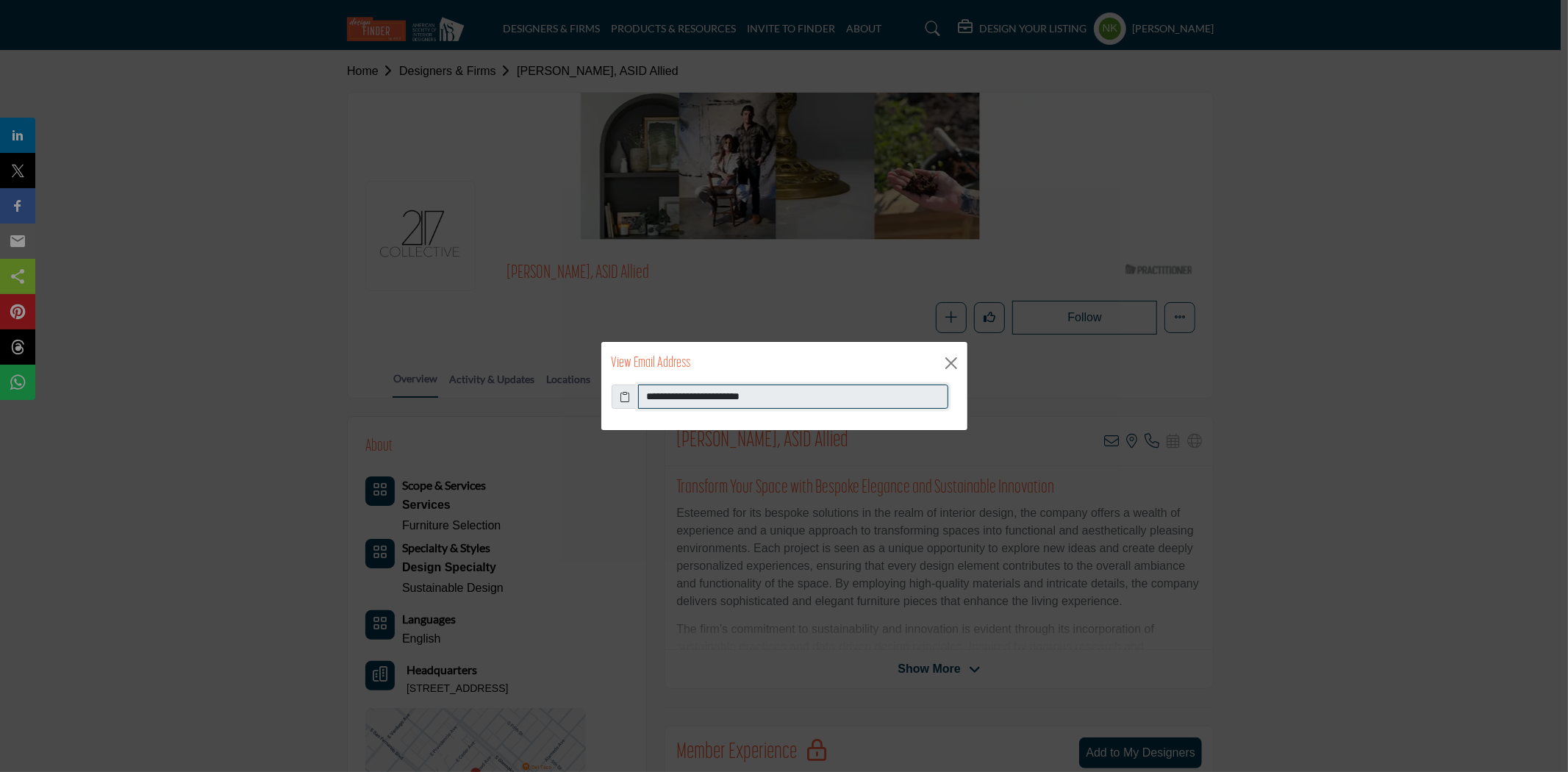
drag, startPoint x: 814, startPoint y: 397, endPoint x: 223, endPoint y: 401, distance: 591.0
click at [227, 401] on div "**********" at bounding box center [784, 386] width 1568 height 772
click at [958, 366] on button "Close" at bounding box center [951, 363] width 22 height 22
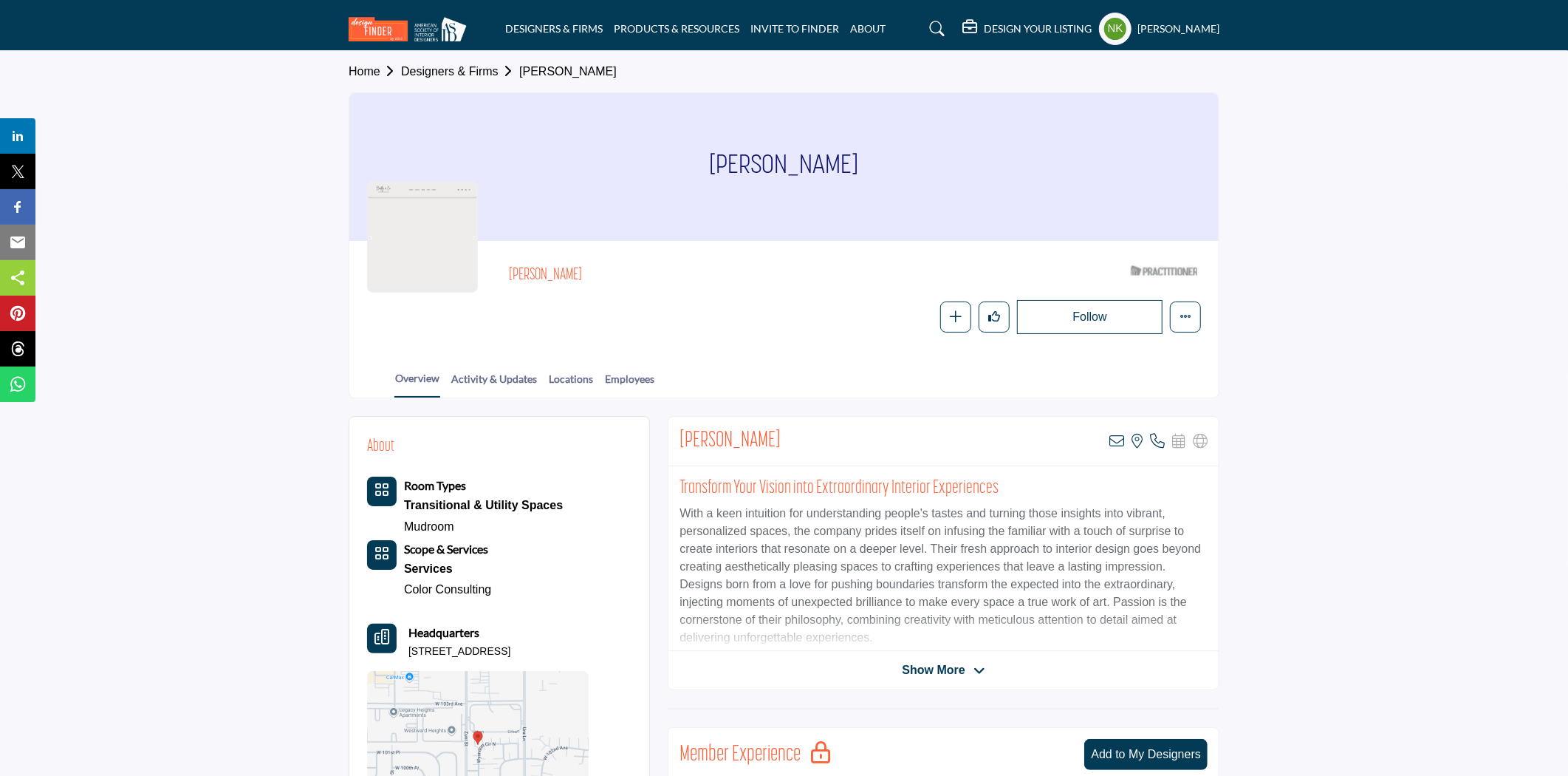
drag, startPoint x: 584, startPoint y: 270, endPoint x: 505, endPoint y: 273, distance: 79.1
click at [505, 273] on div "[PERSON_NAME] ASID Qualified Practitioner who validates work and experience to …" at bounding box center [784, 296] width 834 height 75
copy h2 "[PERSON_NAME]"
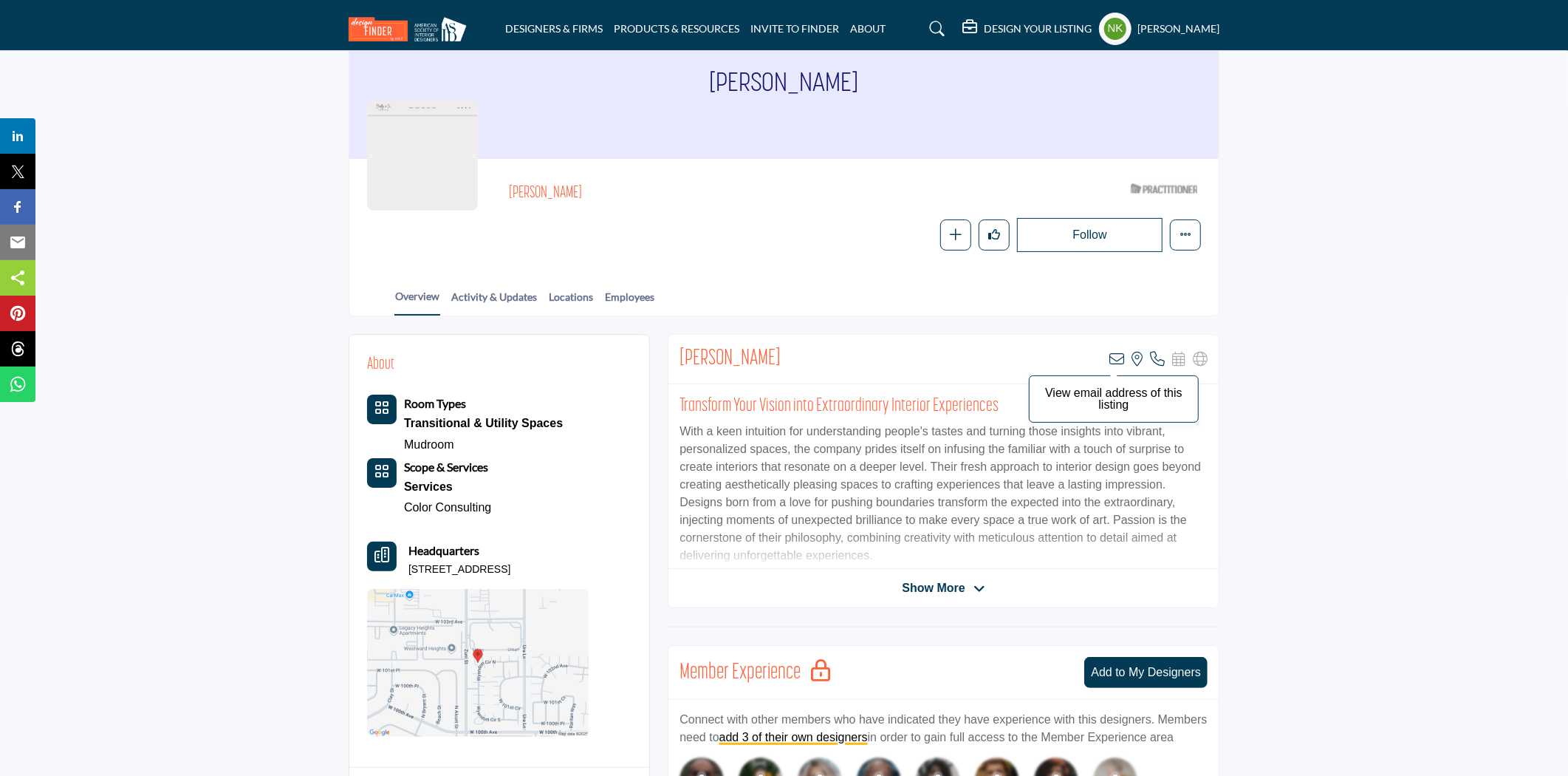
click at [1120, 361] on icon at bounding box center [1116, 359] width 15 height 15
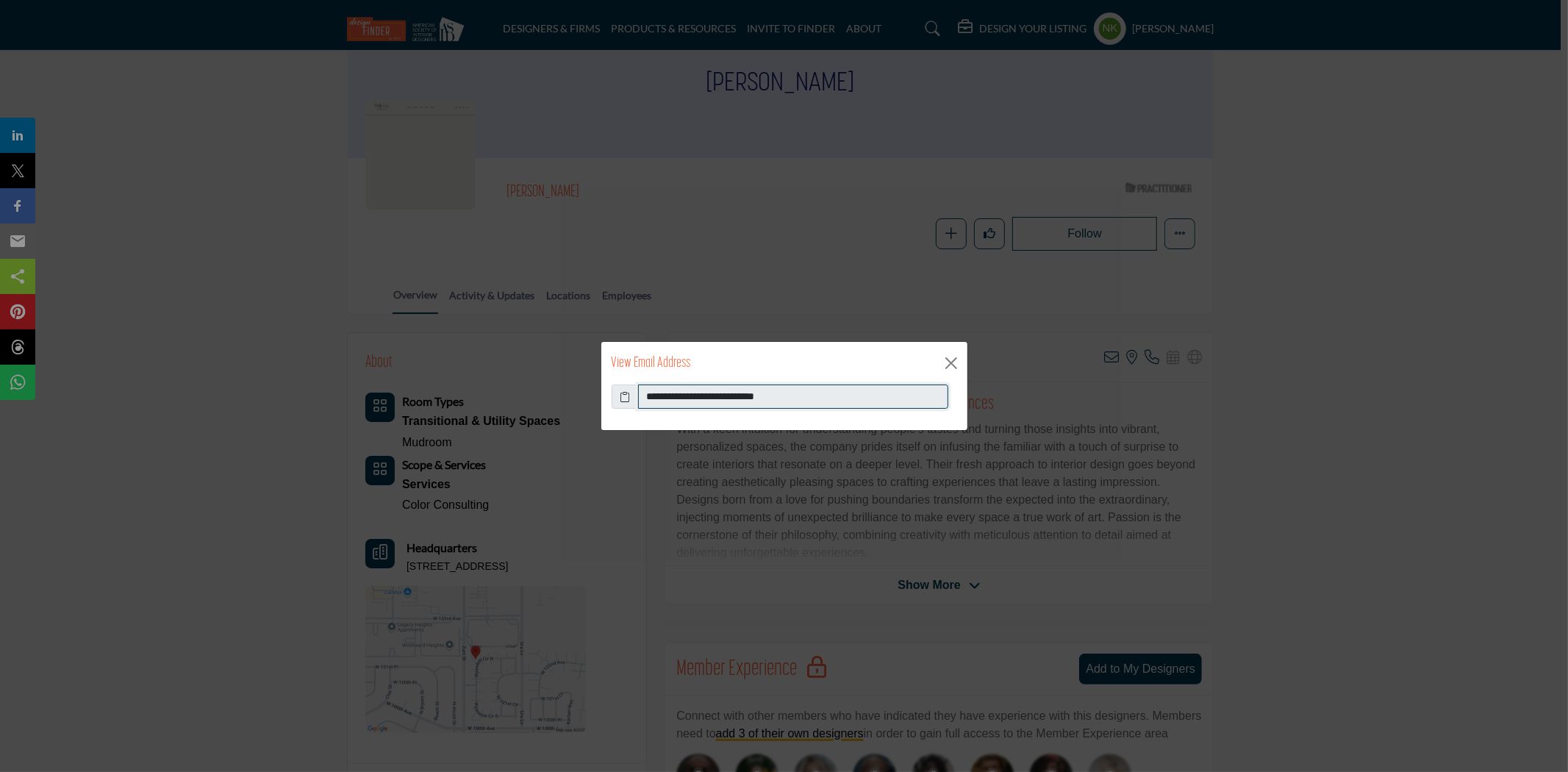
drag, startPoint x: 814, startPoint y: 394, endPoint x: 454, endPoint y: 401, distance: 360.1
click at [474, 401] on div "**********" at bounding box center [784, 386] width 1568 height 772
click at [950, 359] on button "Close" at bounding box center [951, 363] width 22 height 22
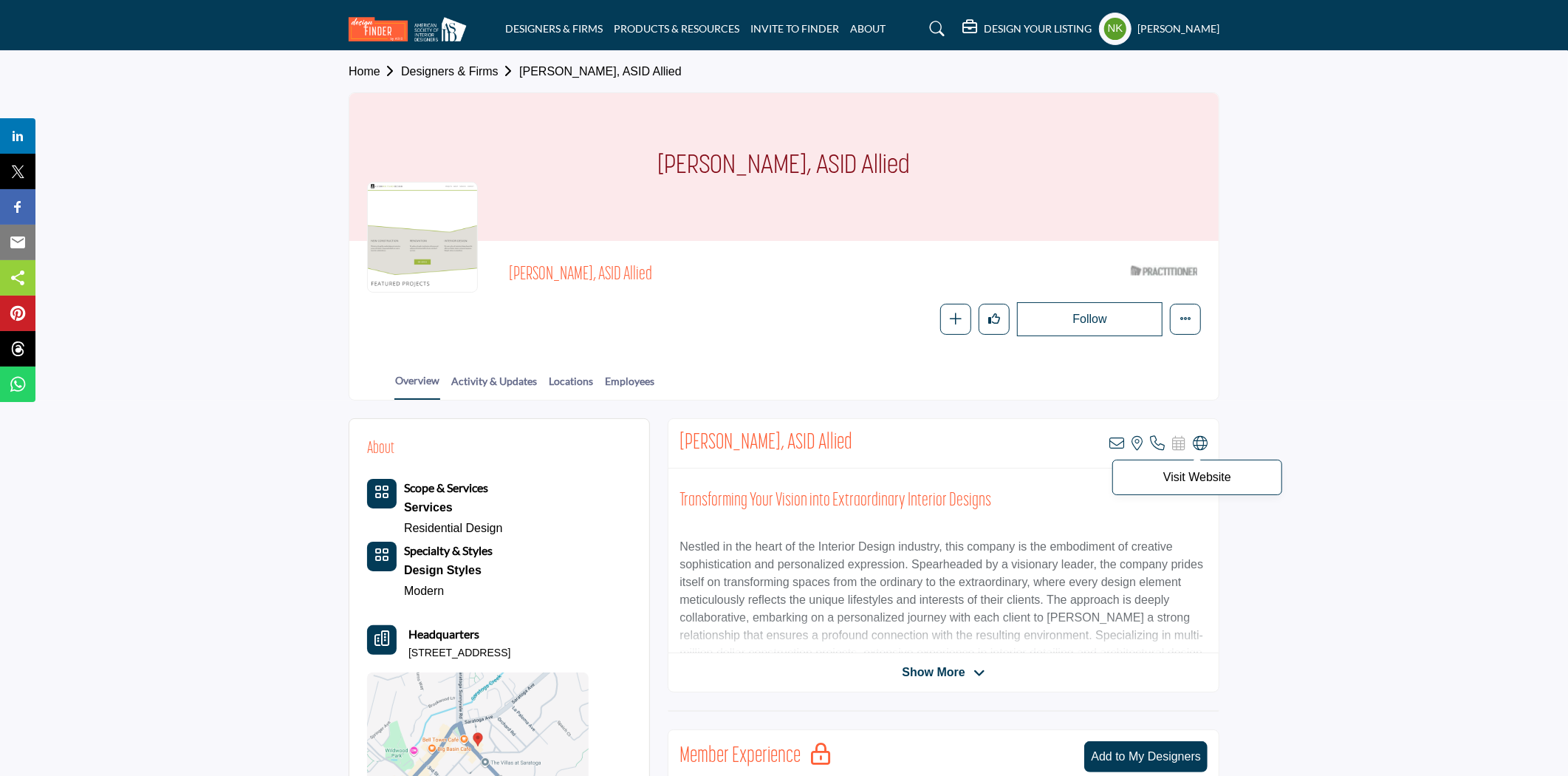
click at [1200, 439] on icon at bounding box center [1200, 443] width 15 height 15
drag, startPoint x: 503, startPoint y: 262, endPoint x: 590, endPoint y: 271, distance: 87.5
click at [590, 271] on div "Alison Whittaker, ASID Allied ASID Qualified Practitioner who validates work an…" at bounding box center [784, 297] width 834 height 77
copy span "Alison Whittaker"
click at [1125, 439] on icon at bounding box center [1116, 443] width 15 height 15
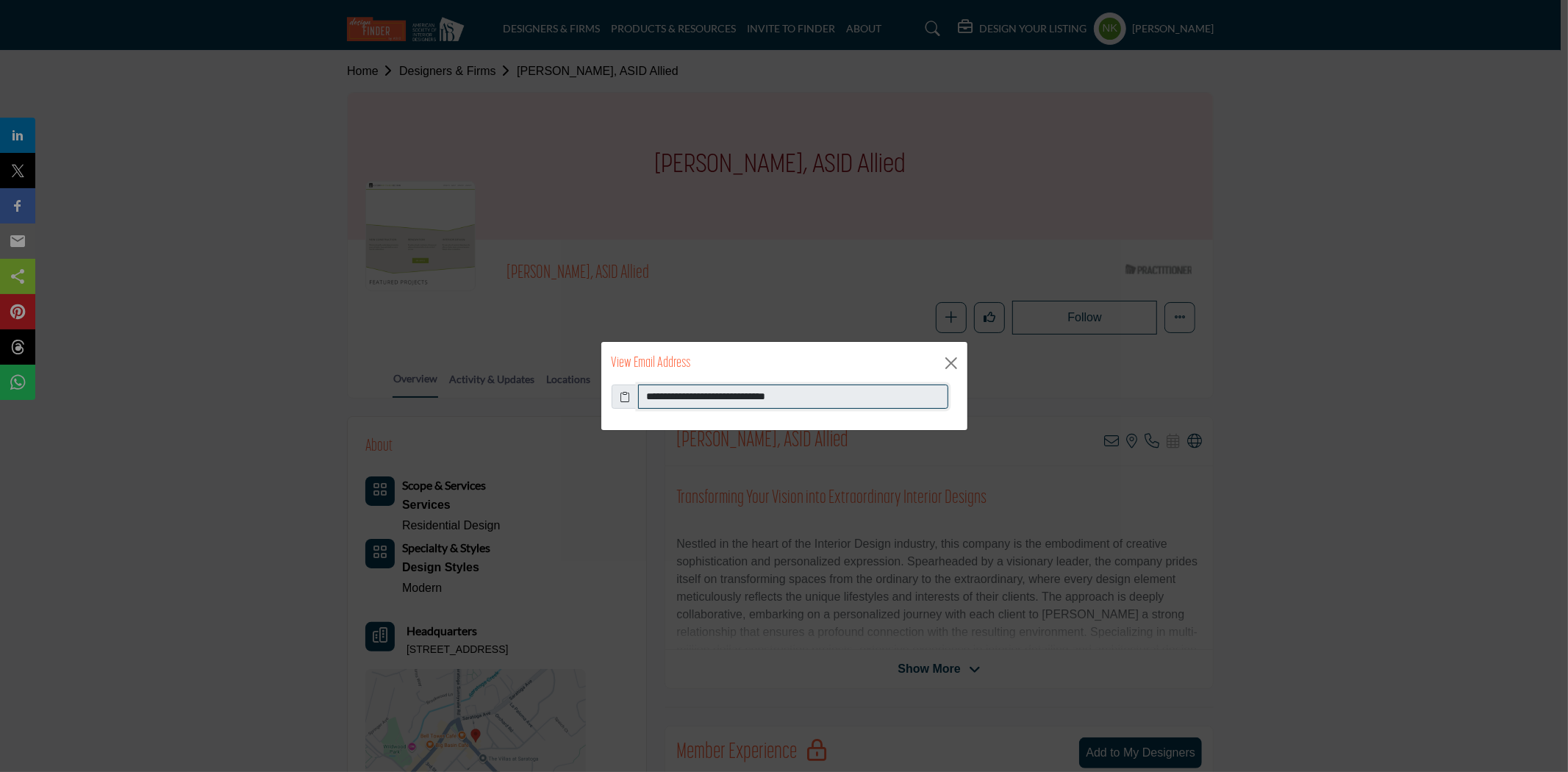
drag, startPoint x: 827, startPoint y: 388, endPoint x: 425, endPoint y: 384, distance: 402.0
click at [425, 384] on div "**********" at bounding box center [784, 386] width 1568 height 772
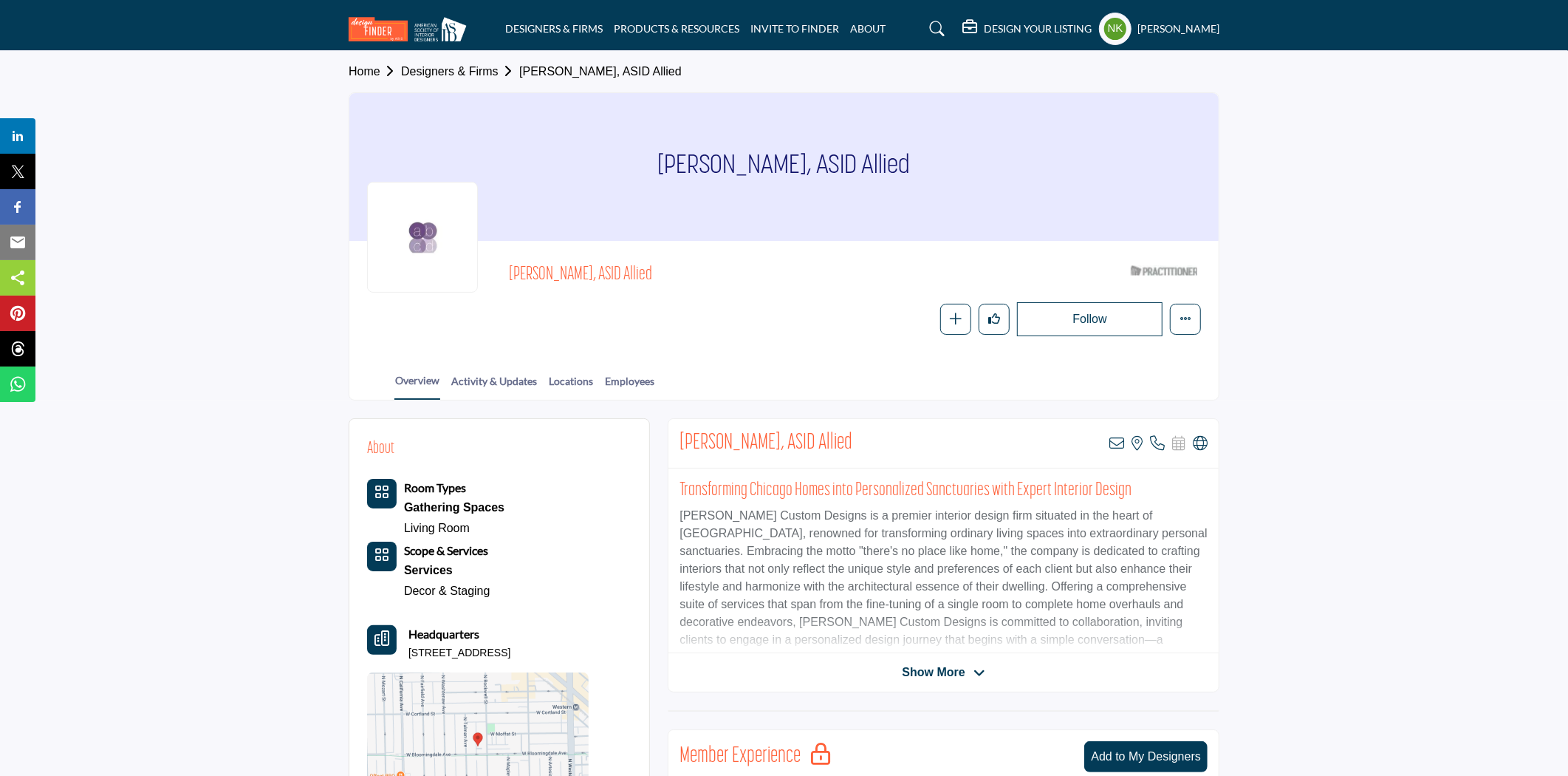
drag, startPoint x: 506, startPoint y: 276, endPoint x: 580, endPoint y: 287, distance: 74.8
click at [580, 287] on div "Alison Besikof, ASID Allied ASID Qualified Practitioner who validates work and …" at bounding box center [784, 297] width 834 height 77
copy span "Alison Besikof"
click at [1194, 441] on icon at bounding box center [1200, 443] width 15 height 15
click at [1114, 441] on icon at bounding box center [1116, 443] width 15 height 15
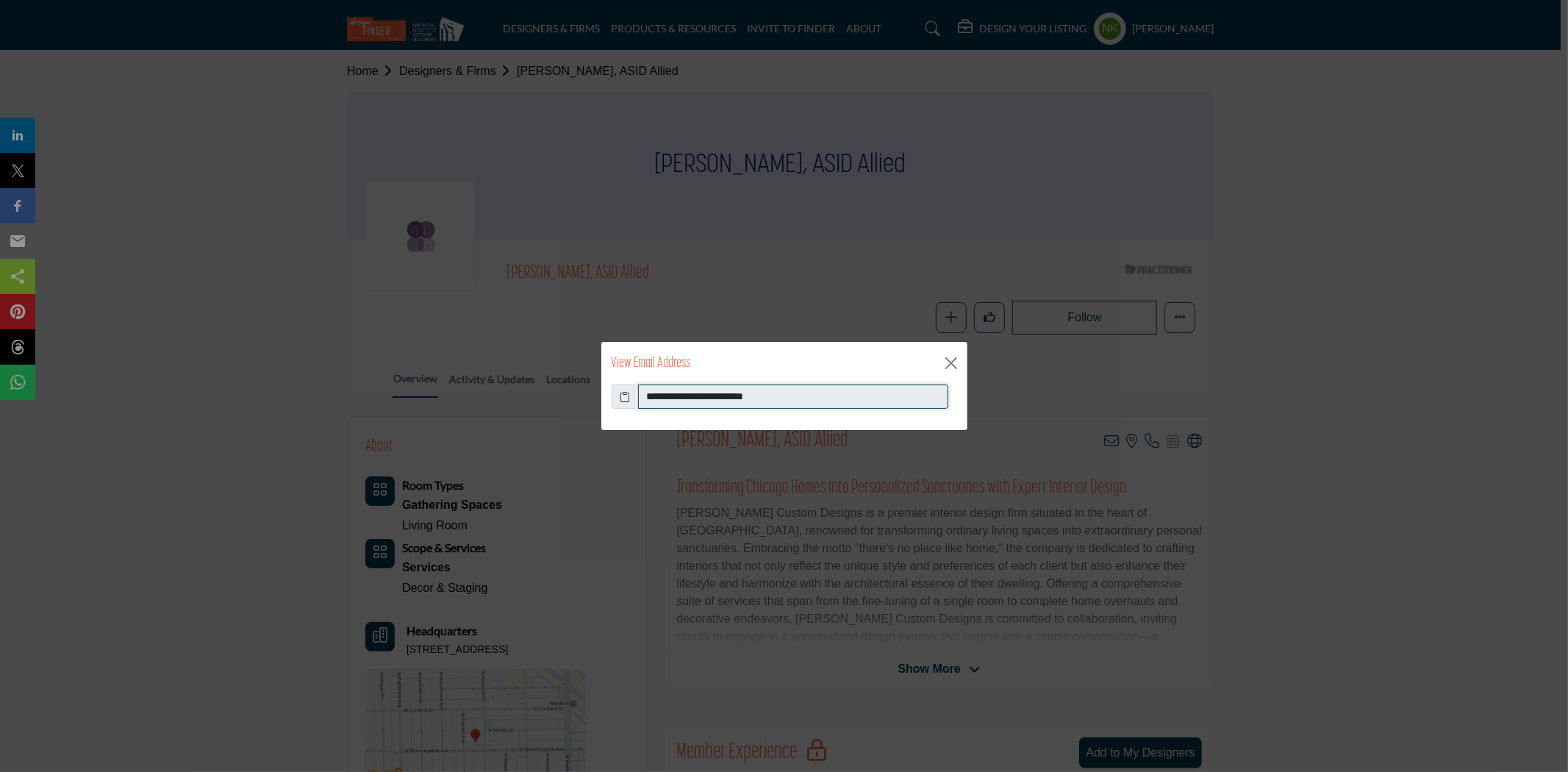
drag, startPoint x: 796, startPoint y: 392, endPoint x: 314, endPoint y: 379, distance: 482.2
click at [320, 386] on div "**********" at bounding box center [784, 386] width 1568 height 772
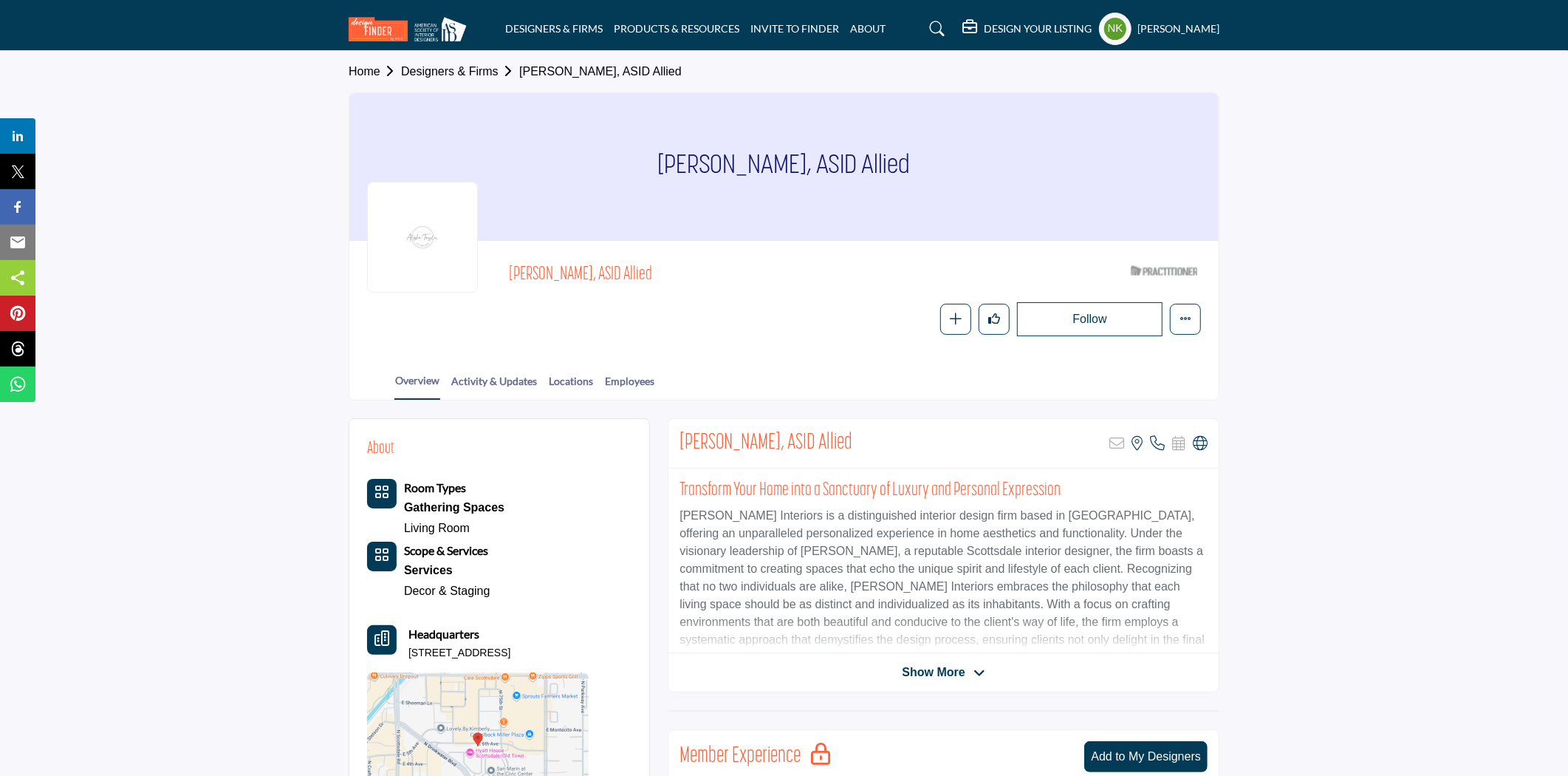
drag, startPoint x: 577, startPoint y: 262, endPoint x: 512, endPoint y: 267, distance: 65.2
click at [512, 267] on span "[PERSON_NAME], ASID Allied" at bounding box center [675, 275] width 334 height 24
copy span "[PERSON_NAME],"
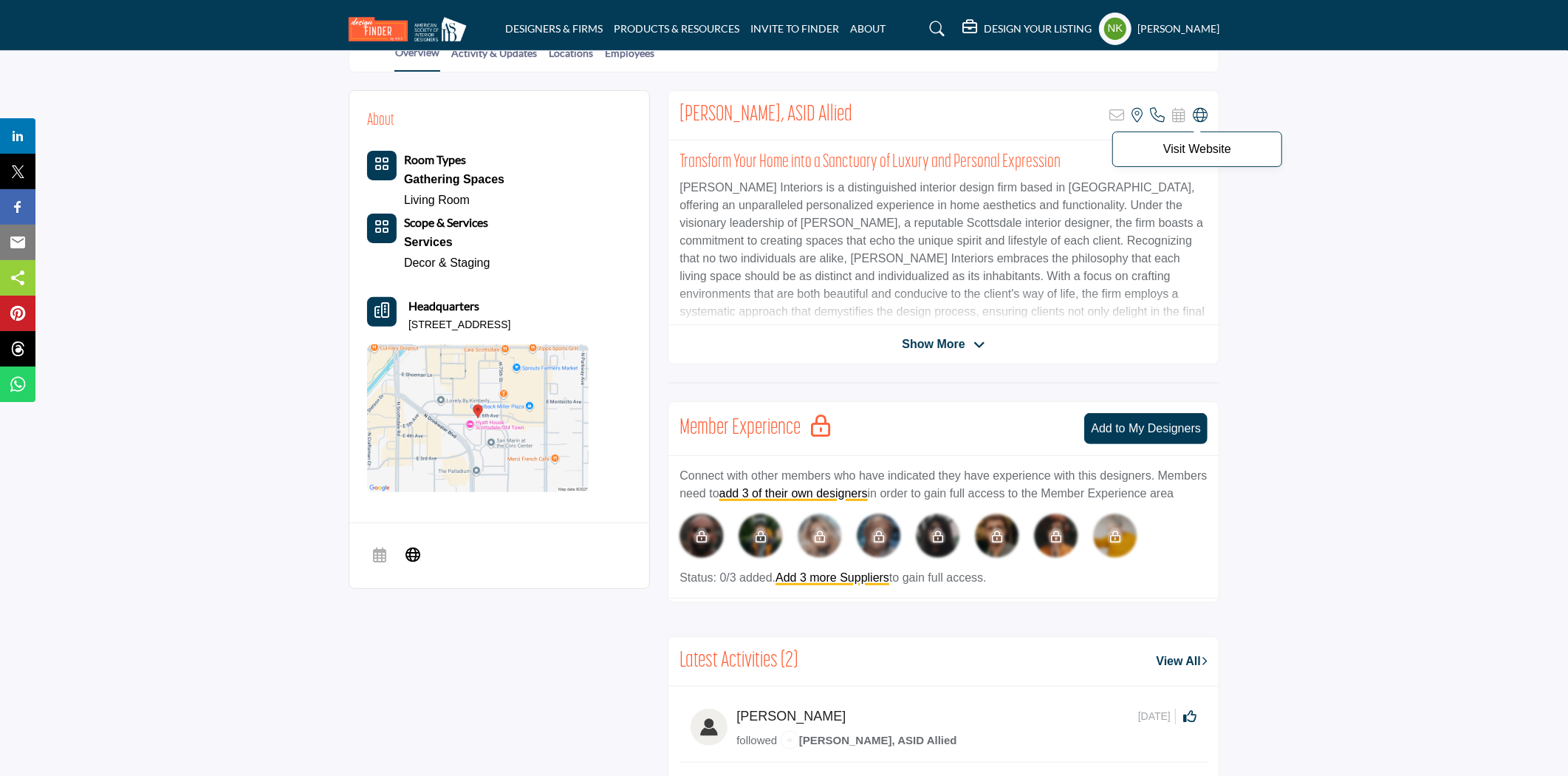
click at [1200, 118] on icon at bounding box center [1200, 114] width 15 height 15
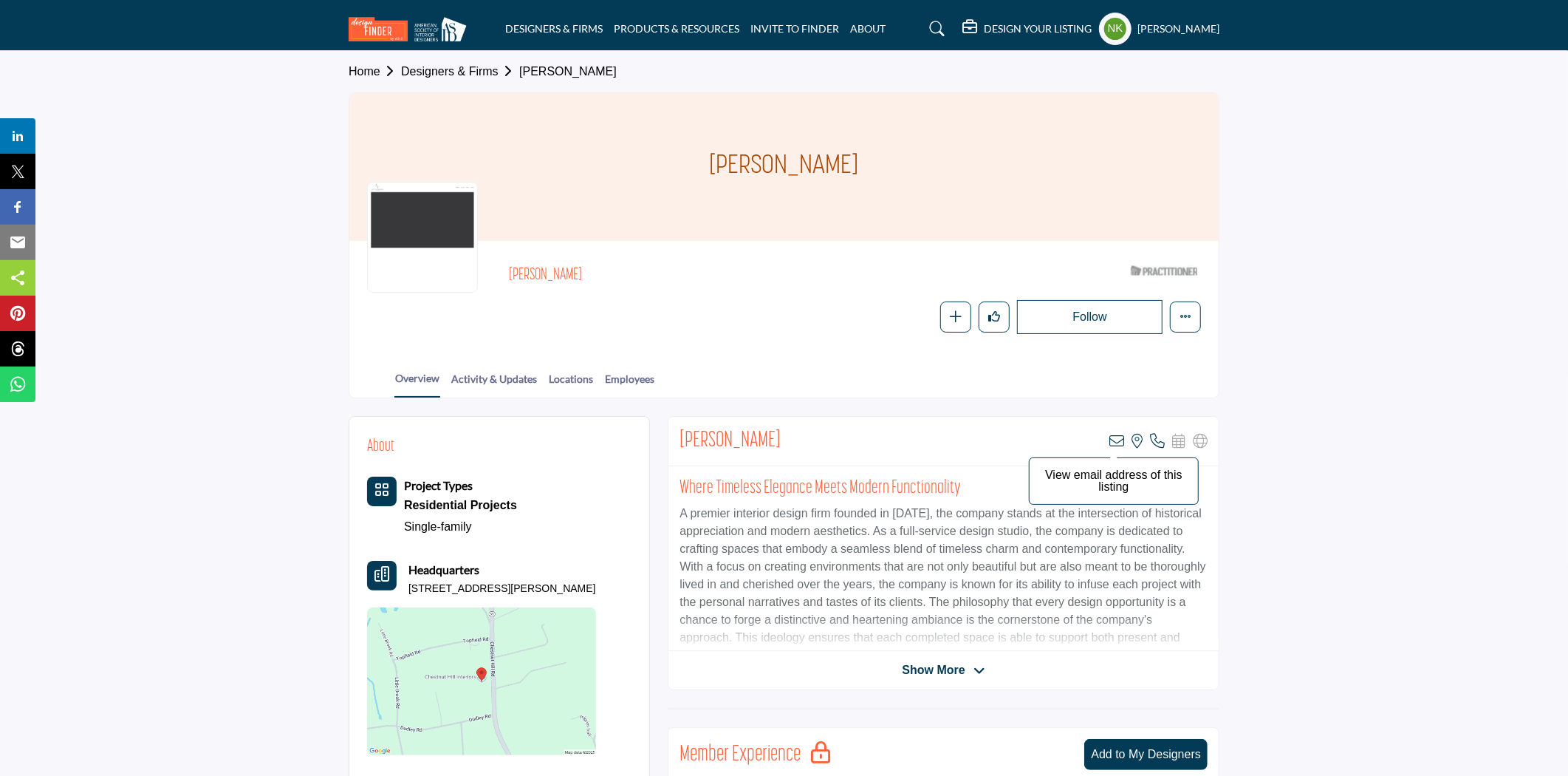
click at [1112, 439] on icon at bounding box center [1116, 440] width 15 height 15
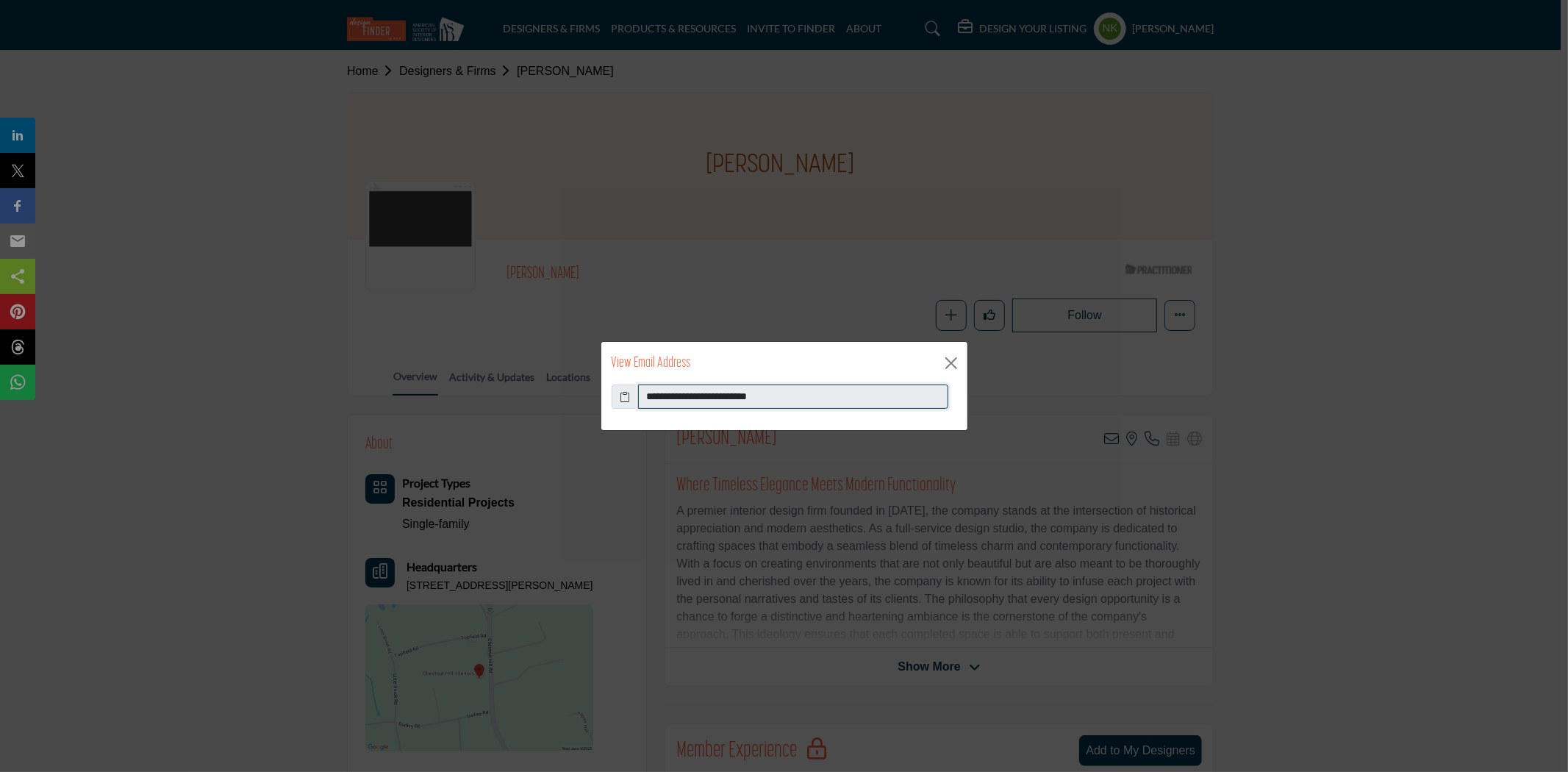
drag, startPoint x: 807, startPoint y: 392, endPoint x: 415, endPoint y: 353, distance: 393.9
click at [423, 380] on div "**********" at bounding box center [784, 386] width 1568 height 772
click at [944, 365] on button "Close" at bounding box center [951, 363] width 22 height 22
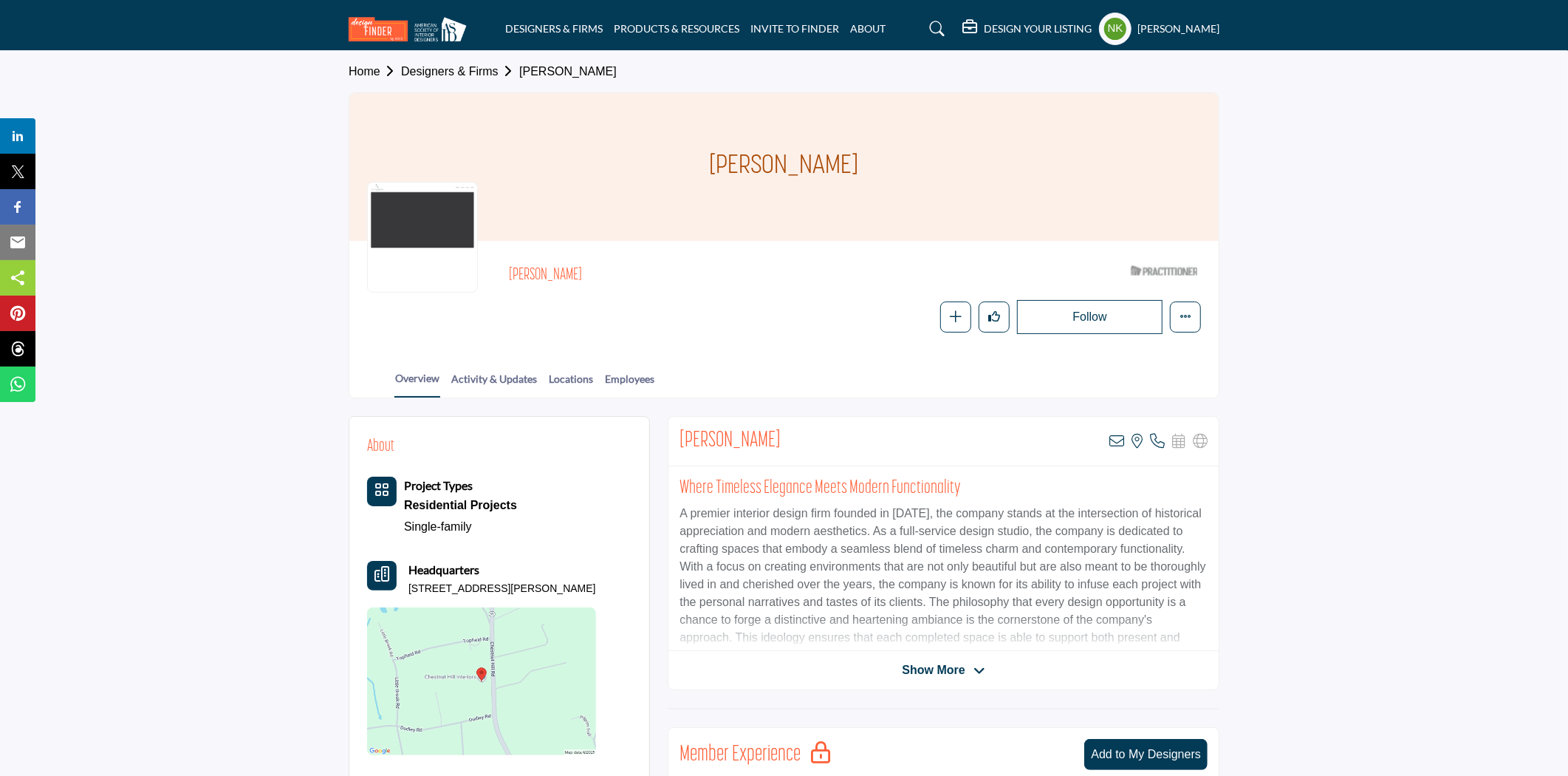
drag, startPoint x: 642, startPoint y: 276, endPoint x: 475, endPoint y: 266, distance: 167.3
click at [475, 266] on div "Alison Vanderpool ASID Qualified Practitioner who validates work and experience…" at bounding box center [784, 296] width 834 height 75
copy div "Alison Vanderpool"
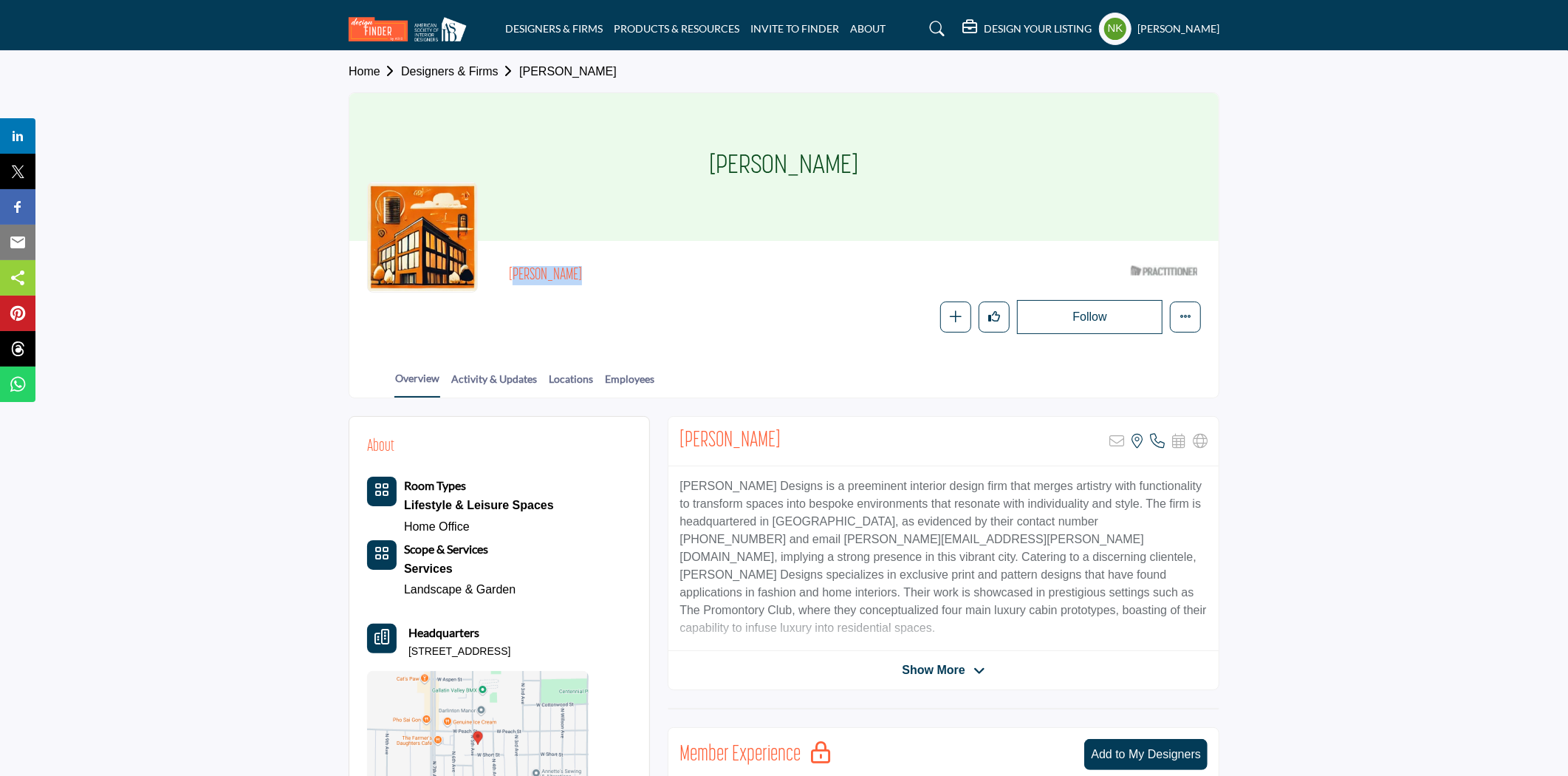
drag, startPoint x: 511, startPoint y: 263, endPoint x: 575, endPoint y: 266, distance: 64.1
click at [575, 267] on div "[PERSON_NAME] ASID Qualified Practitioner who validates work and experience to …" at bounding box center [855, 275] width 693 height 34
copy h2 "[PERSON_NAME]"
drag, startPoint x: 947, startPoint y: 485, endPoint x: 681, endPoint y: 487, distance: 266.0
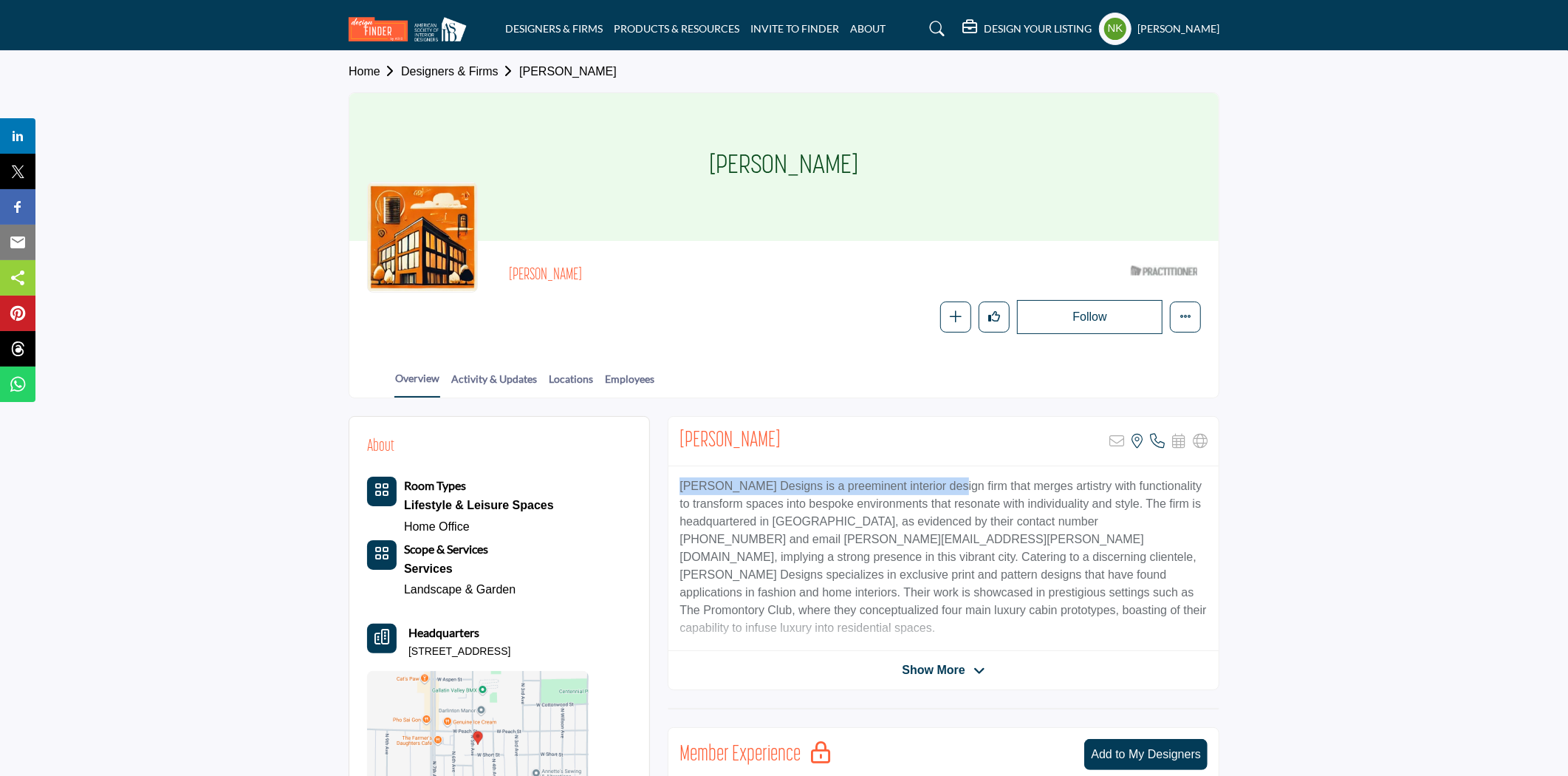
click at [681, 487] on p "[PERSON_NAME] Designs is a preeminent interior design firm that merges artistry…" at bounding box center [944, 557] width 528 height 160
copy p "[PERSON_NAME] Designs is a preeminent interior design firm"
drag, startPoint x: 816, startPoint y: 535, endPoint x: 682, endPoint y: 545, distance: 134.4
click at [682, 545] on p "[PERSON_NAME] Designs is a preeminent interior design firm that merges artistry…" at bounding box center [944, 557] width 528 height 160
copy p "[PERSON_NAME][EMAIL_ADDRESS][PERSON_NAME][DOMAIN_NAME]"
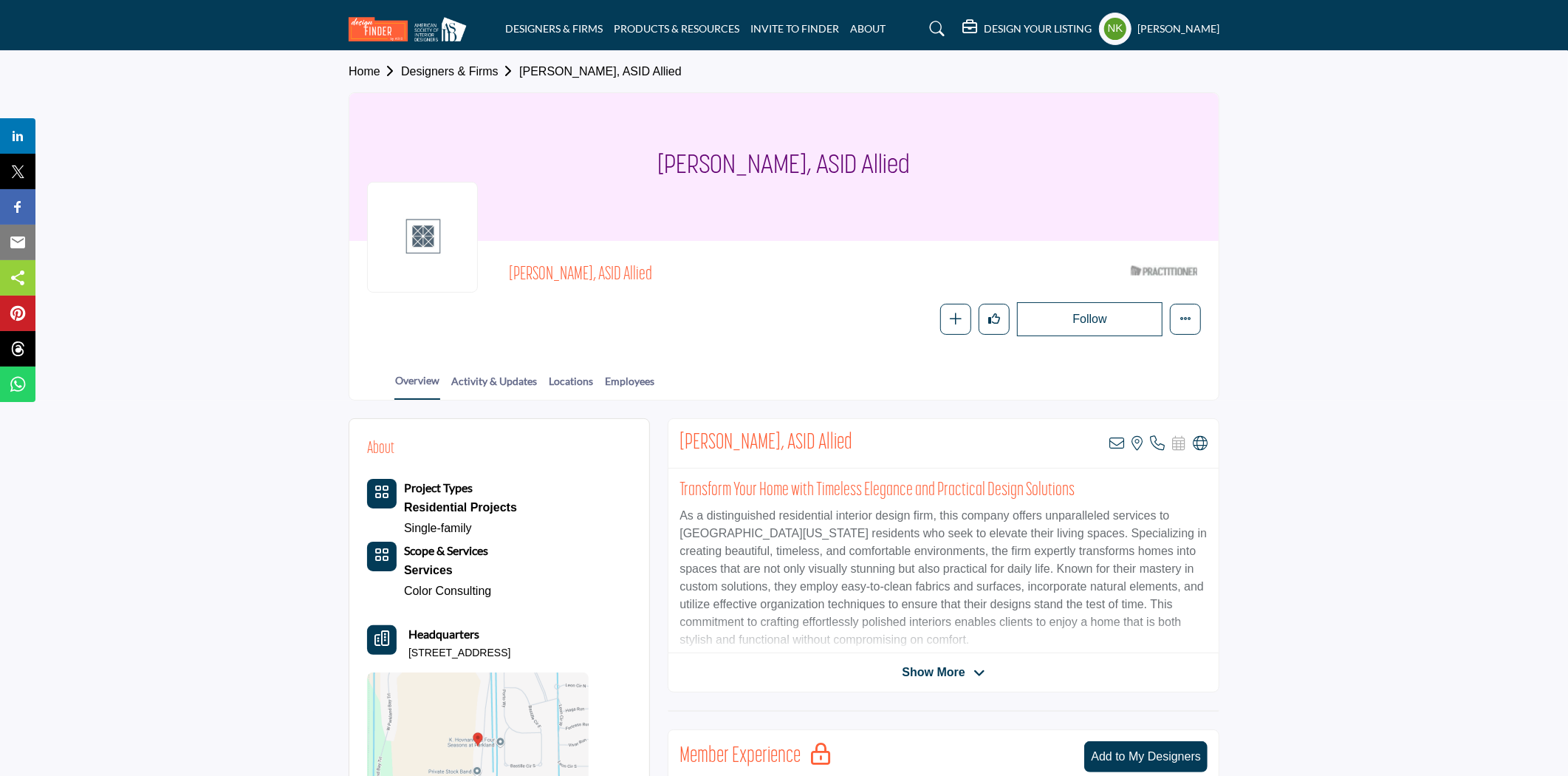
drag, startPoint x: 515, startPoint y: 275, endPoint x: 579, endPoint y: 282, distance: 64.4
click at [579, 282] on div "Alison Rogove, ASID Allied ASID Qualified Practitioner who validates work and e…" at bounding box center [784, 297] width 834 height 77
click at [1197, 436] on icon at bounding box center [1200, 443] width 15 height 15
click at [1119, 440] on icon at bounding box center [1116, 443] width 15 height 15
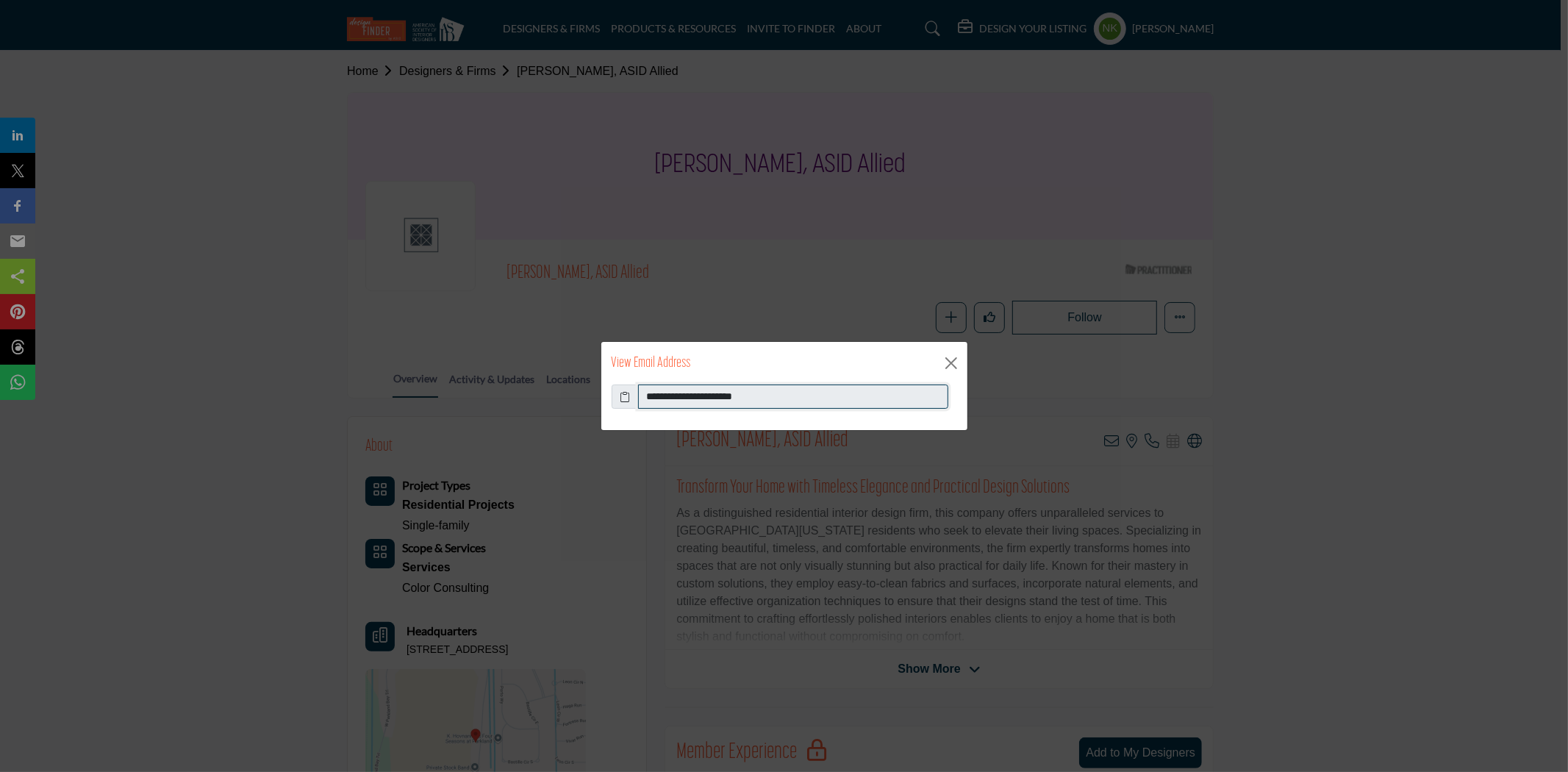
drag, startPoint x: 809, startPoint y: 403, endPoint x: 528, endPoint y: 385, distance: 281.6
click at [528, 385] on div "**********" at bounding box center [784, 386] width 1568 height 772
click at [951, 365] on button "Close" at bounding box center [951, 363] width 22 height 22
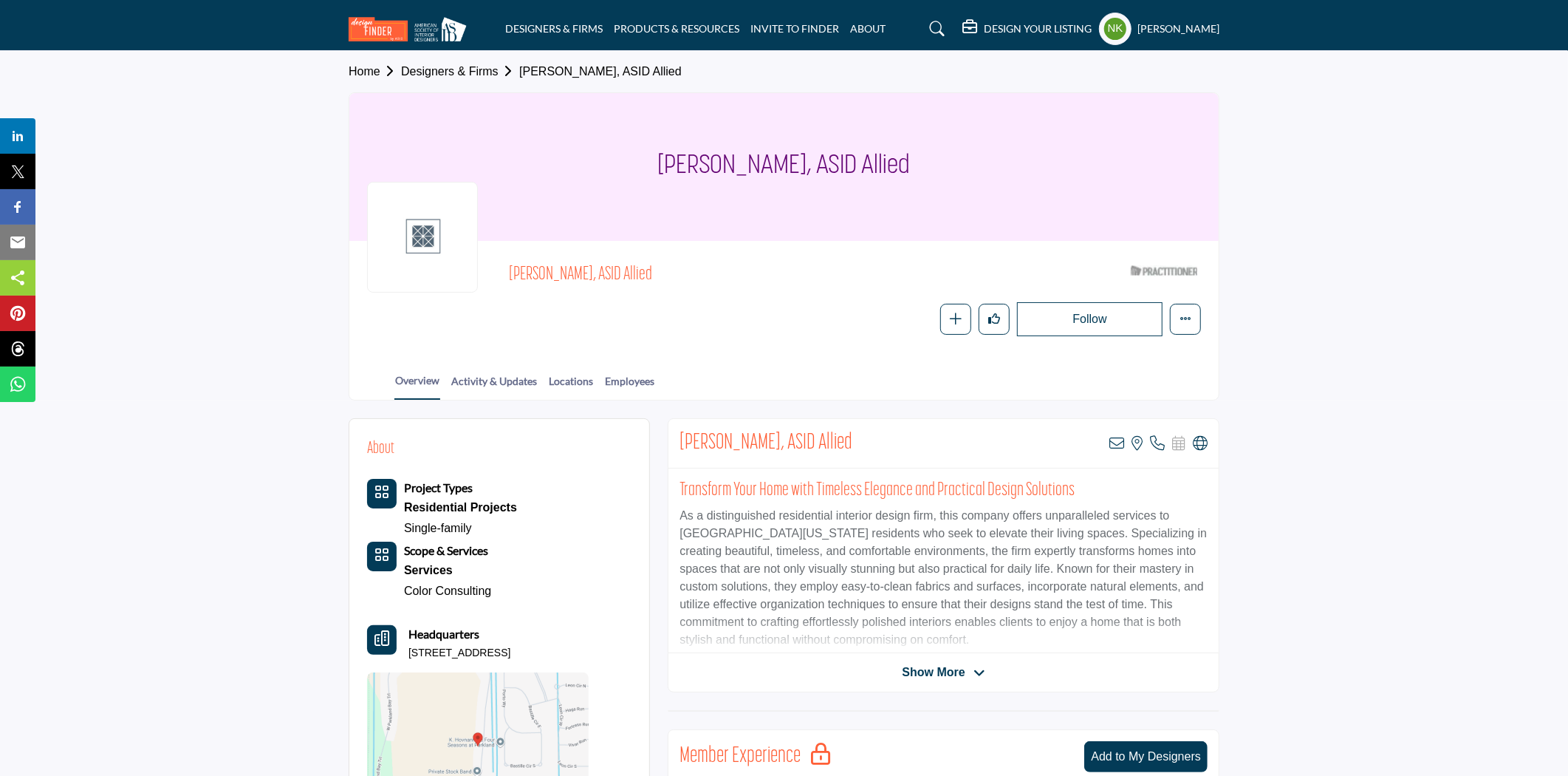
scroll to position [164, 0]
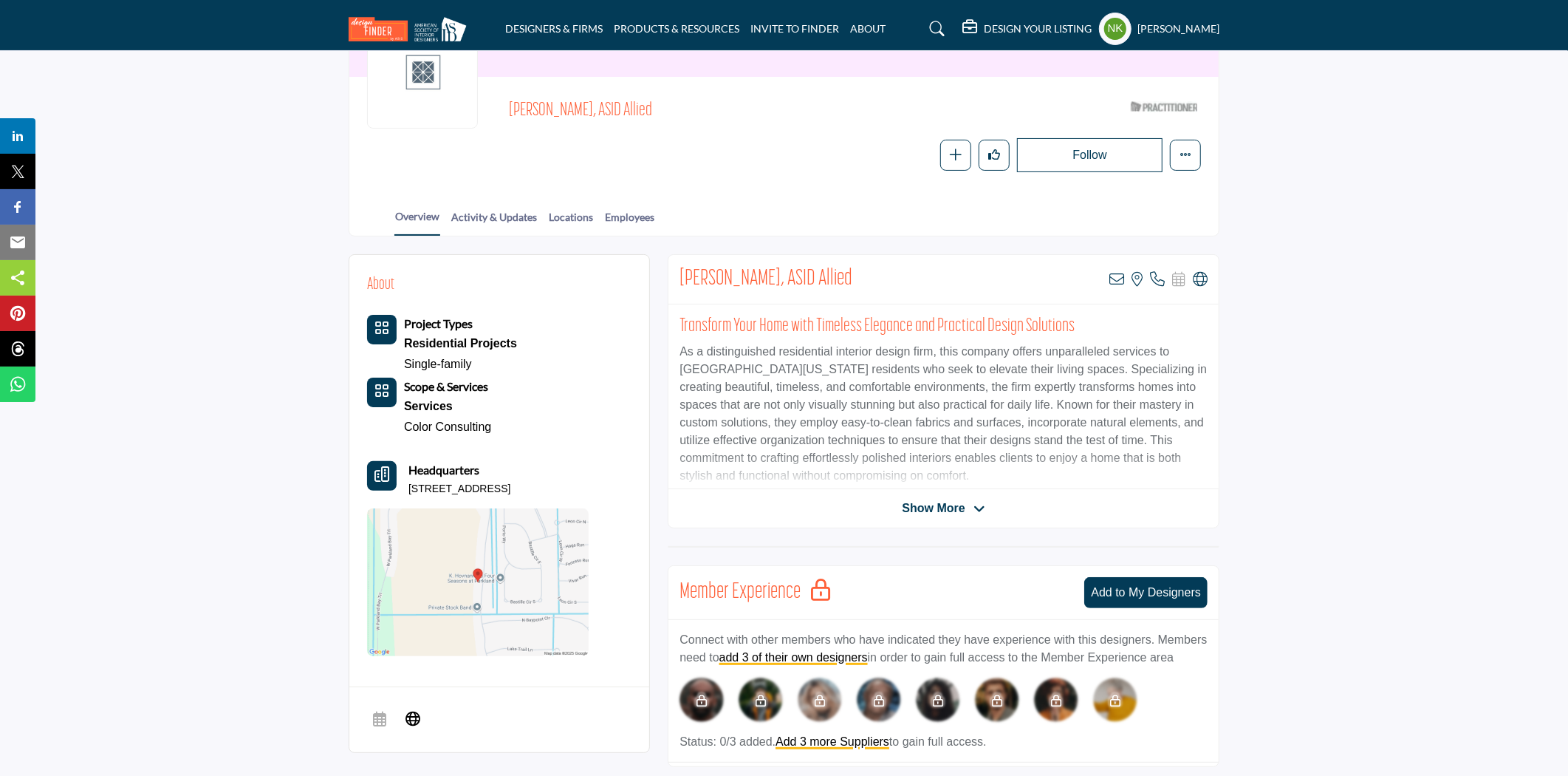
drag, startPoint x: 660, startPoint y: 270, endPoint x: 674, endPoint y: 270, distance: 14.0
click at [674, 270] on div "About Project Types Residential Projects Single-family Scope & Services Service…" at bounding box center [784, 705] width 871 height 900
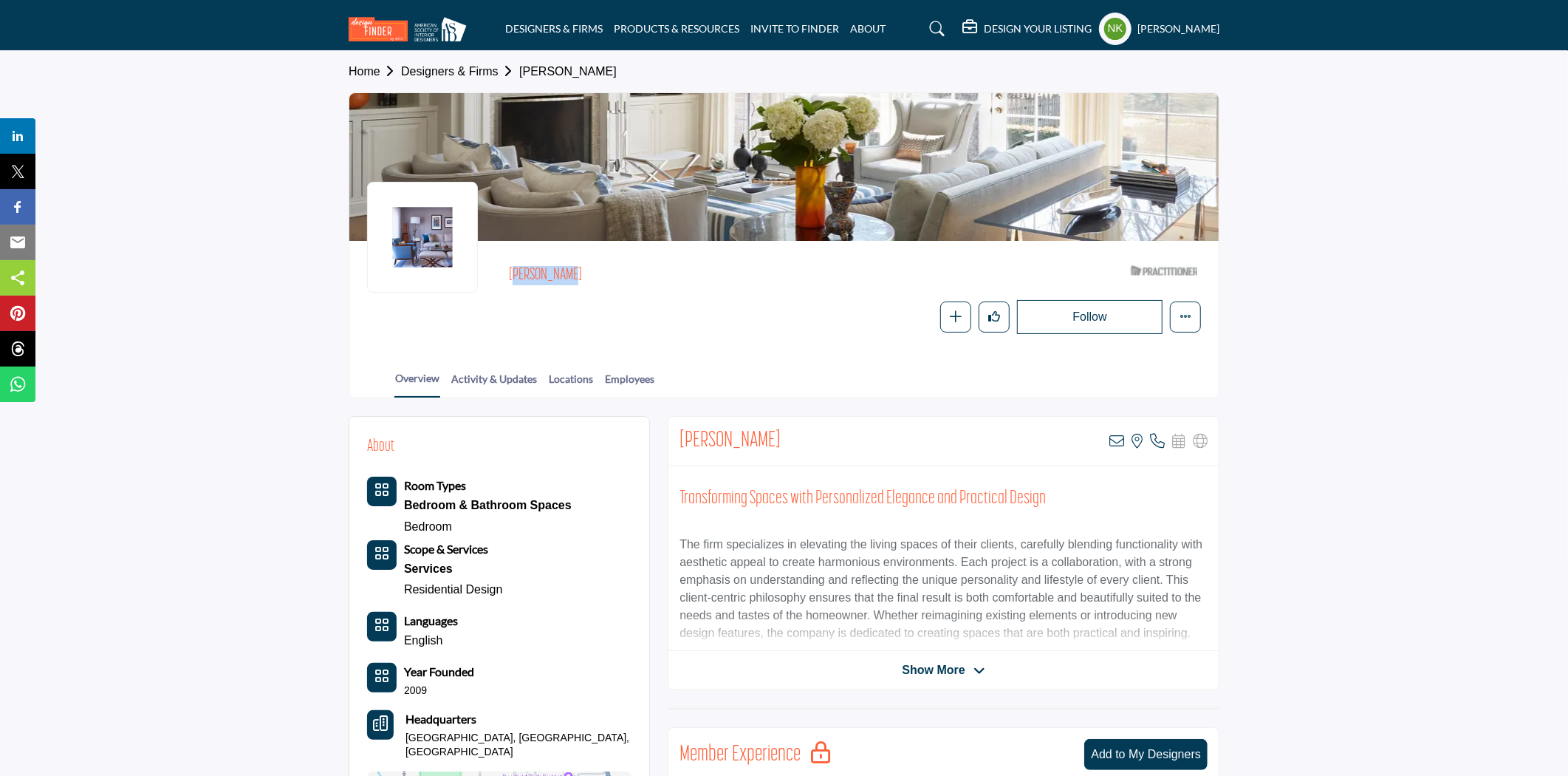
drag, startPoint x: 556, startPoint y: 268, endPoint x: 506, endPoint y: 259, distance: 50.8
click at [506, 259] on div "[PERSON_NAME] ASID Qualified Practitioner who validates work and experience to …" at bounding box center [784, 296] width 834 height 75
copy h2 "[PERSON_NAME]"
click at [1118, 436] on icon at bounding box center [1116, 440] width 15 height 15
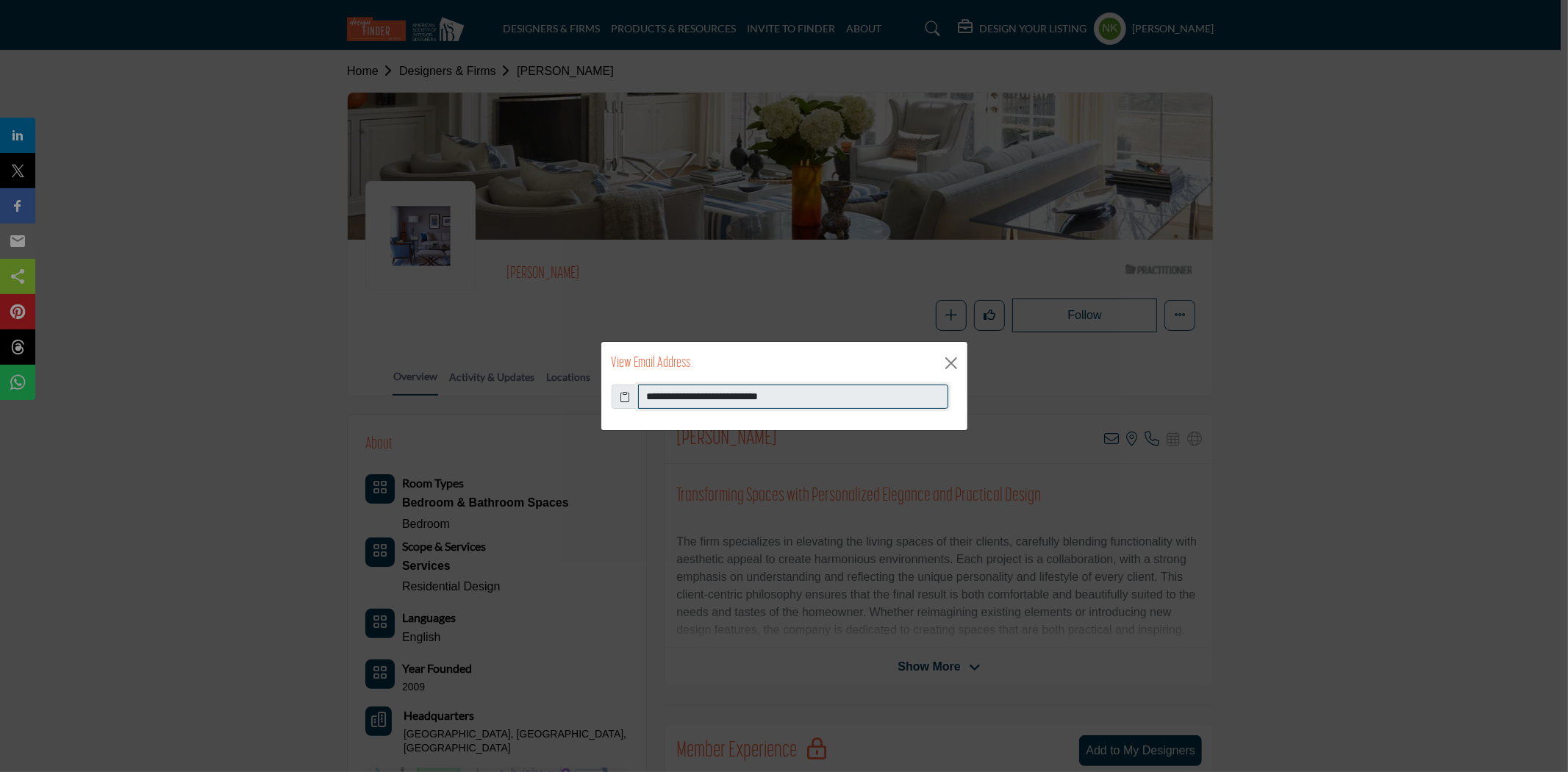
drag, startPoint x: 797, startPoint y: 387, endPoint x: 402, endPoint y: 385, distance: 395.0
click at [402, 385] on div "**********" at bounding box center [784, 386] width 1568 height 772
drag, startPoint x: 958, startPoint y: 365, endPoint x: 923, endPoint y: 361, distance: 35.2
click at [954, 365] on button "Close" at bounding box center [951, 363] width 22 height 22
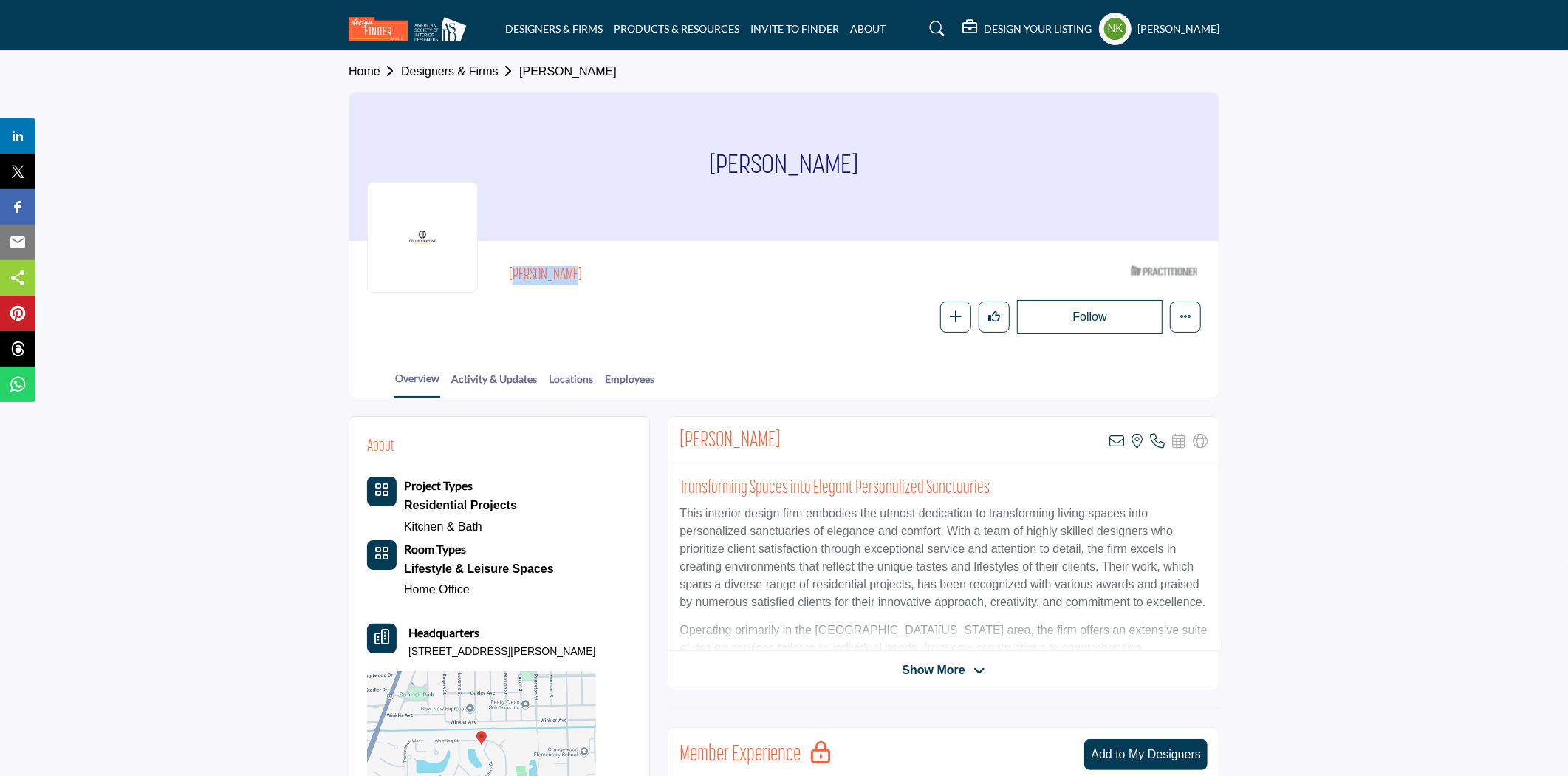
drag, startPoint x: 562, startPoint y: 275, endPoint x: 523, endPoint y: 280, distance: 39.3
click at [506, 270] on div "[PERSON_NAME] ASID Qualified Practitioner who validates work and experience to …" at bounding box center [784, 296] width 834 height 75
copy h2 "[PERSON_NAME]"
click at [1112, 434] on icon at bounding box center [1116, 440] width 15 height 15
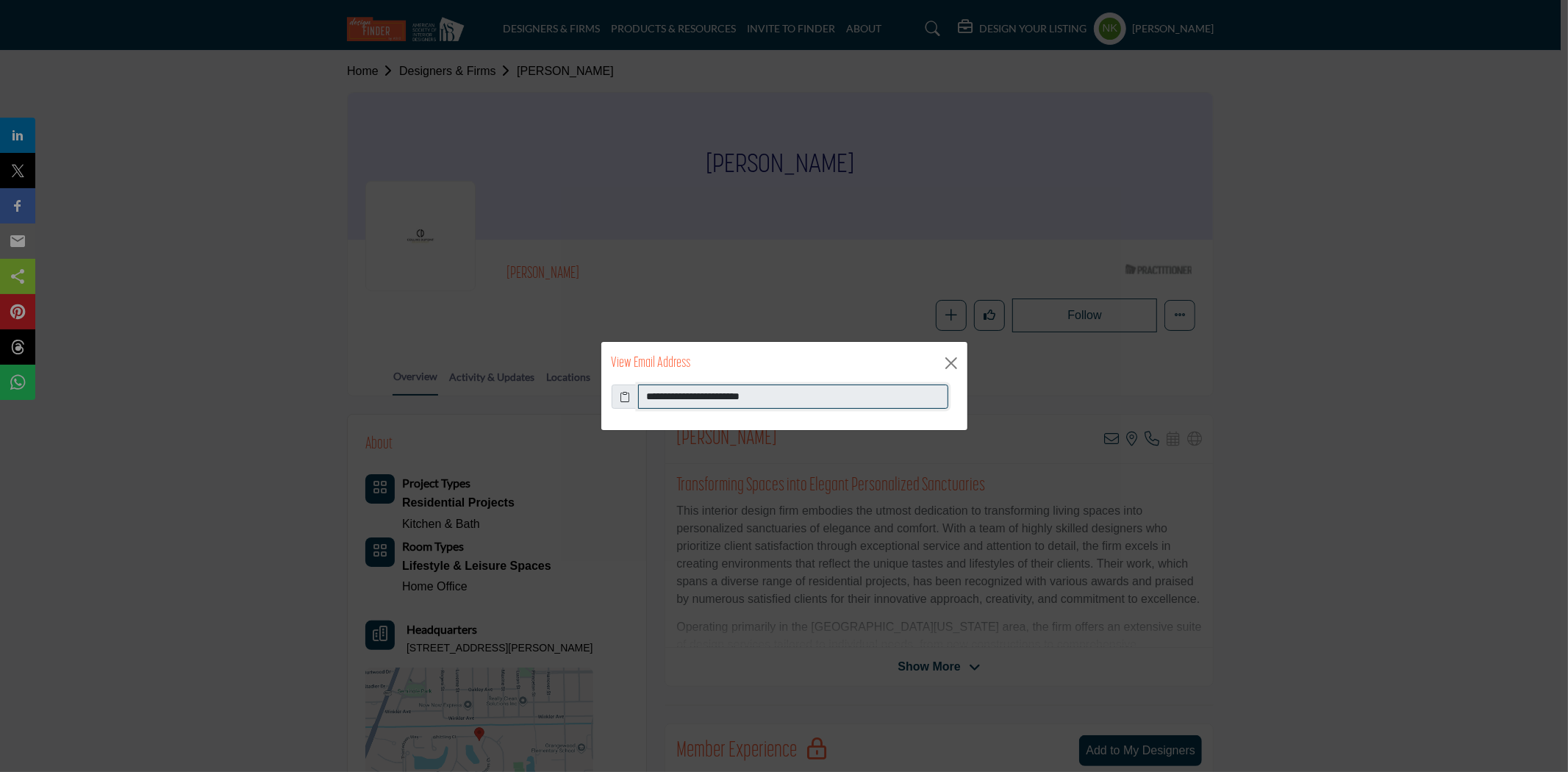
drag, startPoint x: 788, startPoint y: 398, endPoint x: 521, endPoint y: 393, distance: 267.0
click at [521, 393] on div "**********" at bounding box center [784, 386] width 1568 height 772
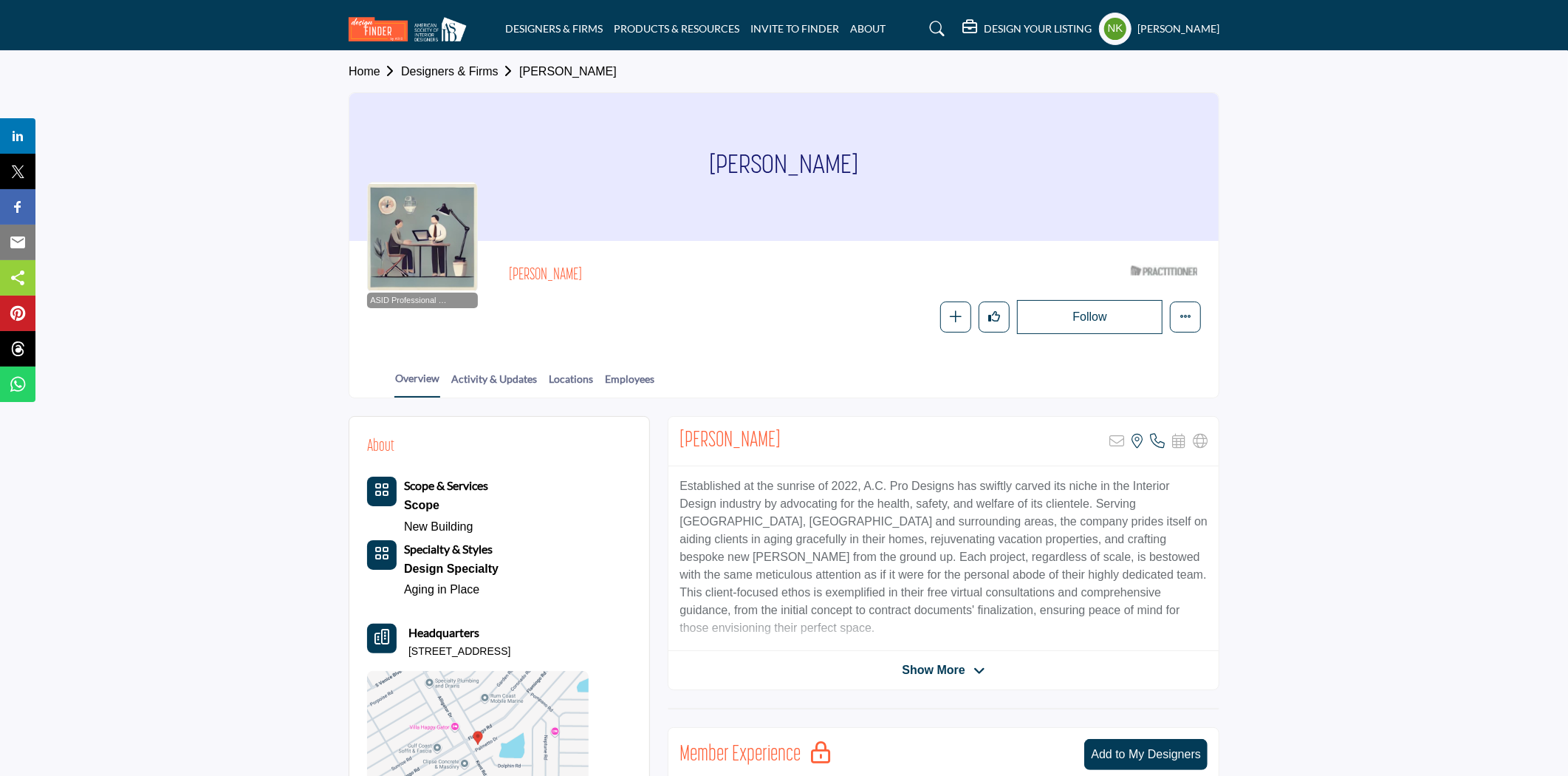
drag, startPoint x: 595, startPoint y: 275, endPoint x: 481, endPoint y: 273, distance: 114.0
click at [481, 273] on div "ASID Professional Practitioner ASID Professional Practitioners have successfull…" at bounding box center [784, 296] width 834 height 75
copy h2 "[PERSON_NAME]"
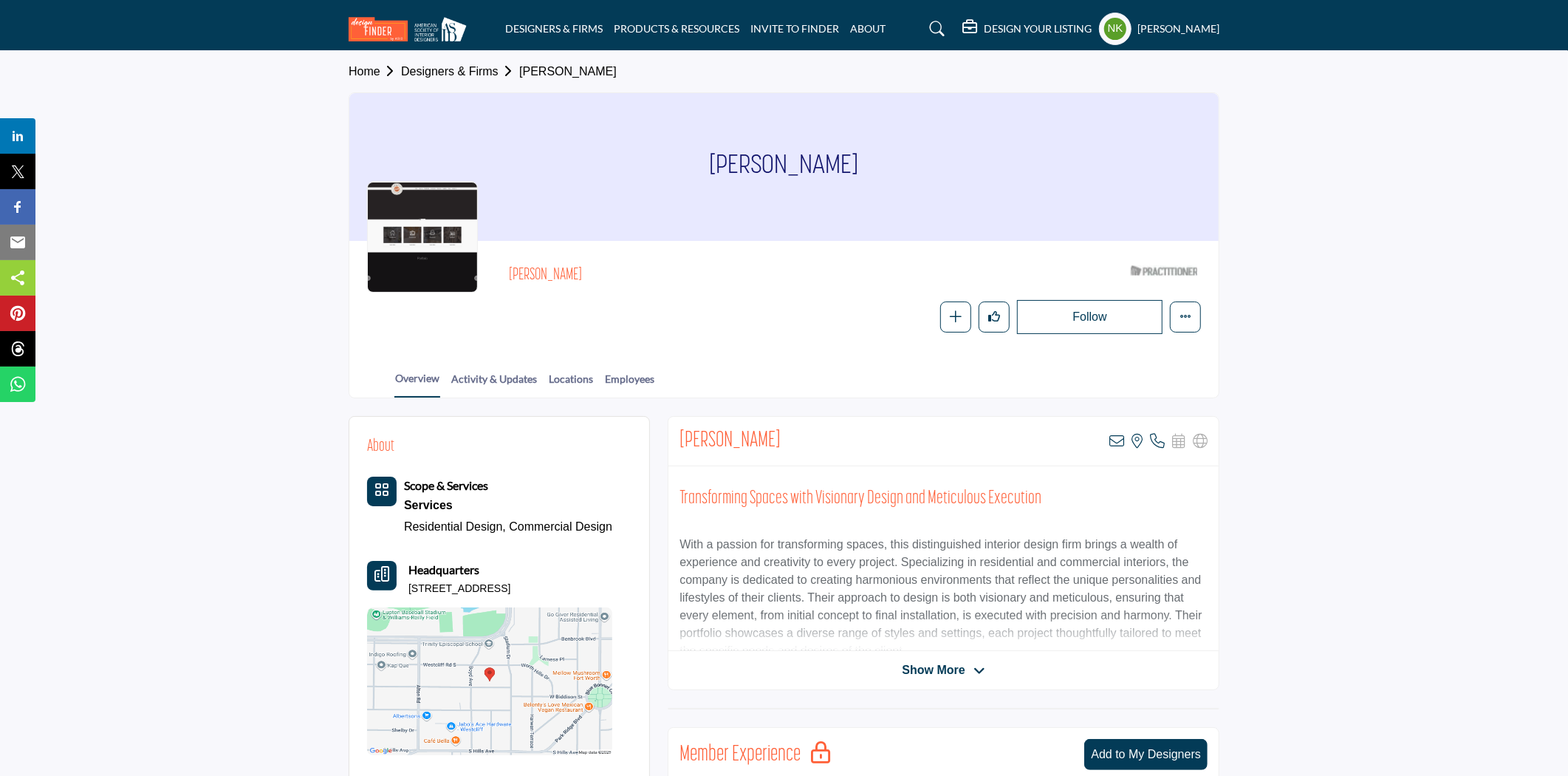
drag, startPoint x: 596, startPoint y: 269, endPoint x: 486, endPoint y: 268, distance: 110.0
click at [486, 268] on div "Alicia Hegeler ASID Qualified Practitioner who validates work and experience to…" at bounding box center [784, 296] width 834 height 75
copy h2 "Alicia Hegeler"
click at [1116, 445] on icon at bounding box center [1116, 440] width 15 height 15
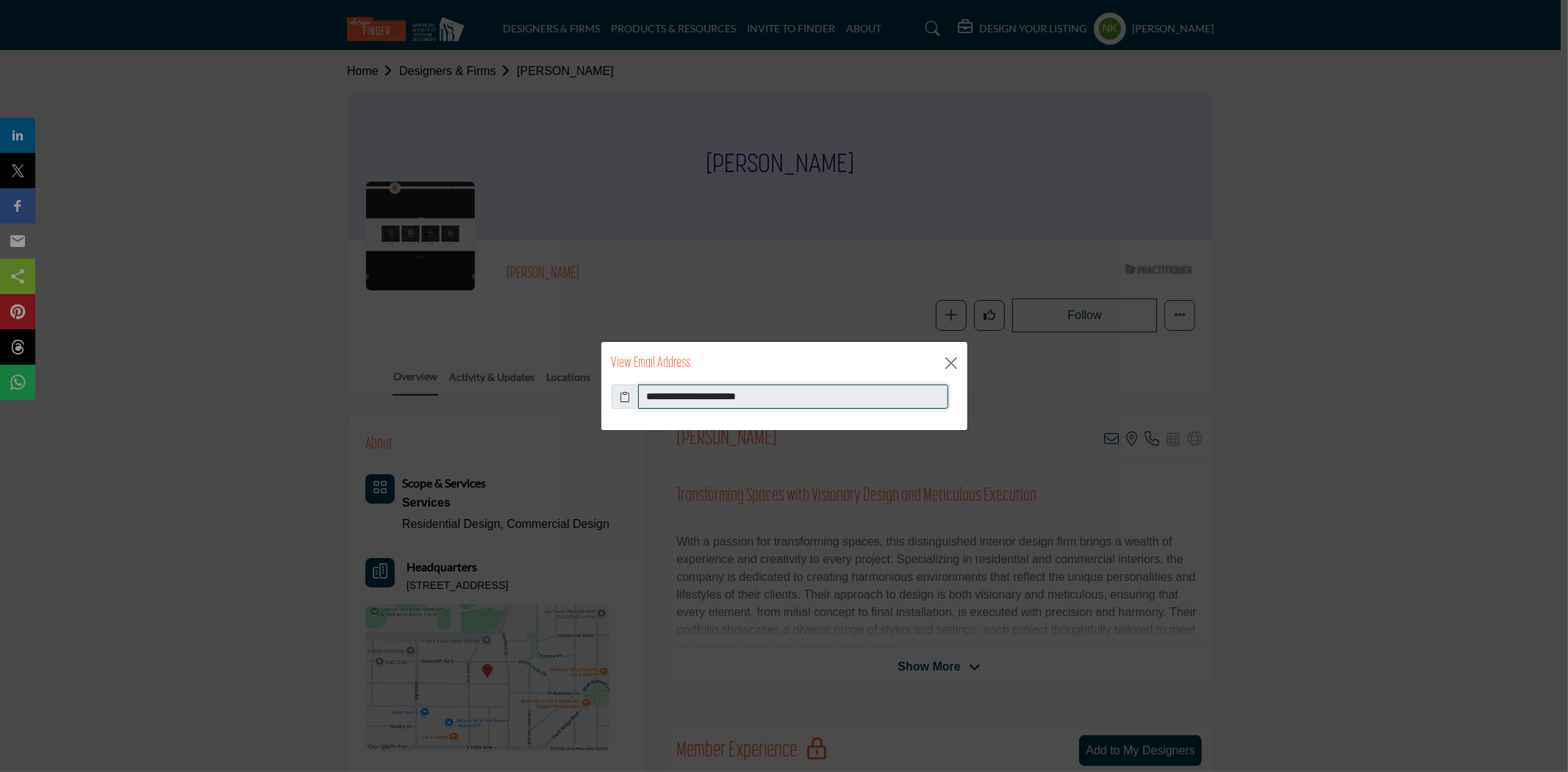
drag, startPoint x: 703, startPoint y: 394, endPoint x: 409, endPoint y: 404, distance: 294.2
click at [409, 404] on div "**********" at bounding box center [784, 386] width 1568 height 772
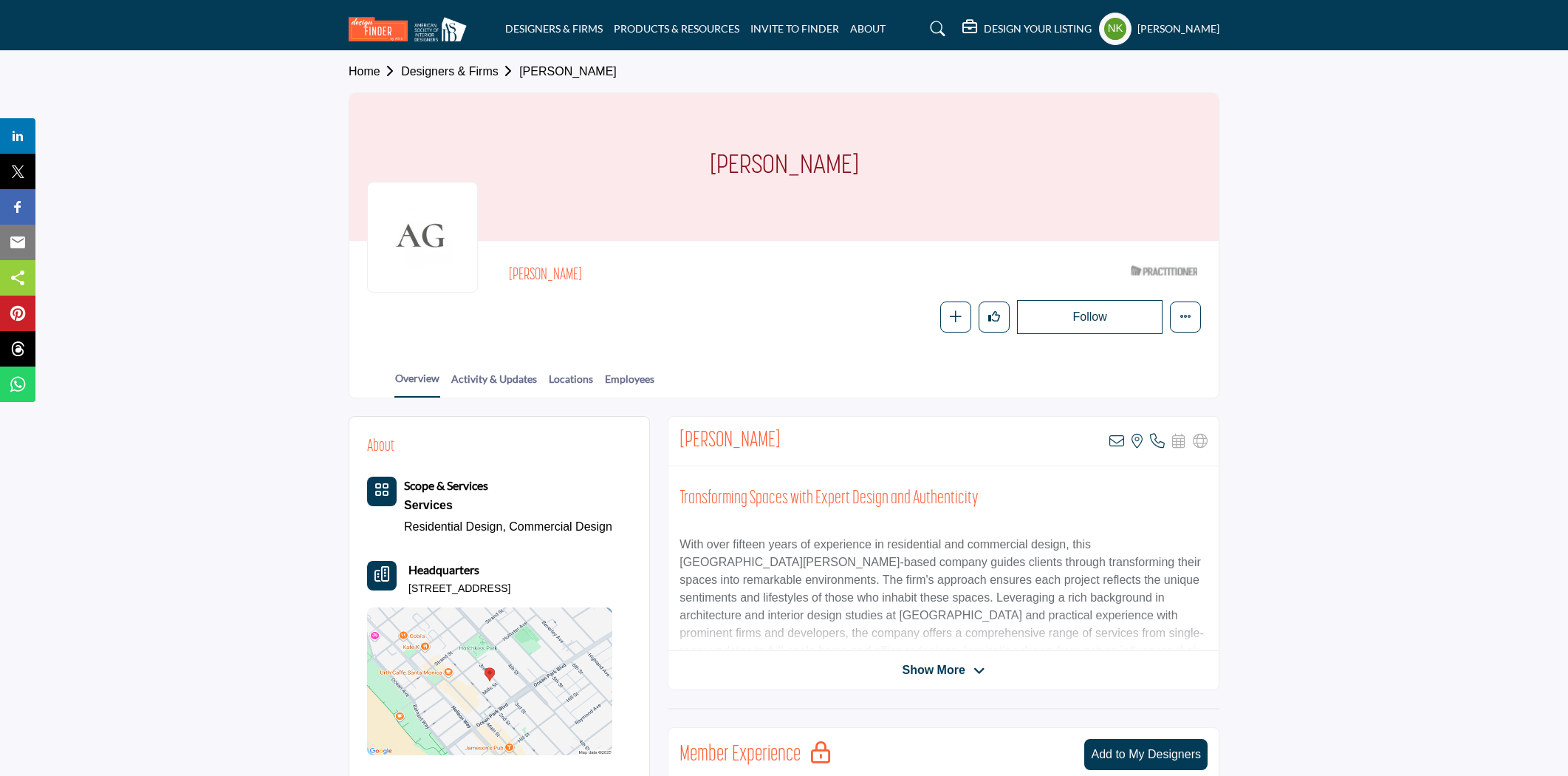
click at [510, 276] on div "Alicia Garey ASID Qualified Practitioner who validates work and experience to h…" at bounding box center [855, 275] width 693 height 34
click at [1120, 442] on icon at bounding box center [1116, 440] width 15 height 15
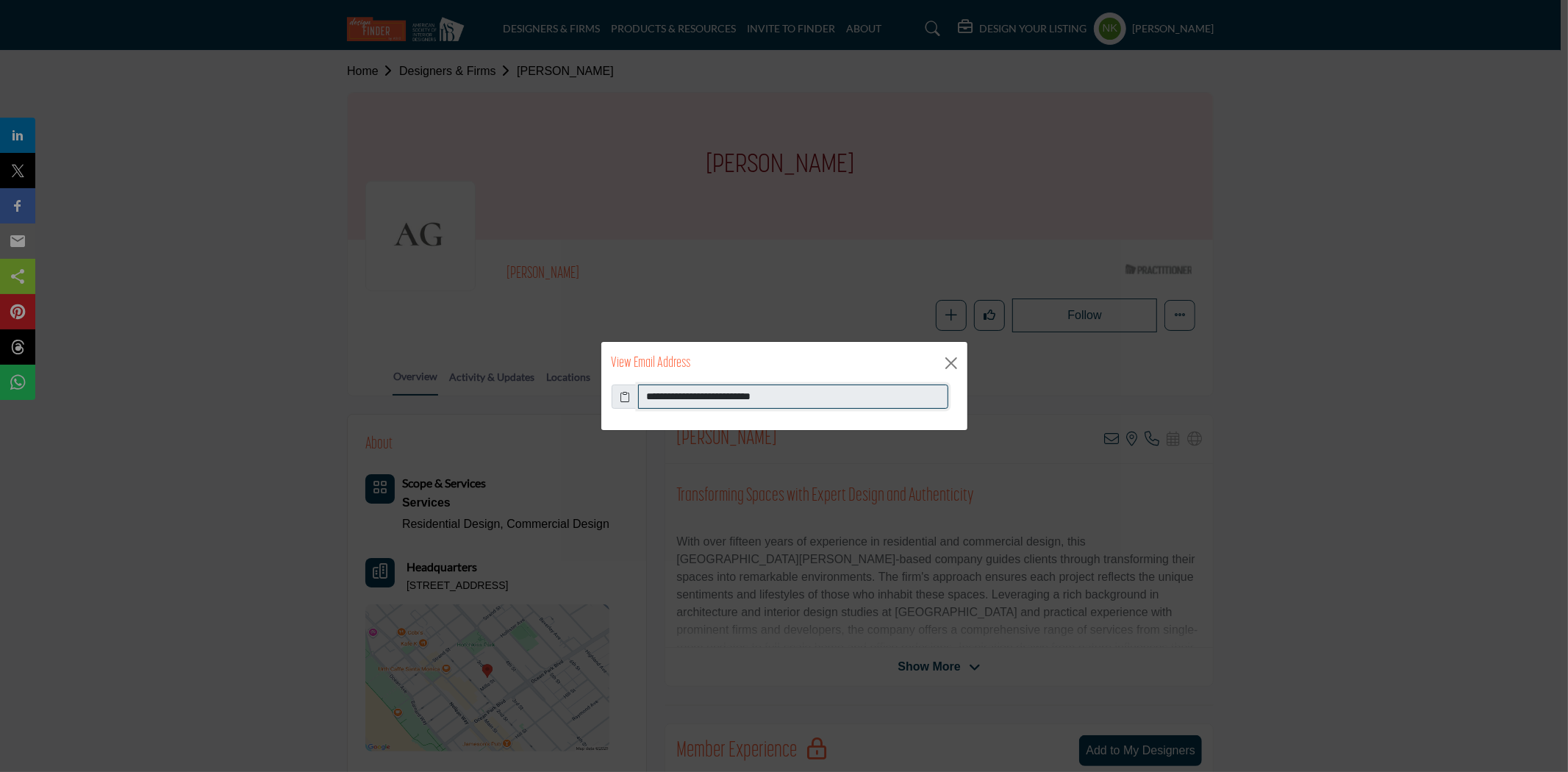
drag, startPoint x: 837, startPoint y: 402, endPoint x: 393, endPoint y: 353, distance: 446.7
click at [392, 353] on div "**********" at bounding box center [784, 386] width 1568 height 772
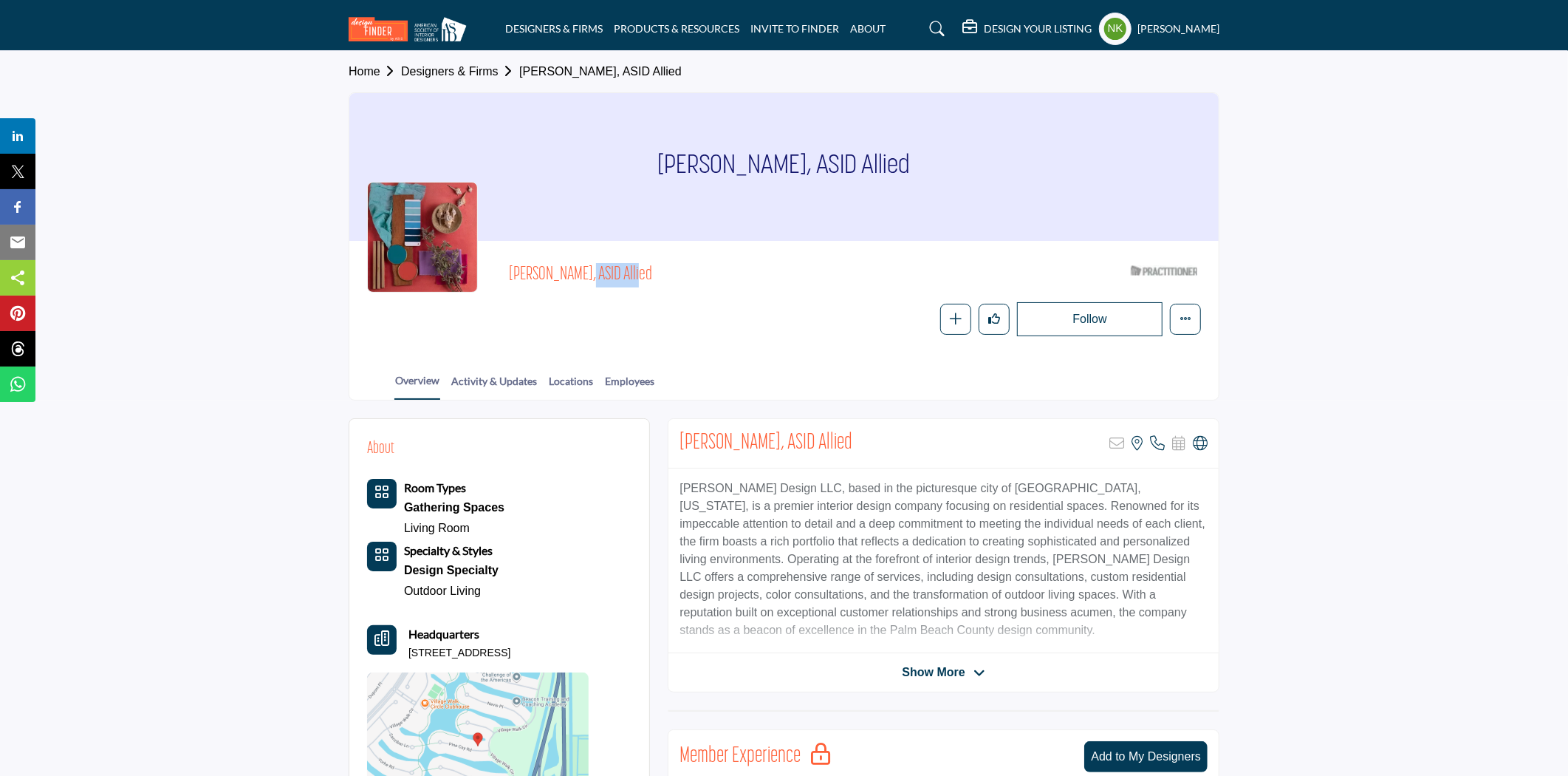
drag, startPoint x: 563, startPoint y: 275, endPoint x: 507, endPoint y: 270, distance: 56.2
click at [507, 270] on div "[PERSON_NAME], ASID Allied ASID Qualified Practitioner who validates work and e…" at bounding box center [784, 297] width 834 height 77
copy span "[PERSON_NAME]"
drag, startPoint x: 1198, startPoint y: 440, endPoint x: 1098, endPoint y: 422, distance: 101.6
click at [1197, 440] on icon at bounding box center [1200, 443] width 15 height 15
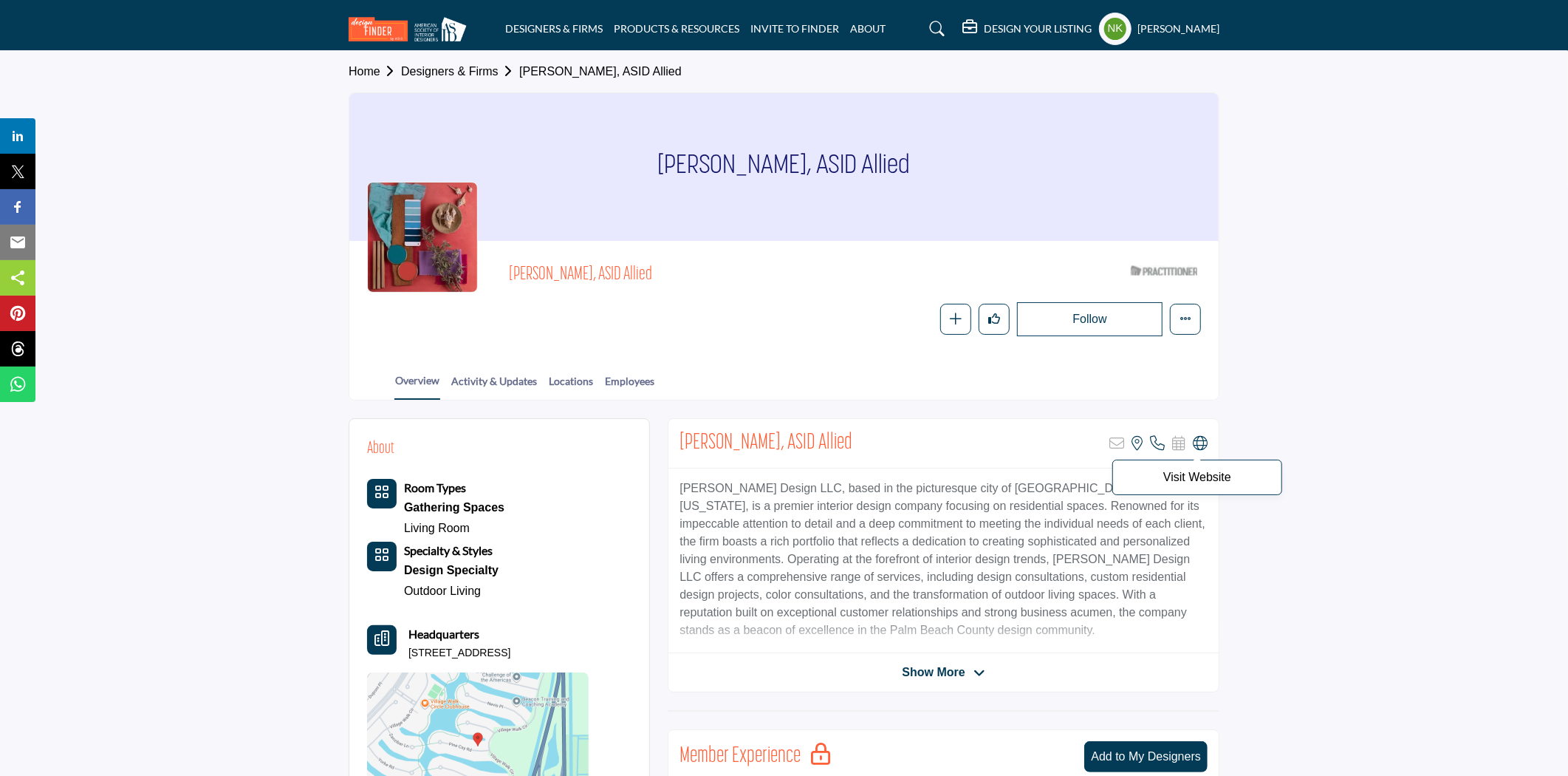
click at [1198, 440] on icon at bounding box center [1200, 443] width 15 height 15
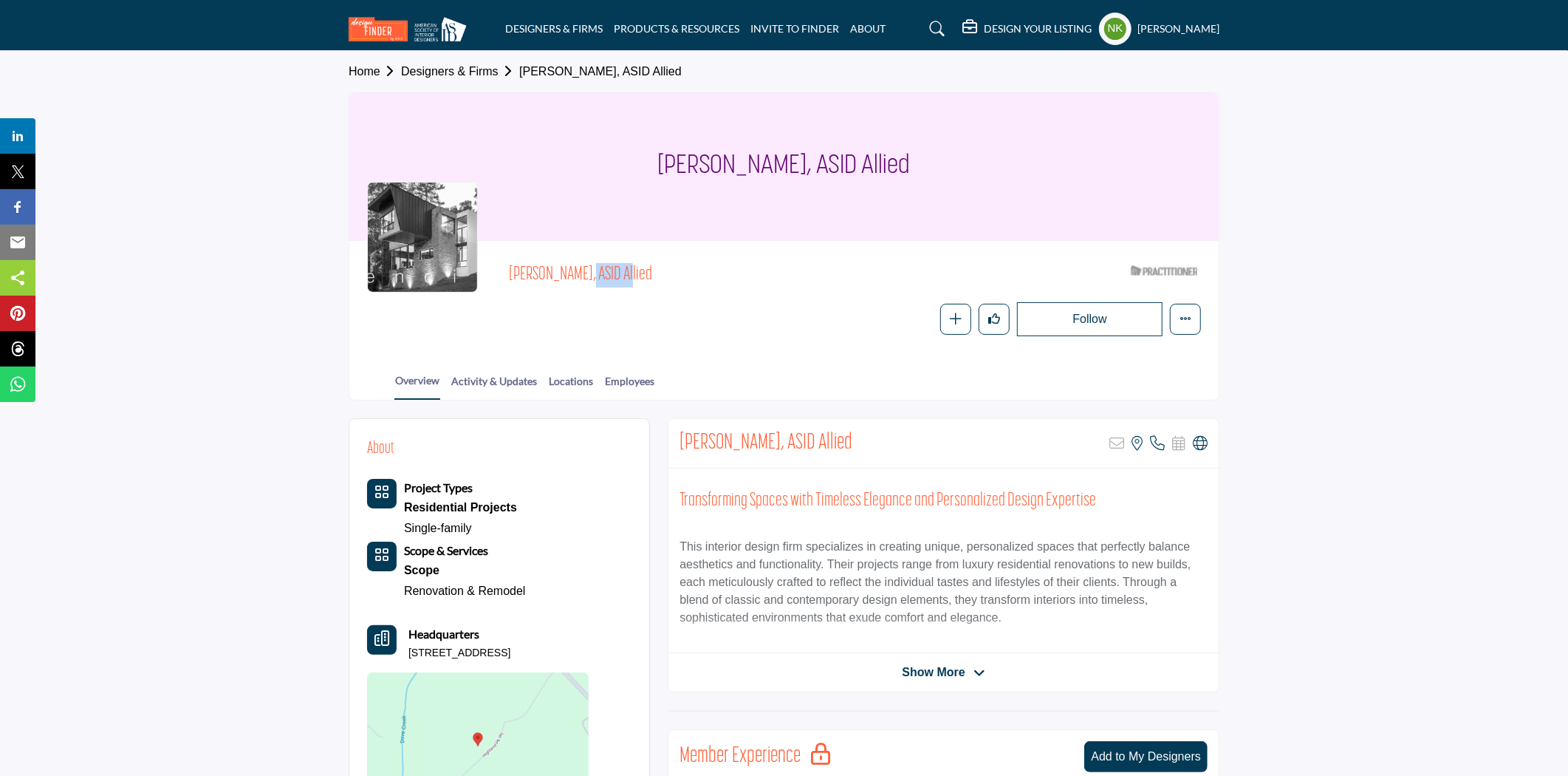
drag, startPoint x: 511, startPoint y: 269, endPoint x: 547, endPoint y: 269, distance: 36.0
click at [547, 269] on span "[PERSON_NAME], ASID Allied" at bounding box center [675, 275] width 334 height 24
copy span "[PERSON_NAME]"
click at [1201, 444] on icon at bounding box center [1200, 443] width 15 height 15
click at [1201, 439] on icon at bounding box center [1200, 443] width 15 height 15
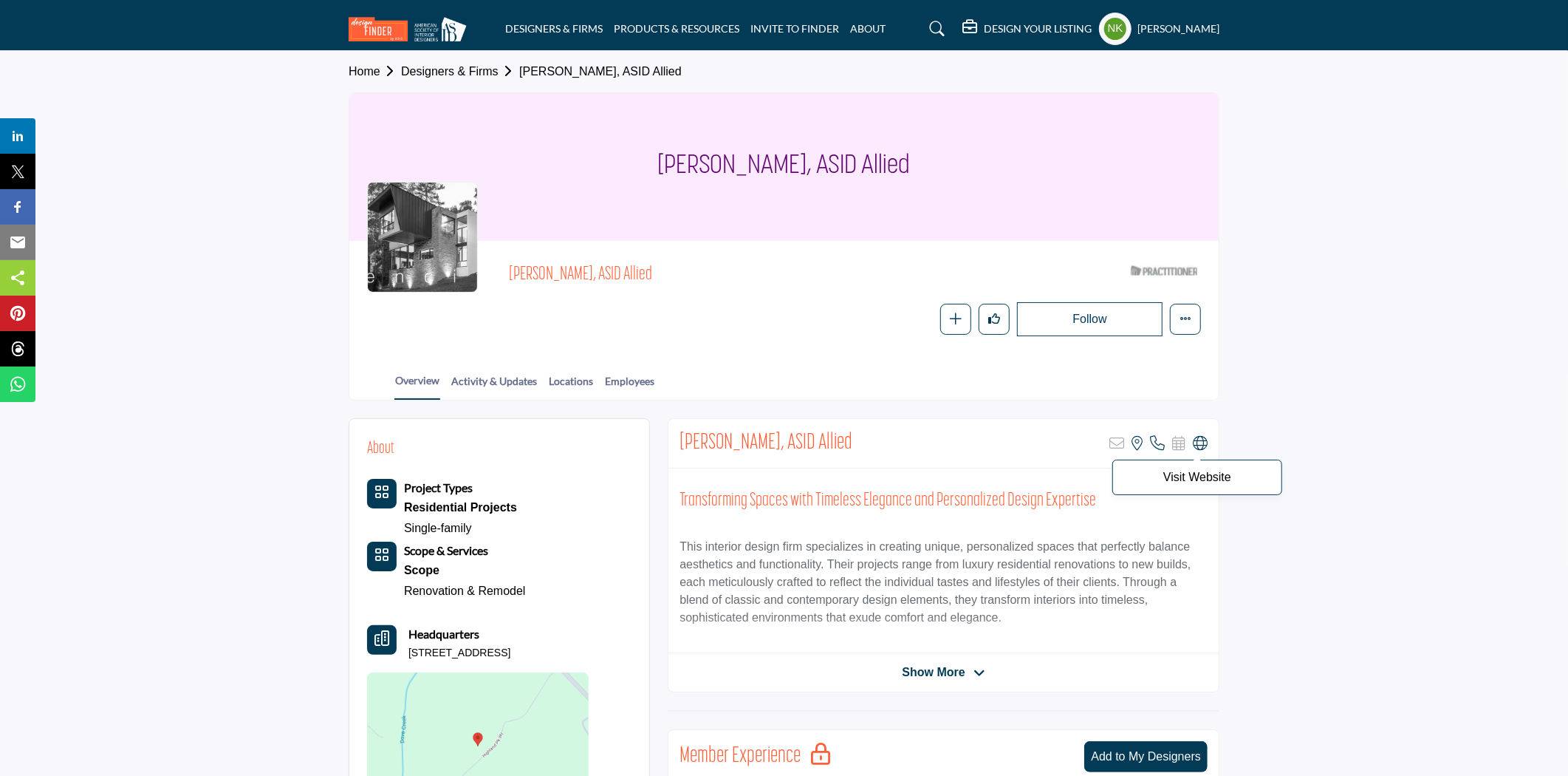
click at [1203, 443] on icon at bounding box center [1200, 443] width 15 height 15
click at [1201, 444] on icon at bounding box center [1200, 443] width 15 height 15
click at [1201, 442] on icon at bounding box center [1200, 443] width 15 height 15
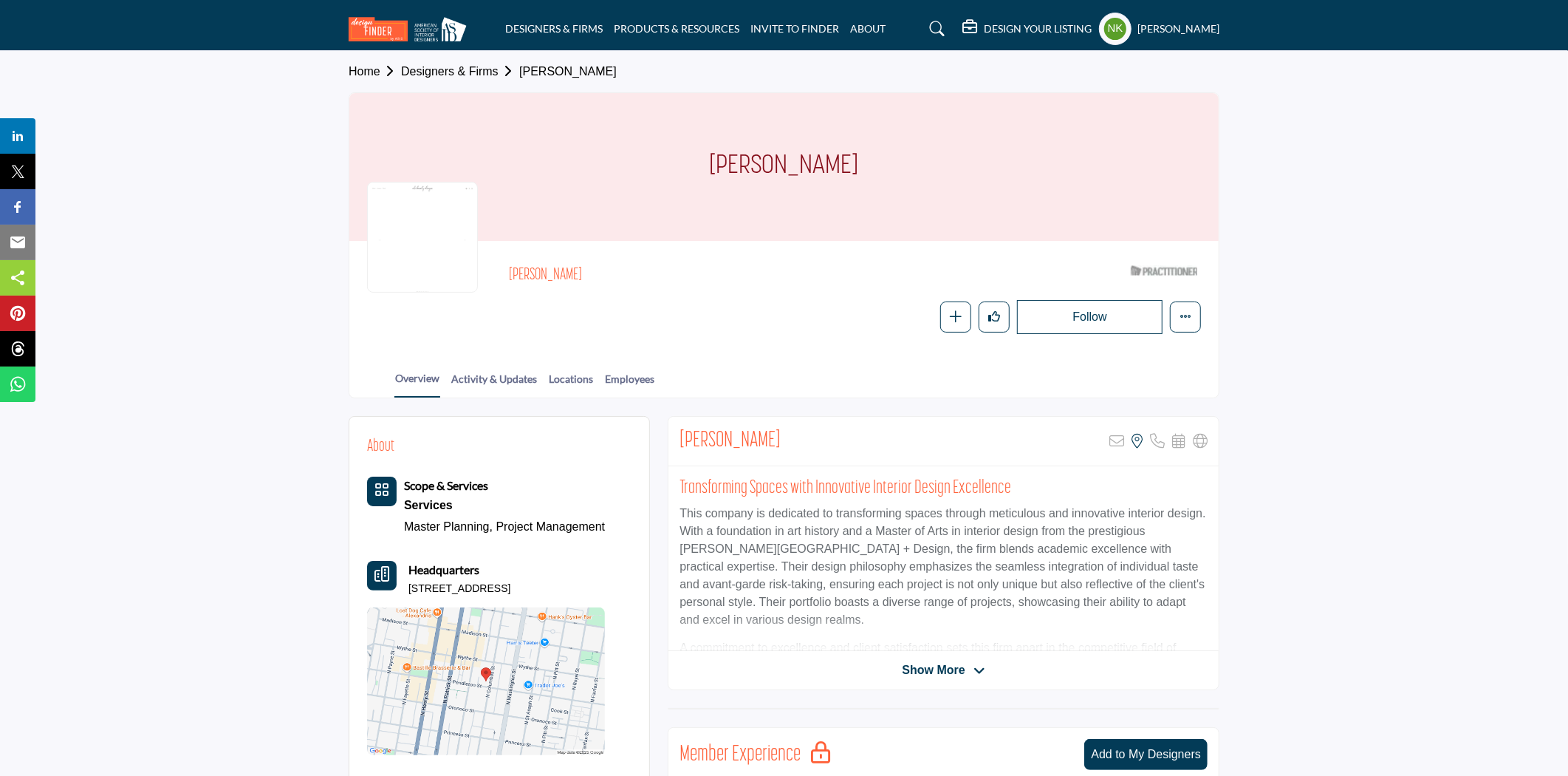
click at [501, 261] on div "[PERSON_NAME] ASID Qualified Practitioner who validates work and experience to …" at bounding box center [784, 296] width 834 height 75
drag, startPoint x: 573, startPoint y: 266, endPoint x: 505, endPoint y: 277, distance: 68.9
click at [505, 277] on div "[PERSON_NAME] ASID Qualified Practitioner who validates work and experience to …" at bounding box center [784, 296] width 834 height 75
copy h2 "[PERSON_NAME]"
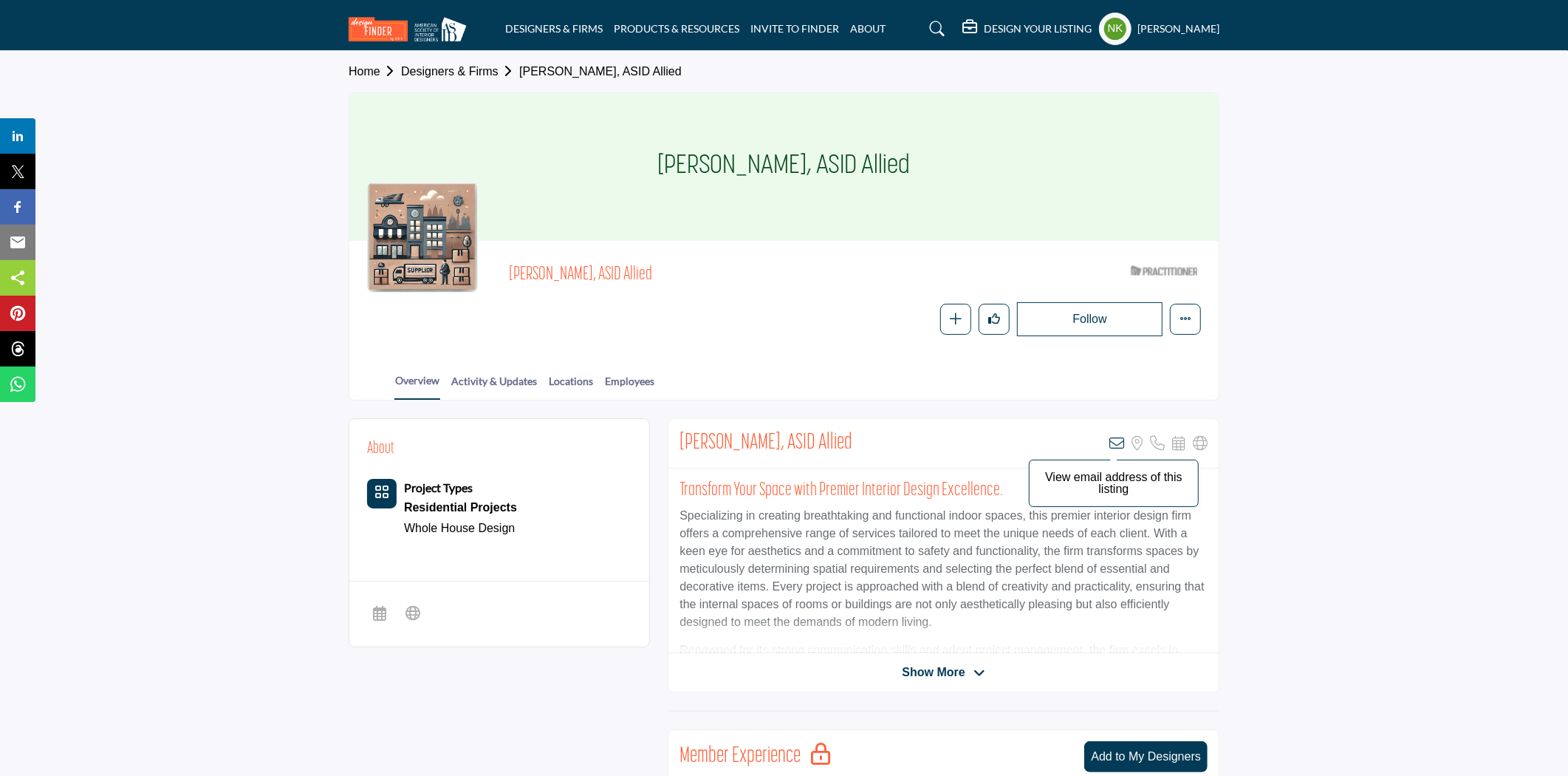
click at [1119, 440] on icon at bounding box center [1116, 443] width 15 height 15
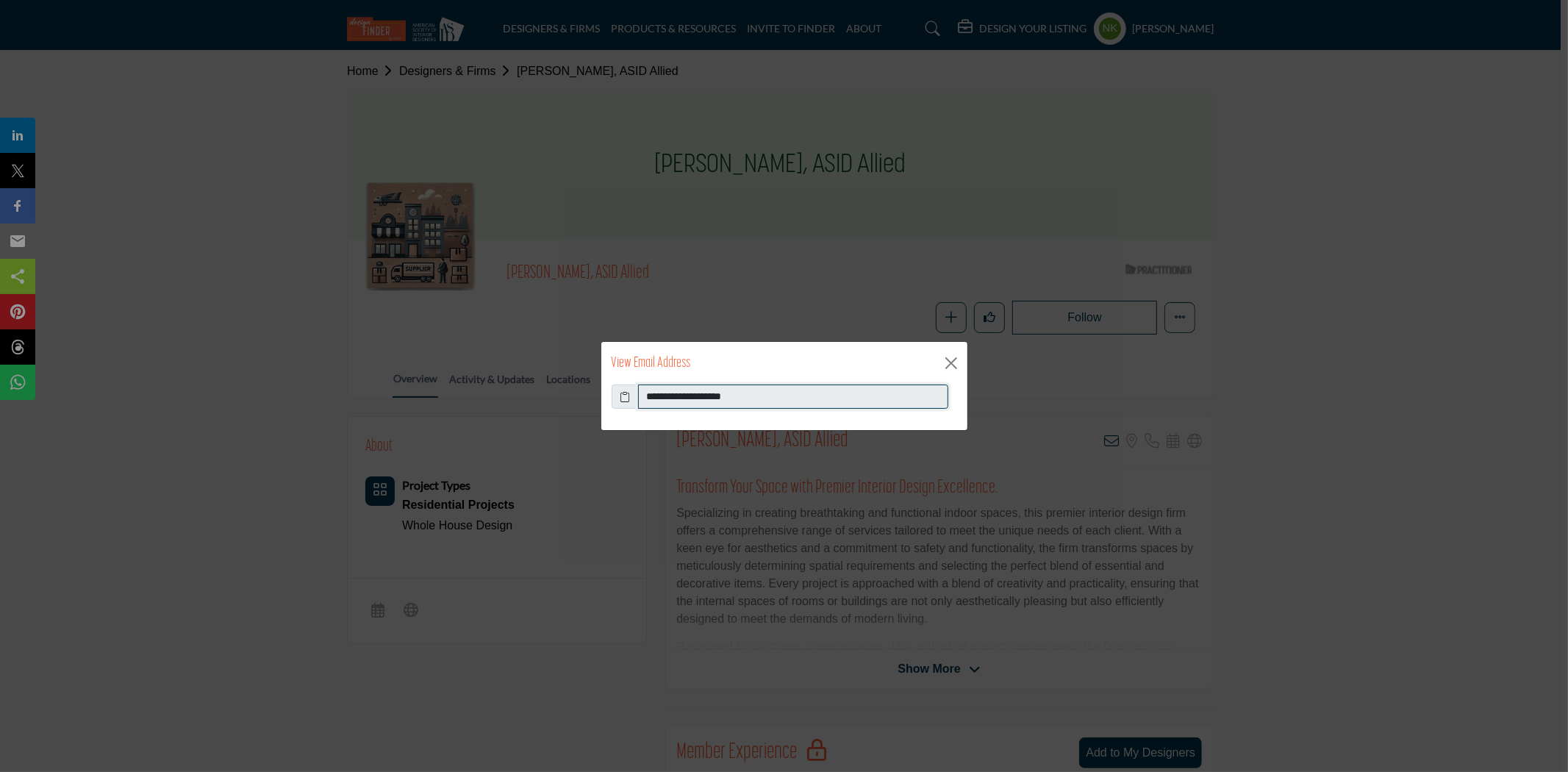
drag, startPoint x: 778, startPoint y: 392, endPoint x: 535, endPoint y: 384, distance: 243.1
click at [535, 384] on div "**********" at bounding box center [784, 386] width 1568 height 772
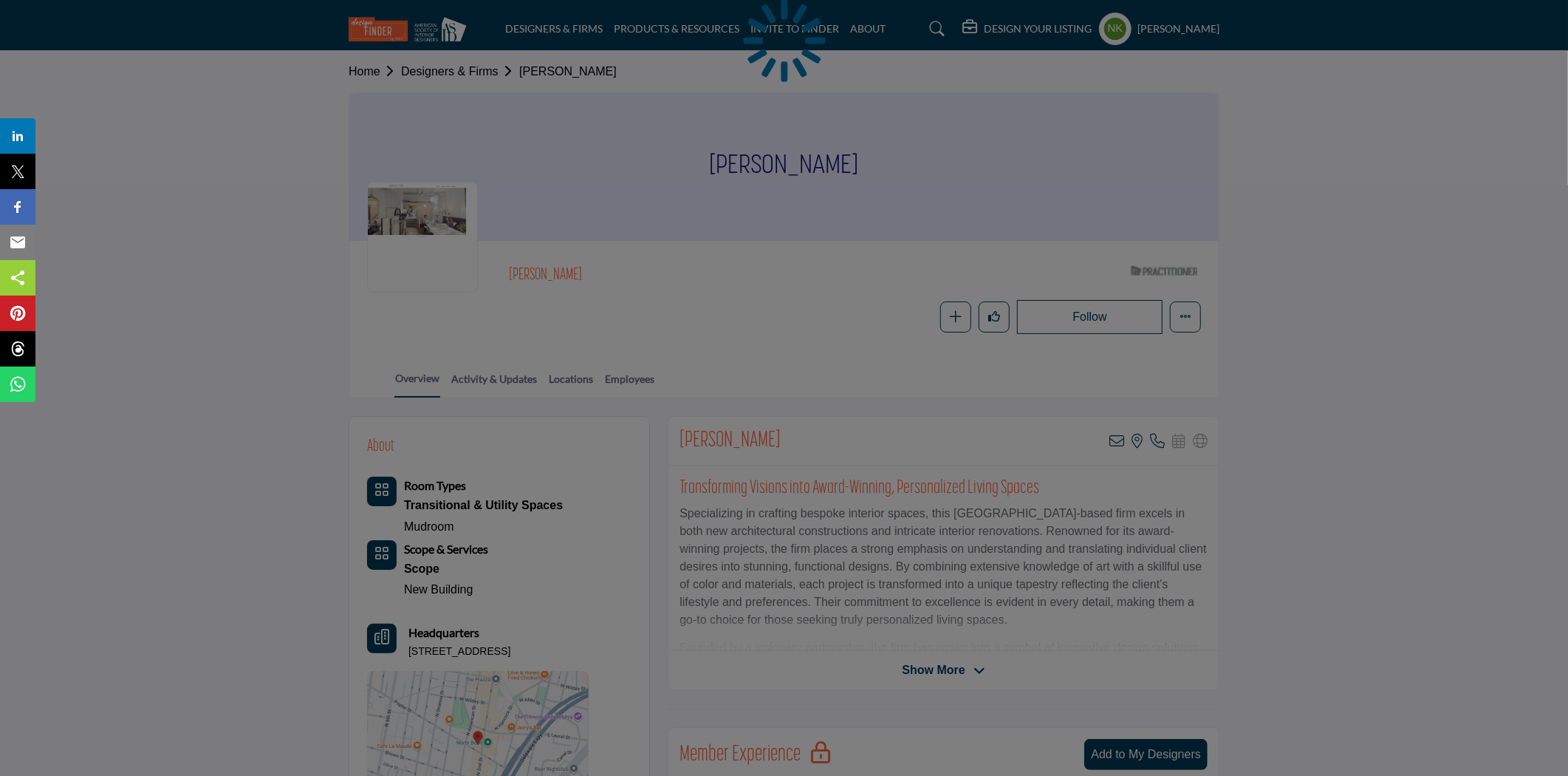
drag, startPoint x: 569, startPoint y: 271, endPoint x: 517, endPoint y: 272, distance: 52.0
click at [517, 272] on div at bounding box center [784, 388] width 1568 height 776
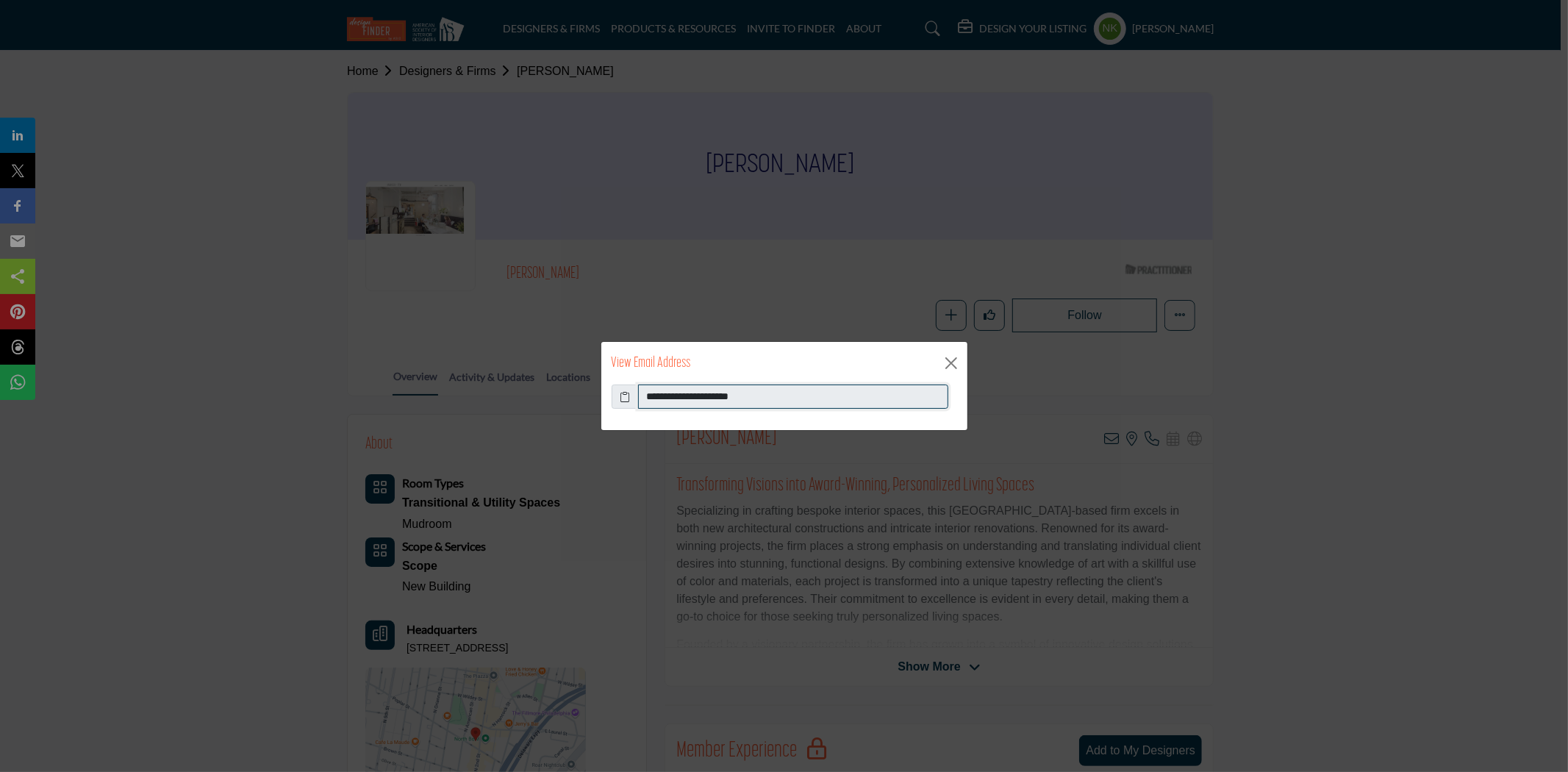
drag, startPoint x: 784, startPoint y: 398, endPoint x: 571, endPoint y: 398, distance: 213.0
click at [571, 398] on div "**********" at bounding box center [784, 386] width 1568 height 772
drag, startPoint x: 953, startPoint y: 354, endPoint x: 755, endPoint y: 349, distance: 198.1
click at [946, 352] on button "Close" at bounding box center [951, 363] width 22 height 22
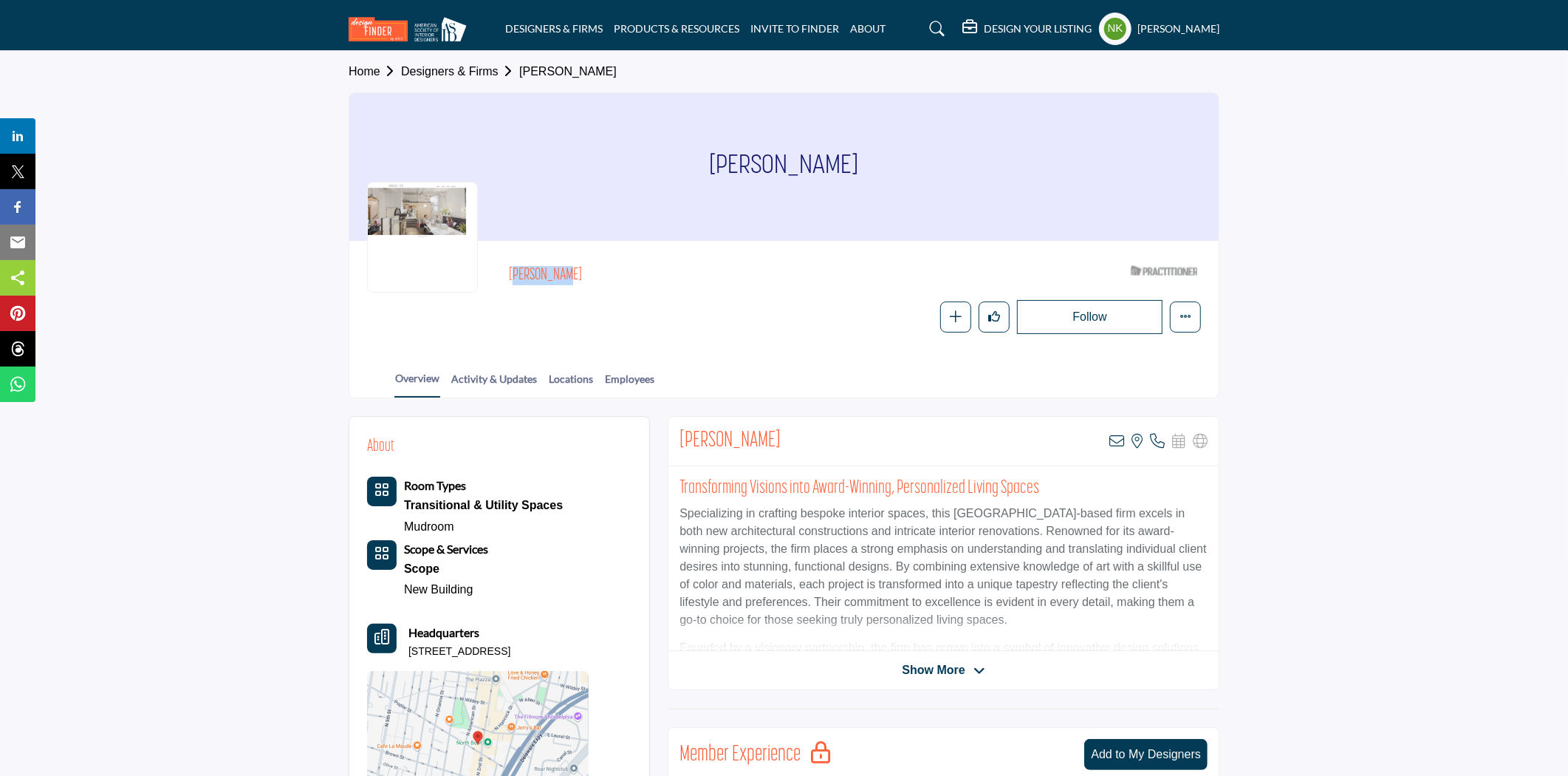
drag, startPoint x: 617, startPoint y: 263, endPoint x: 509, endPoint y: 279, distance: 109.2
click at [509, 279] on div "Alexis Pew ASID Qualified Practitioner who validates work and experience to hol…" at bounding box center [855, 275] width 693 height 34
copy h2 "[PERSON_NAME]"
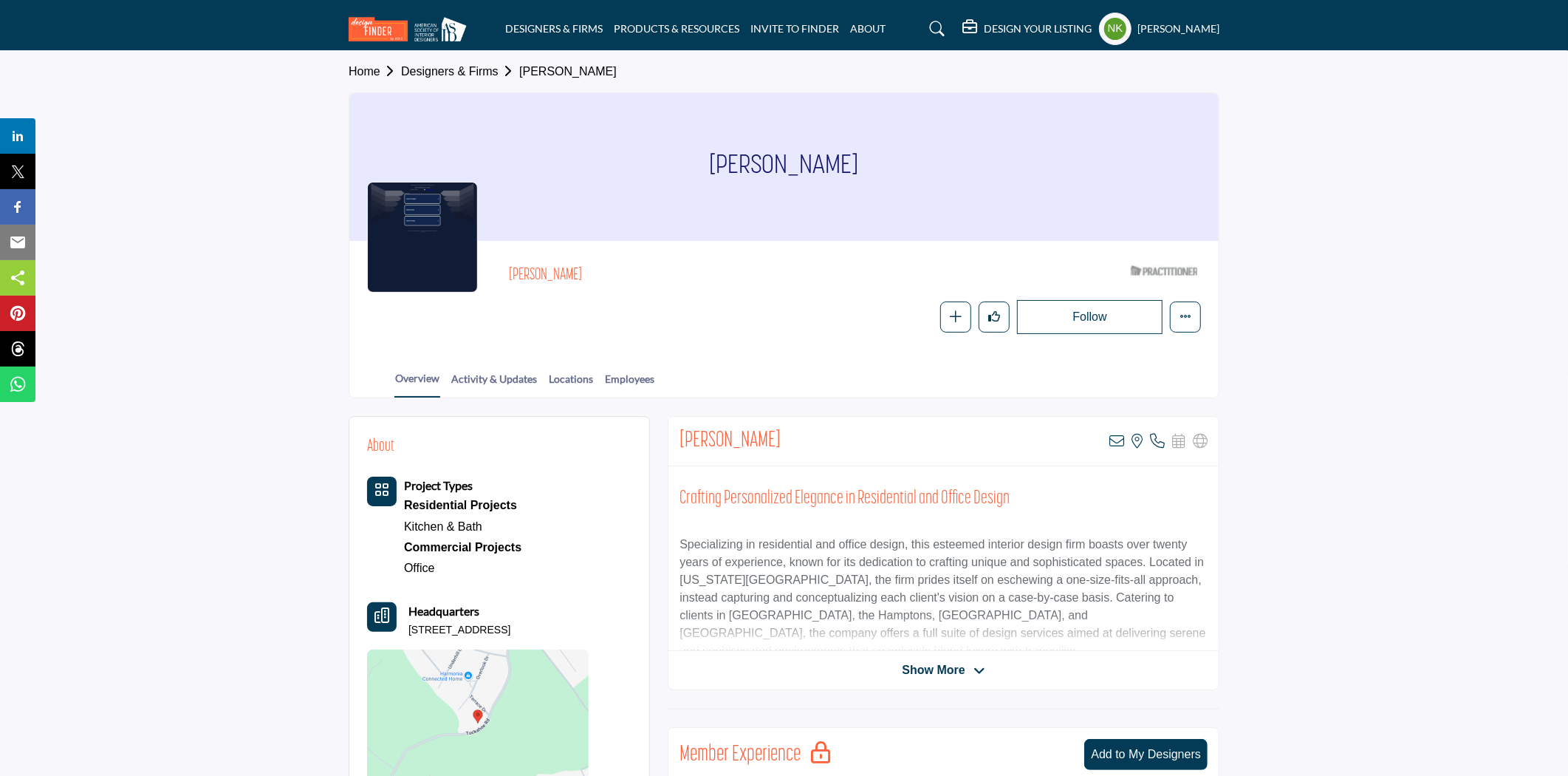
drag, startPoint x: 510, startPoint y: 278, endPoint x: 575, endPoint y: 279, distance: 65.0
click at [575, 279] on h2 "[PERSON_NAME]" at bounding box center [711, 276] width 406 height 20
copy h2 "[PERSON_NAME]"
click at [1121, 438] on icon at bounding box center [1116, 440] width 15 height 15
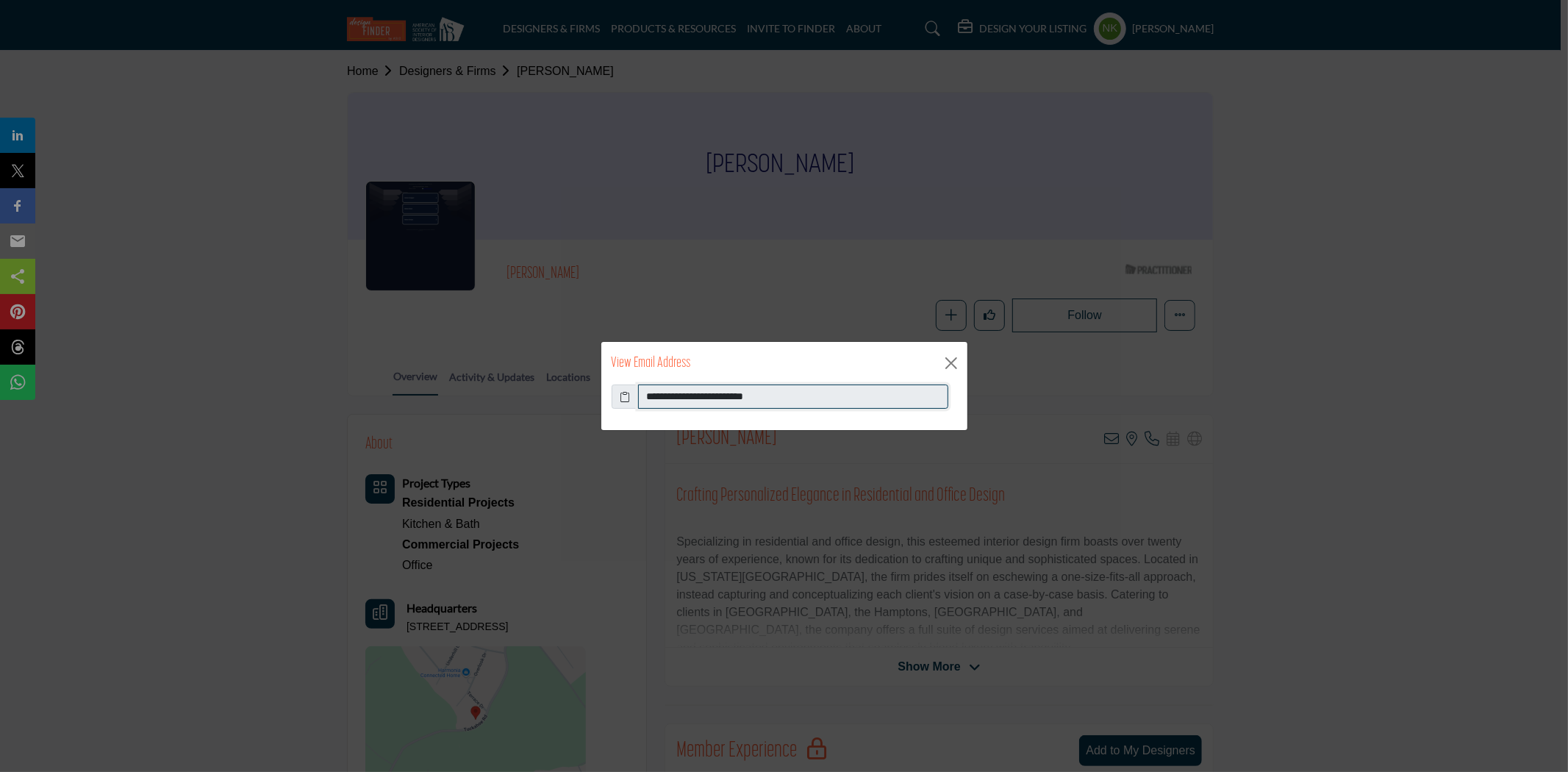
drag, startPoint x: 791, startPoint y: 401, endPoint x: 536, endPoint y: 401, distance: 255.0
click at [538, 401] on div "**********" at bounding box center [784, 386] width 1568 height 772
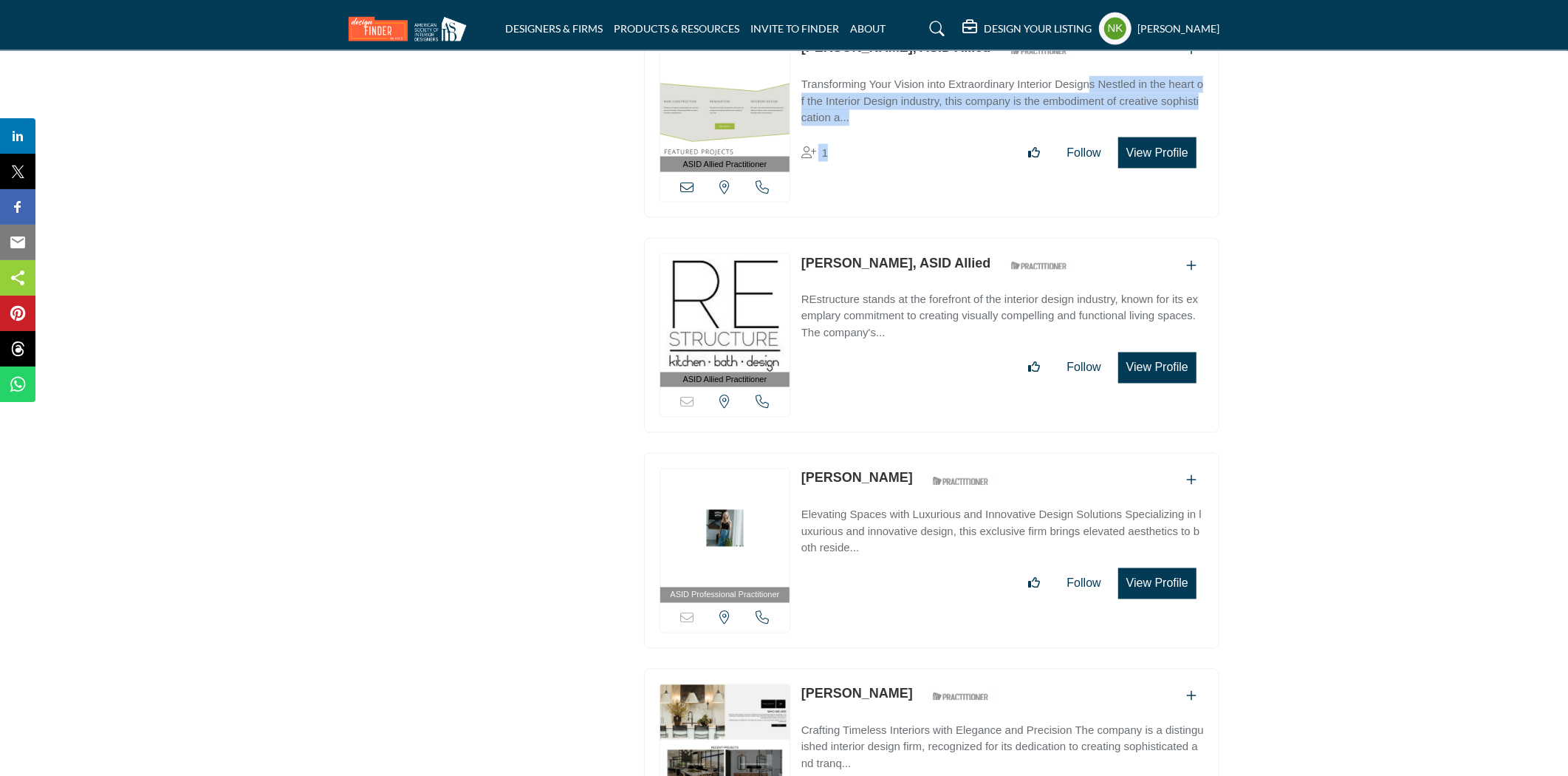
click at [826, 471] on link "[PERSON_NAME]" at bounding box center [857, 478] width 112 height 15
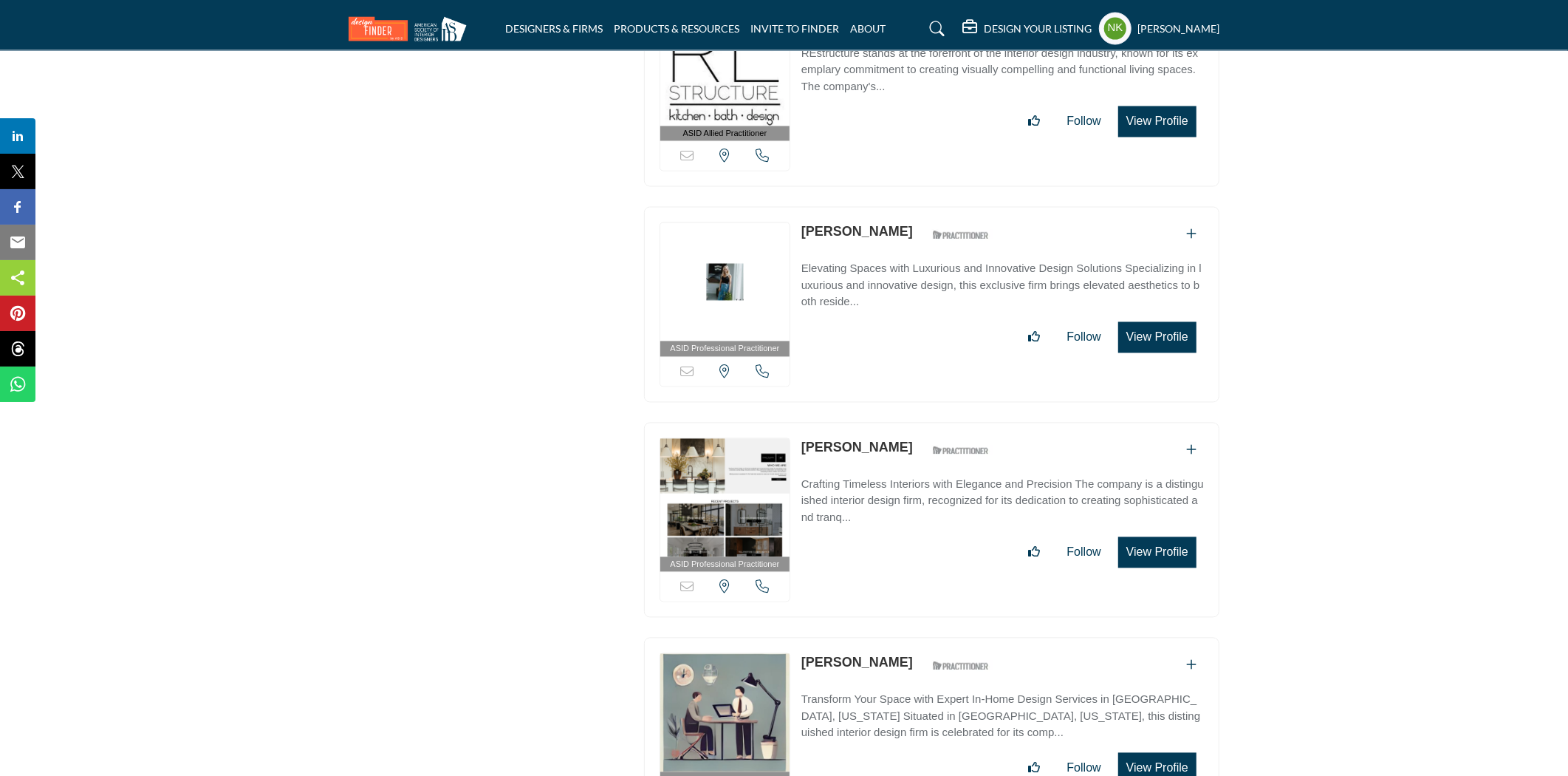
click at [809, 222] on p "[PERSON_NAME]" at bounding box center [857, 232] width 112 height 20
click at [829, 440] on link "Alivia DuCuennois" at bounding box center [857, 447] width 112 height 15
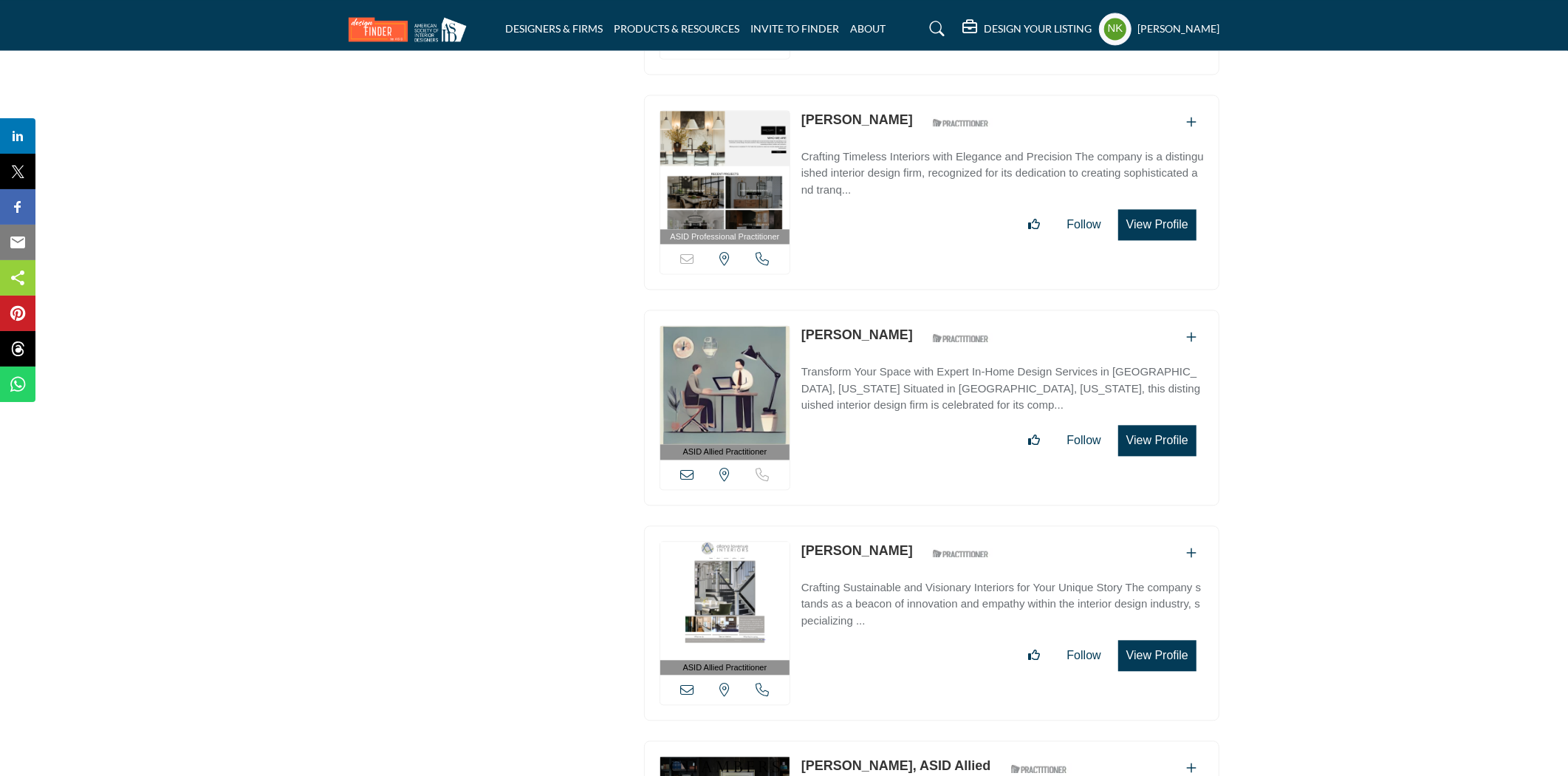
click at [823, 328] on link "Alix Flamm" at bounding box center [857, 335] width 112 height 15
click at [829, 541] on p "Allana Lavenue" at bounding box center [857, 551] width 112 height 20
drag, startPoint x: 909, startPoint y: 616, endPoint x: 784, endPoint y: 512, distance: 162.6
click at [791, 525] on div "ASID Allied Practitioner ASID Allied Practitioners have successfully completed …" at bounding box center [932, 623] width 575 height 196
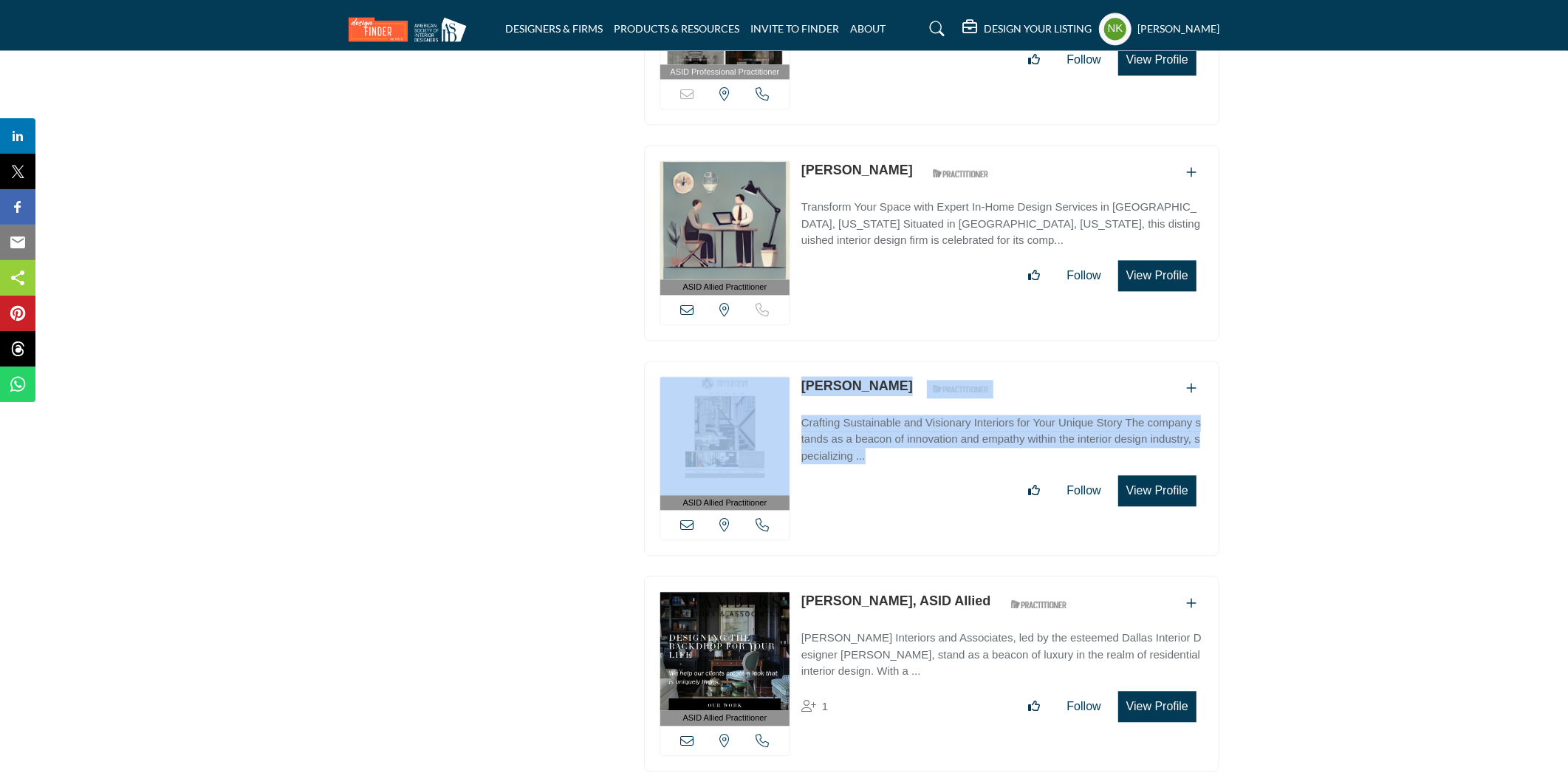
scroll to position [12367, 0]
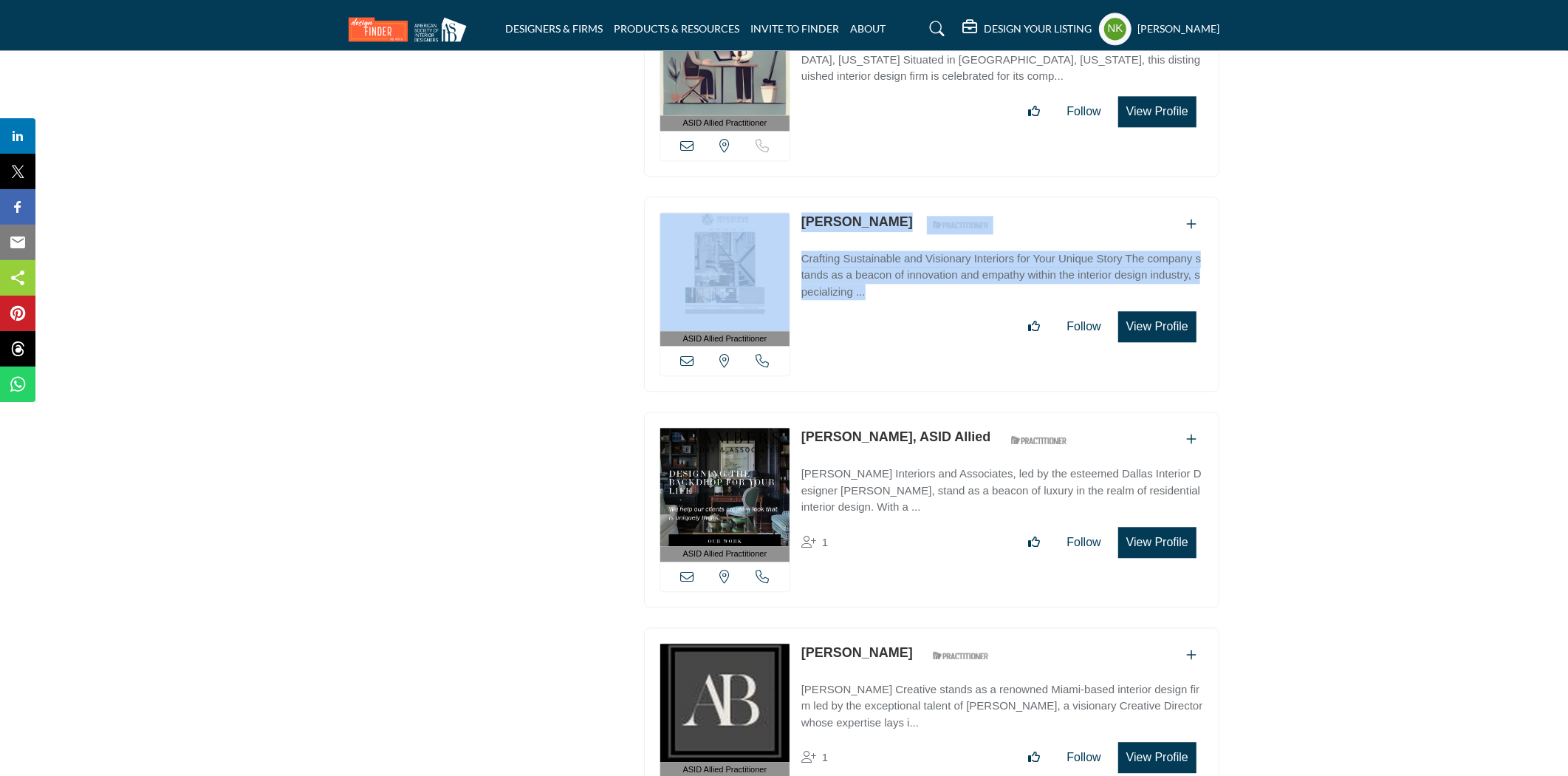
click at [817, 430] on link "Allen Keith, ASID Allied" at bounding box center [896, 436] width 190 height 15
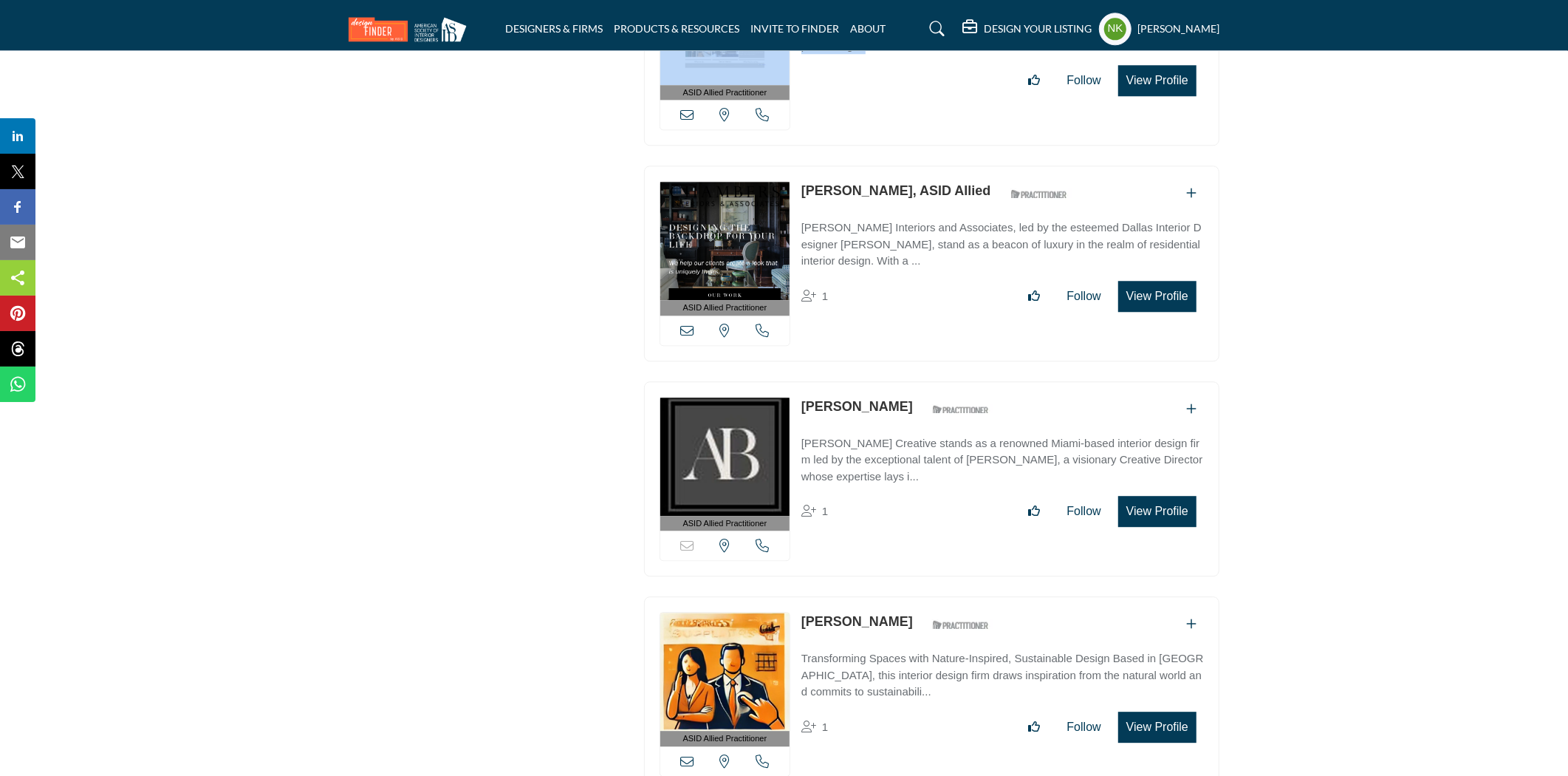
click at [829, 399] on link "Allison Butler" at bounding box center [857, 406] width 112 height 15
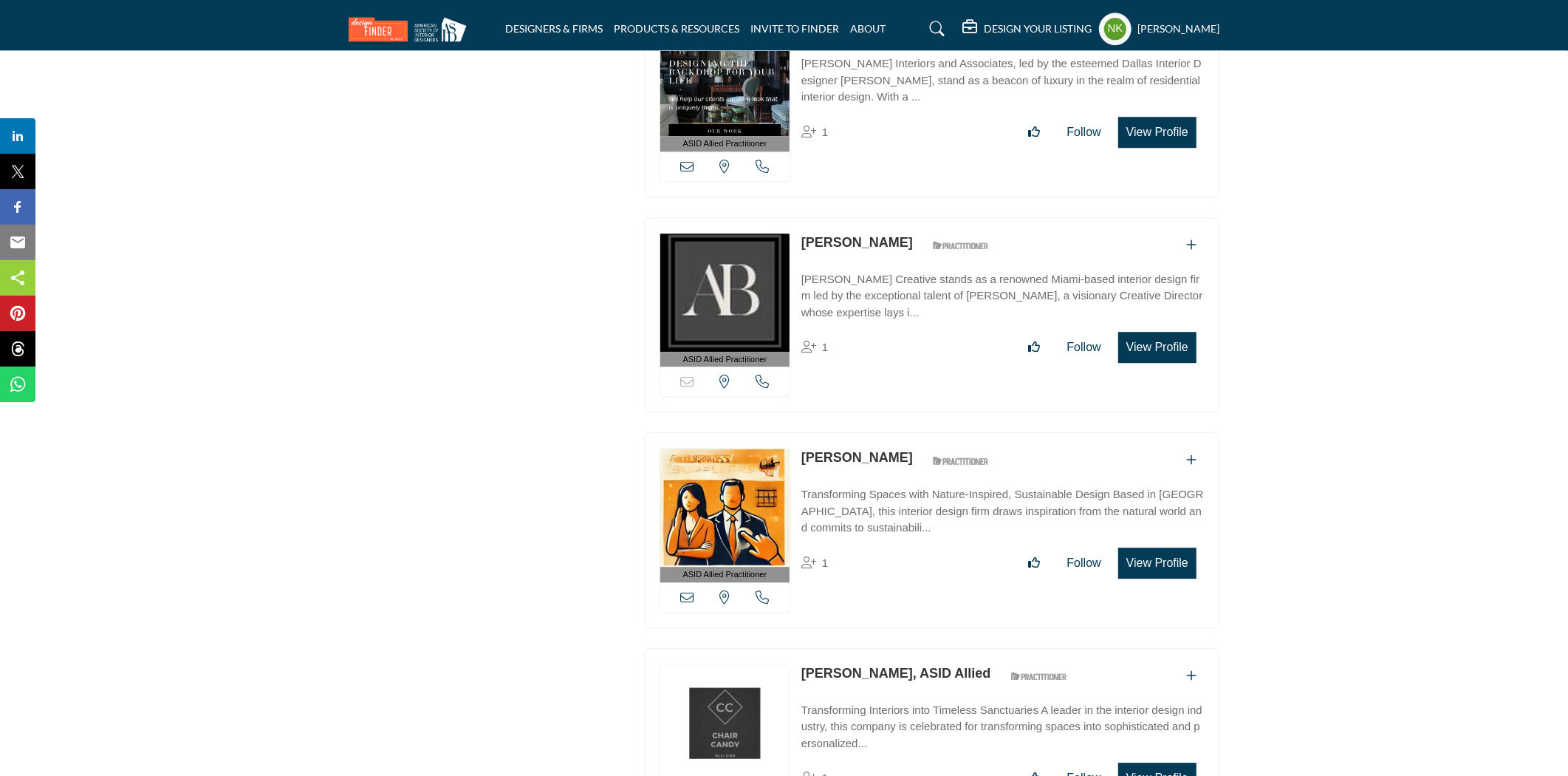
click at [825, 450] on link "Allison Cascelli" at bounding box center [857, 457] width 112 height 15
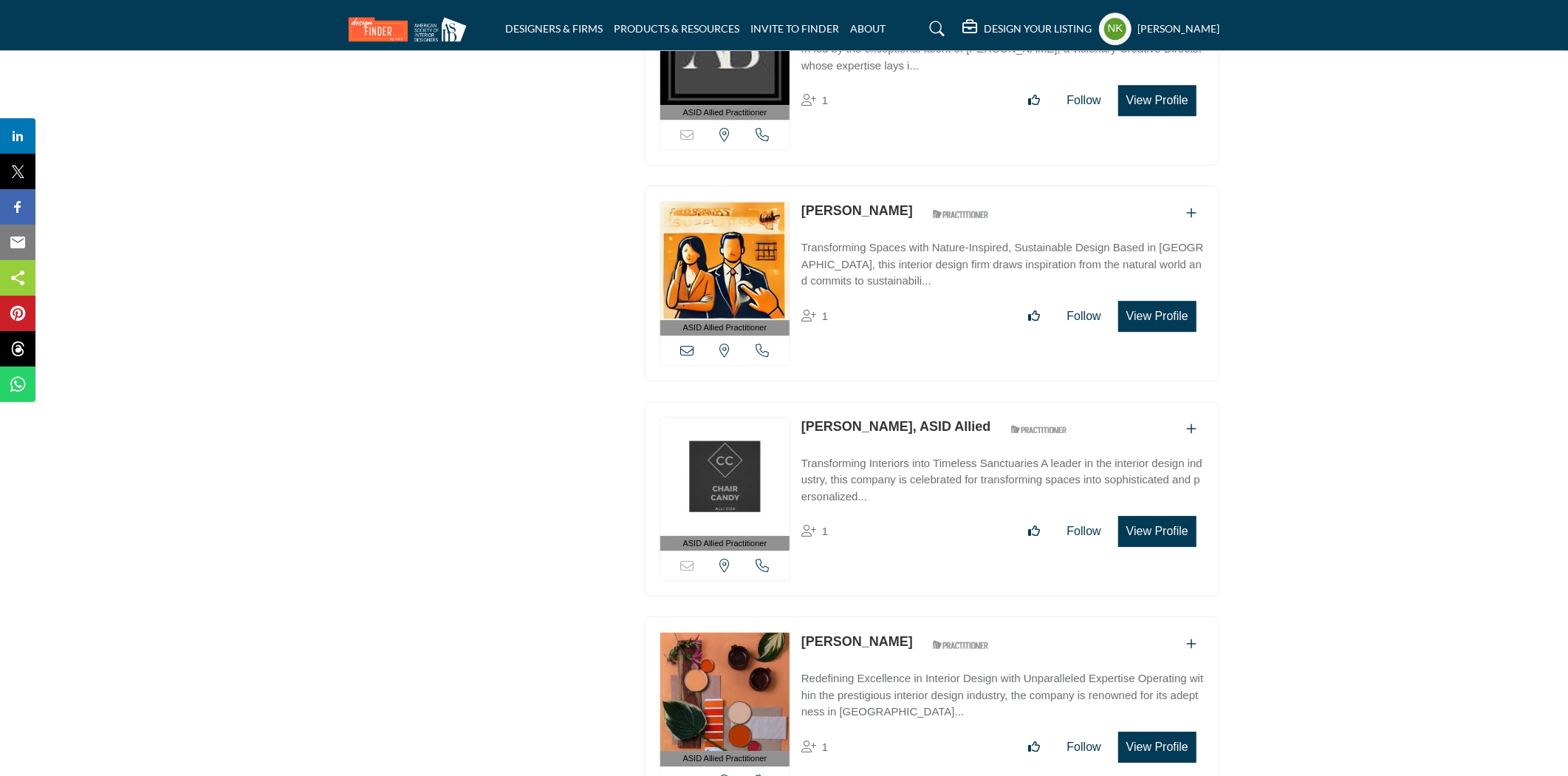
click at [828, 419] on link "Allison Cox, ASID Allied" at bounding box center [896, 426] width 190 height 15
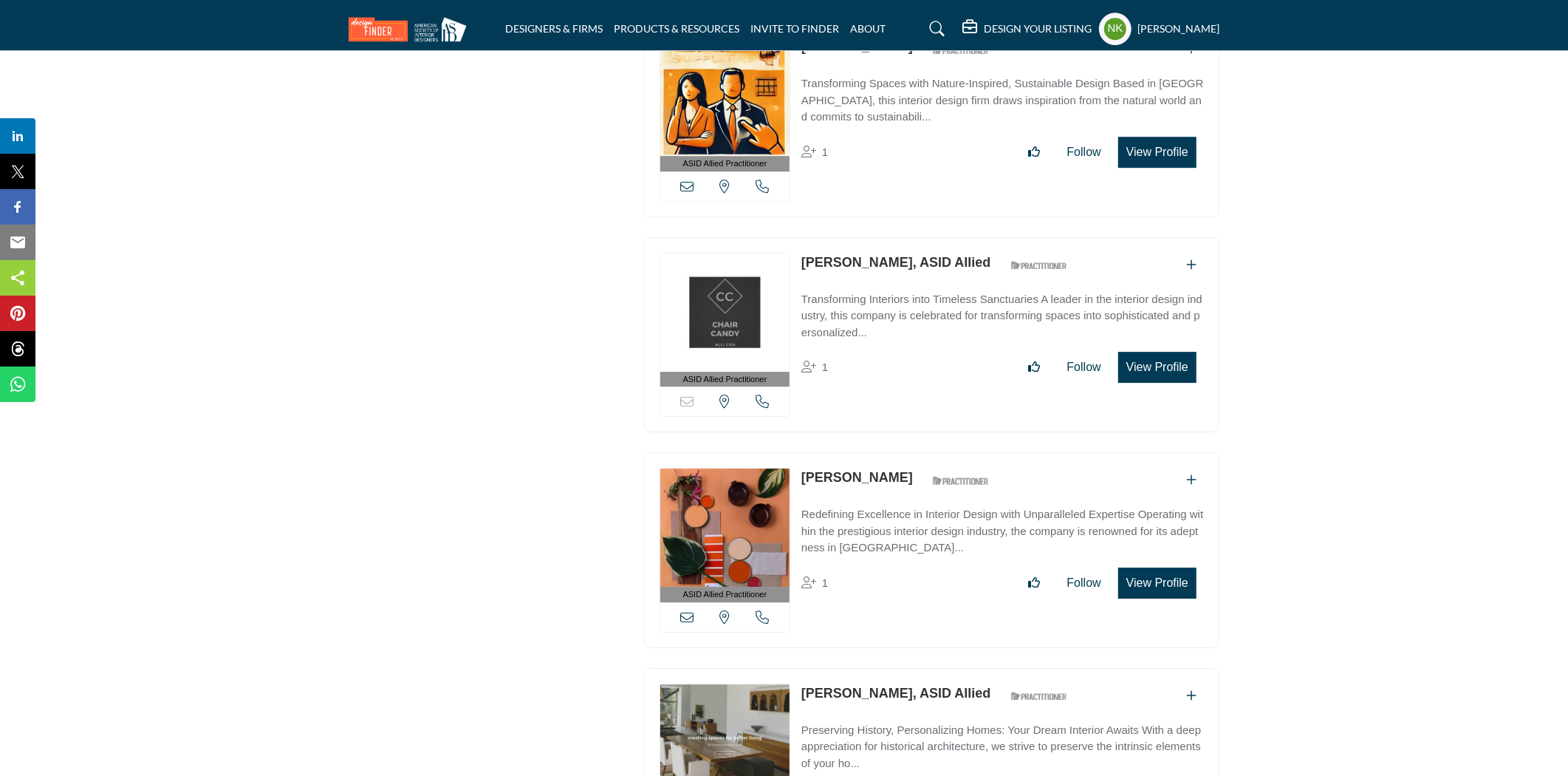
click at [826, 470] on link "Allison Gimpel" at bounding box center [857, 477] width 112 height 15
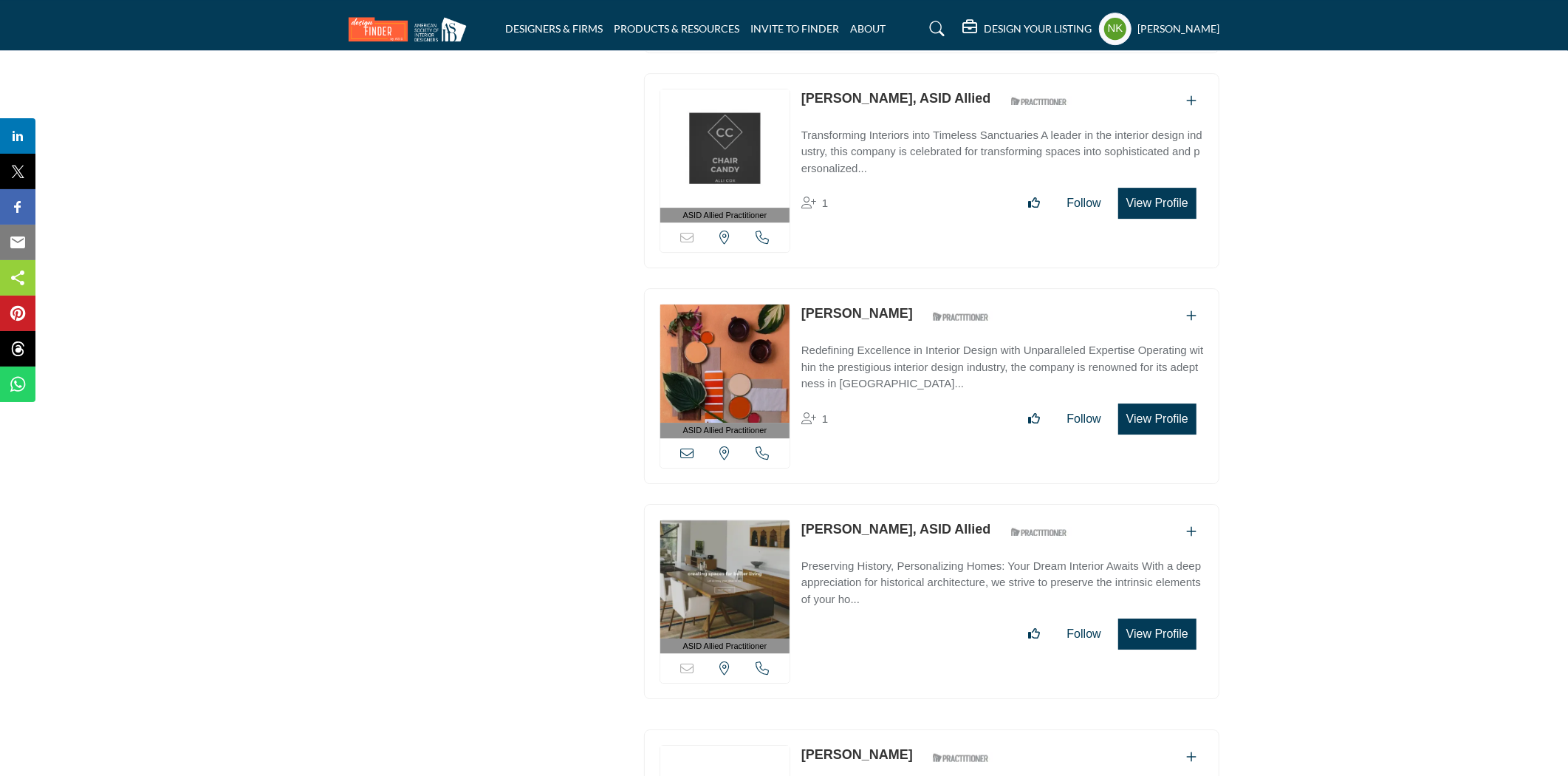
scroll to position [13434, 0]
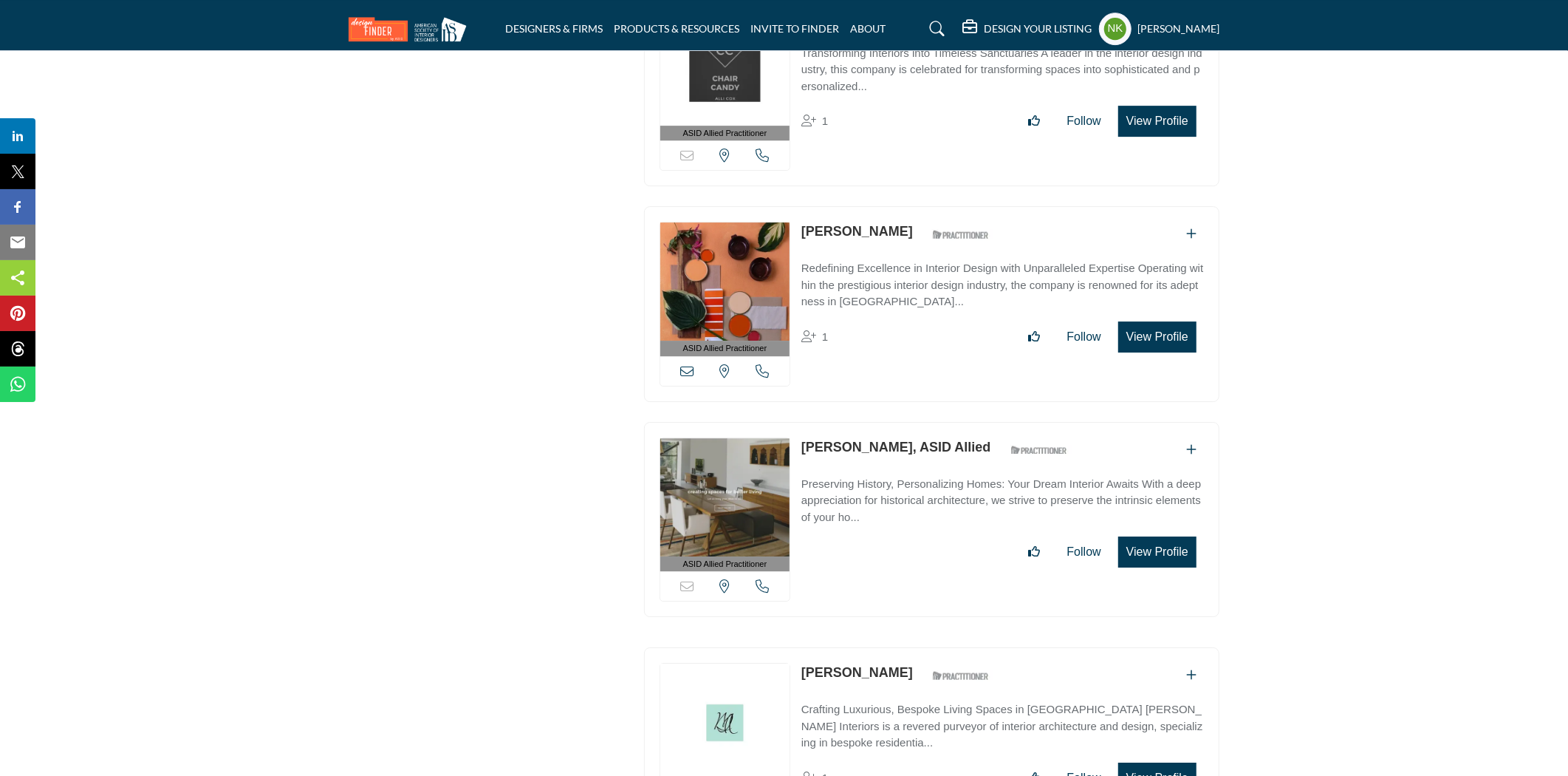
click at [829, 439] on link "Allison Mayes, ASID Allied" at bounding box center [896, 446] width 190 height 15
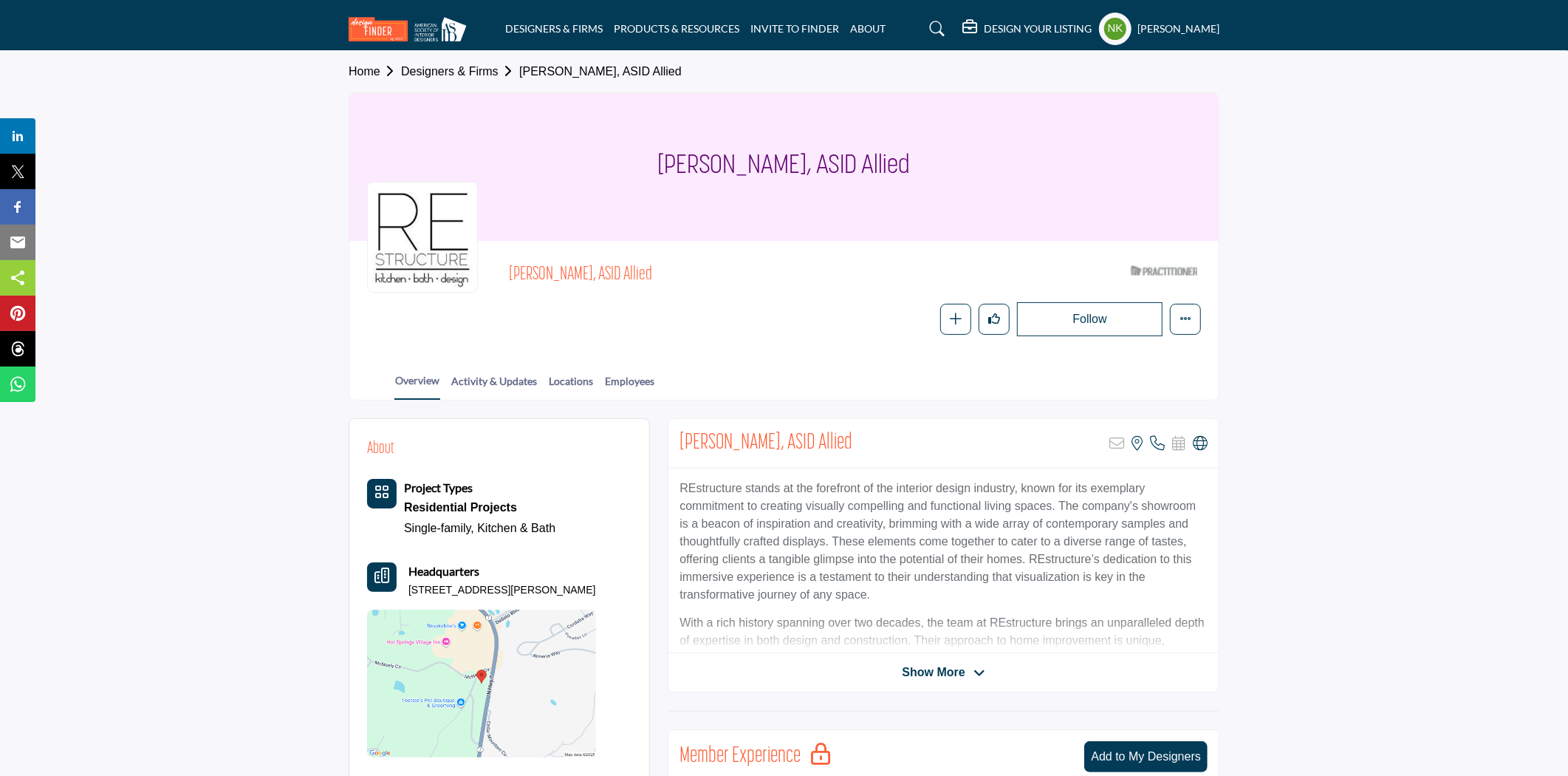
drag, startPoint x: 578, startPoint y: 264, endPoint x: 519, endPoint y: 258, distance: 59.3
click at [519, 258] on div "Alissa Oates, ASID Allied ASID Qualified Practitioner who validates work and ex…" at bounding box center [855, 276] width 693 height 36
copy span "Alissa Oates,"
click at [1197, 448] on icon at bounding box center [1200, 443] width 15 height 15
click at [1197, 445] on icon at bounding box center [1200, 443] width 15 height 15
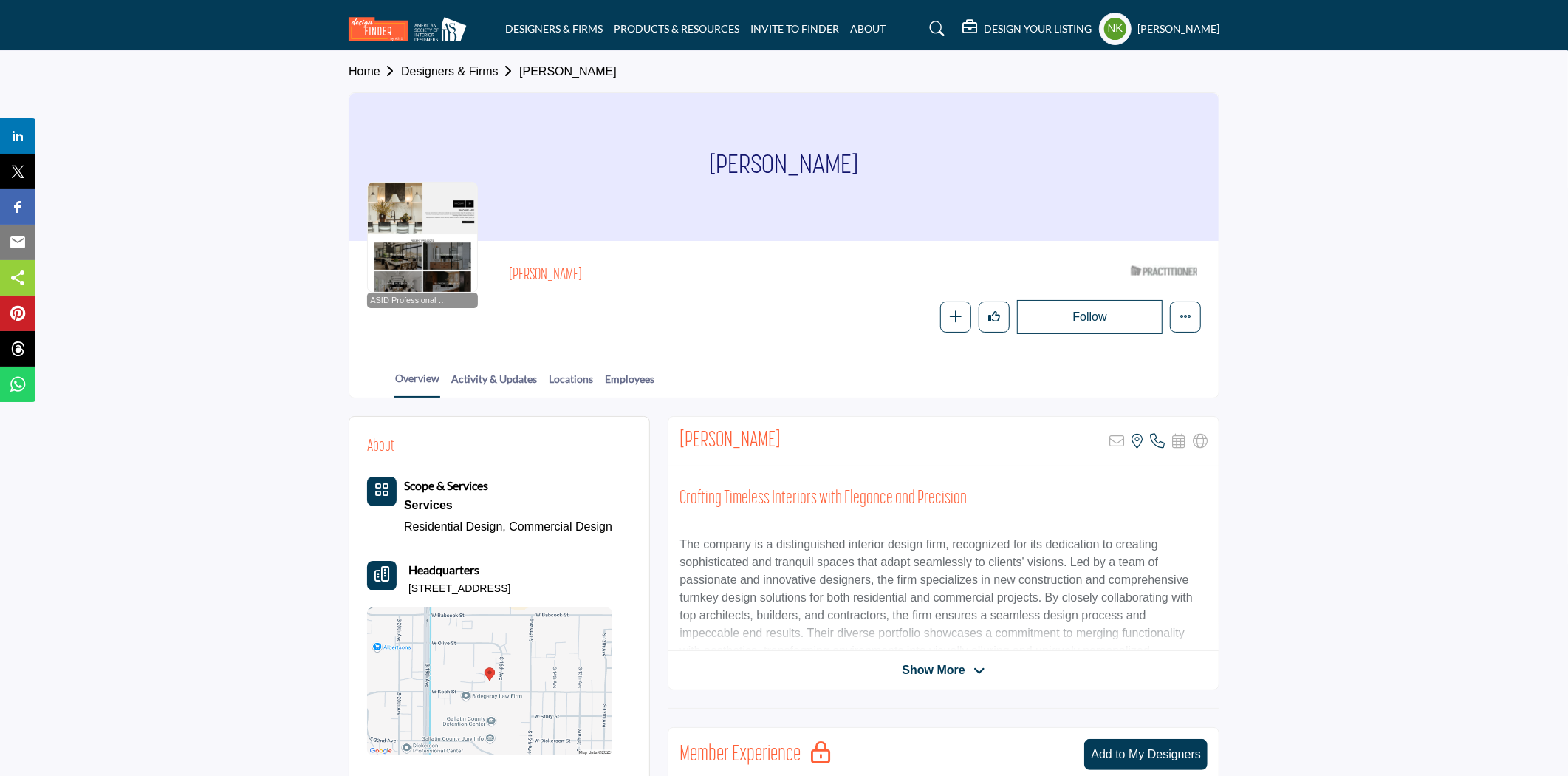
drag, startPoint x: 594, startPoint y: 270, endPoint x: 510, endPoint y: 267, distance: 84.1
click at [510, 267] on h2 "Alivia DuCuennois" at bounding box center [711, 276] width 406 height 20
copy h2 "Alivia DuCuennois"
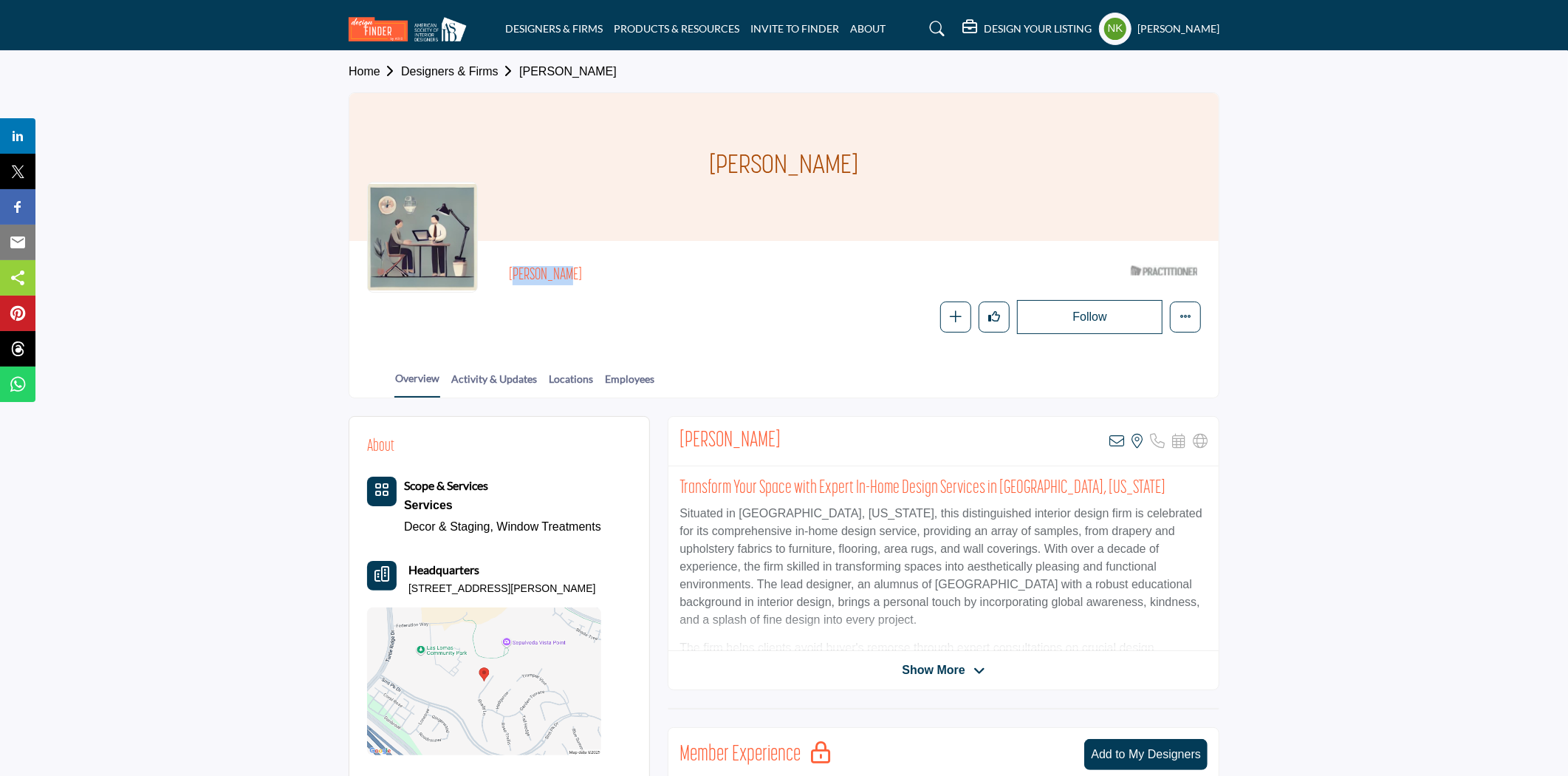
drag, startPoint x: 595, startPoint y: 282, endPoint x: 691, endPoint y: 277, distance: 96.1
click at [507, 269] on div "[PERSON_NAME] ASID Qualified Practitioner who validates work and experience to …" at bounding box center [784, 296] width 834 height 75
copy h2 "[PERSON_NAME]"
click at [1109, 438] on div "[PERSON_NAME] View email address of this listing View the location of this list…" at bounding box center [944, 441] width 551 height 50
click at [1118, 437] on icon at bounding box center [1116, 440] width 15 height 15
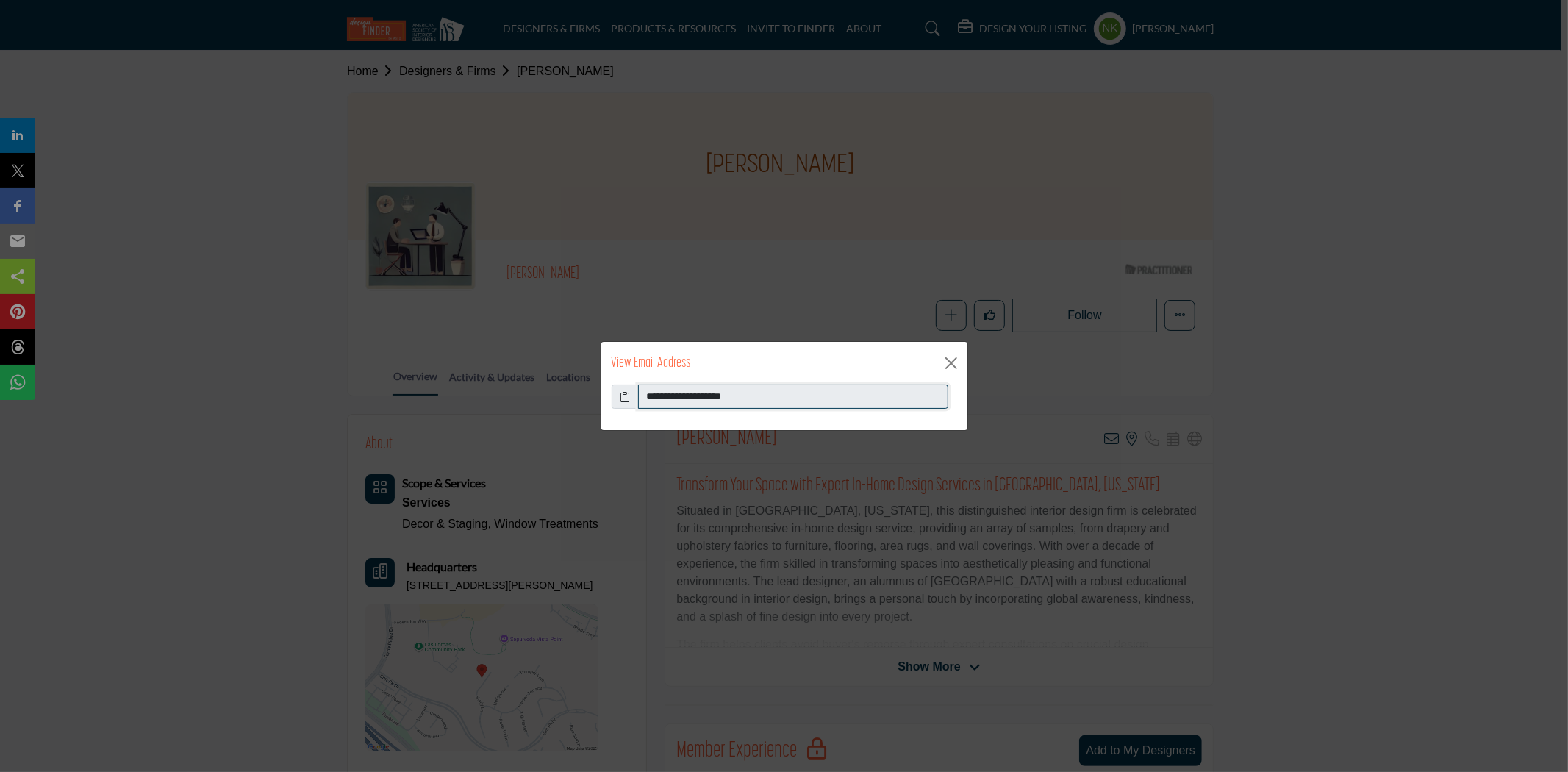
drag, startPoint x: 787, startPoint y: 392, endPoint x: 550, endPoint y: 401, distance: 237.2
click at [549, 400] on div "**********" at bounding box center [784, 386] width 1568 height 772
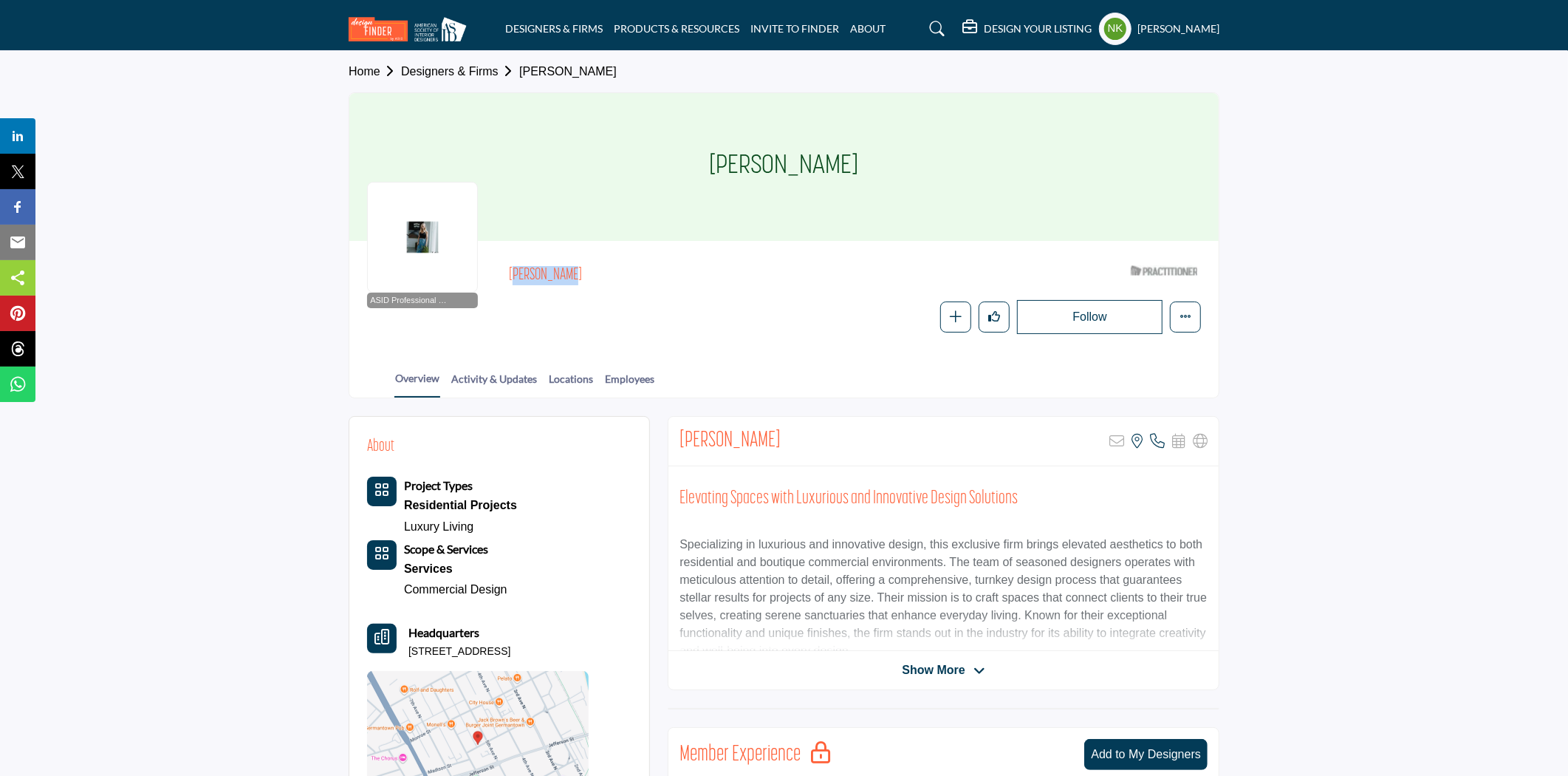
drag, startPoint x: 563, startPoint y: 267, endPoint x: 503, endPoint y: 268, distance: 60.0
click at [503, 268] on div "ASID Professional Practitioner ASID Professional Practitioners have successfull…" at bounding box center [784, 296] width 834 height 75
copy h2 "Alissa Tang"
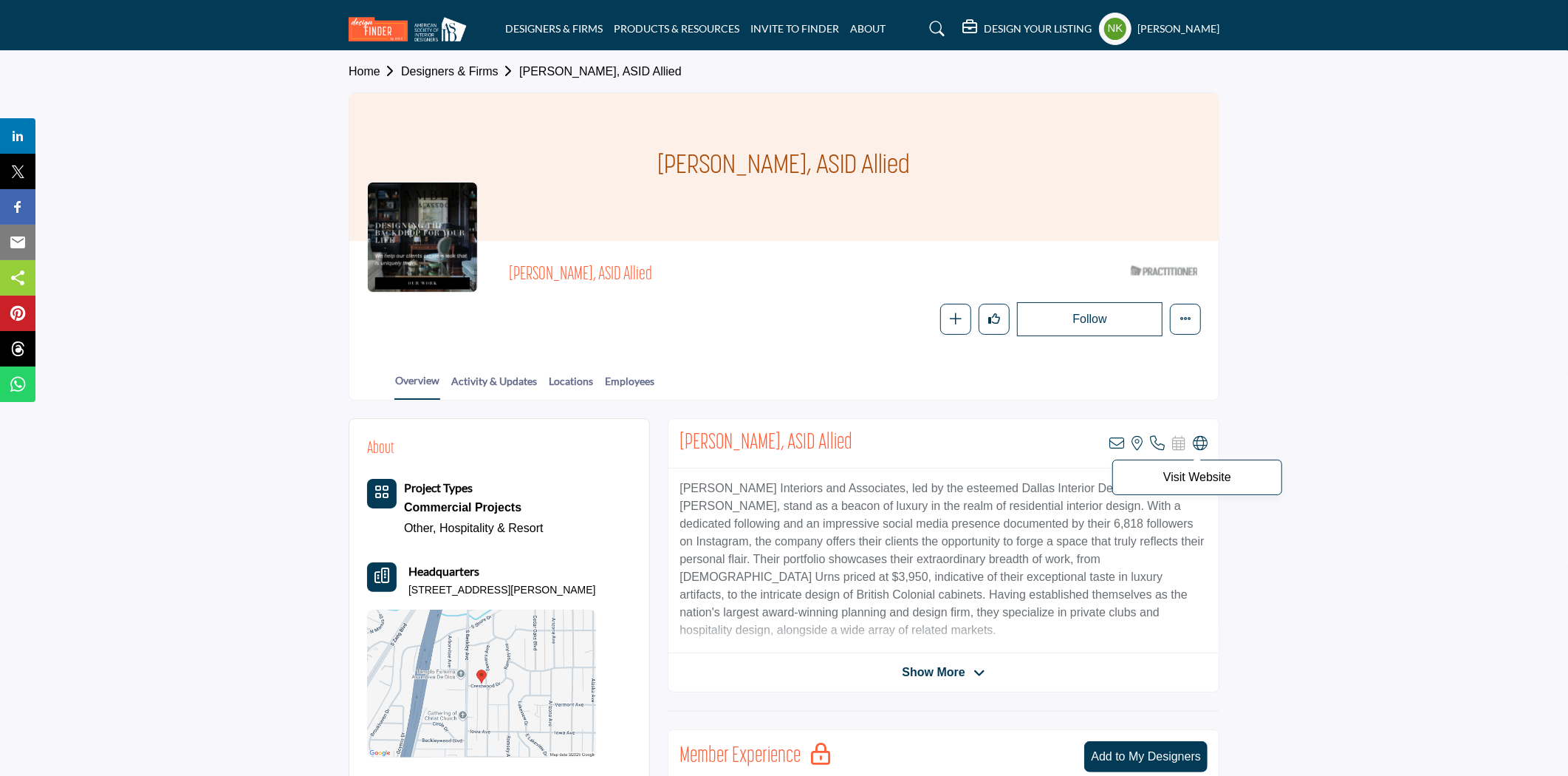
click at [1200, 439] on icon at bounding box center [1200, 443] width 15 height 15
drag, startPoint x: 507, startPoint y: 260, endPoint x: 567, endPoint y: 272, distance: 61.2
click at [567, 272] on div "Allen Keith, ASID Allied ASID Qualified Practitioner who validates work and exp…" at bounding box center [784, 297] width 834 height 77
copy span "Allen Keith,"
click at [1112, 438] on icon at bounding box center [1116, 443] width 15 height 15
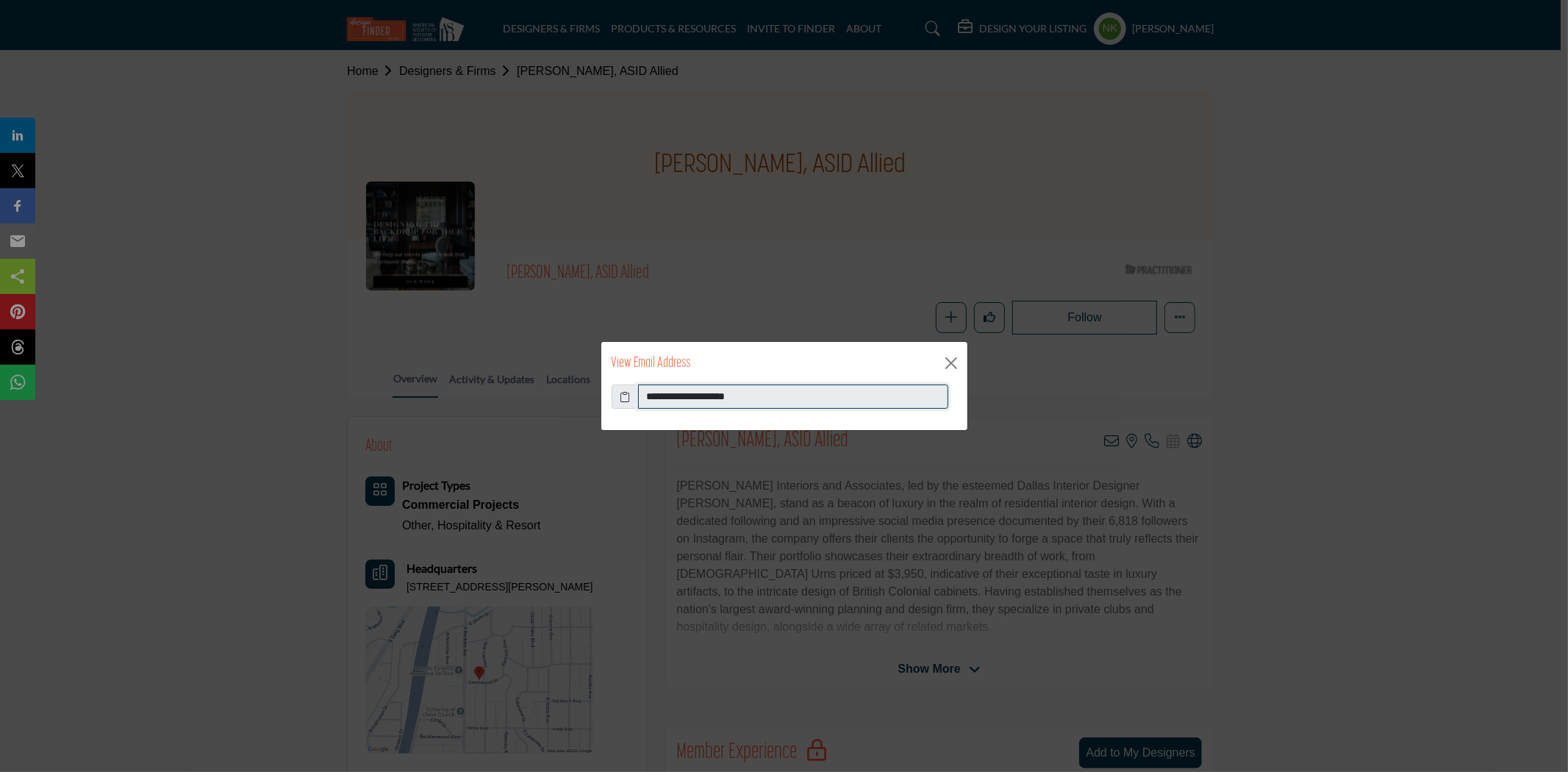
drag, startPoint x: 790, startPoint y: 393, endPoint x: 488, endPoint y: 361, distance: 303.7
click at [489, 359] on div "**********" at bounding box center [784, 386] width 1568 height 772
click at [961, 362] on button "Close" at bounding box center [951, 363] width 22 height 22
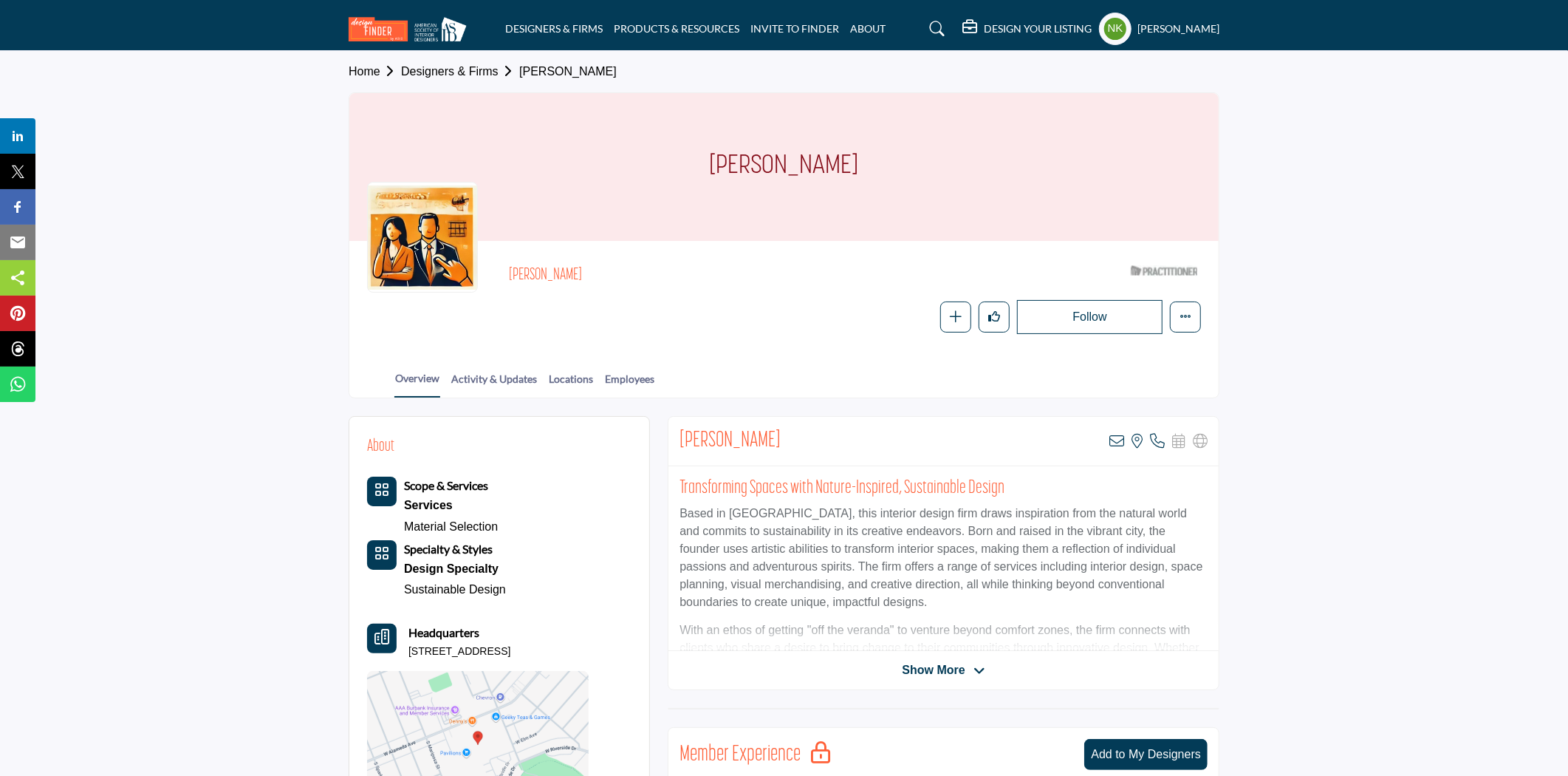
drag, startPoint x: 596, startPoint y: 270, endPoint x: 501, endPoint y: 271, distance: 95.0
click at [501, 271] on div "Allison Cascelli ASID Qualified Practitioner who validates work and experience …" at bounding box center [784, 296] width 834 height 75
copy h2 "Allison Cascelli"
click at [1109, 439] on icon at bounding box center [1116, 440] width 15 height 15
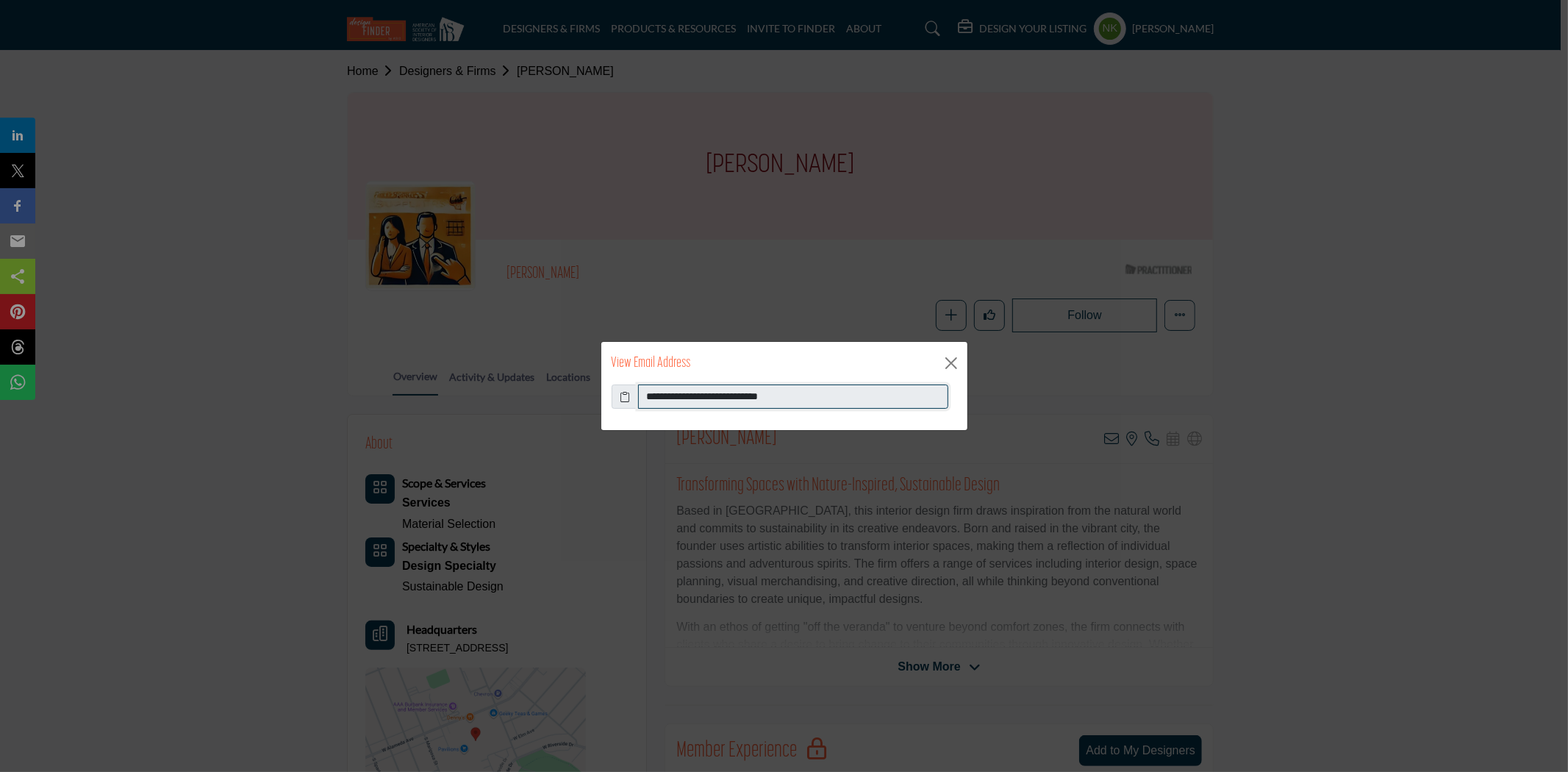
drag, startPoint x: 875, startPoint y: 392, endPoint x: 479, endPoint y: 432, distance: 398.0
click at [493, 428] on div "**********" at bounding box center [784, 386] width 1568 height 772
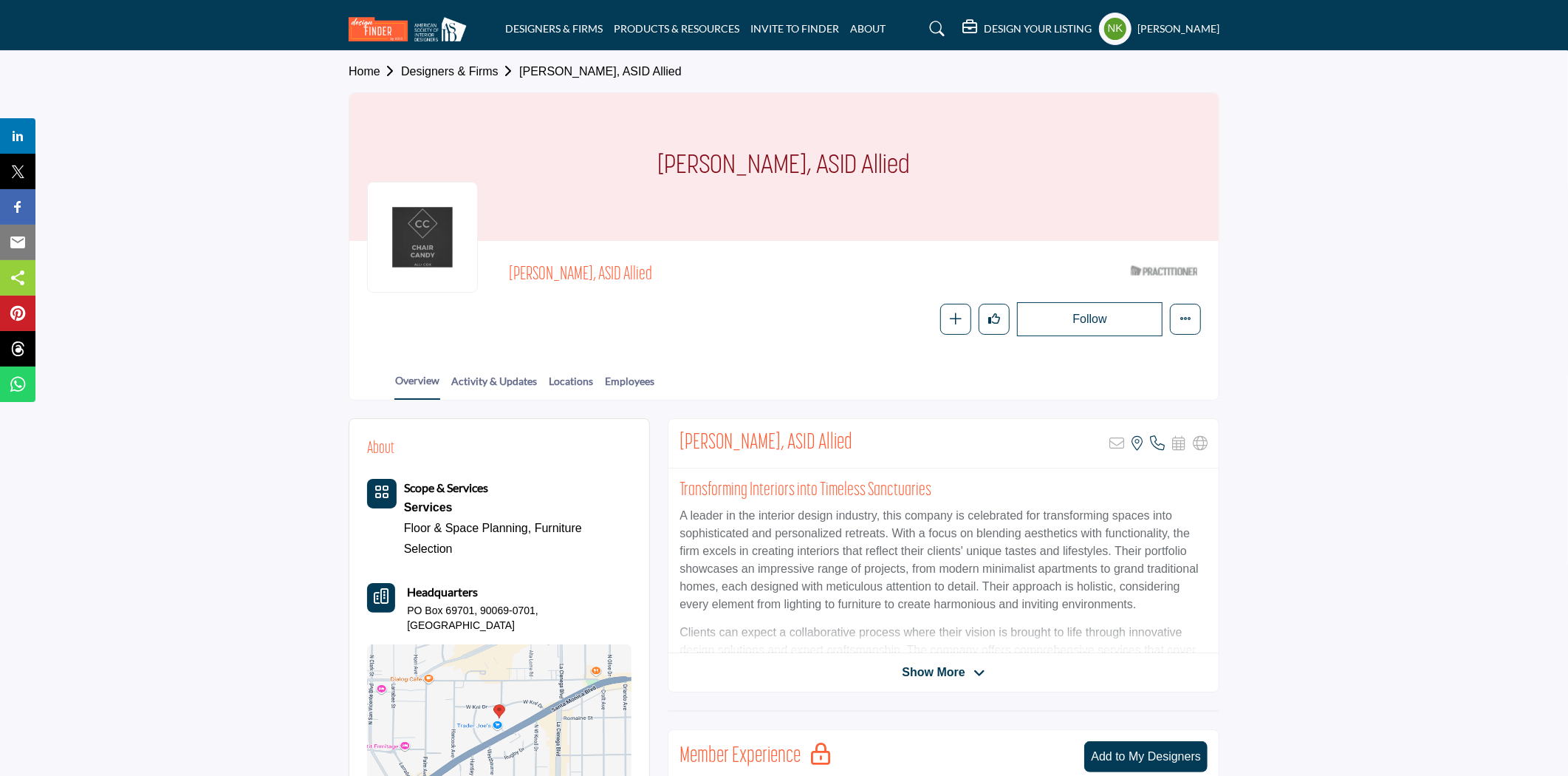
drag, startPoint x: 506, startPoint y: 275, endPoint x: 572, endPoint y: 277, distance: 66.0
click at [572, 277] on div "[PERSON_NAME], ASID Allied ASID Qualified Practitioner who validates work and e…" at bounding box center [784, 297] width 834 height 77
copy span "Allison Cox,"
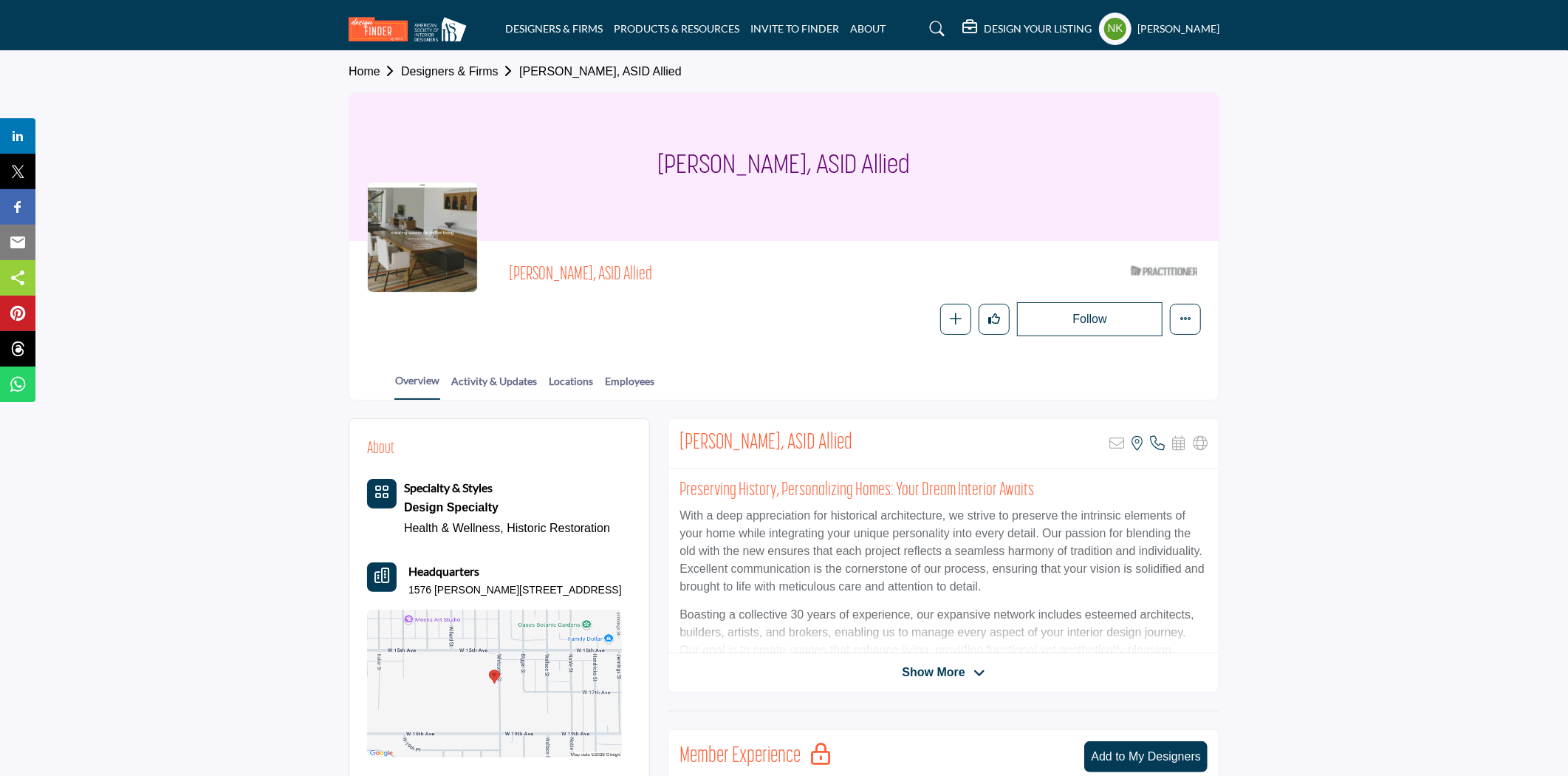
drag, startPoint x: 500, startPoint y: 268, endPoint x: 580, endPoint y: 272, distance: 80.1
click at [580, 272] on div "[PERSON_NAME], ASID Allied ASID Qualified Practitioner who validates work and e…" at bounding box center [784, 297] width 834 height 77
copy span "[PERSON_NAME]"
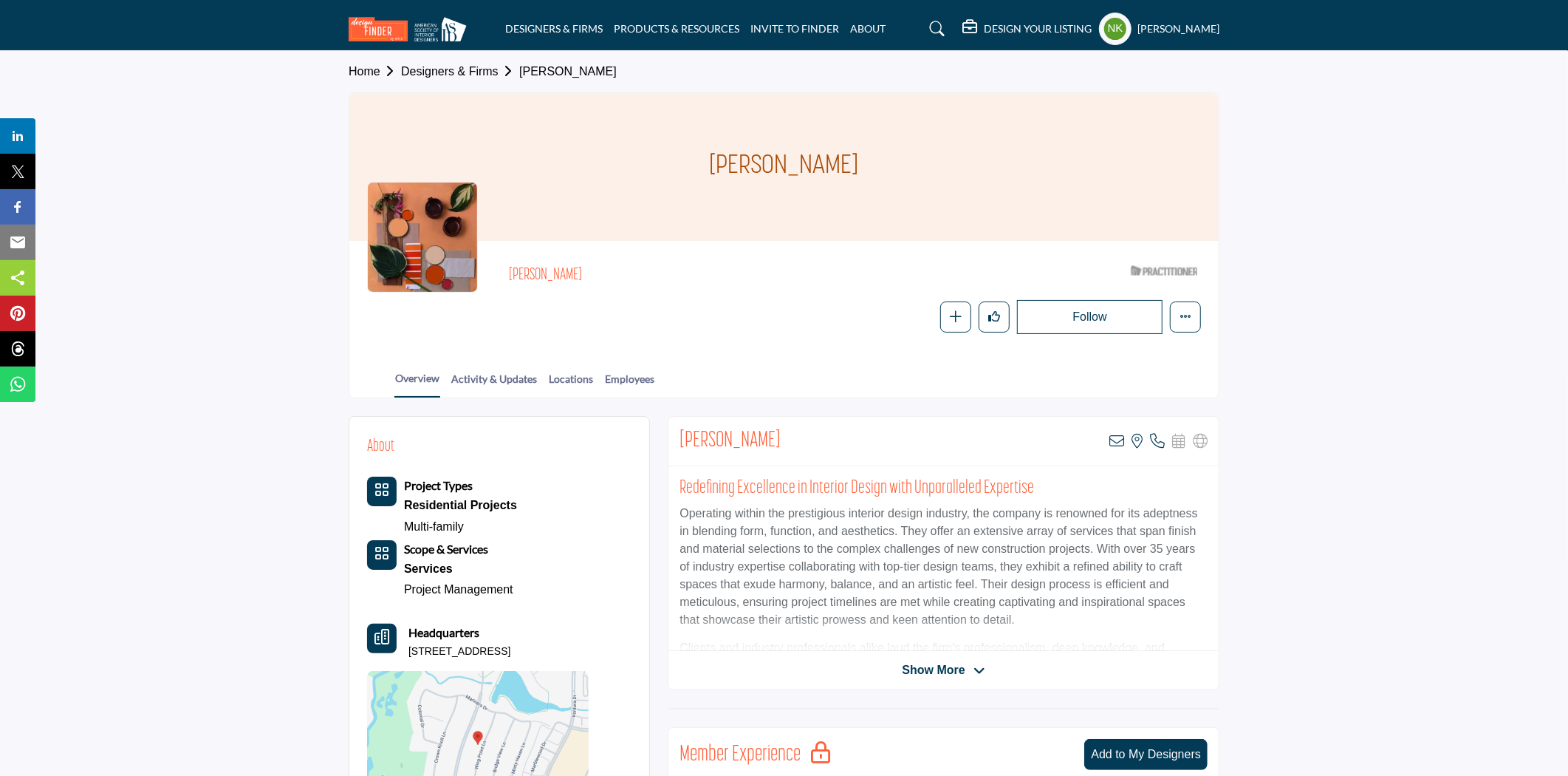
drag, startPoint x: 508, startPoint y: 278, endPoint x: 570, endPoint y: 267, distance: 63.0
click at [570, 267] on div "Allison Gimpel ASID Qualified Practitioner who validates work and experience to…" at bounding box center [784, 296] width 834 height 75
copy h2 "Allison Gimpel"
click at [1120, 442] on icon at bounding box center [1116, 440] width 15 height 15
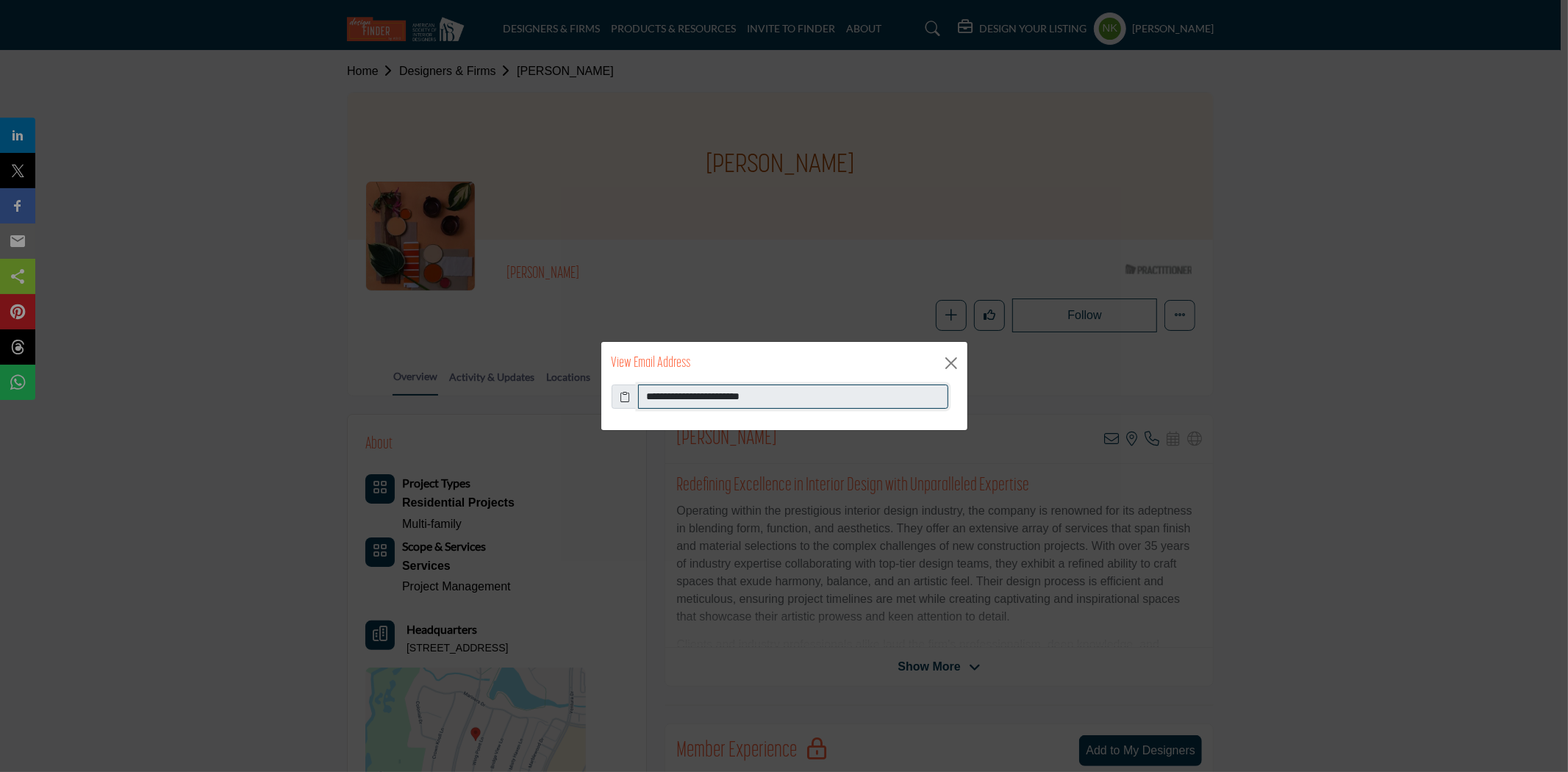
drag, startPoint x: 802, startPoint y: 393, endPoint x: 507, endPoint y: 376, distance: 295.5
click at [511, 373] on div "**********" at bounding box center [784, 386] width 1568 height 772
